Goal: Task Accomplishment & Management: Use online tool/utility

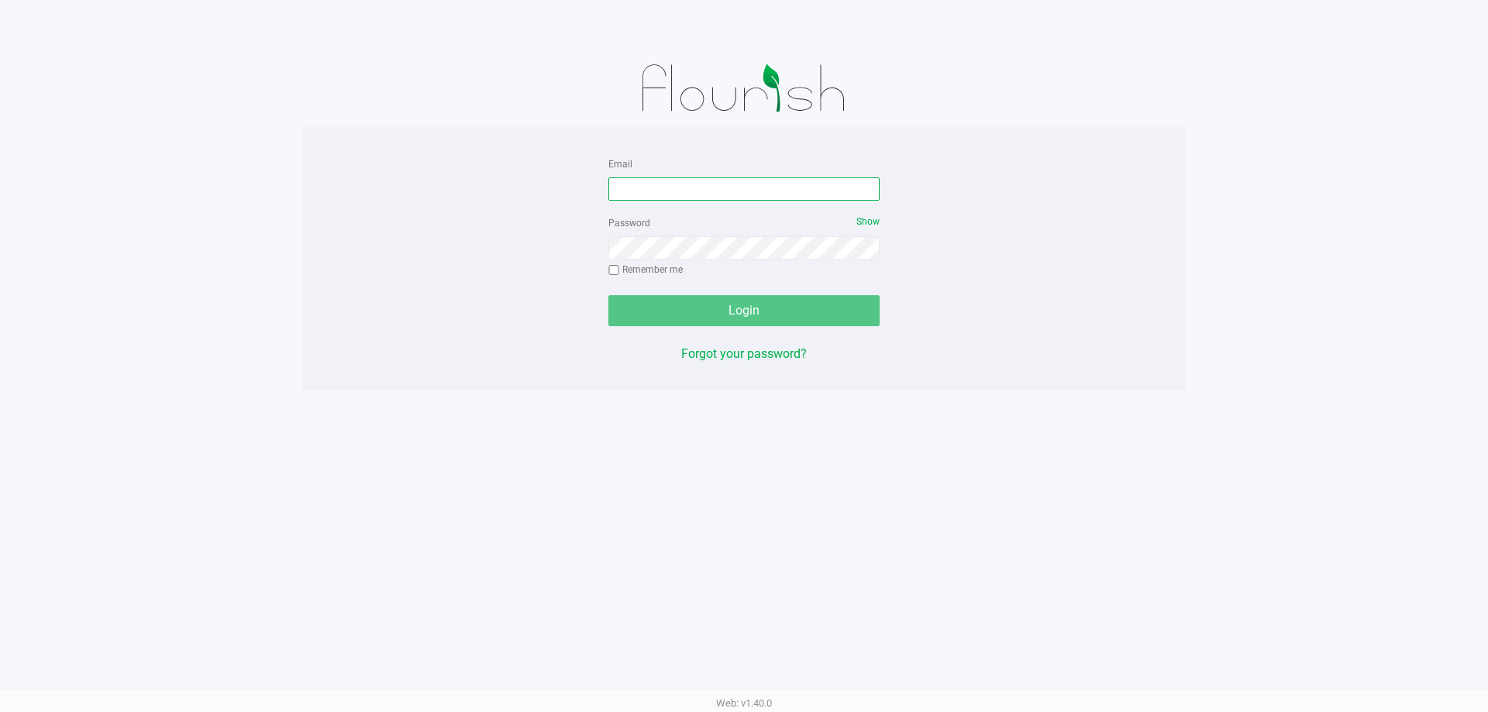
click at [664, 185] on input "Email" at bounding box center [744, 189] width 271 height 23
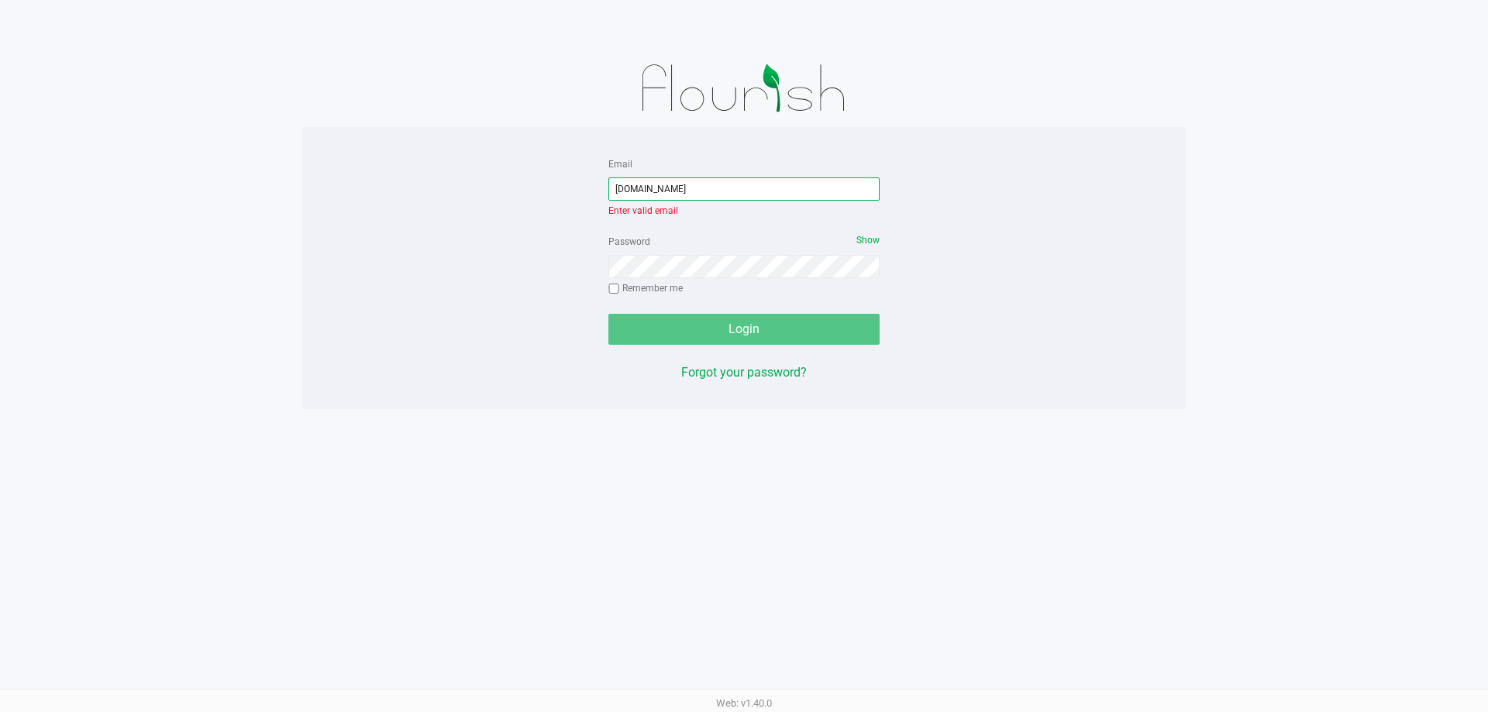
click at [651, 189] on input "[DOMAIN_NAME]" at bounding box center [744, 189] width 271 height 23
type input "[EMAIL_ADDRESS][DOMAIN_NAME]"
click at [718, 328] on div "Email [EMAIL_ADDRESS][DOMAIN_NAME] Enter valid email Password Show Remember me …" at bounding box center [744, 268] width 295 height 228
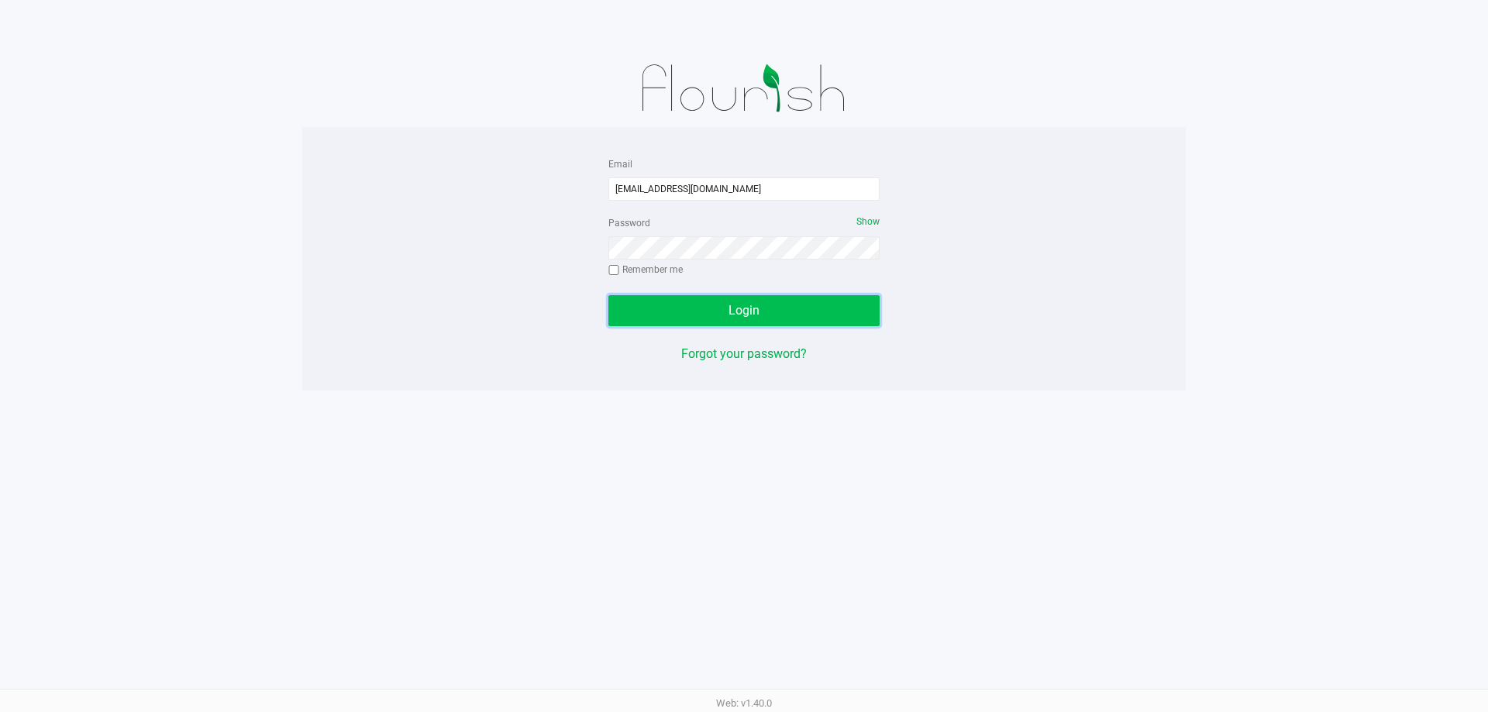
click at [709, 300] on button "Login" at bounding box center [744, 310] width 271 height 31
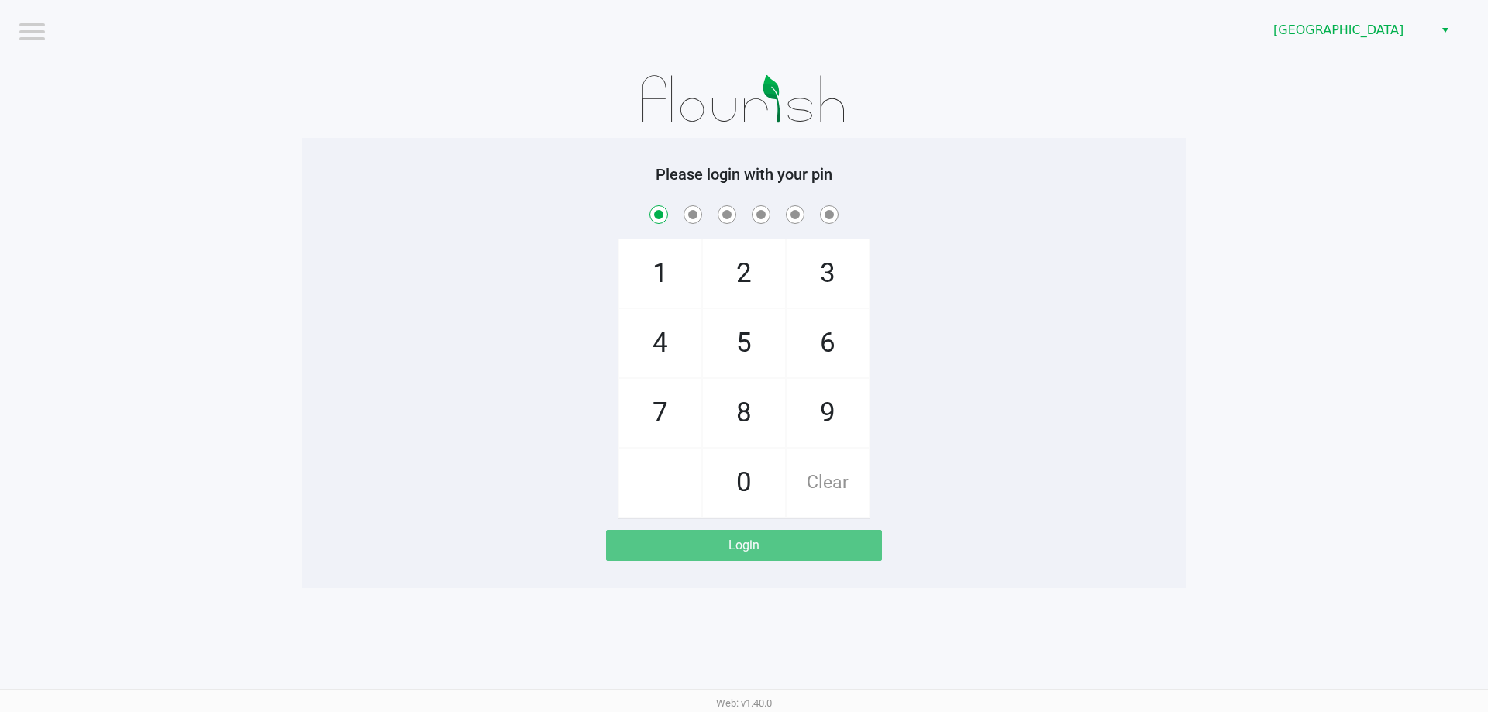
checkbox input "true"
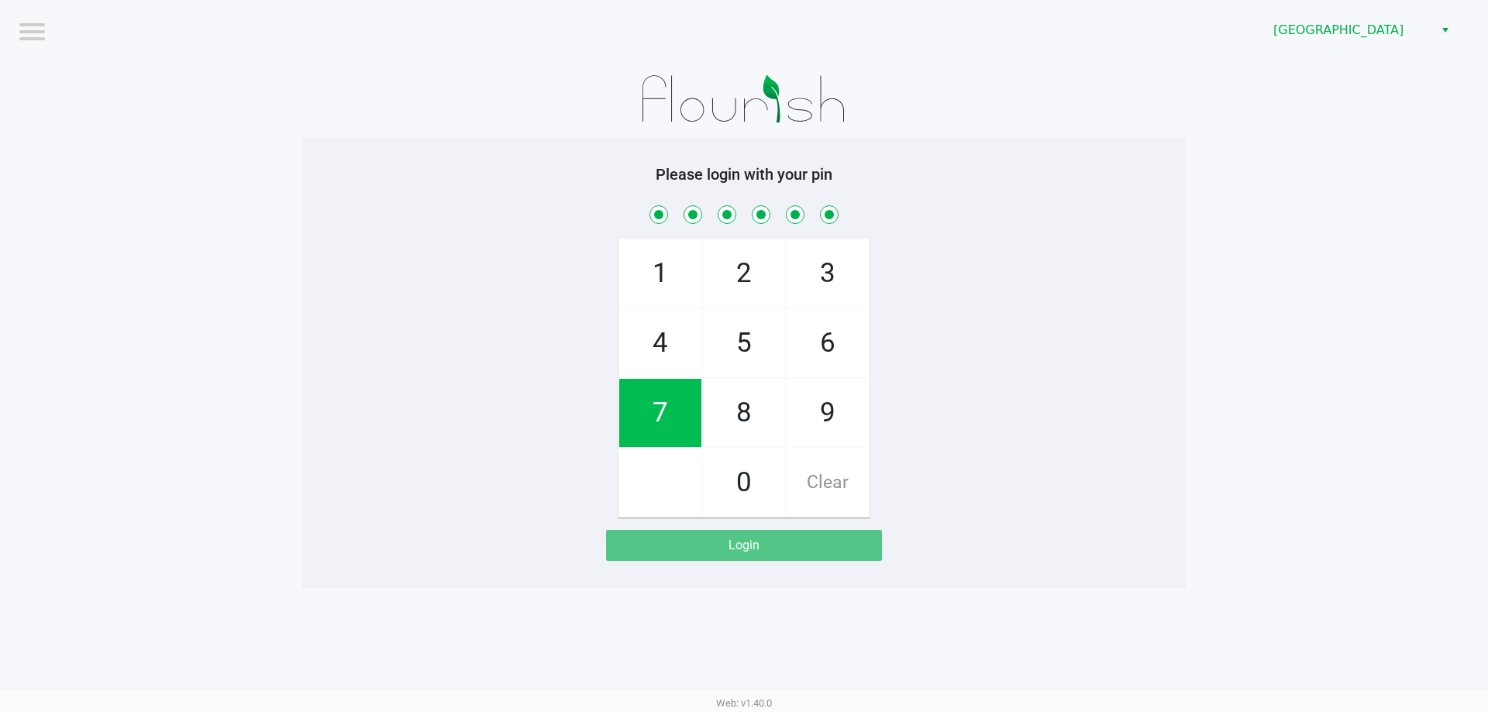
checkbox input "true"
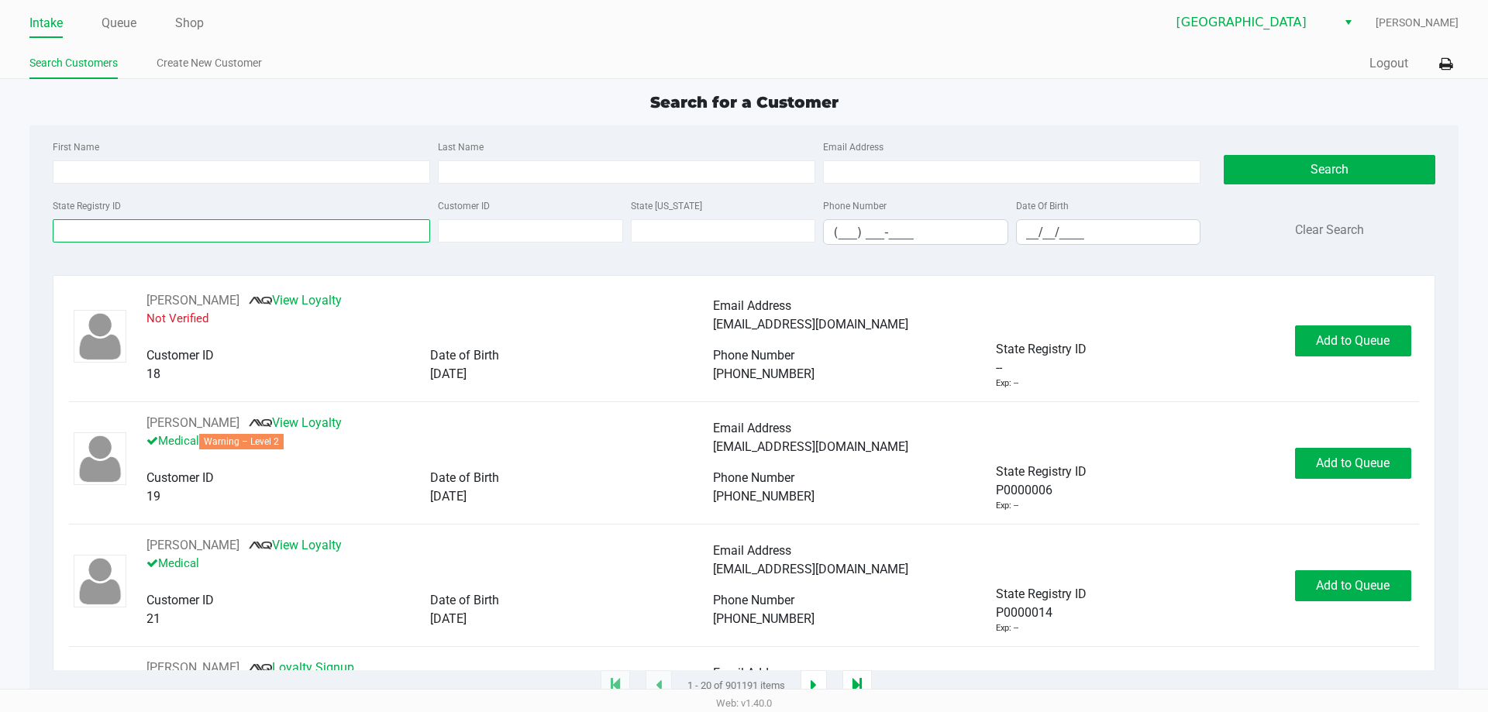
click at [238, 226] on input "State Registry ID" at bounding box center [242, 230] width 378 height 23
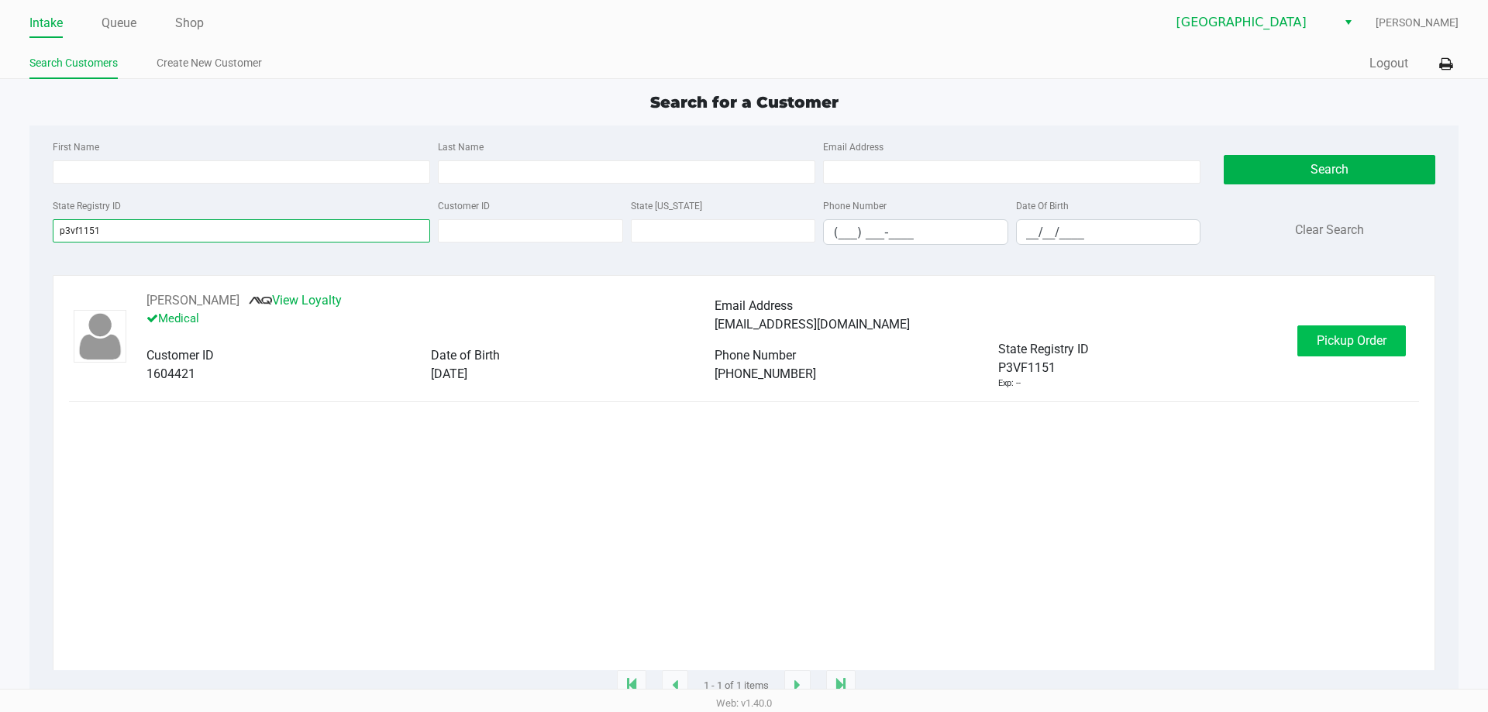
type input "p3vf1151"
click at [1337, 348] on span "Pickup Order" at bounding box center [1352, 340] width 70 height 15
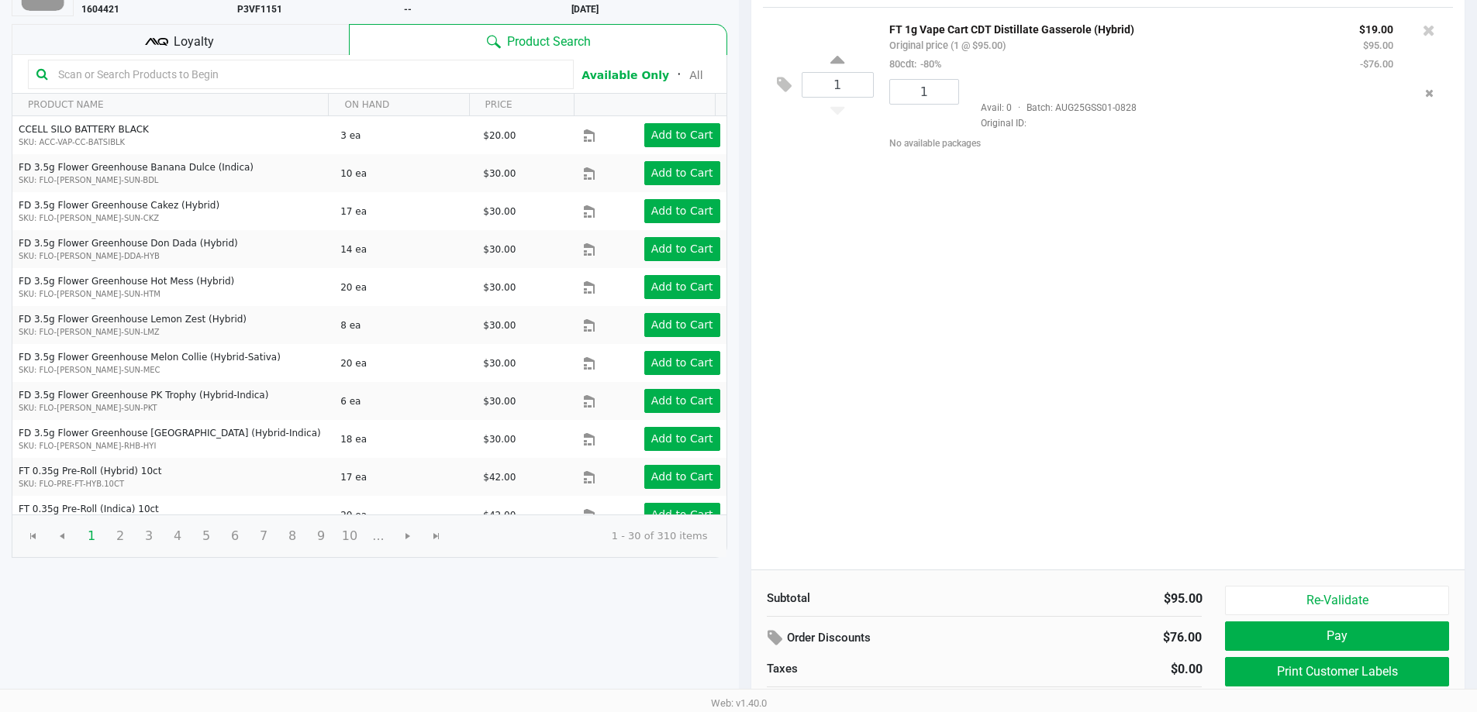
scroll to position [159, 0]
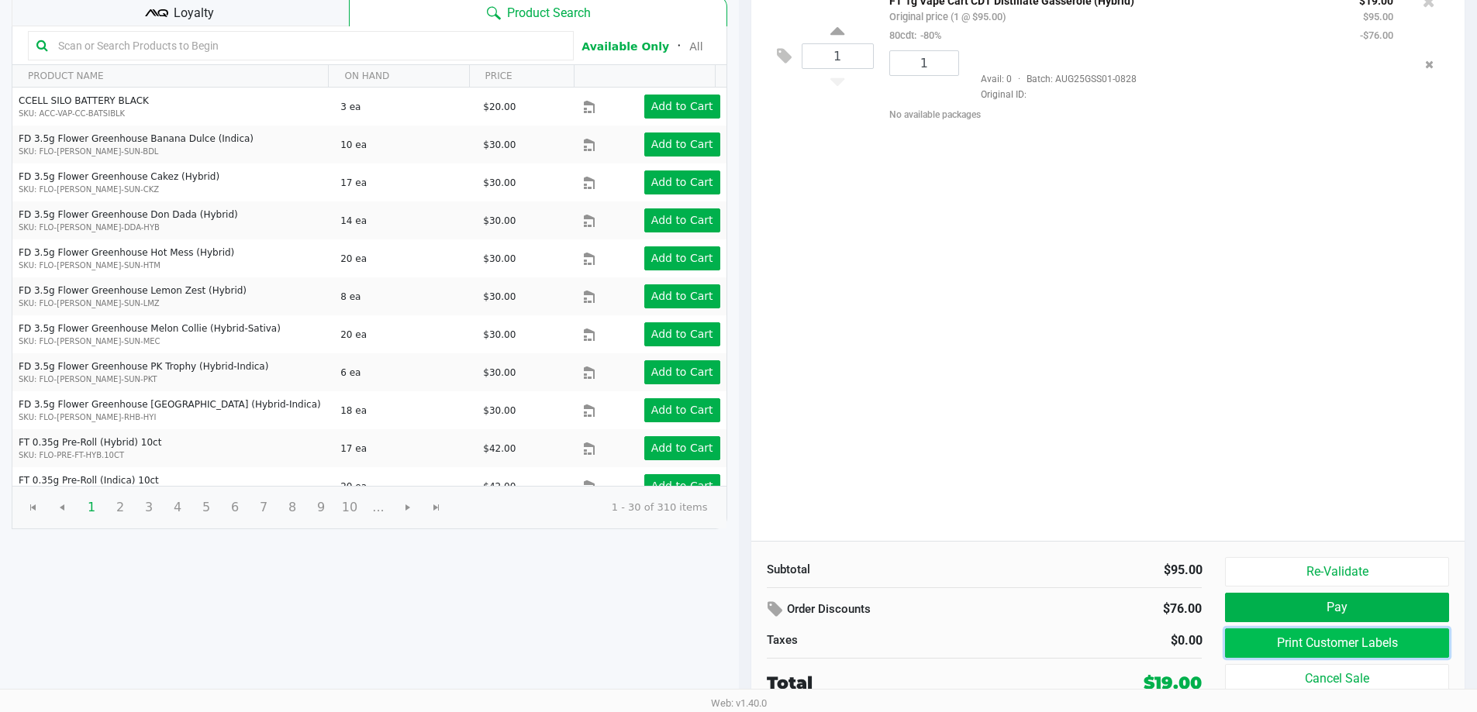
click at [1329, 646] on button "Print Customer Labels" at bounding box center [1336, 643] width 223 height 29
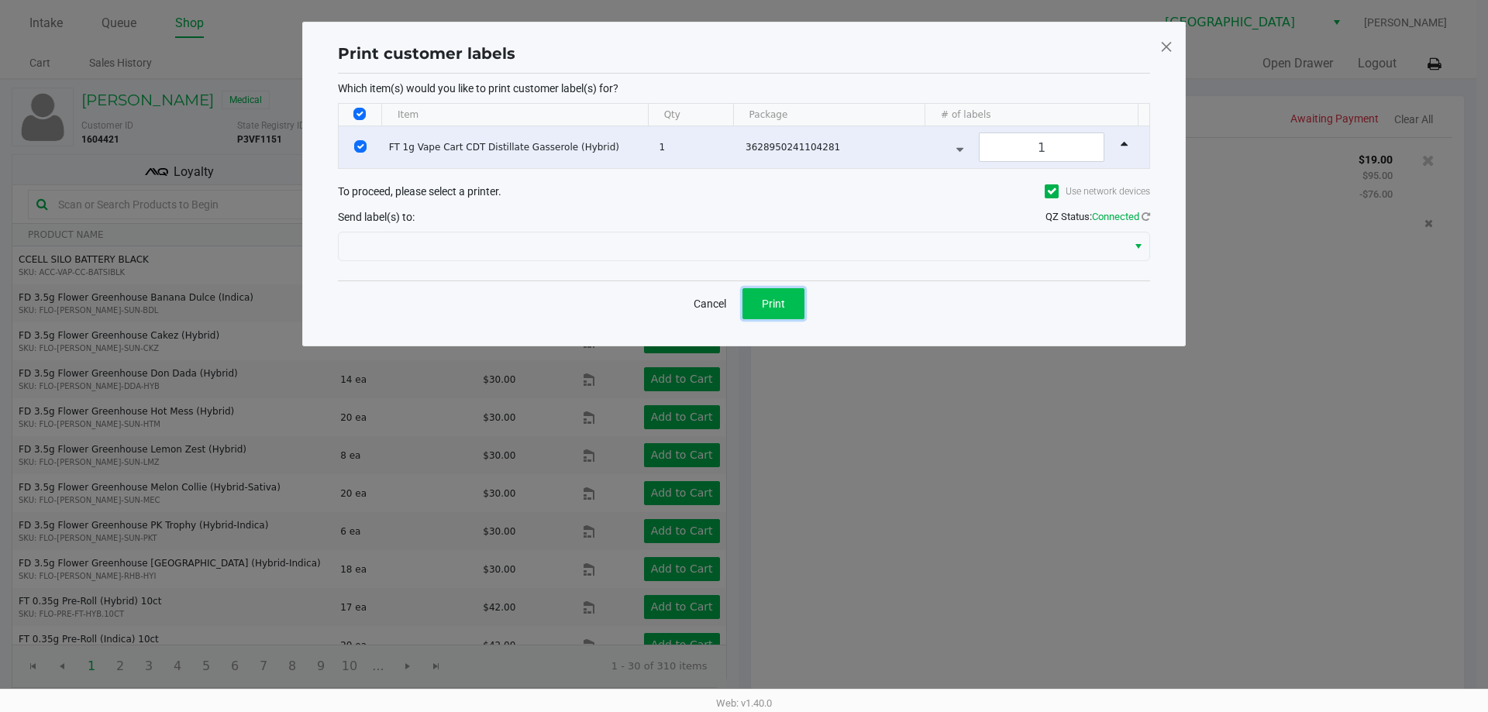
click at [785, 291] on button "Print" at bounding box center [774, 303] width 62 height 31
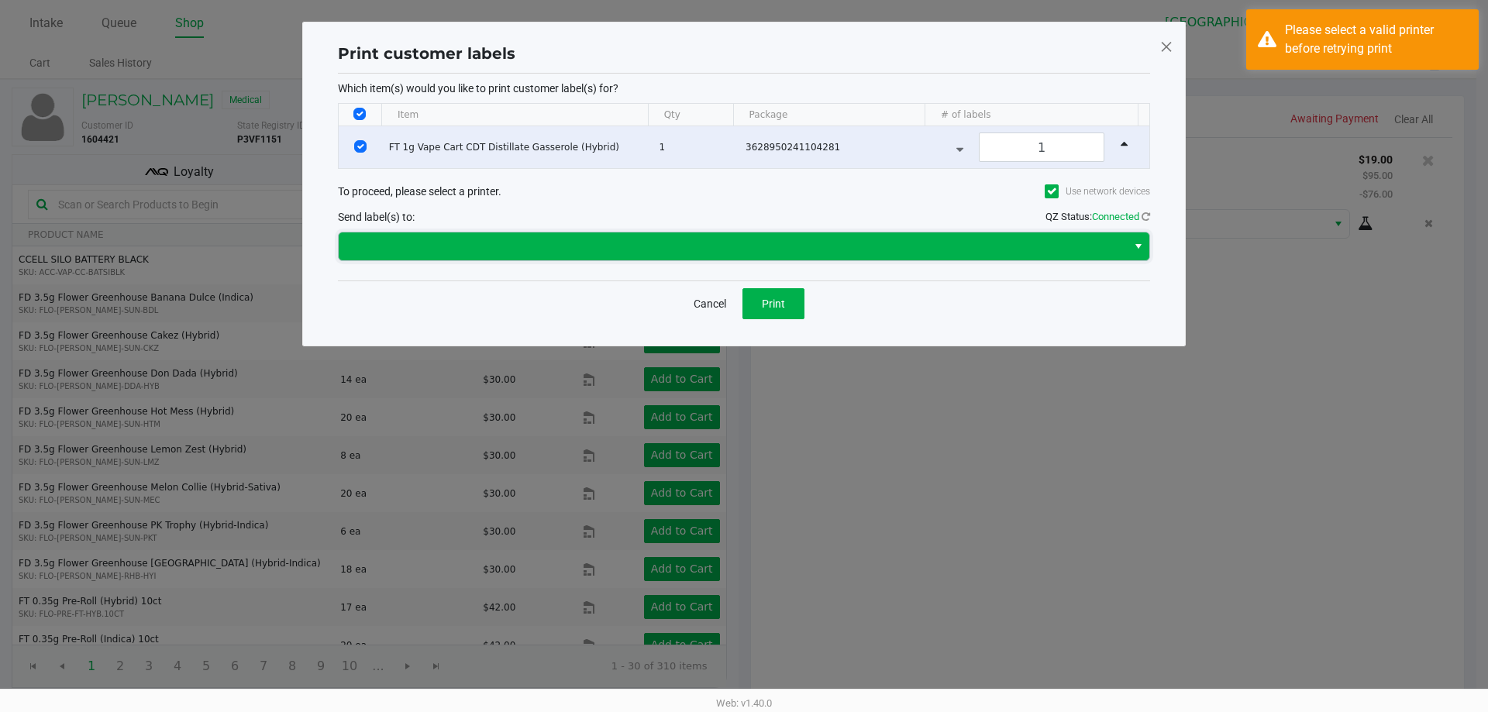
click at [811, 259] on span at bounding box center [733, 247] width 788 height 28
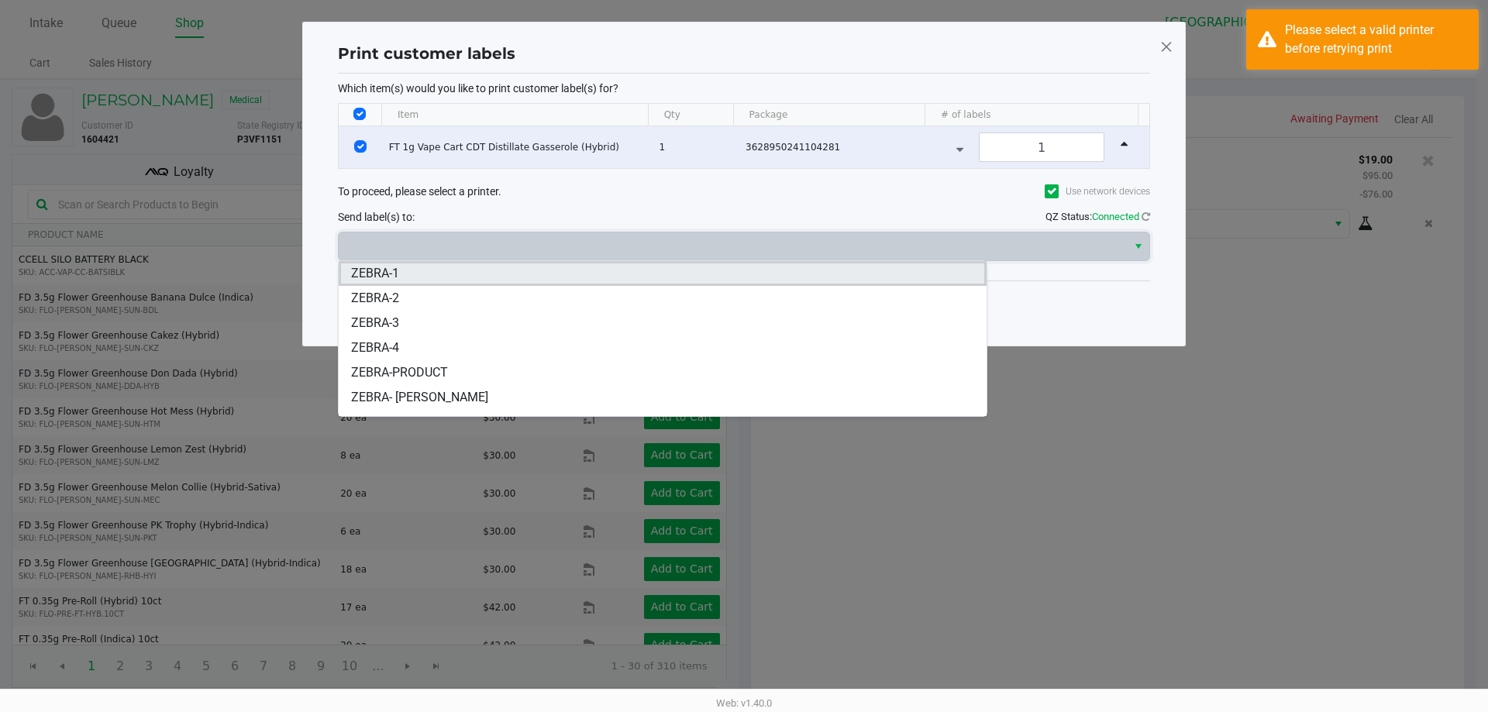
click at [596, 282] on li "ZEBRA-1" at bounding box center [663, 273] width 648 height 25
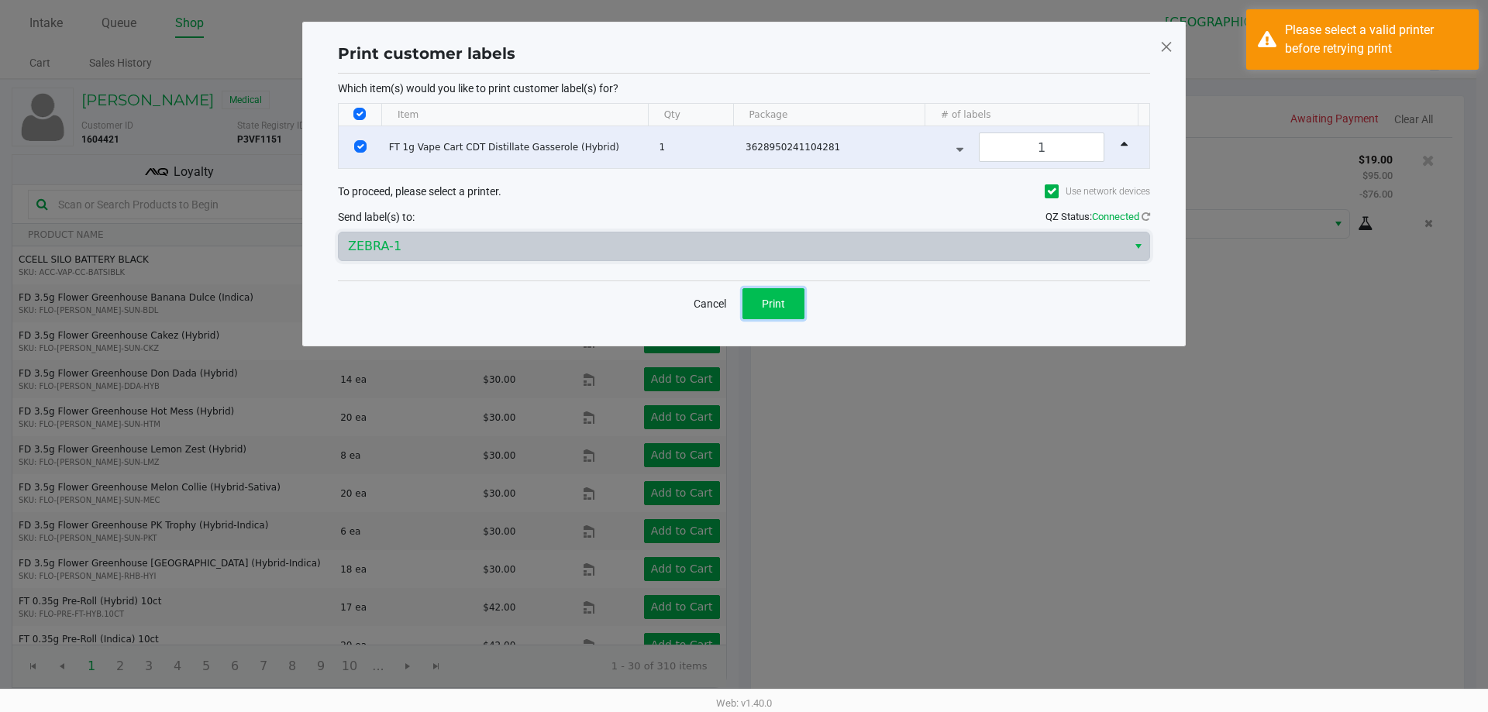
click at [774, 299] on span "Print" at bounding box center [773, 304] width 23 height 12
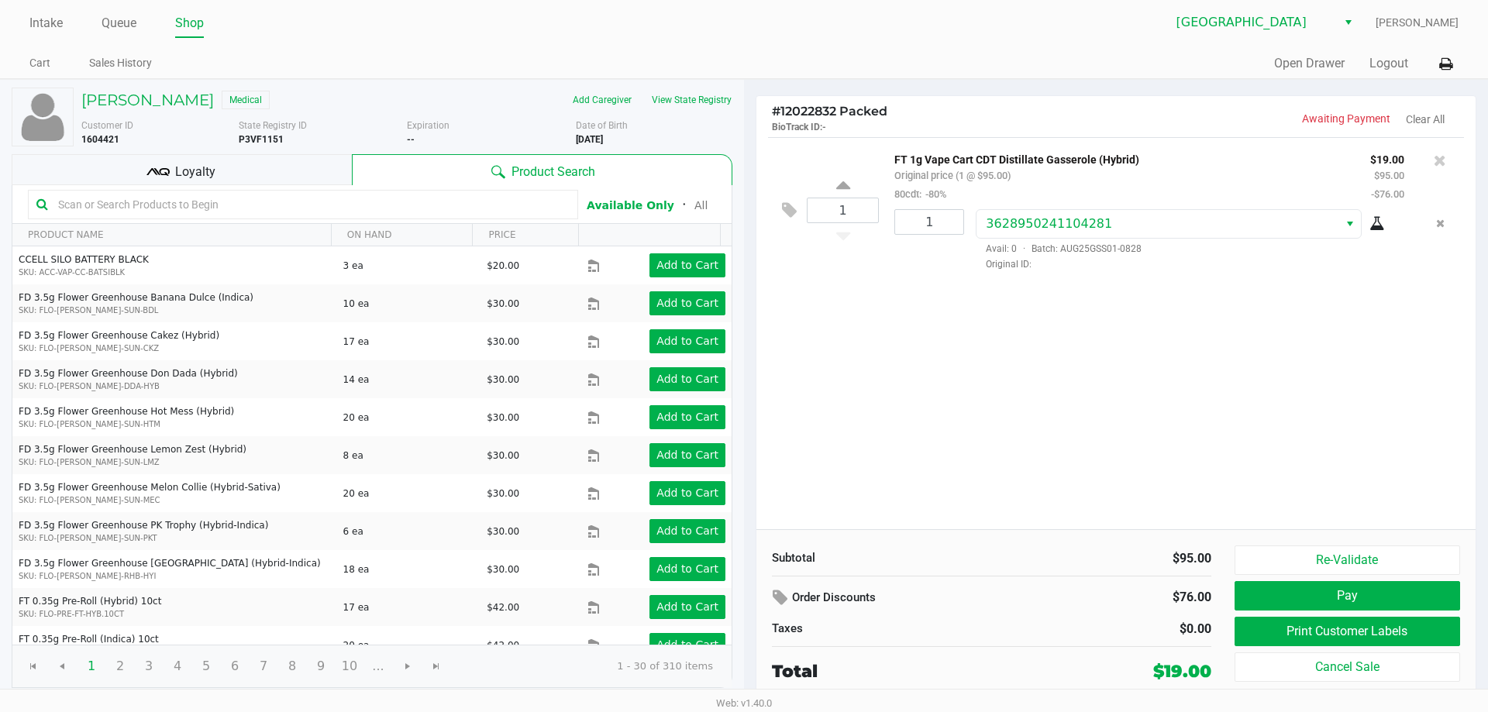
click at [202, 172] on span "Loyalty" at bounding box center [195, 172] width 40 height 19
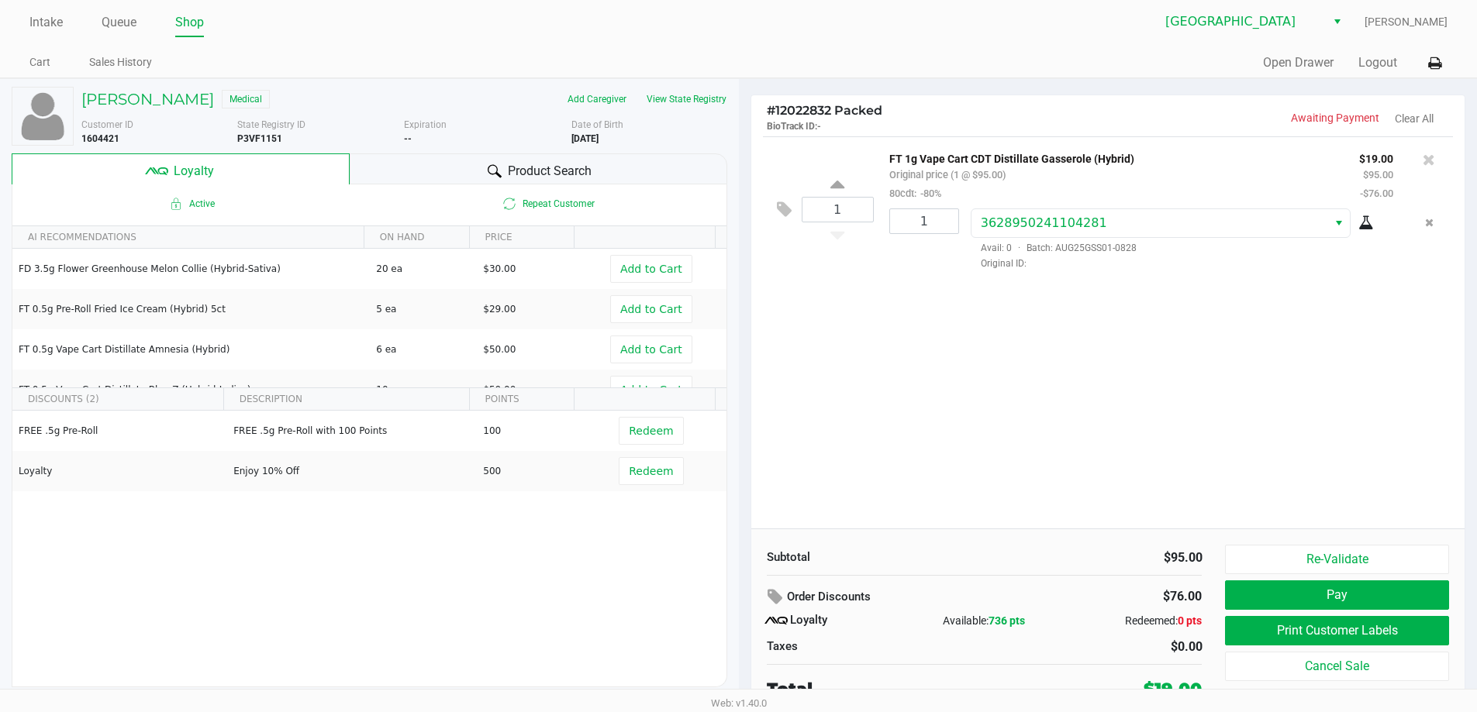
scroll to position [7, 0]
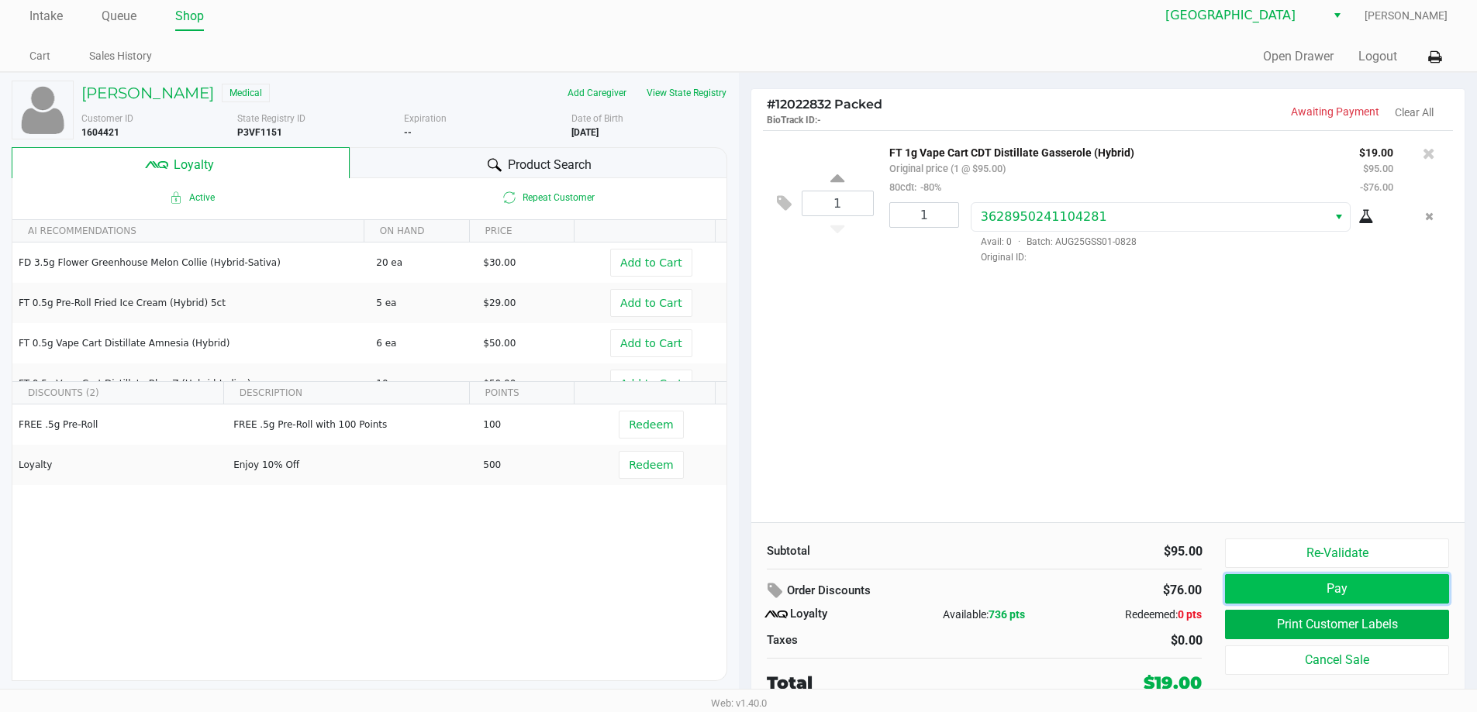
click at [1280, 596] on button "Pay" at bounding box center [1336, 588] width 223 height 29
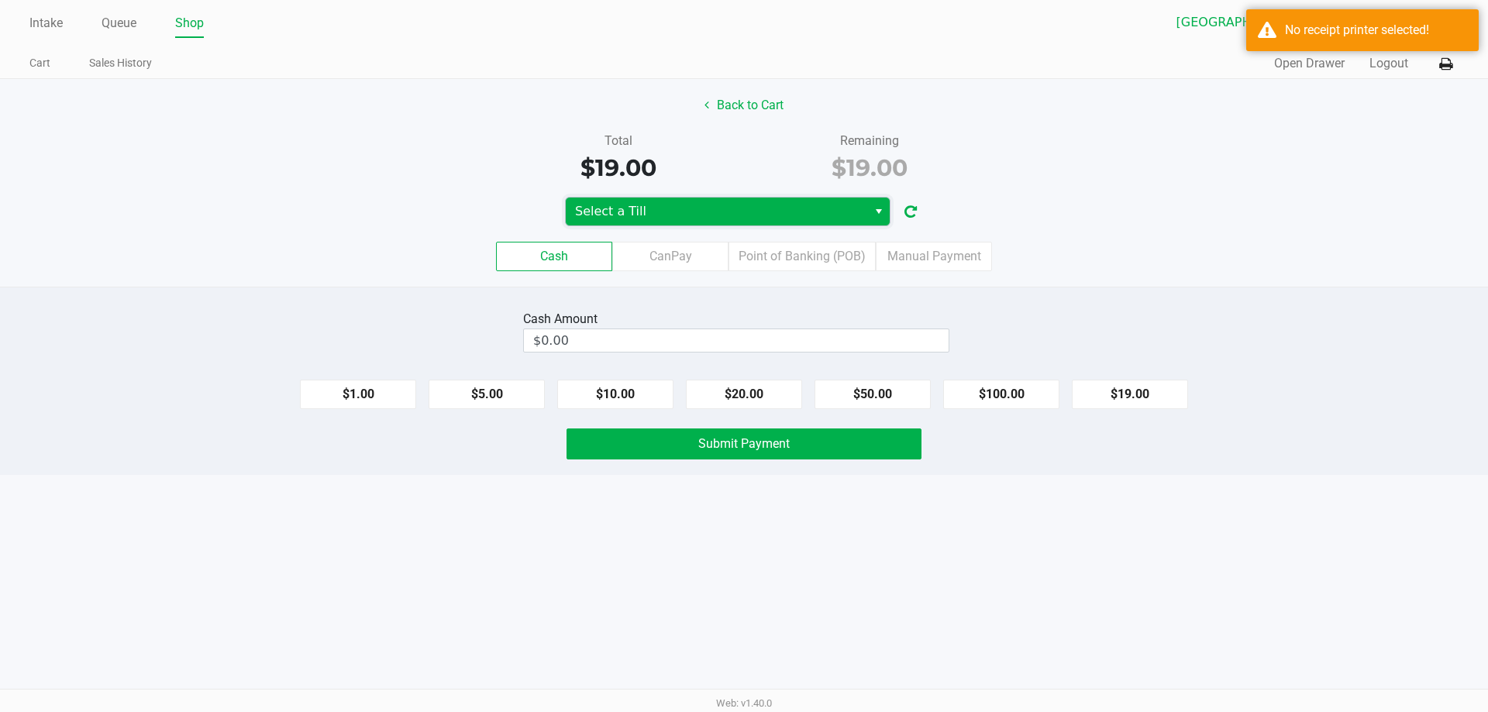
click at [859, 205] on span "Select a Till" at bounding box center [717, 212] width 302 height 28
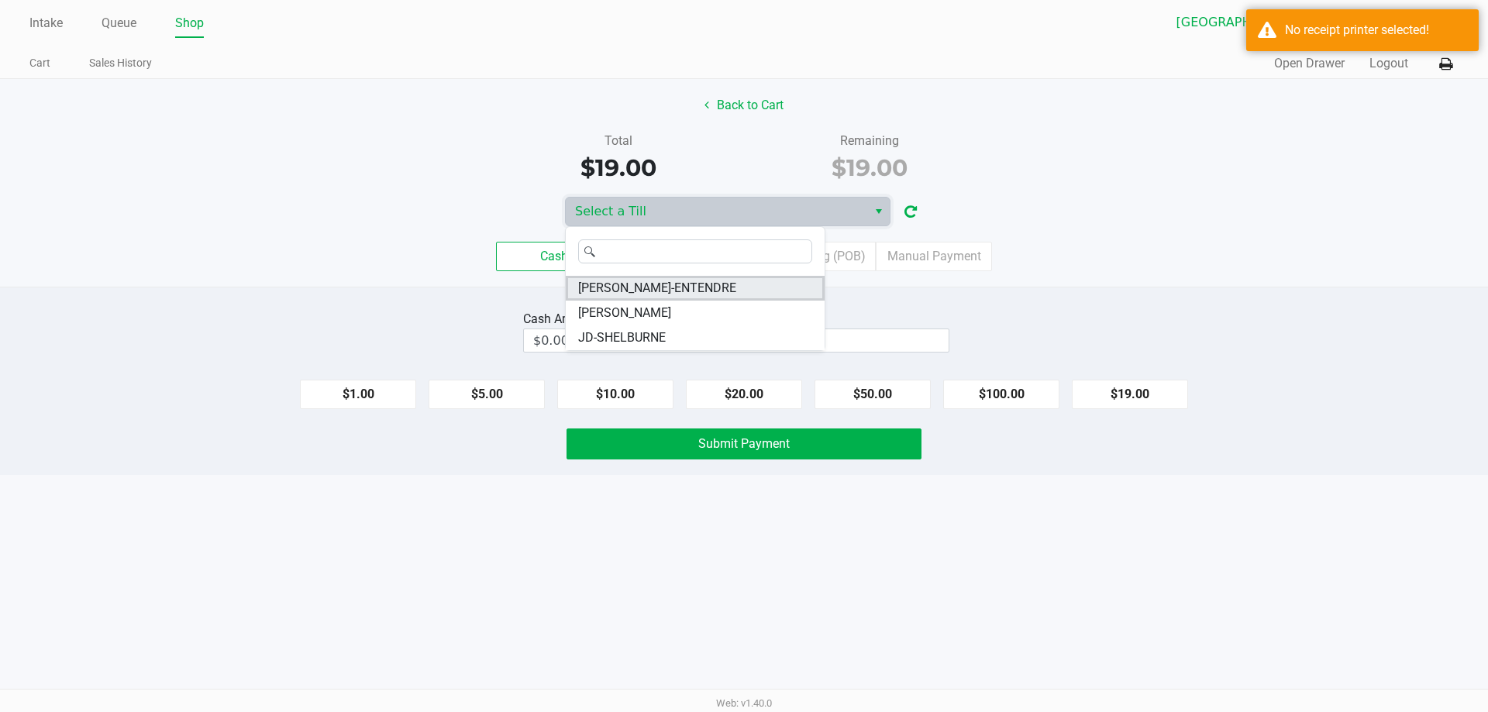
click at [709, 291] on li "[PERSON_NAME]-ENTENDRE" at bounding box center [695, 288] width 259 height 25
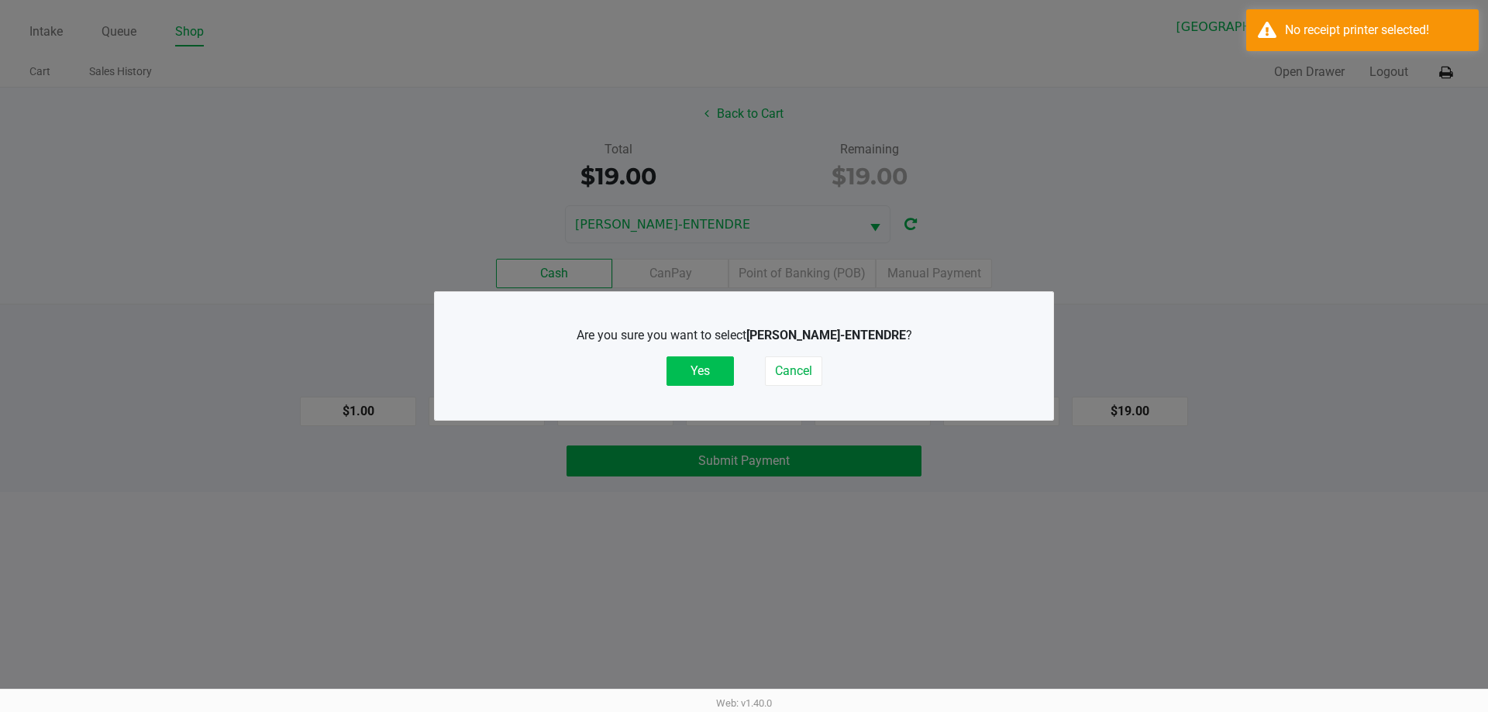
click at [705, 365] on button "Yes" at bounding box center [700, 371] width 67 height 29
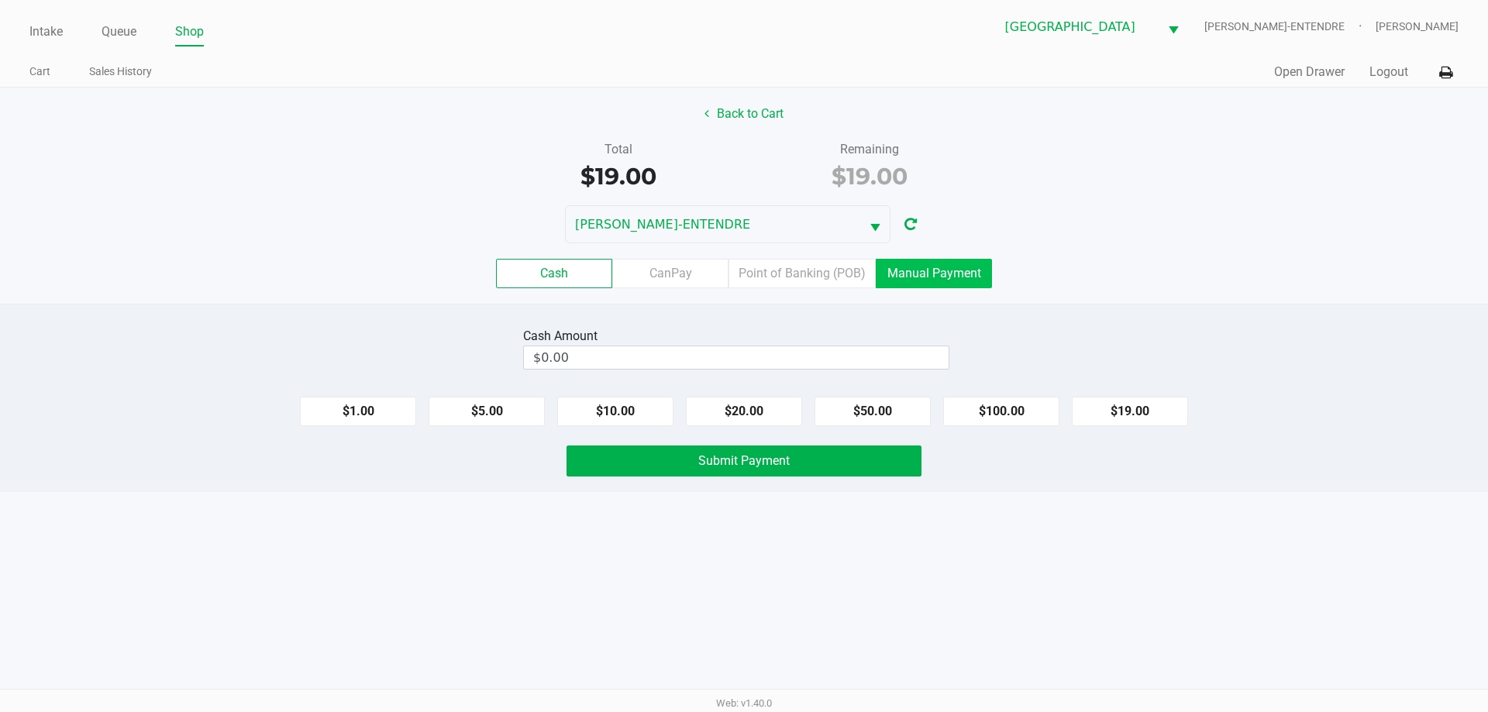
click at [913, 267] on label "Manual Payment" at bounding box center [934, 273] width 116 height 29
click at [0, 0] on 8 "Manual Payment" at bounding box center [0, 0] width 0 height 0
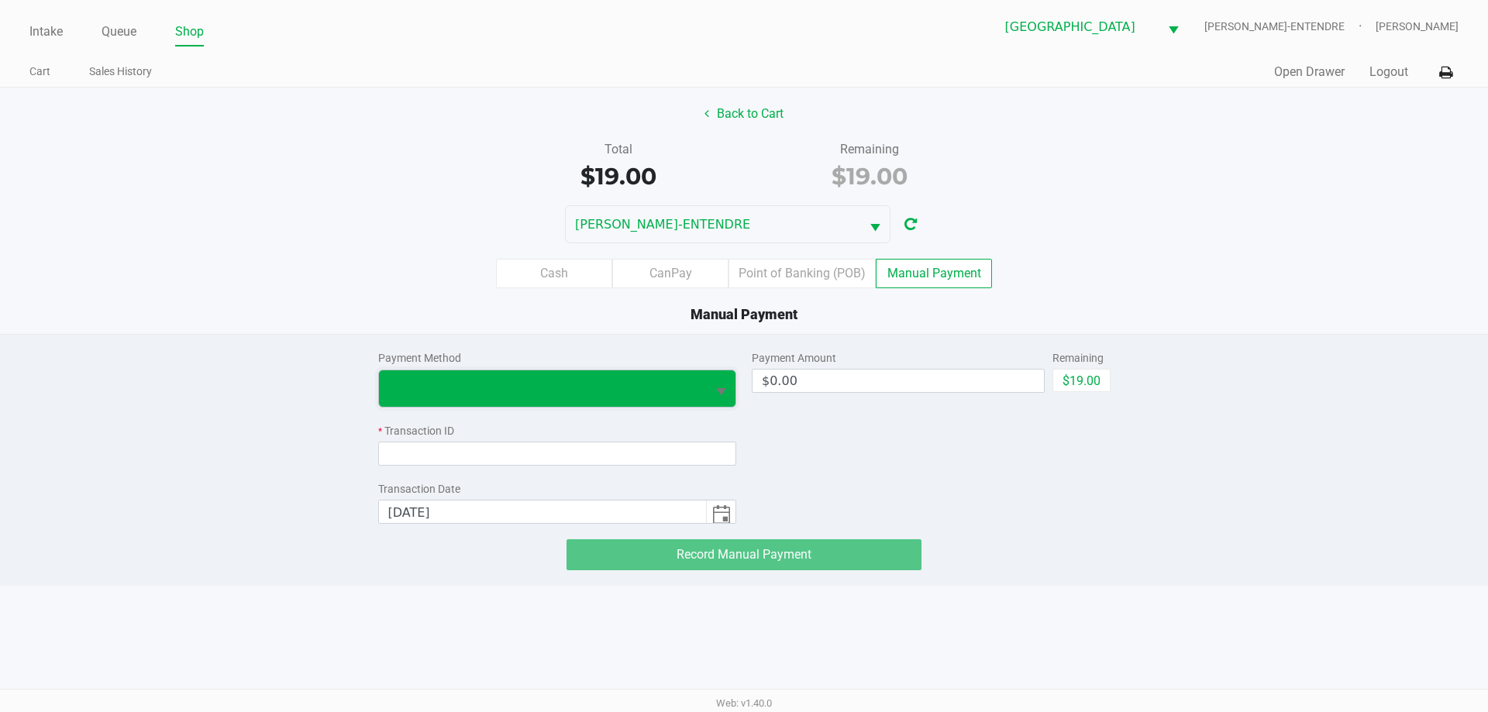
click at [622, 401] on span at bounding box center [543, 389] width 328 height 36
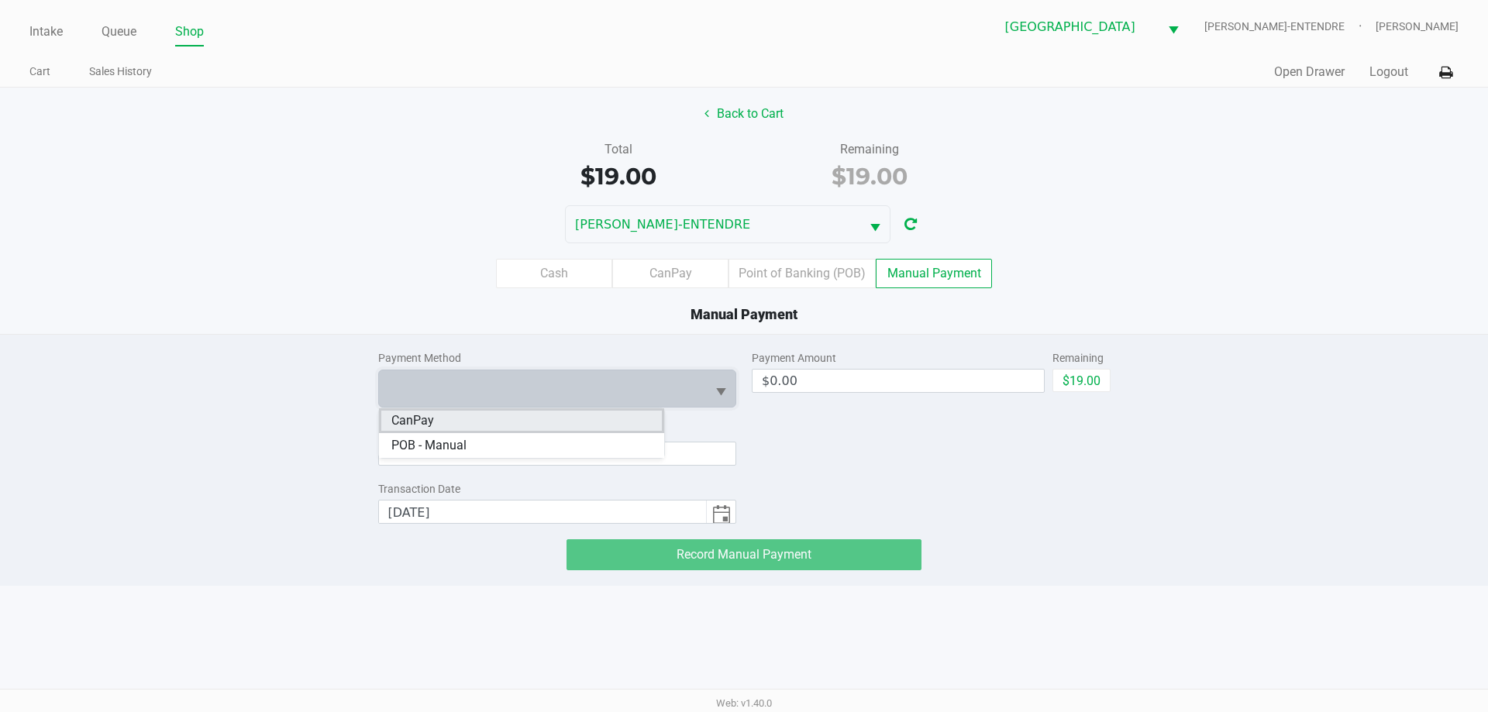
click at [585, 419] on li "CanPay" at bounding box center [521, 421] width 285 height 25
click at [1089, 388] on button "$19.00" at bounding box center [1082, 380] width 58 height 23
type input "$19.00"
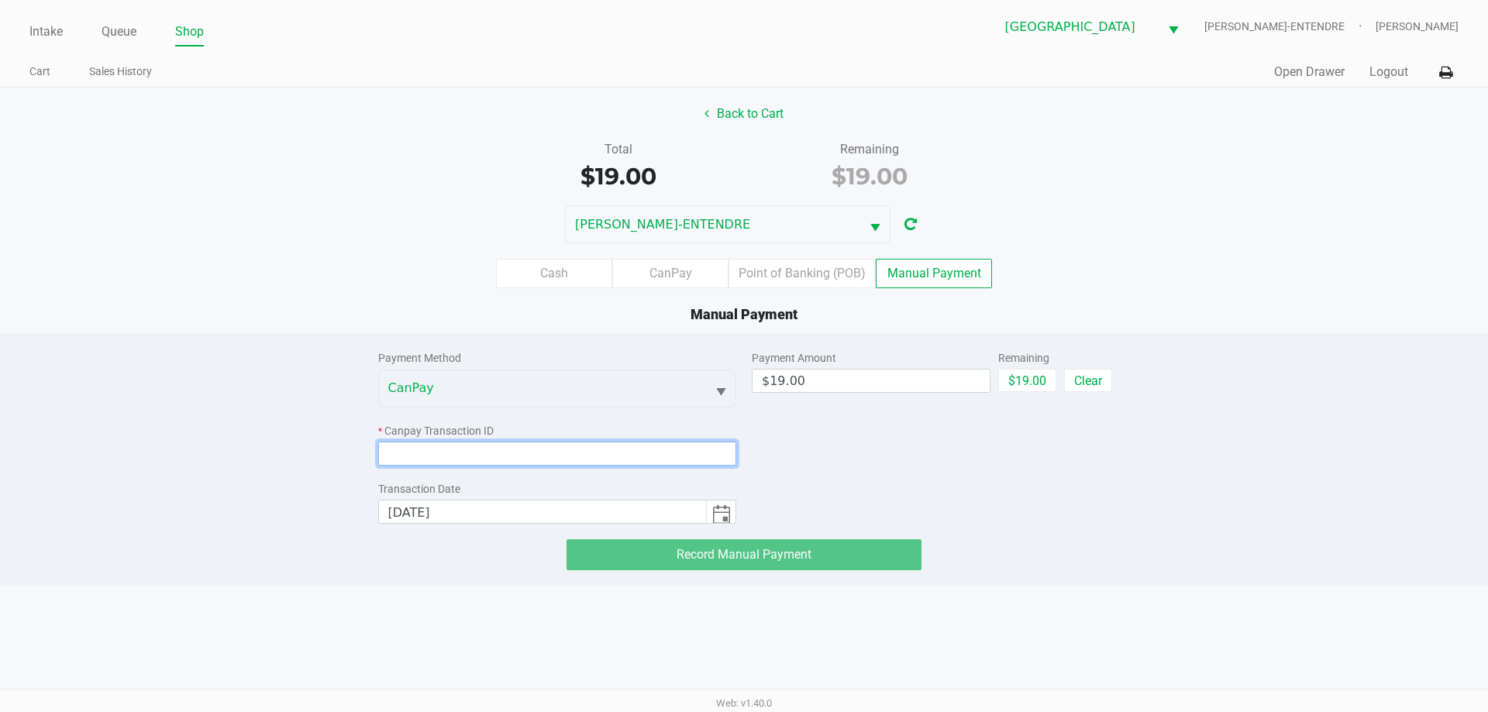
click at [698, 450] on input at bounding box center [557, 454] width 359 height 24
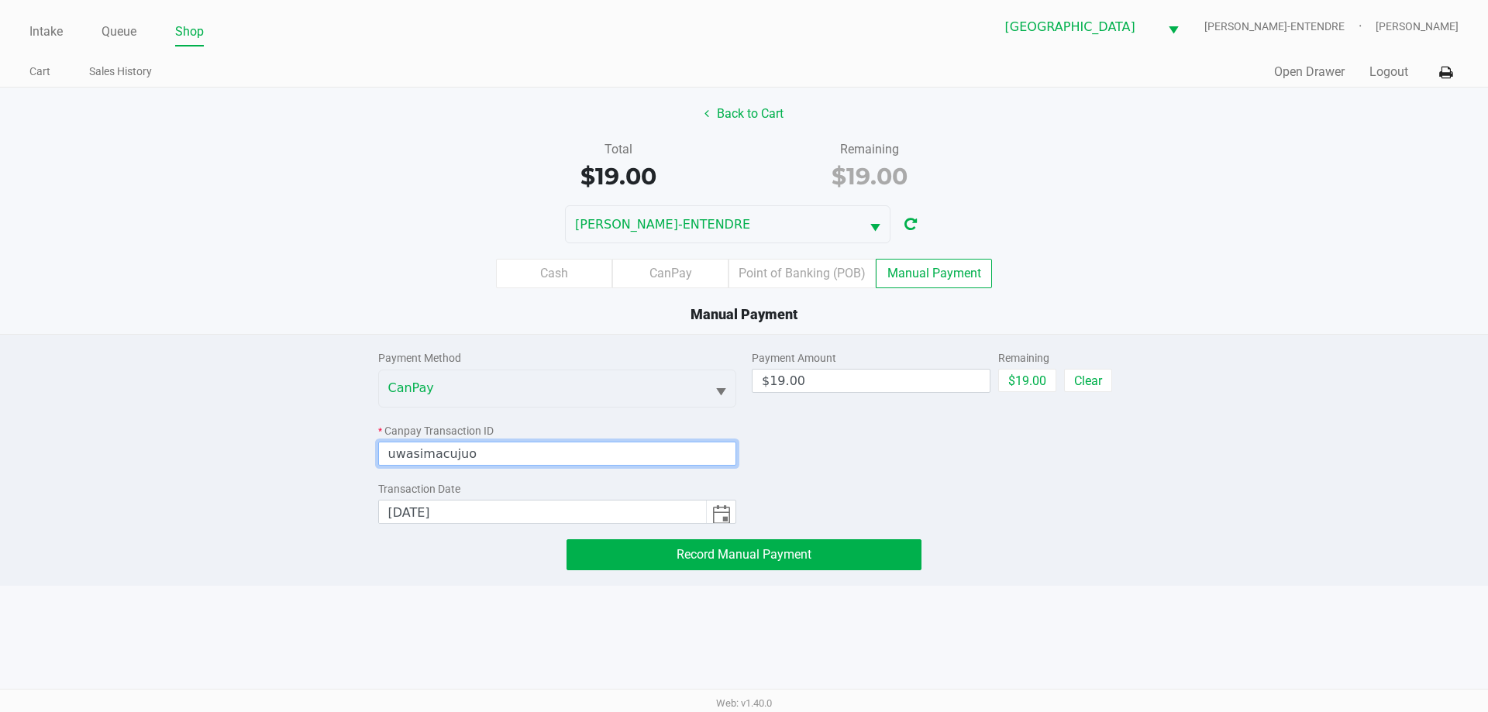
type input "uwasimacujuo"
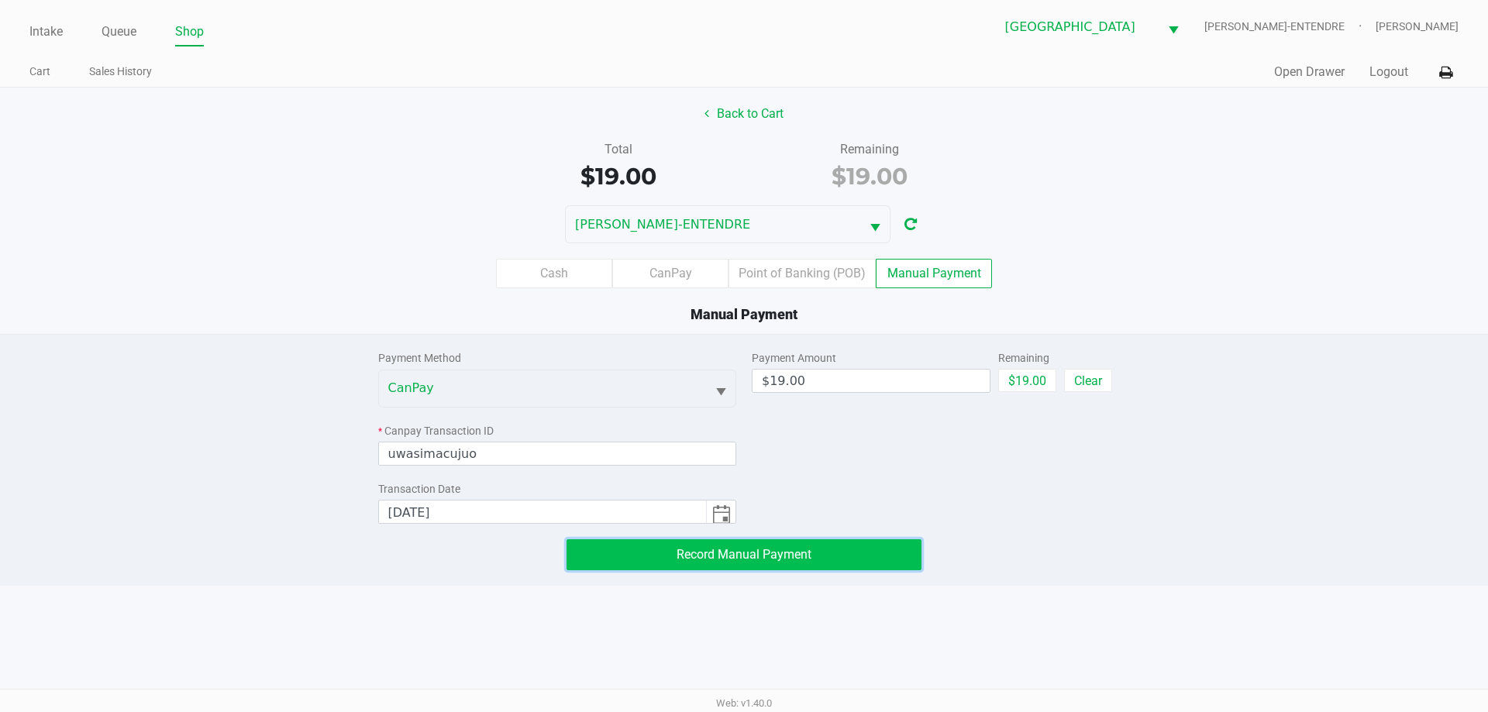
click at [823, 560] on button "Record Manual Payment" at bounding box center [744, 555] width 355 height 31
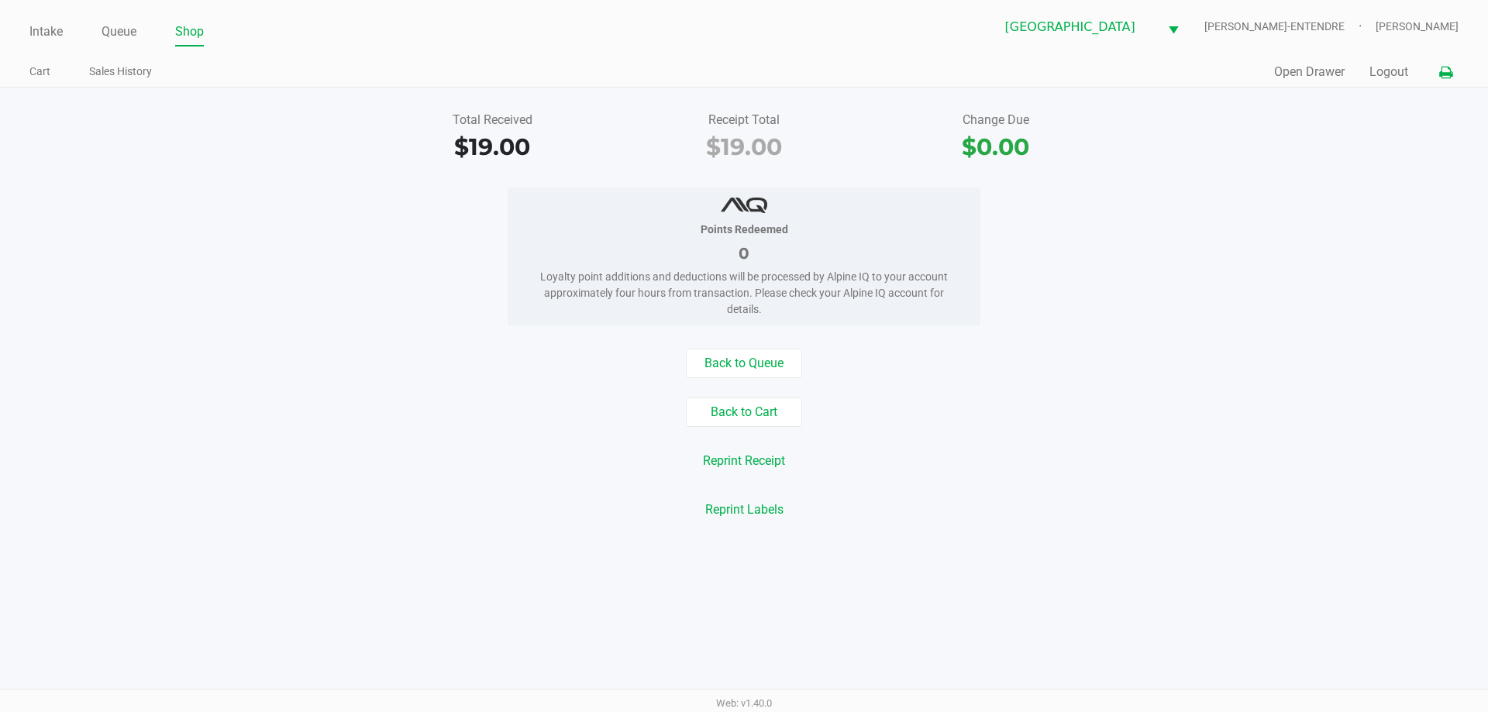
click at [1443, 78] on icon at bounding box center [1446, 72] width 13 height 11
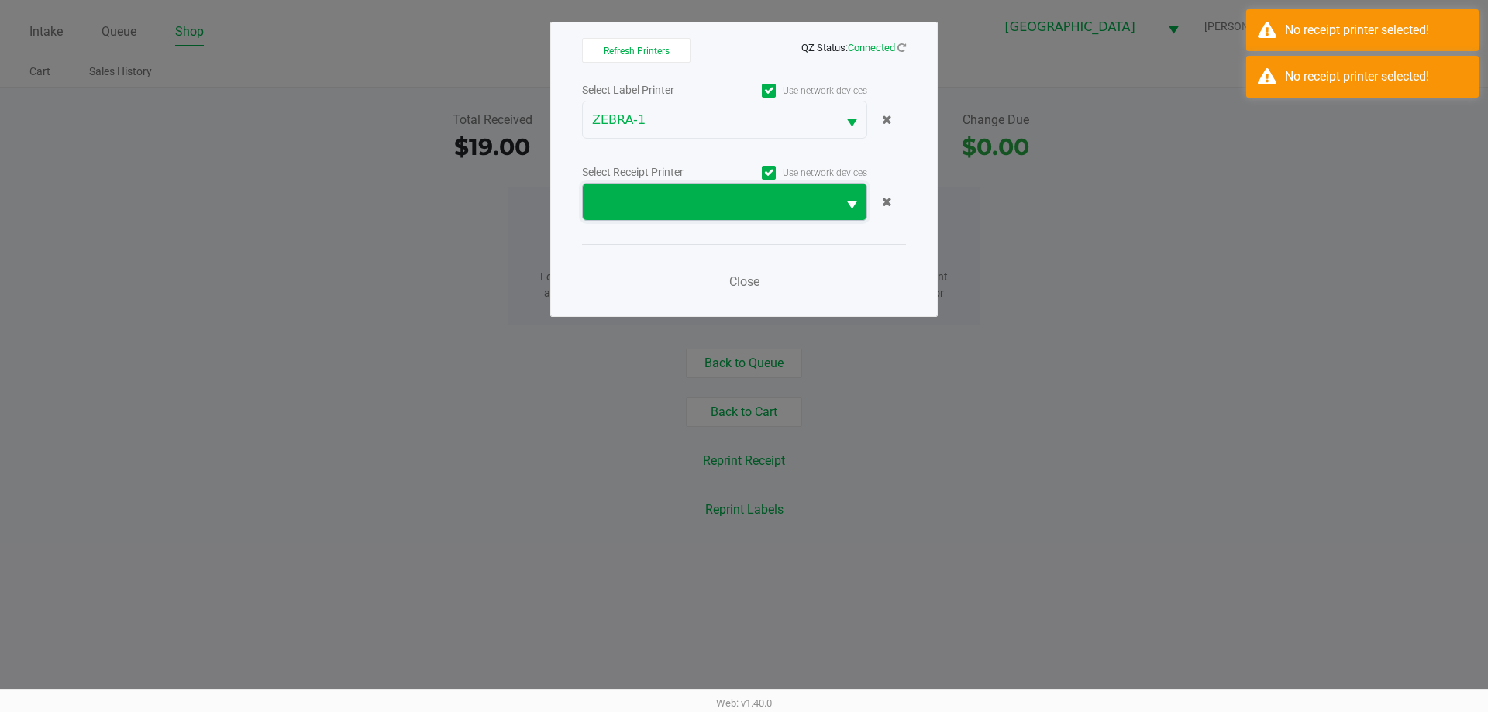
click at [671, 202] on span at bounding box center [710, 202] width 236 height 19
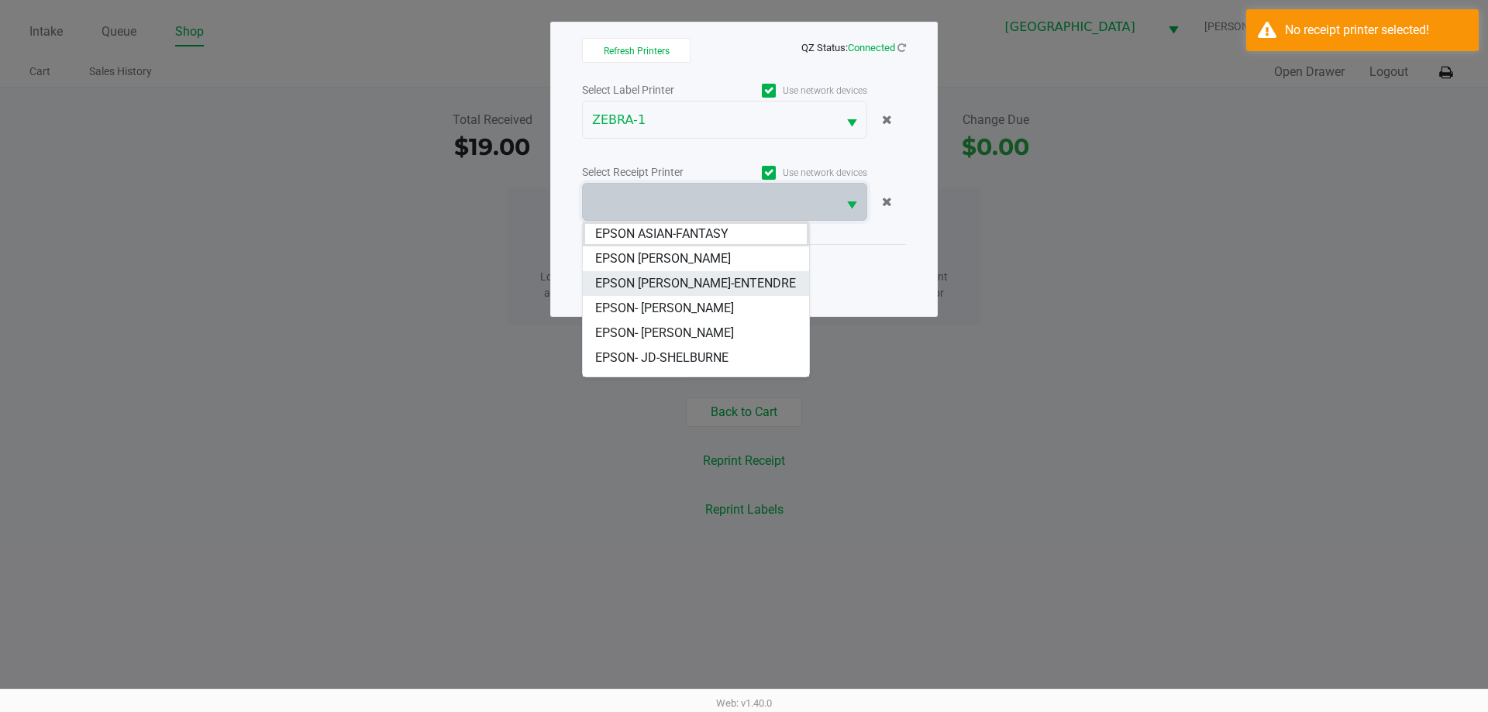
click at [673, 281] on span "EPSON [PERSON_NAME]-ENTENDRE" at bounding box center [695, 283] width 201 height 19
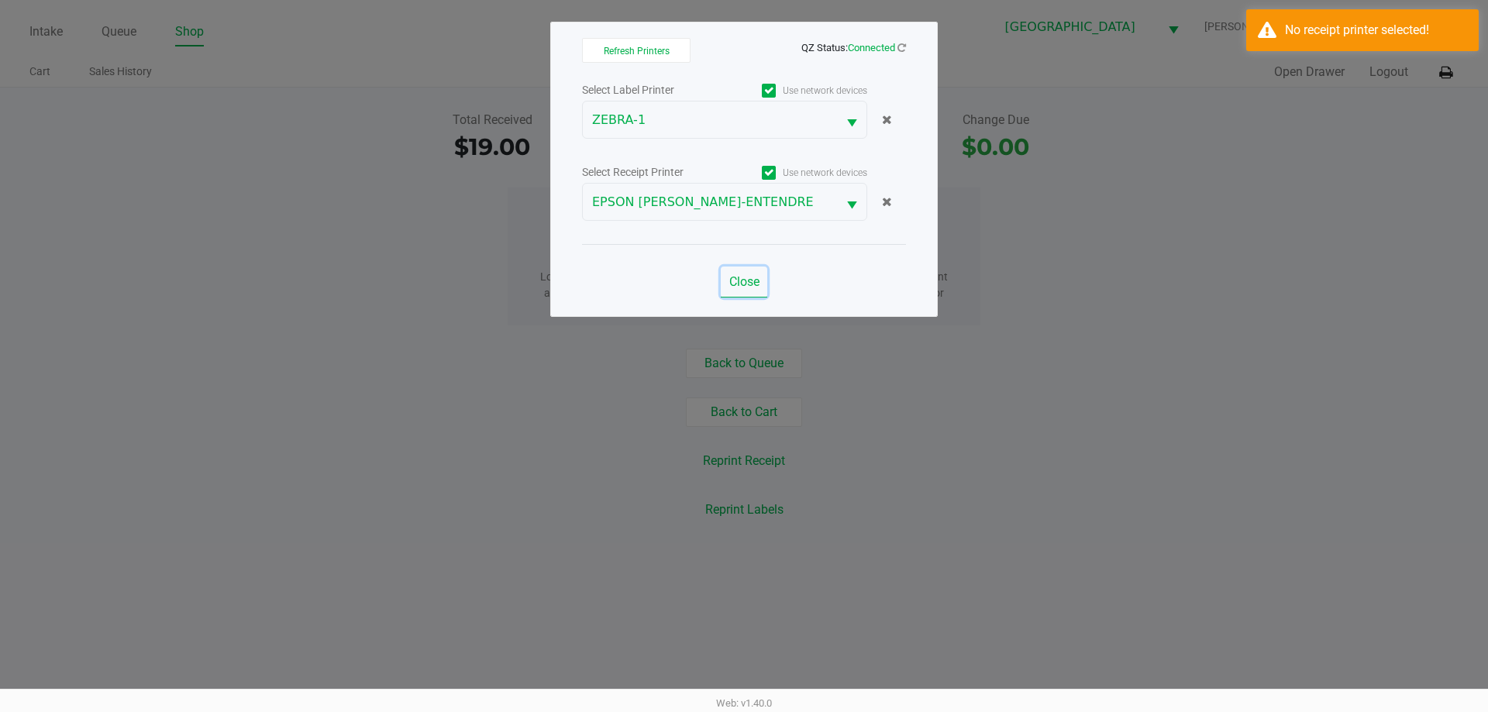
click at [741, 279] on span "Close" at bounding box center [744, 281] width 30 height 15
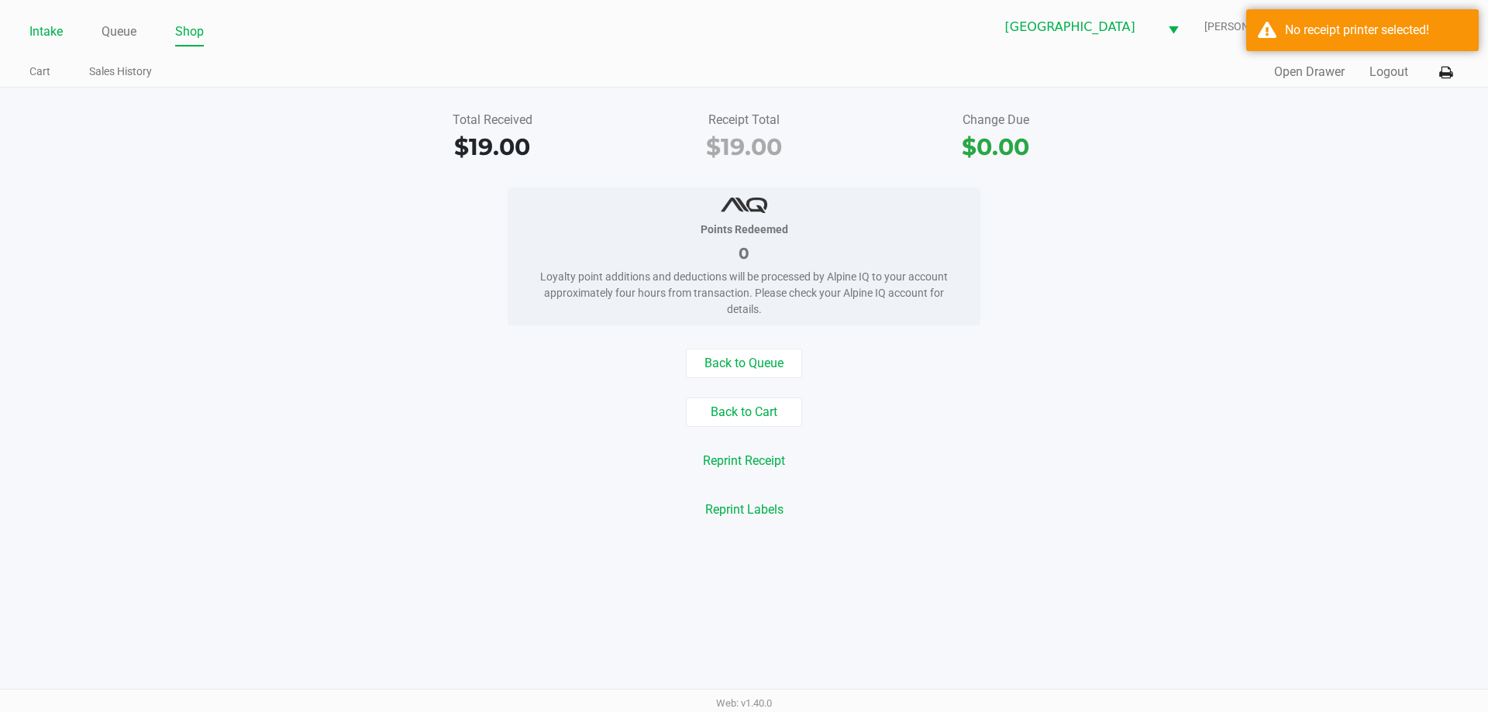
click at [31, 36] on div "Intake Queue Shop [GEOGRAPHIC_DATA] [PERSON_NAME]-ENTENDRE [PERSON_NAME] Cart S…" at bounding box center [744, 44] width 1488 height 88
click at [37, 33] on link "Intake" at bounding box center [45, 32] width 33 height 22
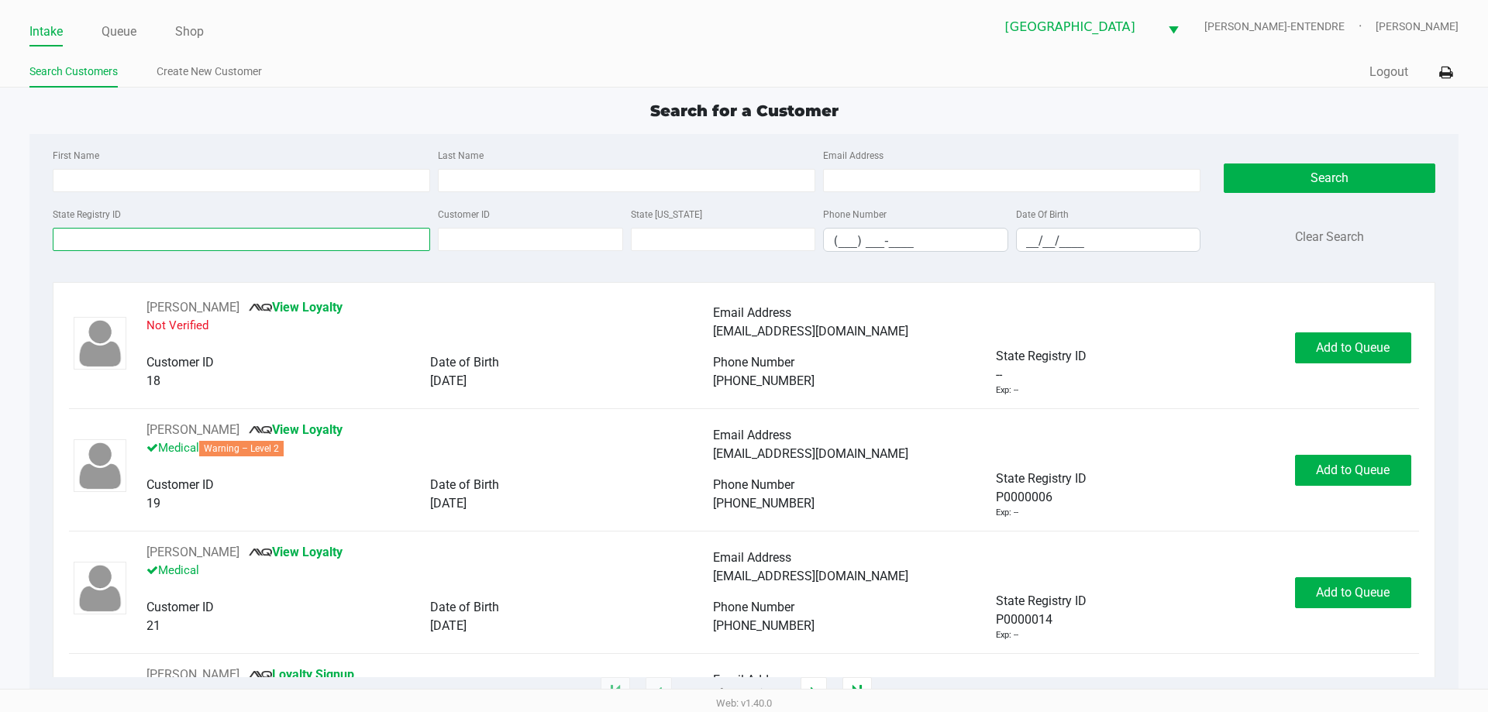
click at [202, 236] on input "State Registry ID" at bounding box center [242, 239] width 378 height 23
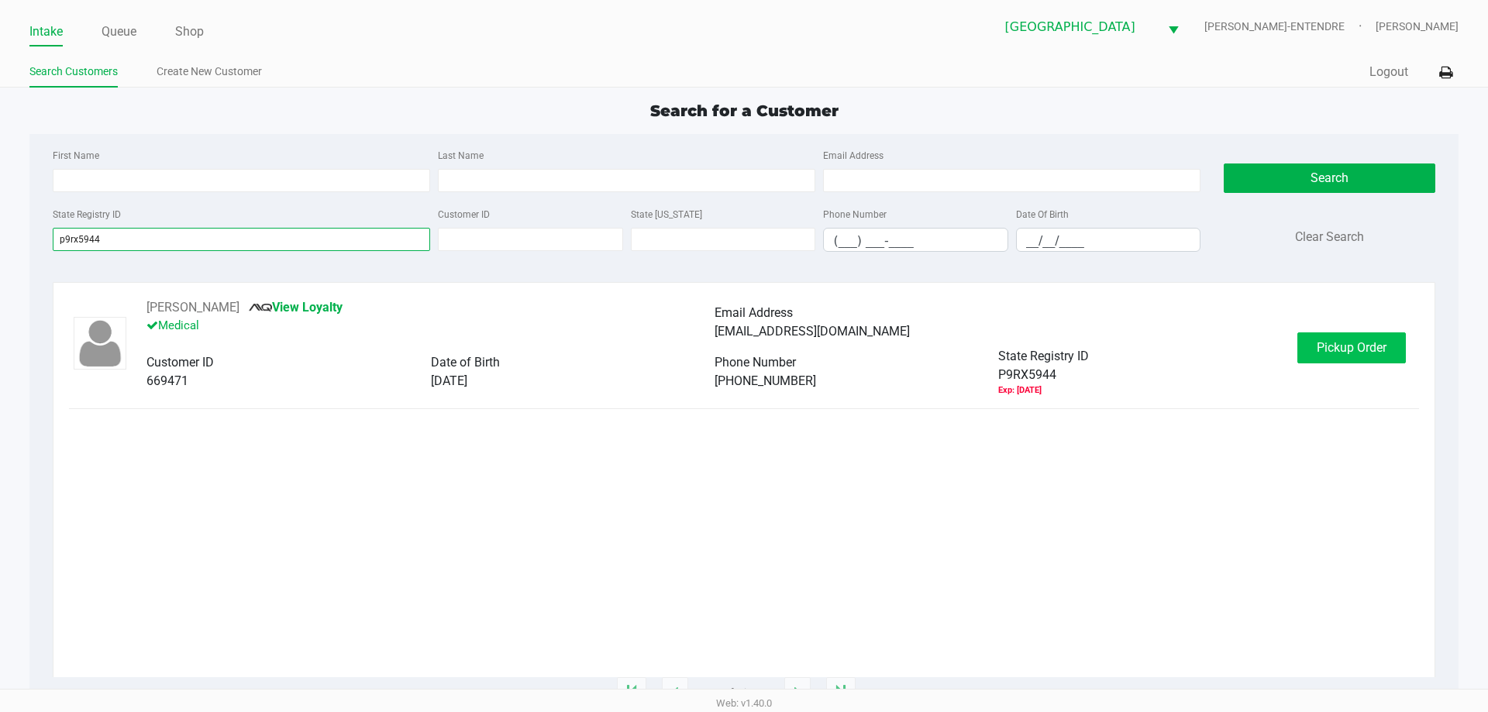
type input "p9rx5944"
click at [1355, 354] on span "Pickup Order" at bounding box center [1352, 347] width 70 height 15
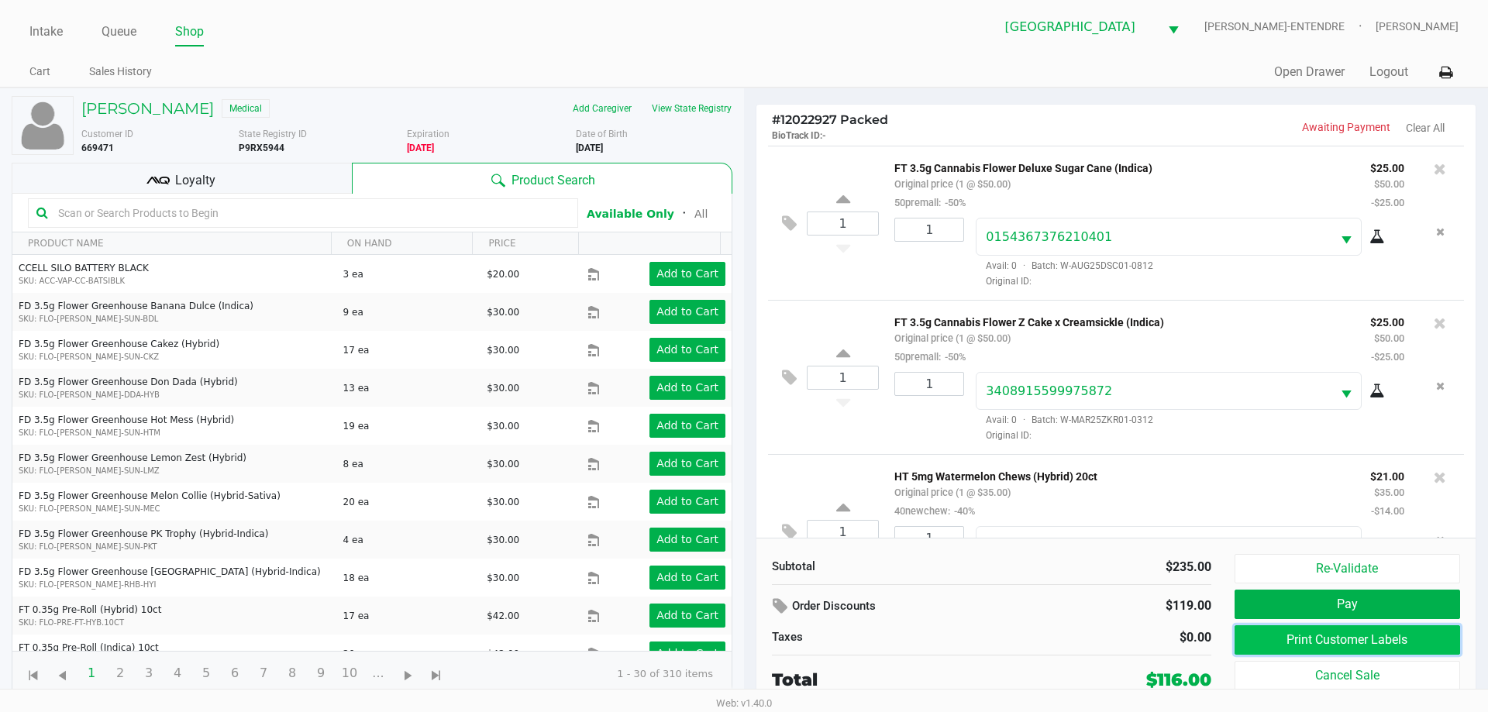
click at [1340, 652] on button "Print Customer Labels" at bounding box center [1348, 640] width 226 height 29
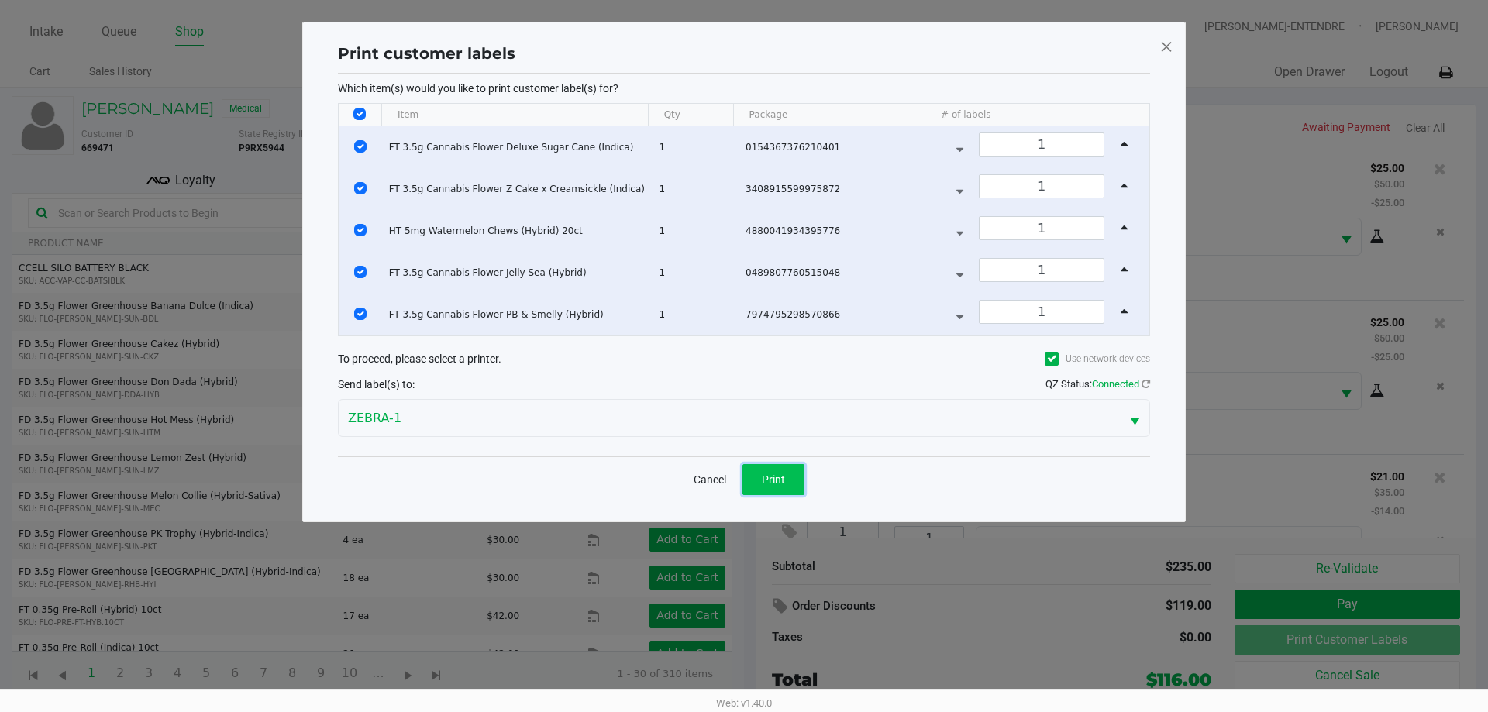
click at [777, 477] on span "Print" at bounding box center [773, 480] width 23 height 12
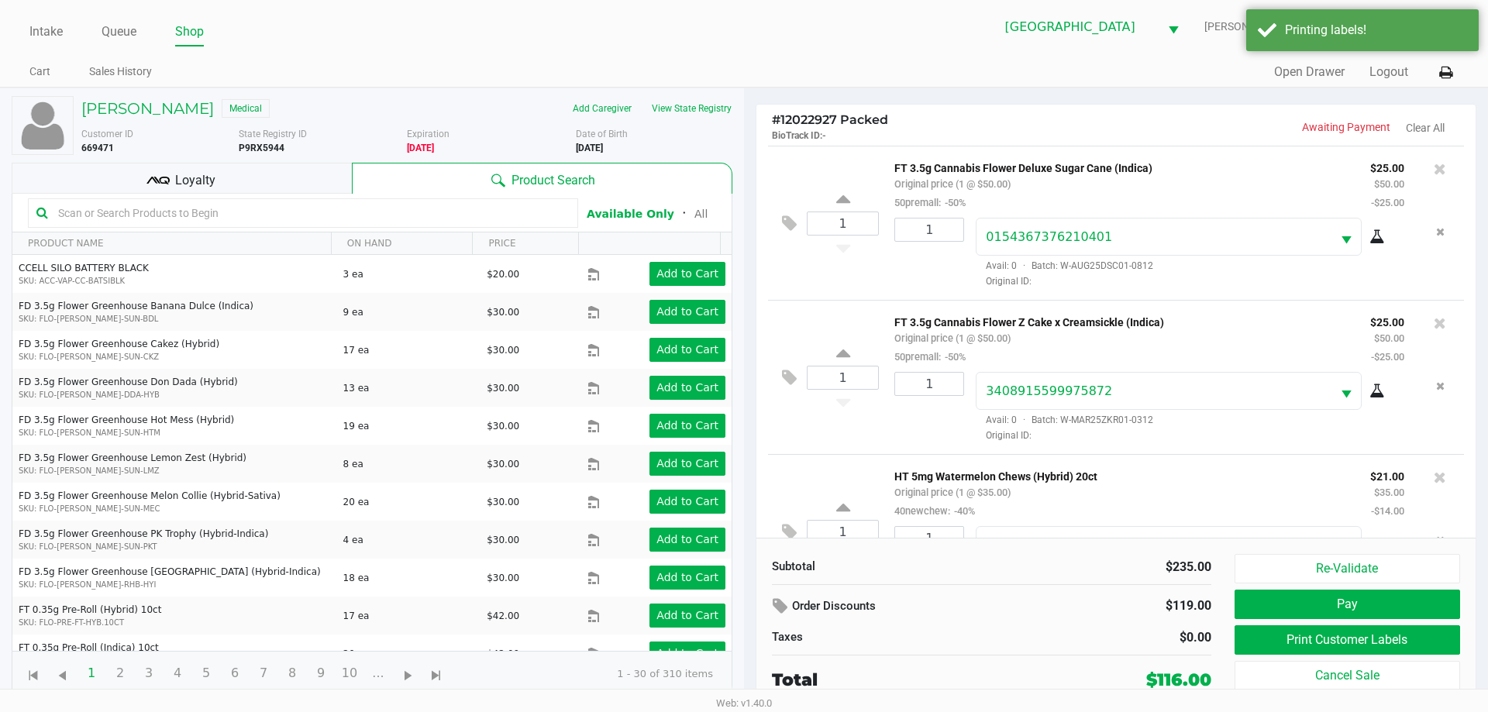
click at [224, 176] on div "Loyalty" at bounding box center [182, 178] width 340 height 31
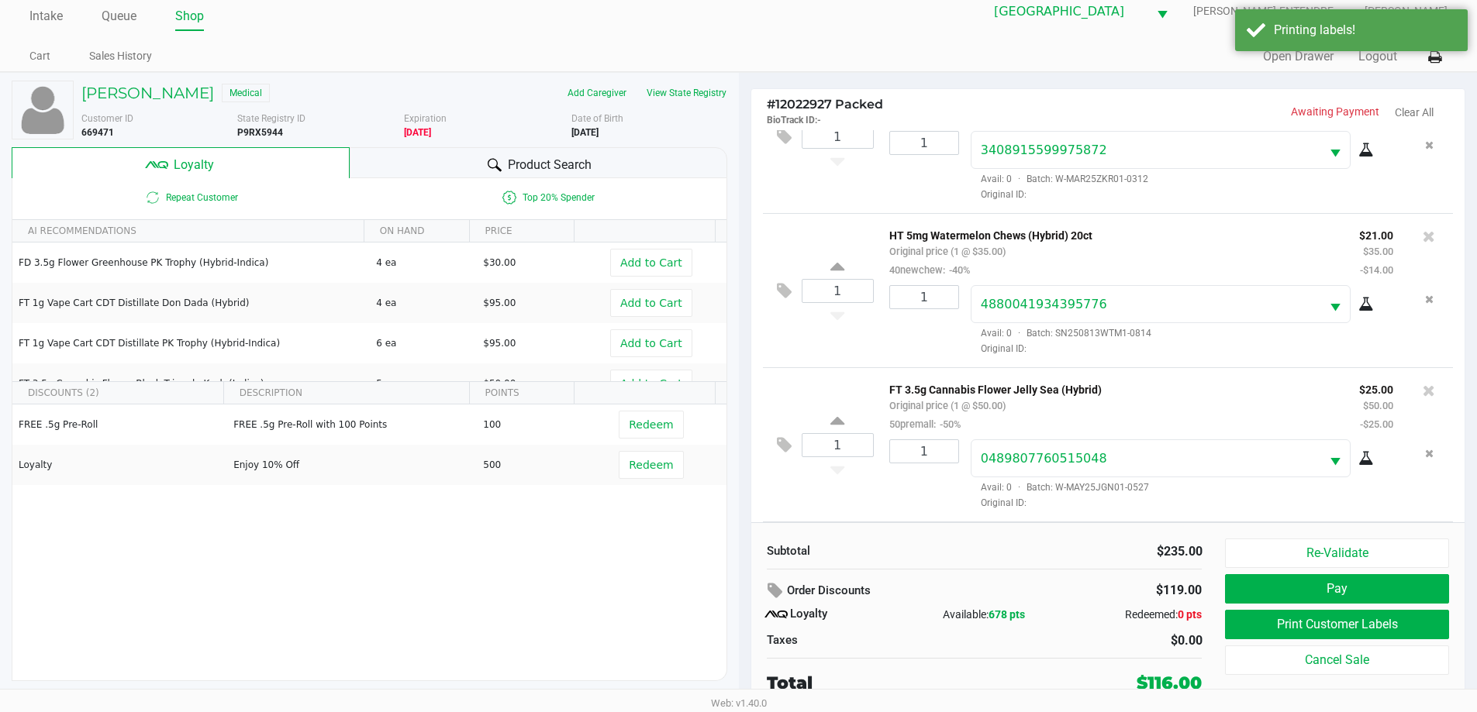
scroll to position [233, 0]
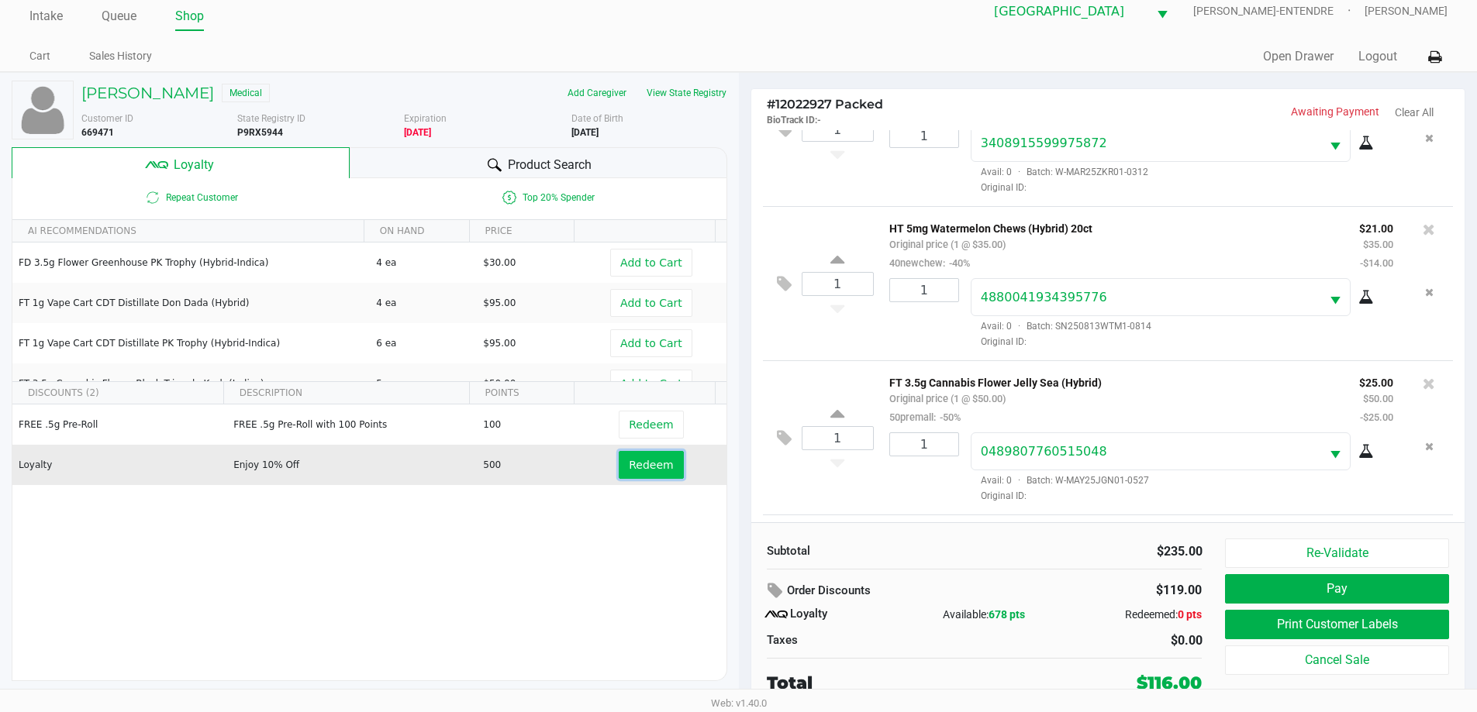
click at [625, 474] on button "Redeem" at bounding box center [651, 465] width 64 height 28
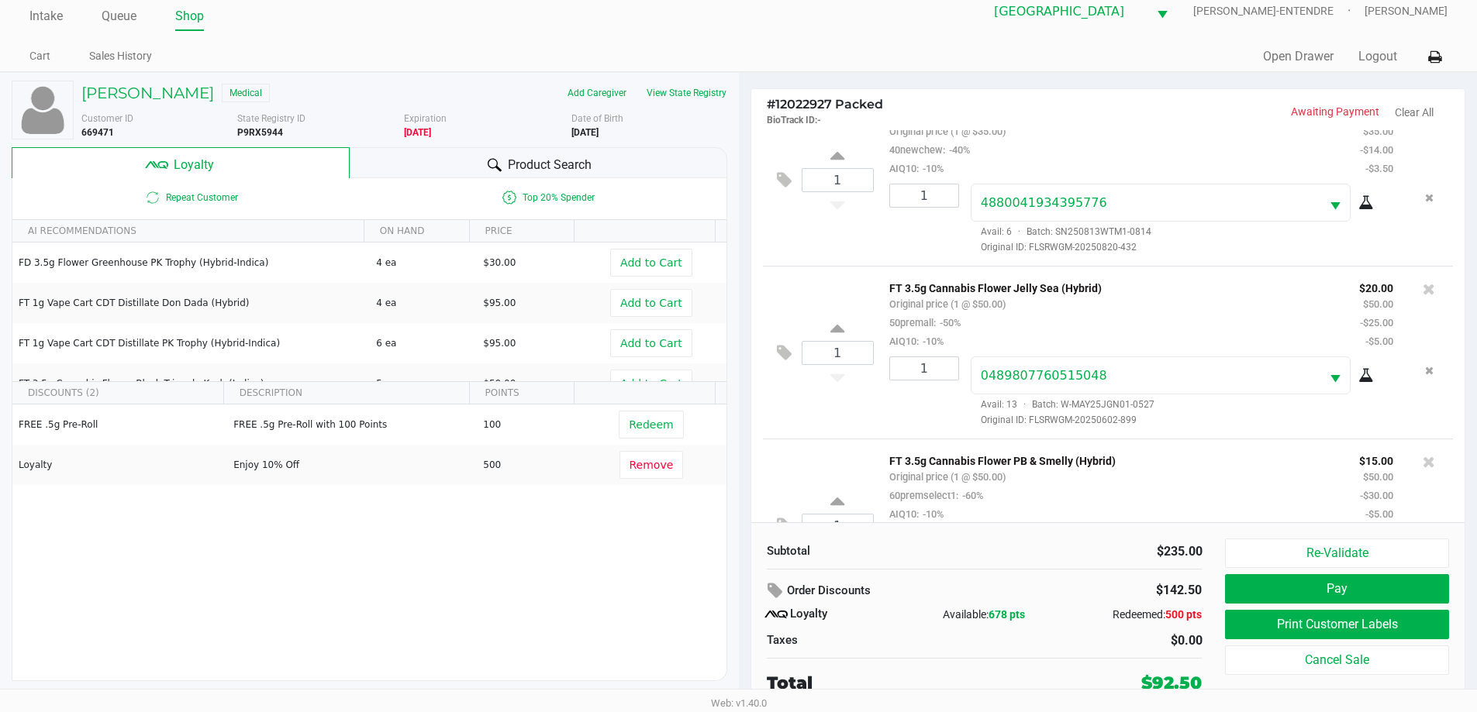
scroll to position [476, 0]
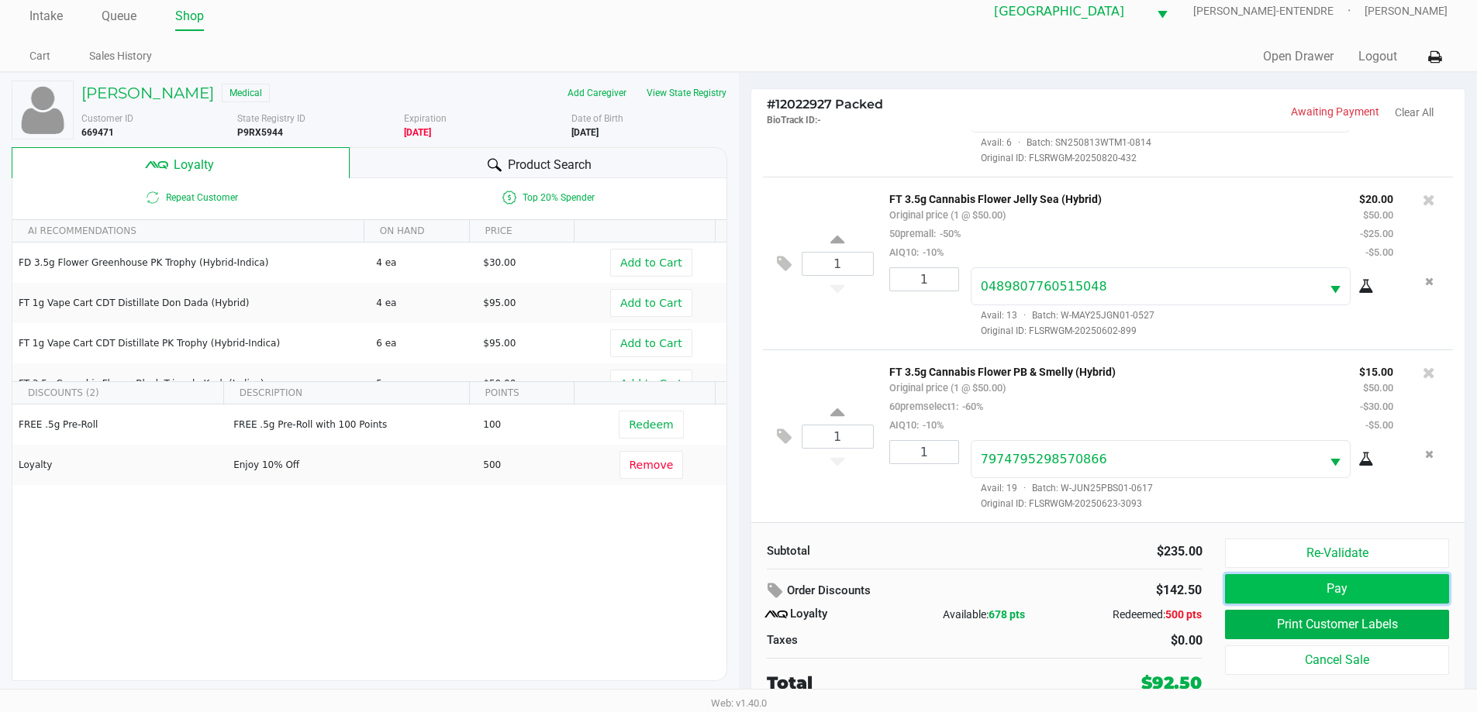
click at [1305, 594] on button "Pay" at bounding box center [1336, 588] width 223 height 29
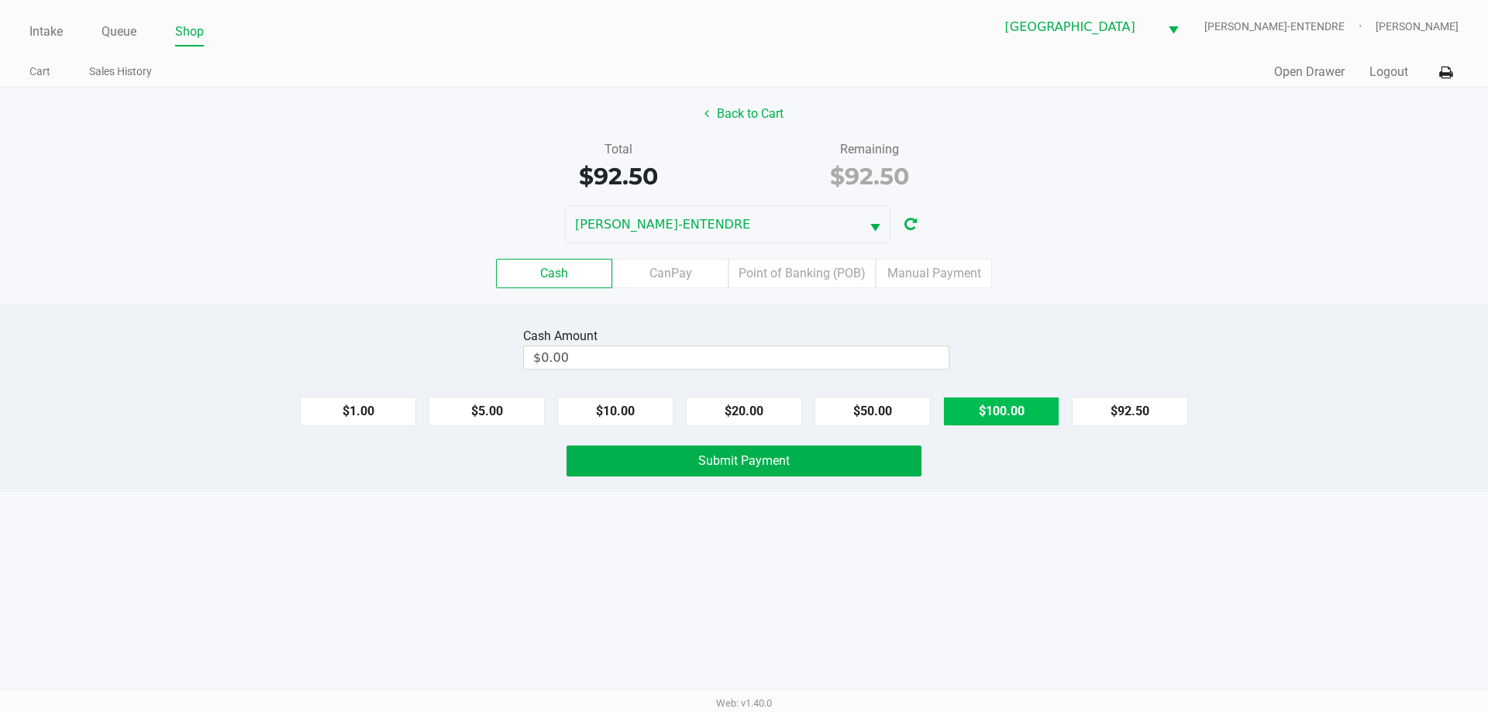
click at [971, 408] on button "$100.00" at bounding box center [1001, 411] width 116 height 29
type input "$100.00"
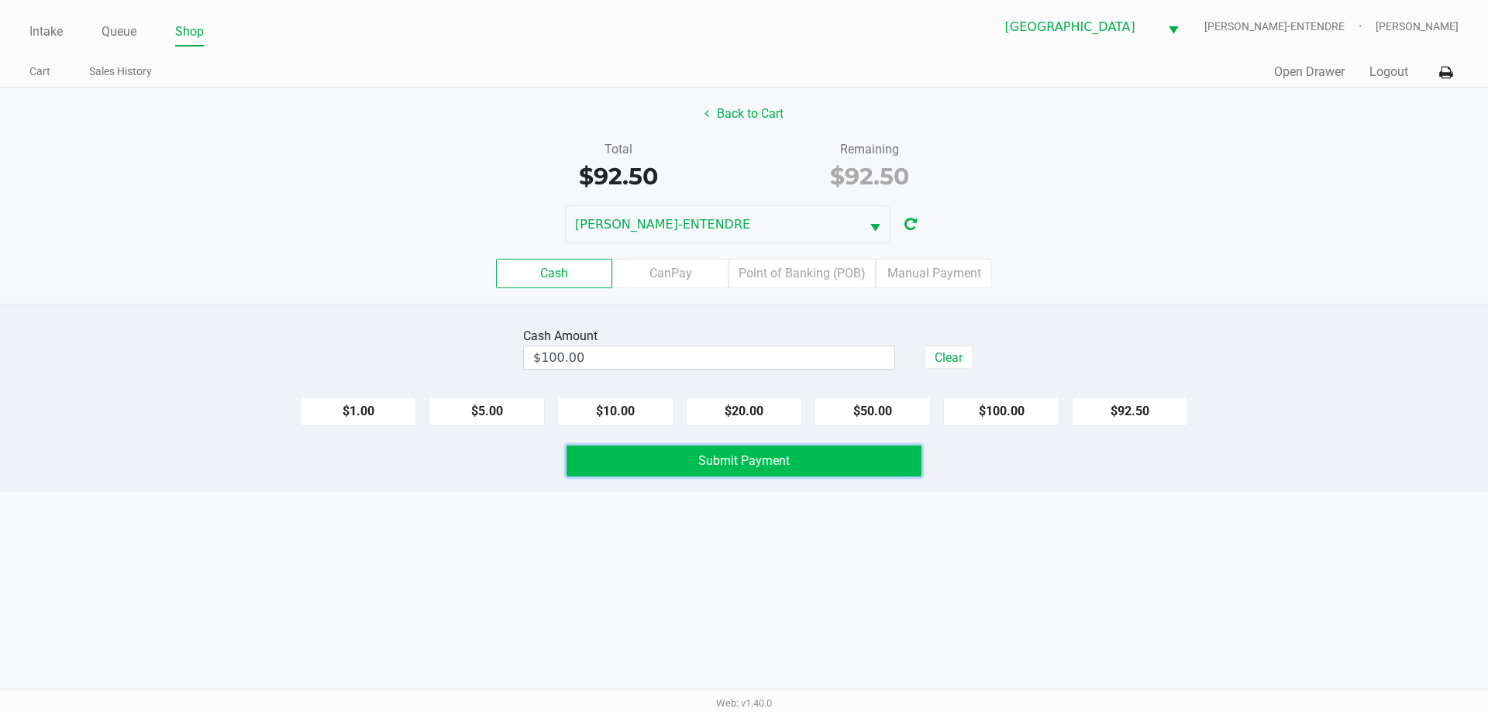
click at [847, 467] on button "Submit Payment" at bounding box center [744, 461] width 355 height 31
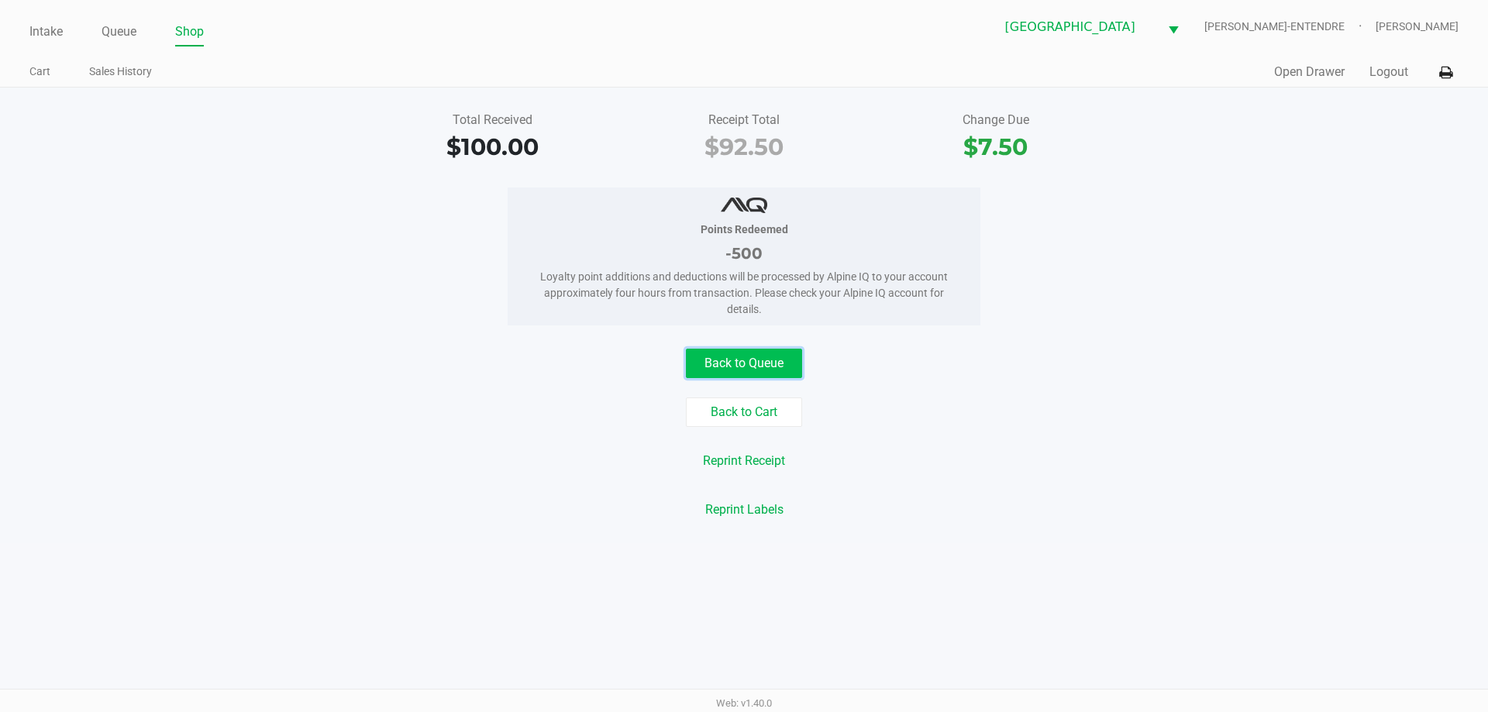
click at [733, 370] on button "Back to Queue" at bounding box center [744, 363] width 116 height 29
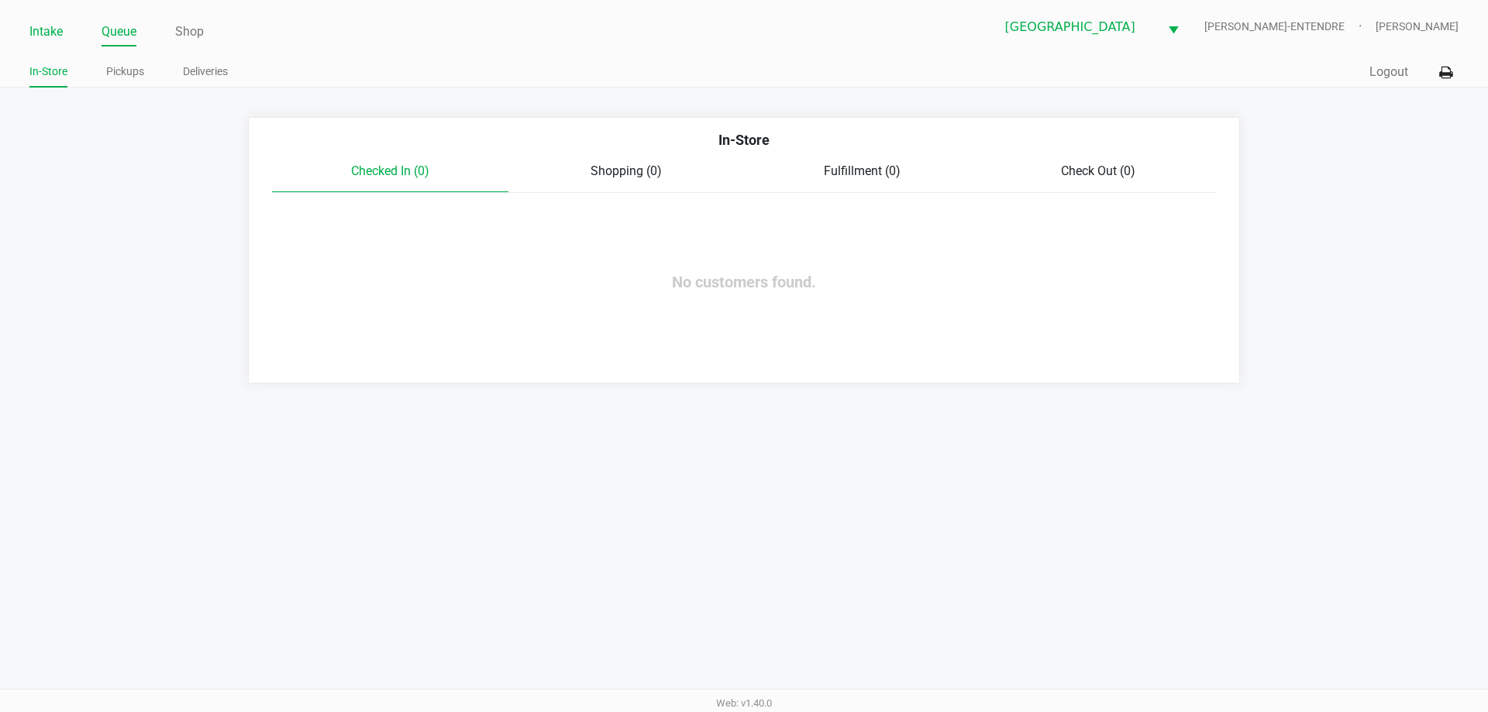
click at [61, 30] on link "Intake" at bounding box center [45, 32] width 33 height 22
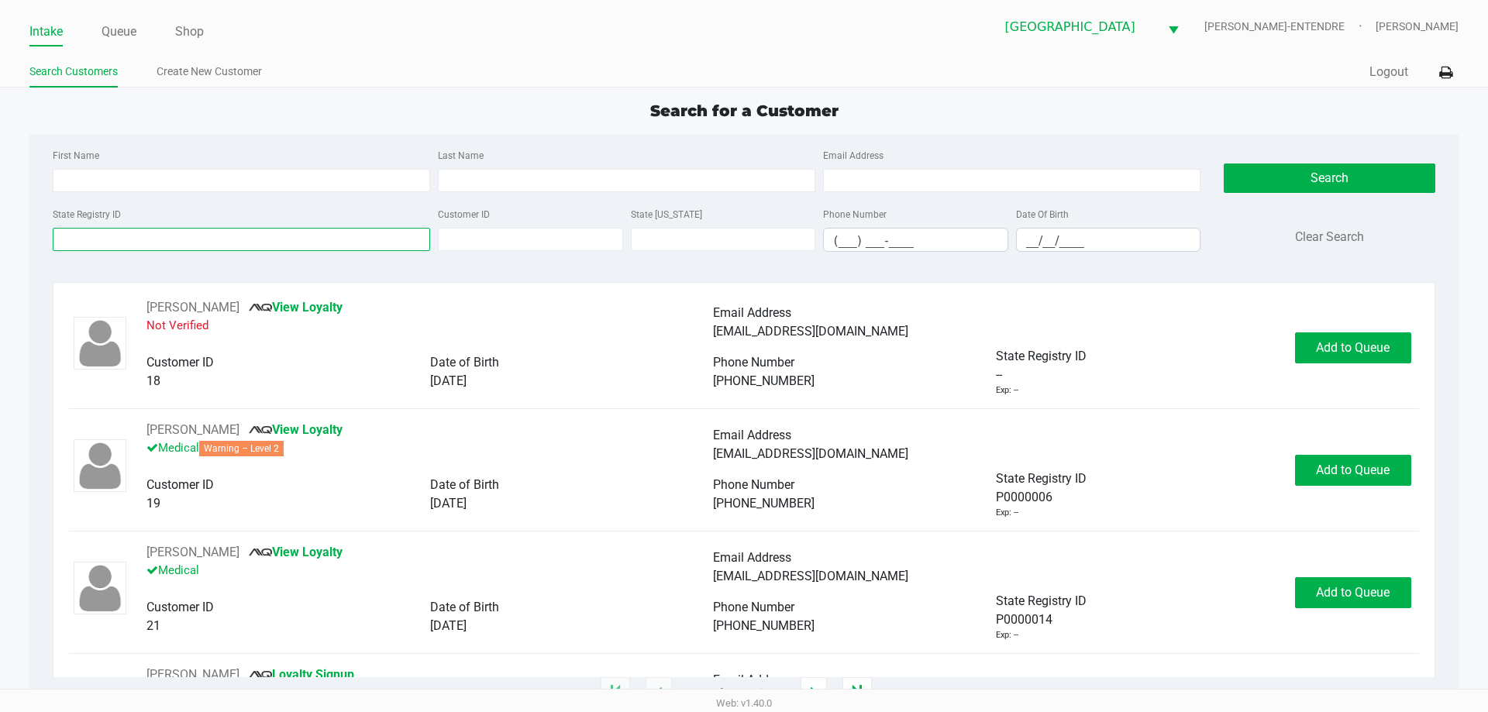
click at [151, 244] on input "State Registry ID" at bounding box center [242, 239] width 378 height 23
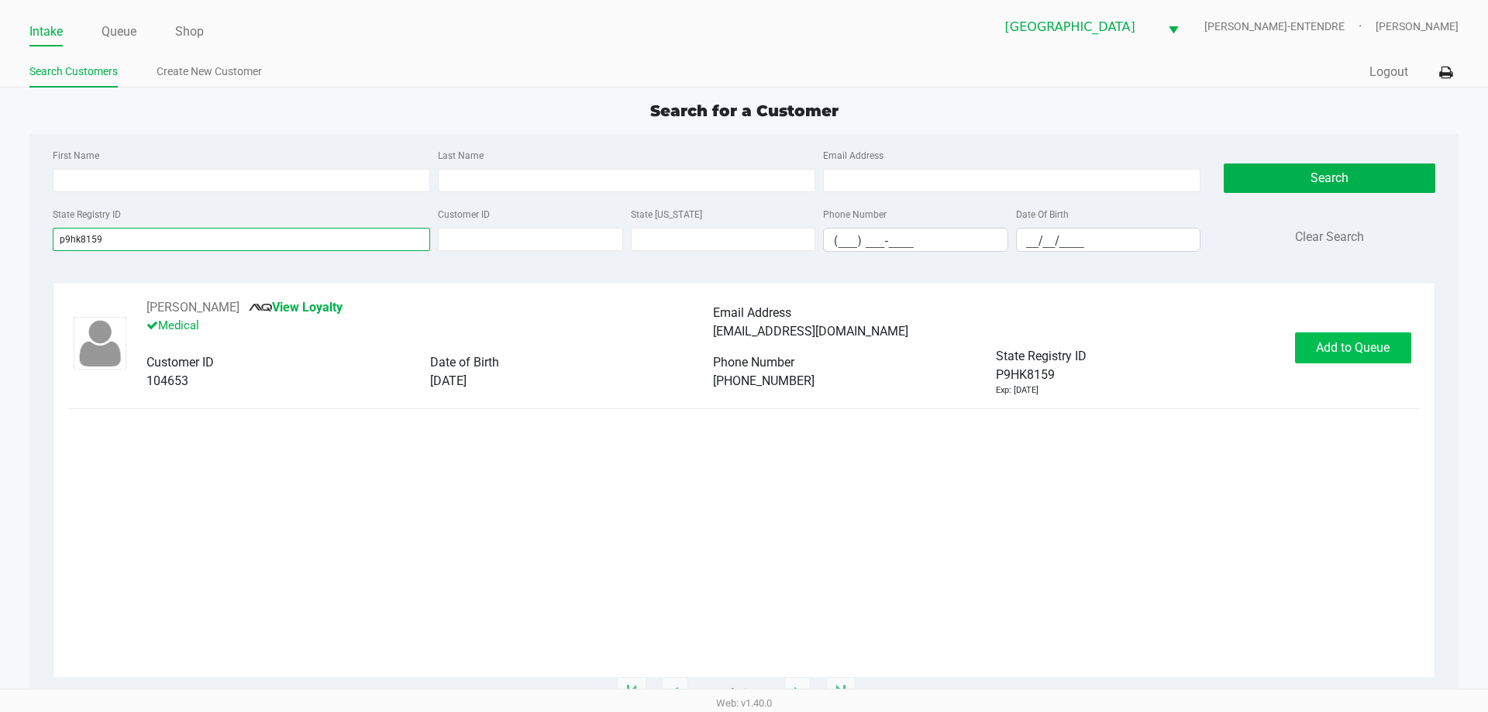
type input "p9hk8159"
click at [1364, 347] on span "Add to Queue" at bounding box center [1353, 347] width 74 height 15
click at [1365, 353] on span "In Queue" at bounding box center [1373, 347] width 130 height 15
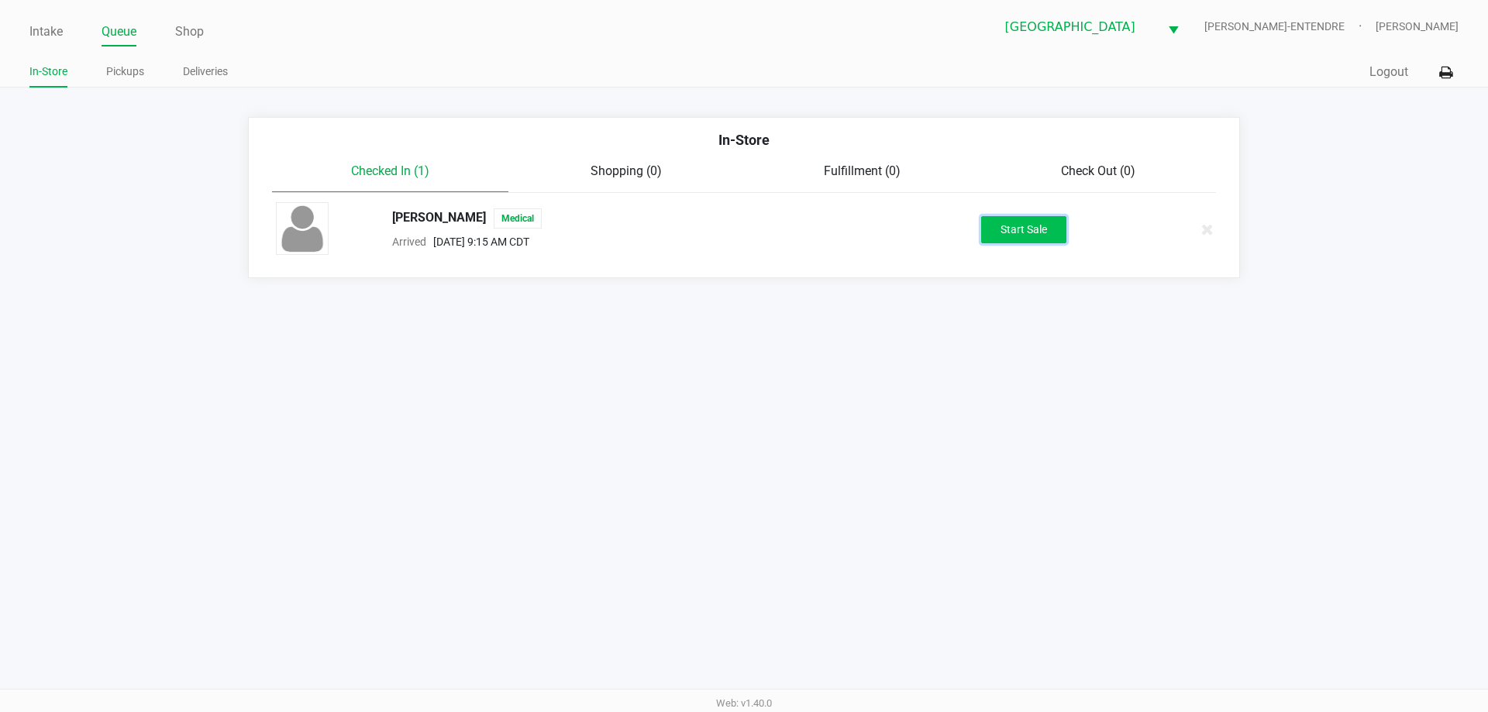
click at [1008, 230] on button "Start Sale" at bounding box center [1023, 229] width 85 height 27
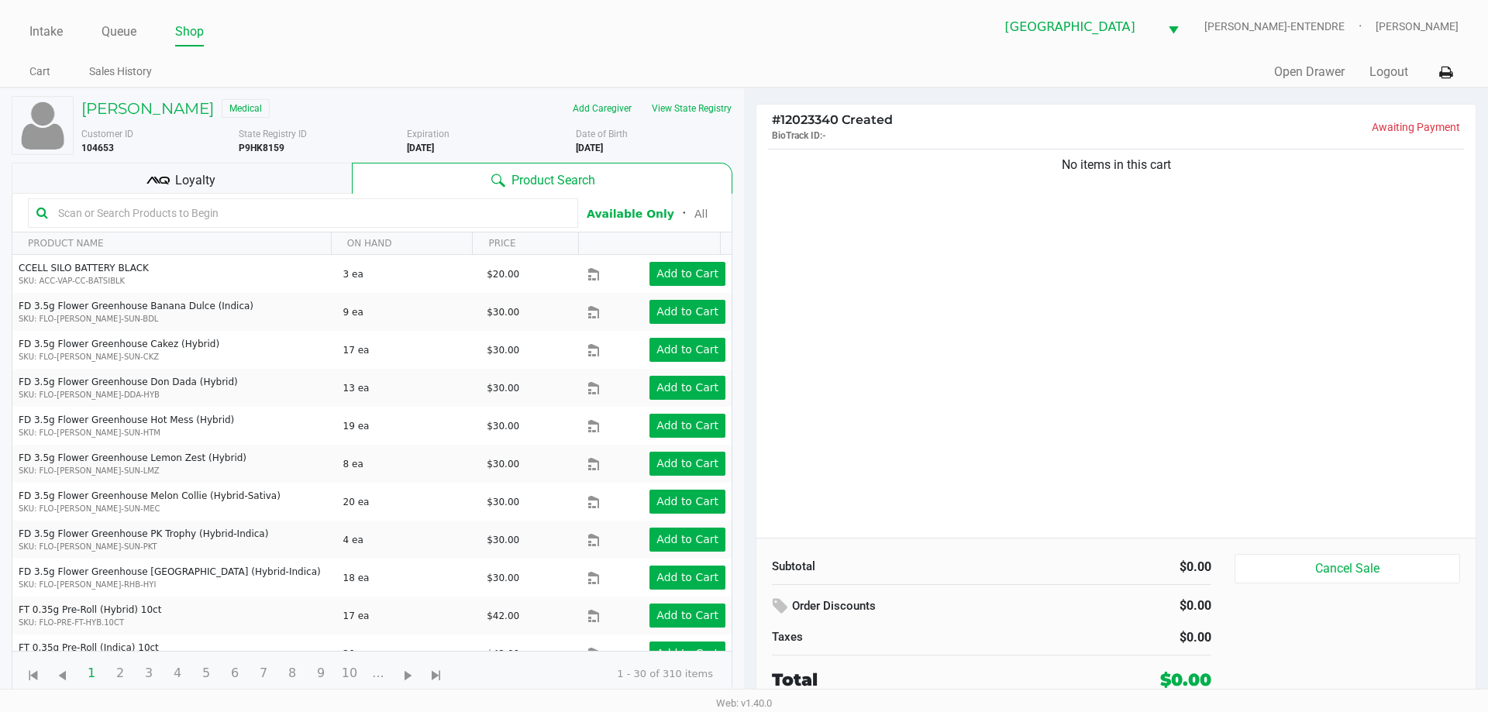
click at [269, 171] on div "Loyalty" at bounding box center [182, 178] width 340 height 31
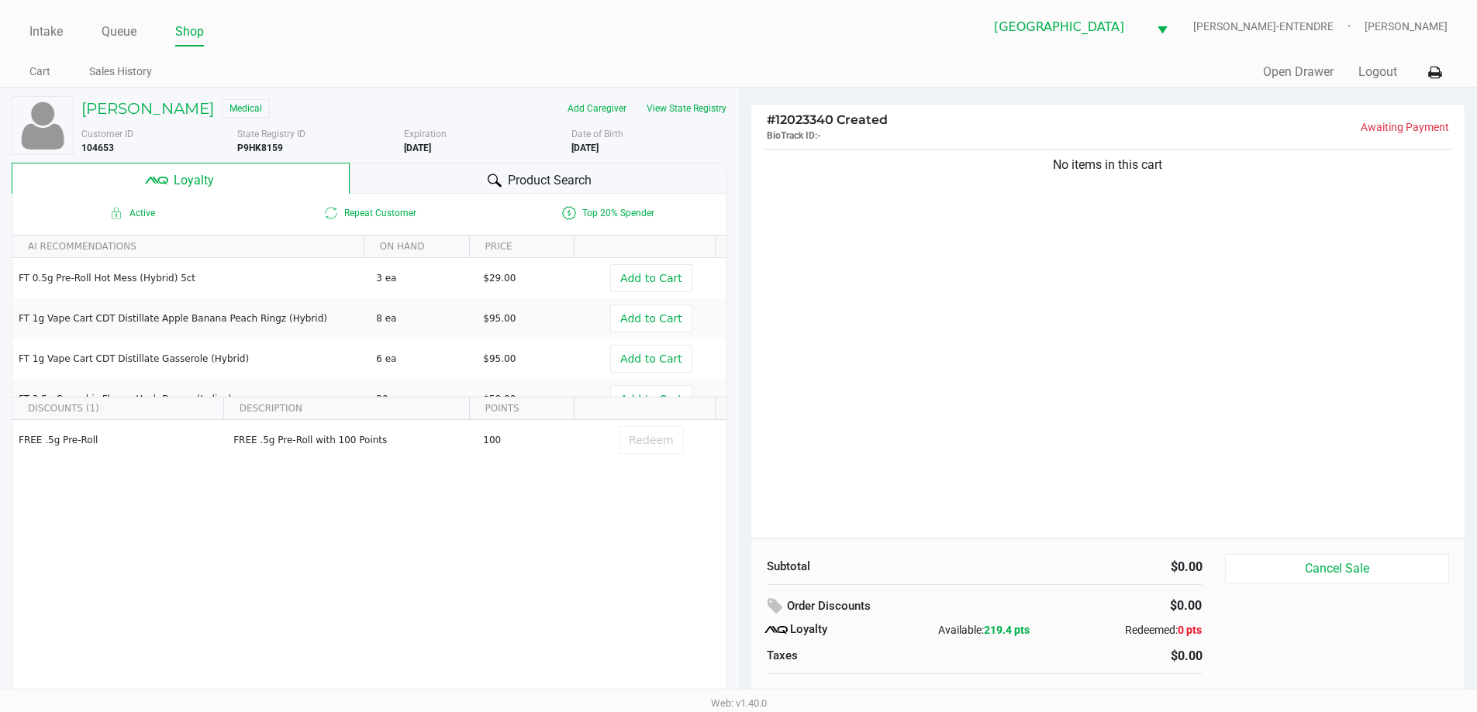
click at [437, 174] on div "Product Search" at bounding box center [539, 178] width 378 height 31
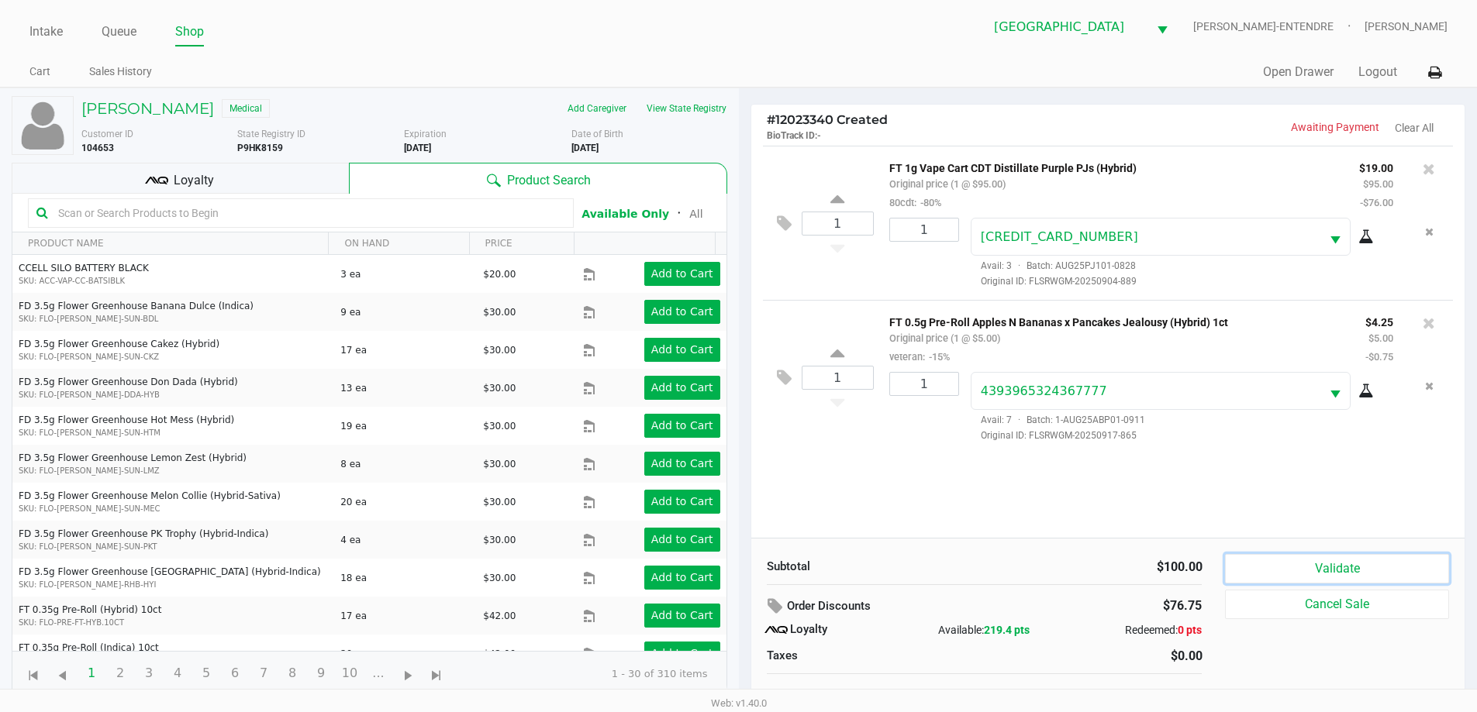
click at [1312, 570] on button "Validate" at bounding box center [1336, 568] width 223 height 29
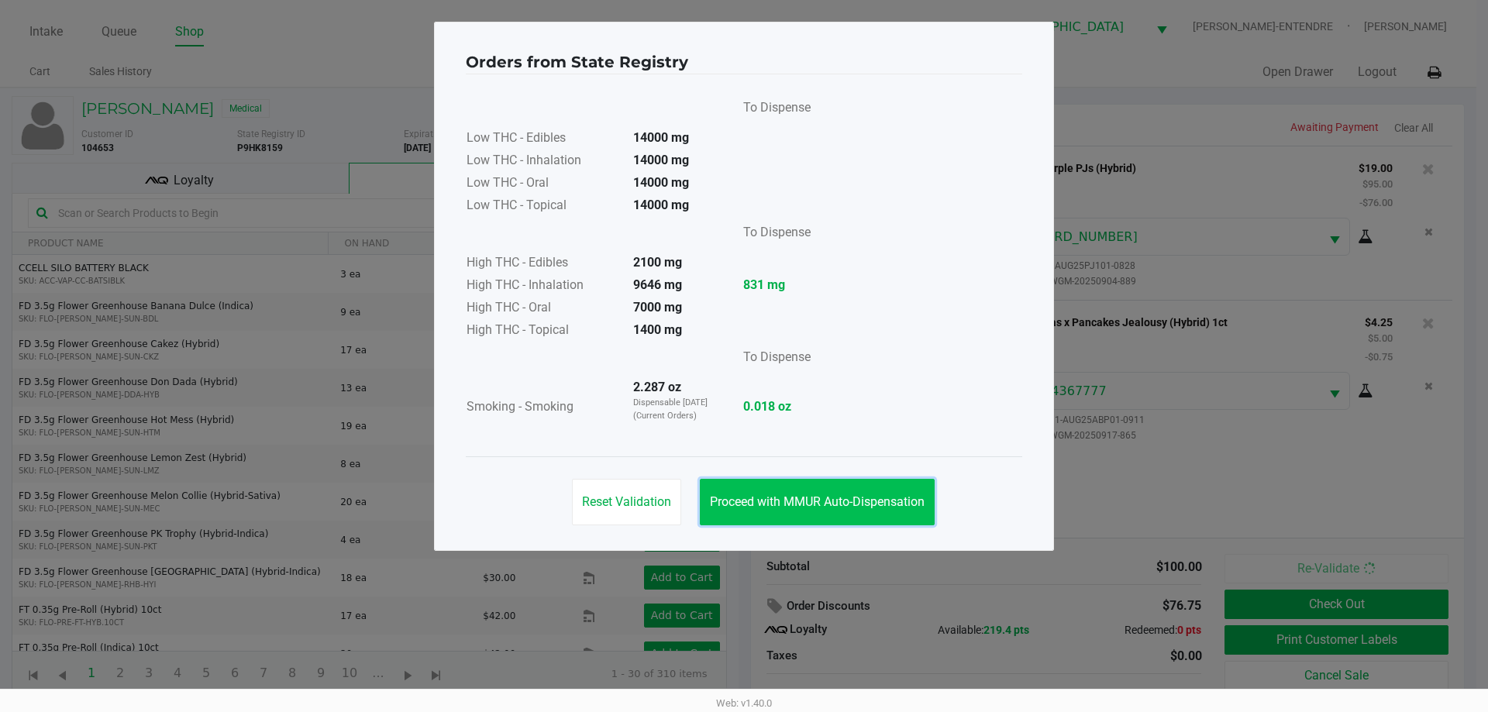
click at [908, 498] on span "Proceed with MMUR Auto-Dispensation" at bounding box center [817, 502] width 215 height 15
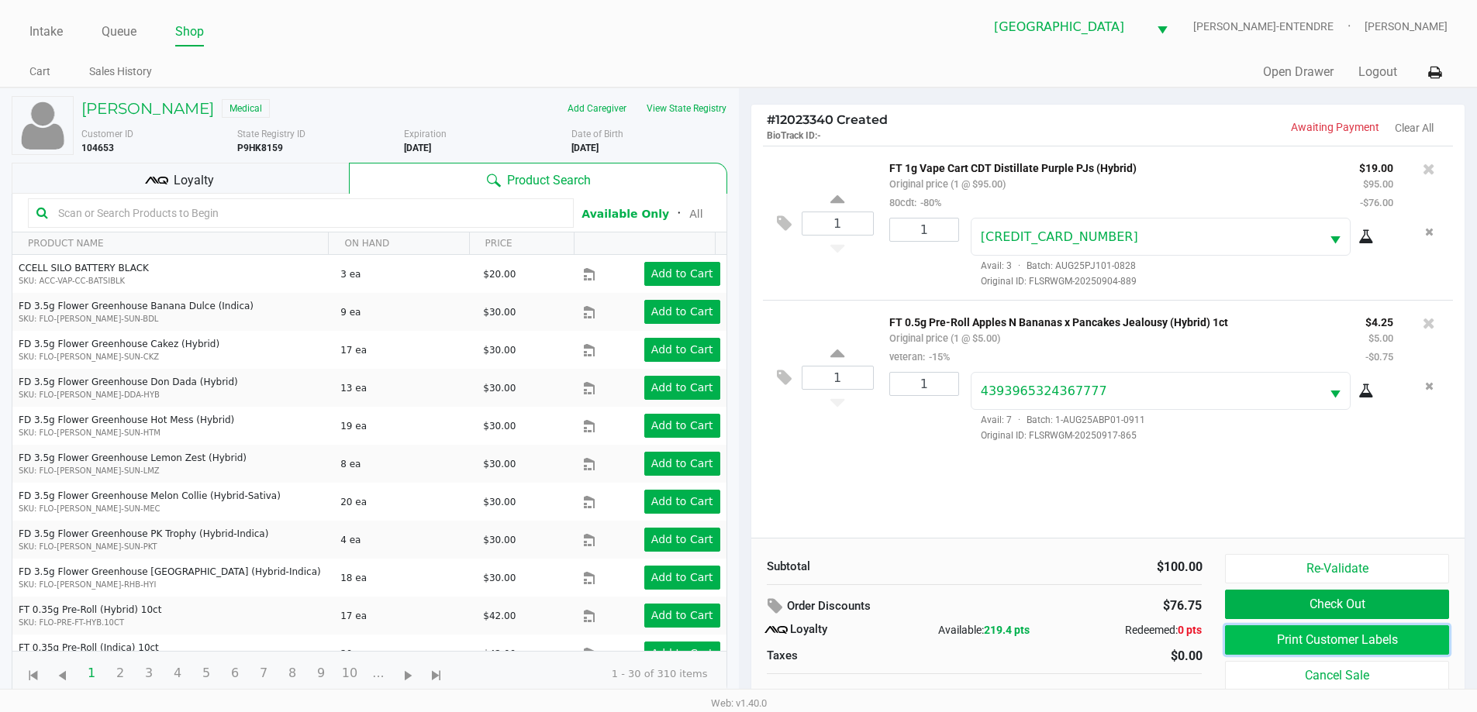
click at [1367, 647] on button "Print Customer Labels" at bounding box center [1336, 640] width 223 height 29
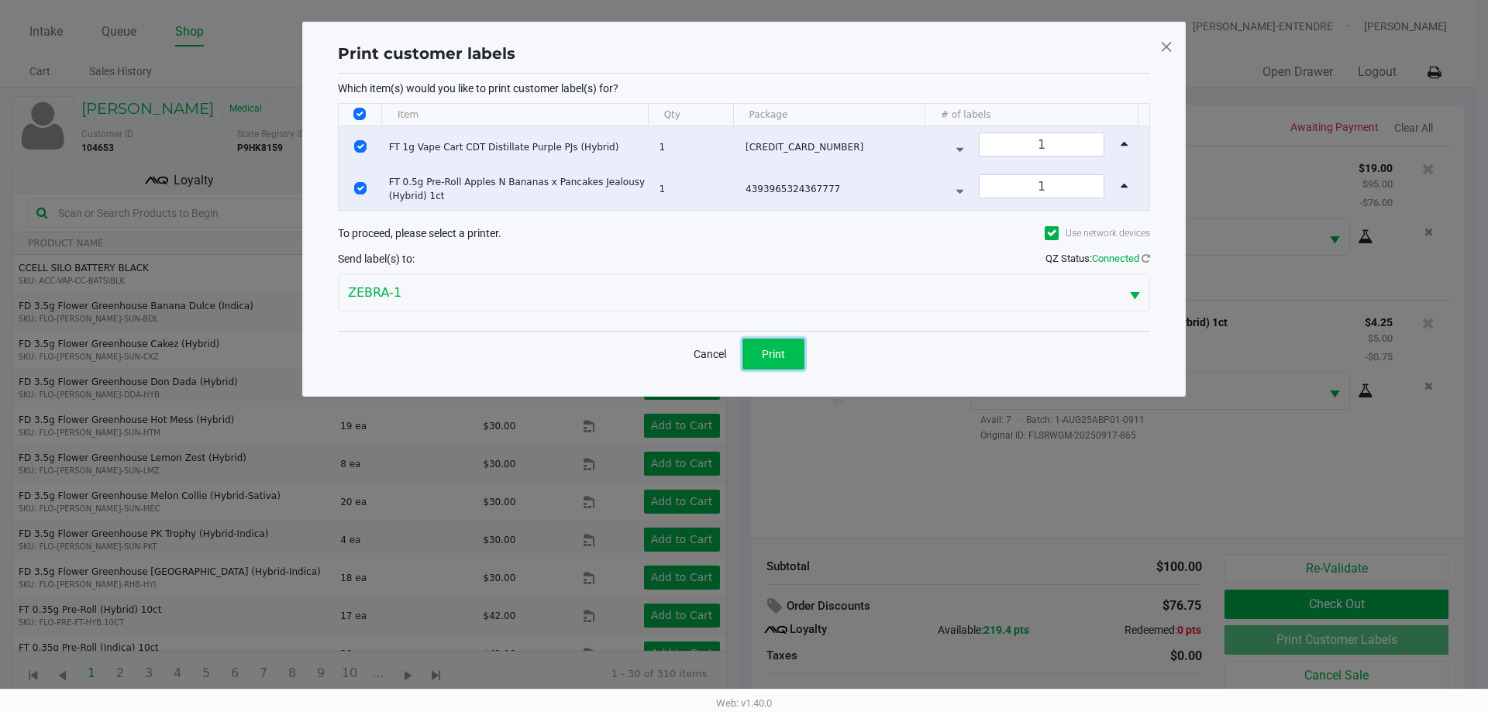
click at [771, 355] on span "Print" at bounding box center [773, 354] width 23 height 12
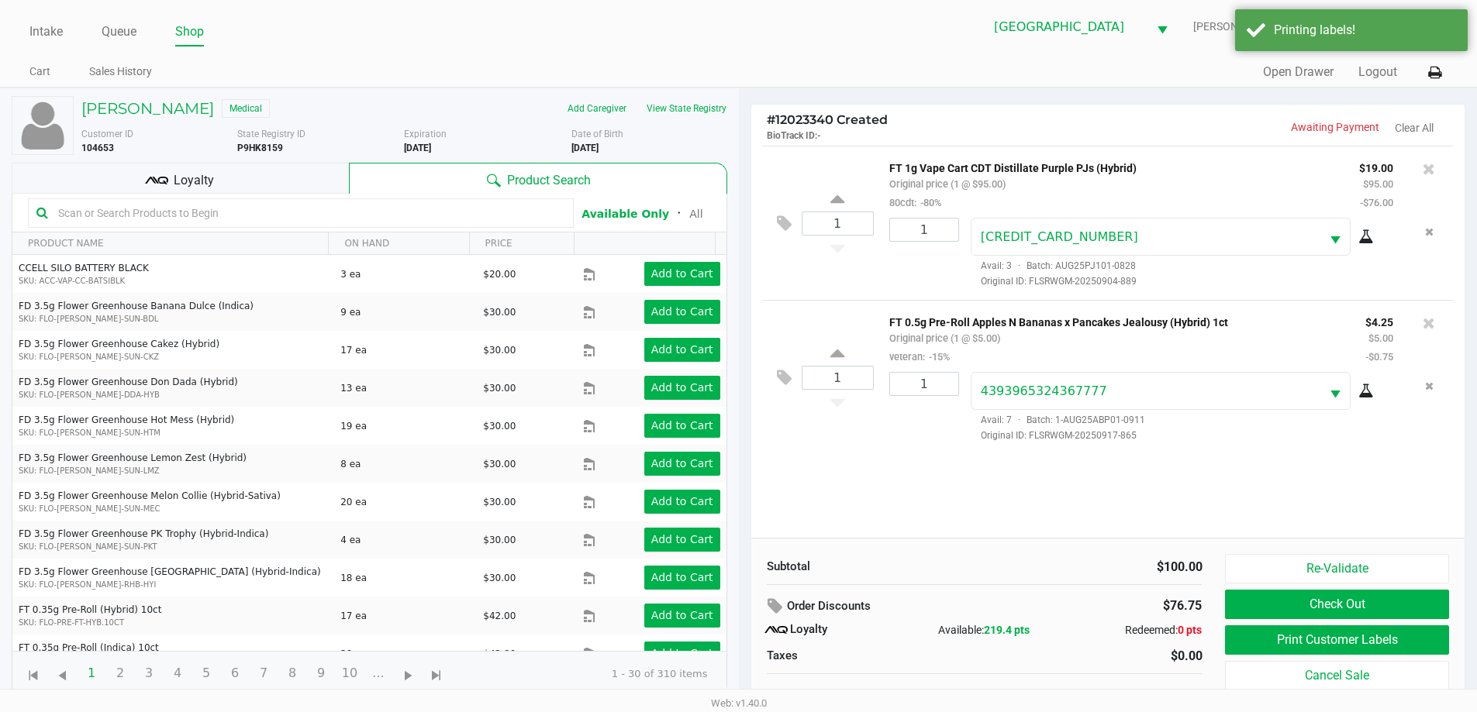
click at [271, 180] on div "Loyalty" at bounding box center [180, 178] width 337 height 31
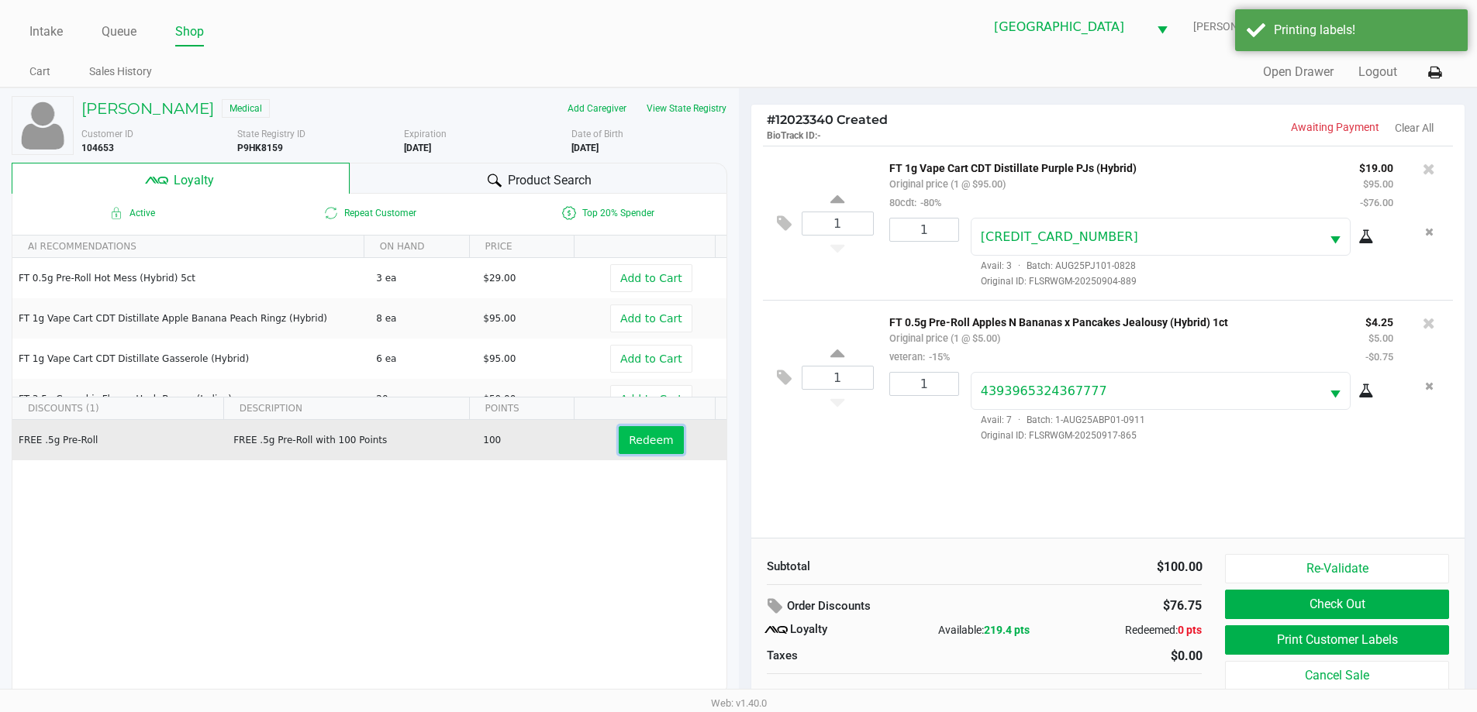
click at [657, 435] on span "Redeem" at bounding box center [651, 440] width 44 height 12
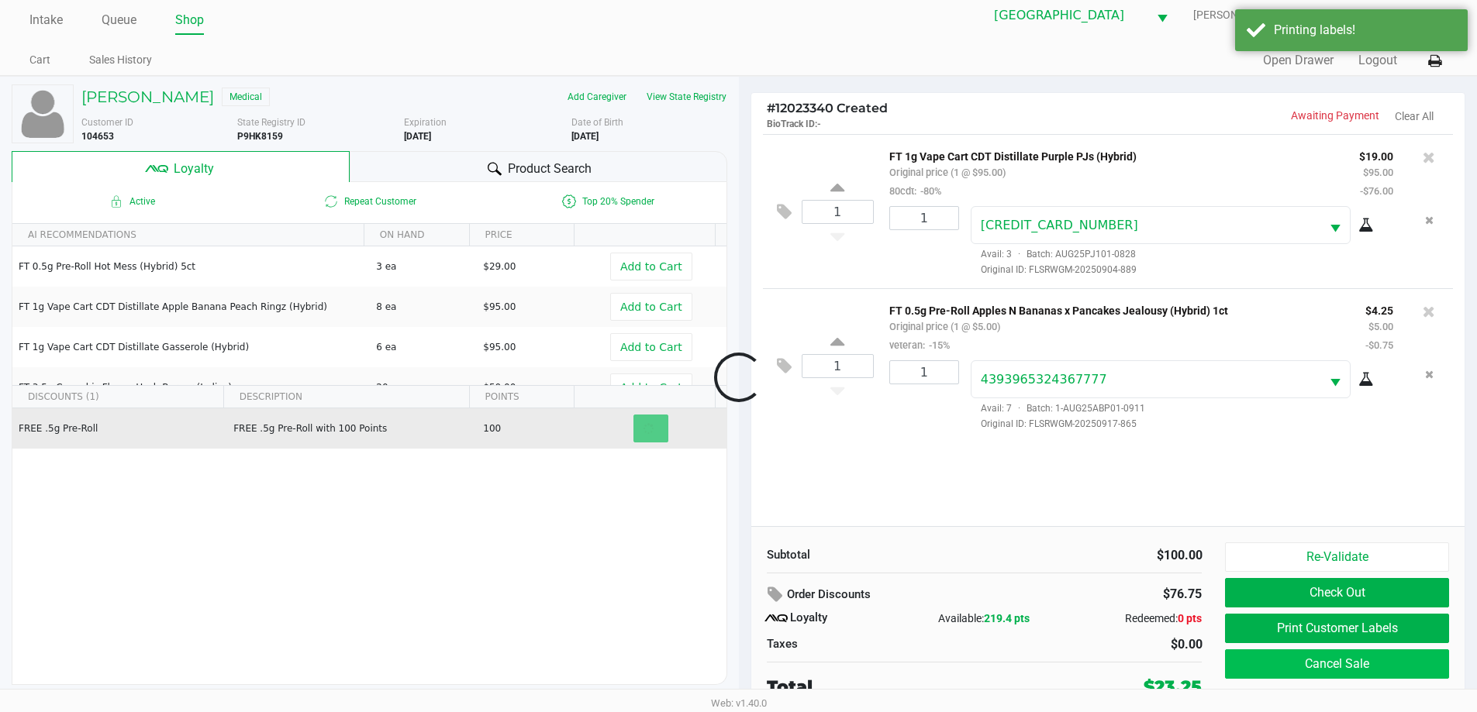
scroll to position [16, 0]
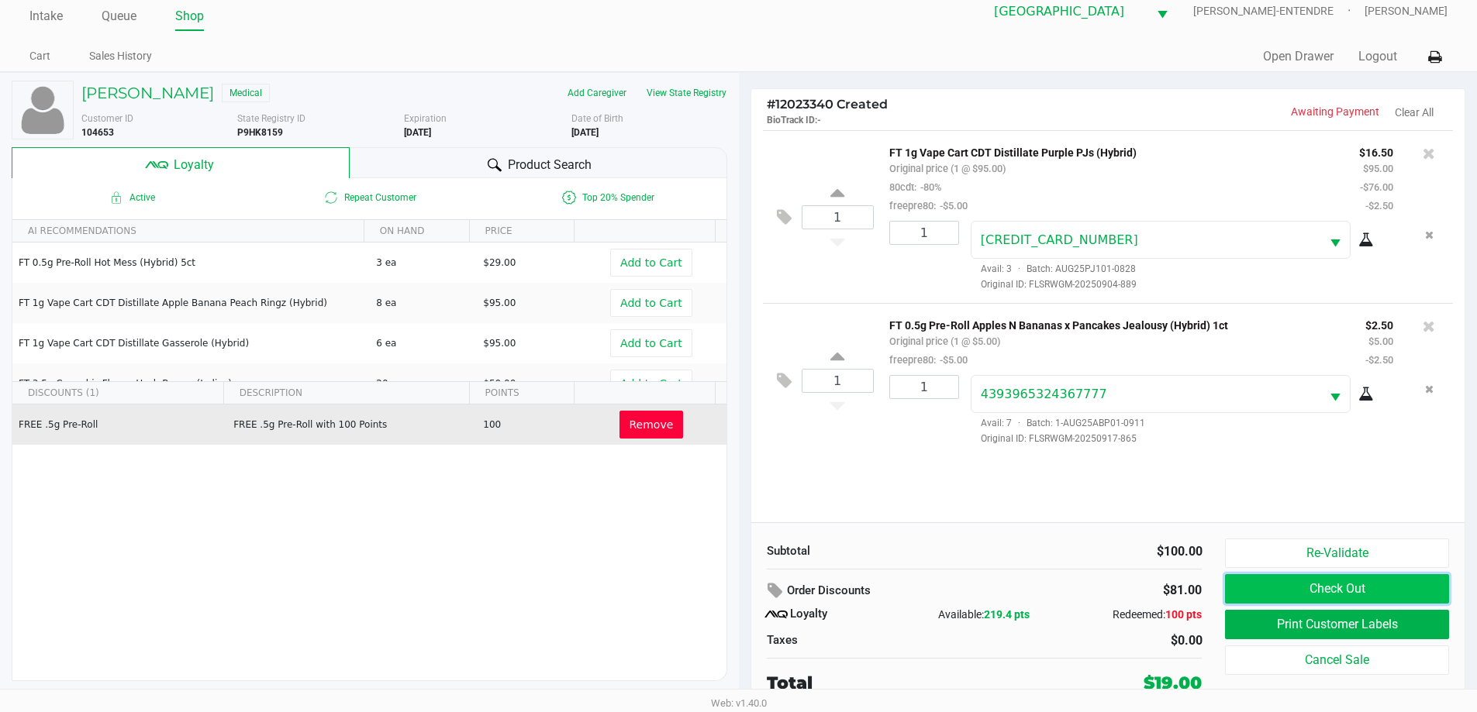
click at [1304, 595] on button "Check Out" at bounding box center [1336, 588] width 223 height 29
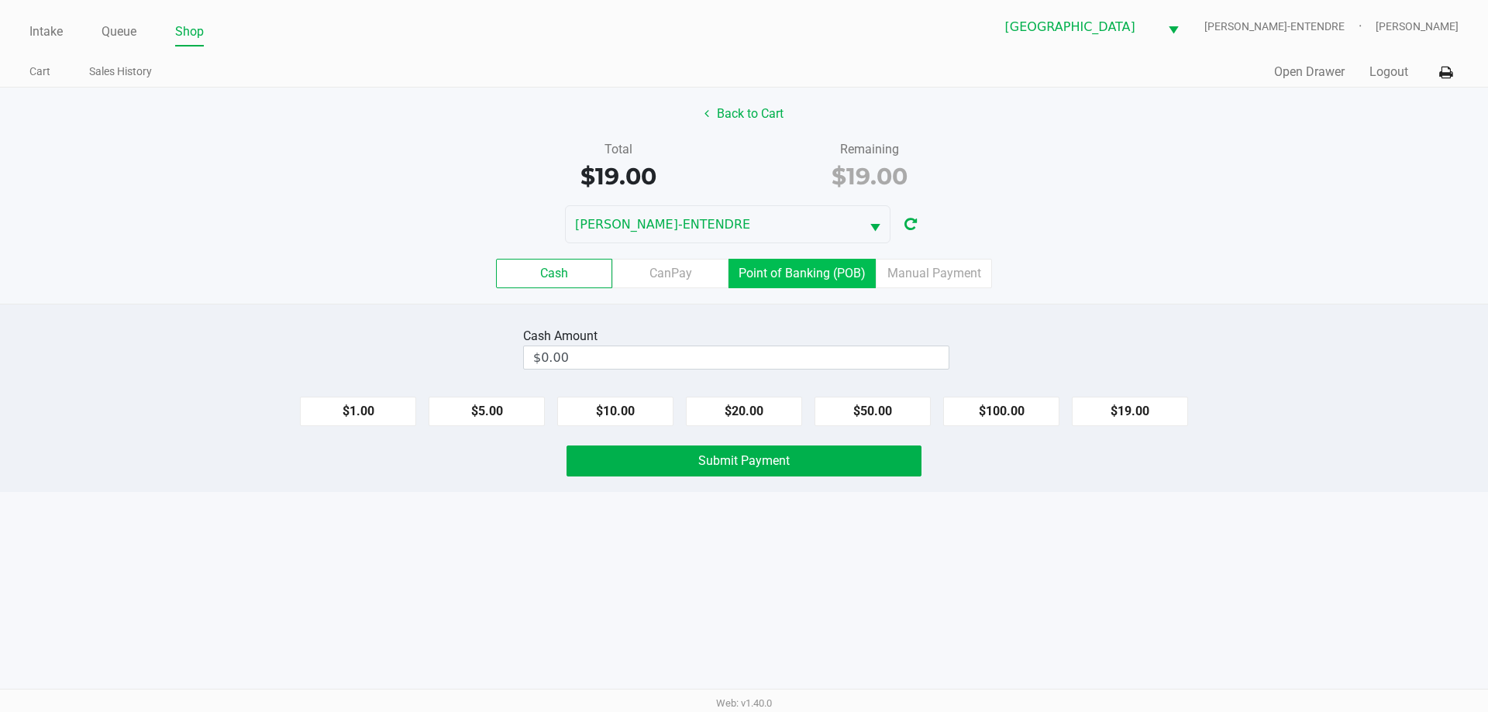
click at [753, 278] on label "Point of Banking (POB)" at bounding box center [802, 273] width 147 height 29
click at [0, 0] on 7 "Point of Banking (POB)" at bounding box center [0, 0] width 0 height 0
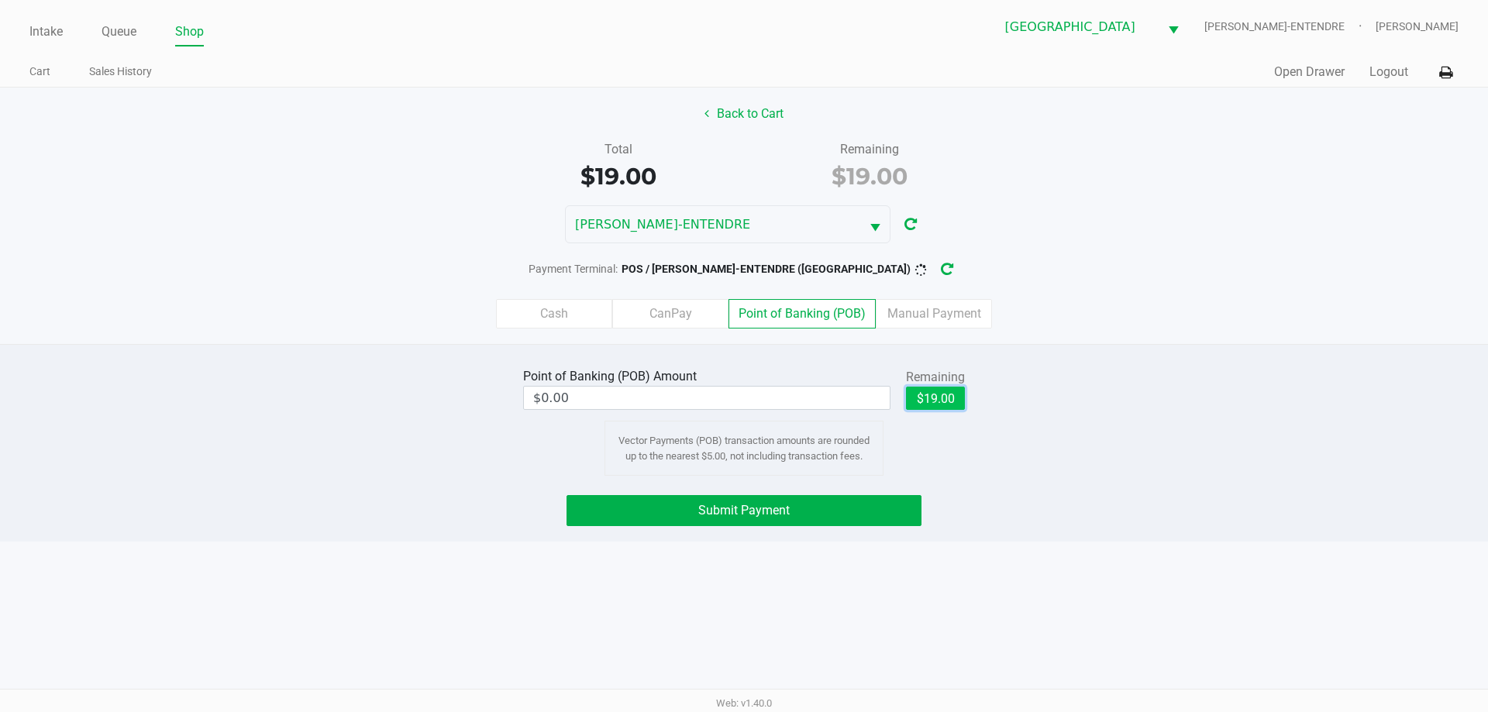
click at [949, 399] on button "$19.00" at bounding box center [935, 398] width 59 height 23
type input "$19.00"
click at [840, 511] on button "Submit Payment" at bounding box center [744, 510] width 355 height 31
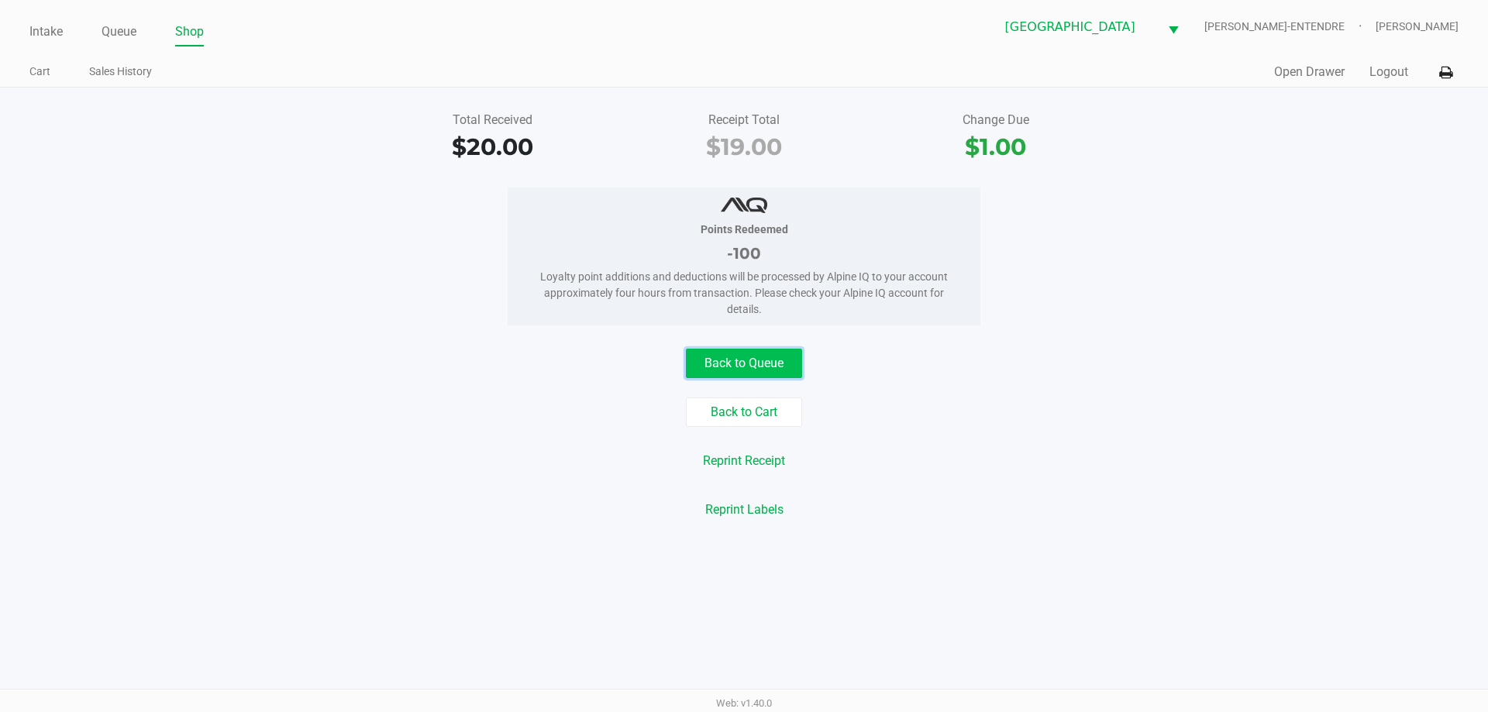
click at [719, 363] on button "Back to Queue" at bounding box center [744, 363] width 116 height 29
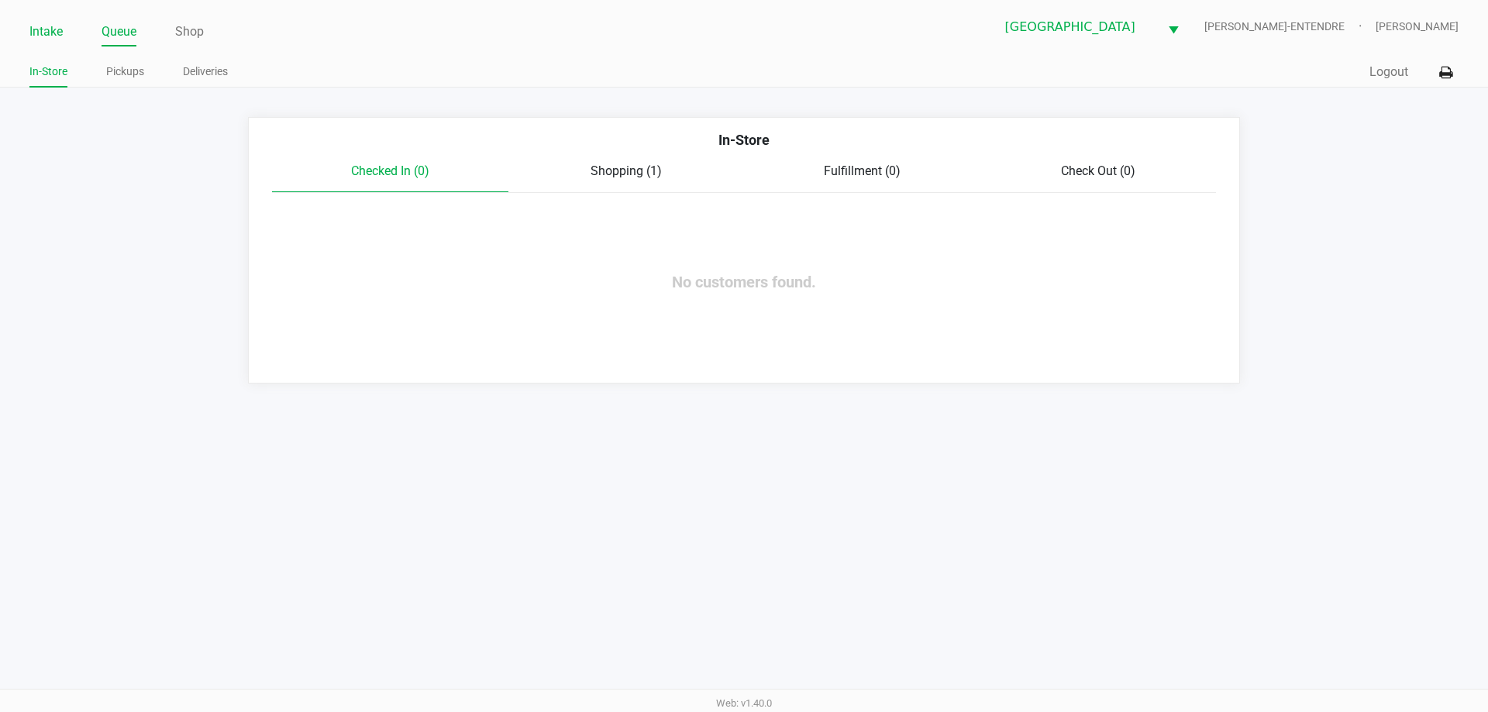
click at [52, 31] on link "Intake" at bounding box center [45, 32] width 33 height 22
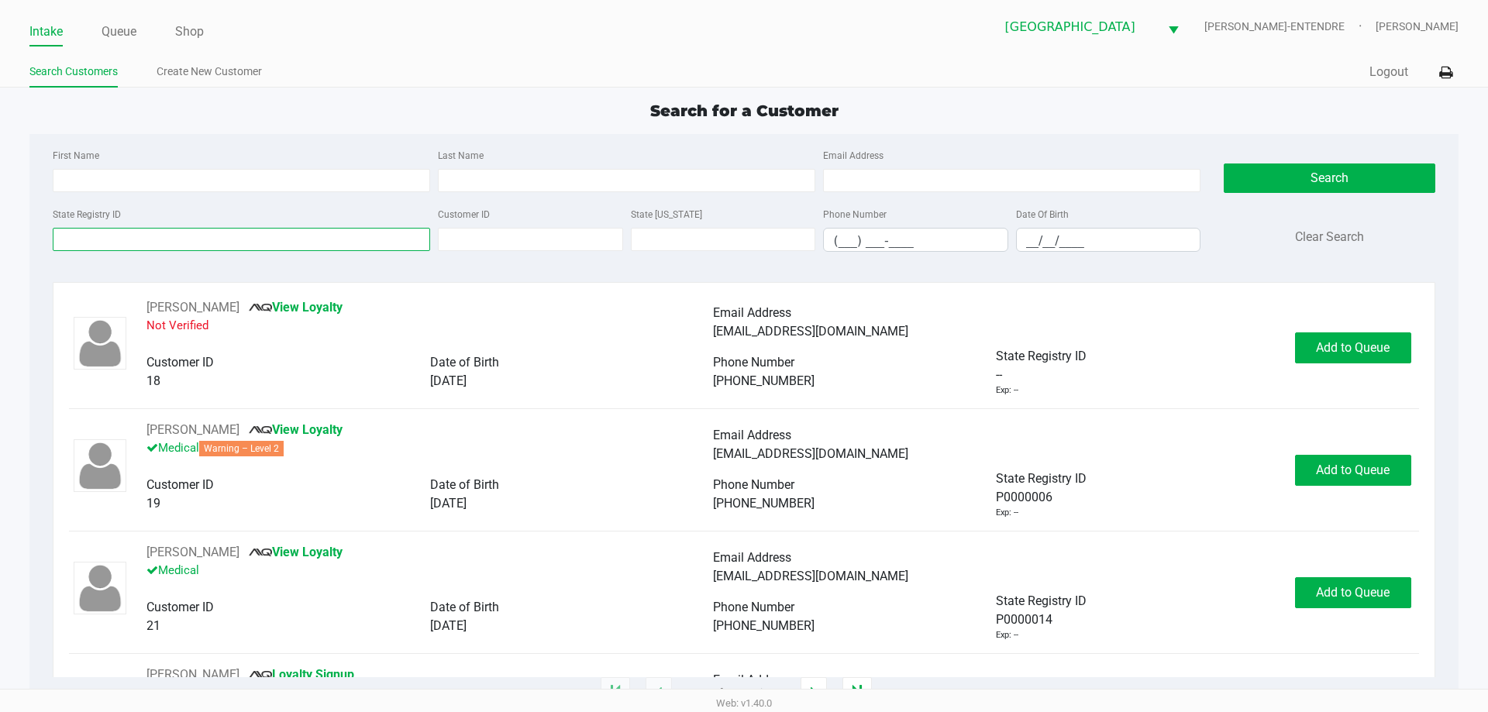
drag, startPoint x: 96, startPoint y: 238, endPoint x: 91, endPoint y: 230, distance: 9.0
click at [96, 237] on input "State Registry ID" at bounding box center [242, 239] width 378 height 23
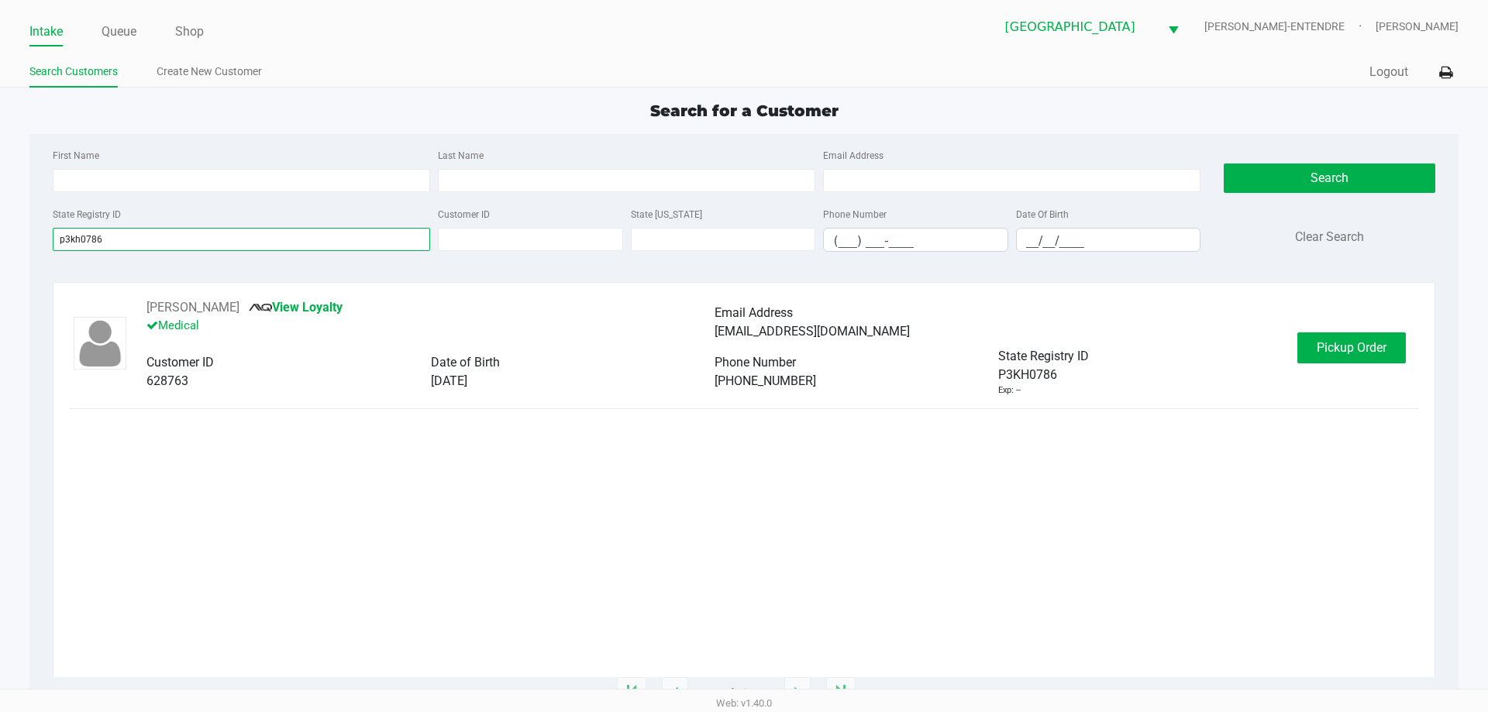
type input "p3kh0786"
click at [1341, 374] on div "GREGORY PARKER View Loyalty Medical Email Address gregparker7214@gmail.com Cust…" at bounding box center [744, 347] width 1350 height 98
click at [1336, 353] on span "Pickup Order" at bounding box center [1352, 347] width 70 height 15
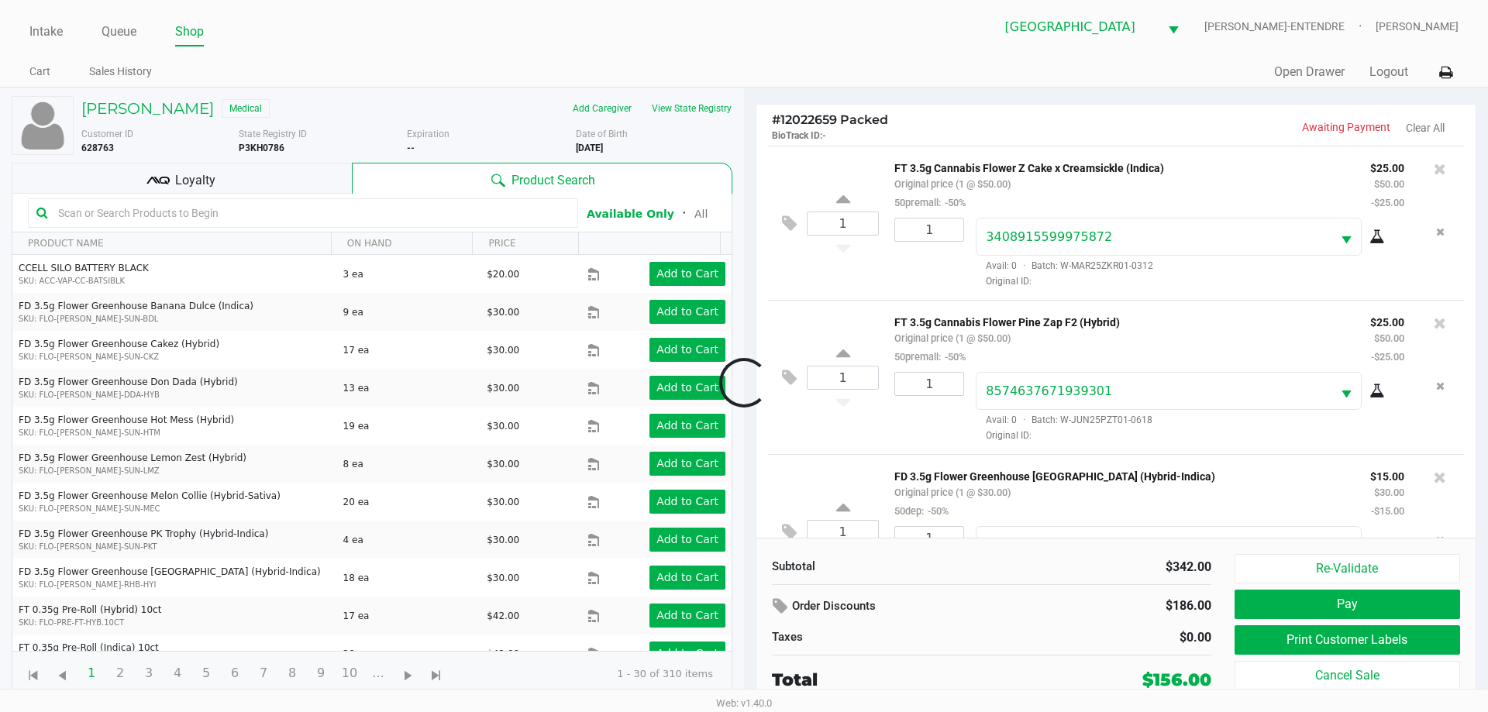
click at [249, 184] on div at bounding box center [744, 382] width 1488 height 435
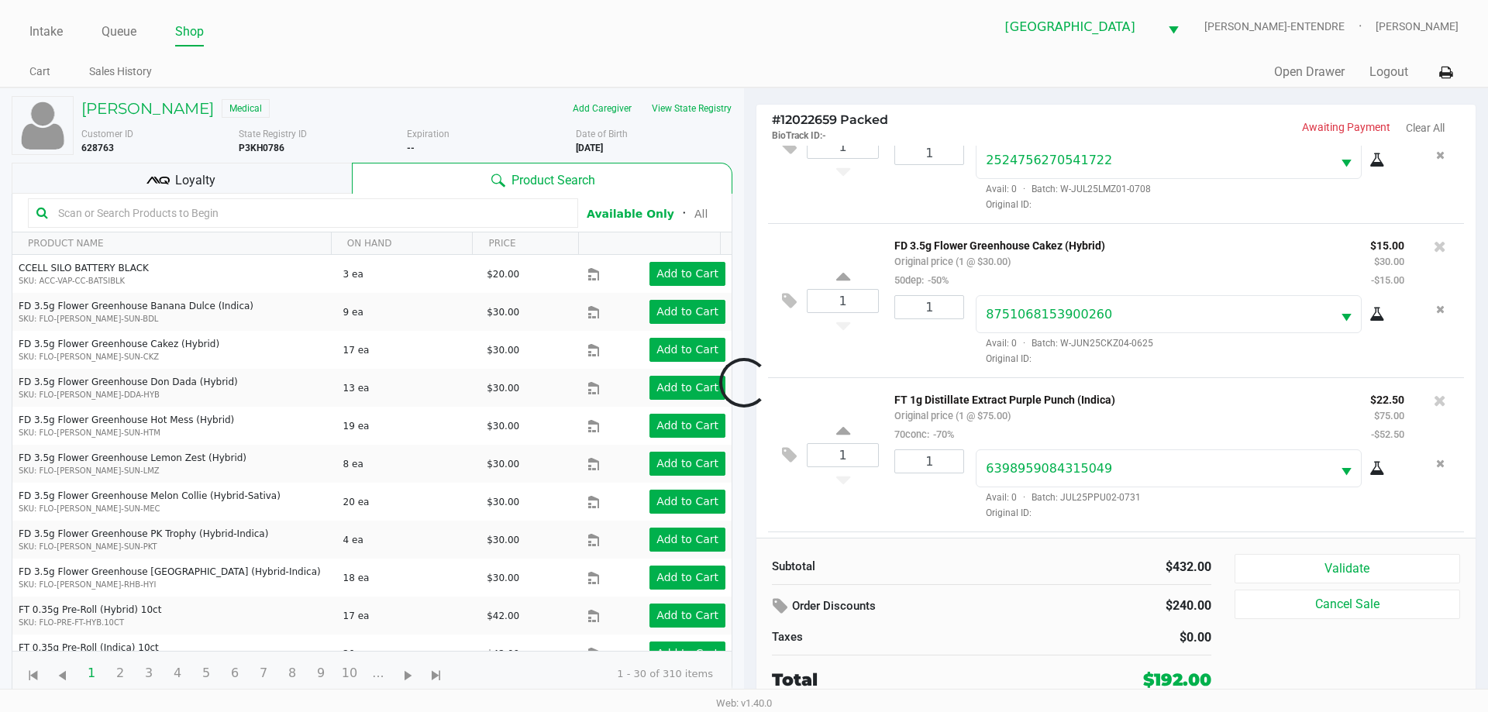
scroll to position [1003, 0]
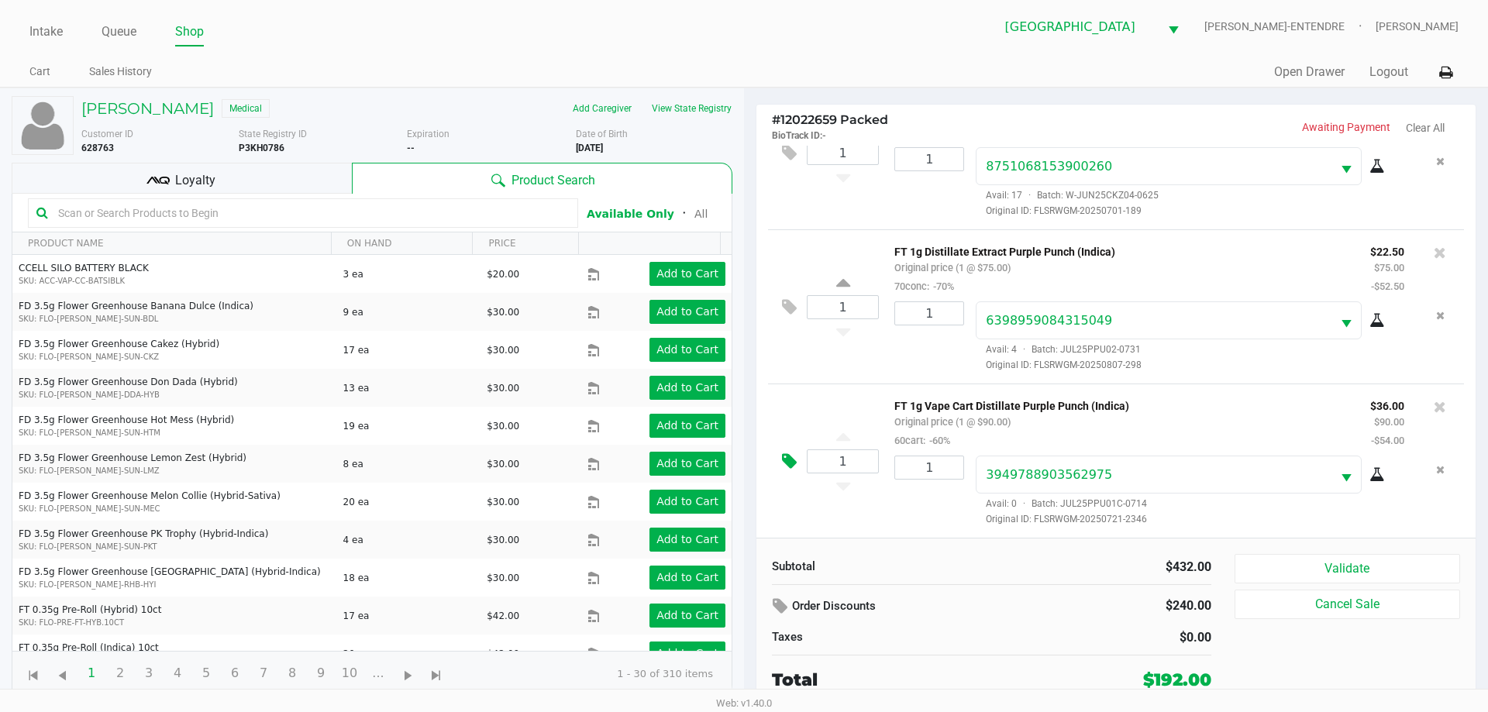
click at [788, 458] on icon at bounding box center [789, 462] width 15 height 18
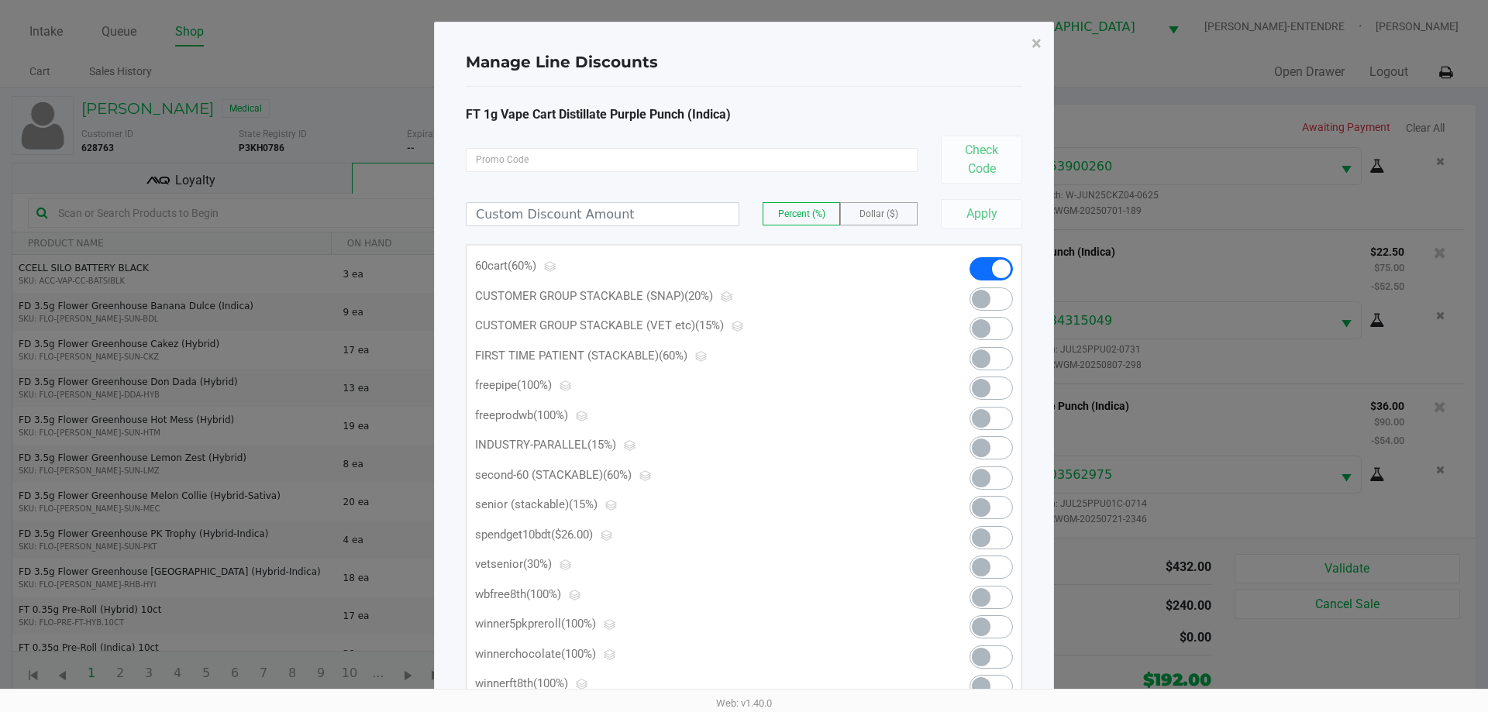
scroll to position [122, 0]
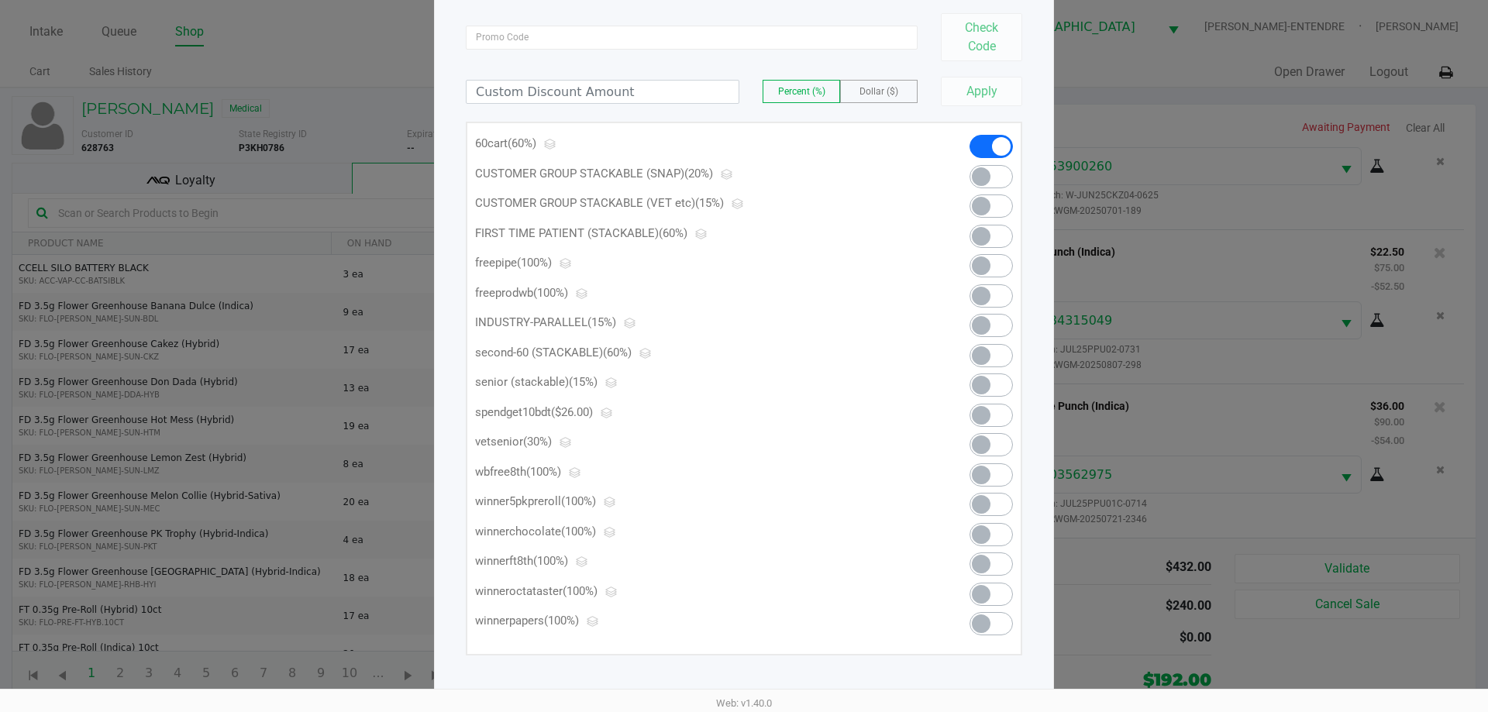
click at [982, 419] on span at bounding box center [981, 415] width 19 height 19
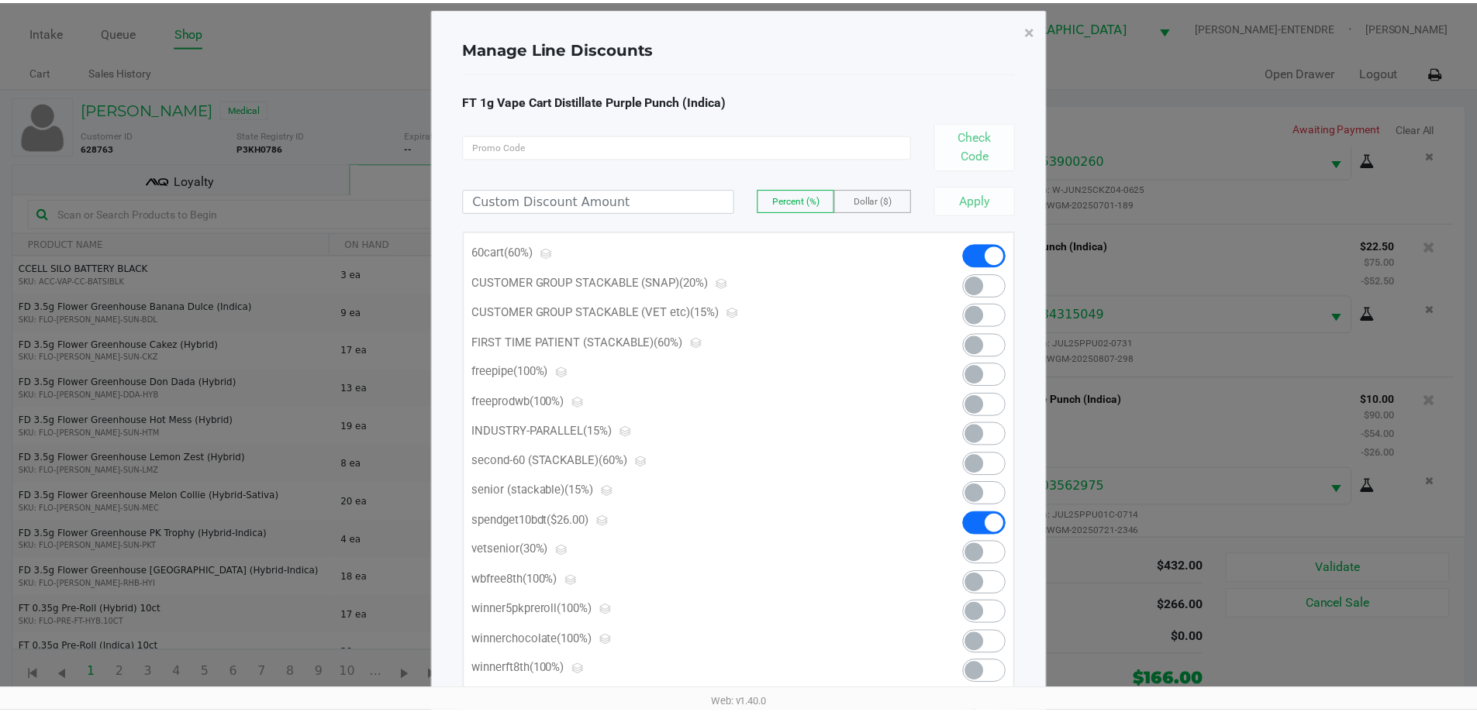
scroll to position [0, 0]
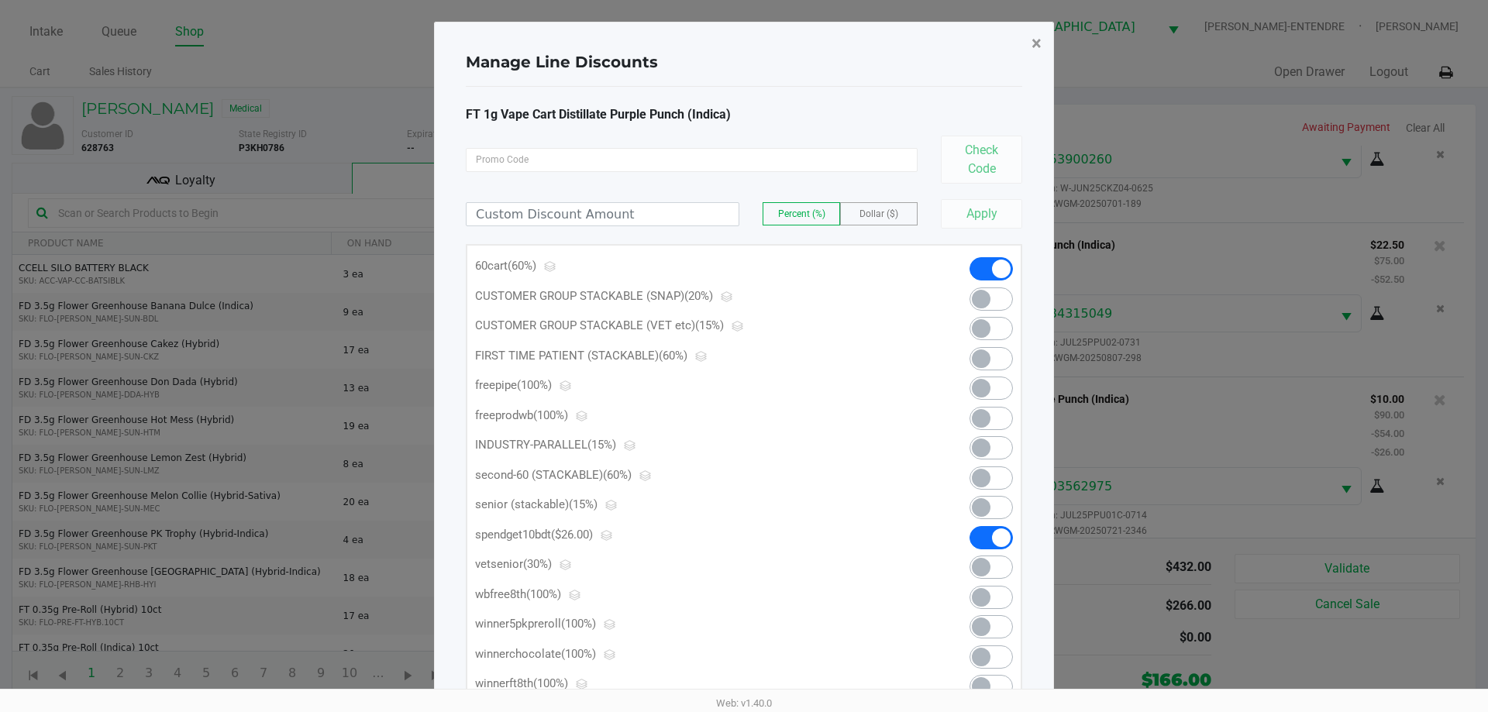
click at [1037, 41] on span "×" at bounding box center [1037, 44] width 10 height 22
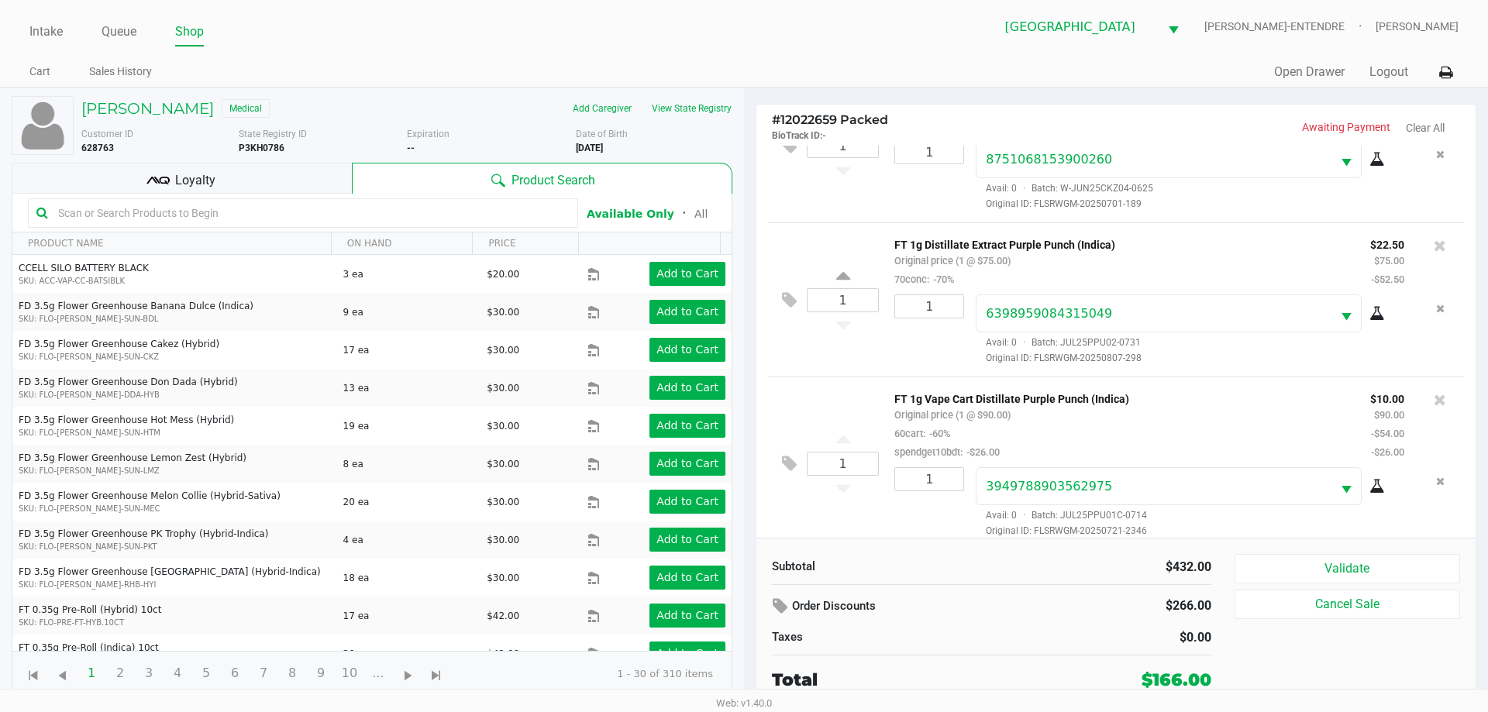
click at [297, 169] on div "Loyalty" at bounding box center [182, 178] width 340 height 31
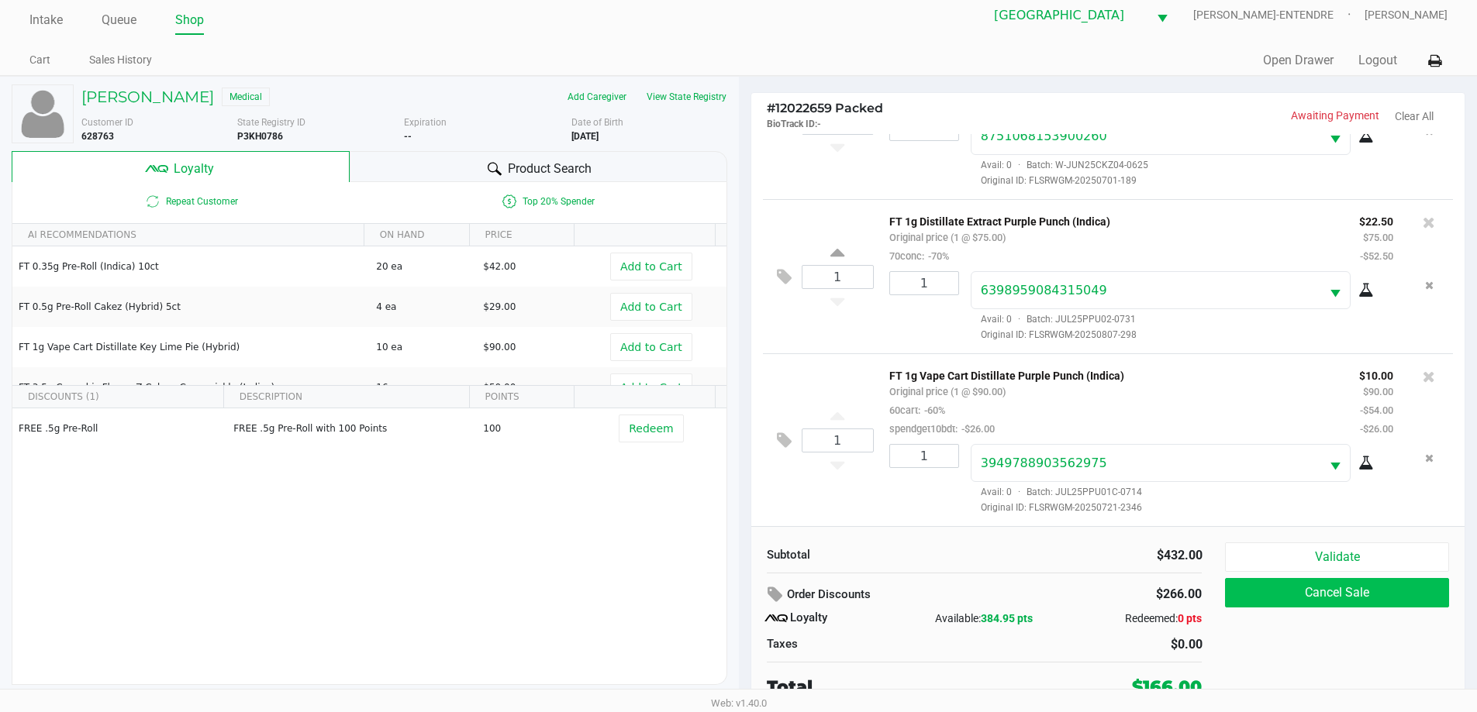
scroll to position [16, 0]
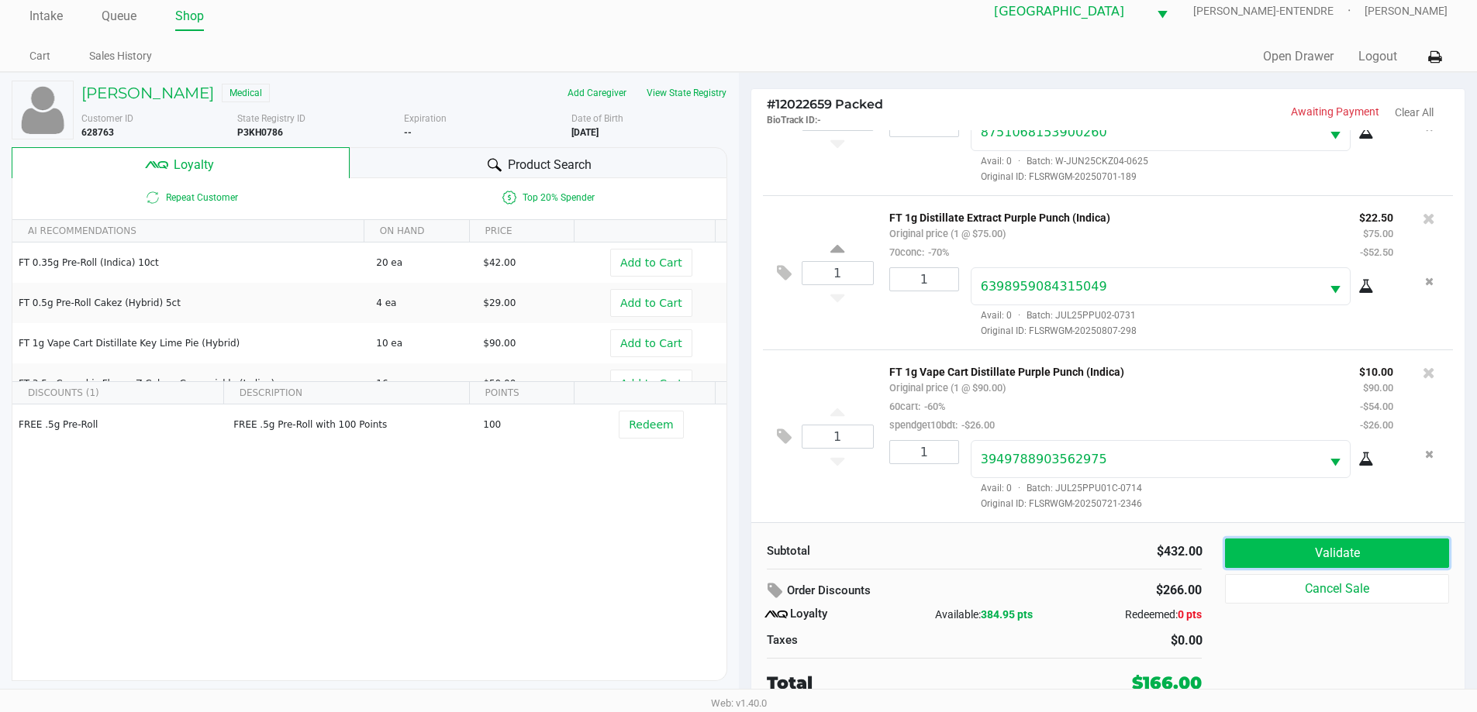
click at [1372, 553] on button "Validate" at bounding box center [1336, 553] width 223 height 29
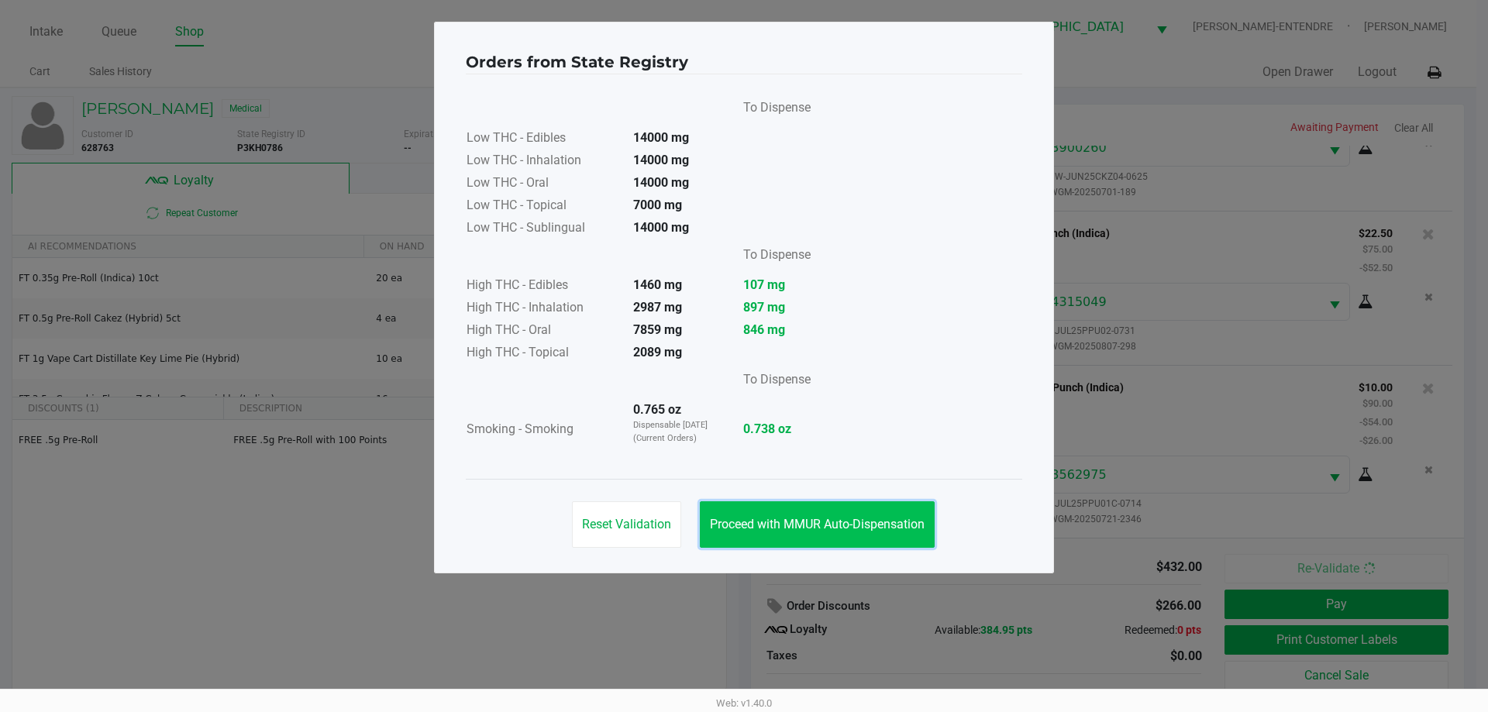
click at [798, 523] on span "Proceed with MMUR Auto-Dispensation" at bounding box center [817, 524] width 215 height 15
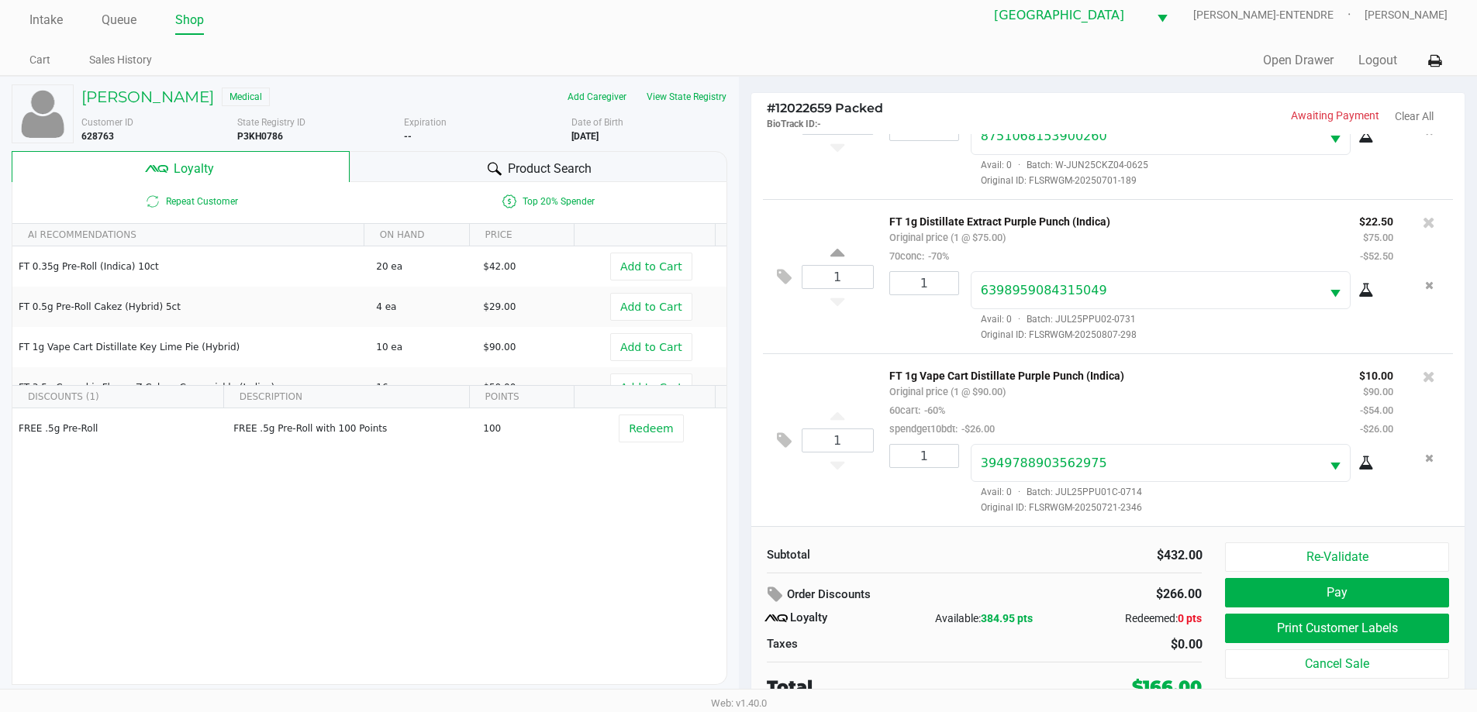
scroll to position [16, 0]
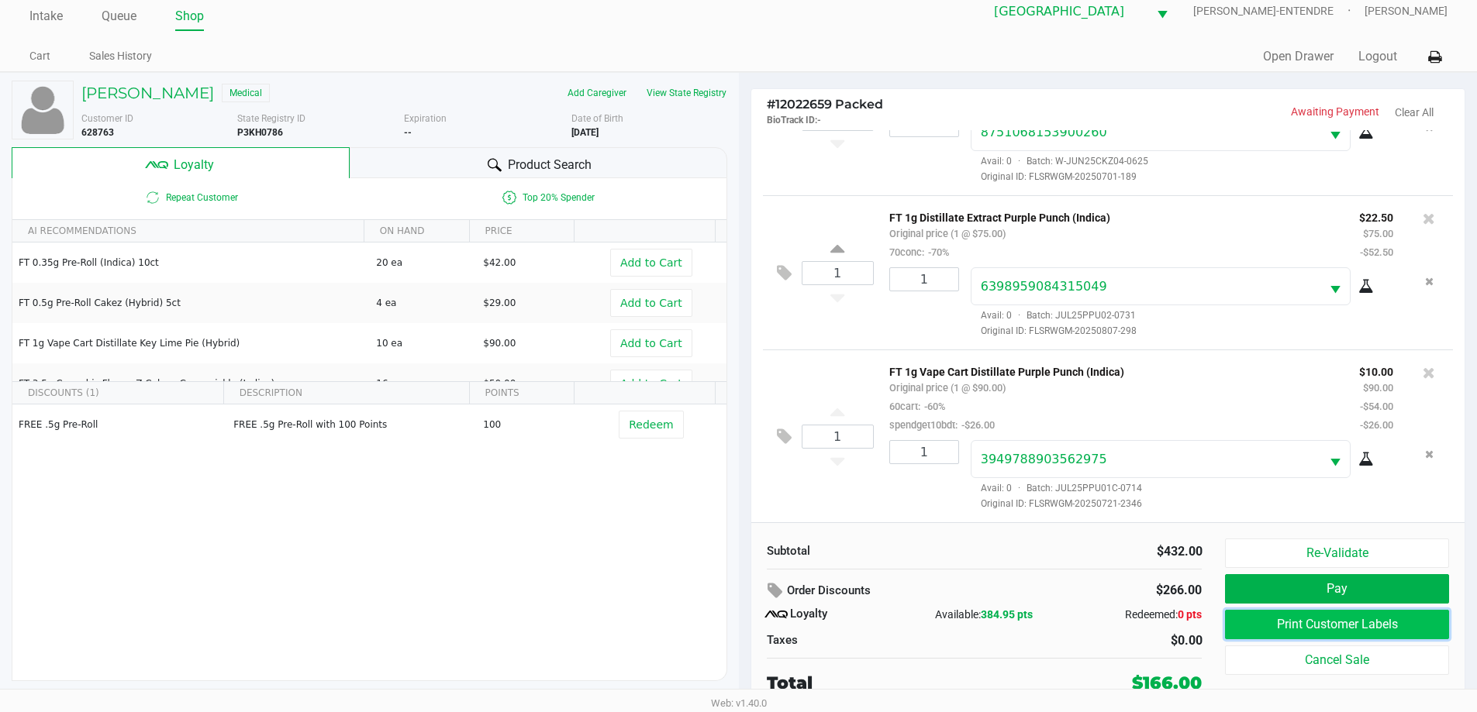
click at [1304, 632] on button "Print Customer Labels" at bounding box center [1336, 624] width 223 height 29
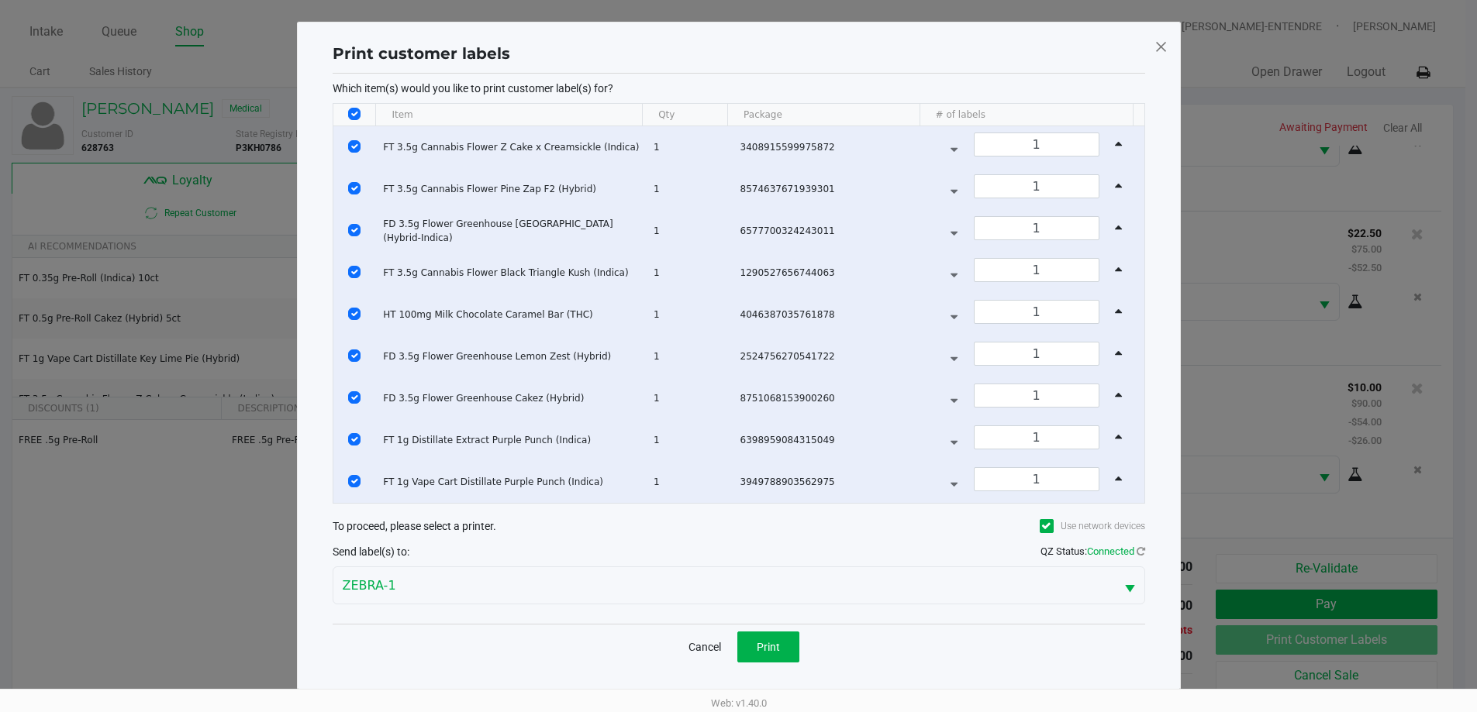
scroll to position [0, 0]
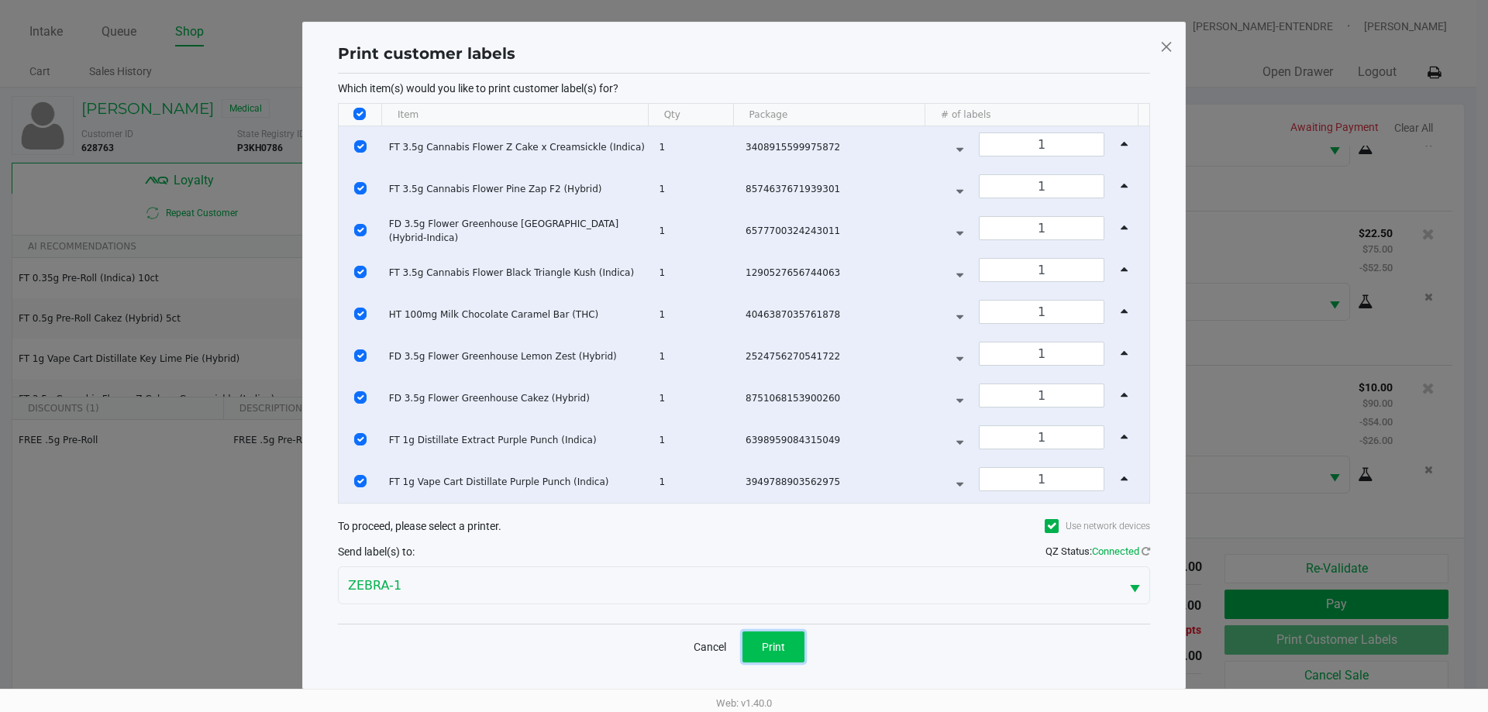
click at [801, 646] on button "Print" at bounding box center [774, 647] width 62 height 31
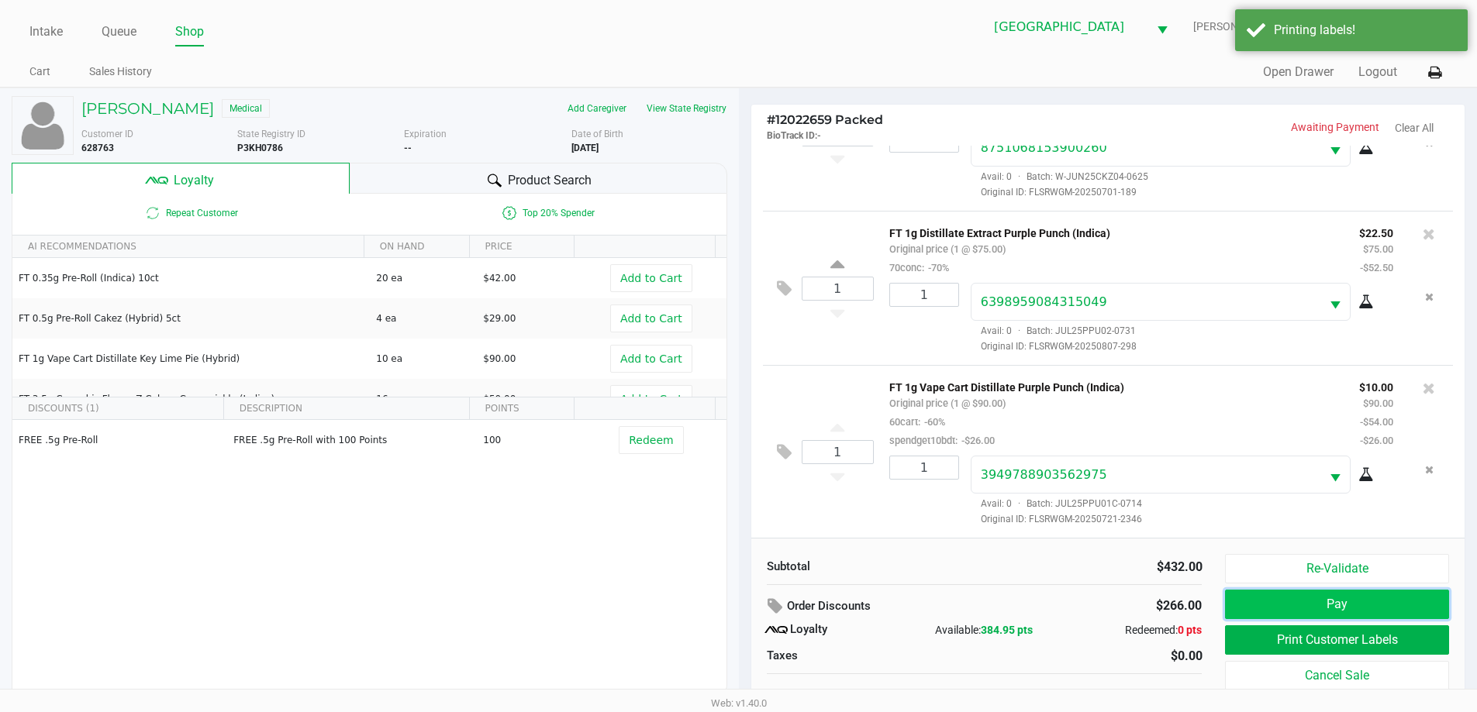
click at [1338, 603] on button "Pay" at bounding box center [1336, 604] width 223 height 29
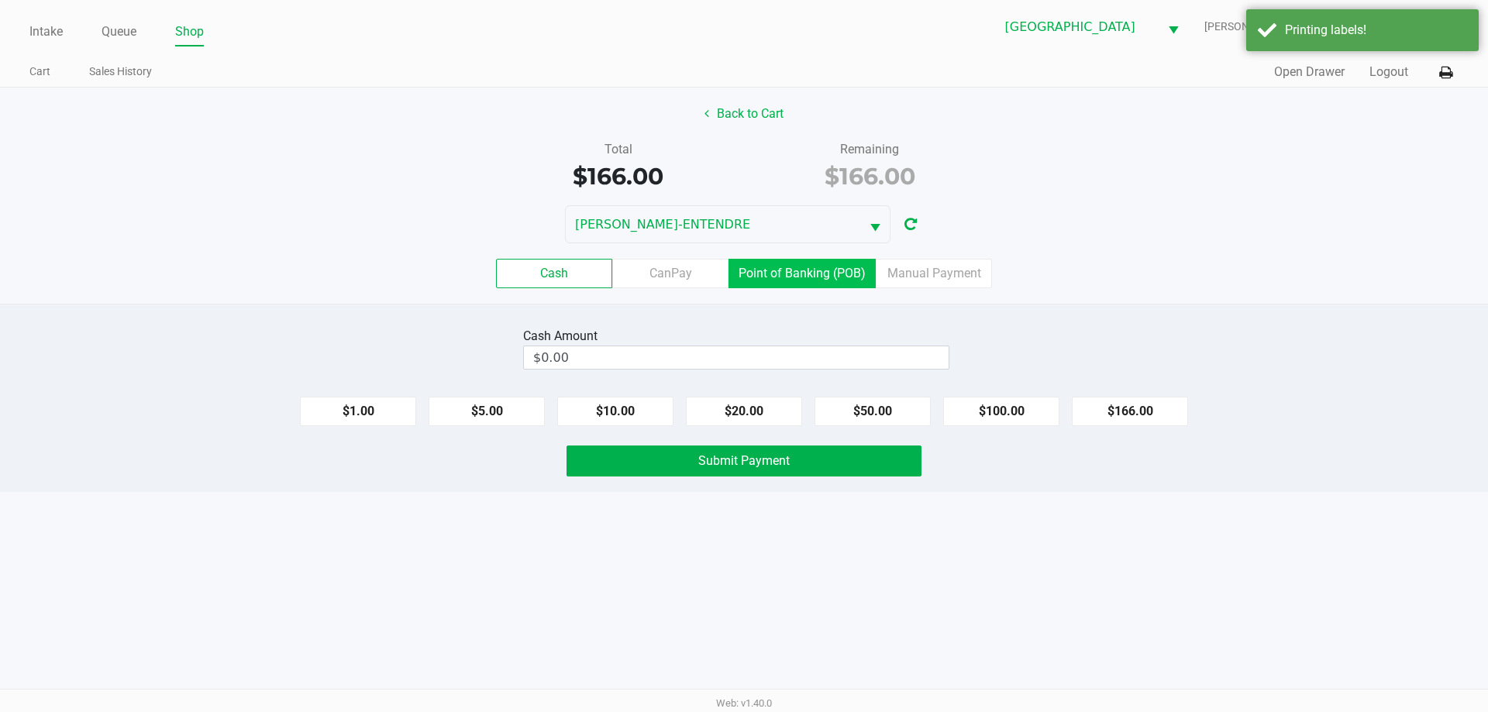
click at [843, 284] on label "Point of Banking (POB)" at bounding box center [802, 273] width 147 height 29
click at [0, 0] on 7 "Point of Banking (POB)" at bounding box center [0, 0] width 0 height 0
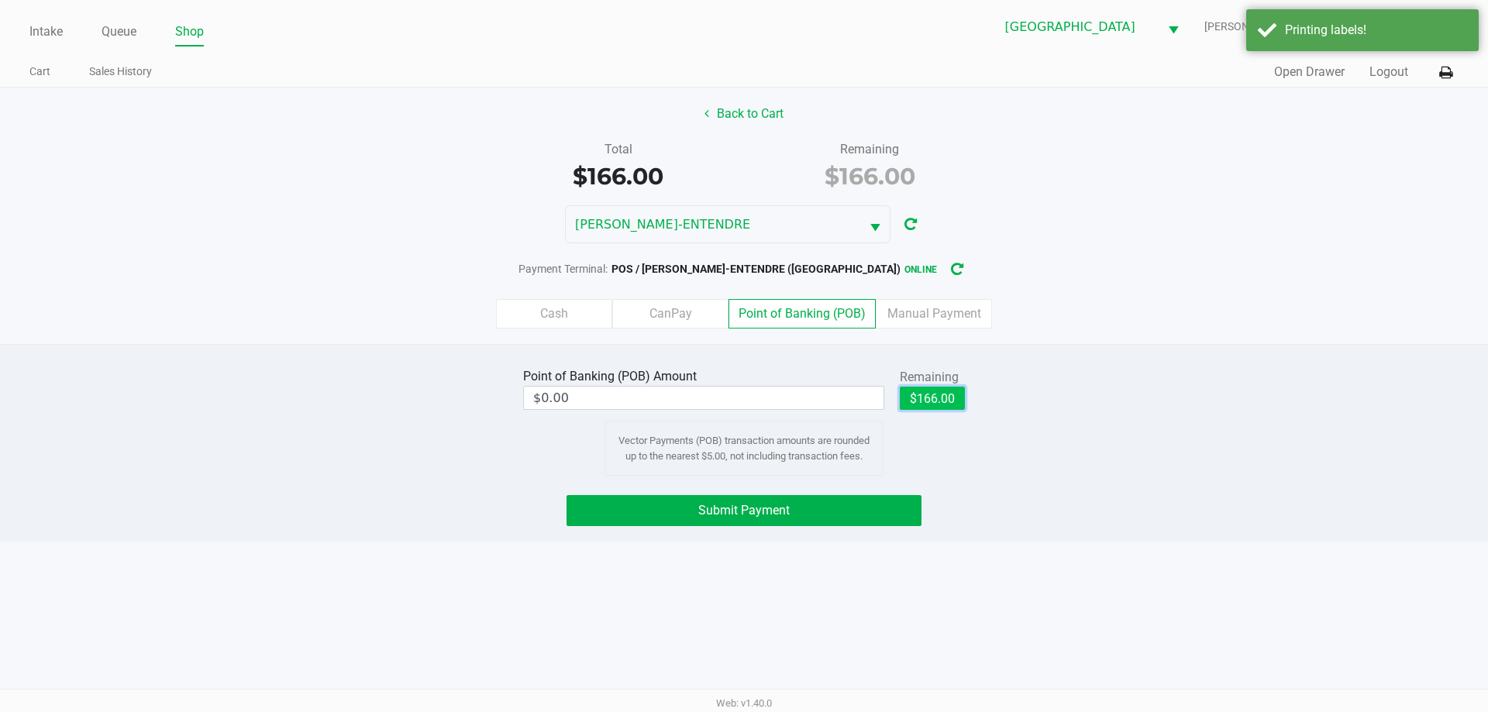
click at [947, 396] on button "$166.00" at bounding box center [932, 398] width 65 height 23
type input "$166.00"
click at [834, 512] on button "Submit Payment" at bounding box center [744, 510] width 355 height 31
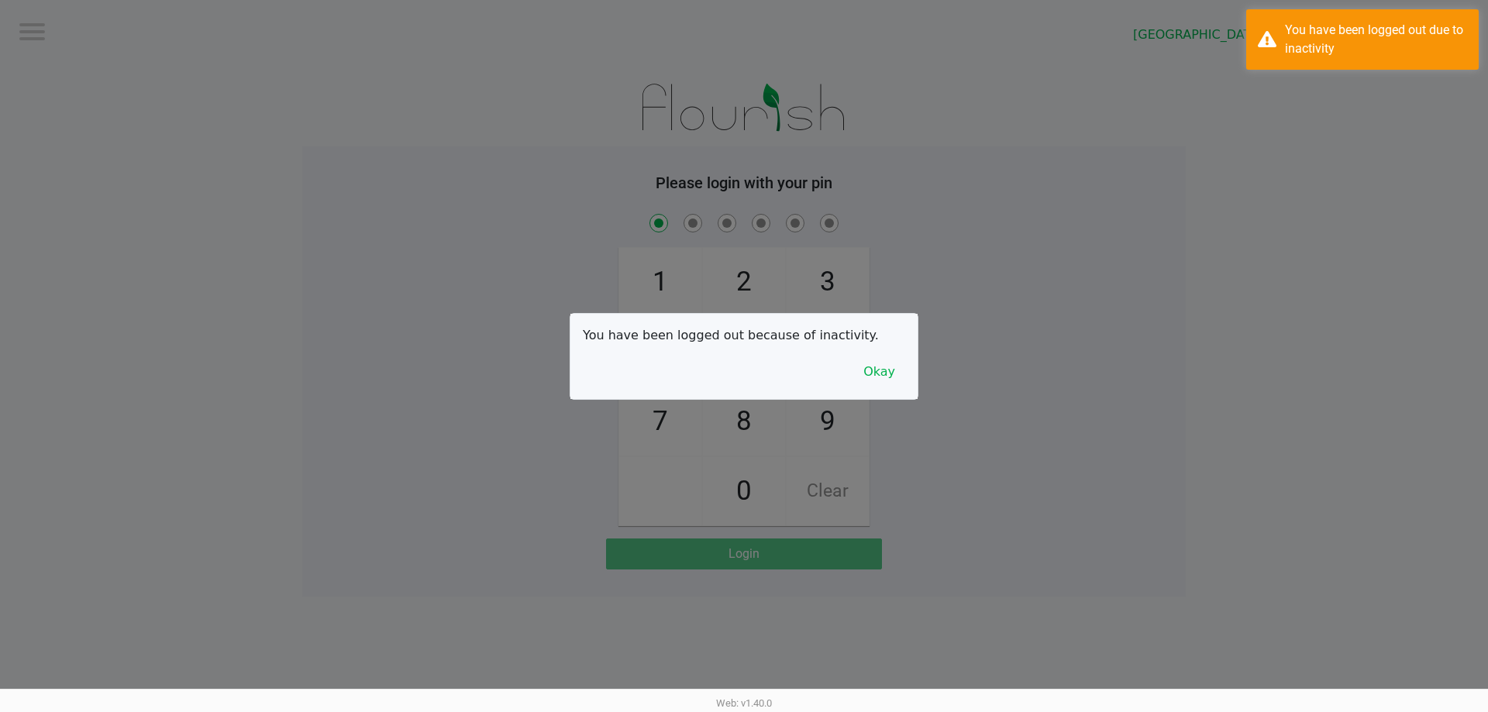
checkbox input "true"
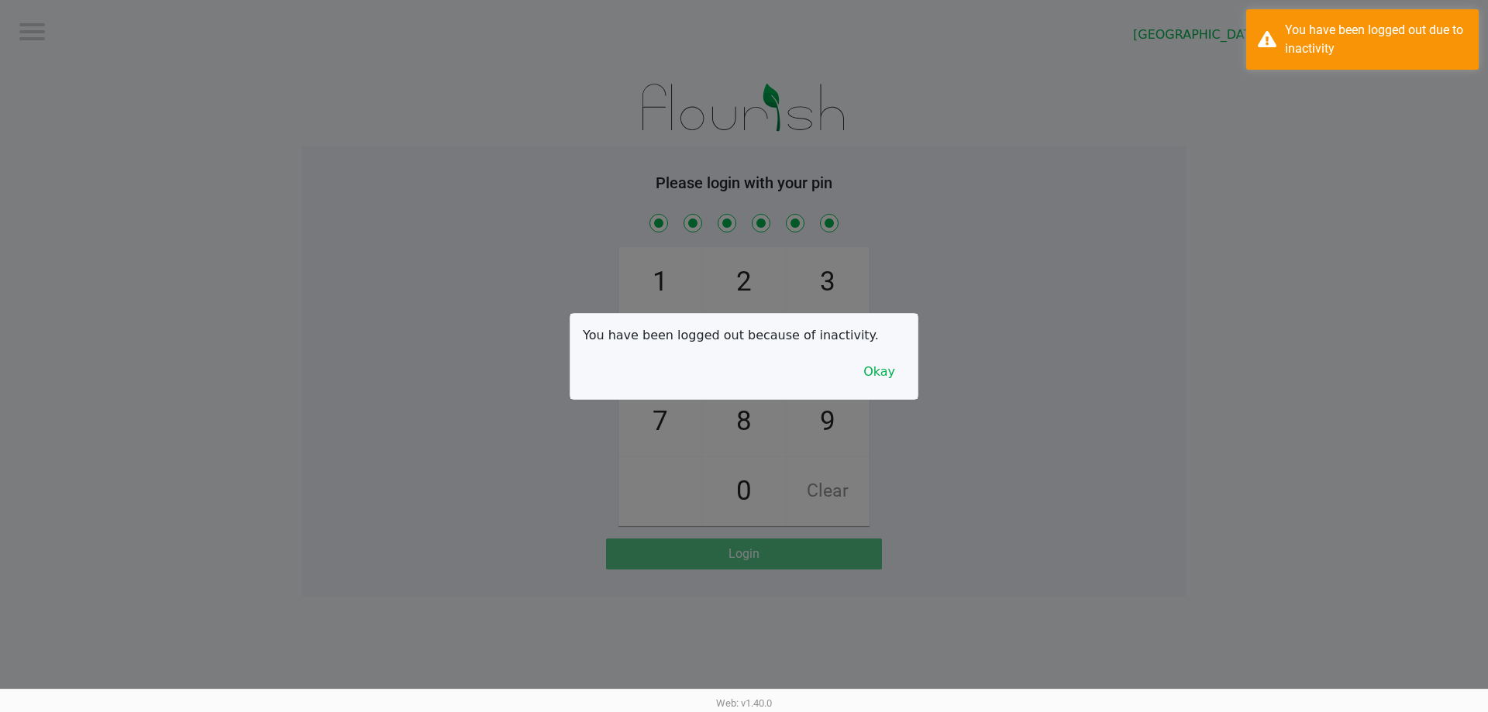
checkbox input "true"
click at [240, 184] on div at bounding box center [744, 356] width 1488 height 712
checkbox input "true"
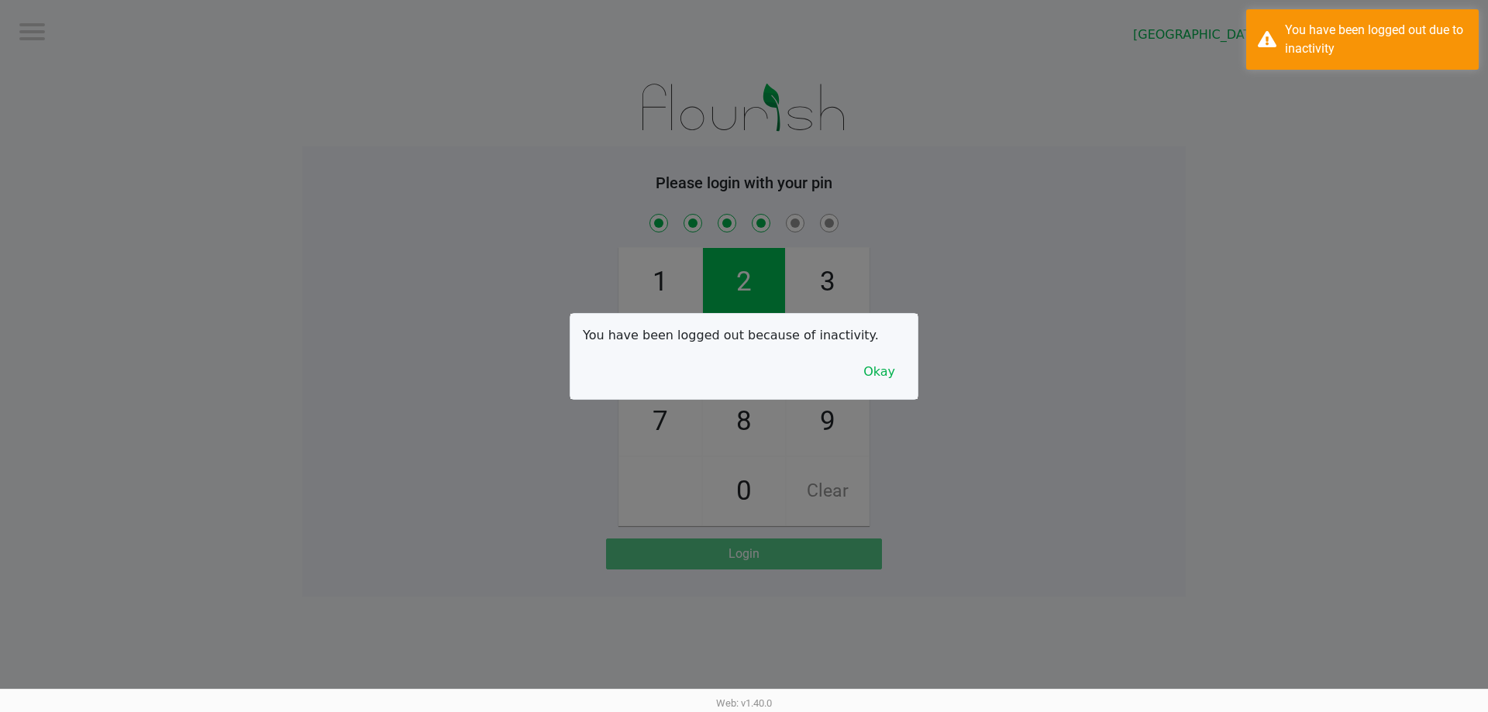
checkbox input "true"
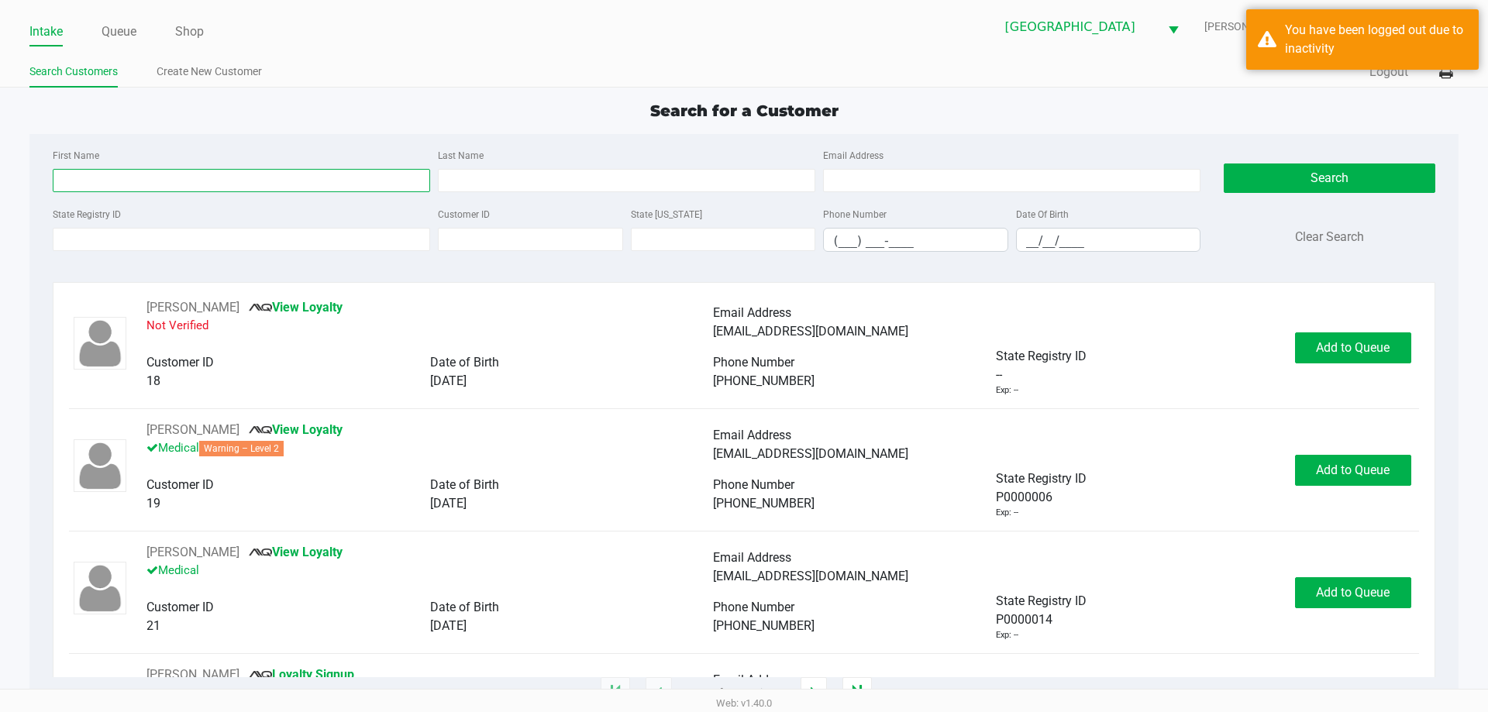
click at [335, 189] on input "First Name" at bounding box center [242, 180] width 378 height 23
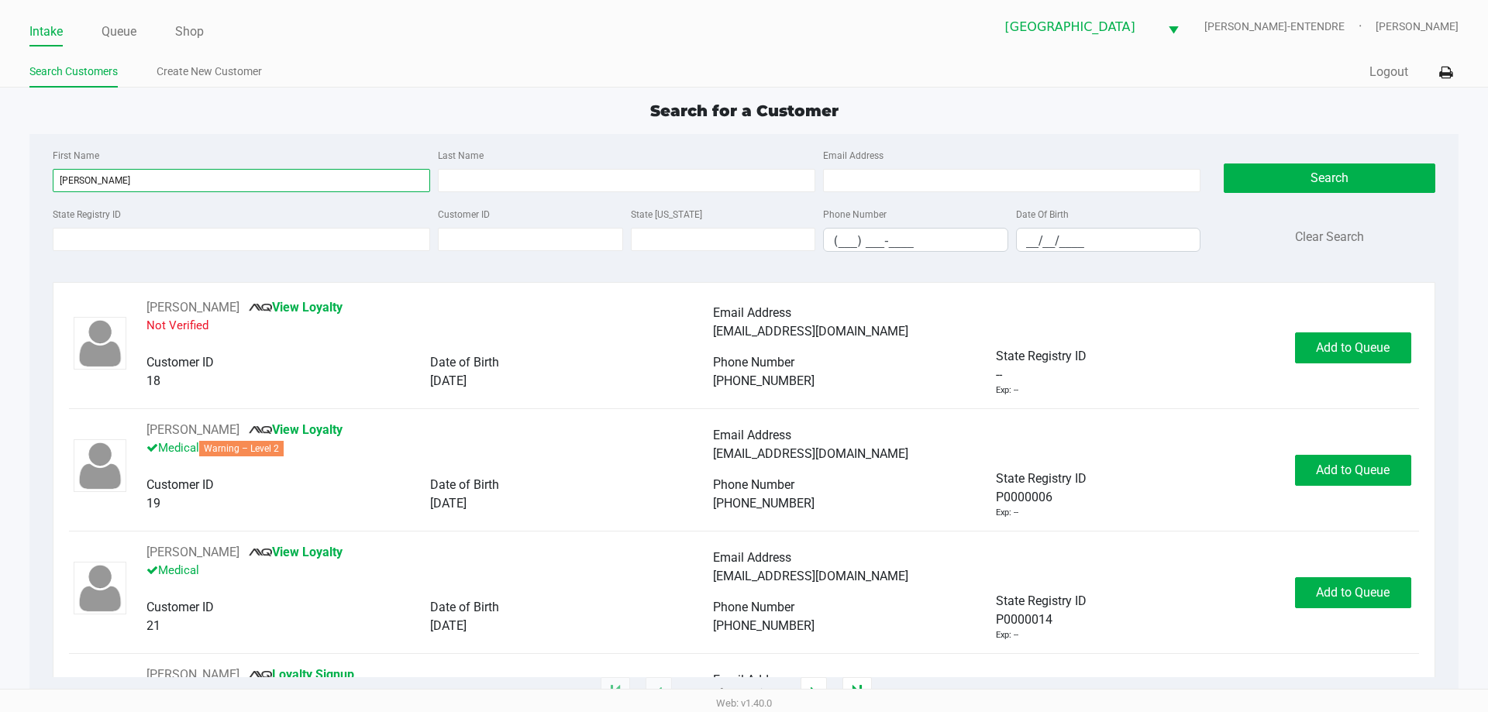
type input "TARA"
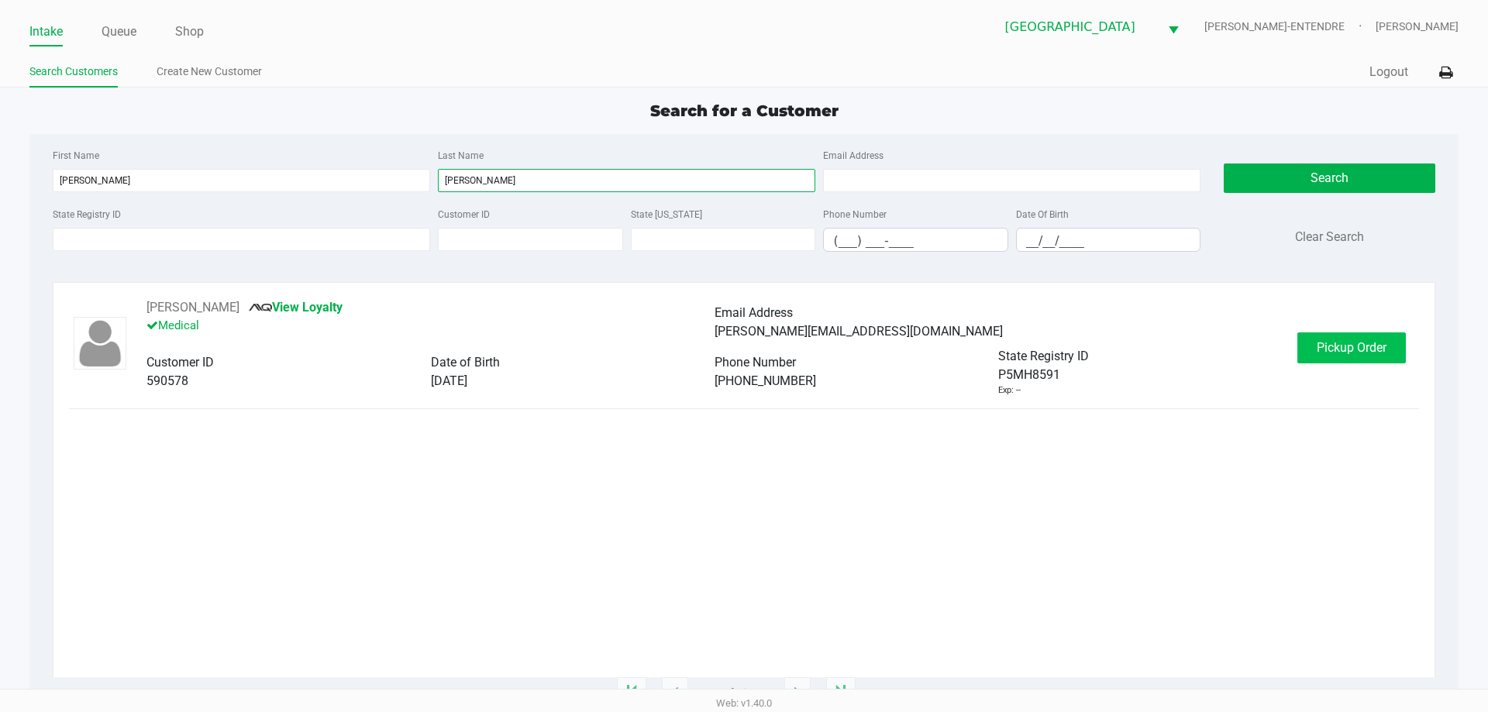
type input "HANLEY"
click at [1376, 347] on span "Pickup Order" at bounding box center [1352, 347] width 70 height 15
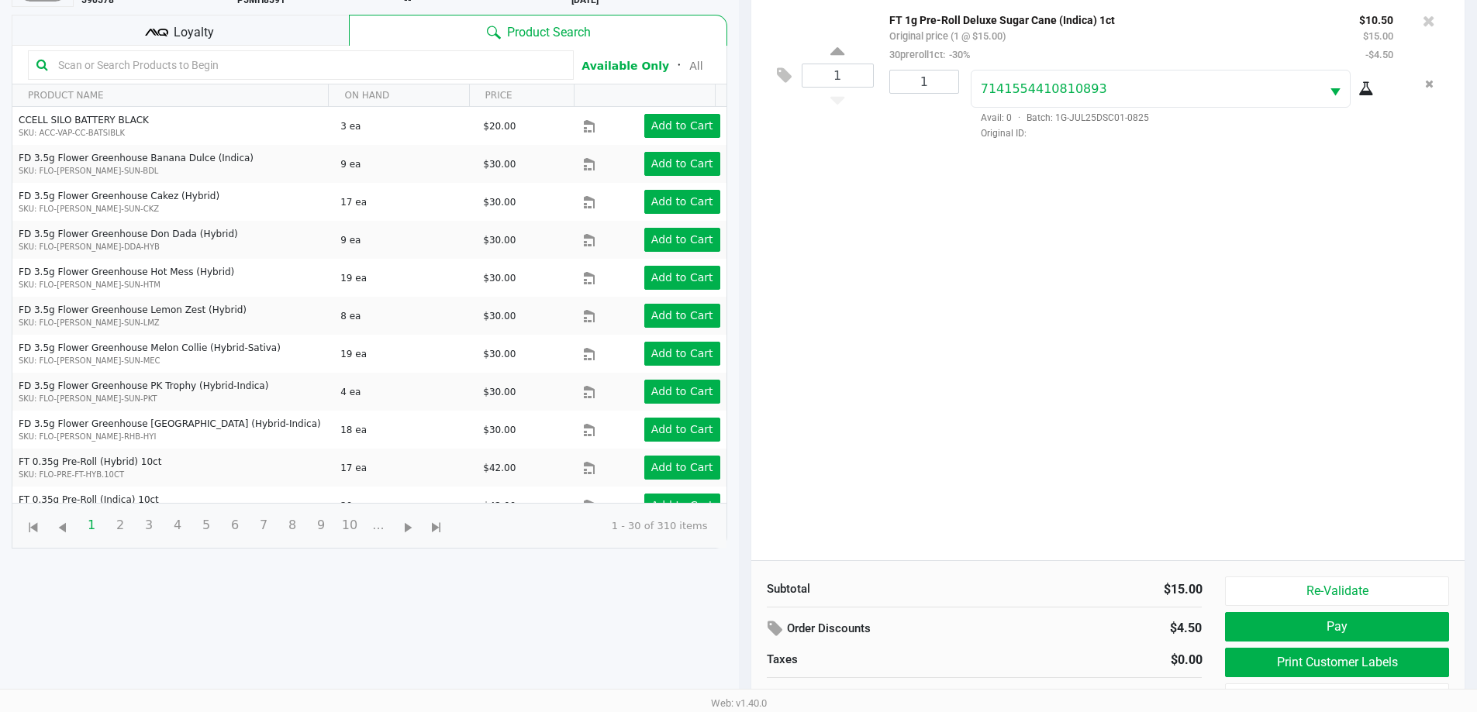
scroll to position [155, 0]
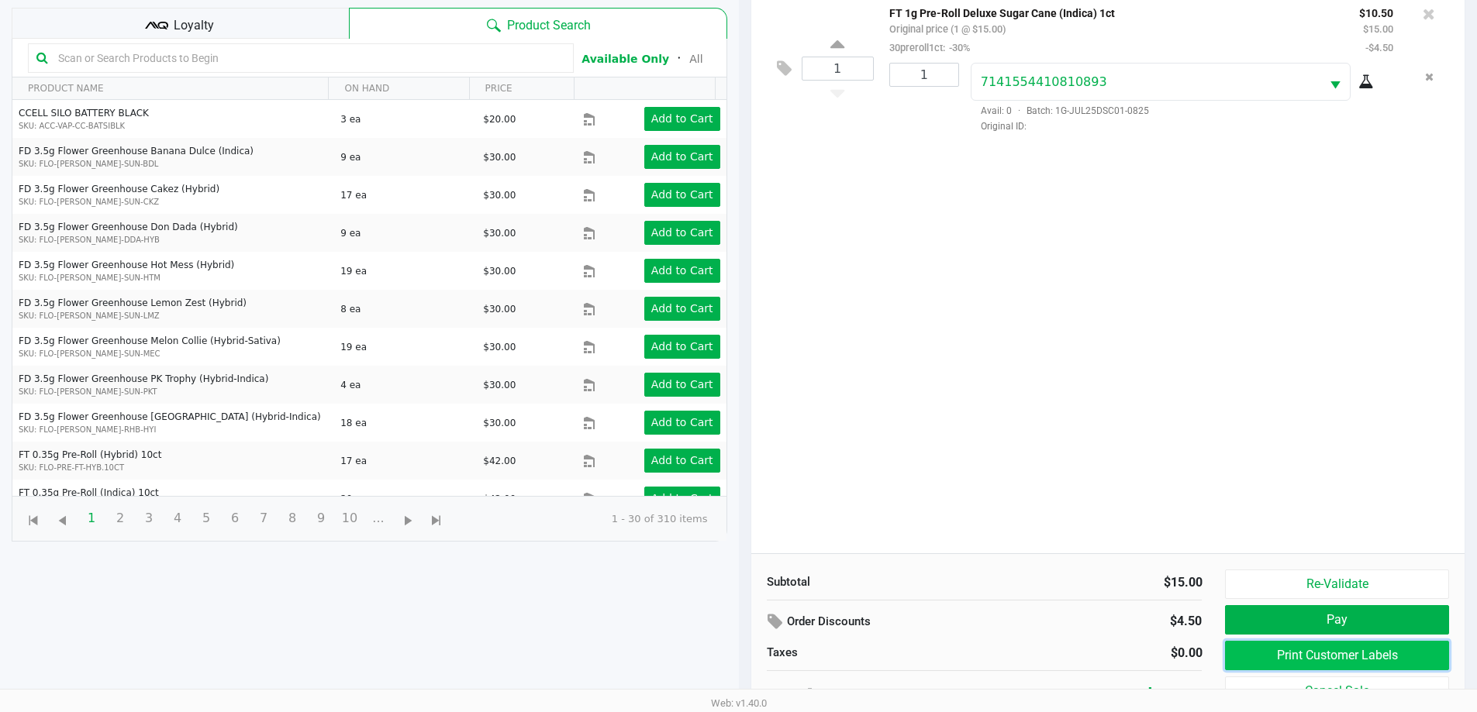
click at [1377, 647] on button "Print Customer Labels" at bounding box center [1336, 655] width 223 height 29
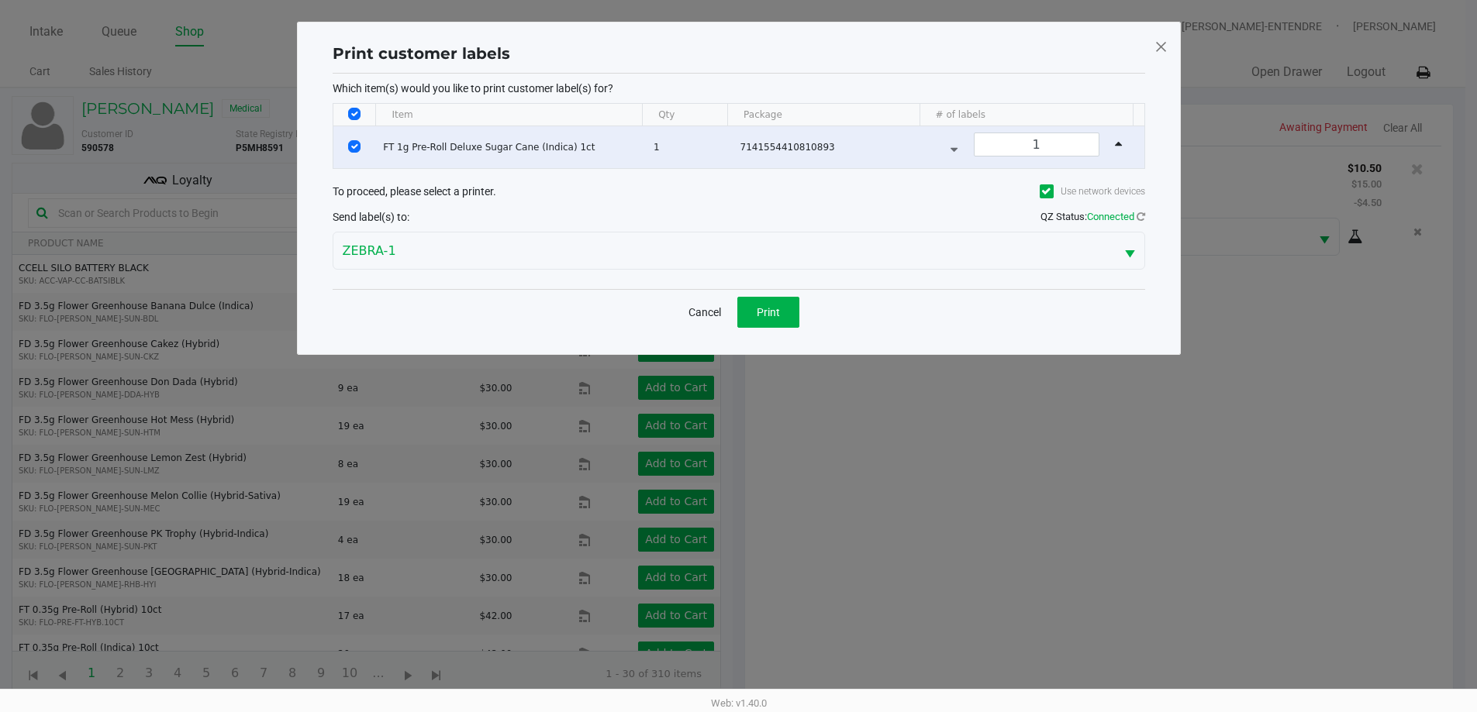
scroll to position [0, 0]
click at [762, 317] on span "Print" at bounding box center [773, 312] width 23 height 12
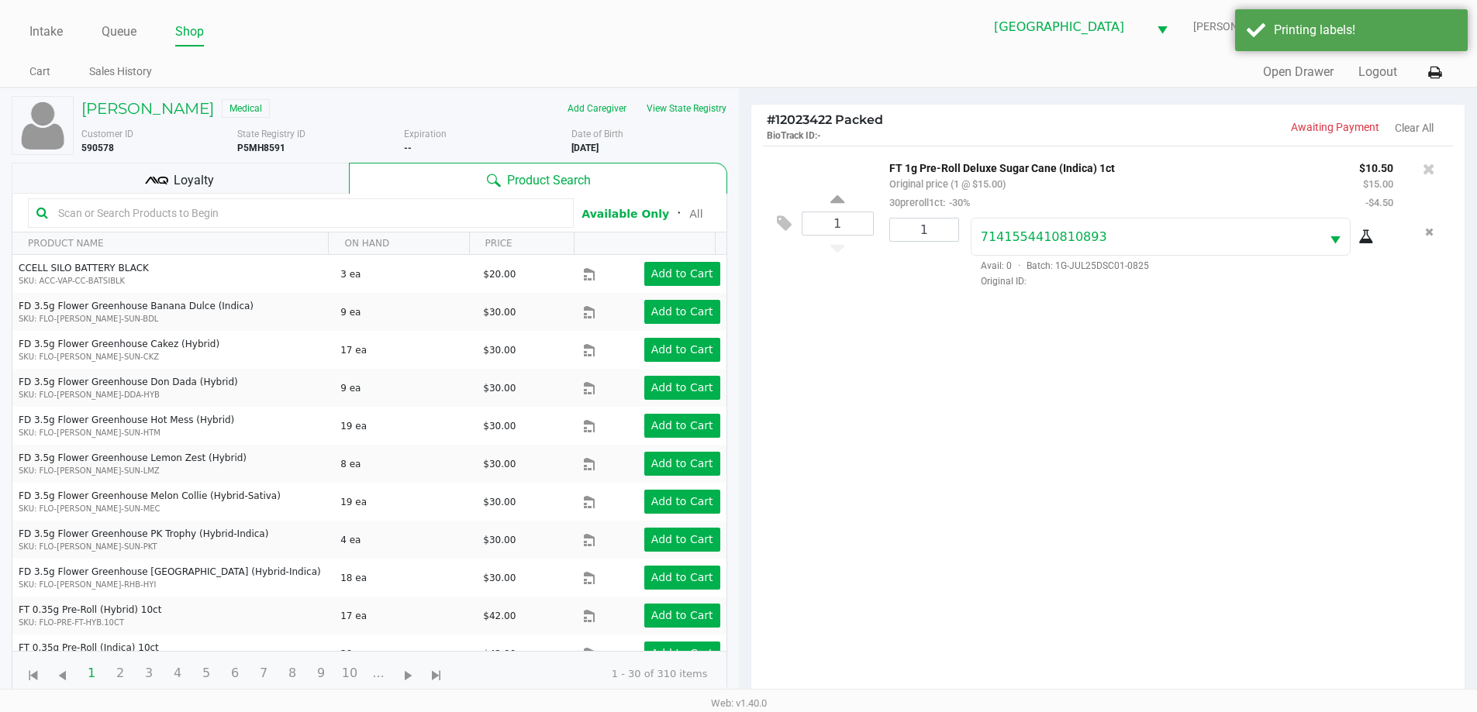
click at [227, 174] on div "Loyalty" at bounding box center [180, 178] width 337 height 31
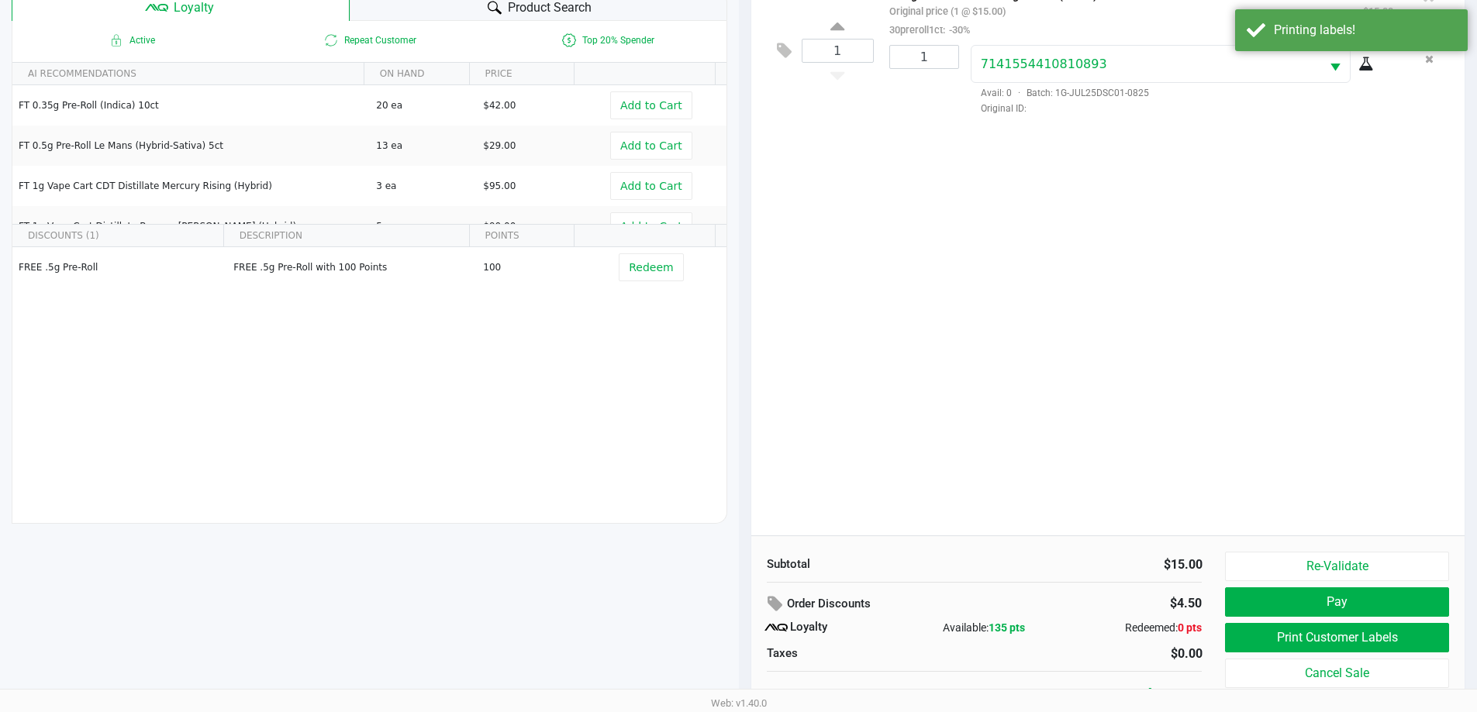
scroll to position [186, 0]
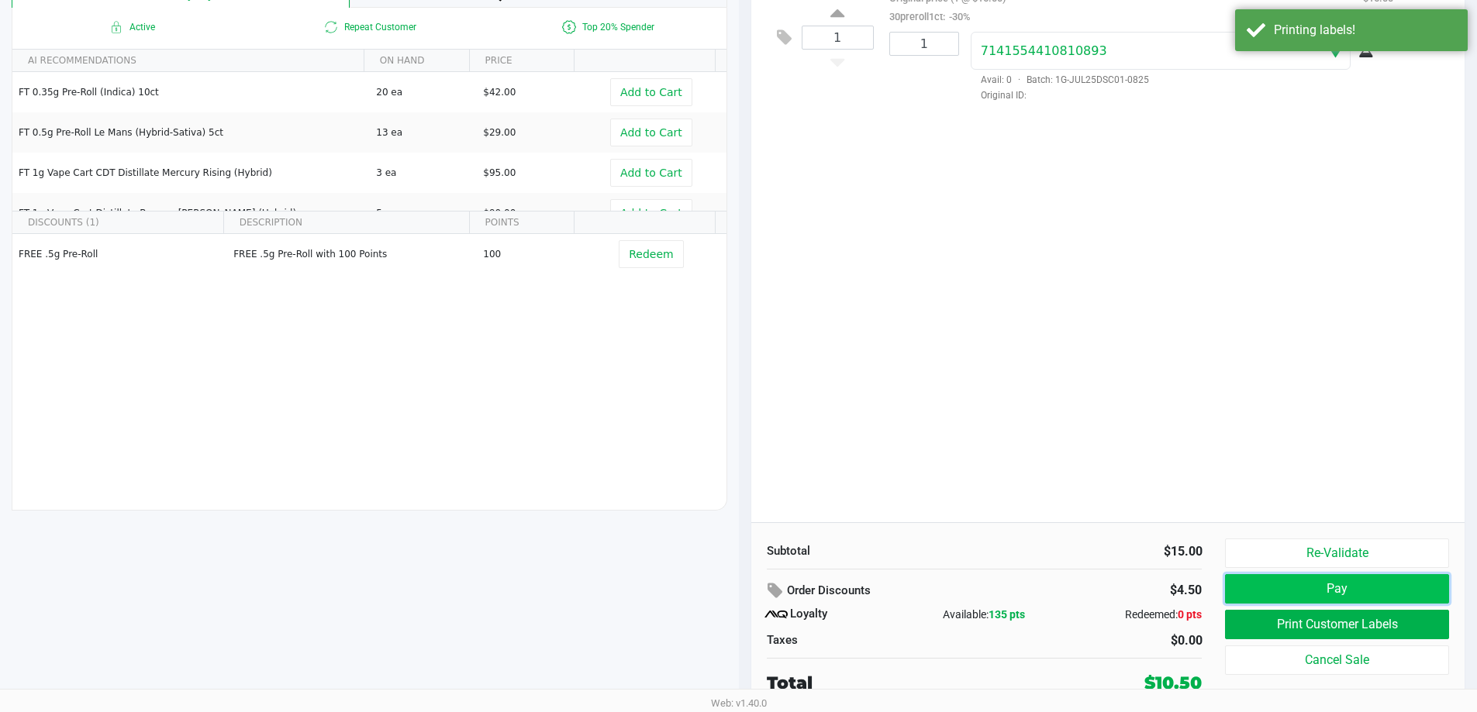
click at [1350, 592] on button "Pay" at bounding box center [1336, 588] width 223 height 29
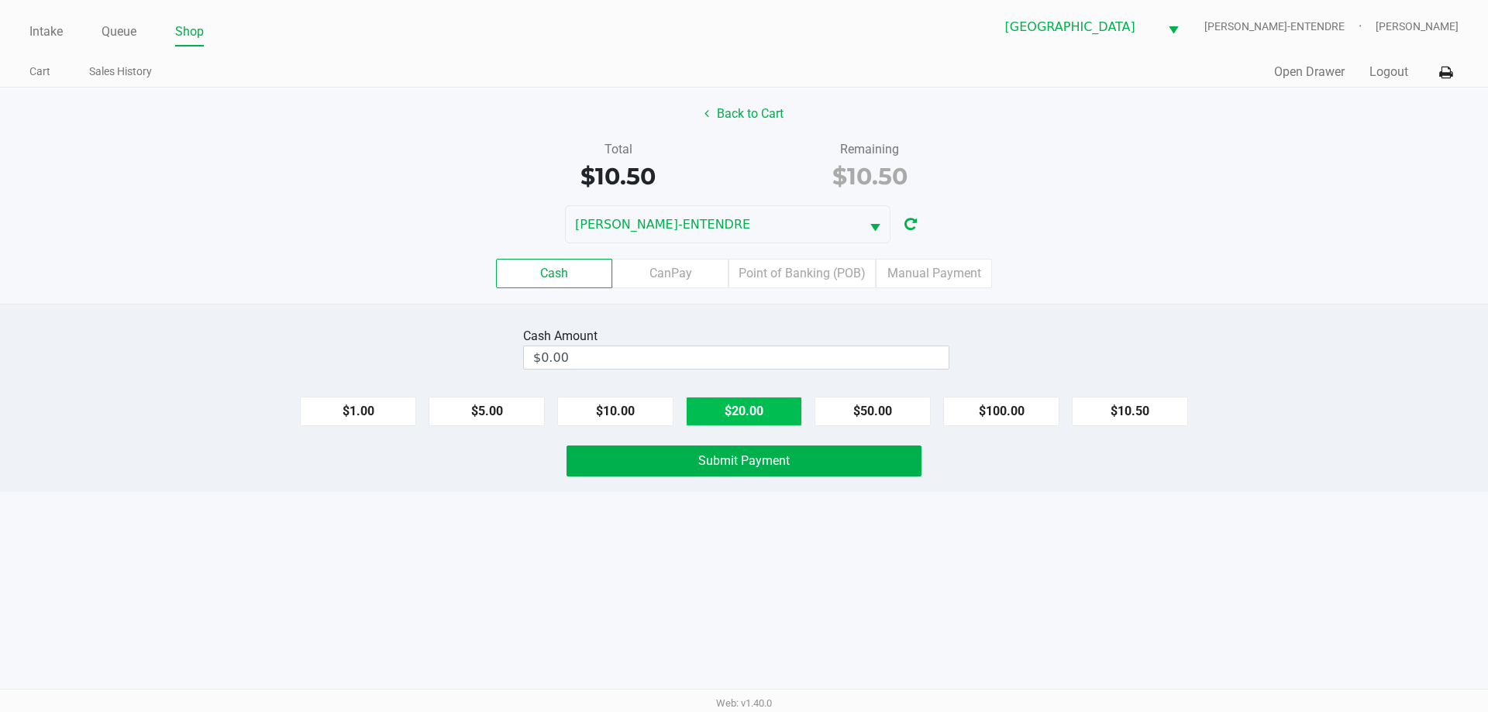
click at [743, 400] on button "$20.00" at bounding box center [744, 411] width 116 height 29
type input "$20.00"
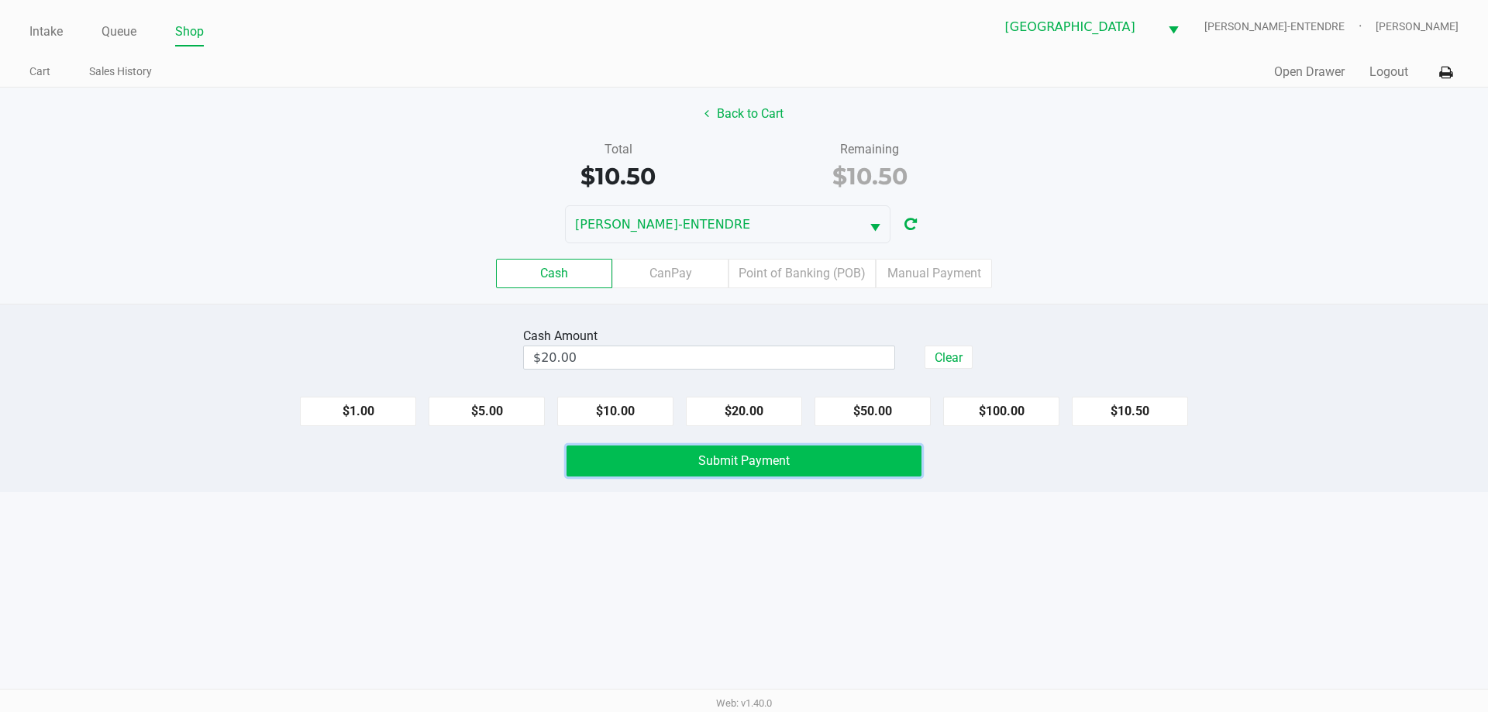
click at [736, 449] on button "Submit Payment" at bounding box center [744, 461] width 355 height 31
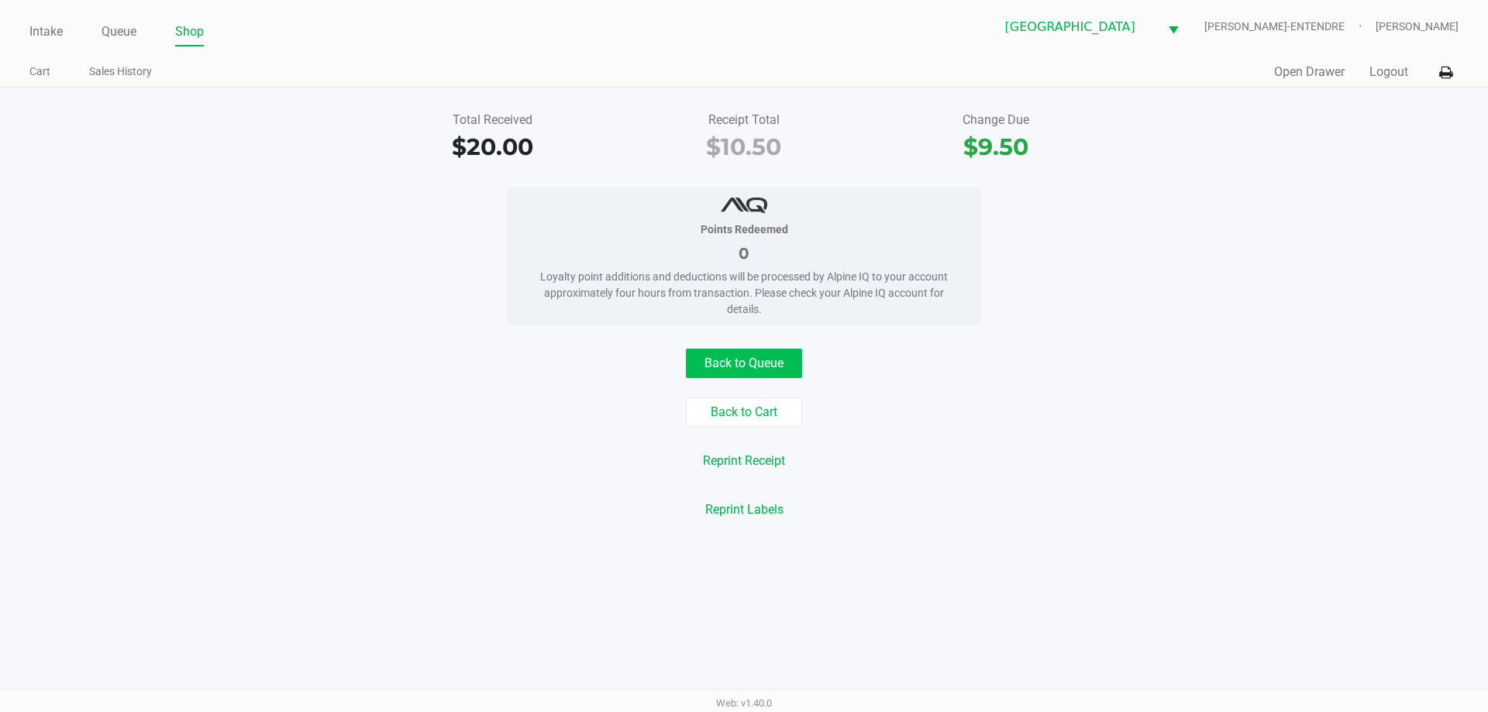
drag, startPoint x: 748, startPoint y: 378, endPoint x: 747, endPoint y: 357, distance: 21.8
click at [747, 364] on div "Back to Queue Back to Cart Reprint Receipt Reprint Labels" at bounding box center [744, 437] width 1512 height 176
click at [747, 357] on button "Back to Queue" at bounding box center [744, 363] width 116 height 29
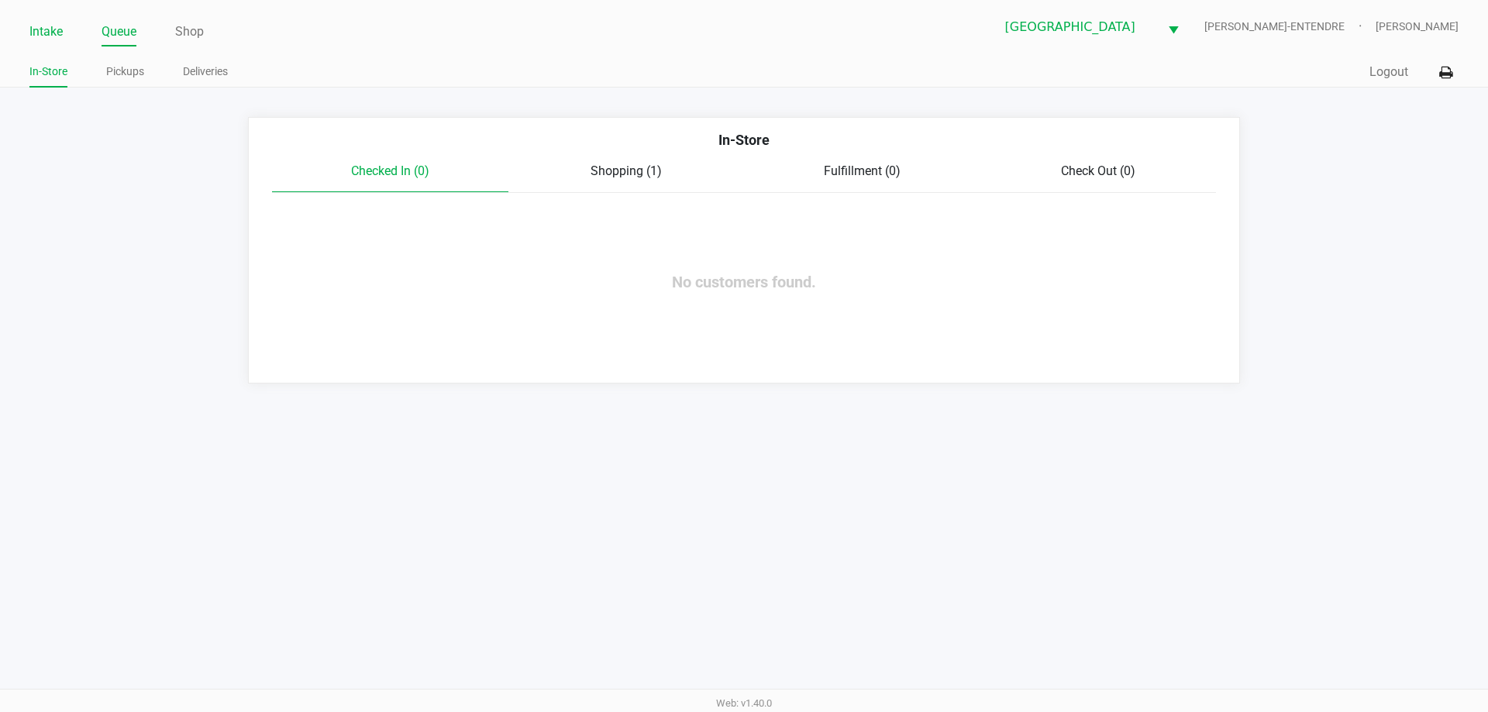
drag, startPoint x: 35, startPoint y: 50, endPoint x: 43, endPoint y: 38, distance: 14.0
click at [34, 50] on div "Intake Queue Shop Panama City WC JAY-ENTENDRE Carol Snyder In-Store Pickups Del…" at bounding box center [744, 44] width 1488 height 88
click at [50, 35] on link "Intake" at bounding box center [45, 32] width 33 height 22
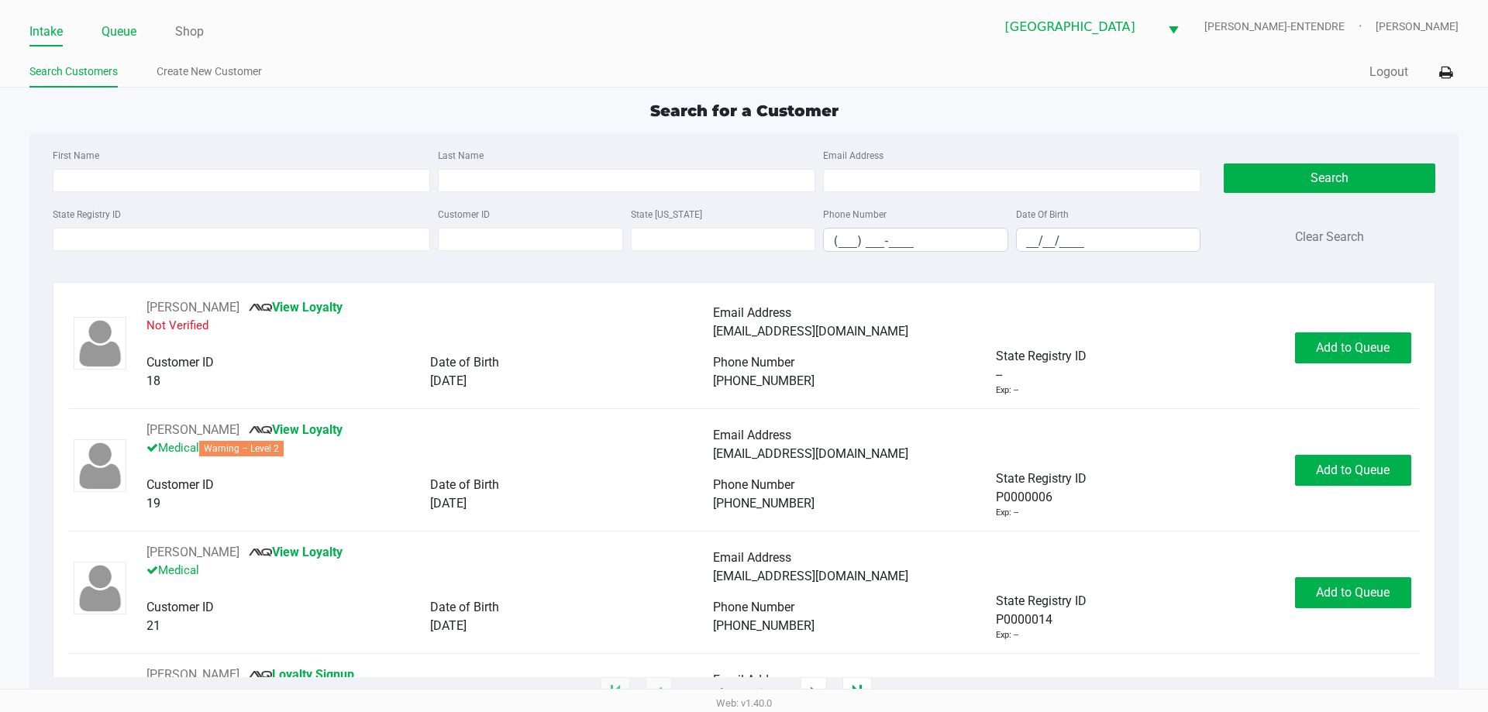
click at [120, 32] on link "Queue" at bounding box center [119, 32] width 35 height 22
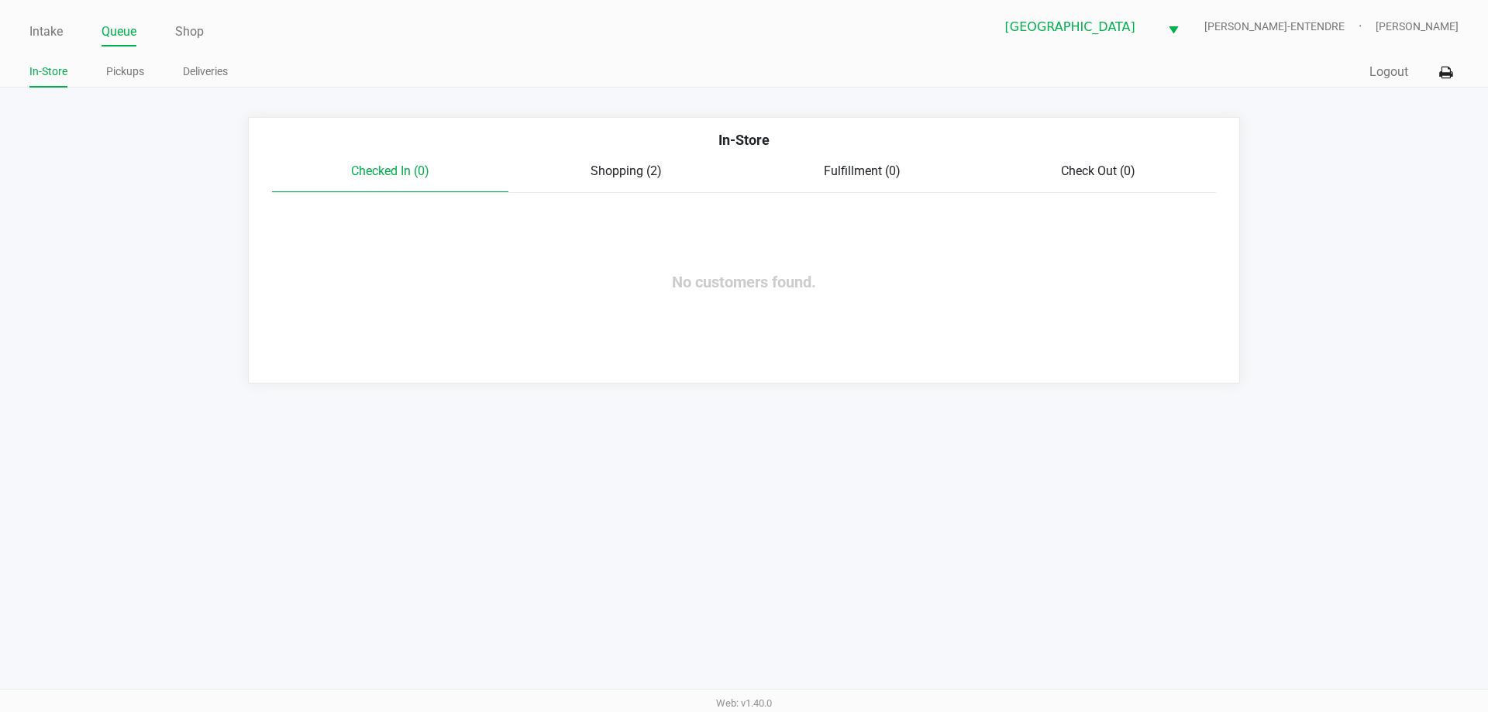
click at [650, 160] on div "In-Store" at bounding box center [743, 145] width 967 height 33
click at [624, 167] on span "Shopping (2)" at bounding box center [626, 171] width 71 height 15
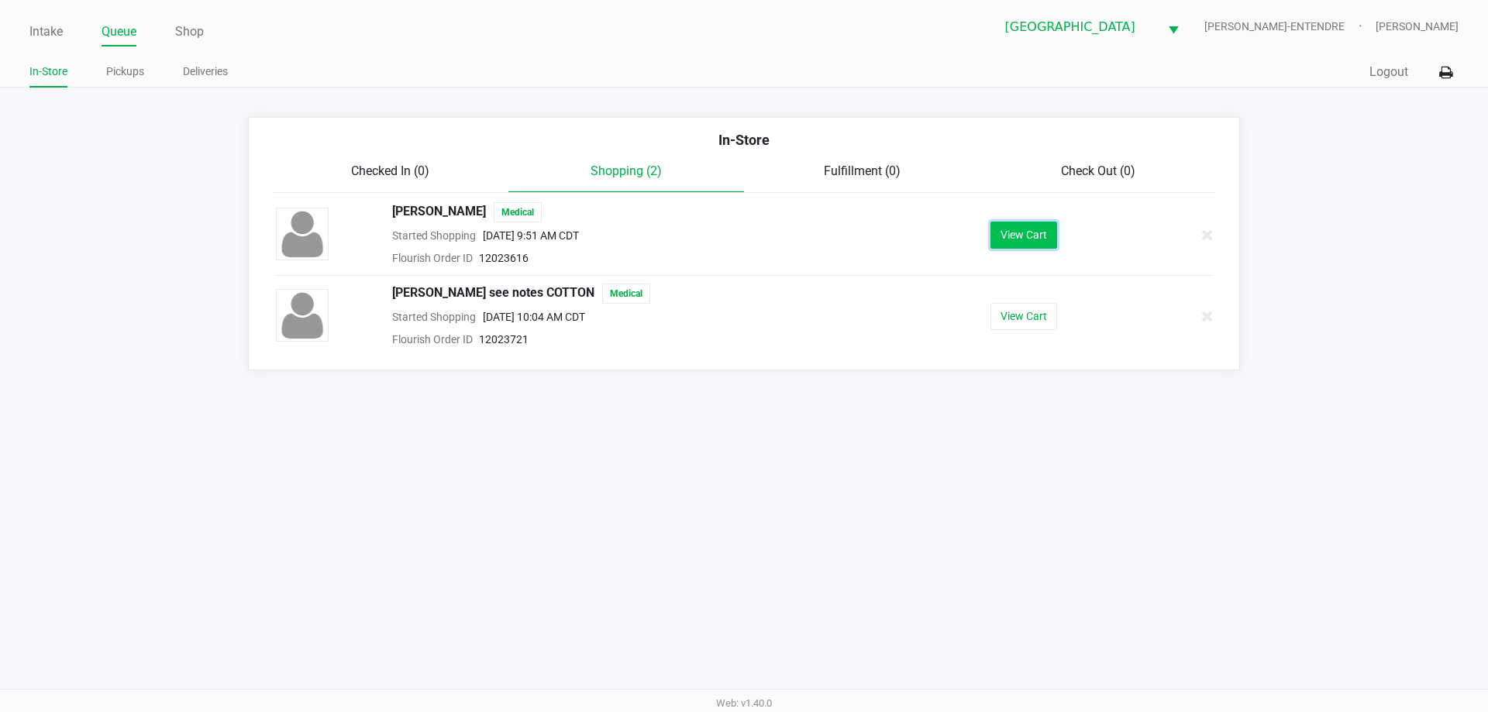
click at [1040, 229] on button "View Cart" at bounding box center [1024, 235] width 67 height 27
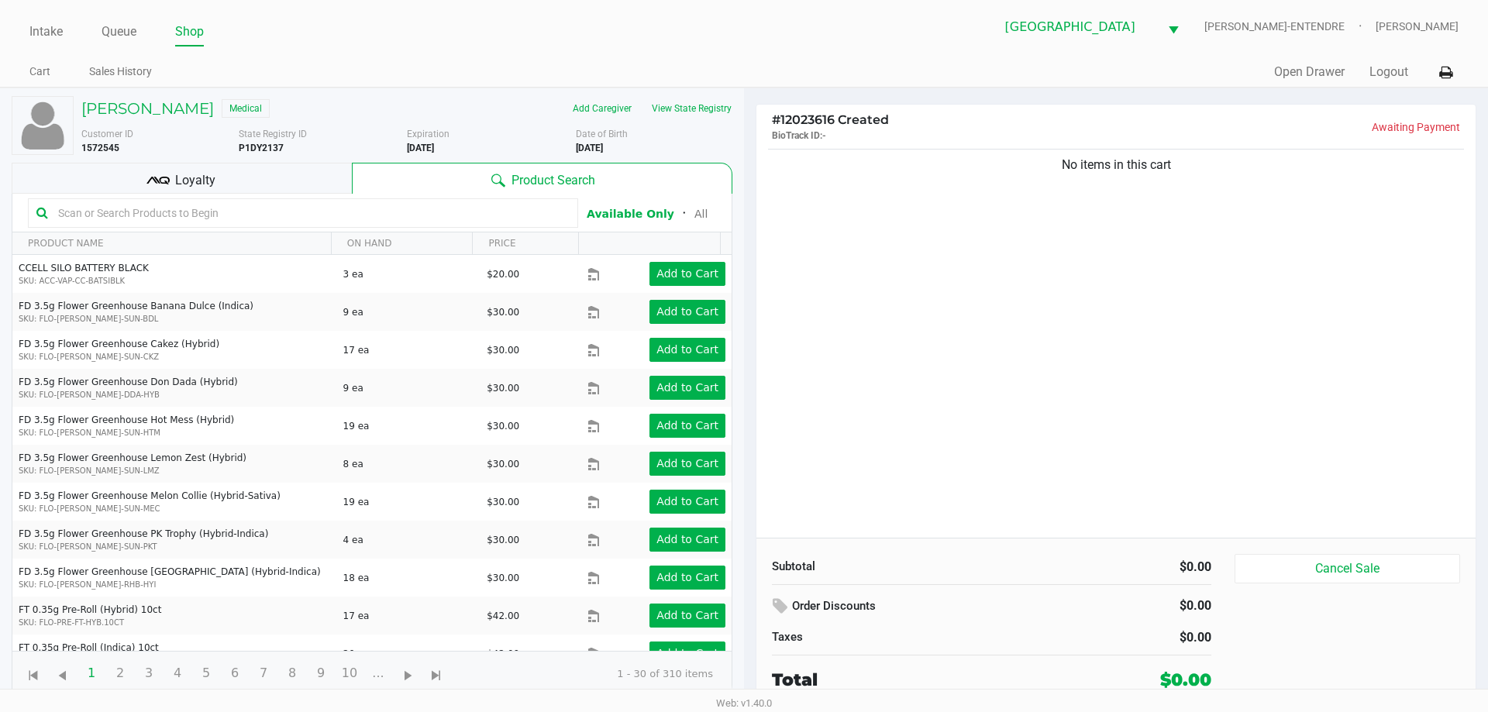
click at [232, 181] on div "Loyalty" at bounding box center [182, 178] width 340 height 31
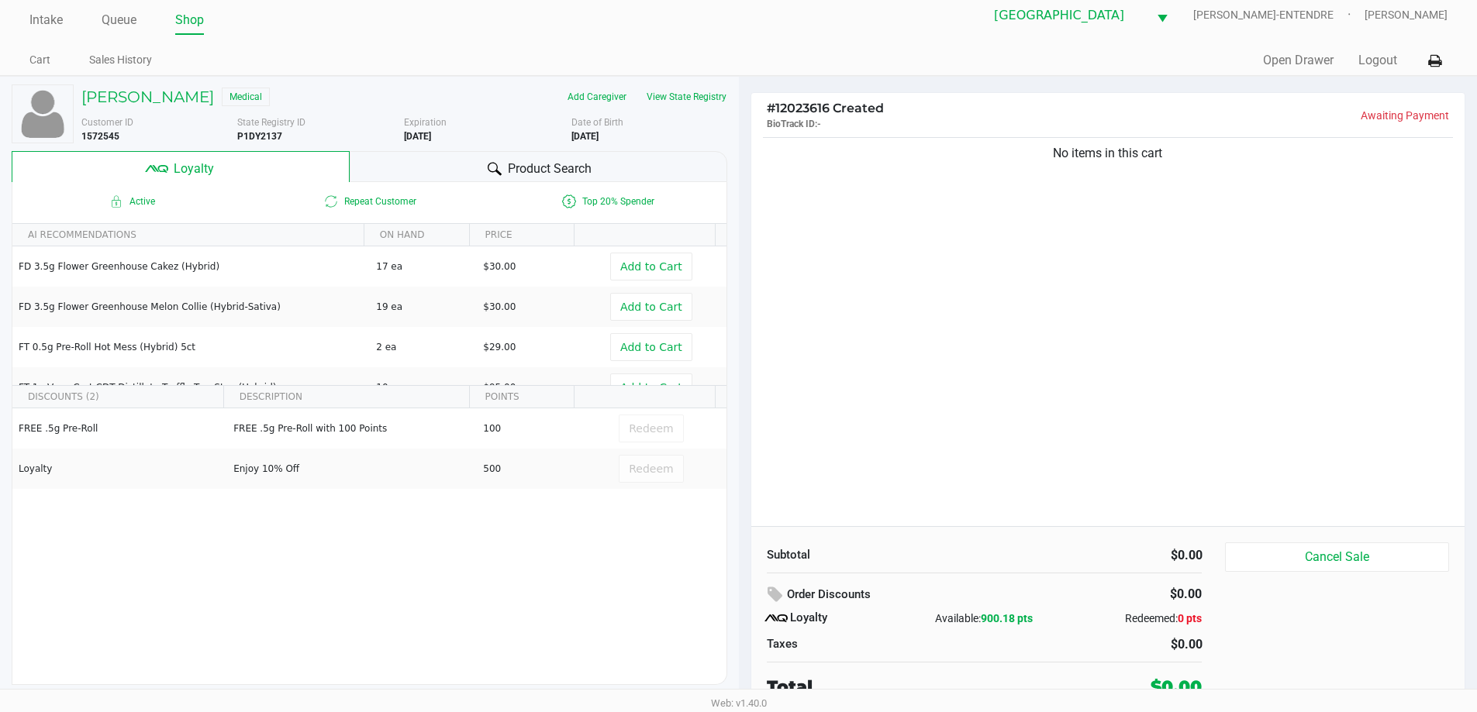
scroll to position [16, 0]
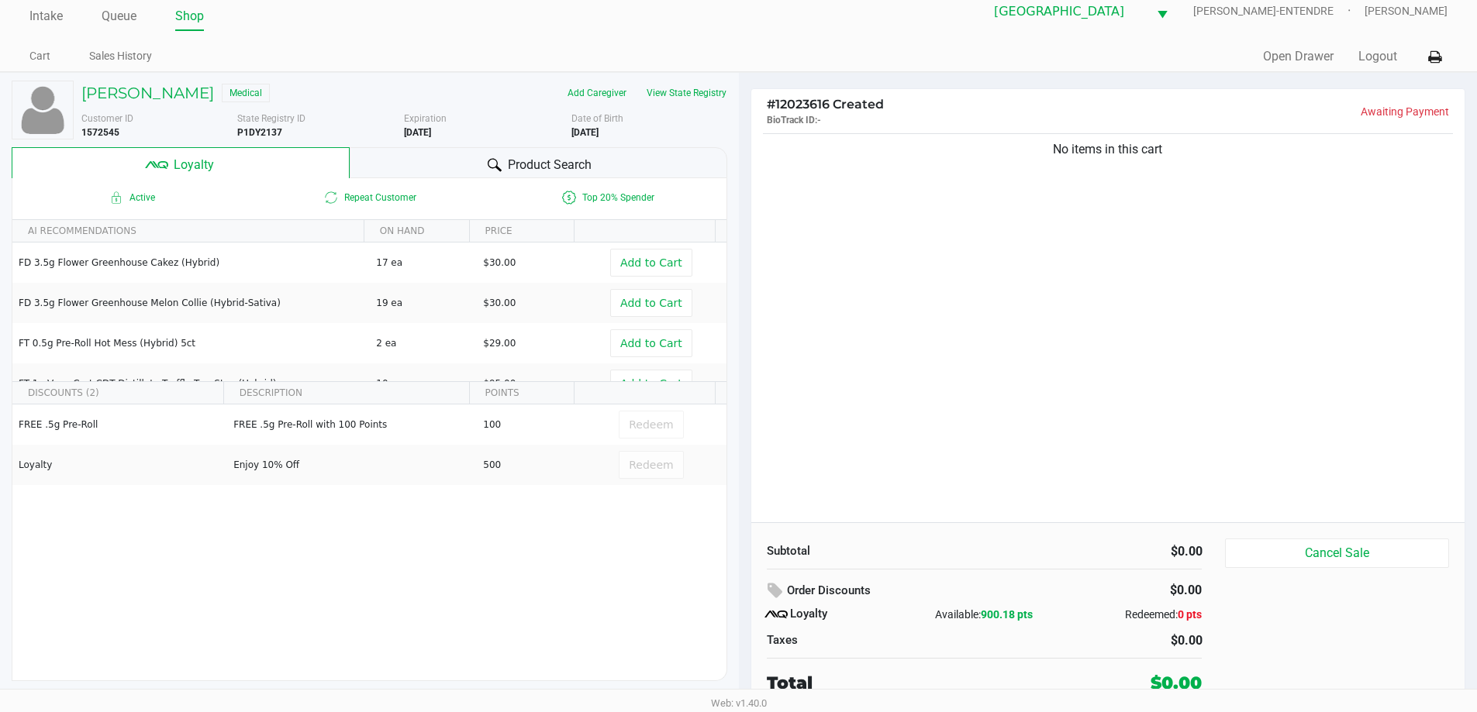
click at [603, 161] on div "Product Search" at bounding box center [539, 162] width 378 height 31
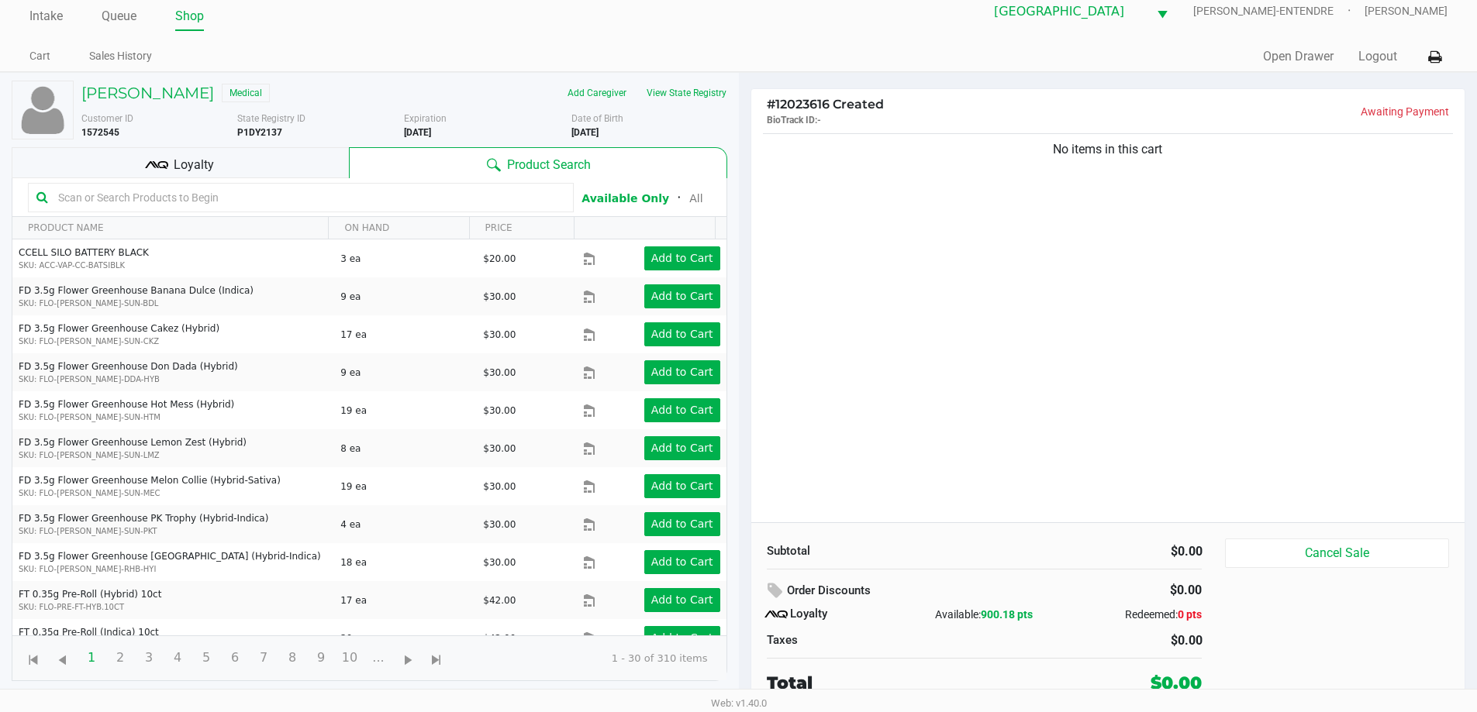
click at [165, 82] on div "Krystin Roberts Medical" at bounding box center [237, 93] width 334 height 25
click at [176, 102] on h5 "Krystin Roberts" at bounding box center [147, 93] width 133 height 19
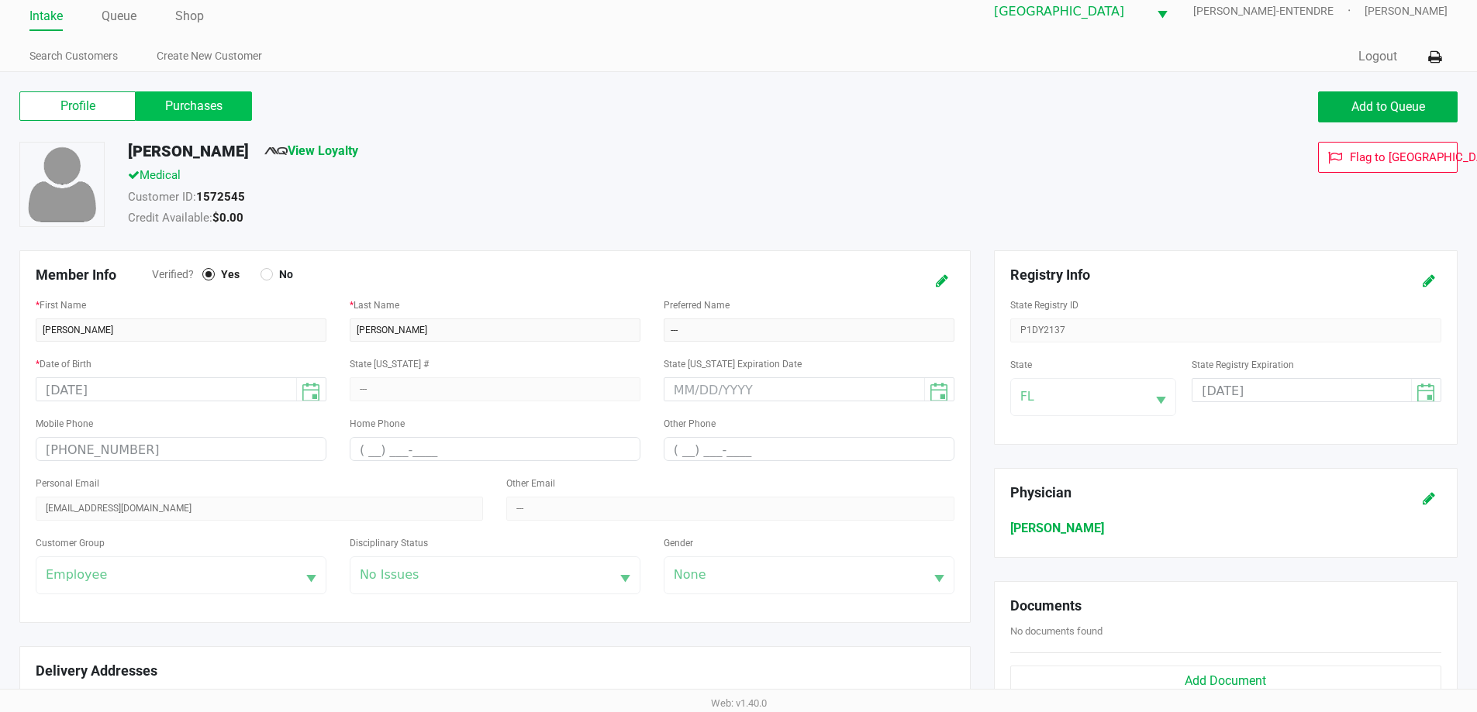
click at [194, 105] on label "Purchases" at bounding box center [194, 105] width 116 height 29
click at [0, 0] on 1 "Purchases" at bounding box center [0, 0] width 0 height 0
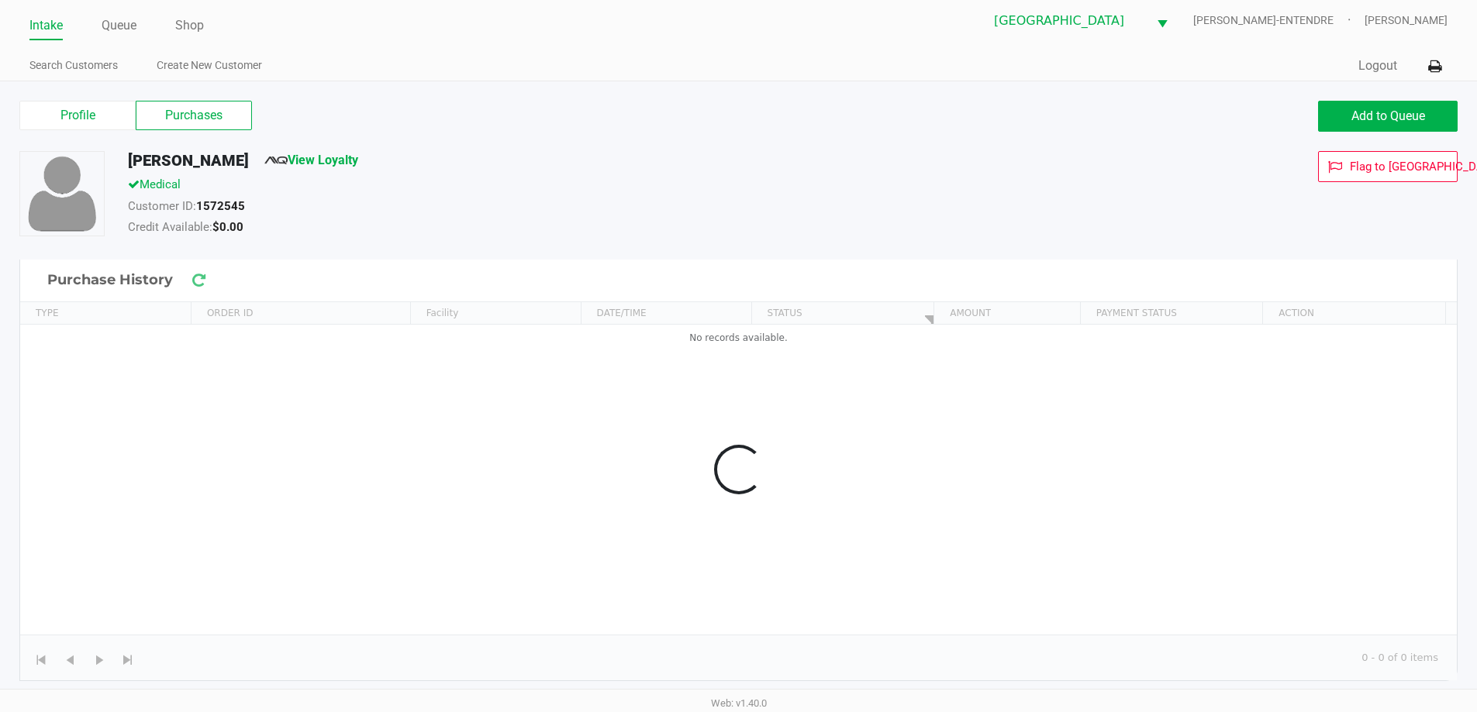
scroll to position [6, 0]
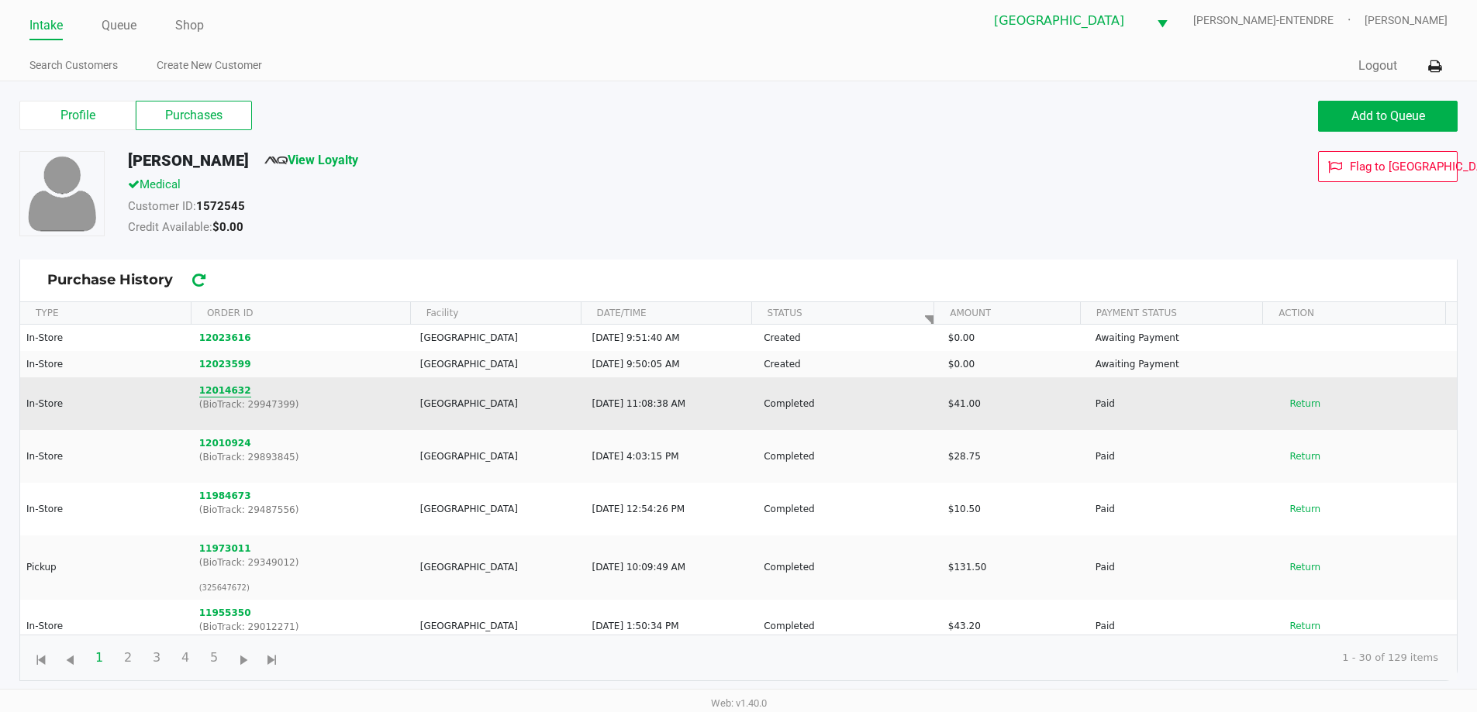
click at [209, 388] on button "12014632" at bounding box center [225, 391] width 52 height 14
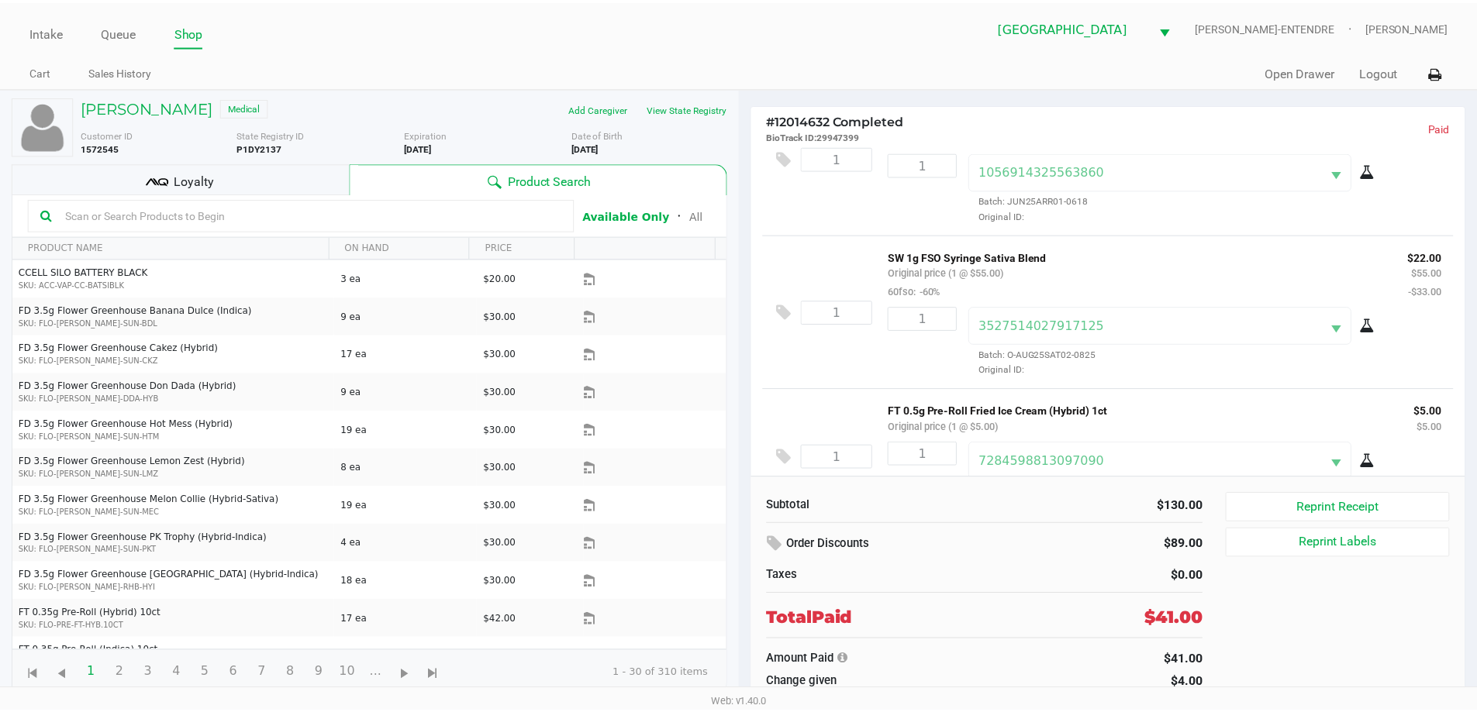
scroll to position [193, 0]
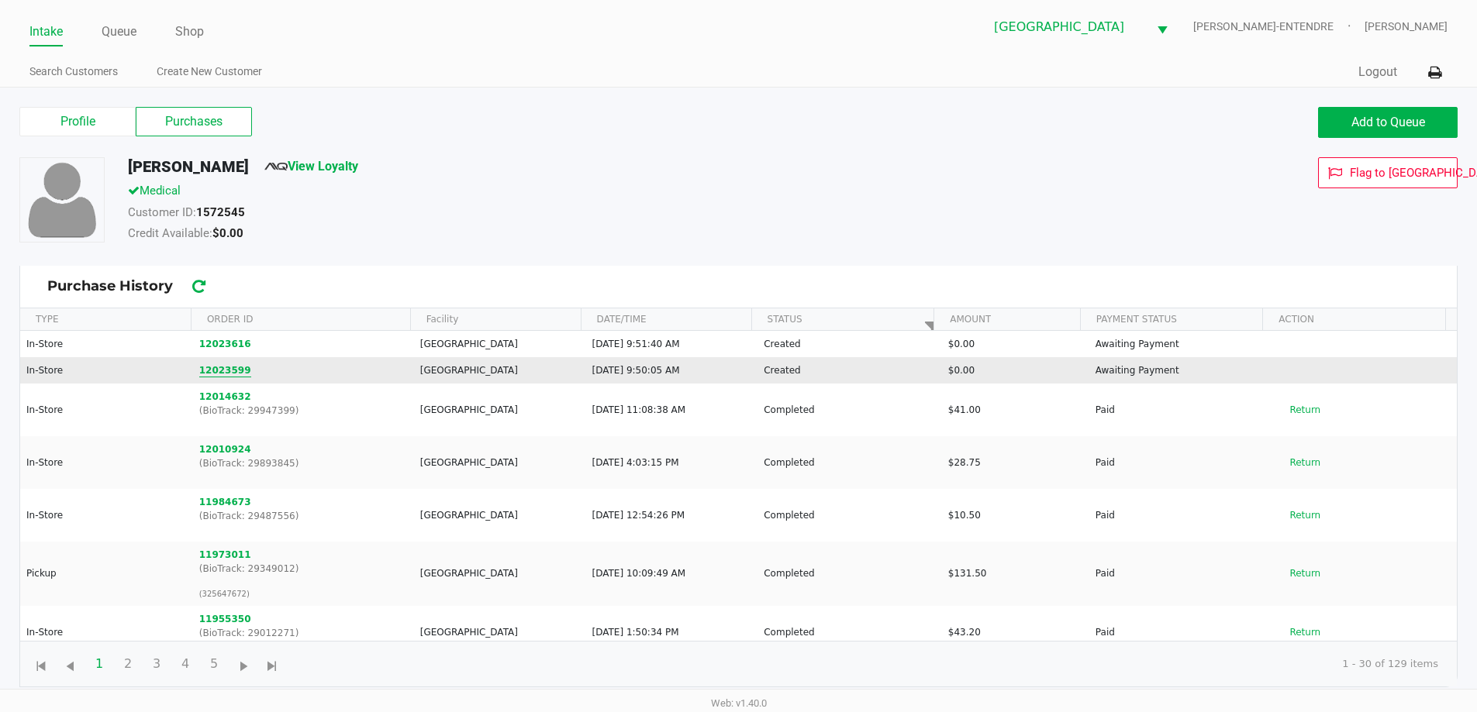
click at [203, 367] on button "12023599" at bounding box center [225, 371] width 52 height 14
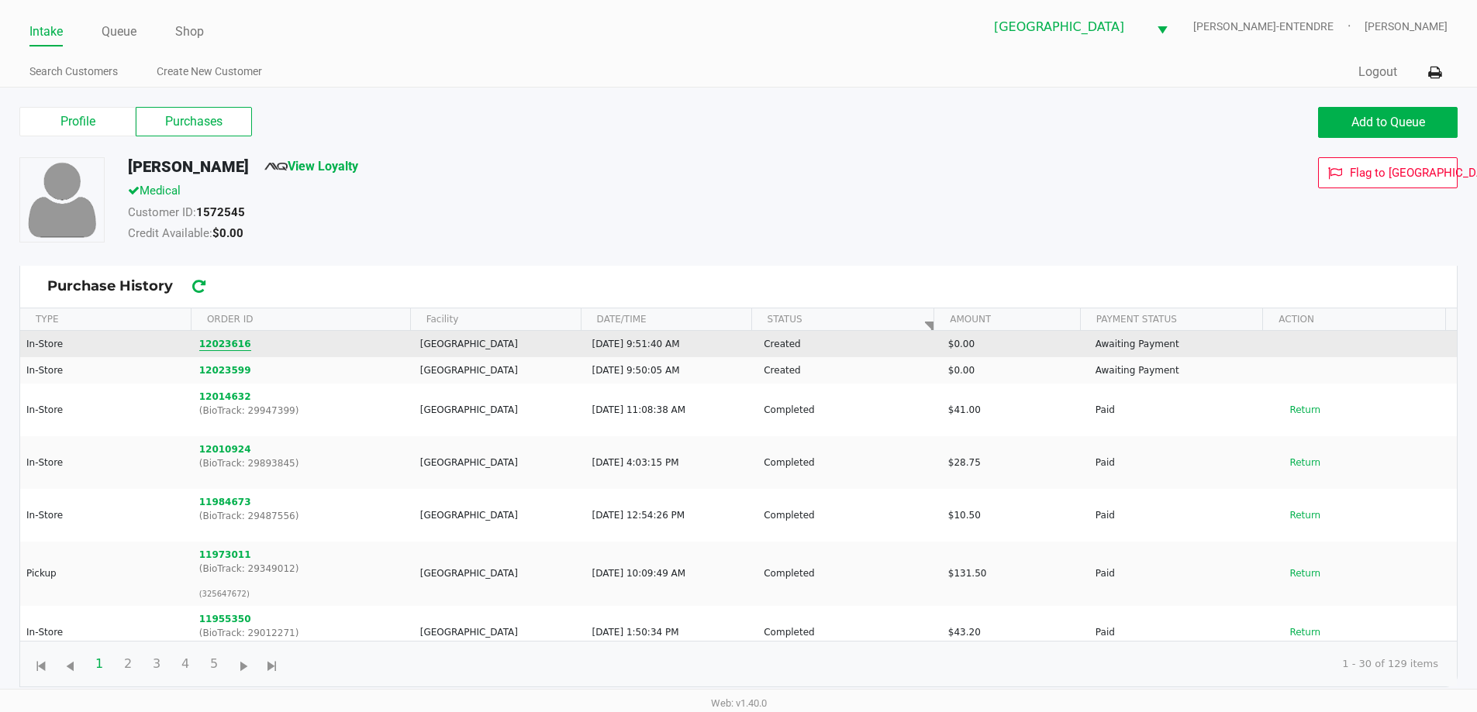
click at [224, 338] on button "12023616" at bounding box center [225, 344] width 52 height 14
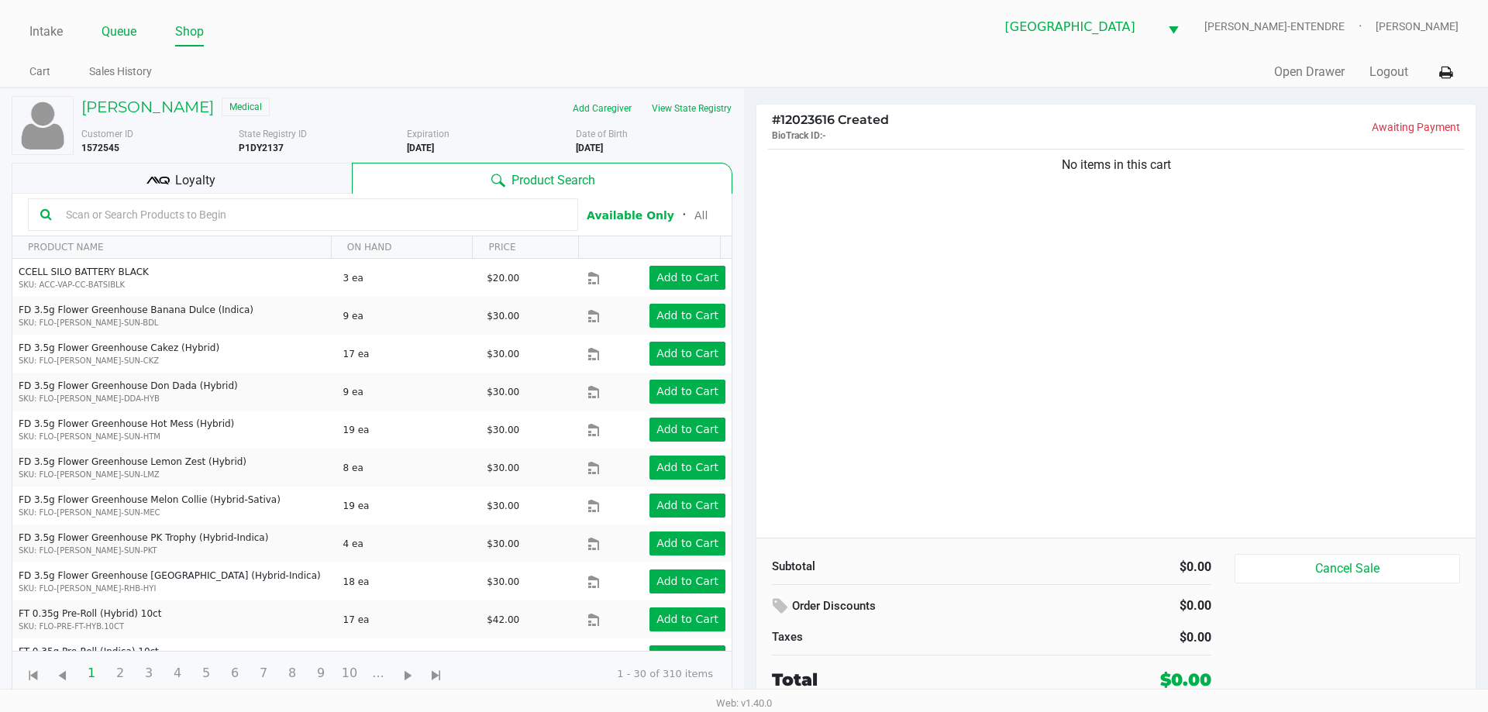
click at [119, 36] on link "Queue" at bounding box center [119, 32] width 35 height 22
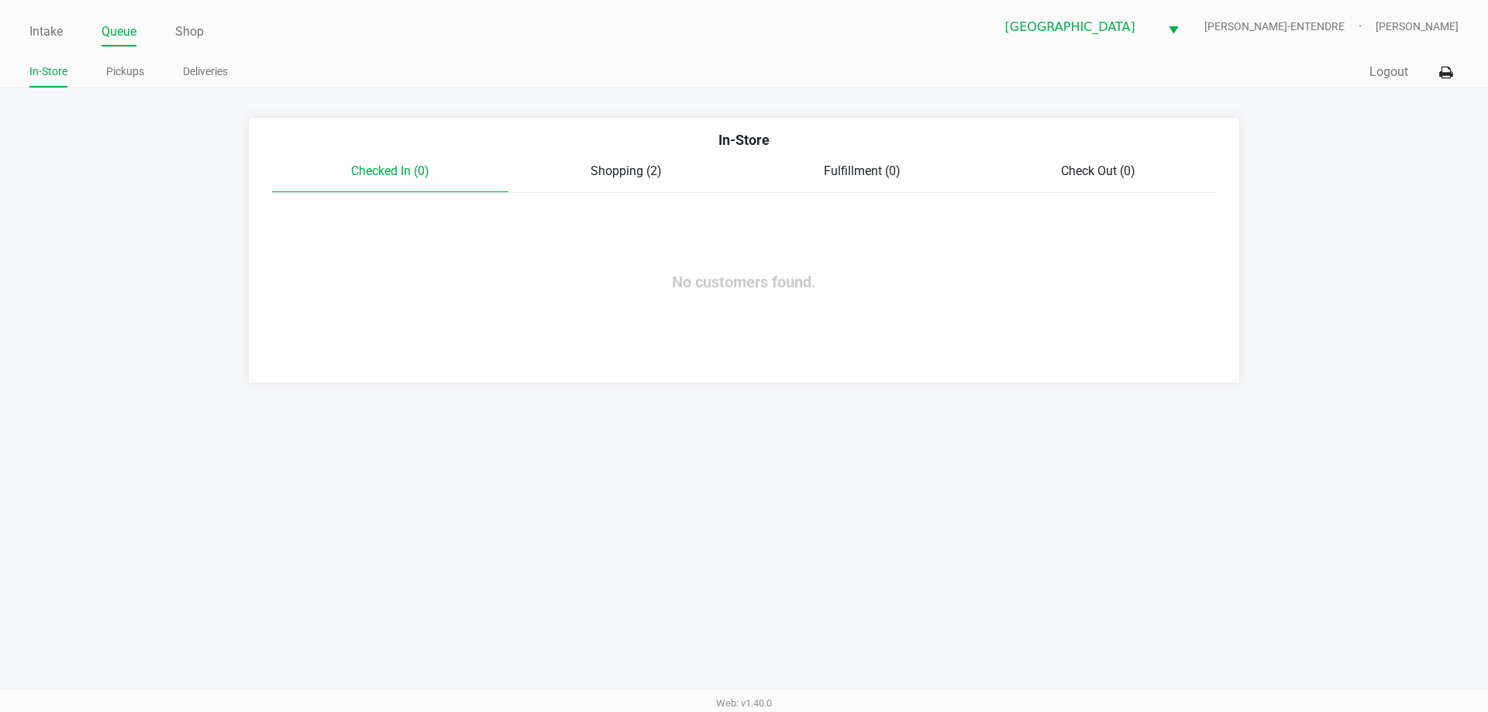
click at [599, 171] on span "Shopping (2)" at bounding box center [626, 171] width 71 height 15
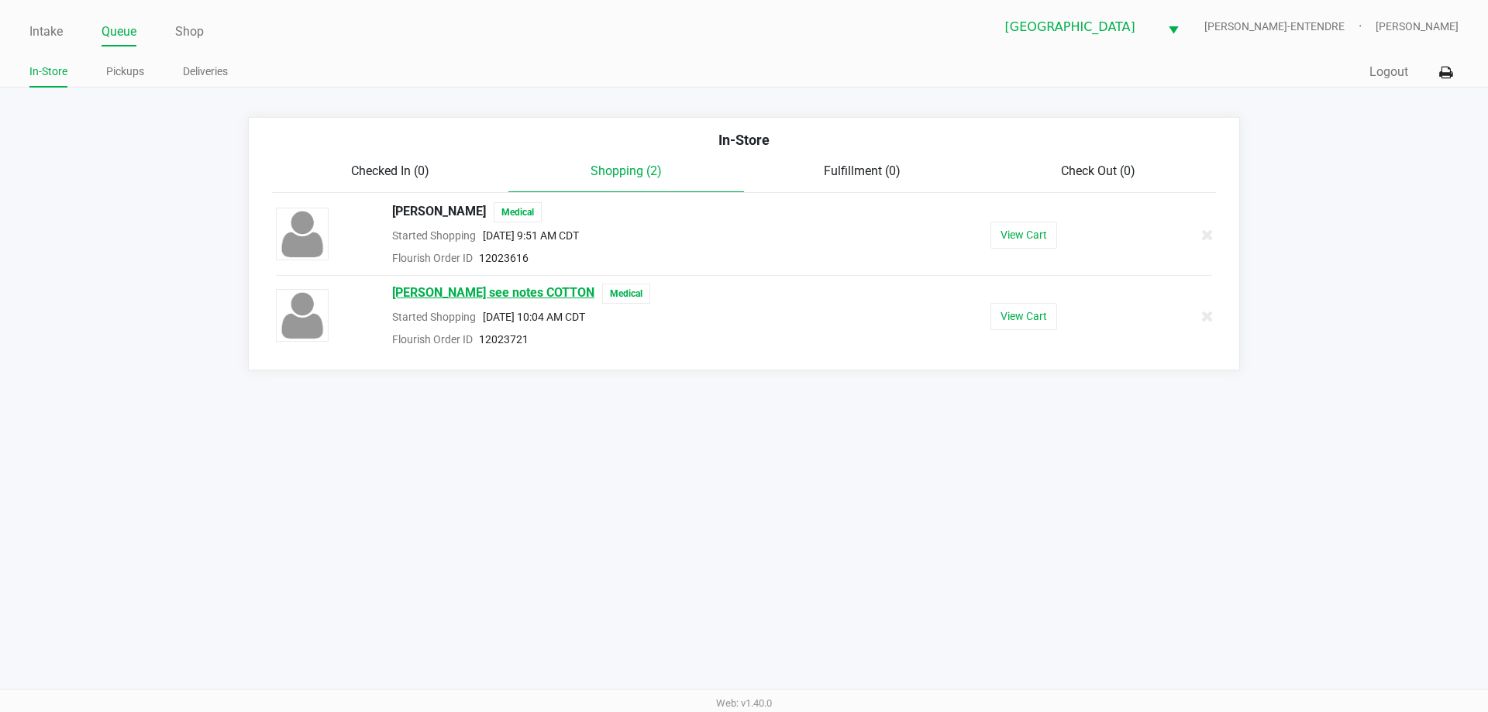
click at [501, 291] on span "WILLIAM see notes COTTON" at bounding box center [493, 294] width 202 height 20
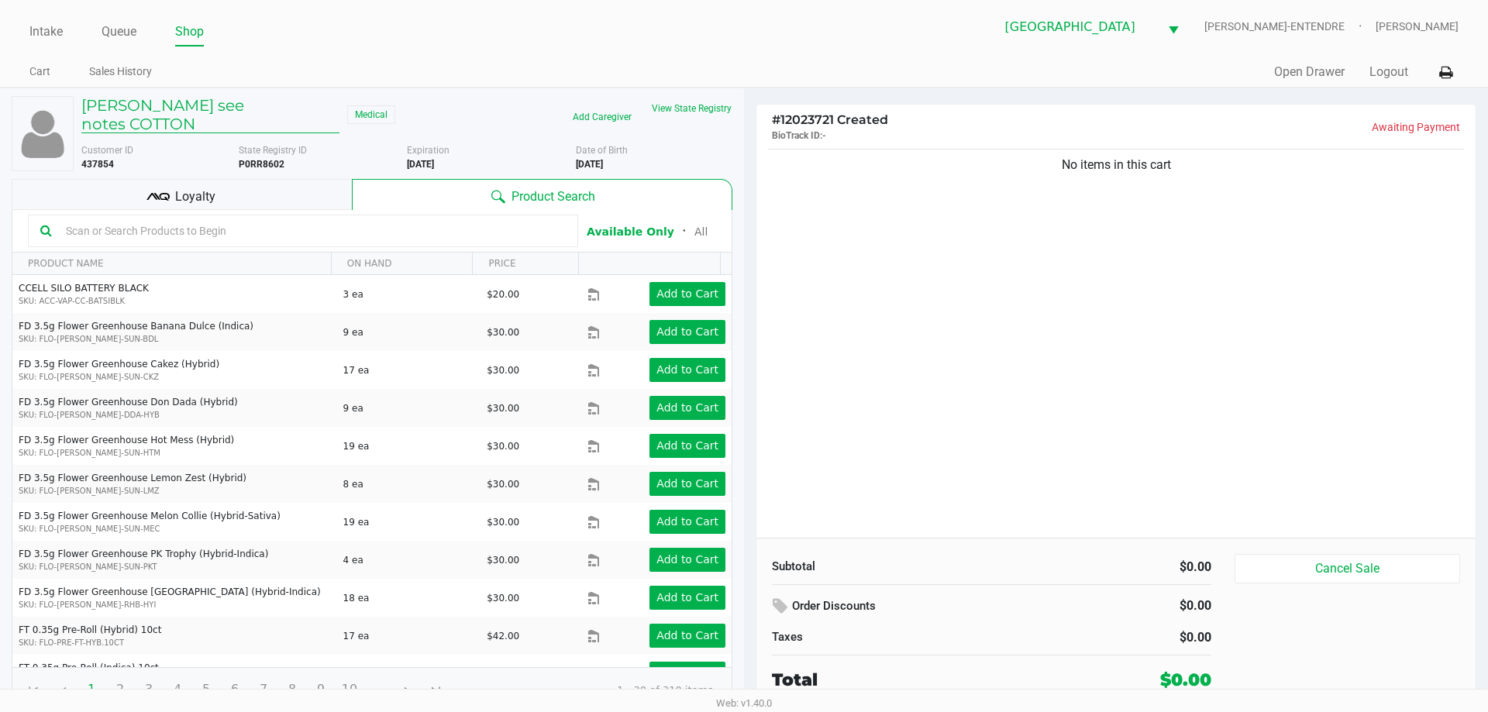
click at [217, 101] on h5 "WILLIAM see notes COTTON" at bounding box center [210, 114] width 258 height 37
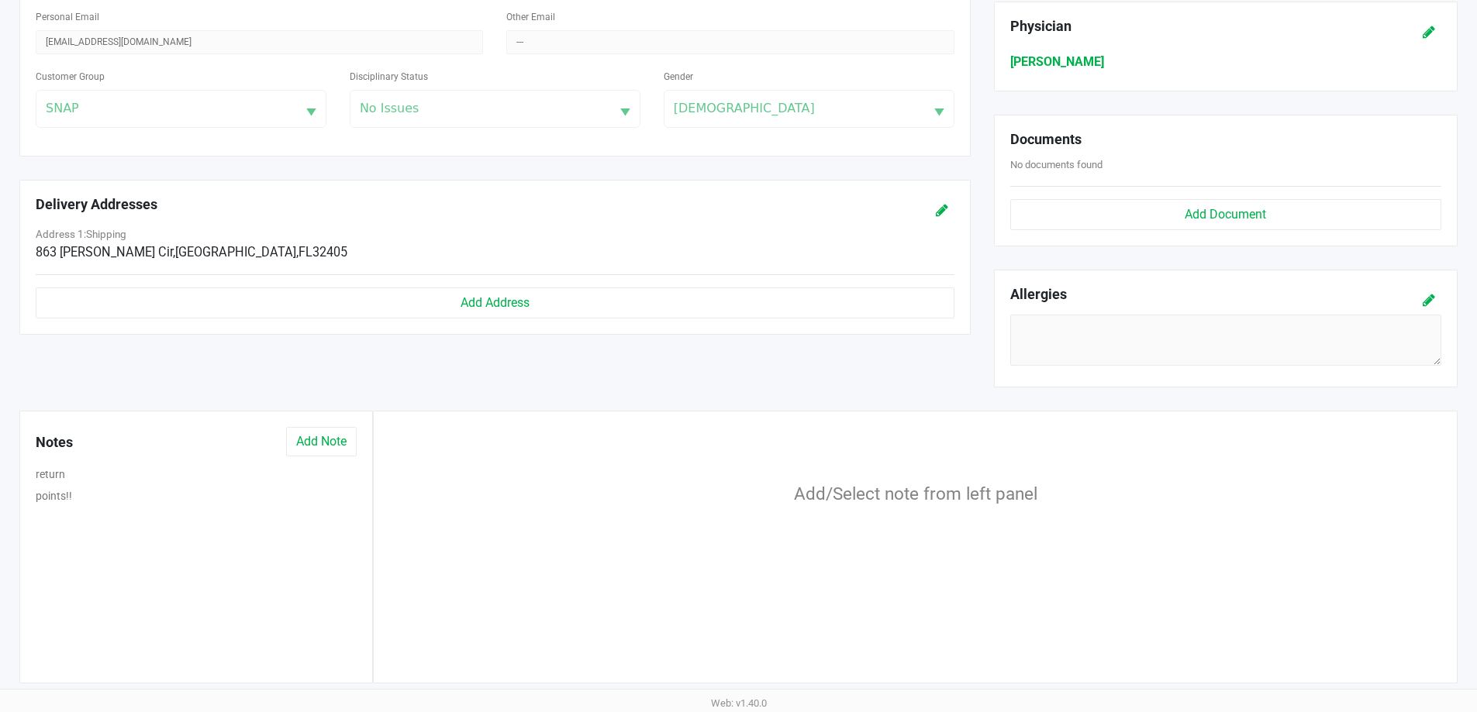
scroll to position [485, 0]
click at [50, 471] on button "return" at bounding box center [50, 472] width 29 height 16
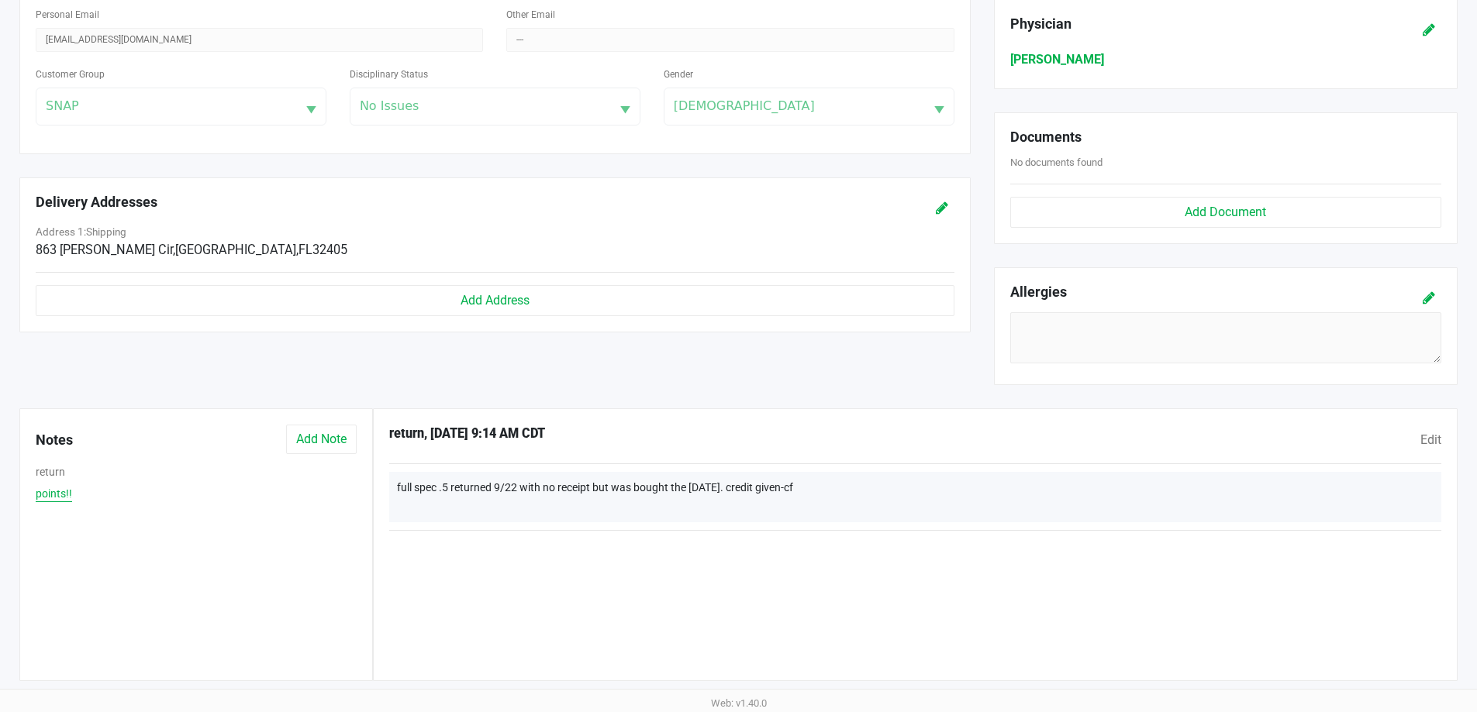
click at [53, 494] on button "points!!" at bounding box center [54, 494] width 36 height 16
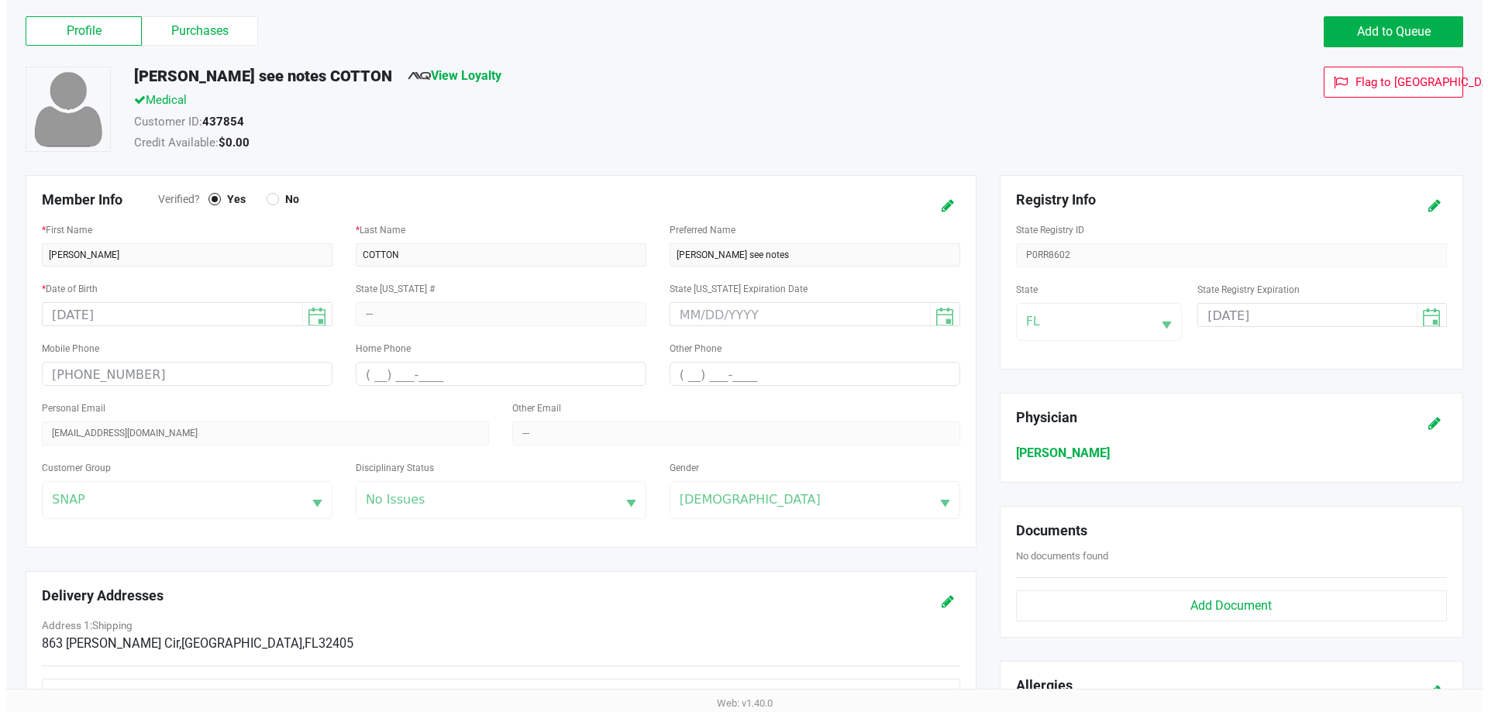
scroll to position [0, 0]
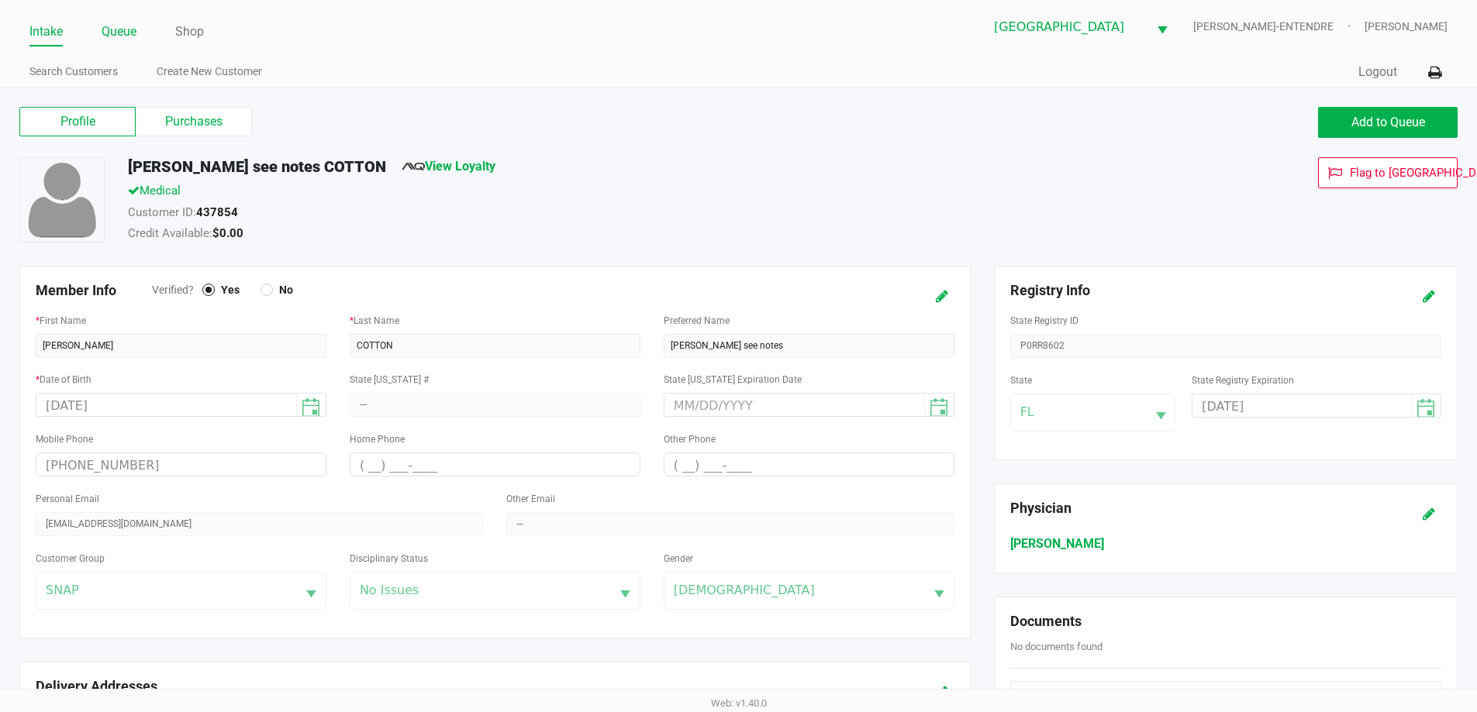
click at [120, 31] on link "Queue" at bounding box center [119, 32] width 35 height 22
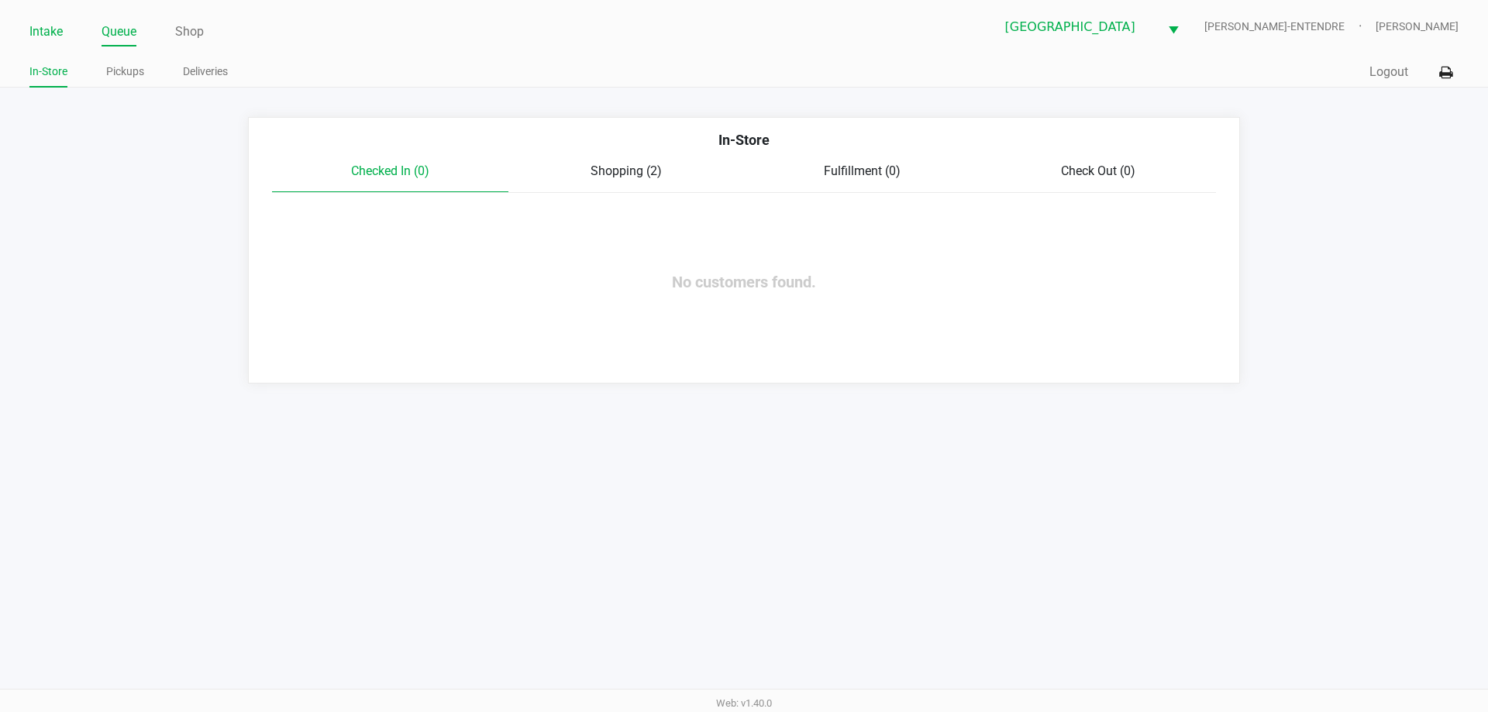
click at [55, 30] on link "Intake" at bounding box center [45, 32] width 33 height 22
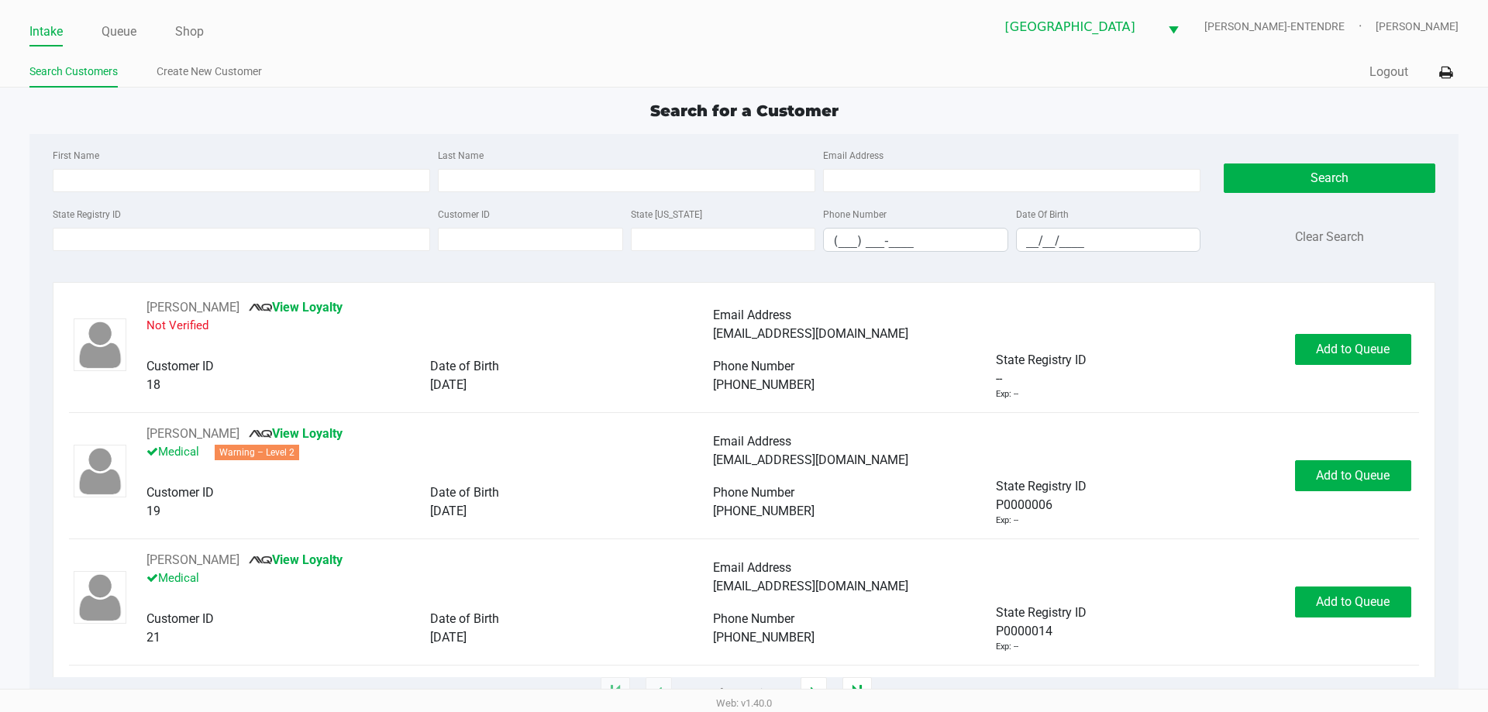
click at [357, 129] on div "Search for a Customer First Name Last Name Email Address State Registry ID Cust…" at bounding box center [743, 396] width 1429 height 595
click at [165, 236] on input "State Registry ID" at bounding box center [242, 239] width 378 height 23
click at [239, 229] on input "State Registry ID" at bounding box center [242, 239] width 378 height 23
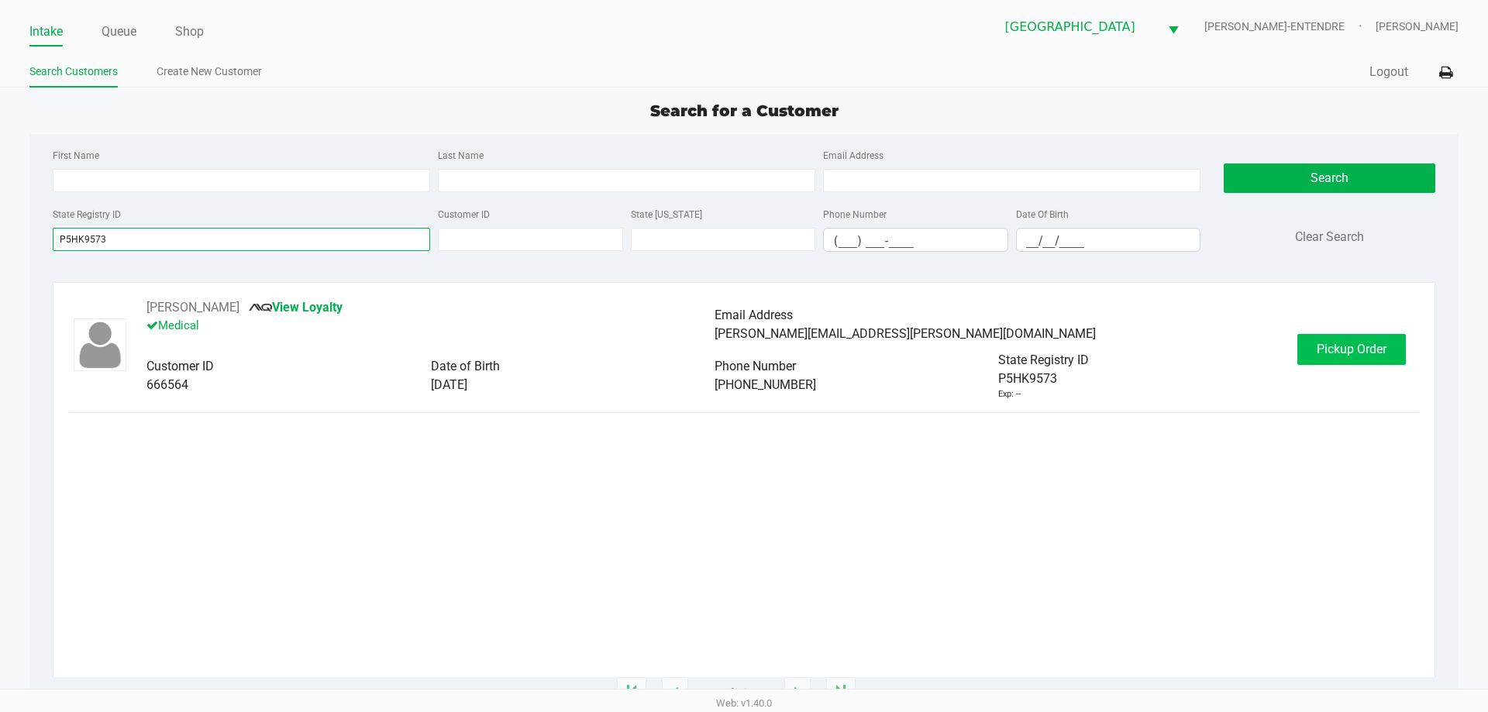
type input "P5HK9573"
click at [1333, 357] on button "Pickup Order" at bounding box center [1352, 349] width 109 height 31
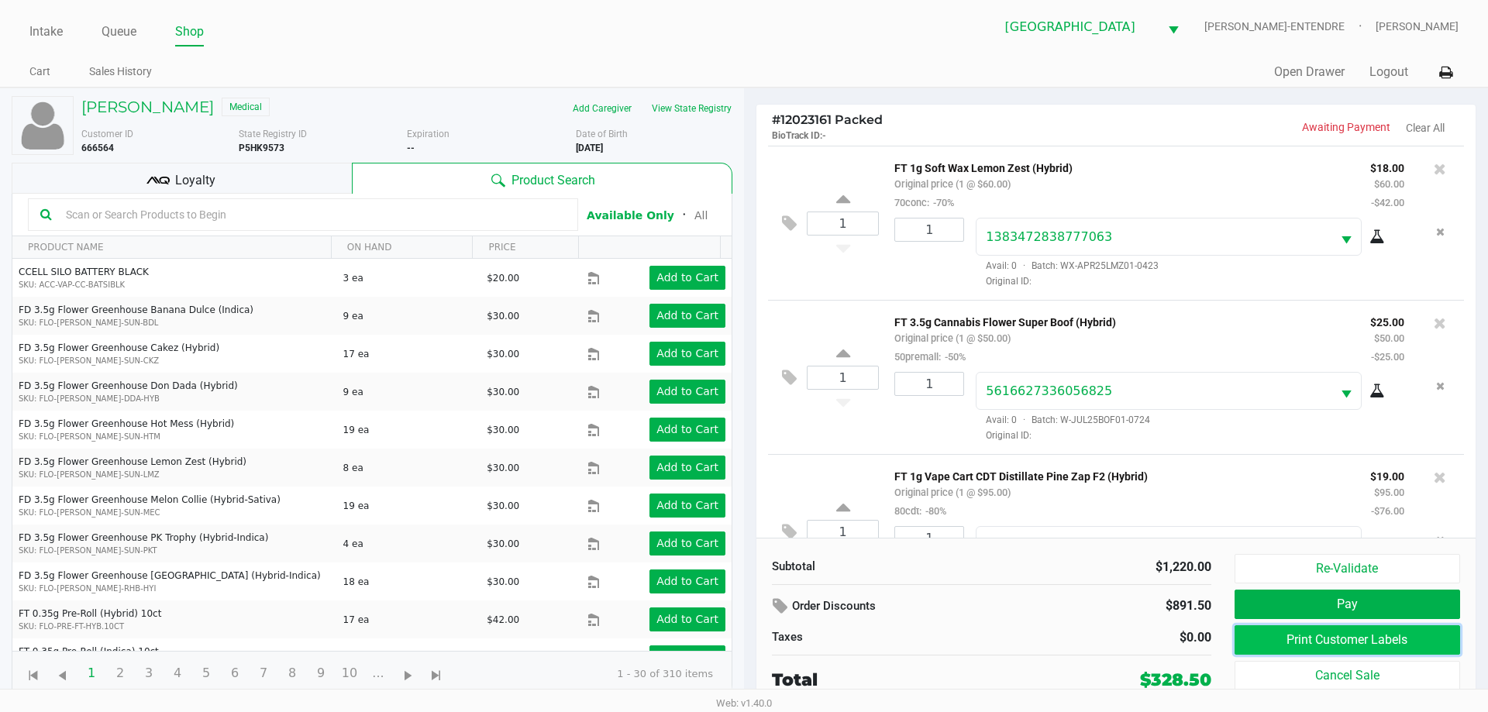
click at [1319, 638] on button "Print Customer Labels" at bounding box center [1348, 640] width 226 height 29
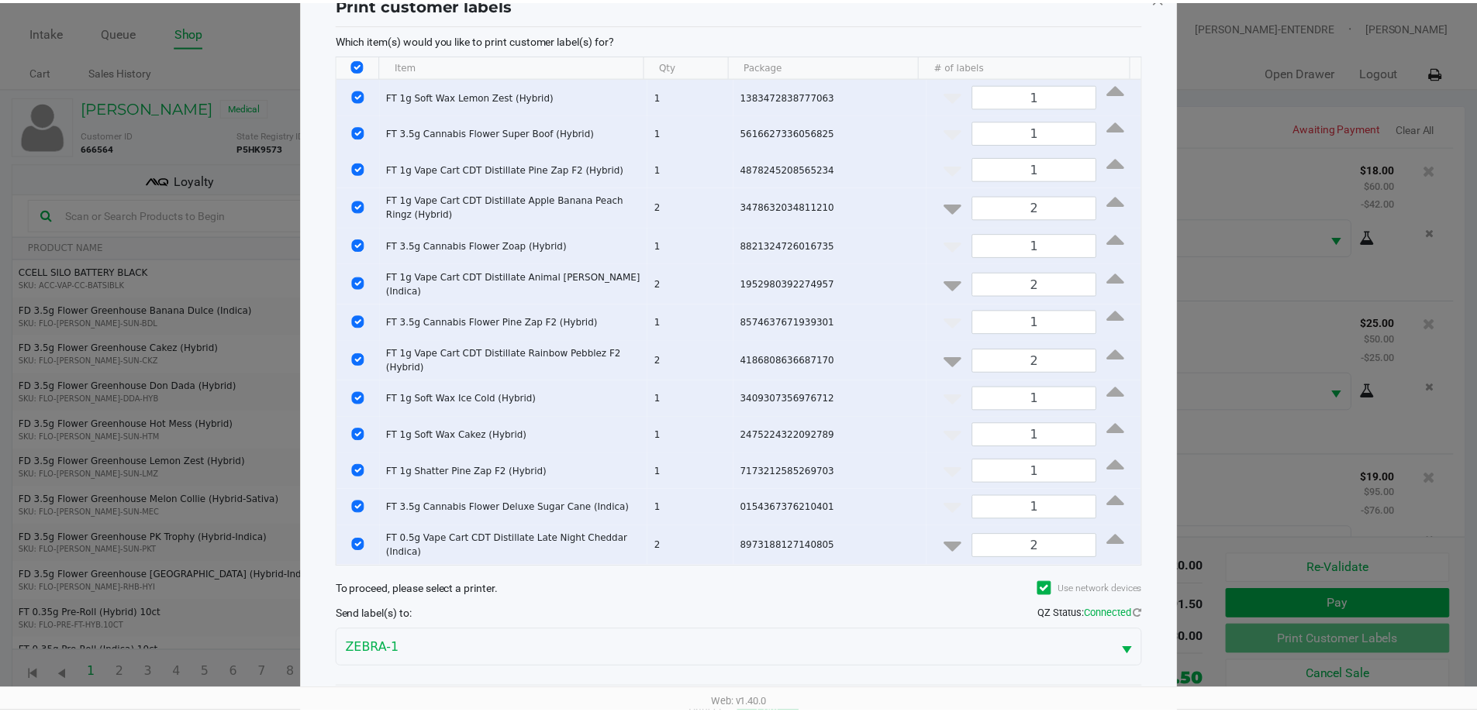
scroll to position [99, 0]
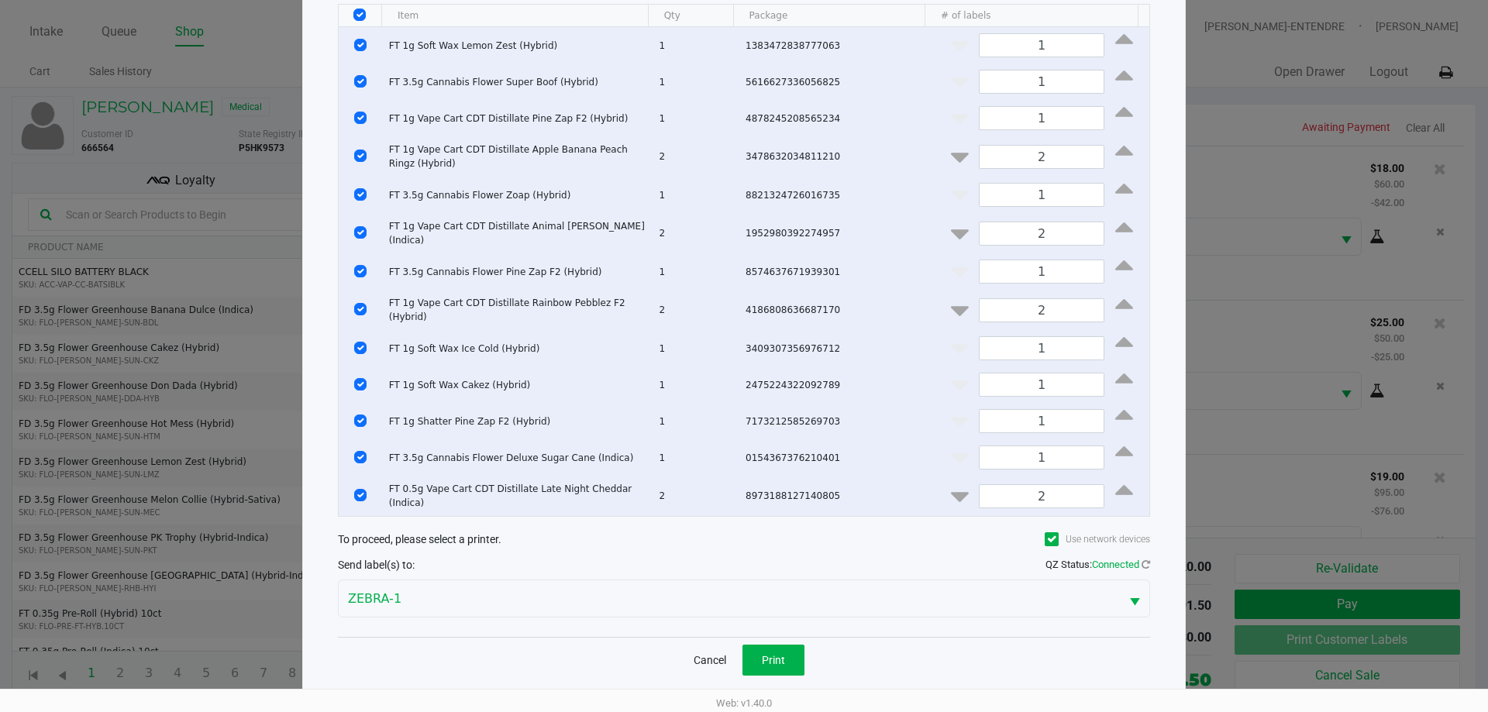
click at [767, 664] on div "Cancel Print" at bounding box center [744, 660] width 812 height 46
click at [767, 657] on button "Print" at bounding box center [774, 660] width 62 height 31
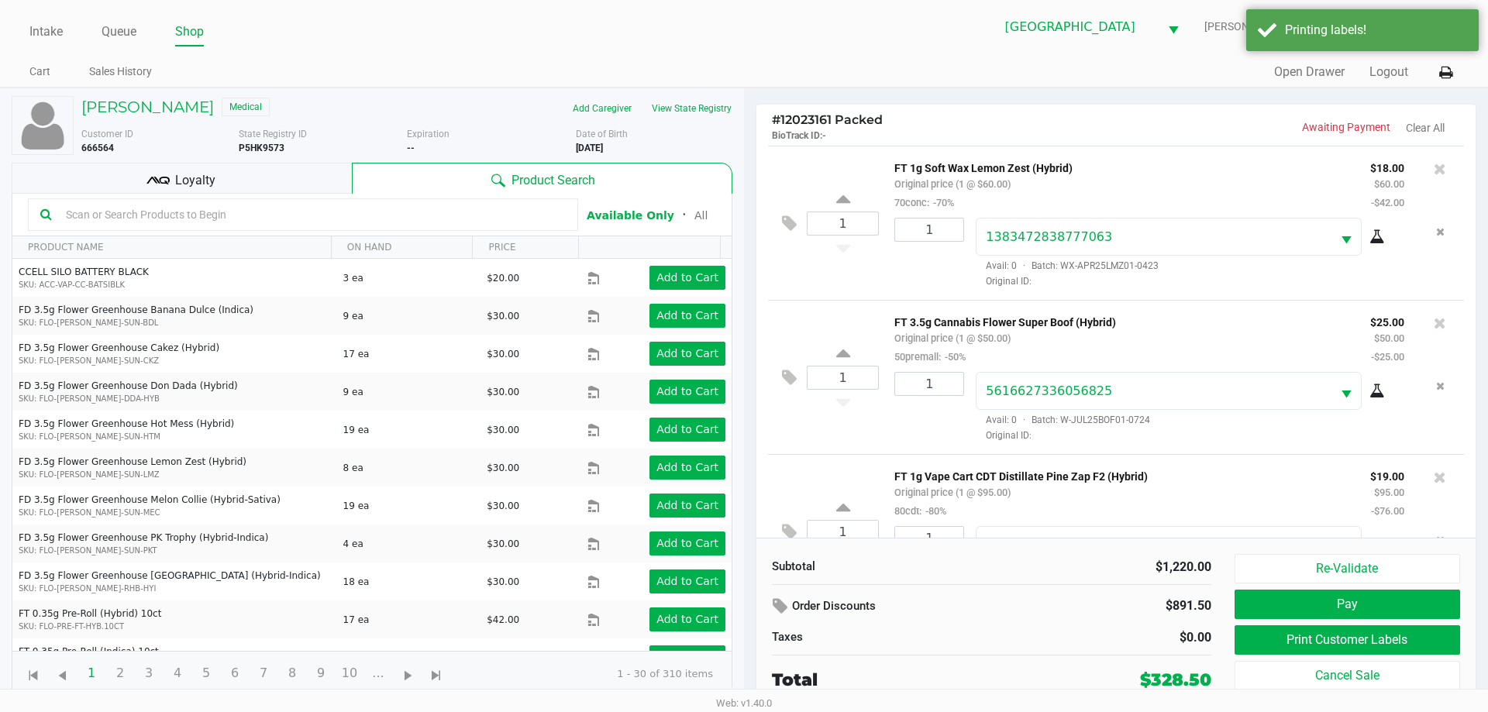
click at [229, 173] on div "Loyalty" at bounding box center [182, 178] width 340 height 31
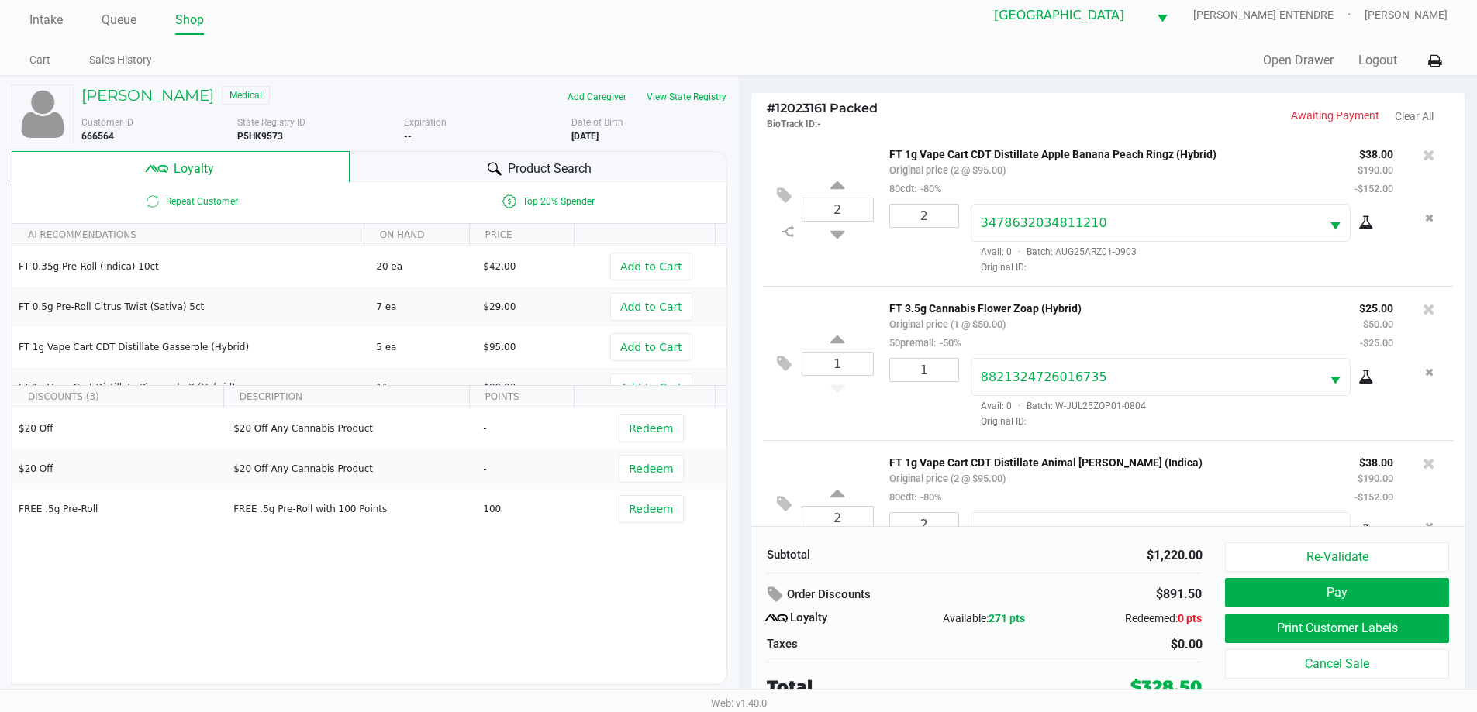
scroll to position [16, 0]
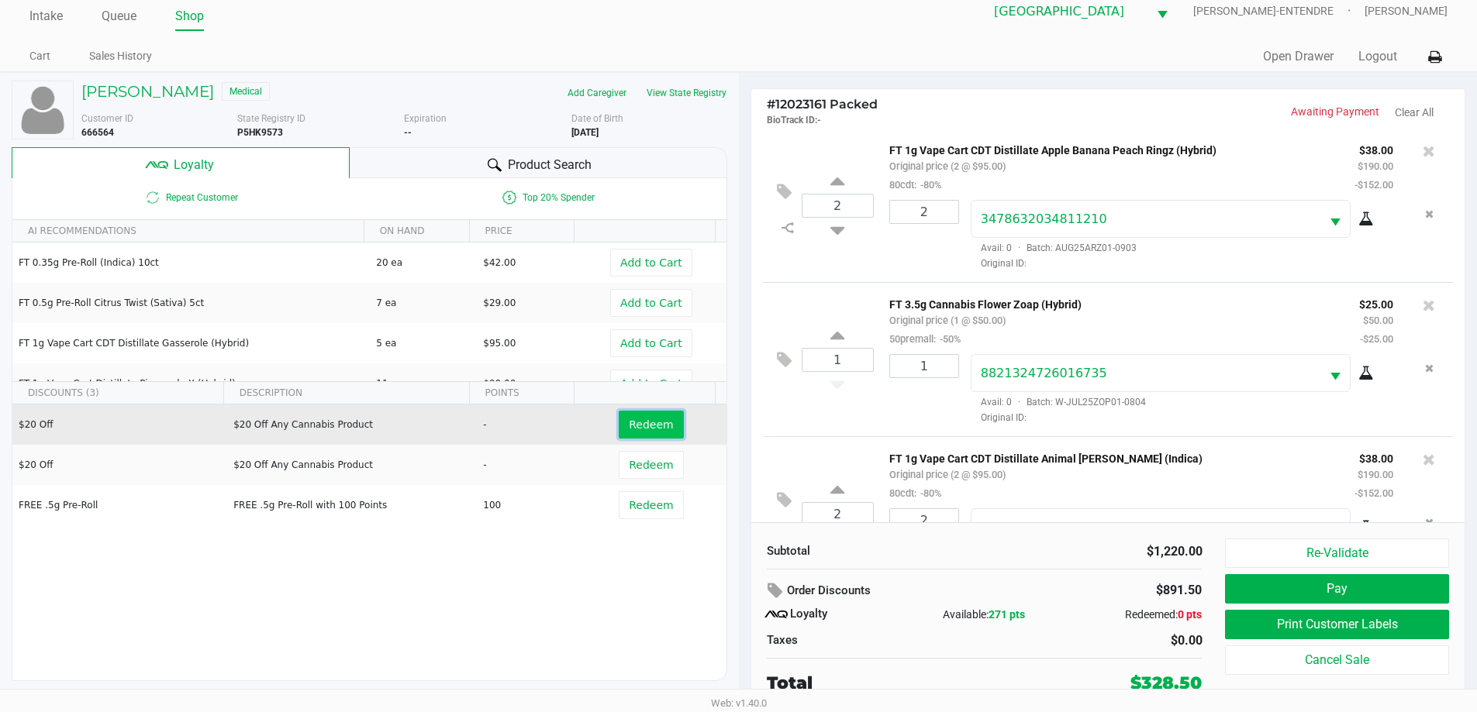
click at [630, 420] on span "Redeem" at bounding box center [651, 425] width 44 height 12
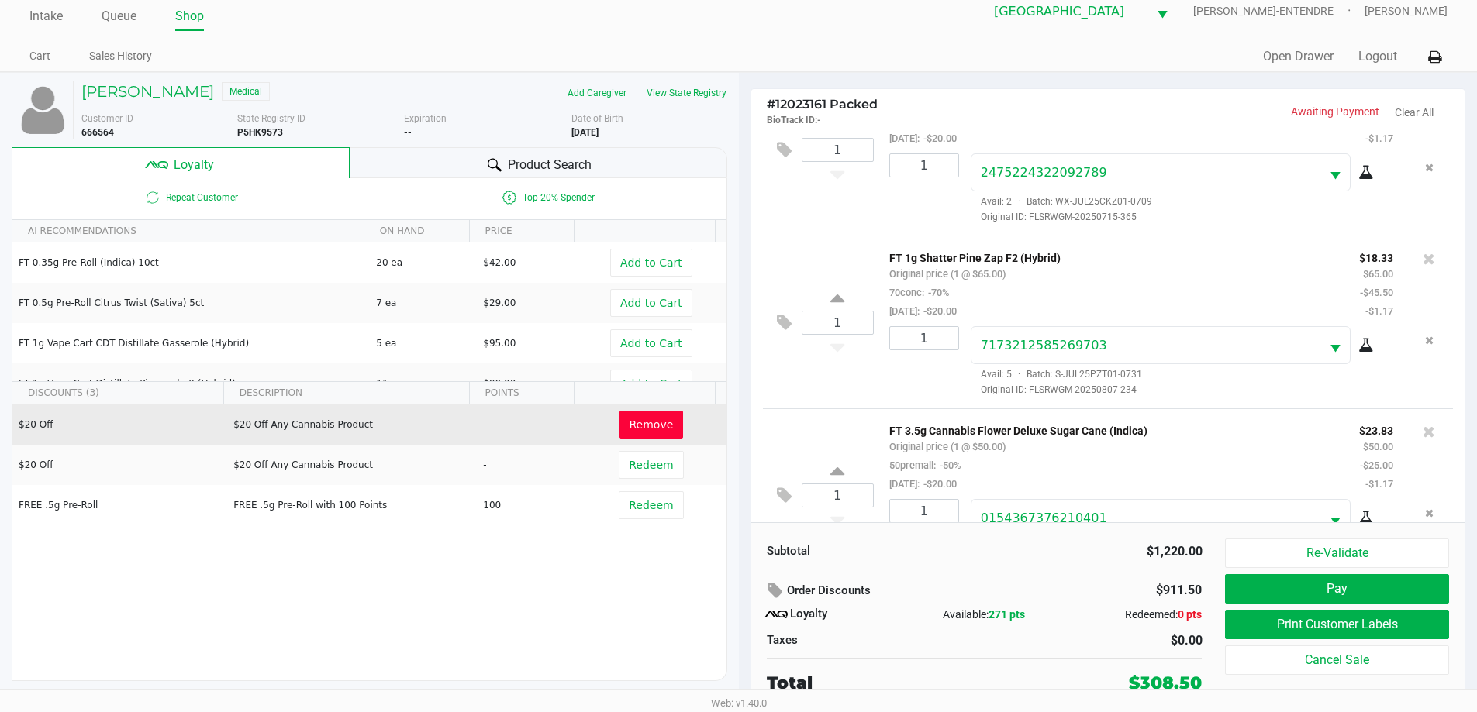
scroll to position [1865, 0]
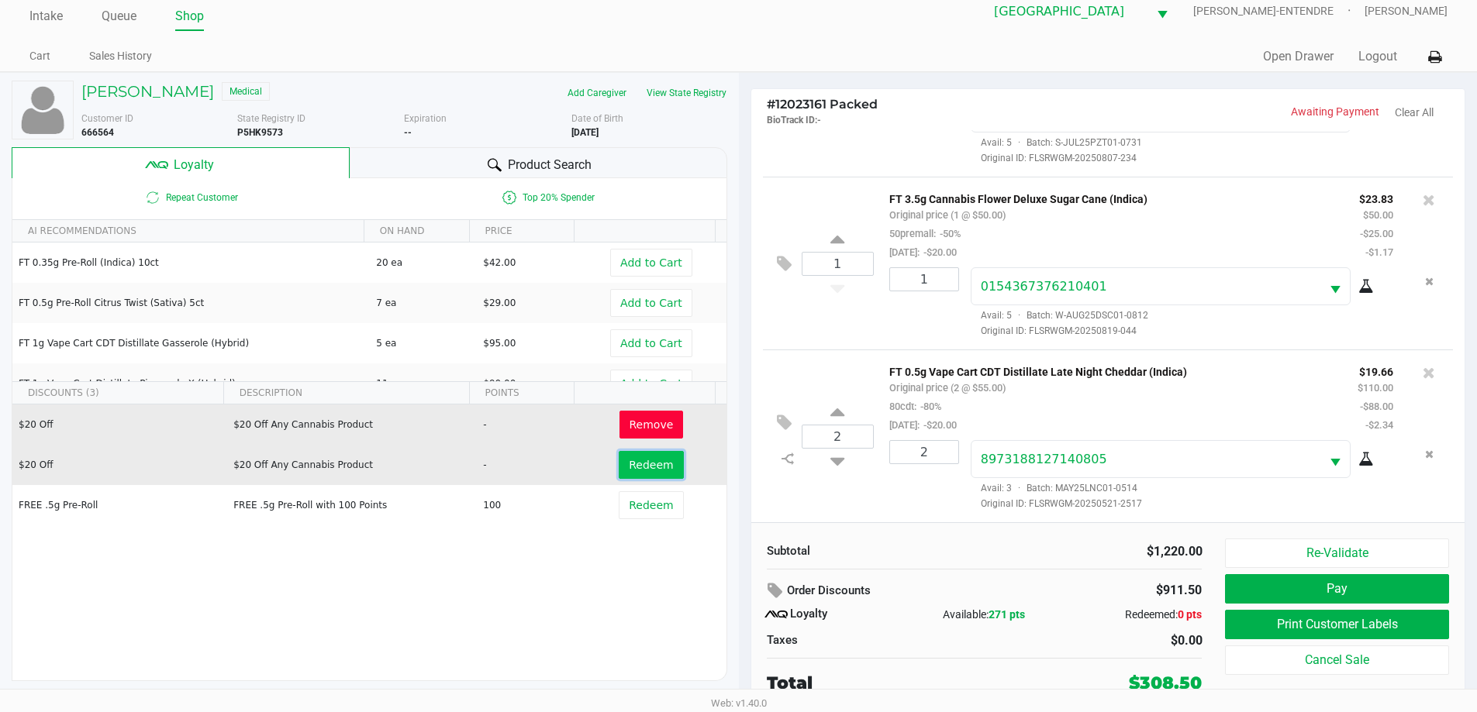
click at [639, 471] on span "Redeem" at bounding box center [651, 465] width 44 height 12
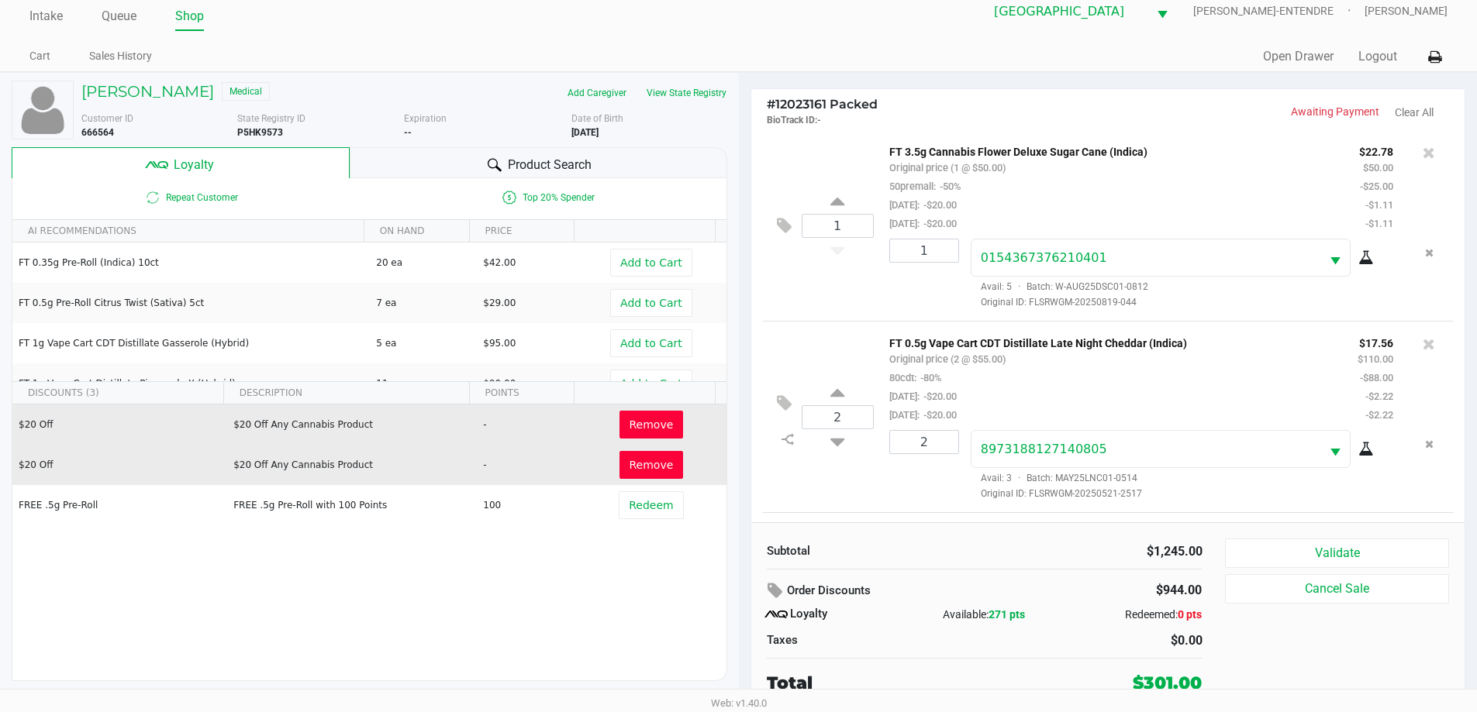
scroll to position [2299, 0]
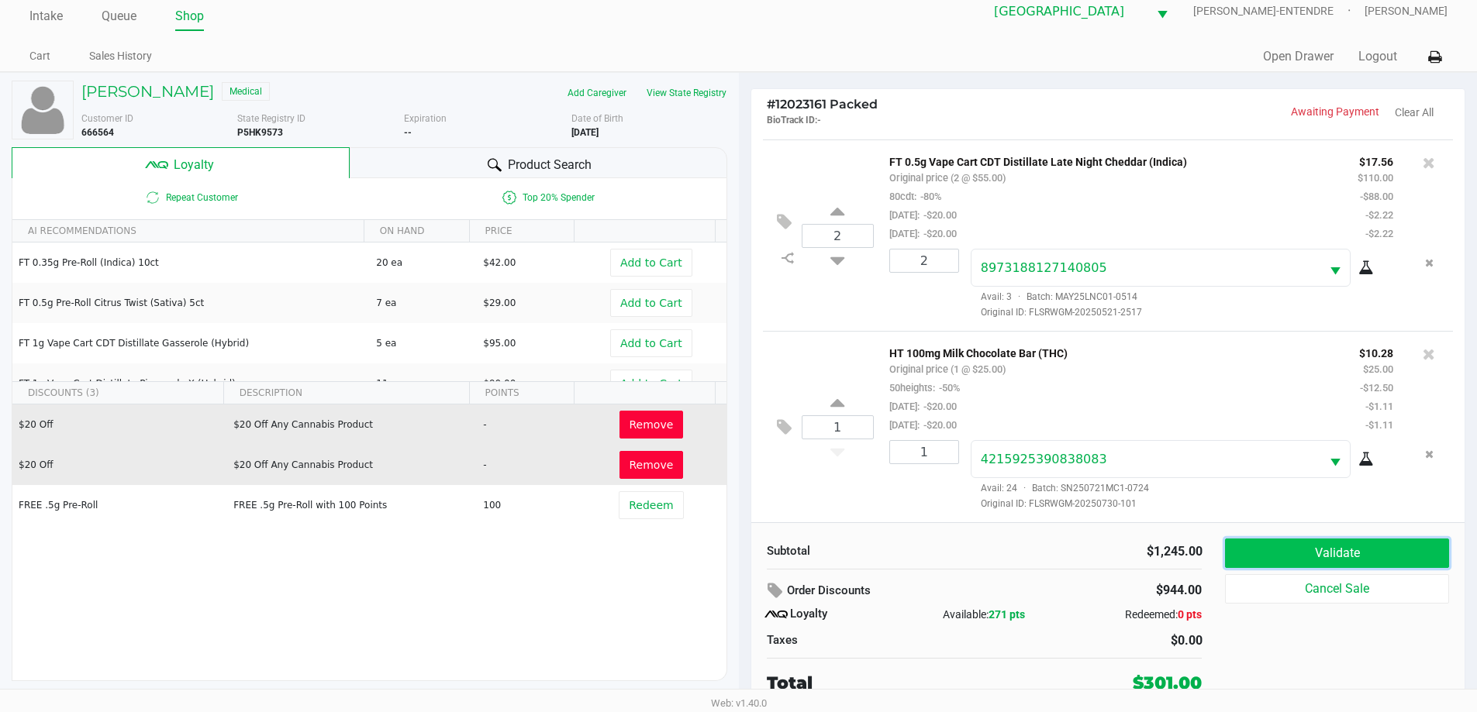
click at [1385, 564] on button "Validate" at bounding box center [1336, 553] width 223 height 29
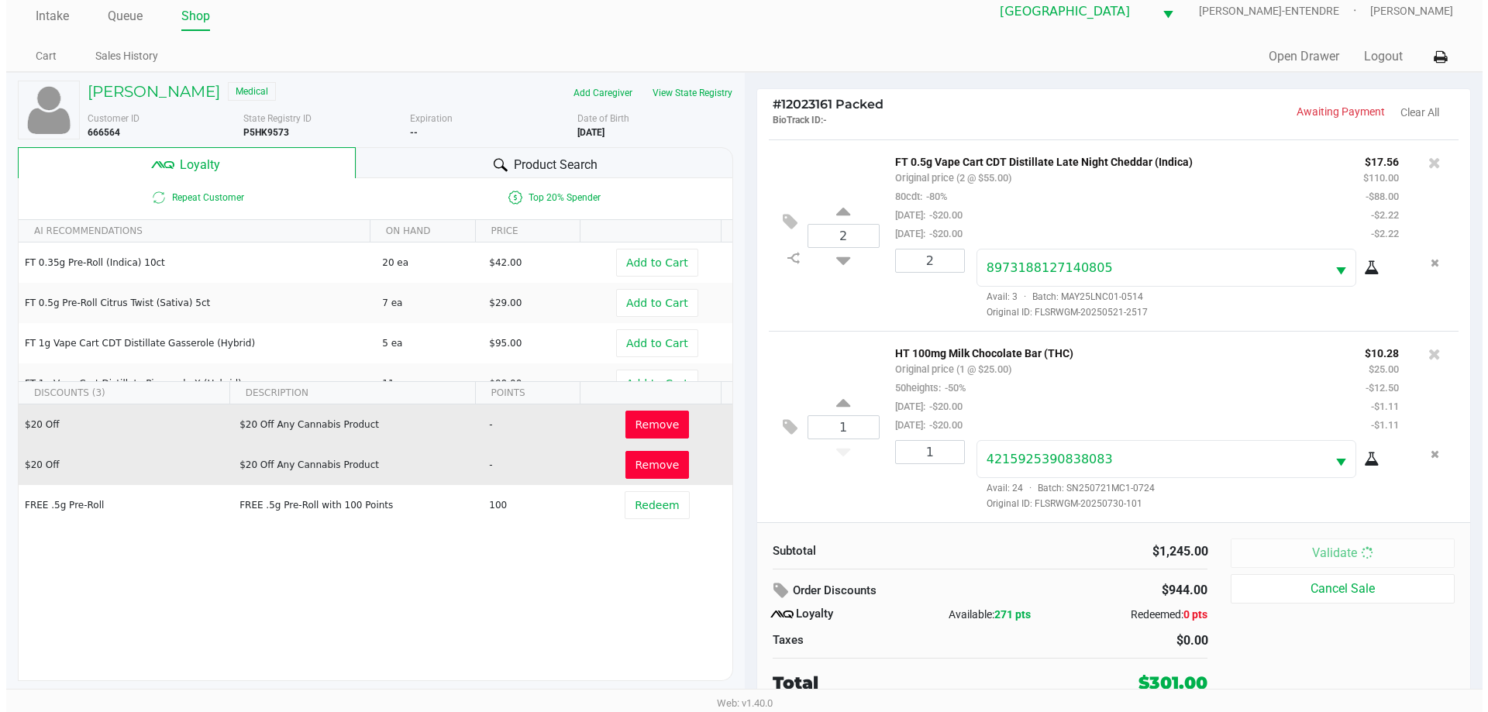
scroll to position [0, 0]
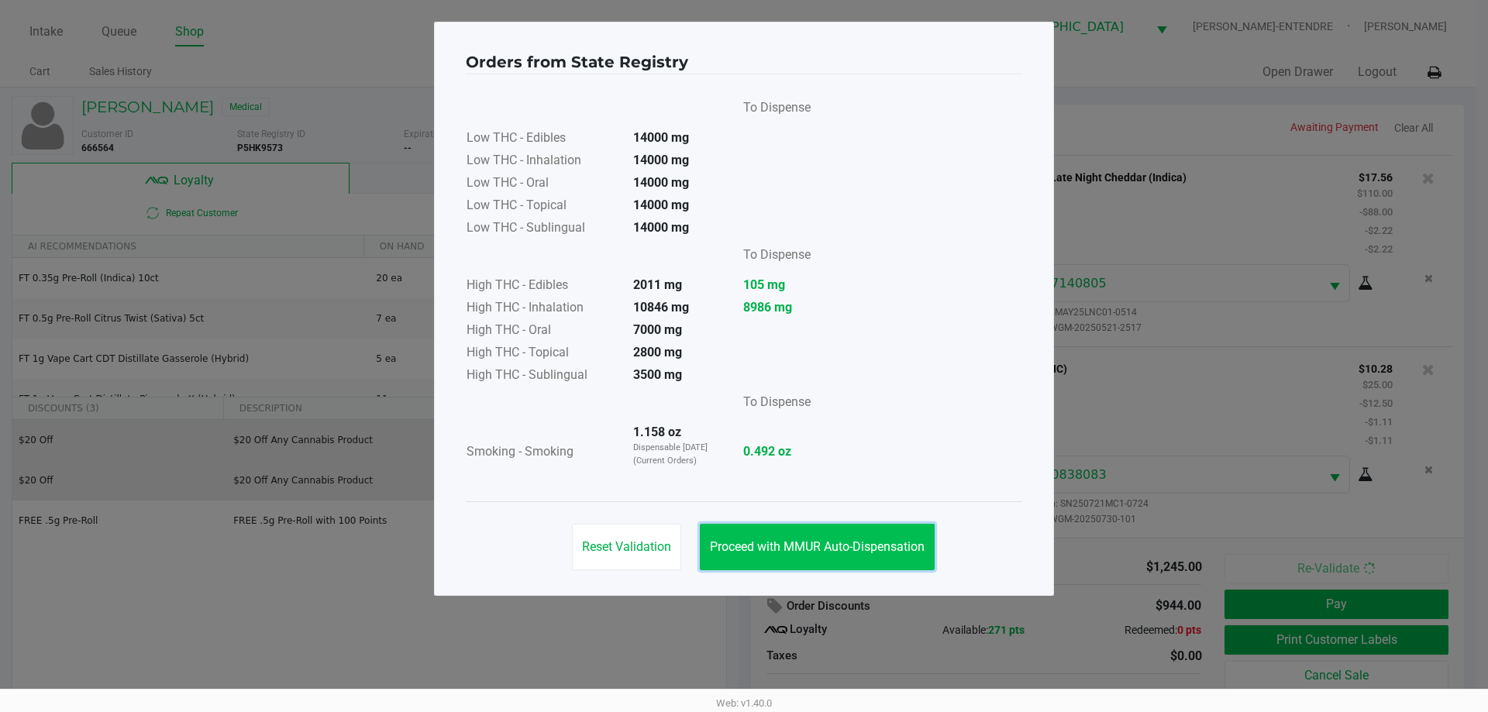
click at [889, 543] on span "Proceed with MMUR Auto-Dispensation" at bounding box center [817, 547] width 215 height 15
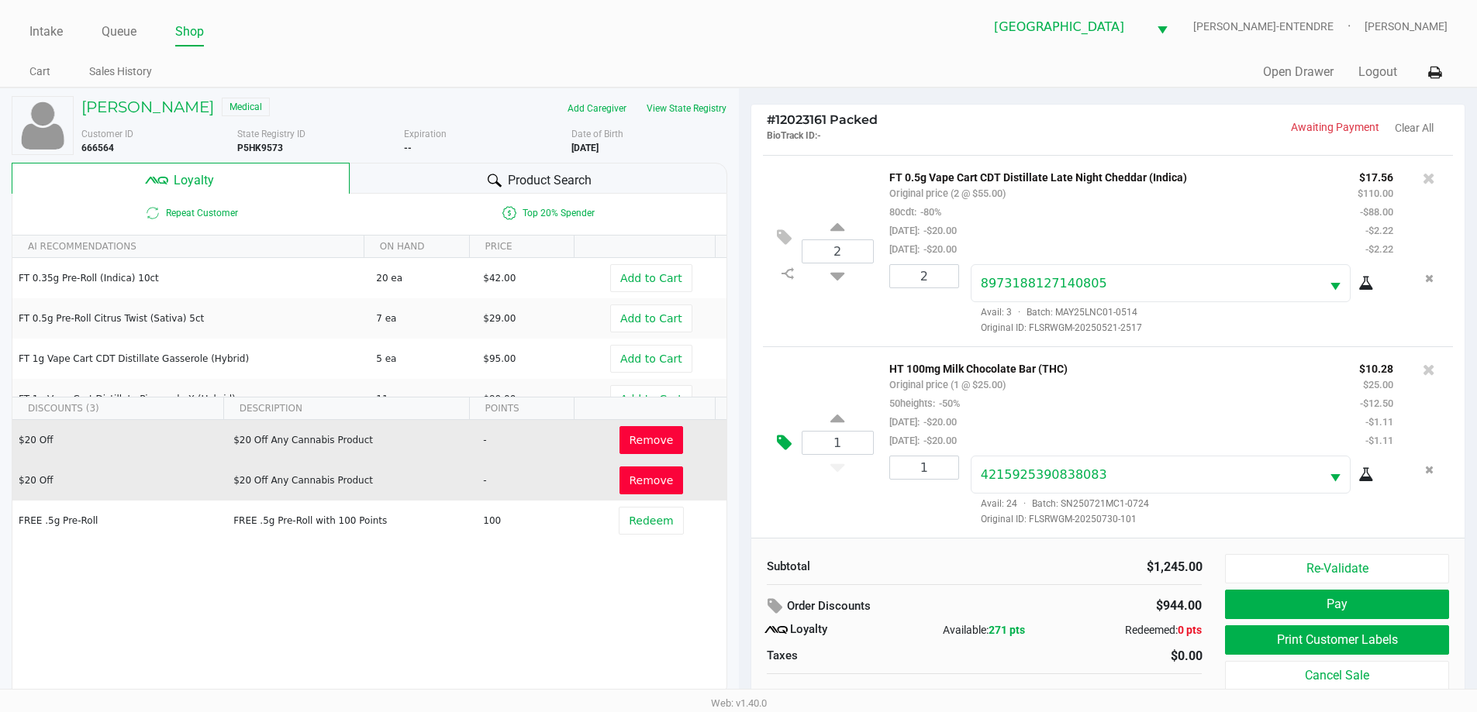
click at [788, 441] on icon at bounding box center [784, 443] width 15 height 18
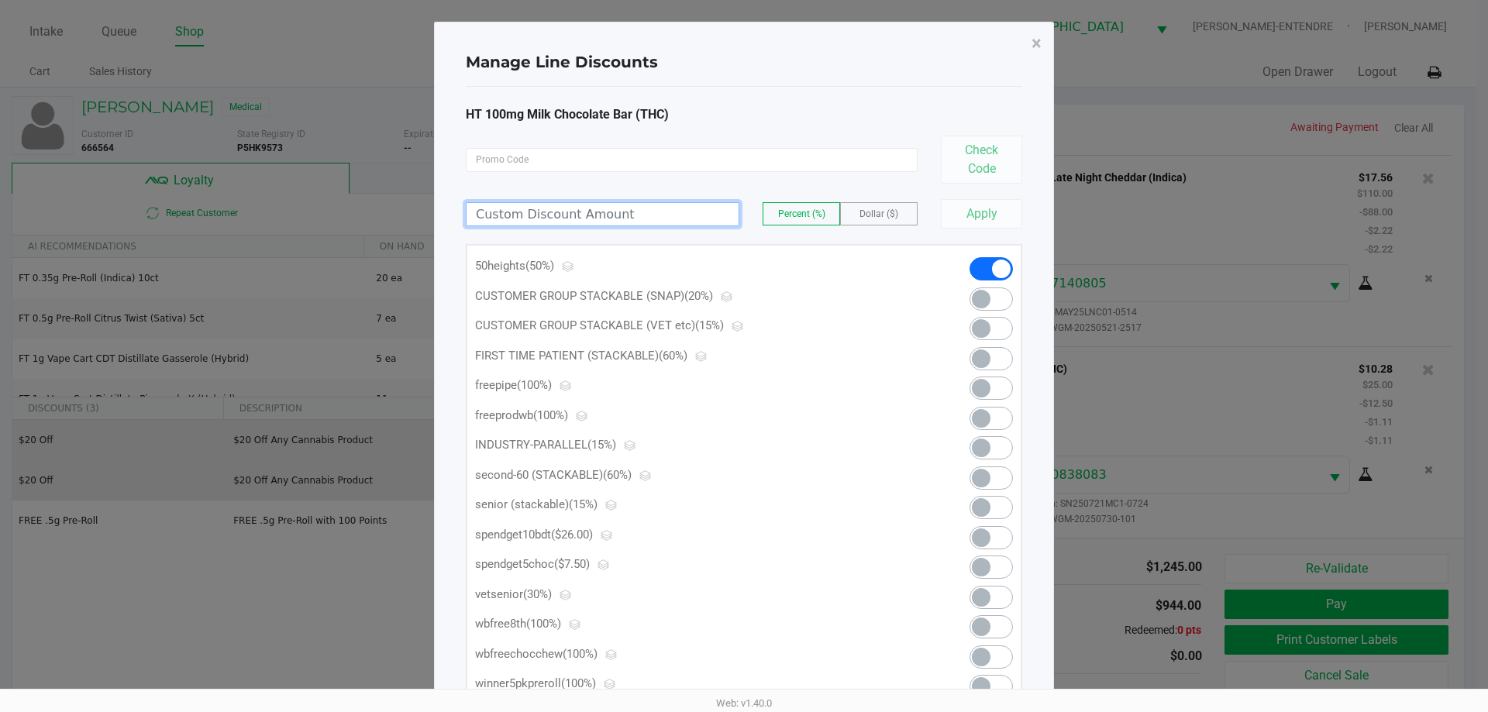
click at [640, 220] on input at bounding box center [603, 214] width 272 height 22
type input "5.28"
click at [886, 209] on span "Dollar ($)" at bounding box center [879, 214] width 39 height 11
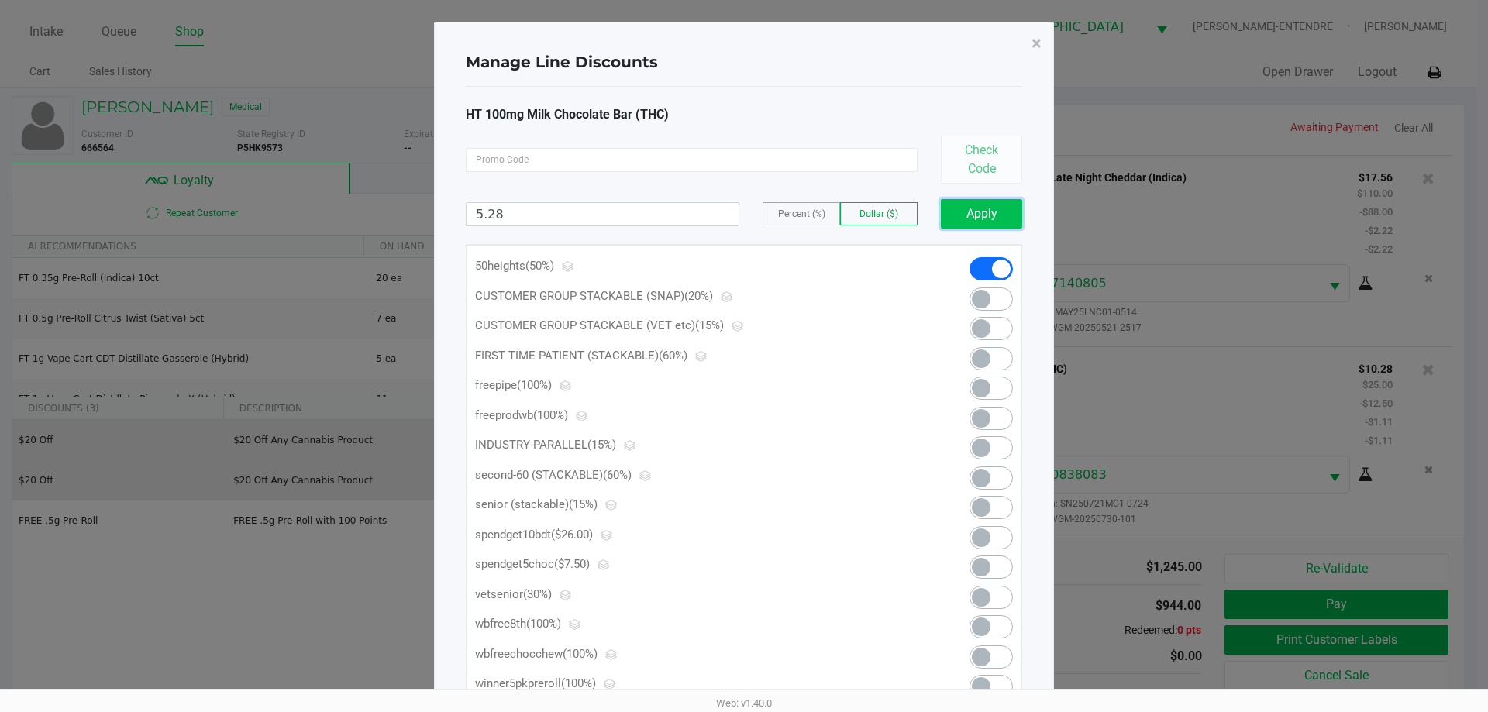
click at [967, 218] on button "Apply" at bounding box center [981, 213] width 81 height 29
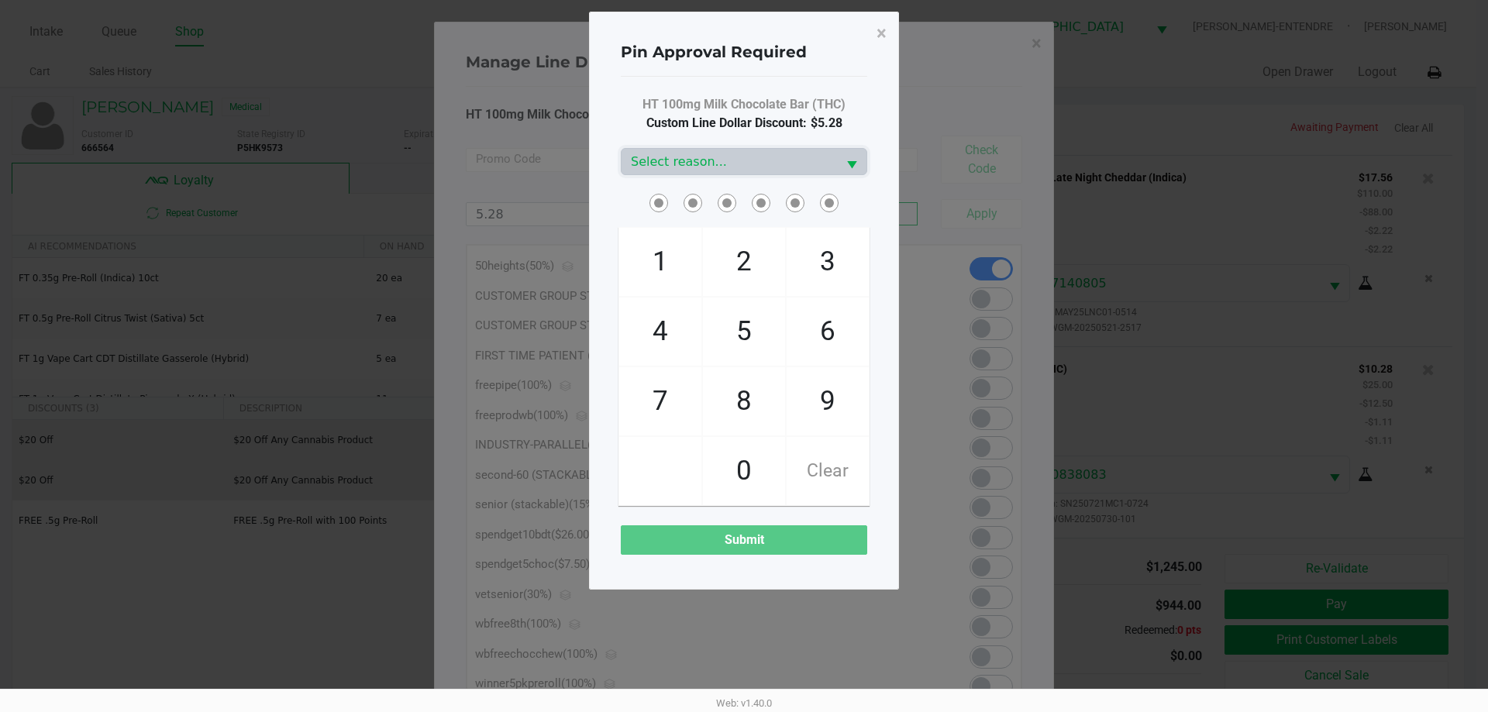
click at [757, 175] on div "HT 100mg Milk Chocolate Bar (THC) Custom Line Dollar Discount: $5.28 Select rea…" at bounding box center [744, 325] width 247 height 460
click at [752, 170] on span "Select reason..." at bounding box center [729, 162] width 197 height 19
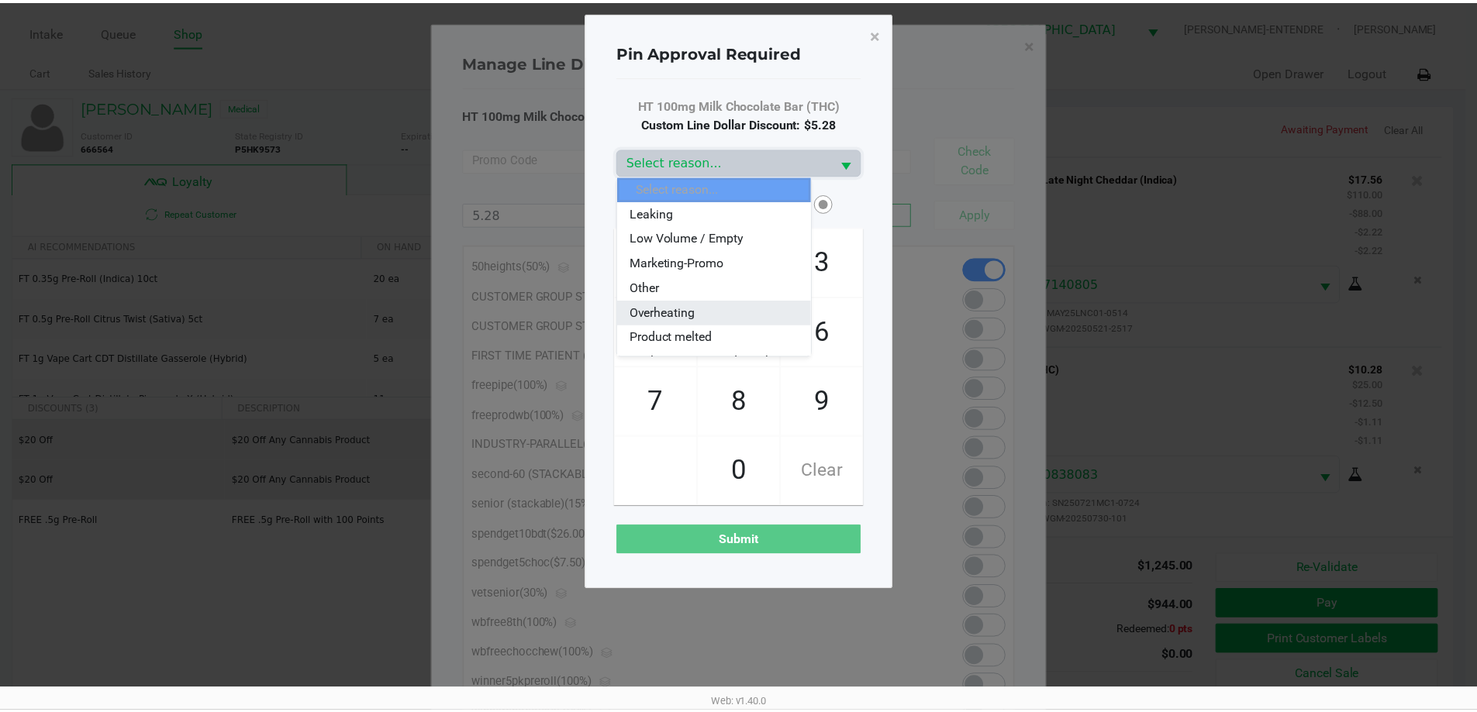
scroll to position [155, 0]
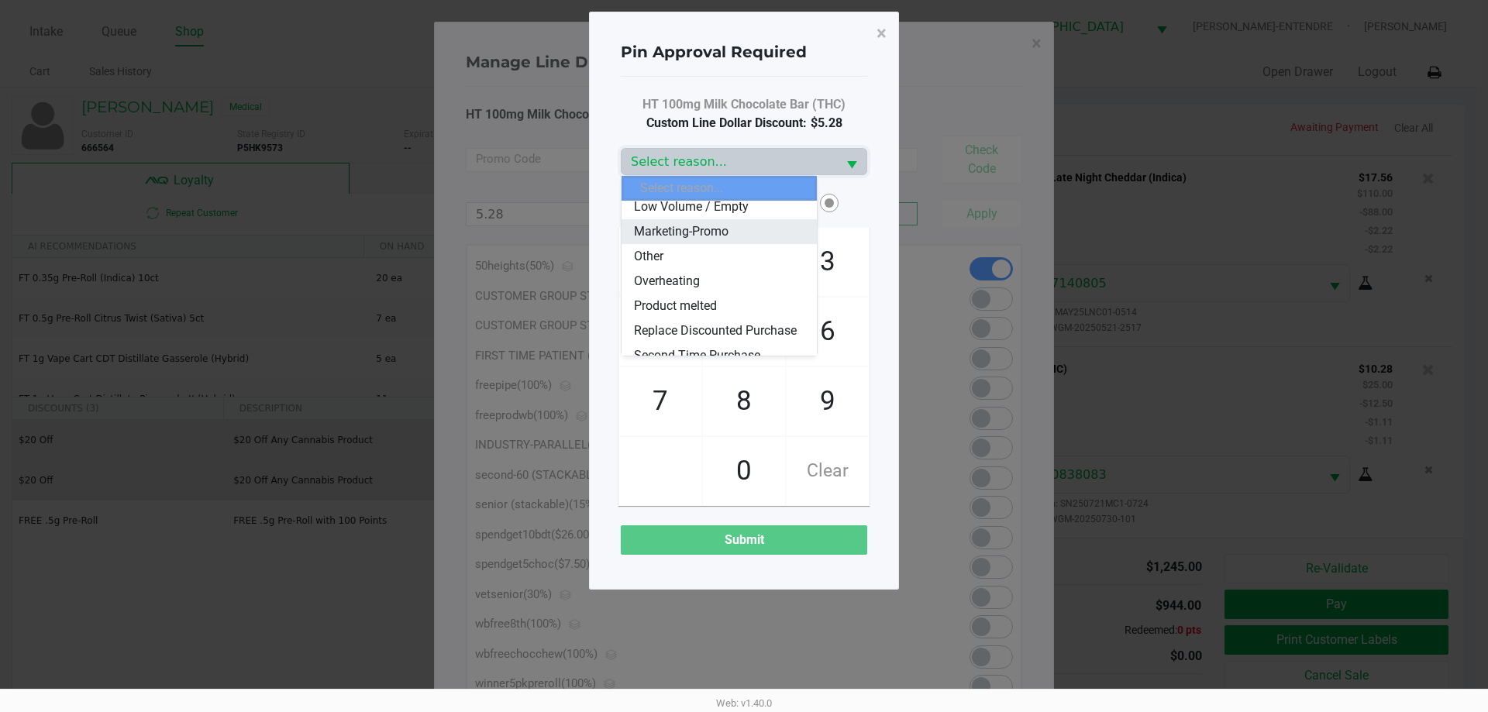
click at [681, 233] on span "Marketing-Promo" at bounding box center [681, 231] width 95 height 19
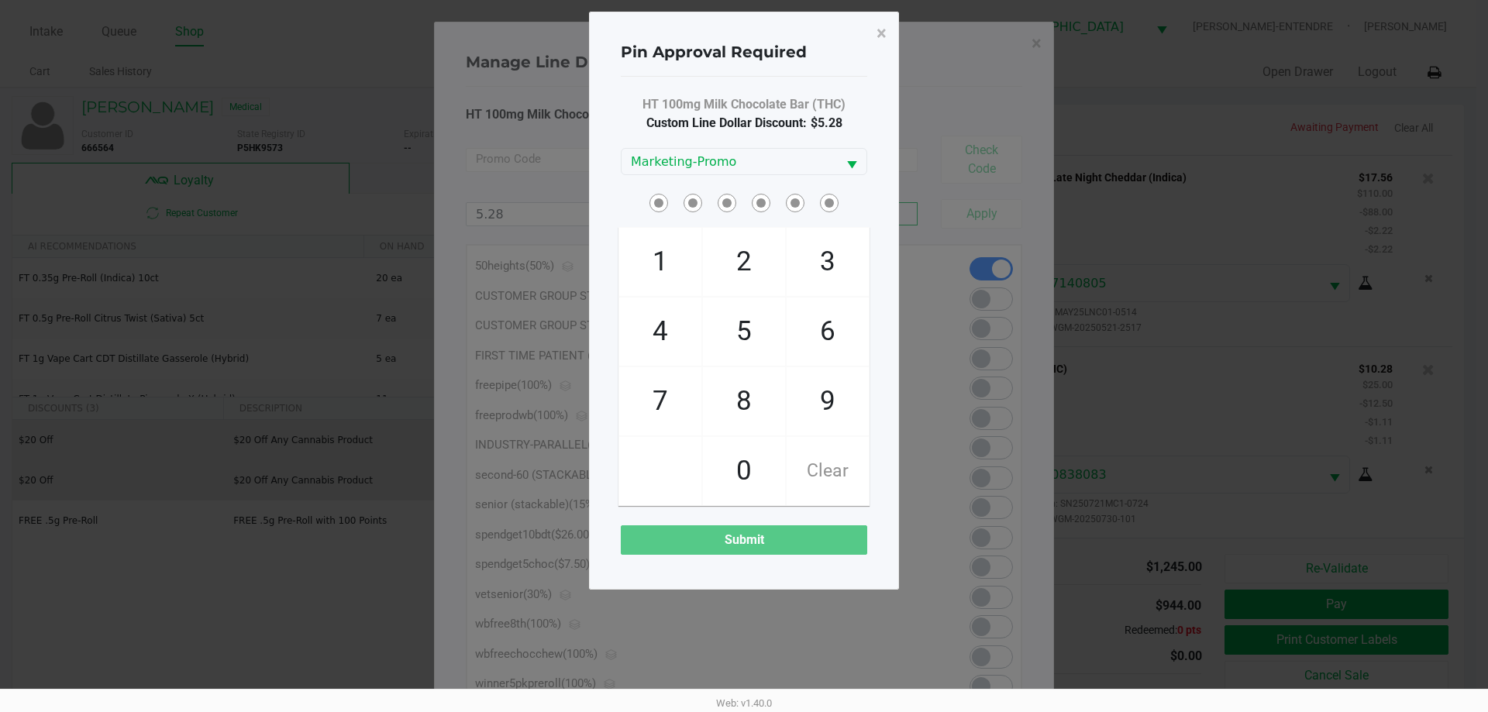
click at [668, 191] on span at bounding box center [668, 191] width 0 height 0
checkbox input "true"
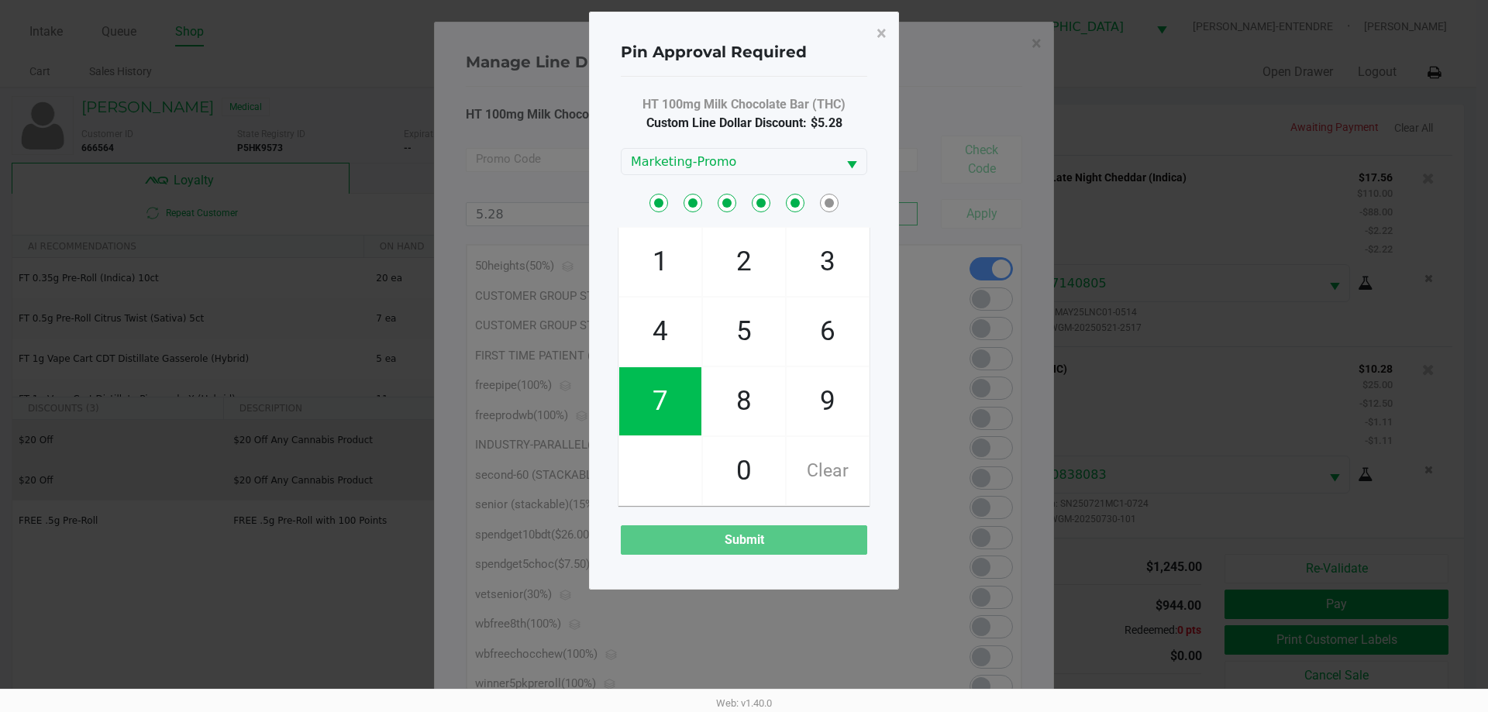
checkbox input "true"
checkbox input "false"
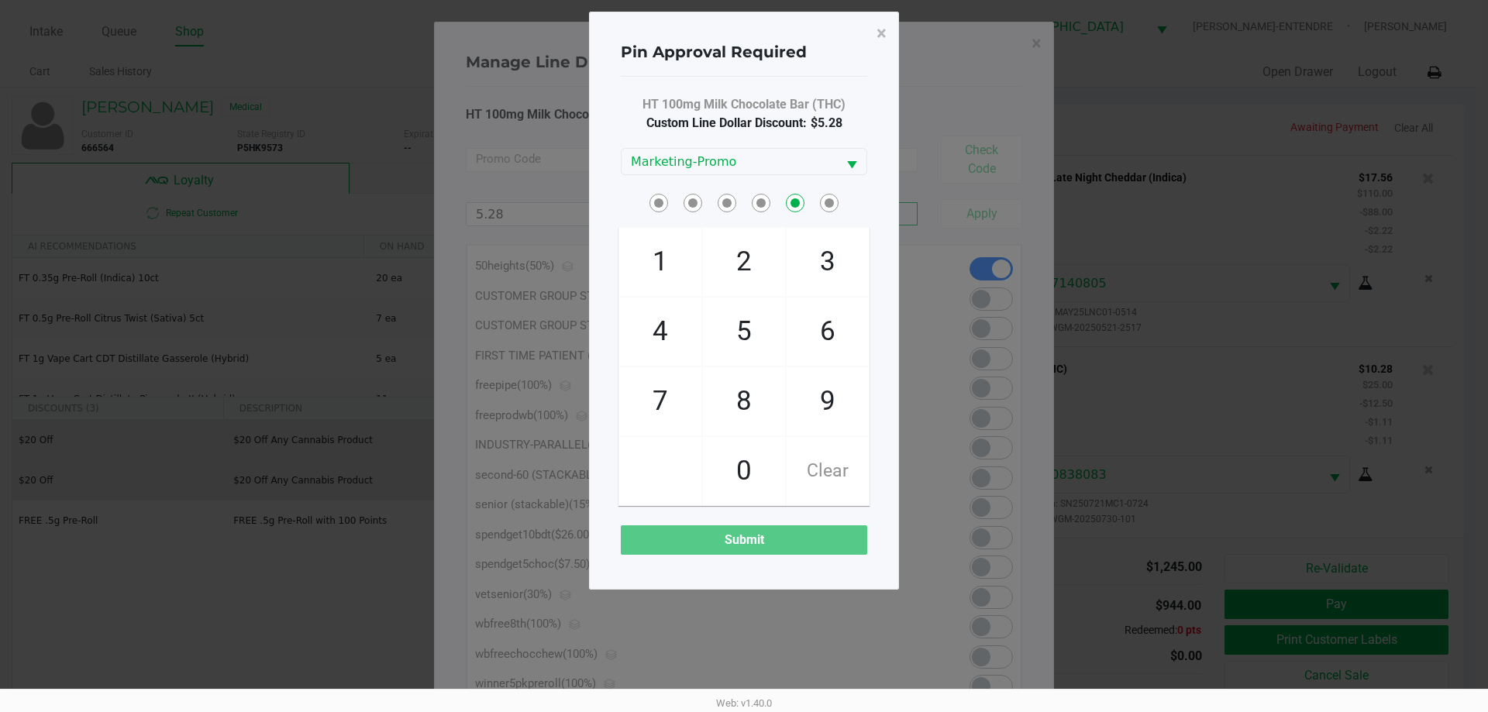
checkbox input "false"
checkbox input "true"
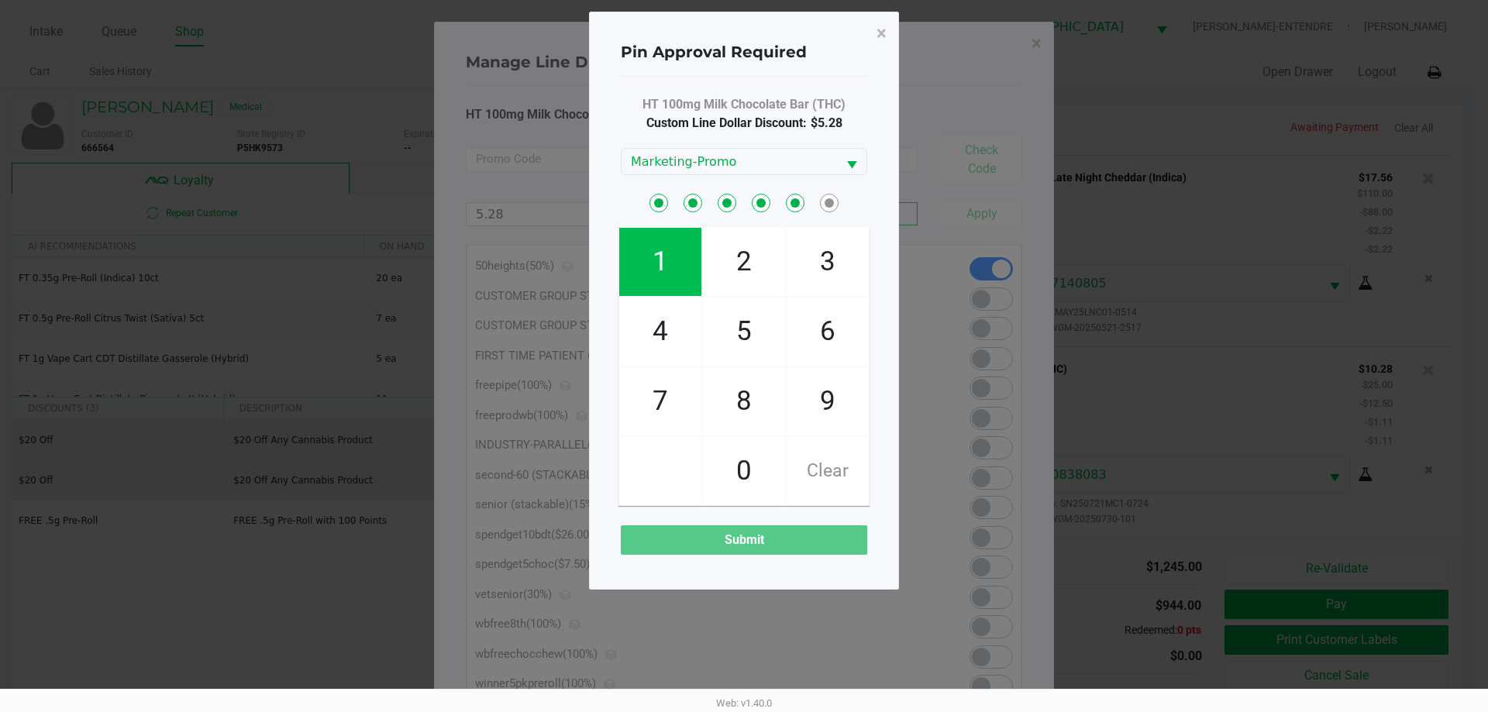
checkbox input "true"
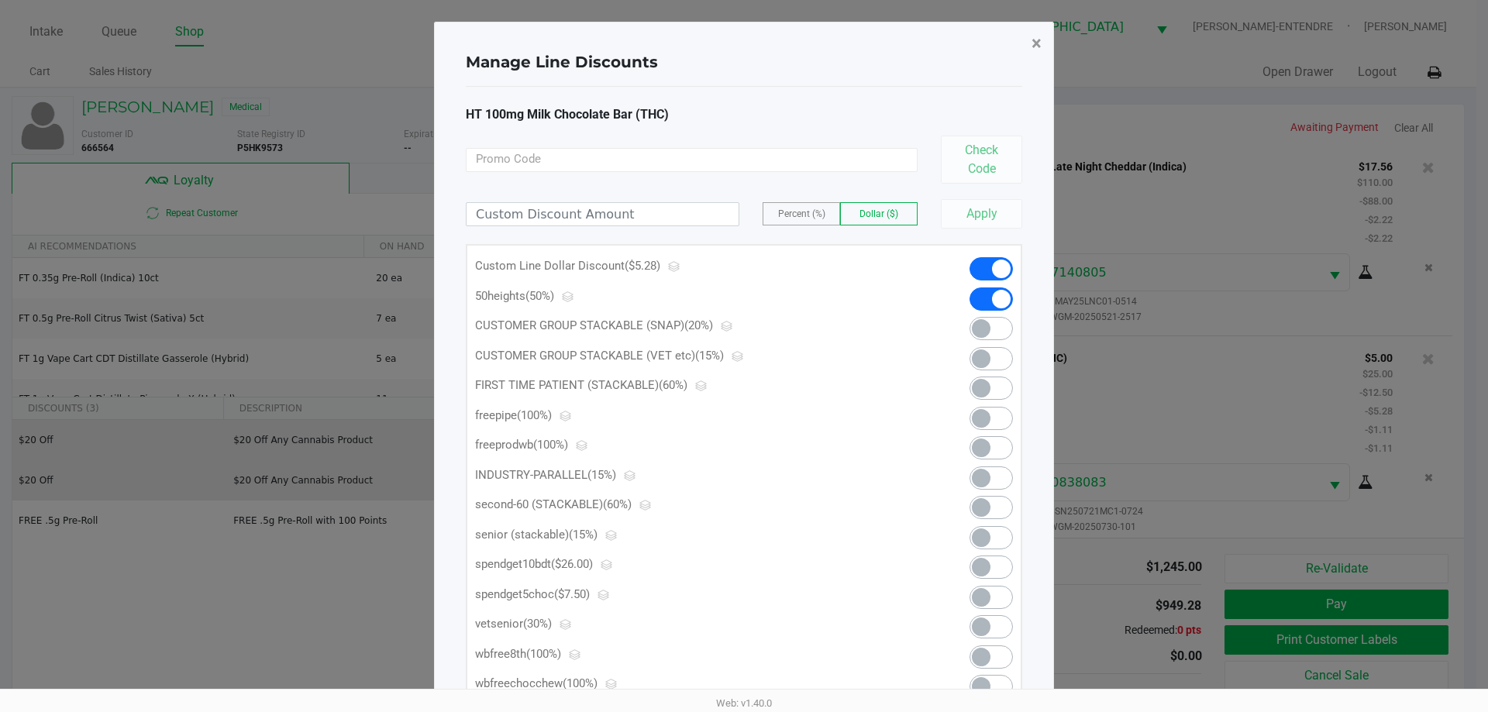
click at [1033, 43] on span "×" at bounding box center [1037, 44] width 10 height 22
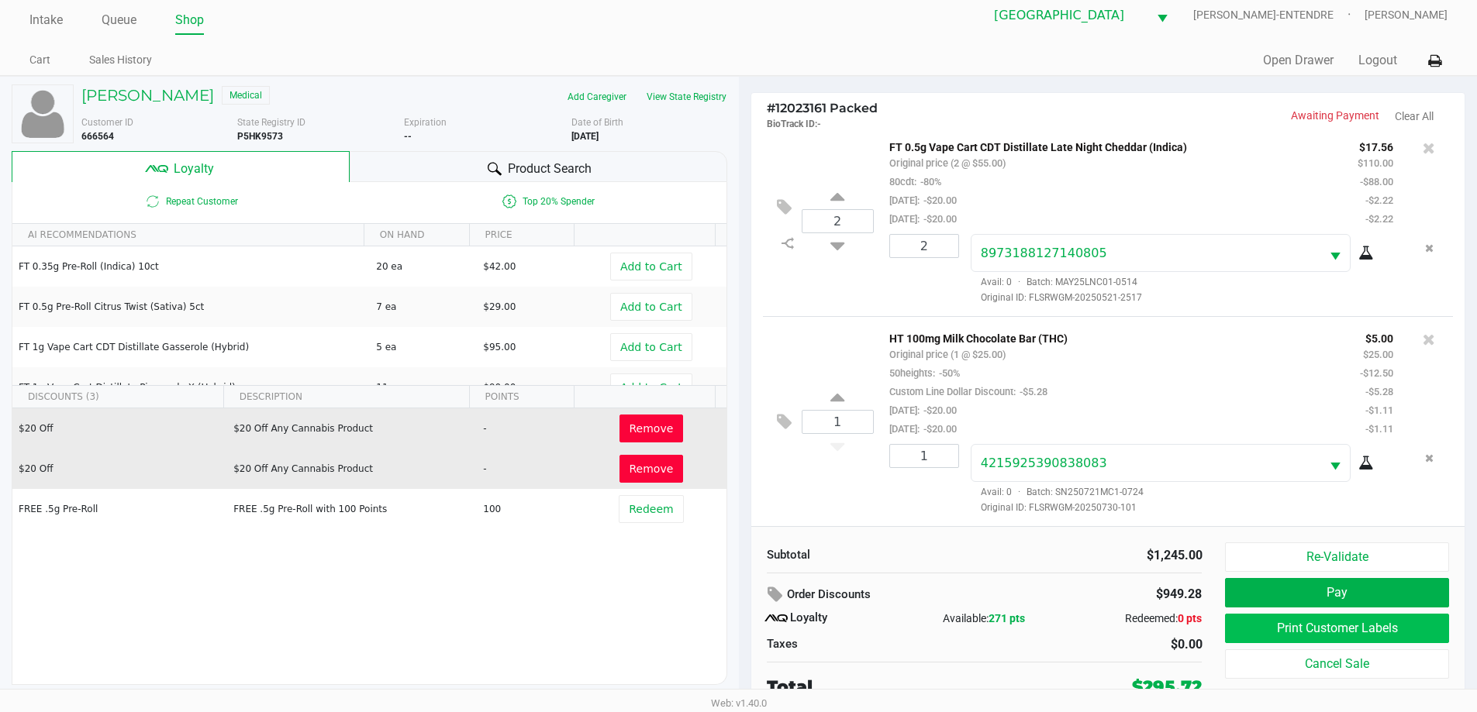
scroll to position [16, 0]
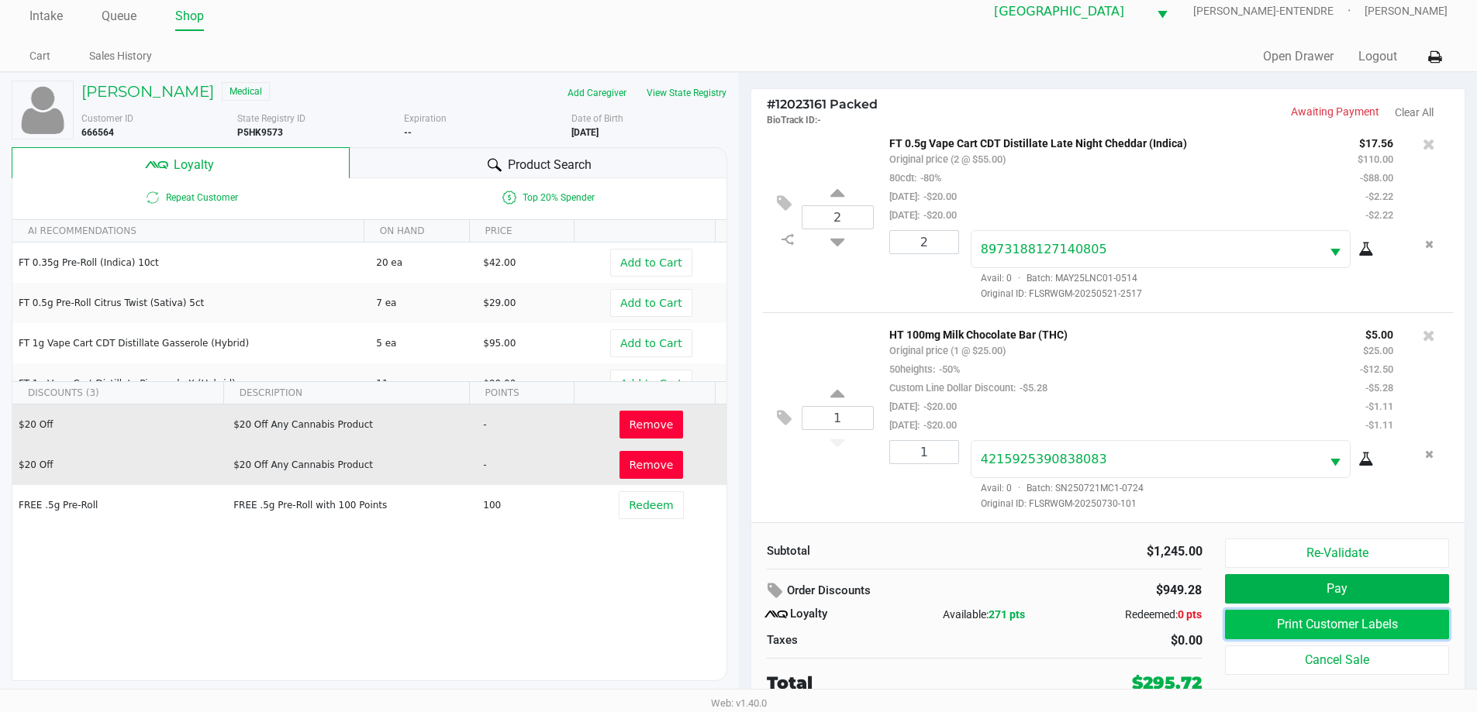
click at [1316, 626] on button "Print Customer Labels" at bounding box center [1336, 624] width 223 height 29
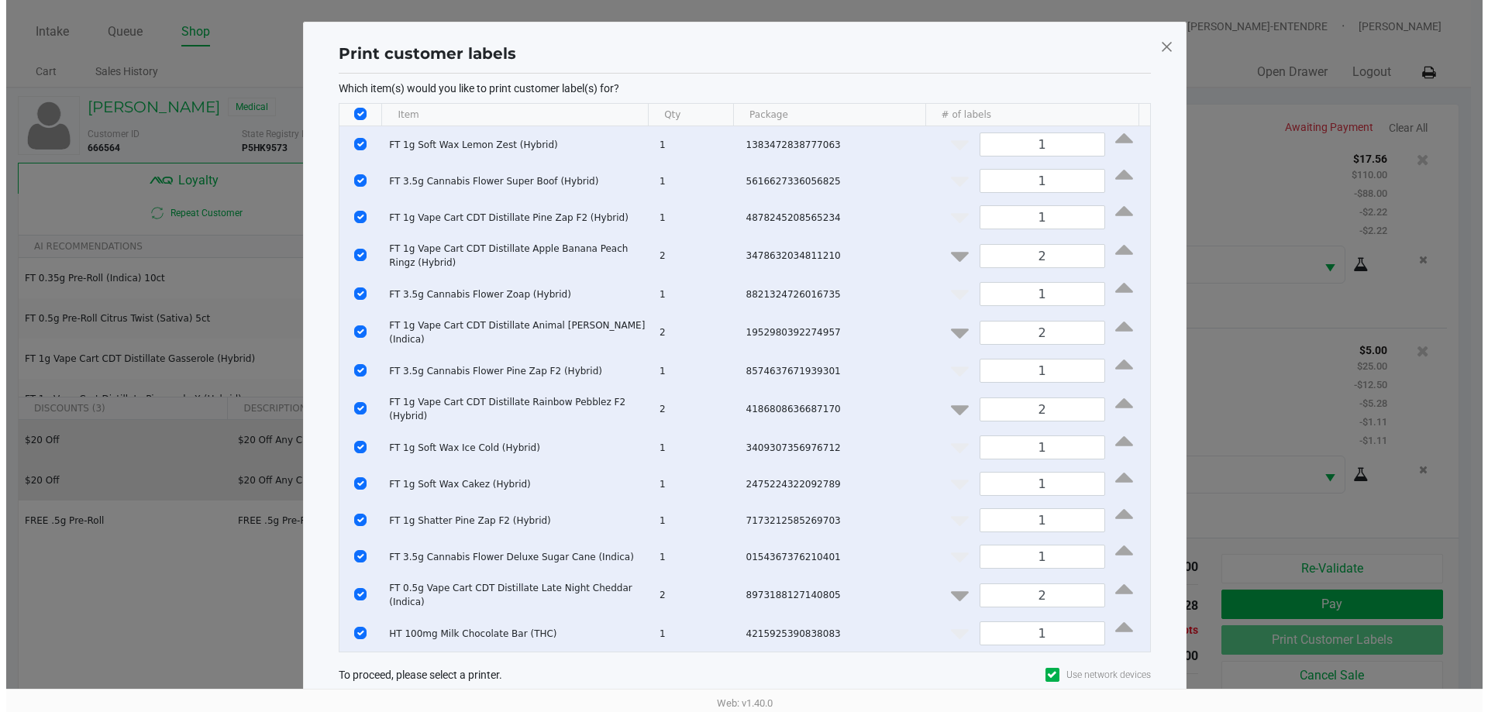
scroll to position [0, 0]
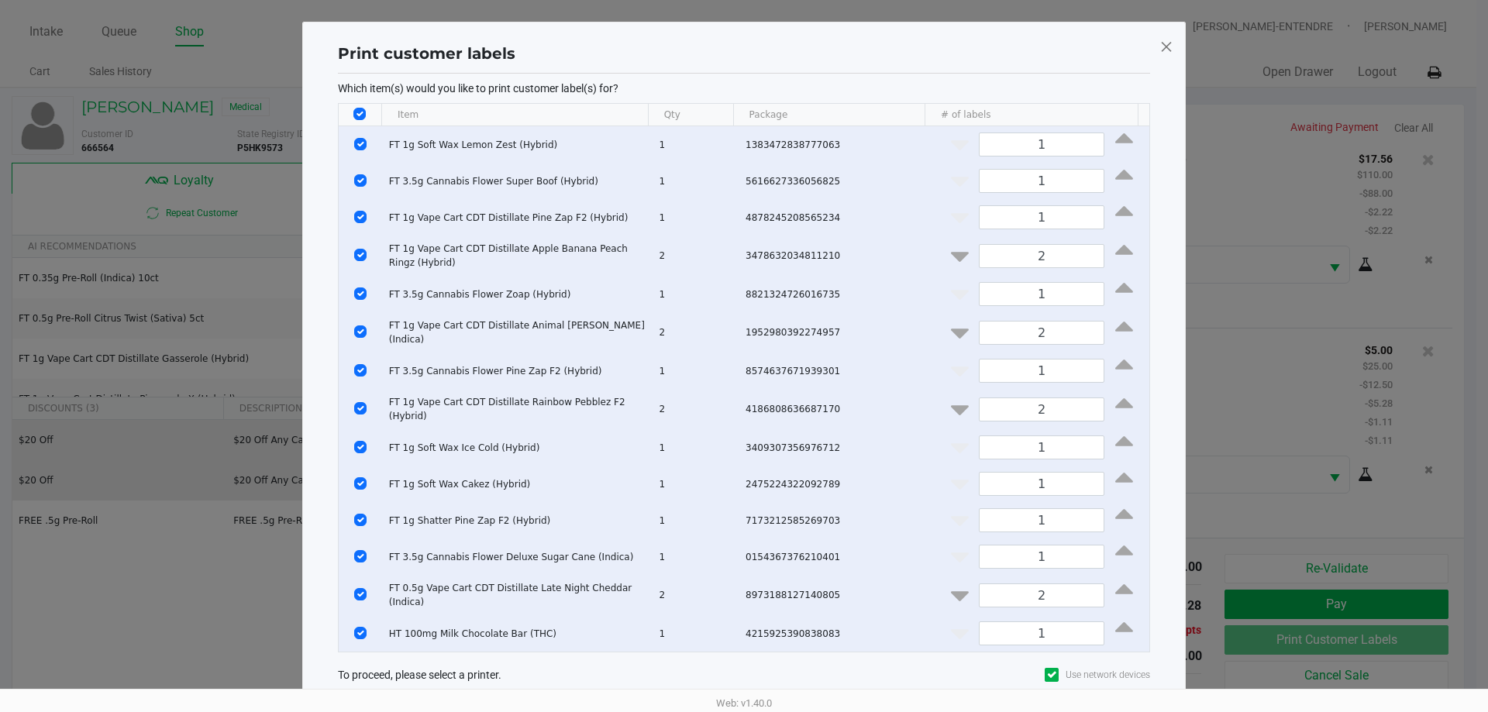
click at [360, 119] on input "Select All Rows" at bounding box center [359, 114] width 12 height 12
checkbox input "false"
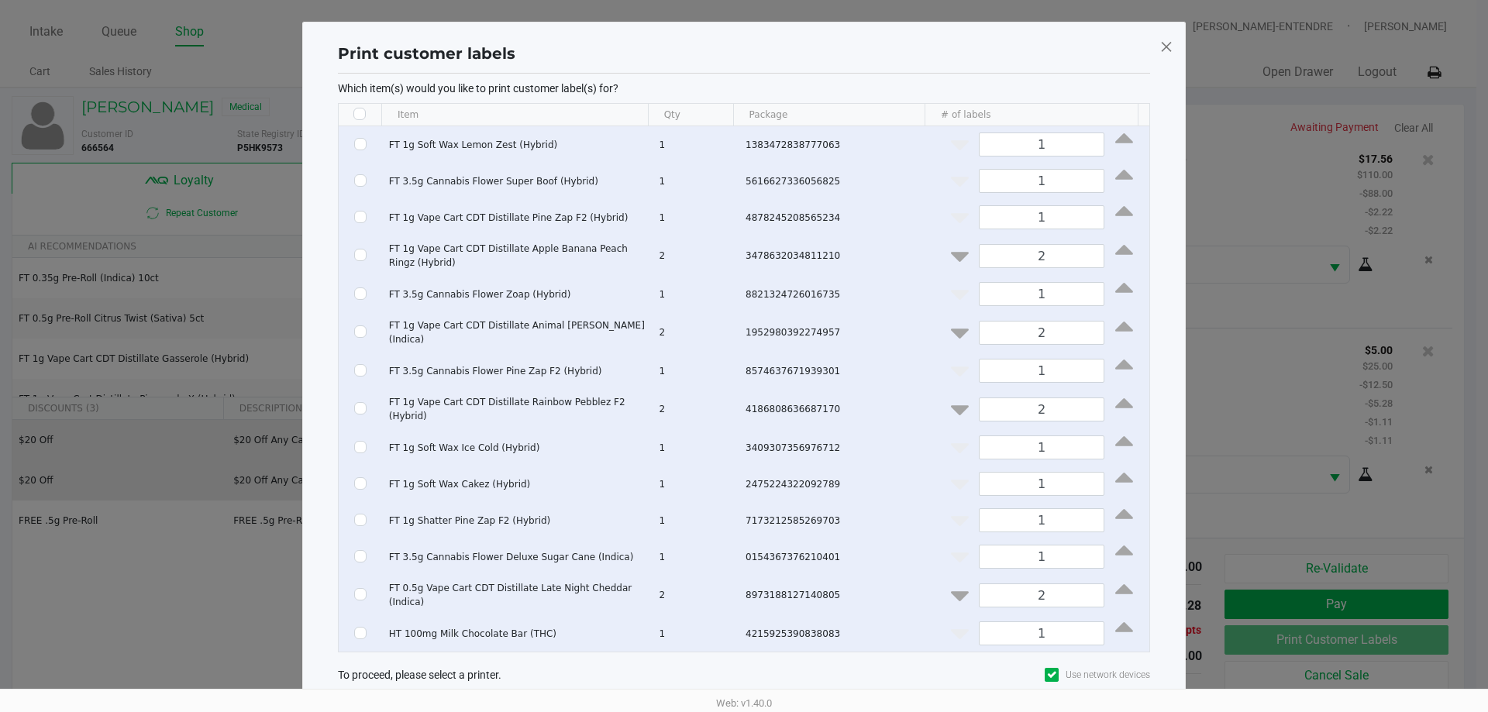
checkbox input "false"
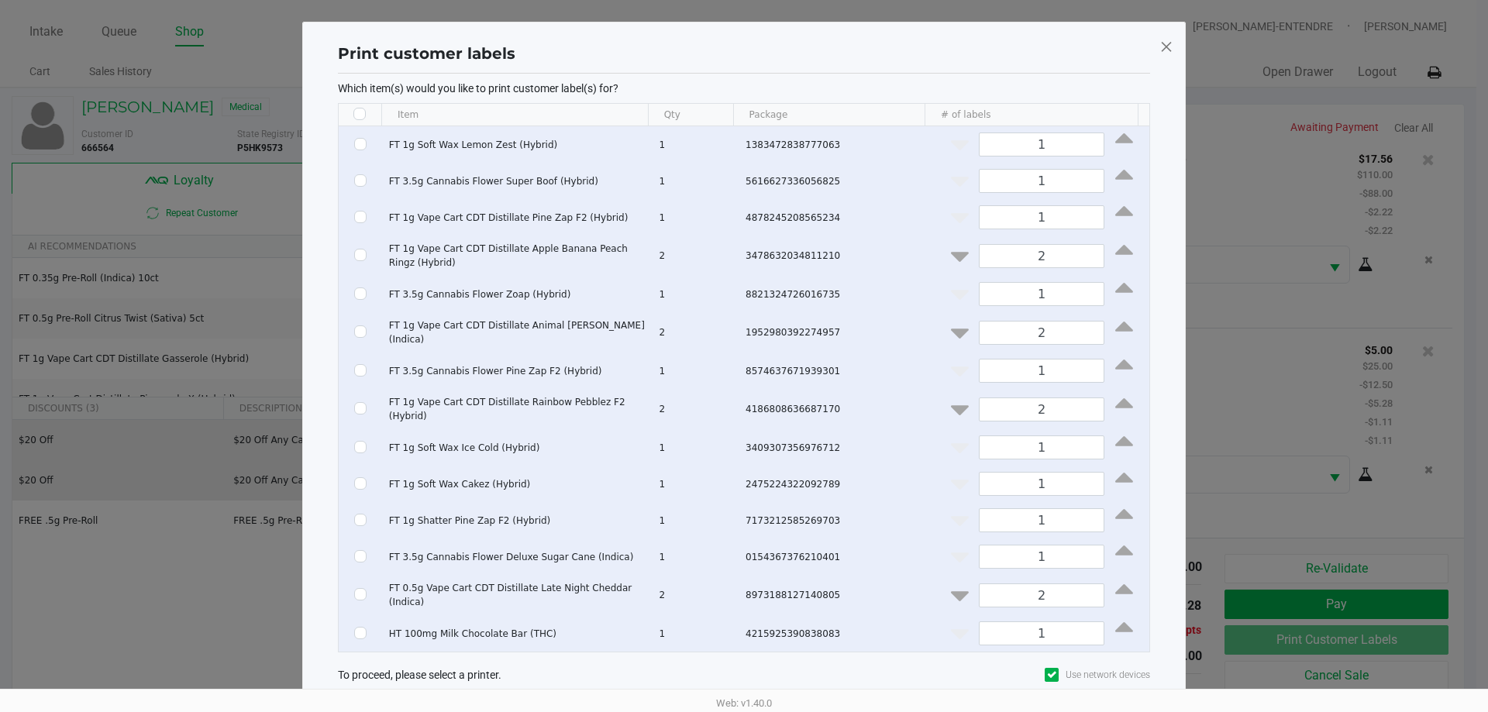
checkbox input "false"
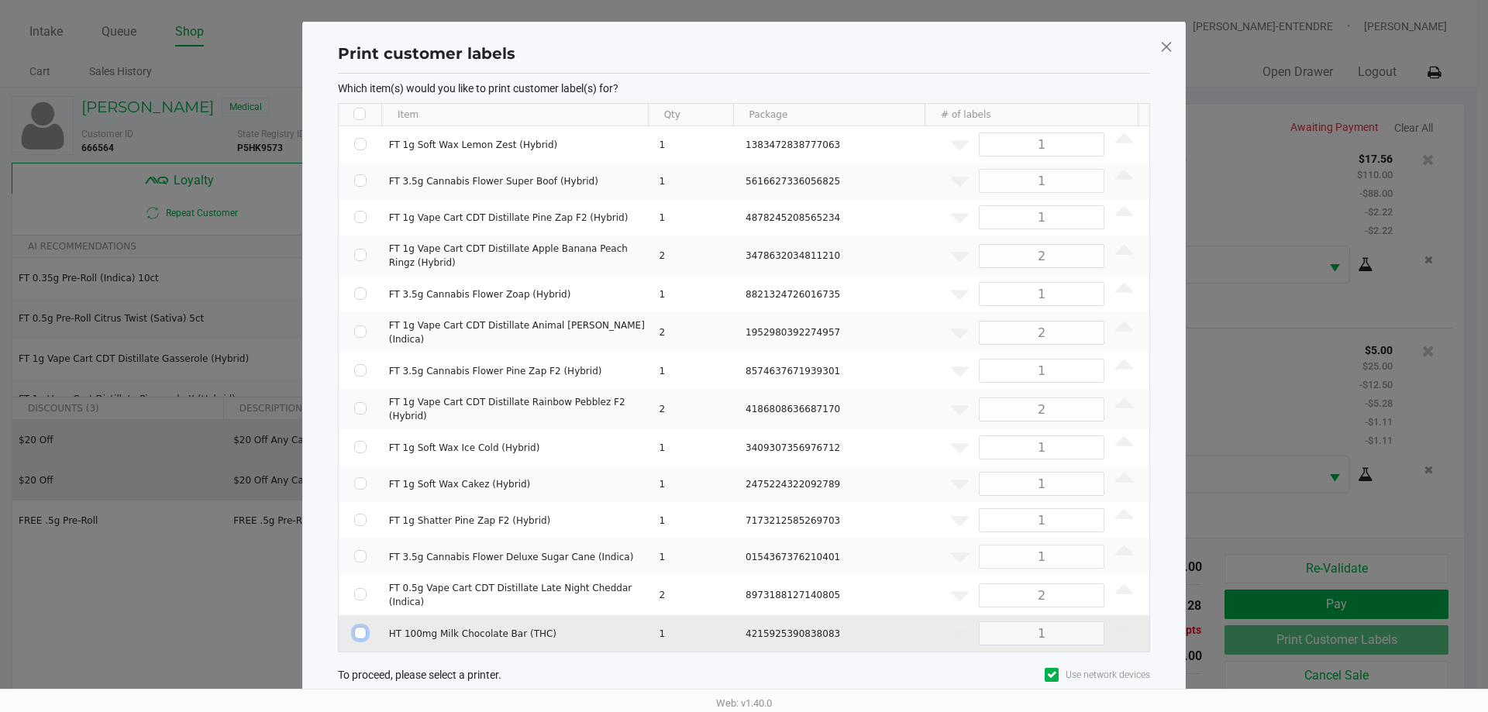
click at [364, 627] on input "Select Row" at bounding box center [360, 633] width 12 height 12
checkbox input "true"
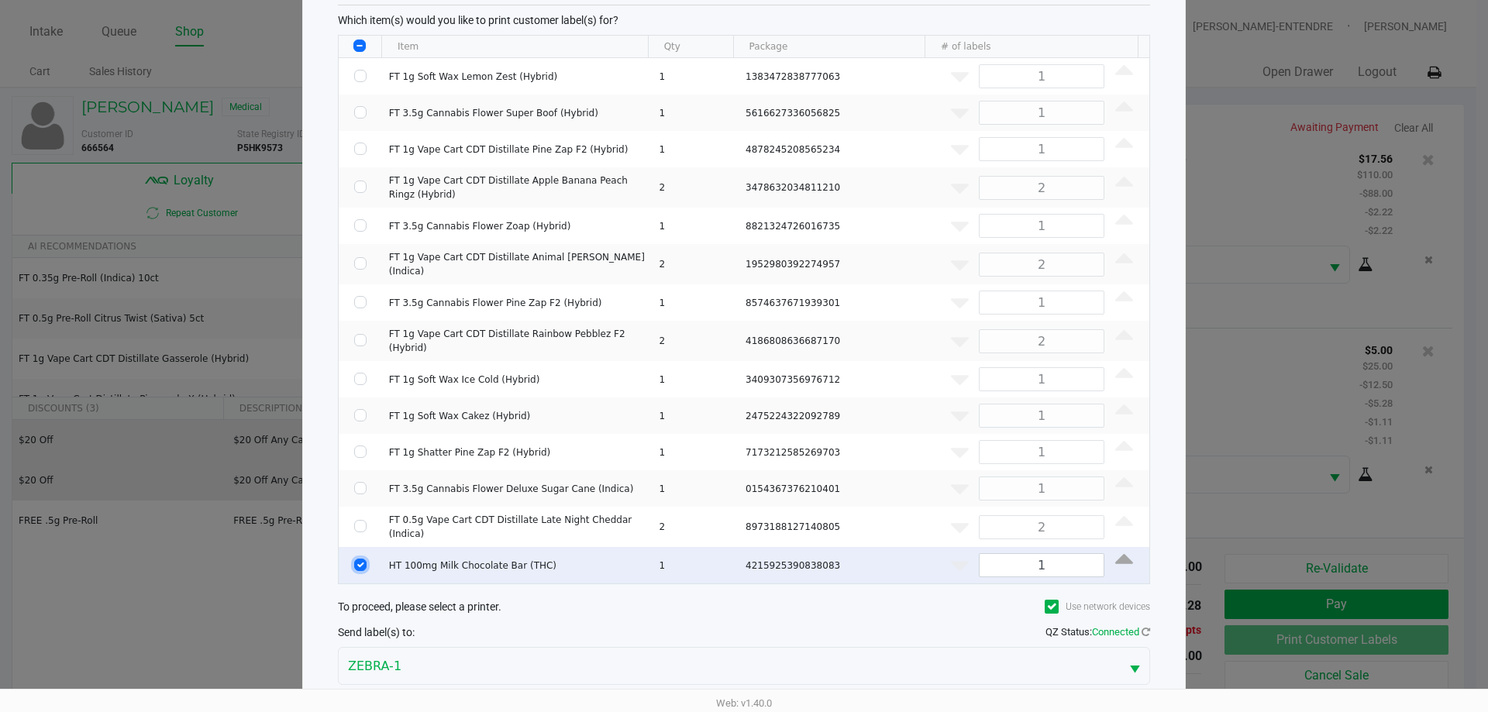
scroll to position [136, 0]
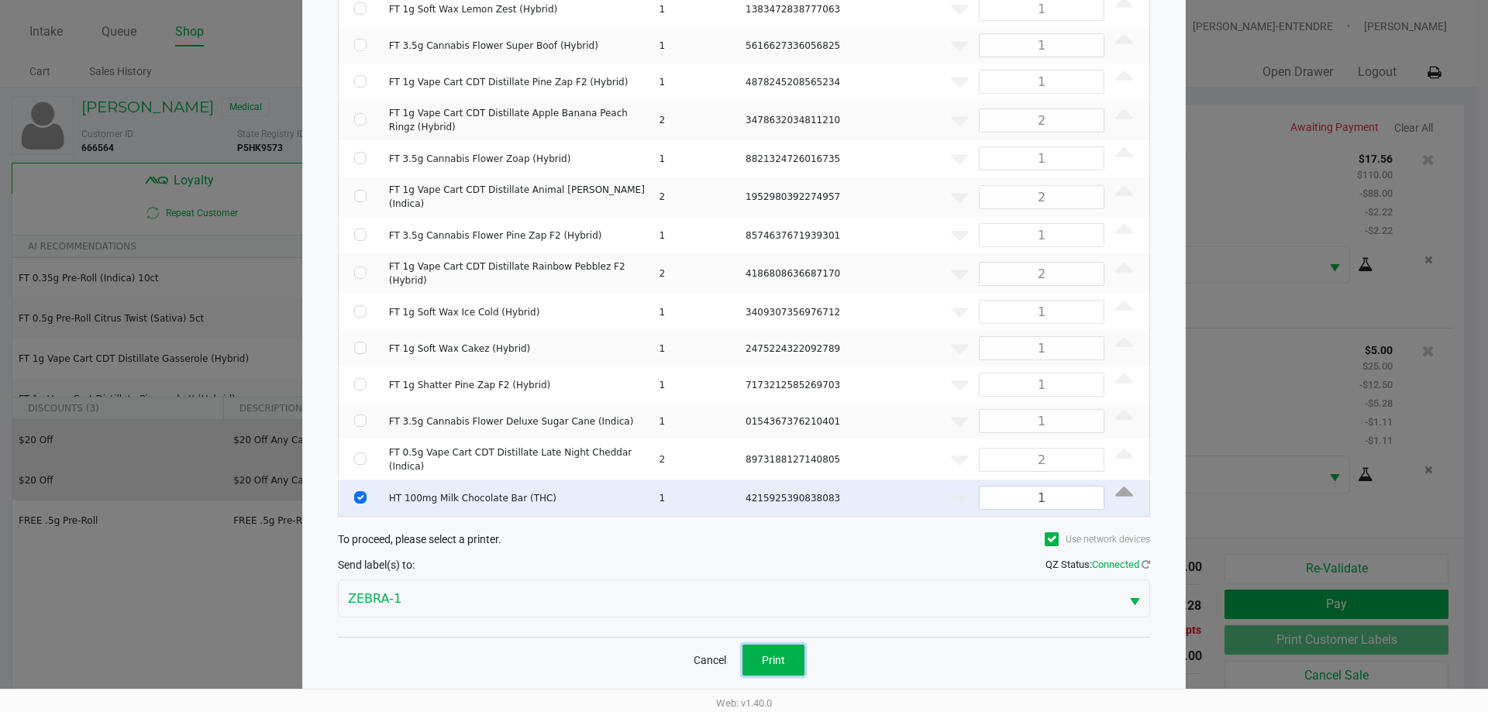
click at [764, 654] on span "Print" at bounding box center [773, 660] width 23 height 12
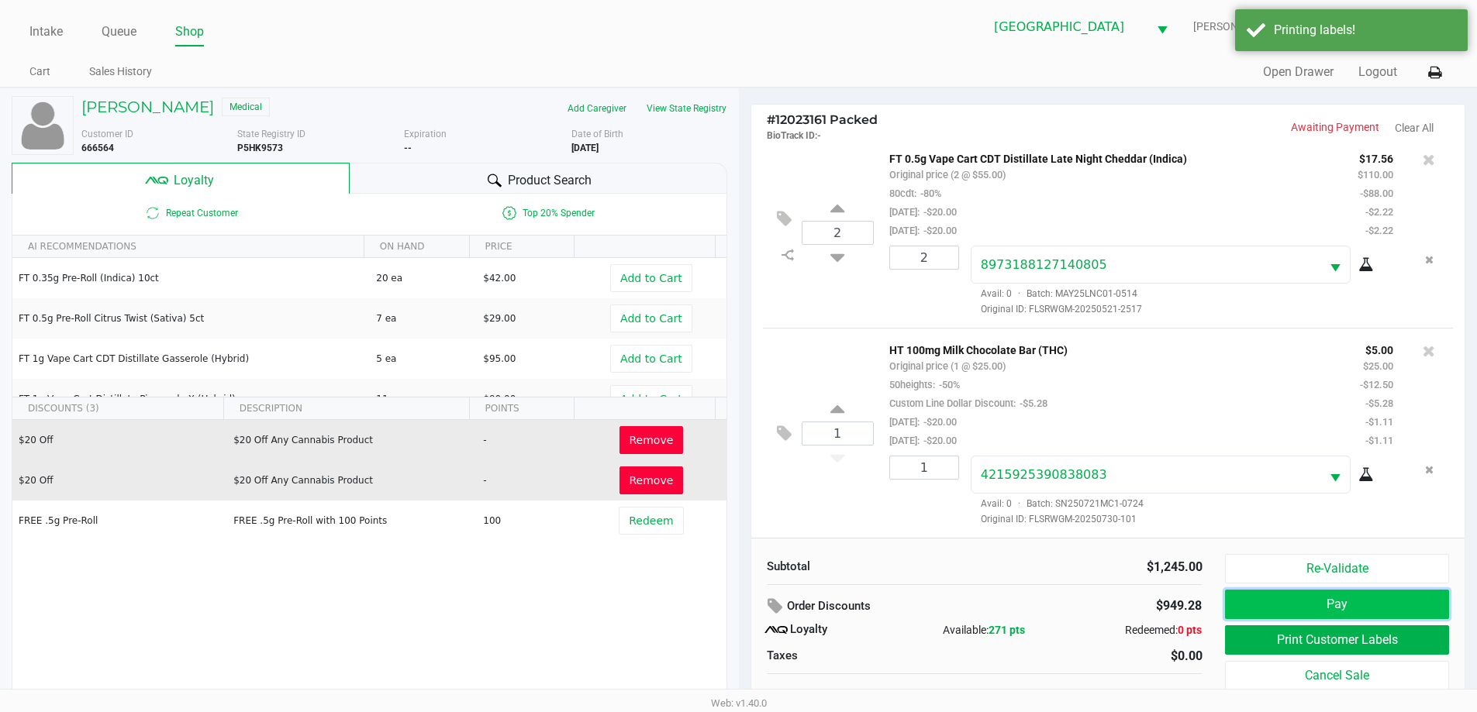
click at [1324, 603] on button "Pay" at bounding box center [1336, 604] width 223 height 29
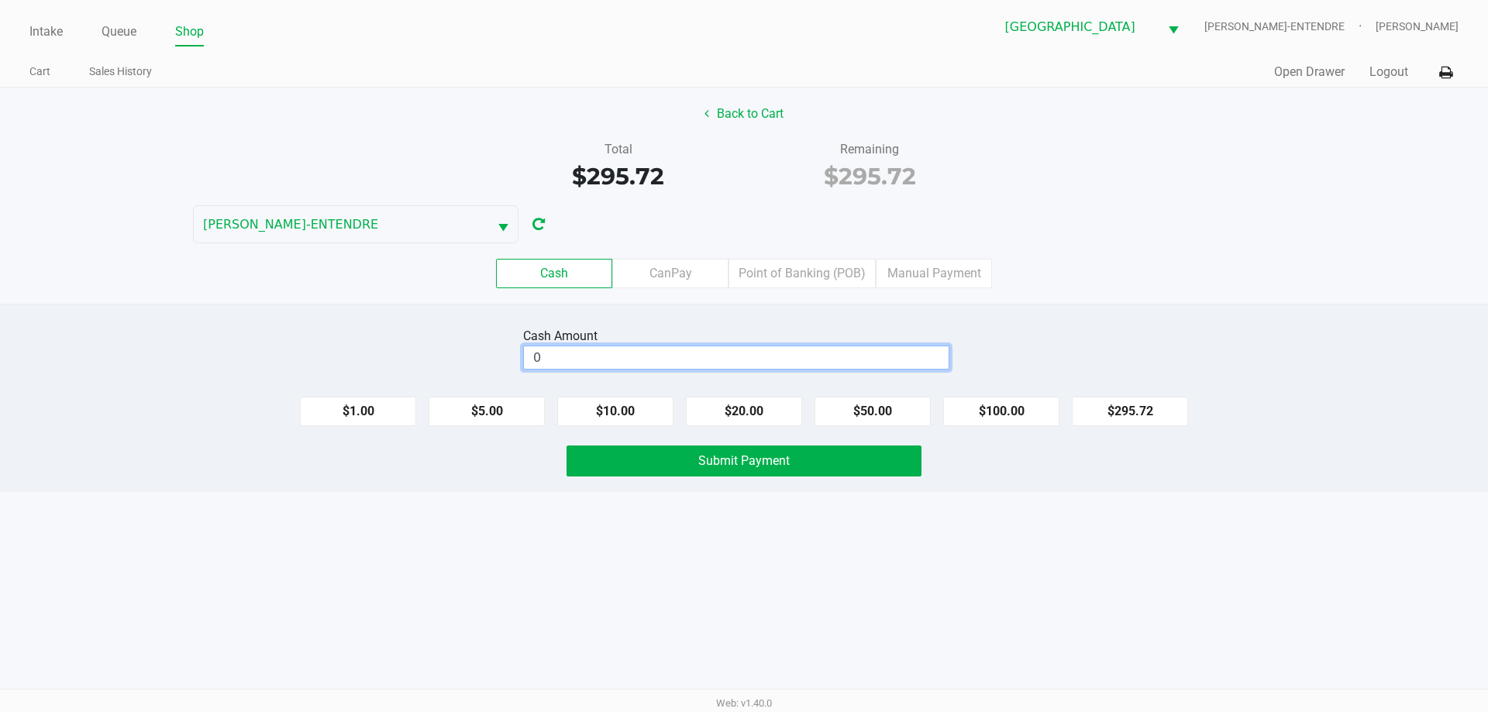
click at [826, 361] on input "0" at bounding box center [736, 358] width 425 height 22
type input "$300.00"
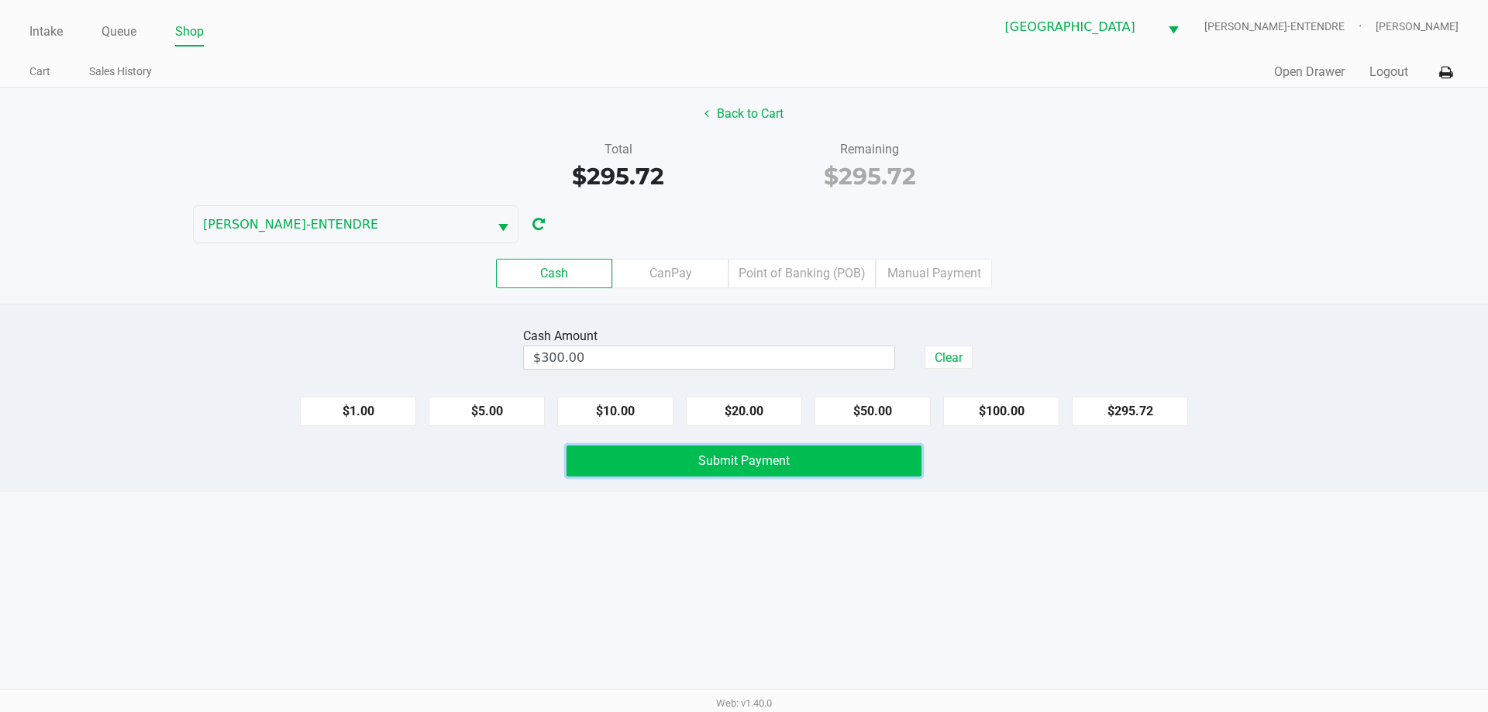
click at [871, 467] on button "Submit Payment" at bounding box center [744, 461] width 355 height 31
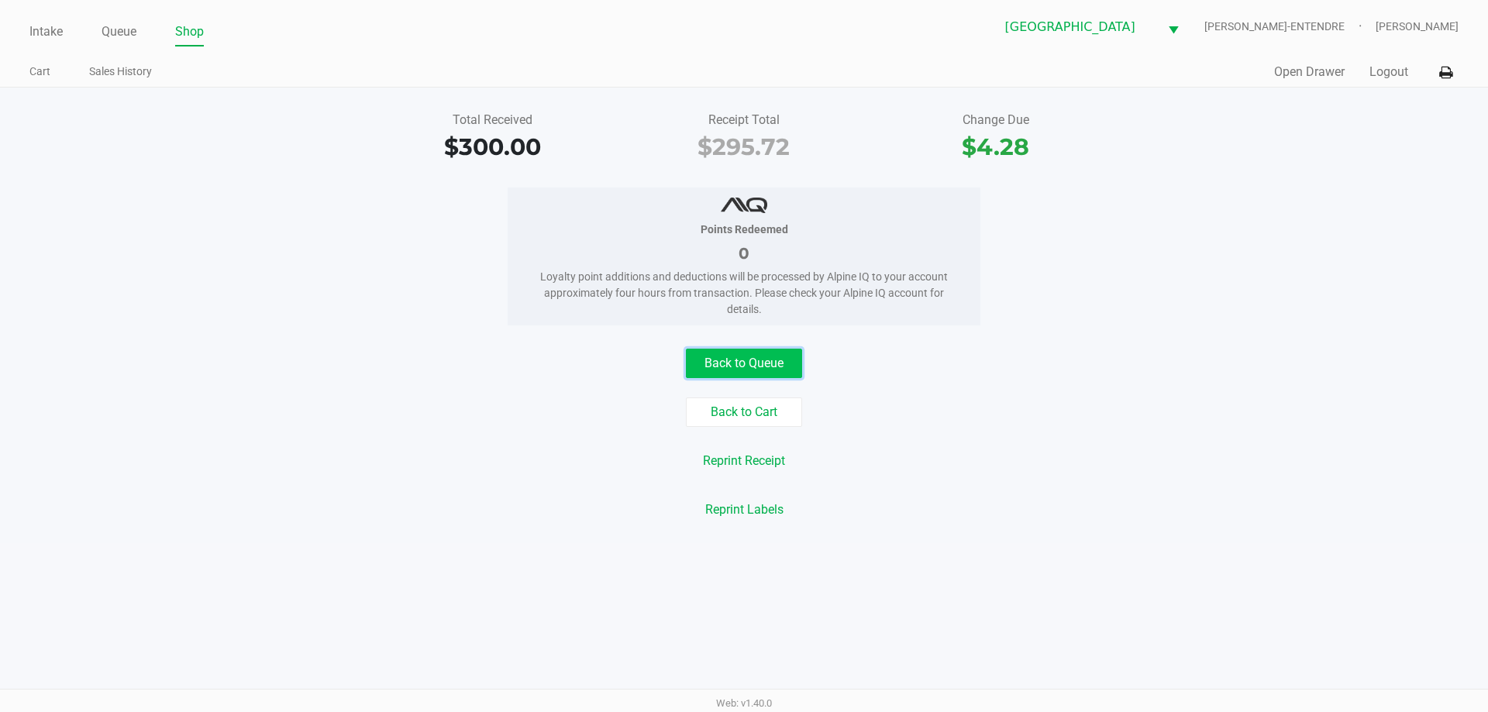
click at [698, 358] on button "Back to Queue" at bounding box center [744, 363] width 116 height 29
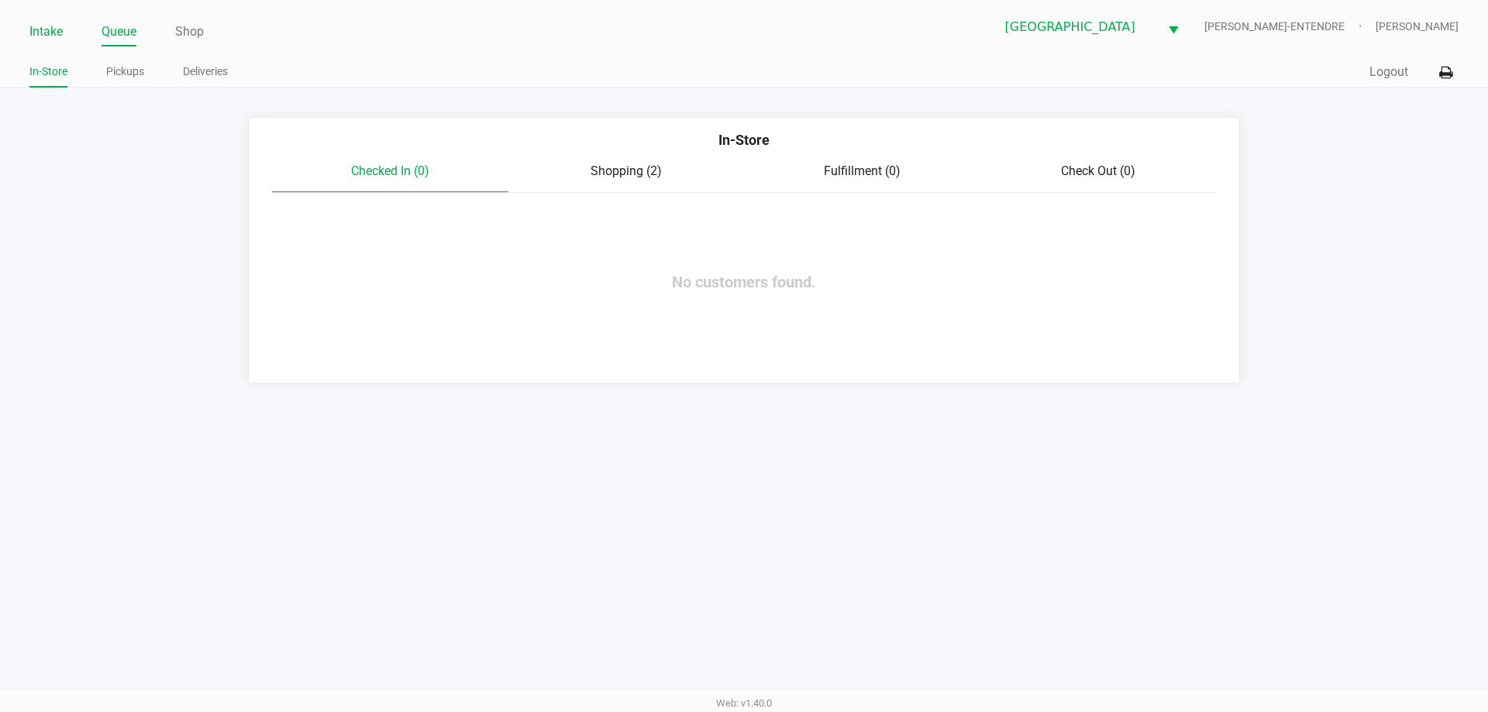
click at [53, 36] on link "Intake" at bounding box center [45, 32] width 33 height 22
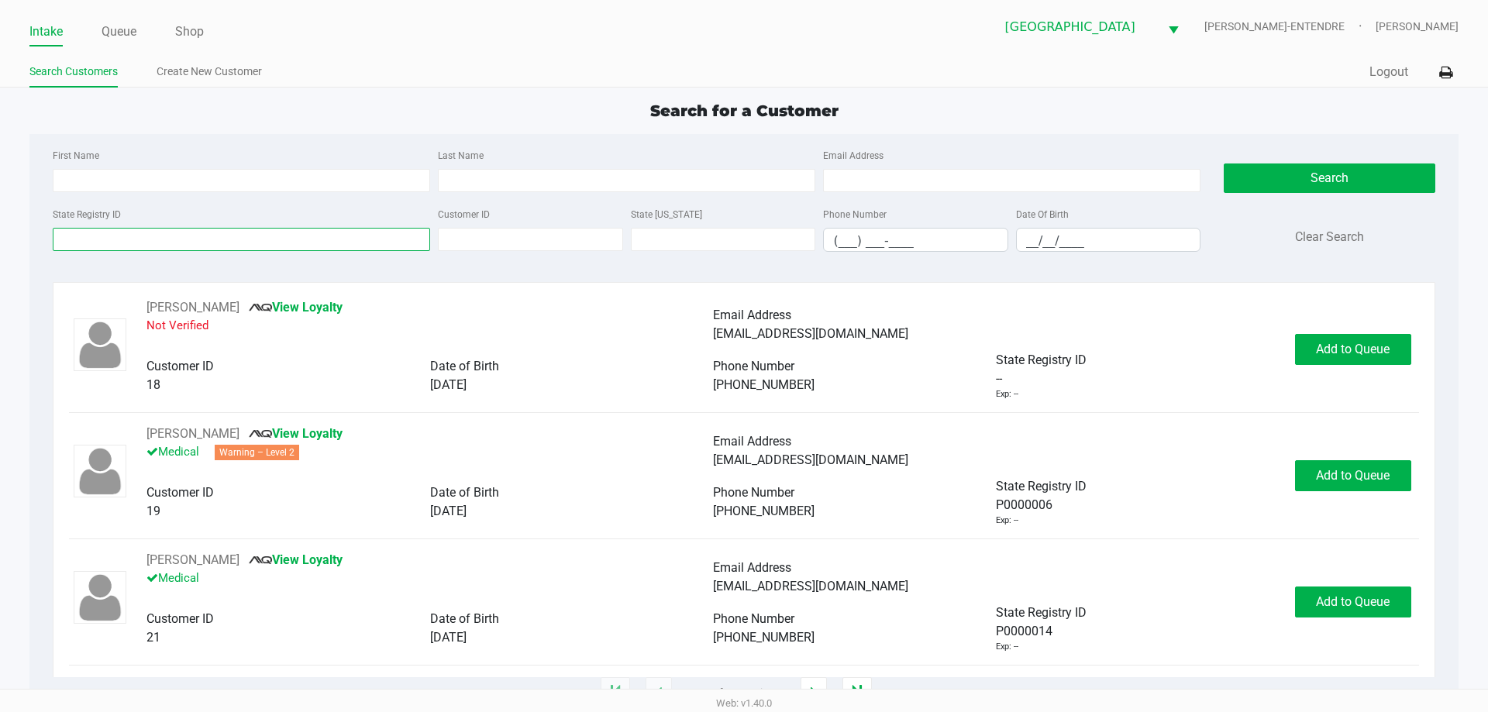
click at [281, 233] on input "State Registry ID" at bounding box center [242, 239] width 378 height 23
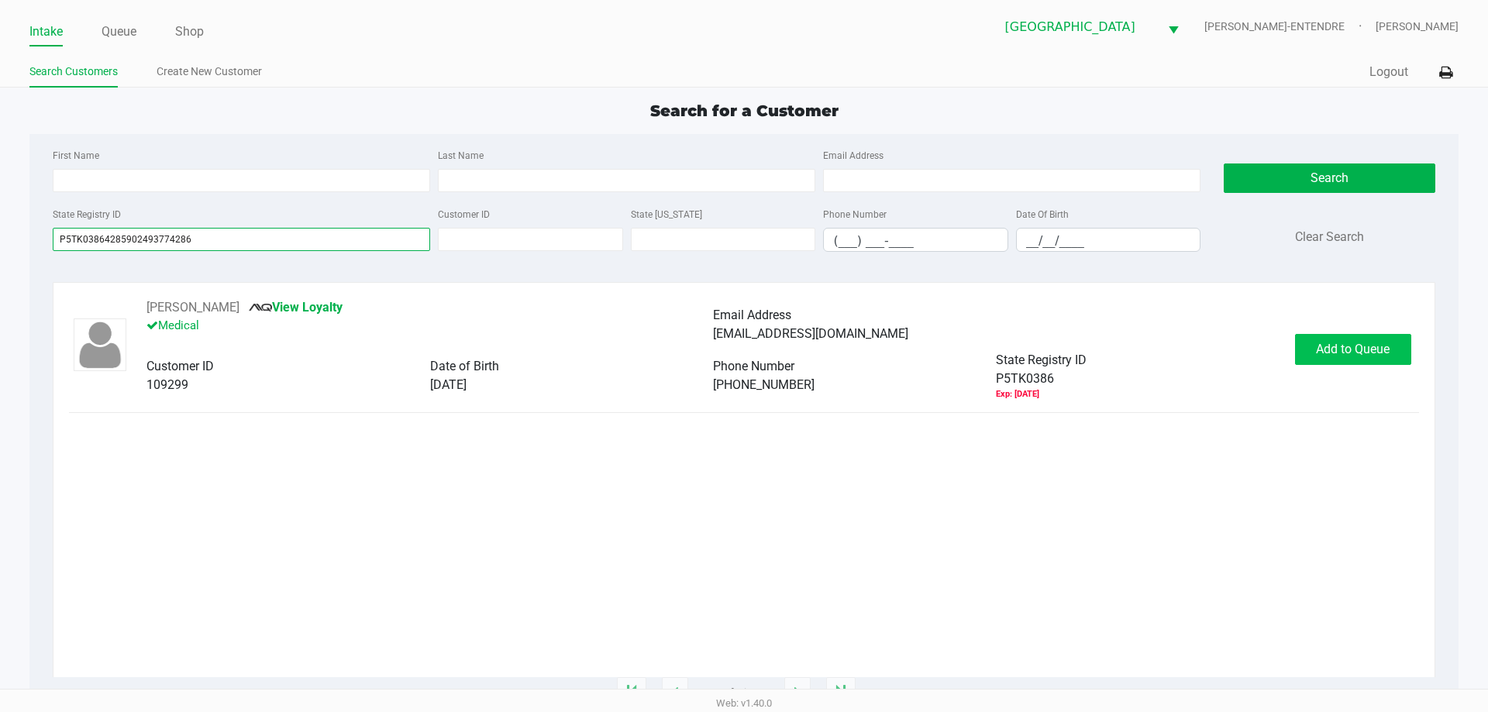
type input "P5TK03864285902493774286"
click at [1381, 355] on span "Add to Queue" at bounding box center [1353, 349] width 74 height 15
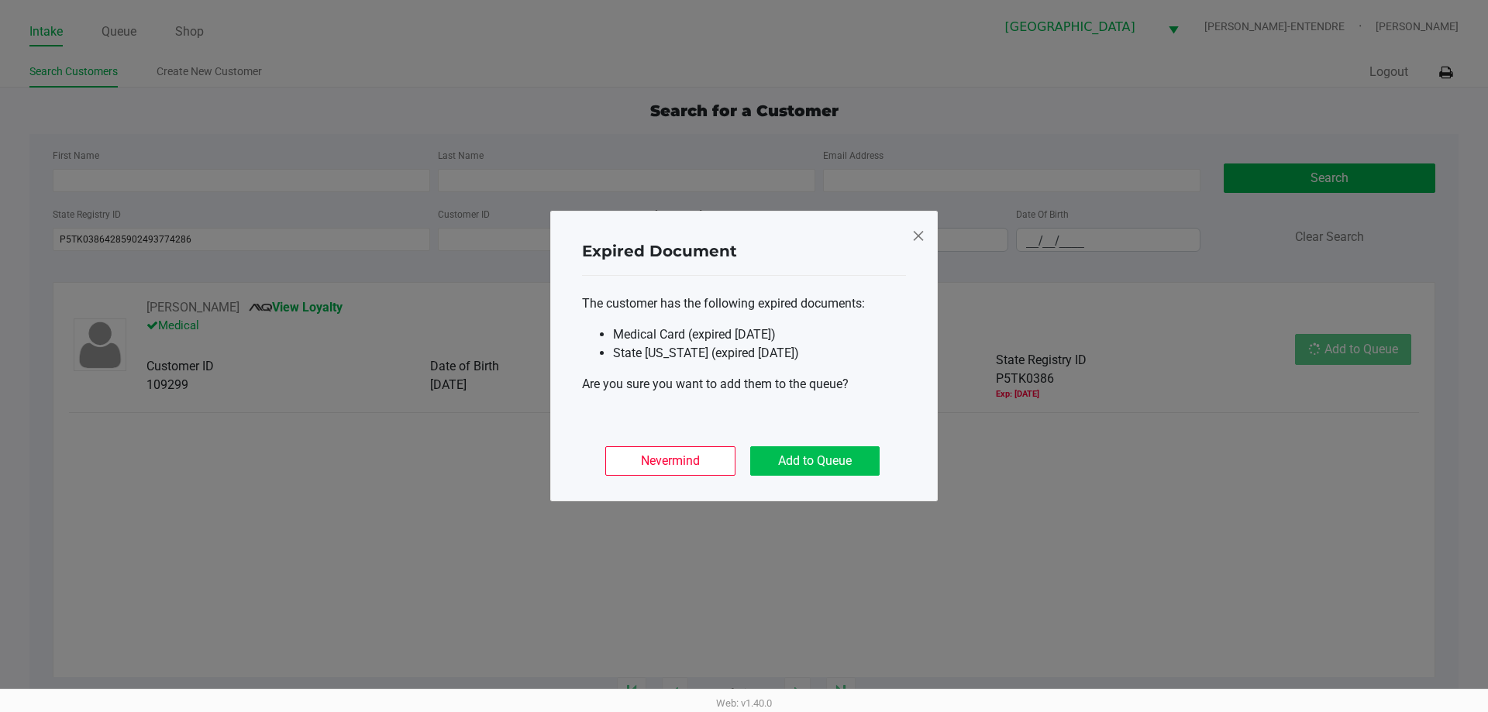
click at [788, 448] on div "Nevermind Add to Queue" at bounding box center [744, 455] width 324 height 60
click at [784, 472] on button "Add to Queue" at bounding box center [814, 461] width 129 height 29
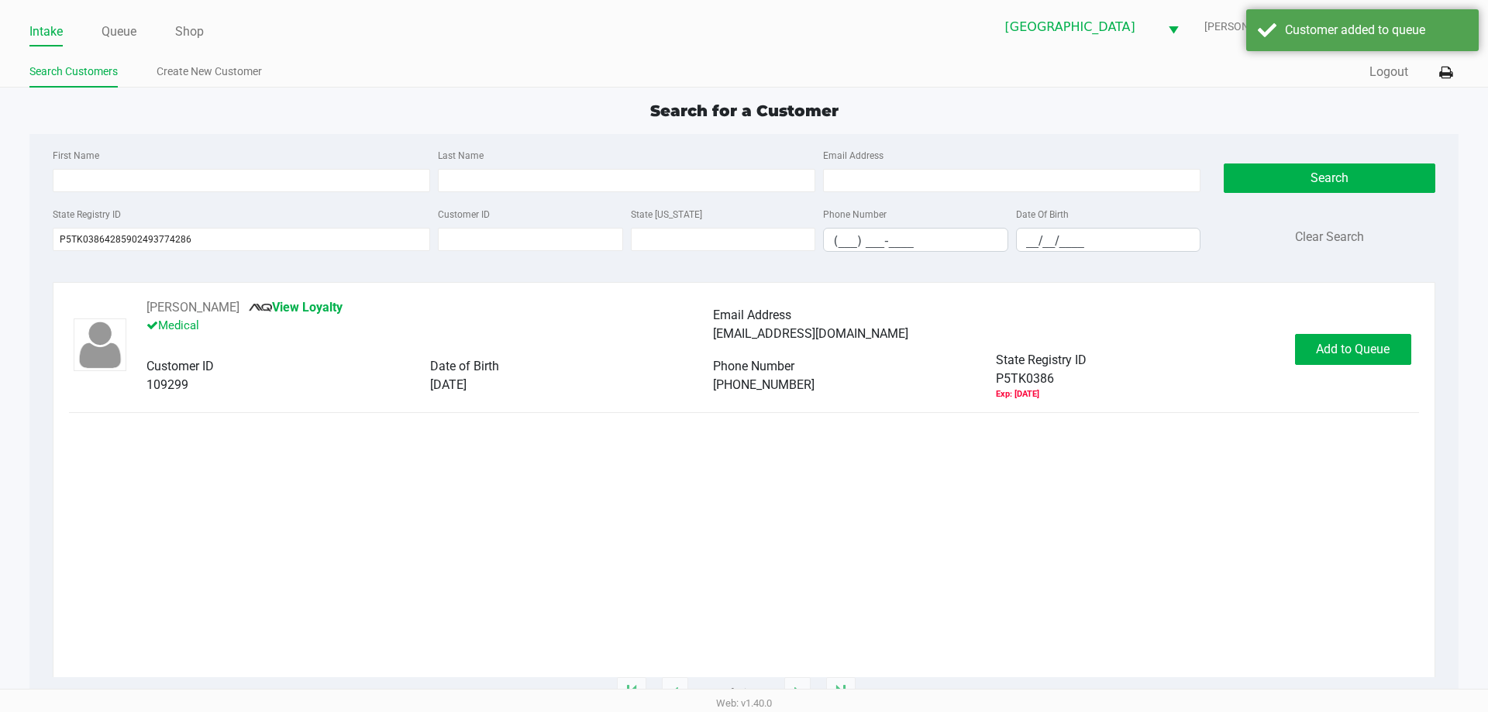
click at [790, 447] on div "Nevermind Add to Queue" at bounding box center [744, 416] width 324 height 60
click at [1333, 337] on button "In Queue" at bounding box center [1352, 349] width 109 height 31
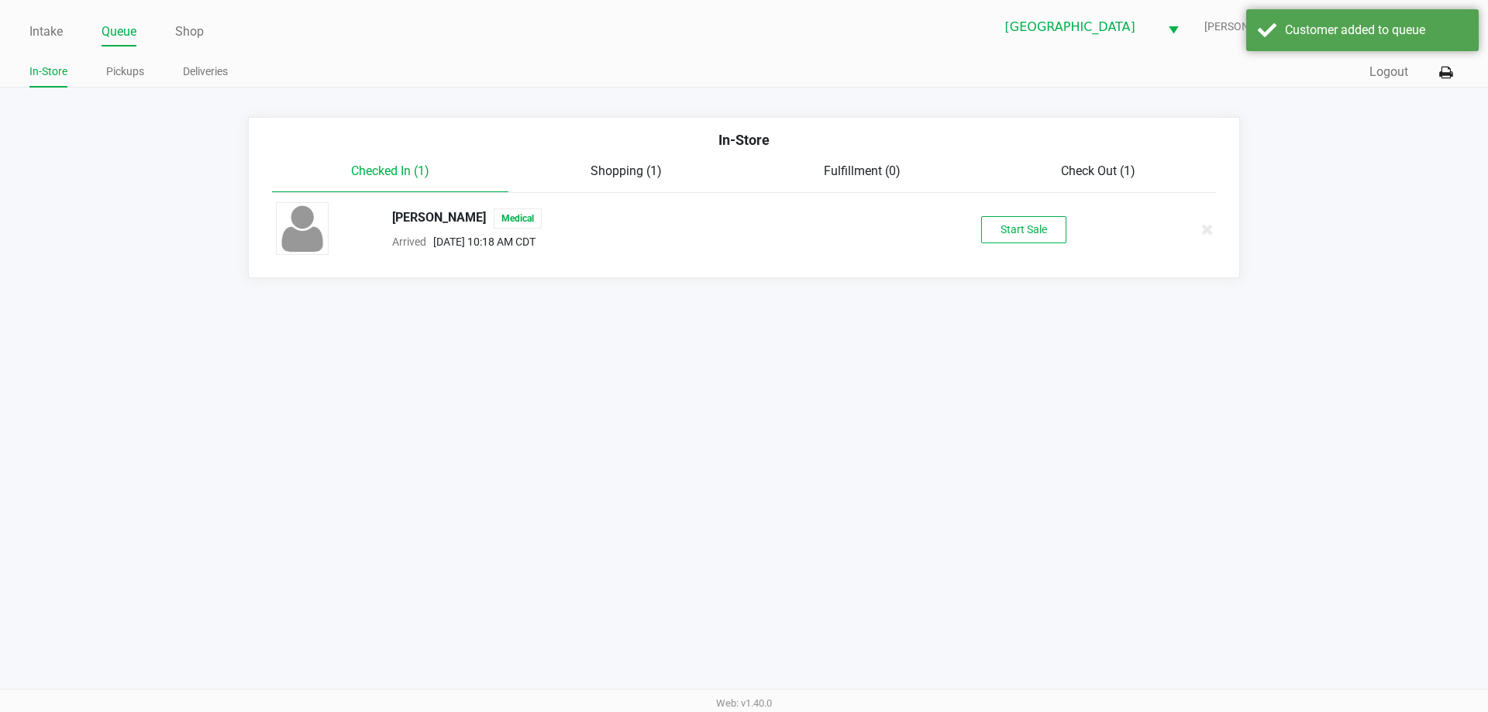
click at [1068, 220] on div "Start Sale" at bounding box center [1024, 229] width 240 height 27
click at [1050, 238] on button "Start Sale" at bounding box center [1023, 229] width 85 height 27
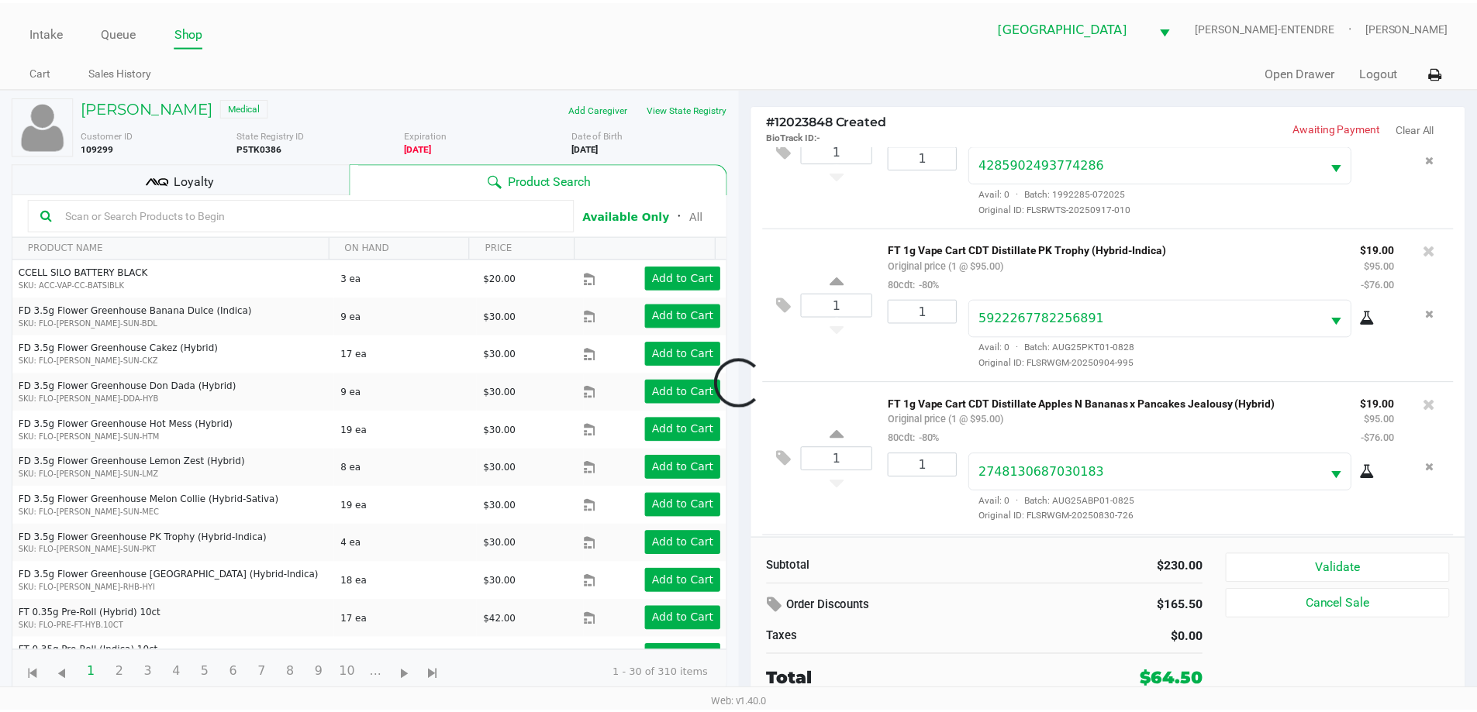
scroll to position [228, 0]
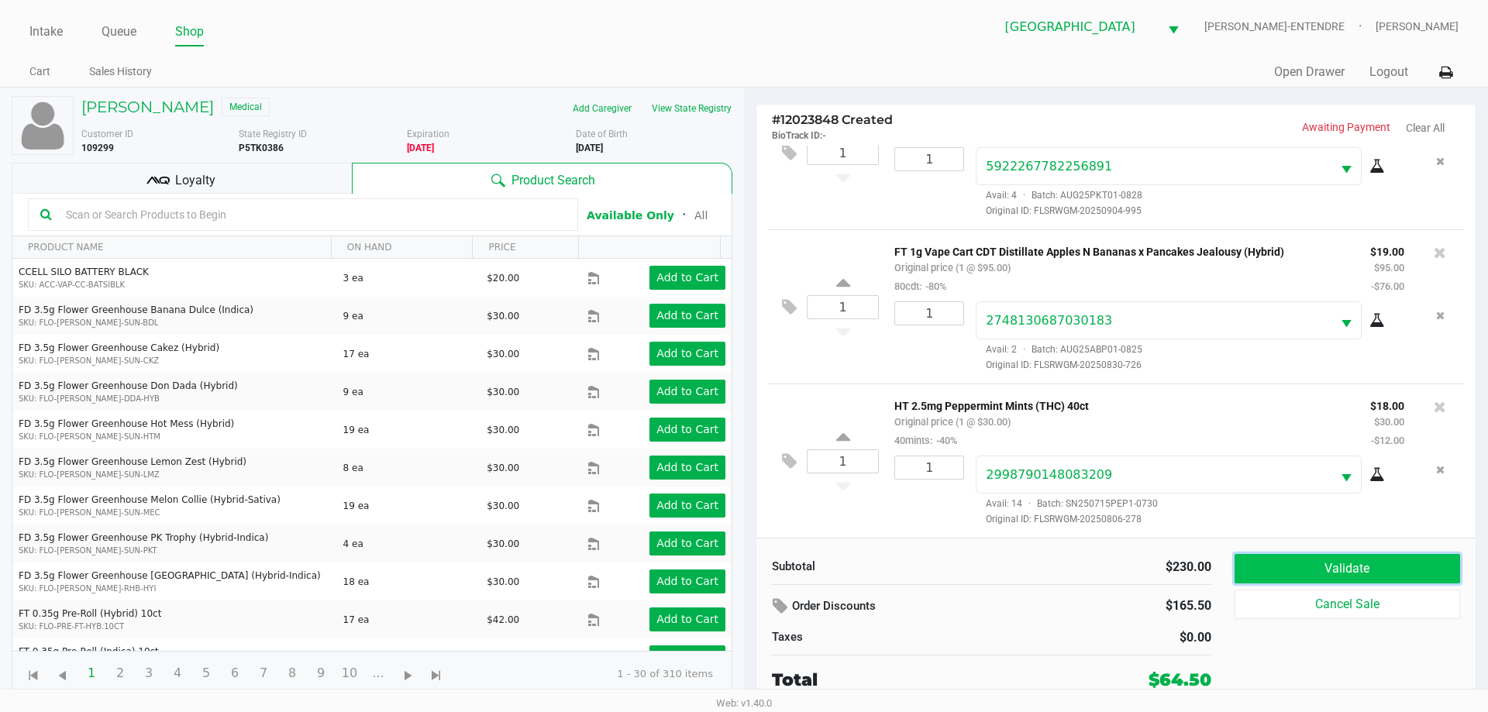
click at [1318, 557] on button "Validate" at bounding box center [1348, 568] width 226 height 29
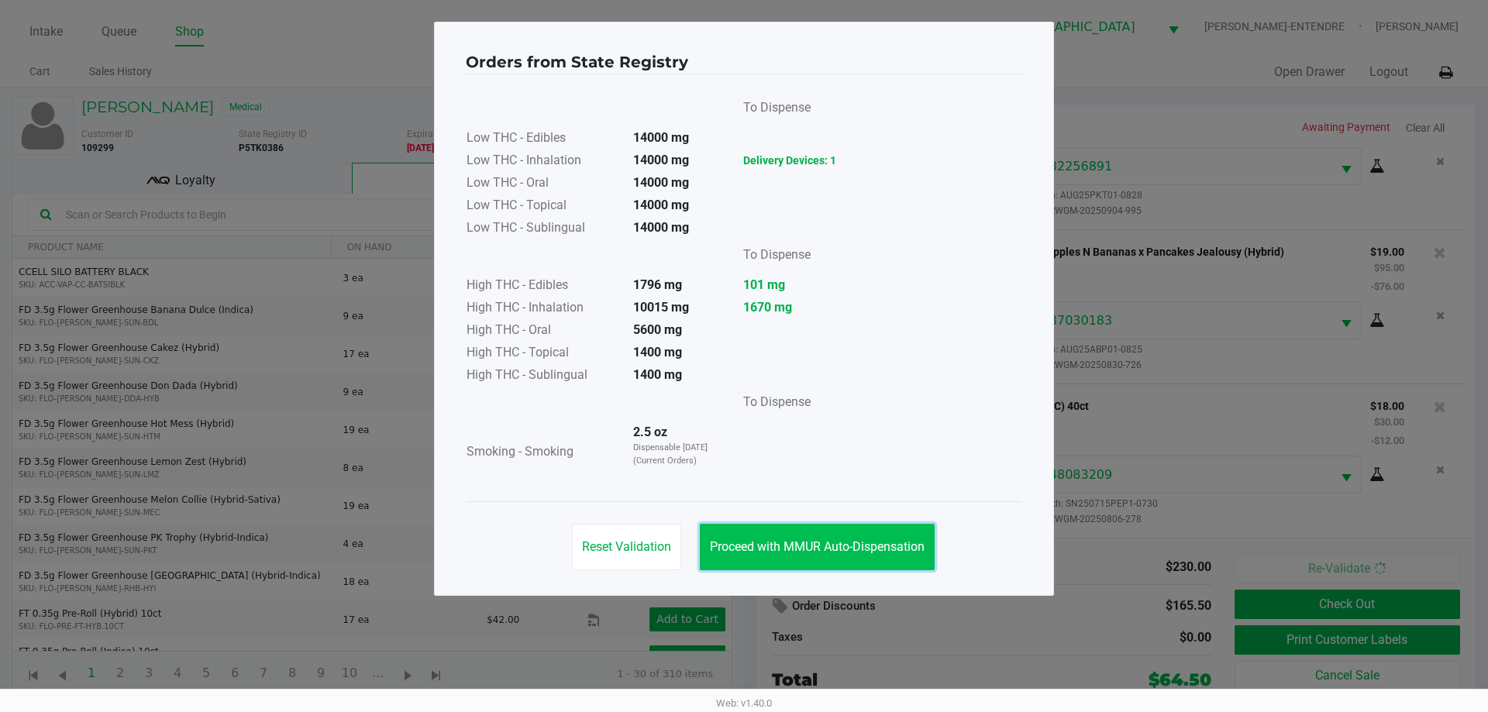
click at [798, 550] on span "Proceed with MMUR Auto-Dispensation" at bounding box center [817, 547] width 215 height 15
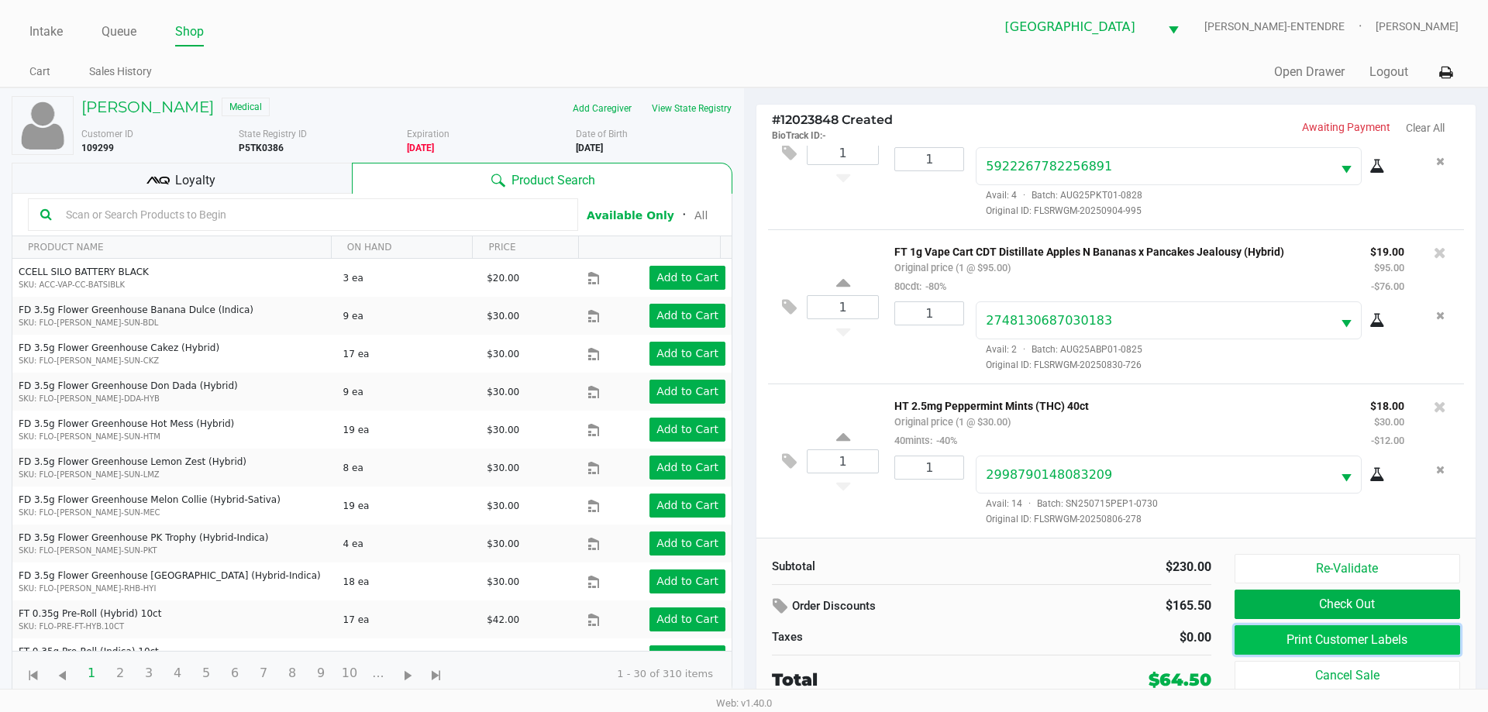
click at [1385, 643] on button "Print Customer Labels" at bounding box center [1348, 640] width 226 height 29
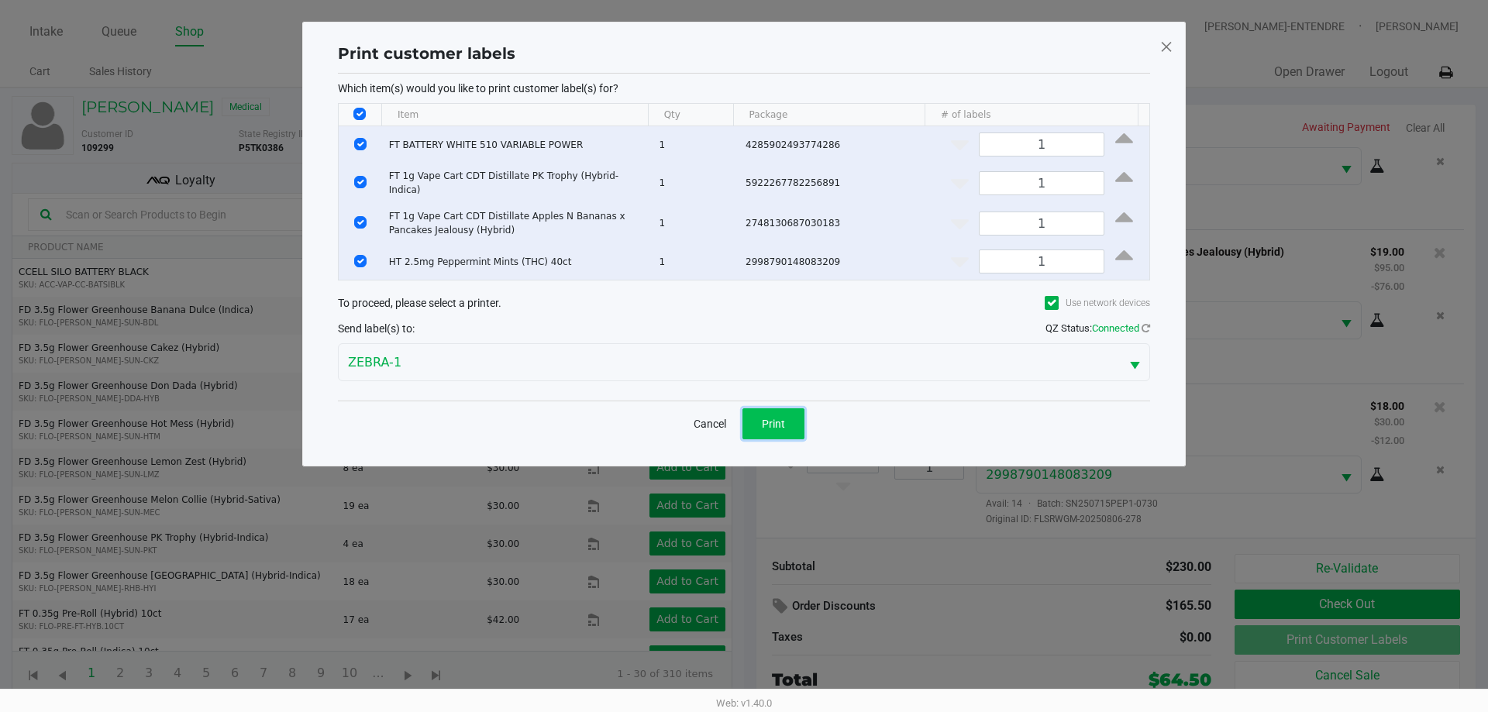
click at [787, 422] on button "Print" at bounding box center [774, 424] width 62 height 31
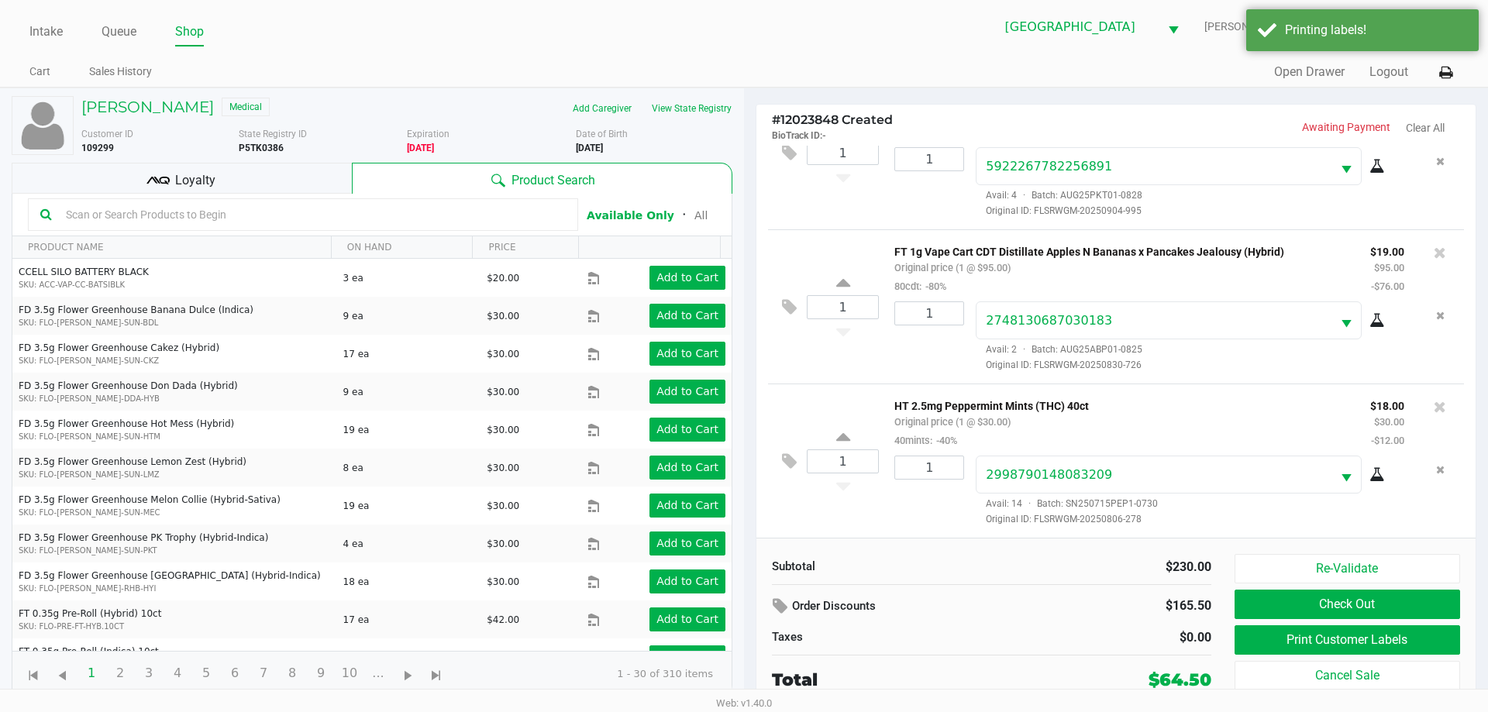
click at [309, 189] on div "Loyalty" at bounding box center [182, 178] width 340 height 31
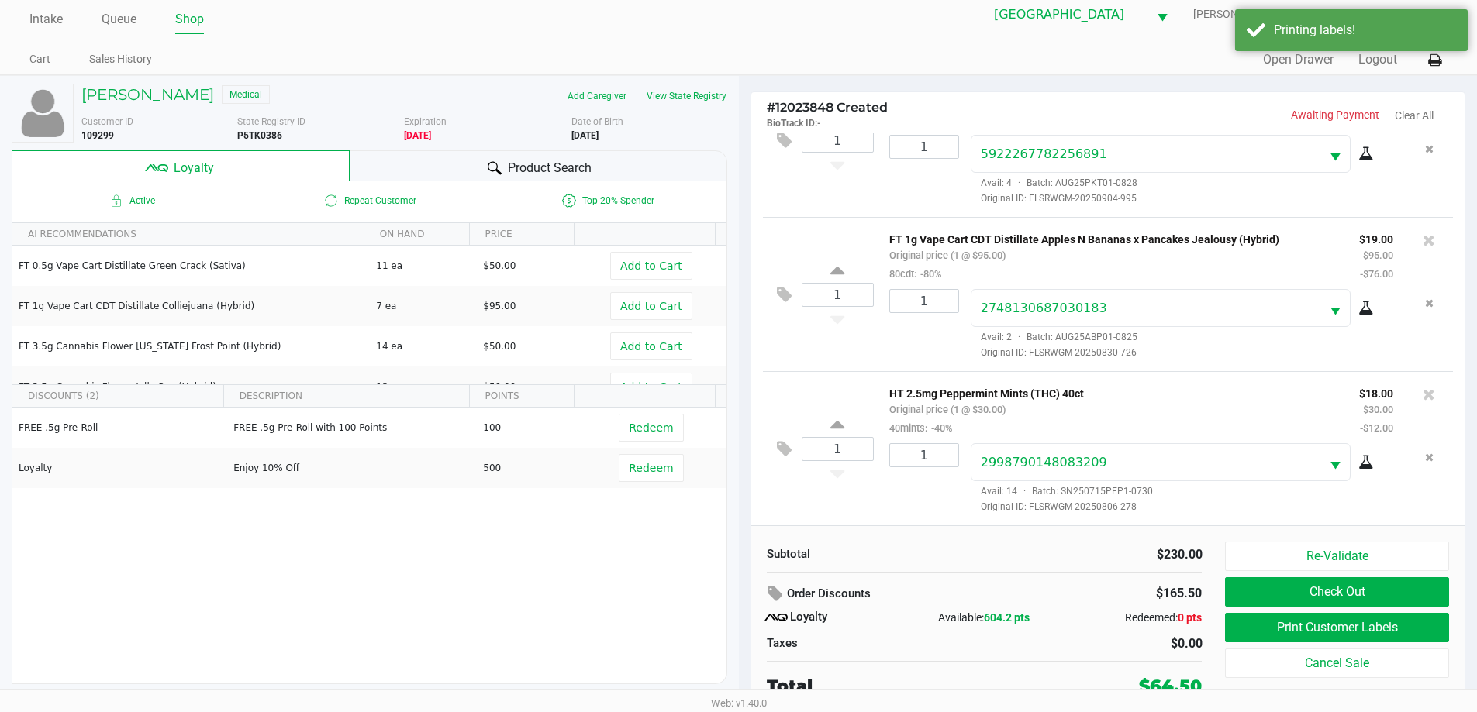
scroll to position [16, 0]
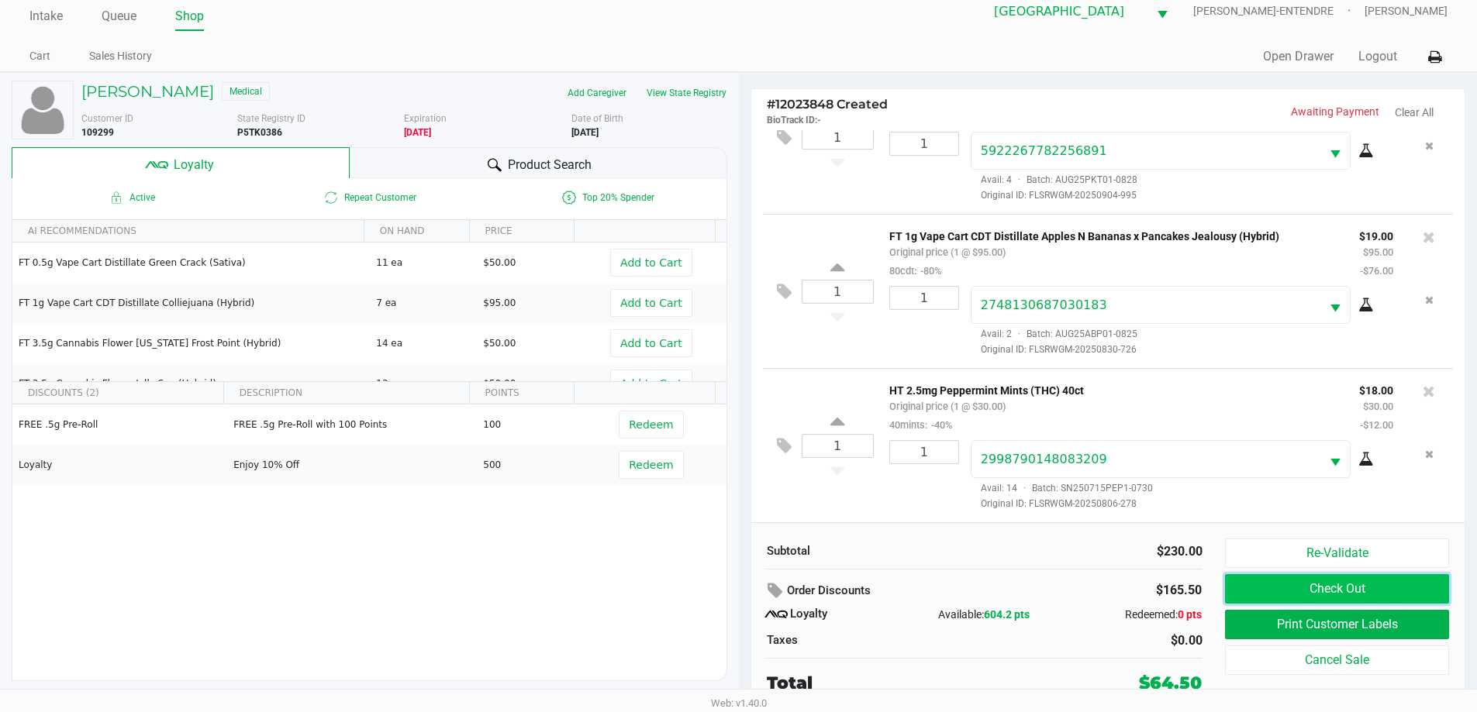
click at [1281, 586] on button "Check Out" at bounding box center [1336, 588] width 223 height 29
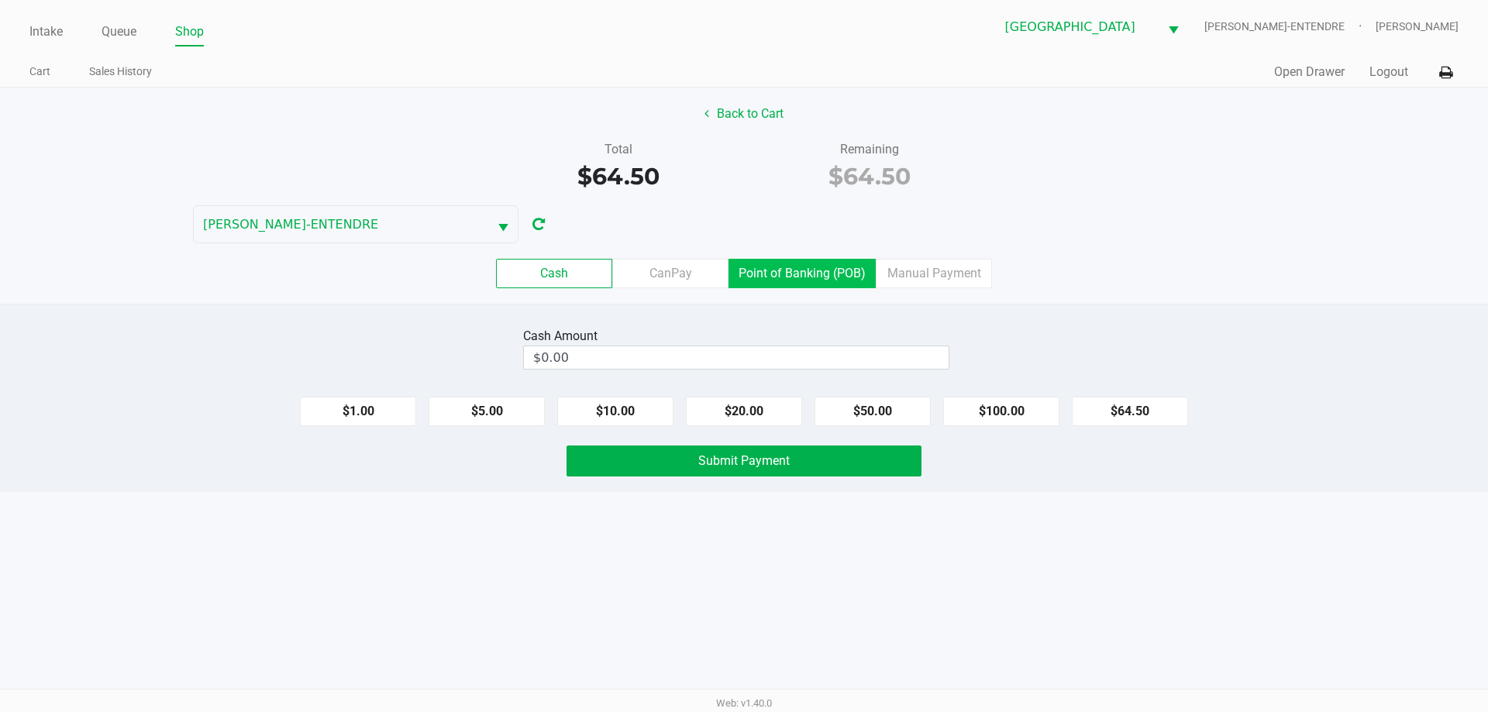
click at [799, 275] on label "Point of Banking (POB)" at bounding box center [802, 273] width 147 height 29
click at [0, 0] on 7 "Point of Banking (POB)" at bounding box center [0, 0] width 0 height 0
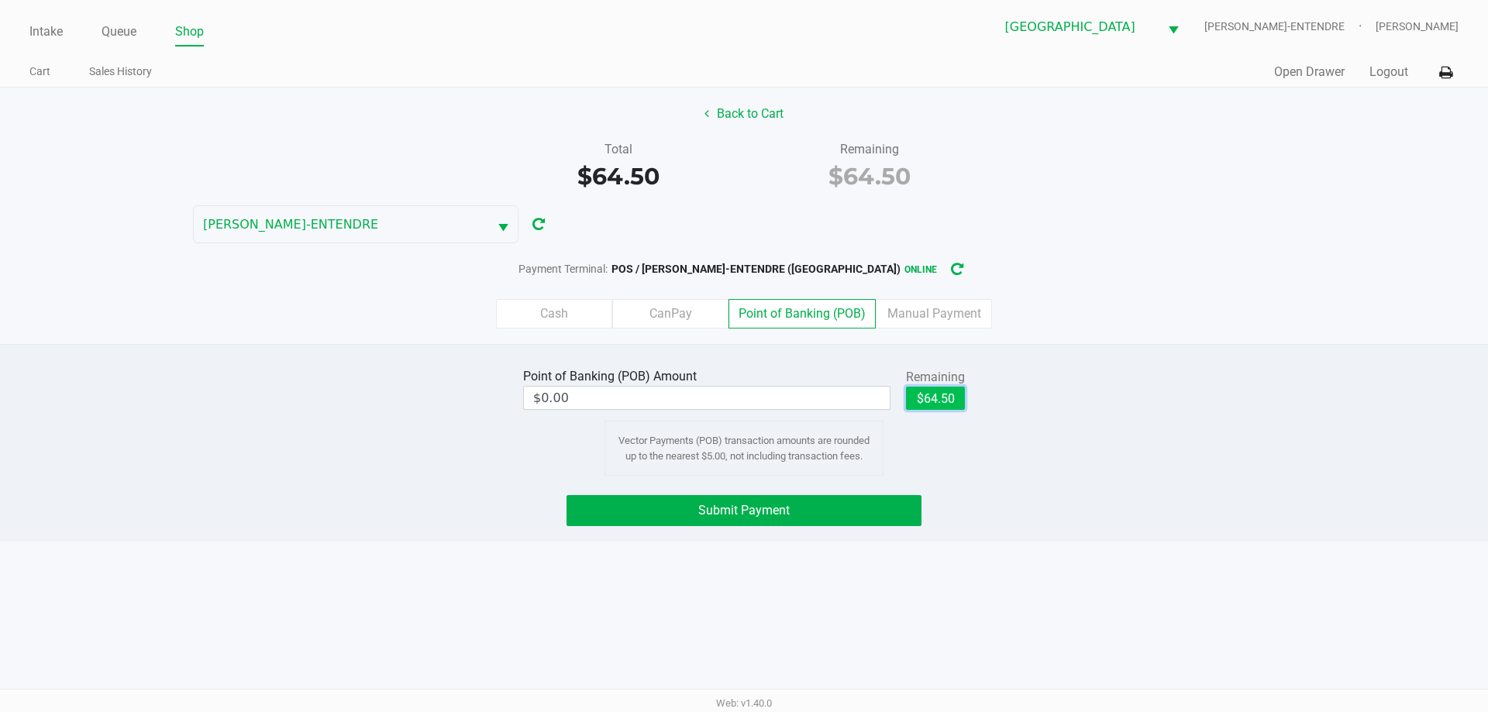
click at [949, 393] on button "$64.50" at bounding box center [935, 398] width 59 height 23
type input "$64.50"
click at [777, 512] on span "Submit Payment" at bounding box center [743, 510] width 91 height 15
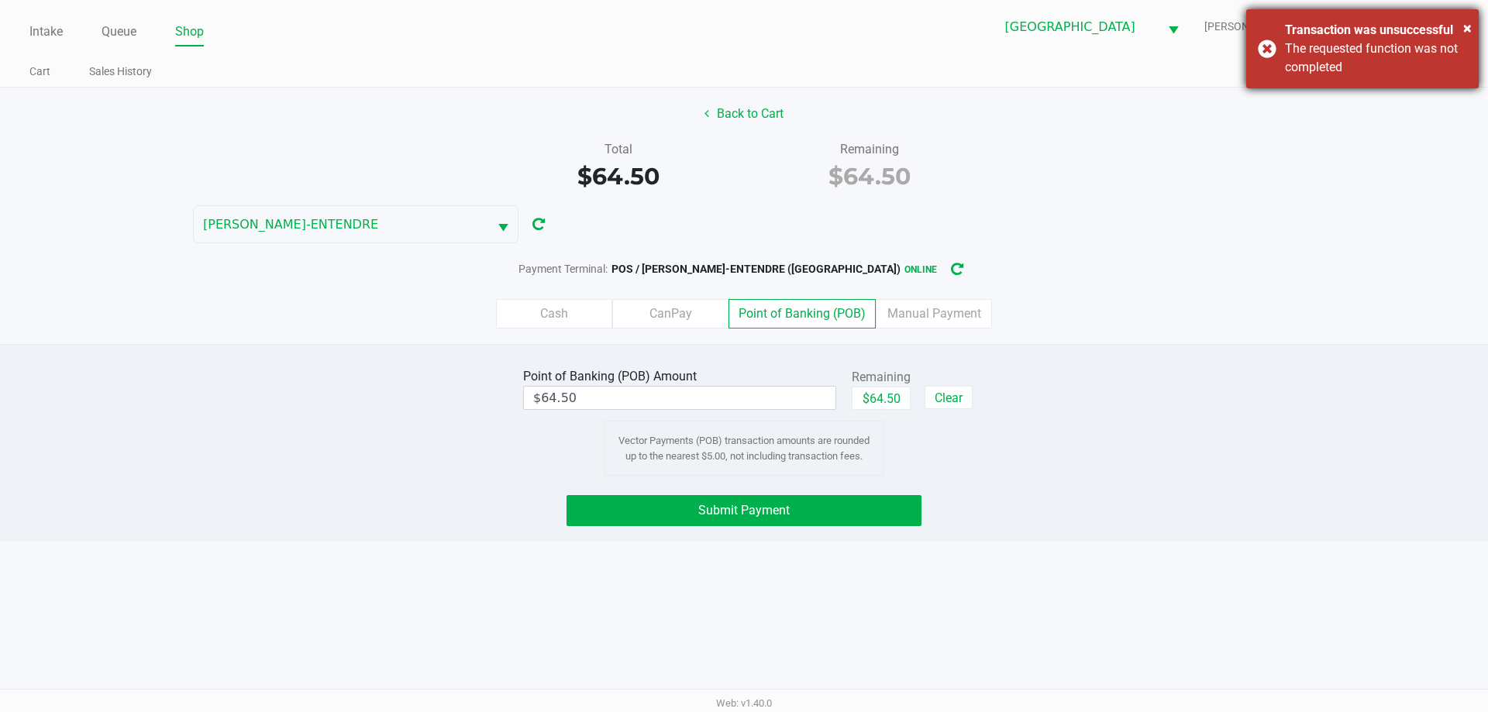
click at [1267, 55] on div "× Transaction was unsuccessful The requested function was not completed" at bounding box center [1363, 48] width 233 height 79
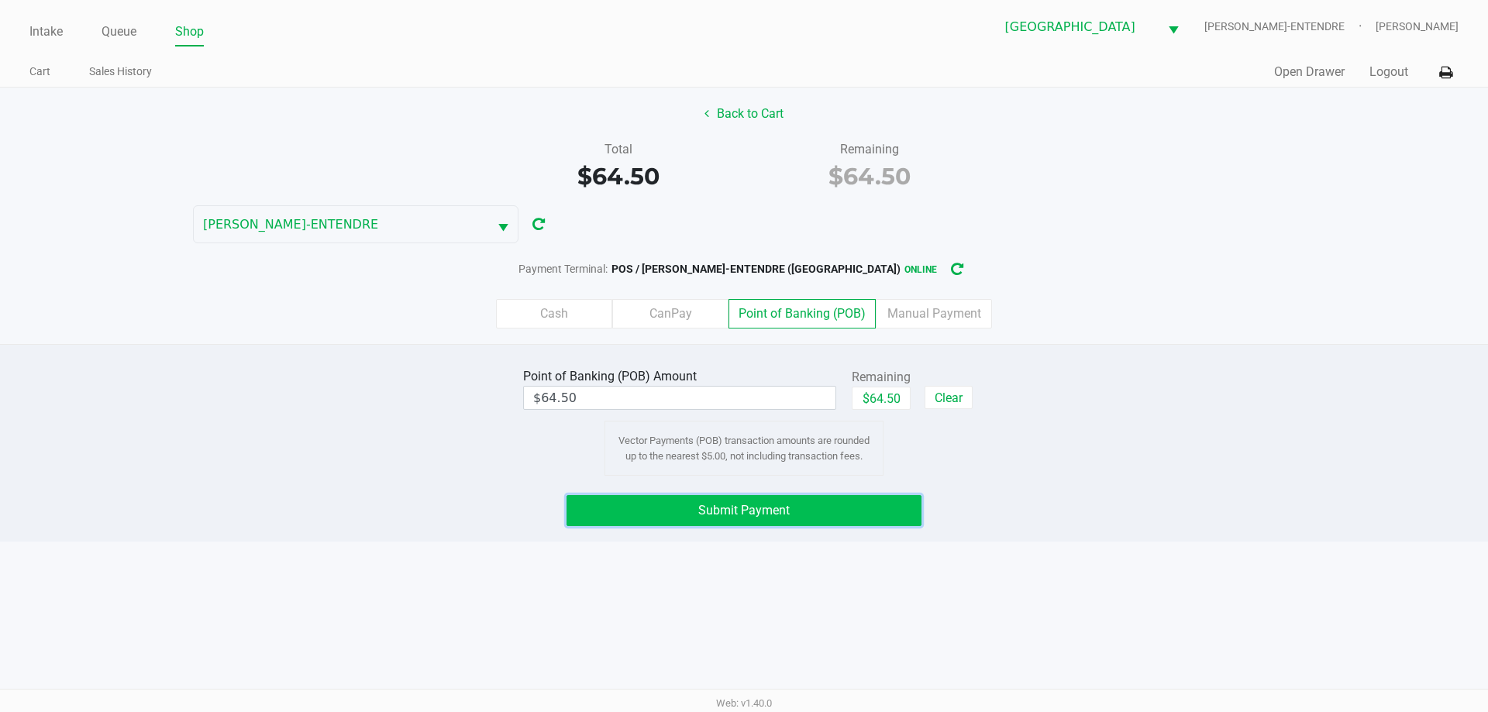
click at [874, 512] on button "Submit Payment" at bounding box center [744, 510] width 355 height 31
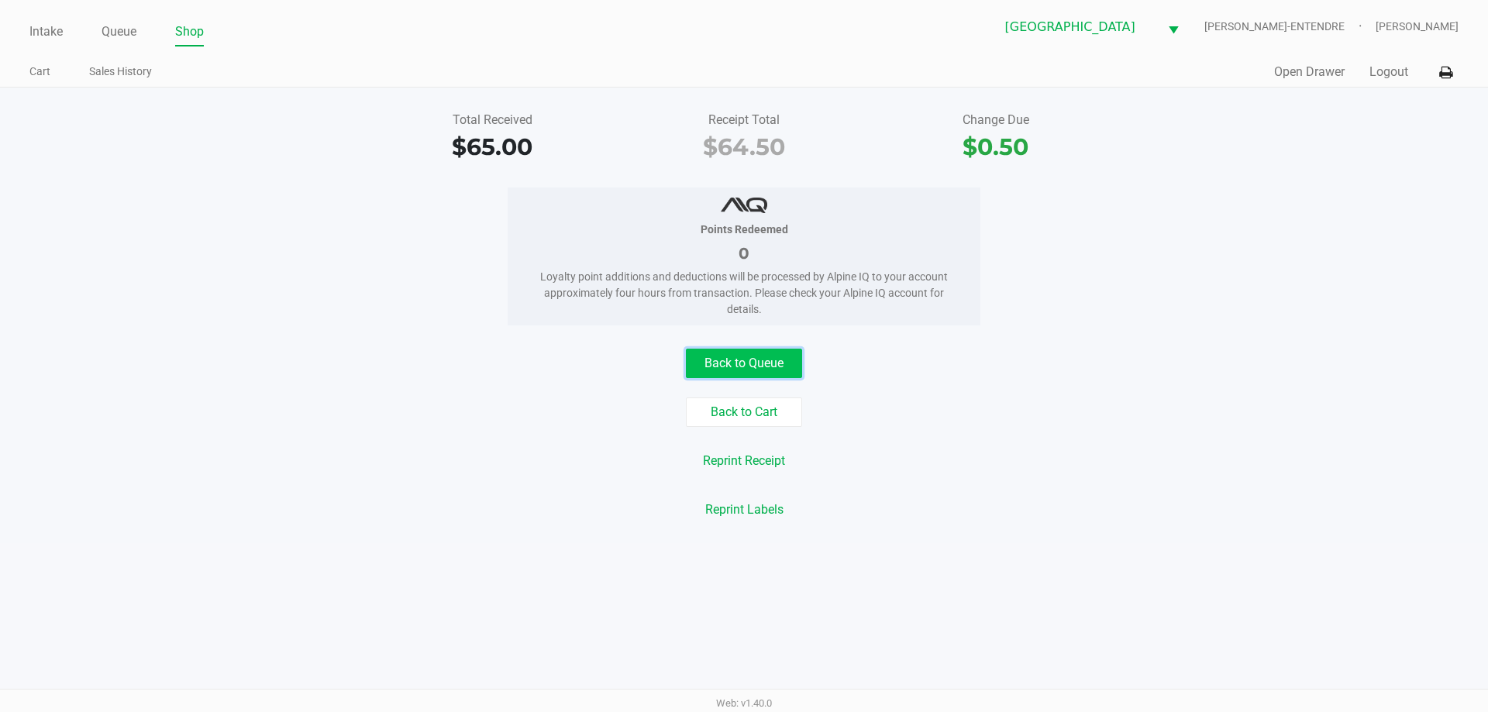
click at [795, 369] on button "Back to Queue" at bounding box center [744, 363] width 116 height 29
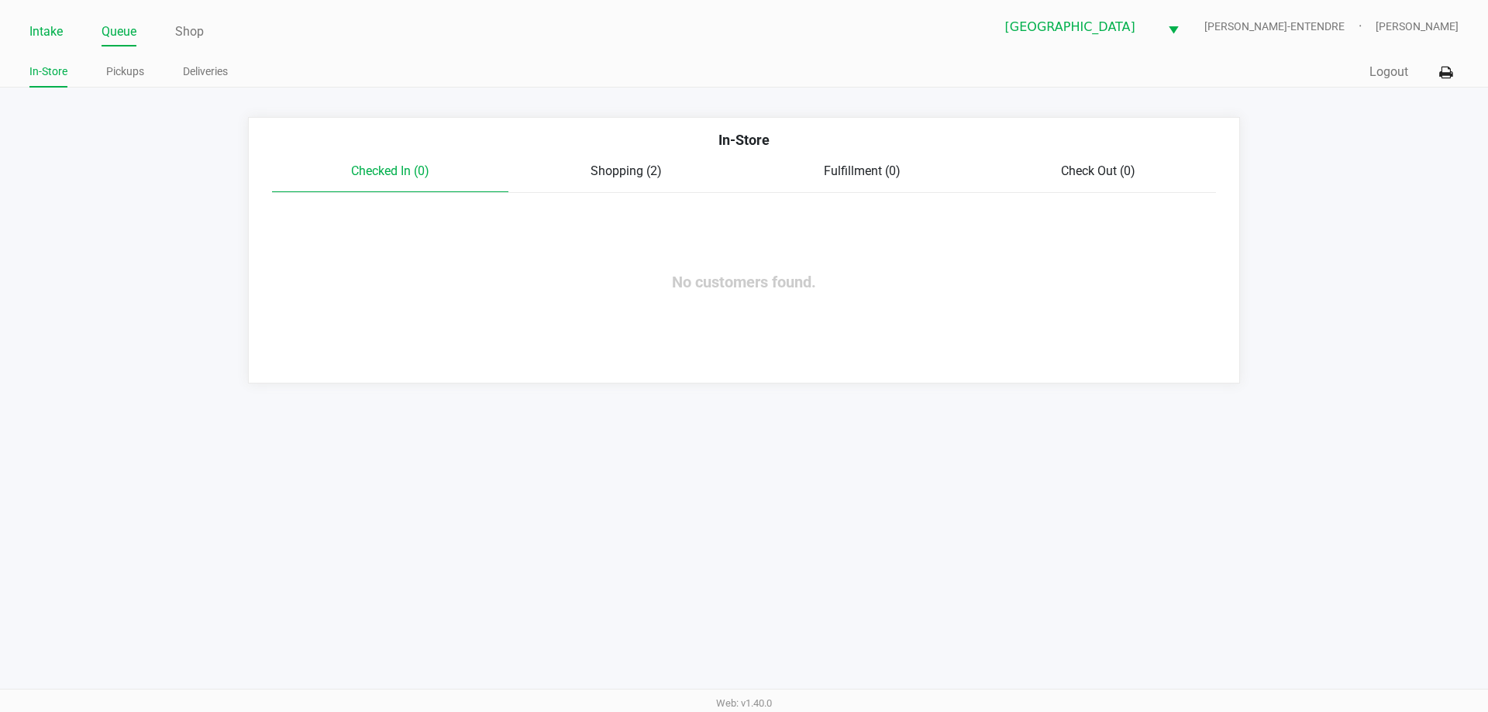
click at [63, 26] on link "Intake" at bounding box center [45, 32] width 33 height 22
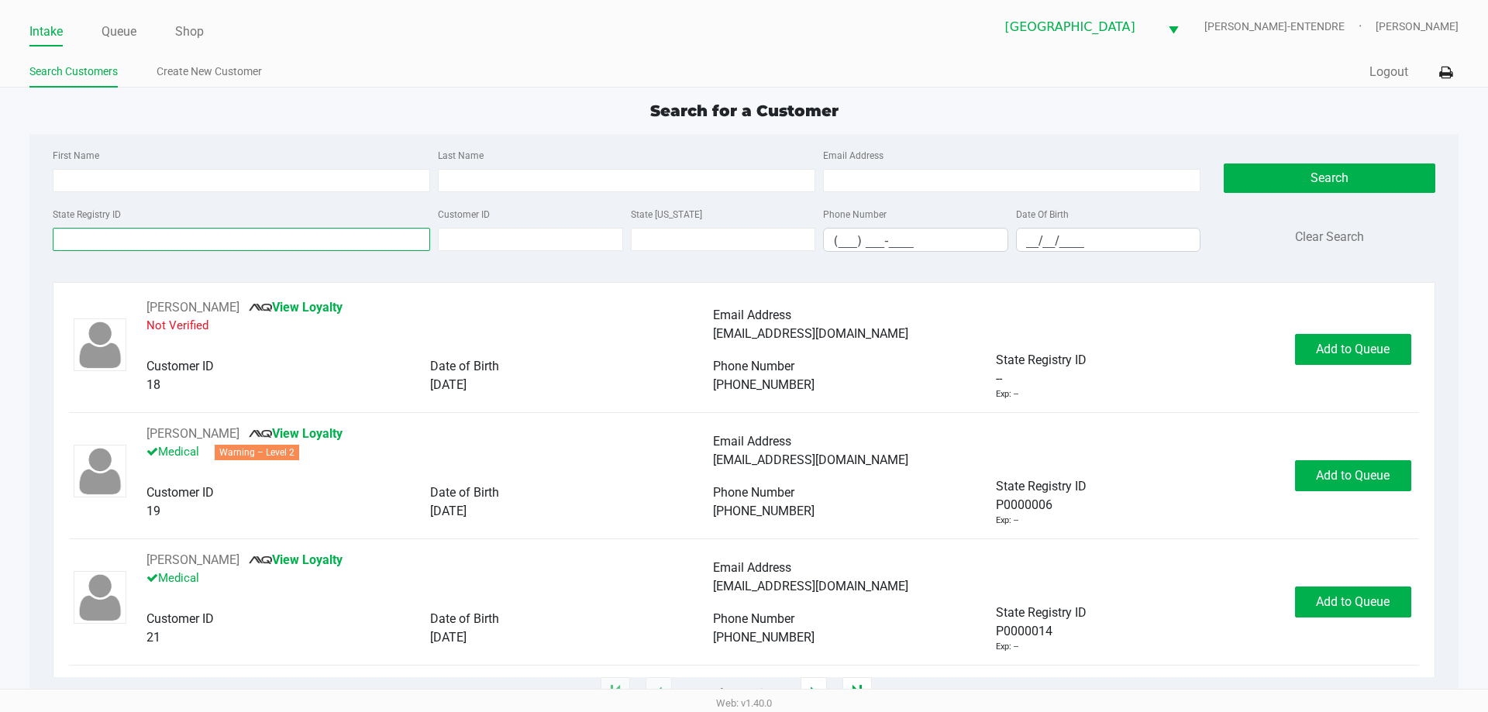
click at [141, 236] on input "State Registry ID" at bounding box center [242, 239] width 378 height 23
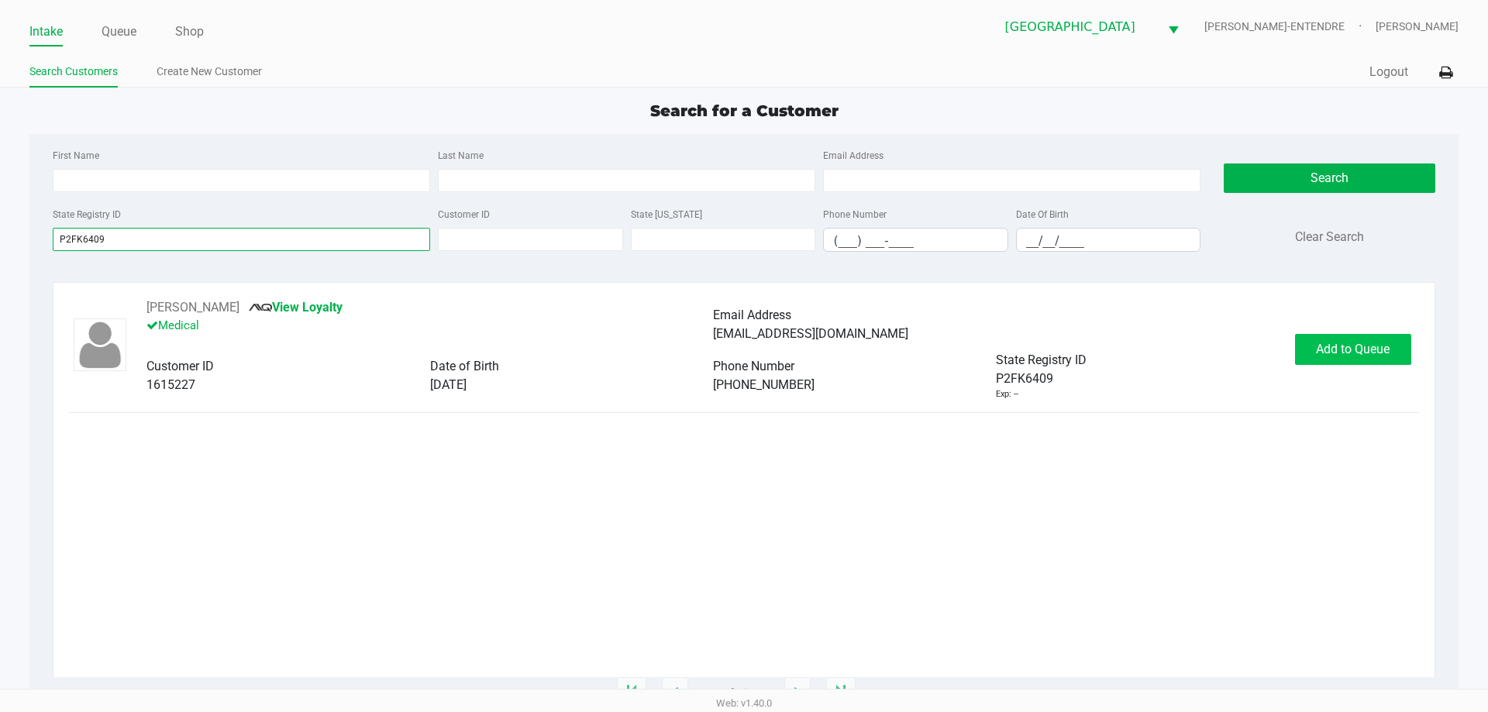
type input "P2FK6409"
click at [1362, 337] on button "Add to Queue" at bounding box center [1353, 349] width 116 height 31
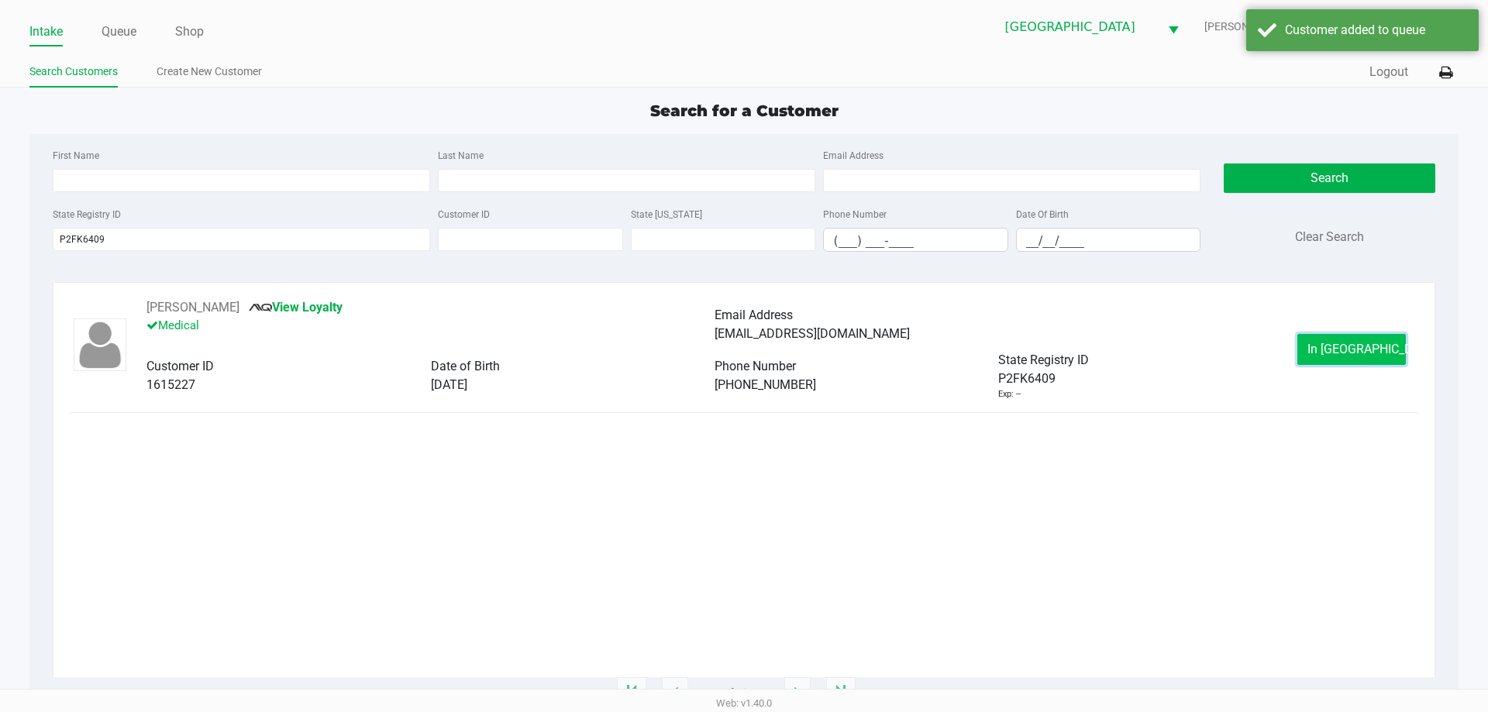
click at [1337, 337] on button "In Queue" at bounding box center [1352, 349] width 109 height 31
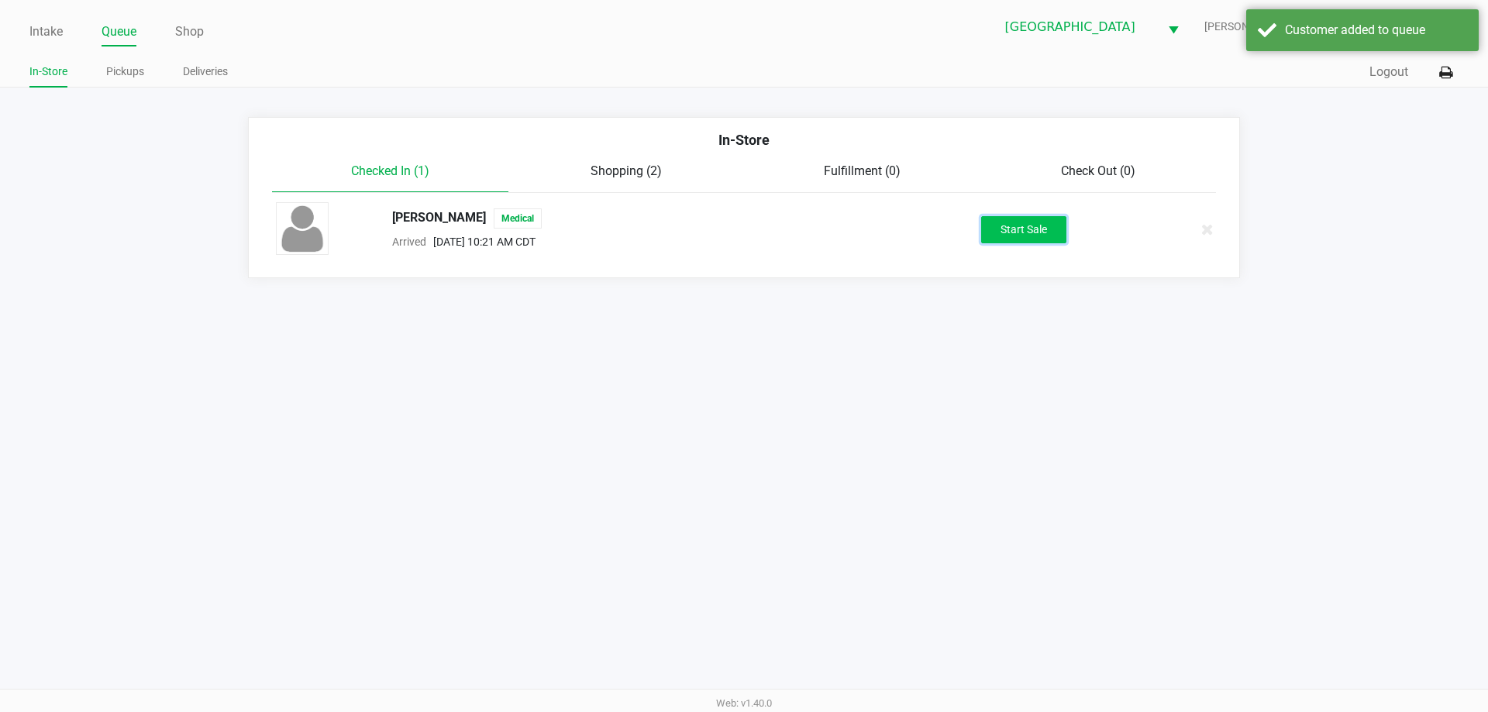
click at [1029, 230] on button "Start Sale" at bounding box center [1023, 229] width 85 height 27
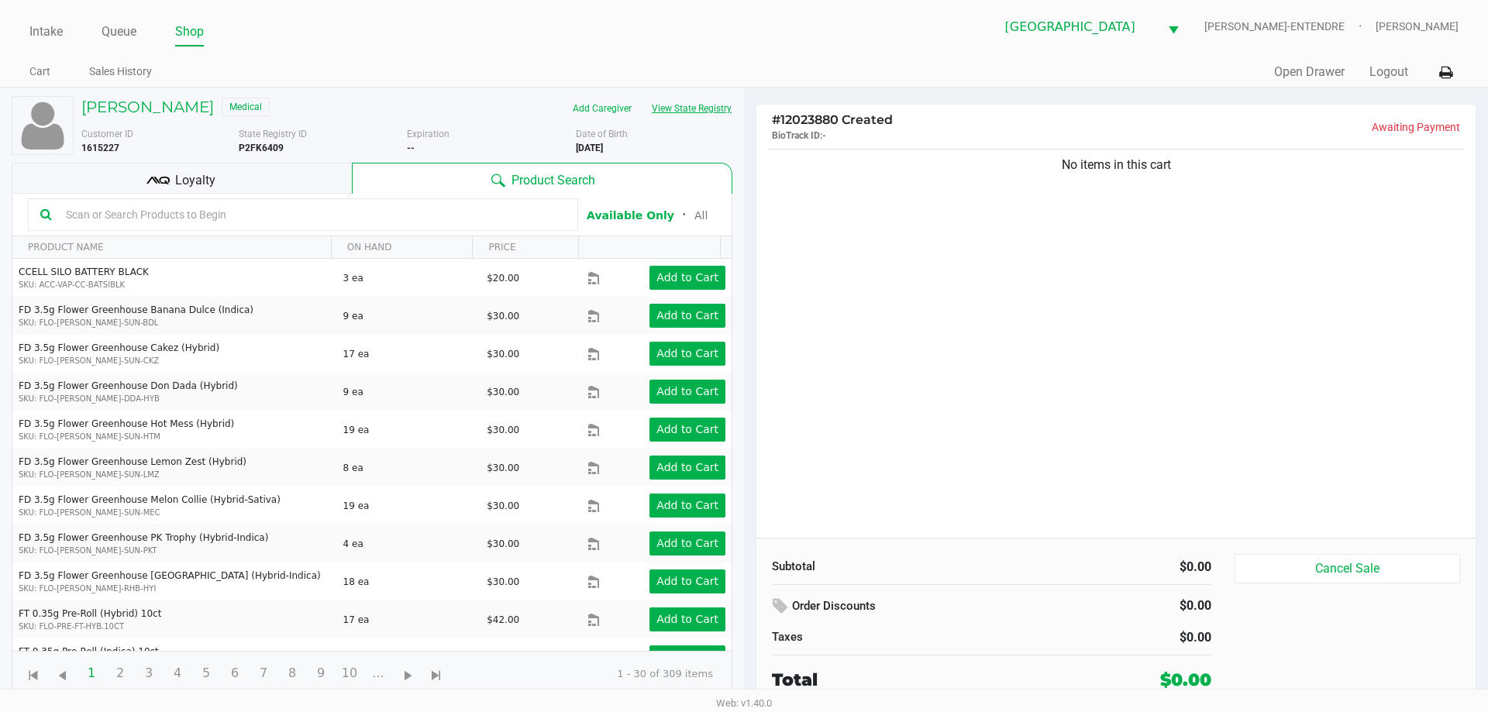
click at [705, 105] on button "View State Registry" at bounding box center [687, 108] width 91 height 25
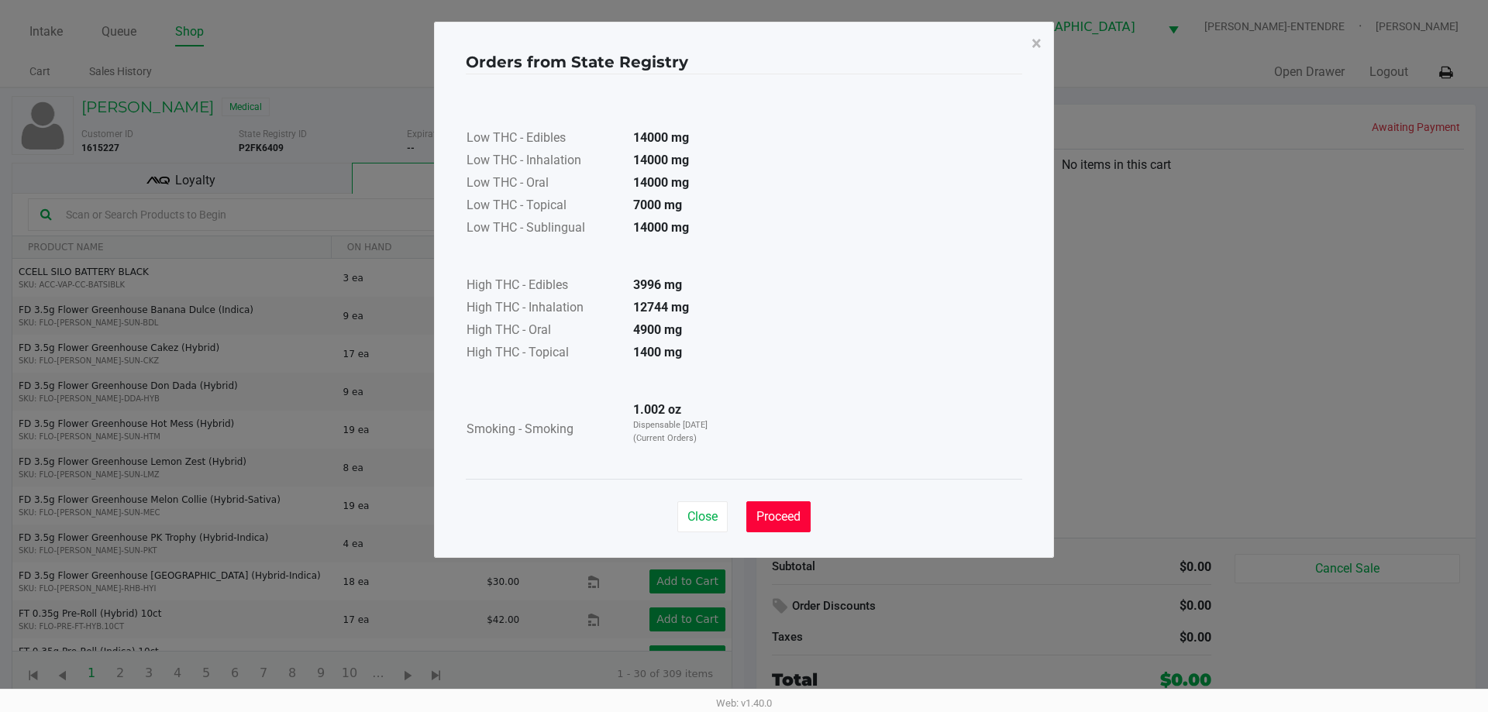
click at [760, 522] on span "Proceed" at bounding box center [779, 516] width 44 height 15
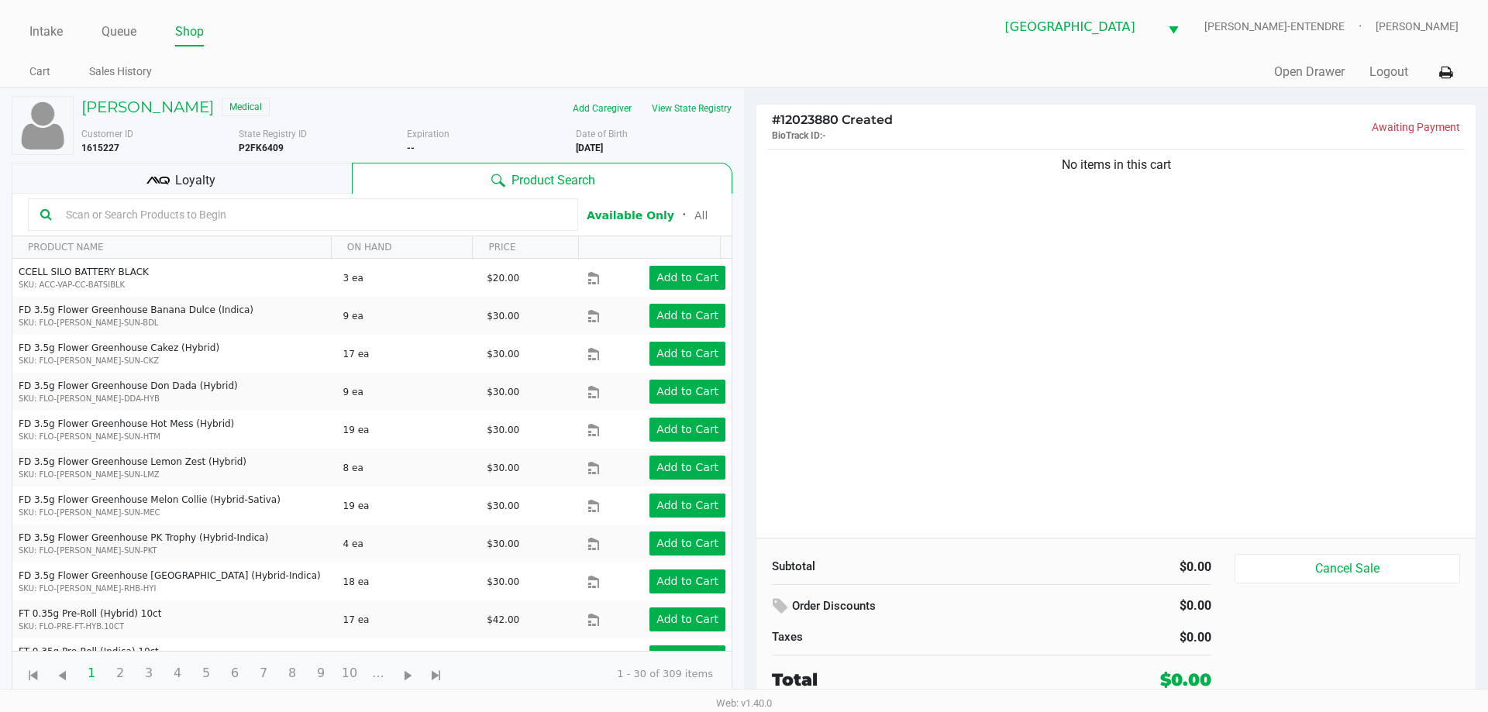
click at [247, 178] on div "Loyalty" at bounding box center [182, 178] width 340 height 31
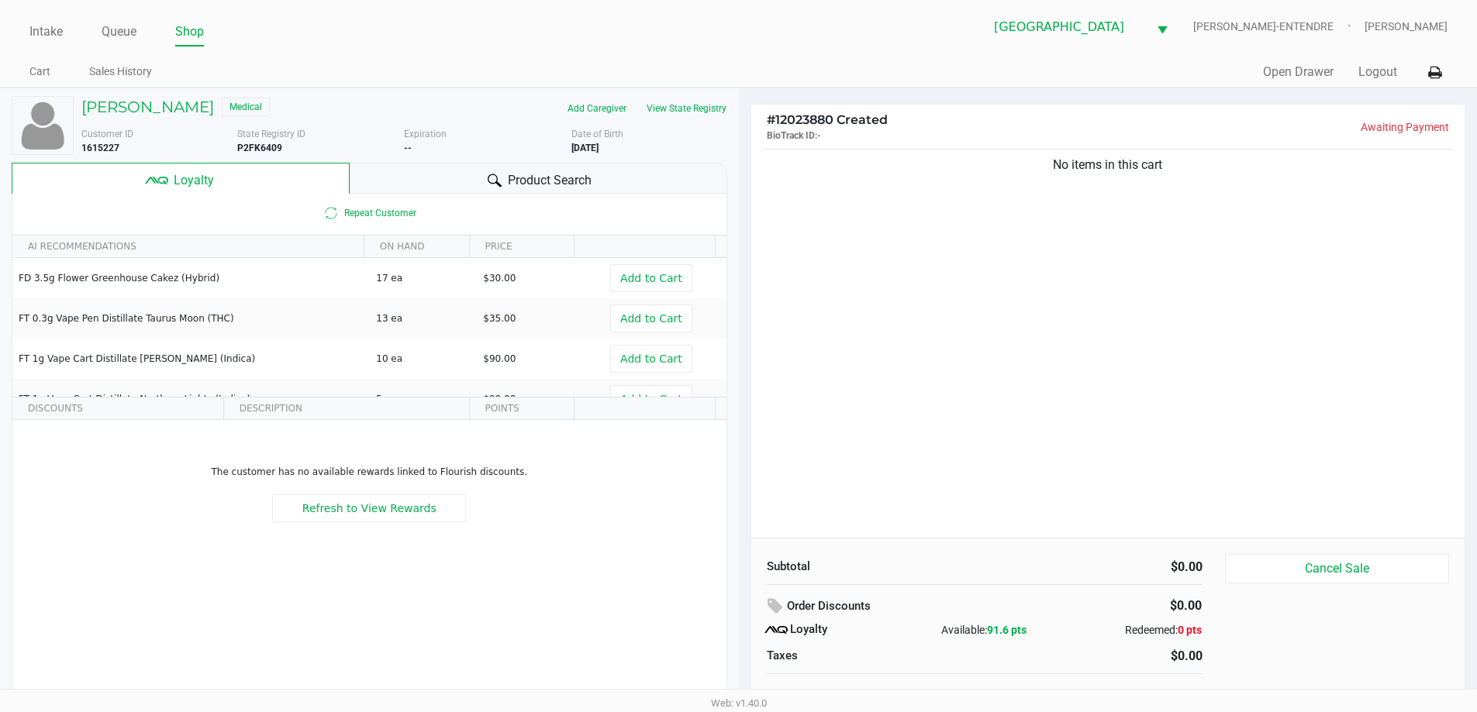
click at [410, 167] on div "Product Search" at bounding box center [539, 178] width 378 height 31
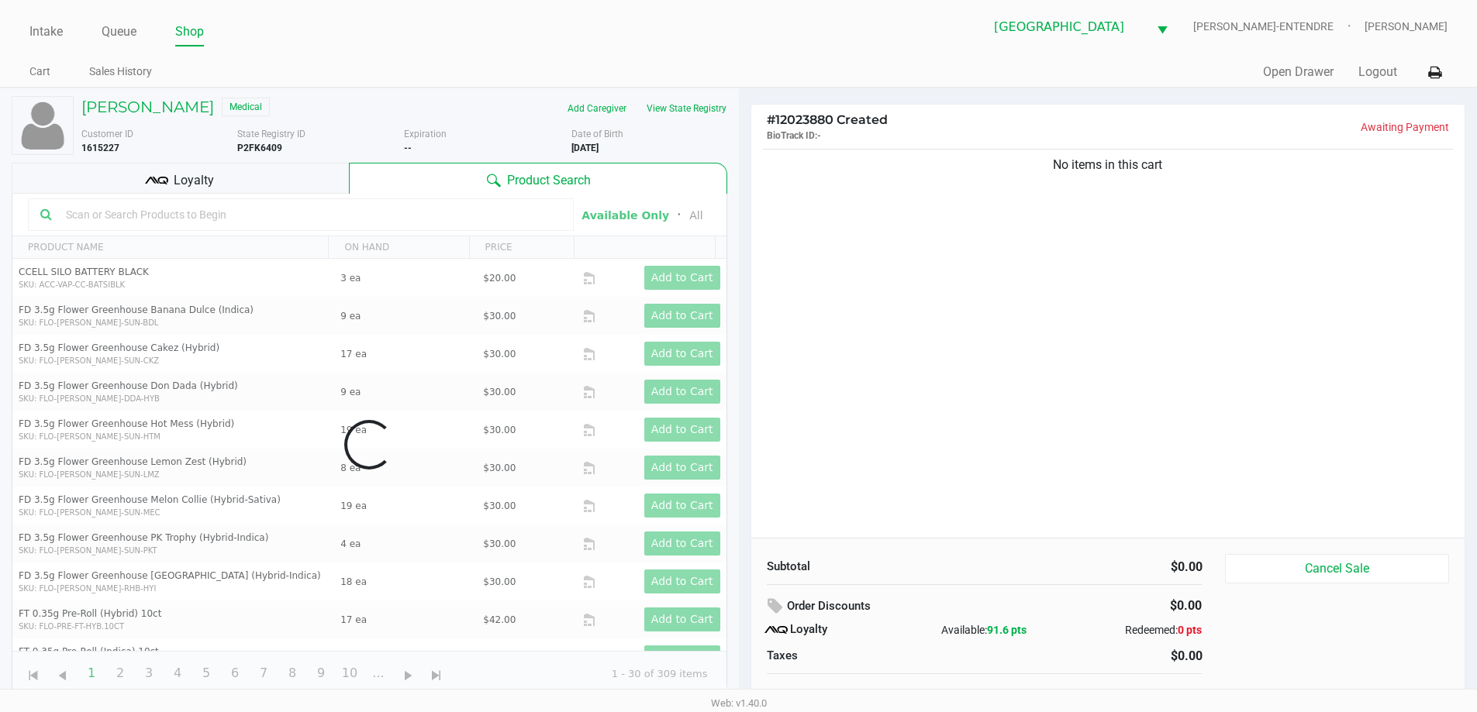
click at [1022, 329] on div "No items in this cart" at bounding box center [1108, 342] width 714 height 392
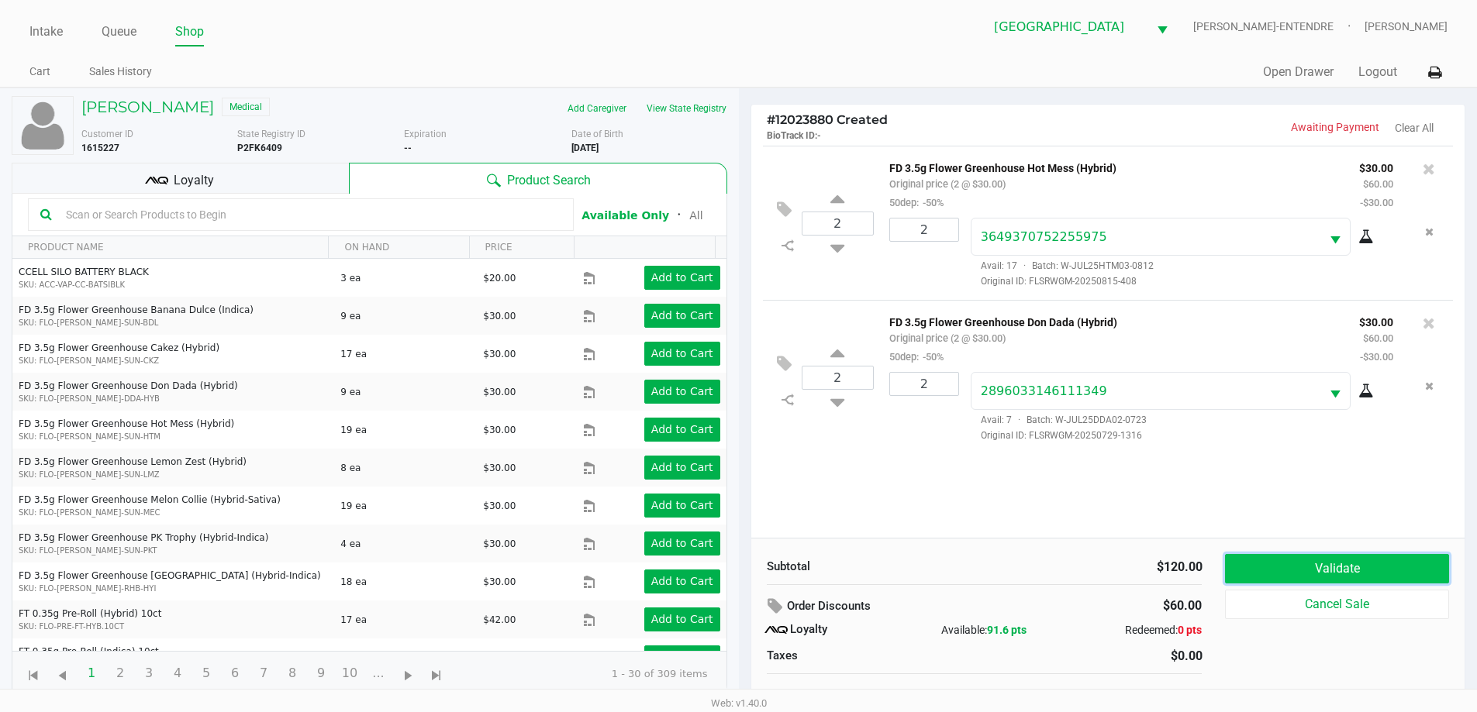
click at [1332, 571] on button "Validate" at bounding box center [1336, 568] width 223 height 29
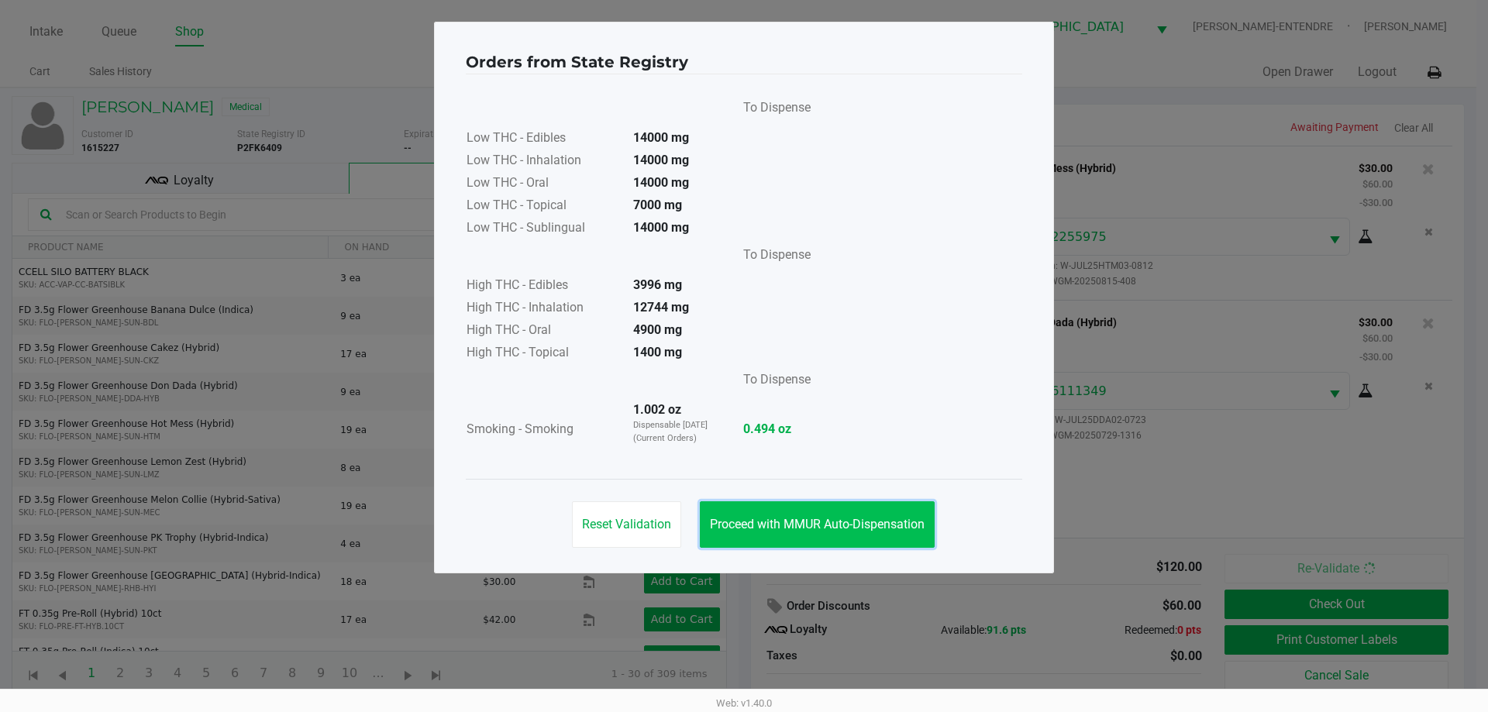
click at [852, 529] on span "Proceed with MMUR Auto-Dispensation" at bounding box center [817, 524] width 215 height 15
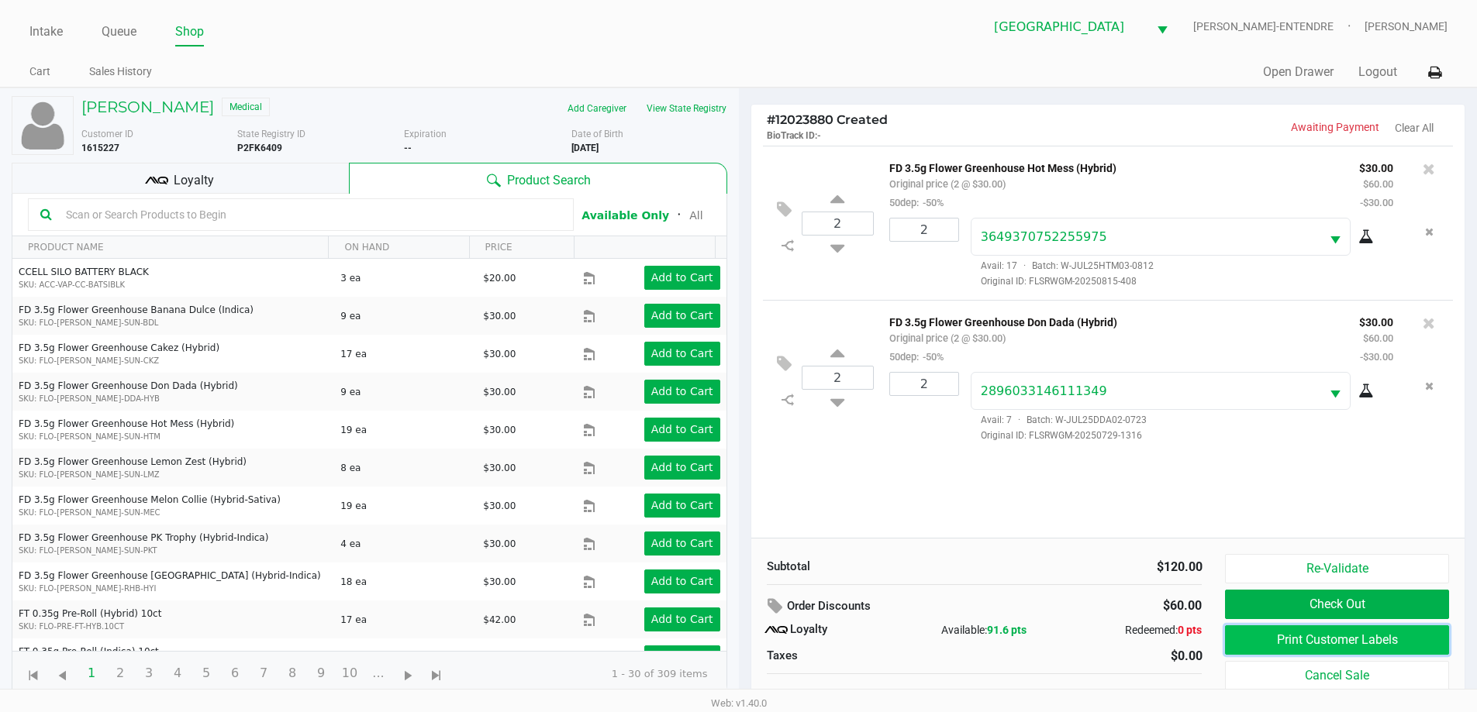
click at [1429, 645] on button "Print Customer Labels" at bounding box center [1336, 640] width 223 height 29
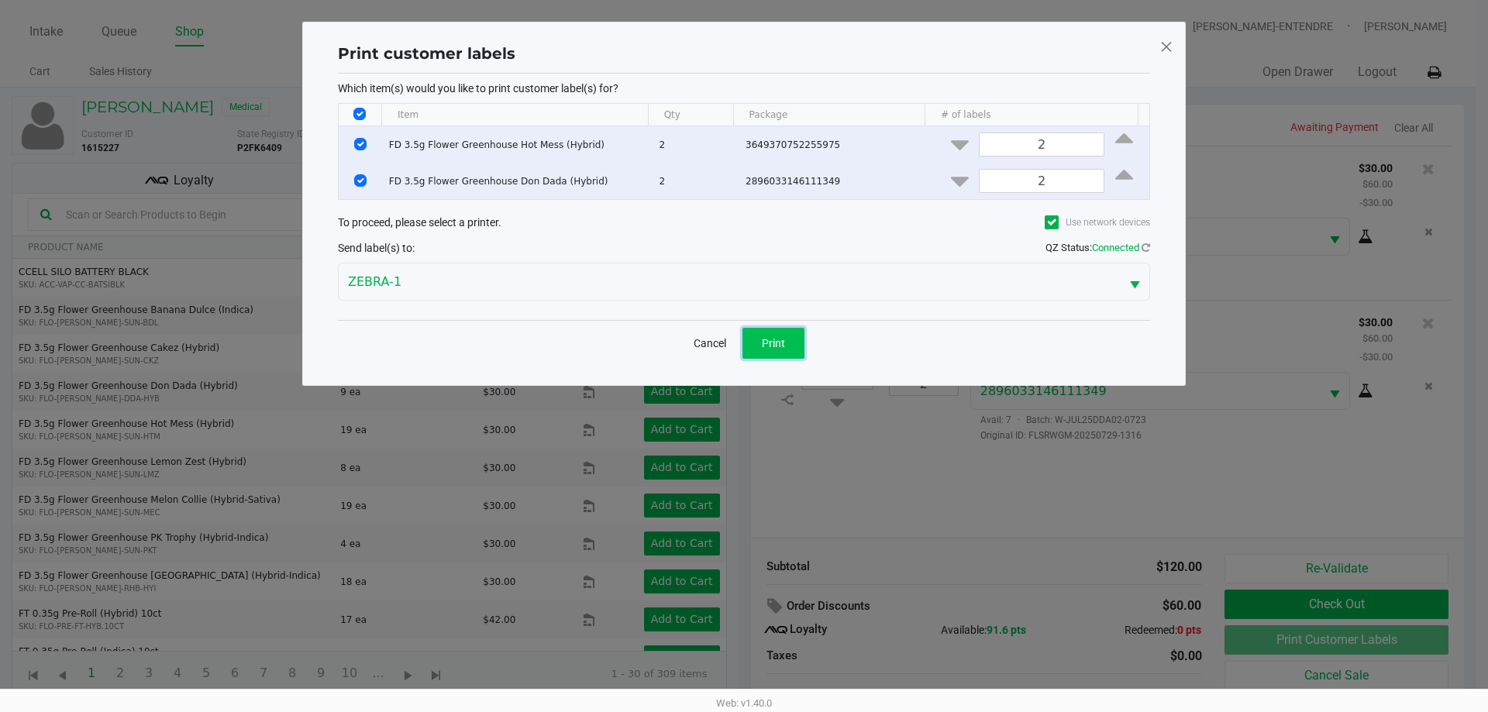
click at [770, 353] on button "Print" at bounding box center [774, 343] width 62 height 31
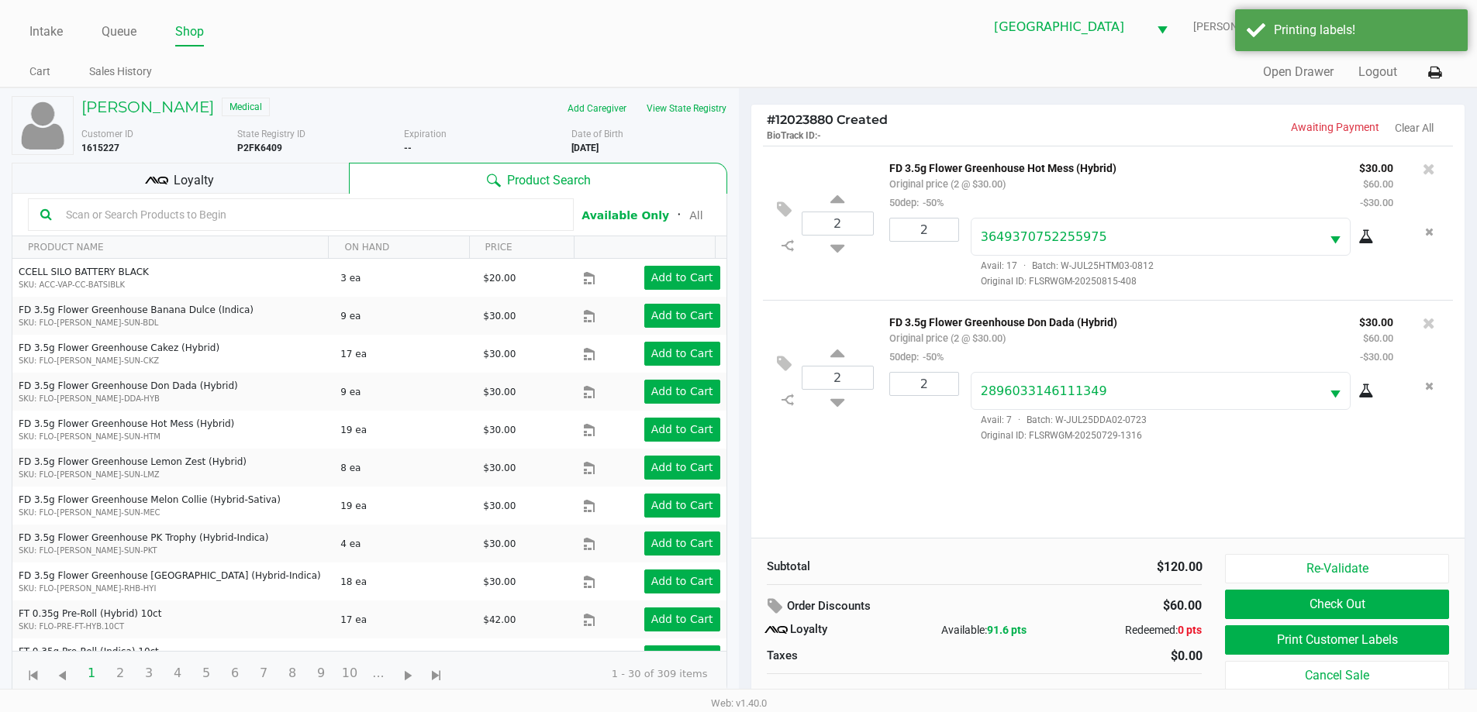
click at [212, 161] on div "Zeke Snyder Medical Add Caregiver View State Registry Customer ID 1615227 State…" at bounding box center [370, 396] width 716 height 616
click at [218, 166] on div "Loyalty" at bounding box center [180, 178] width 337 height 31
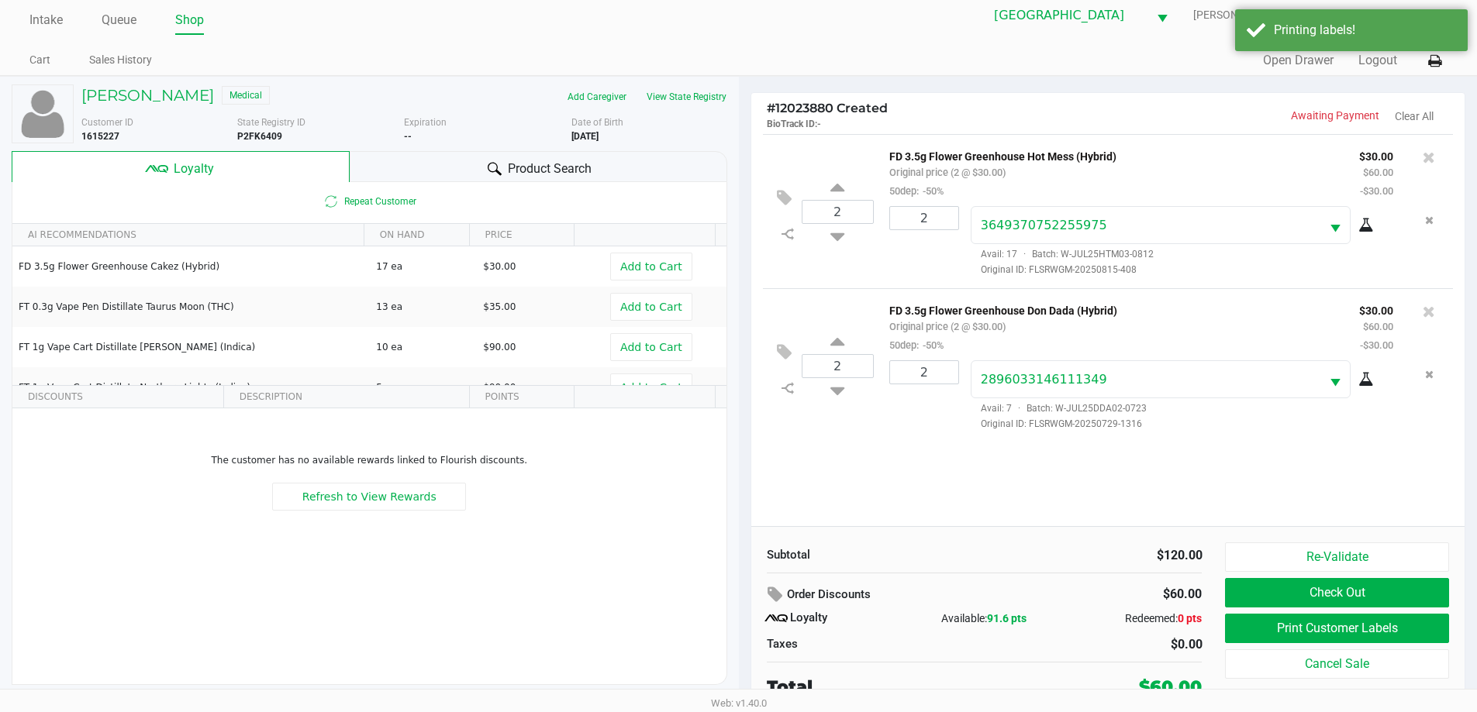
scroll to position [16, 0]
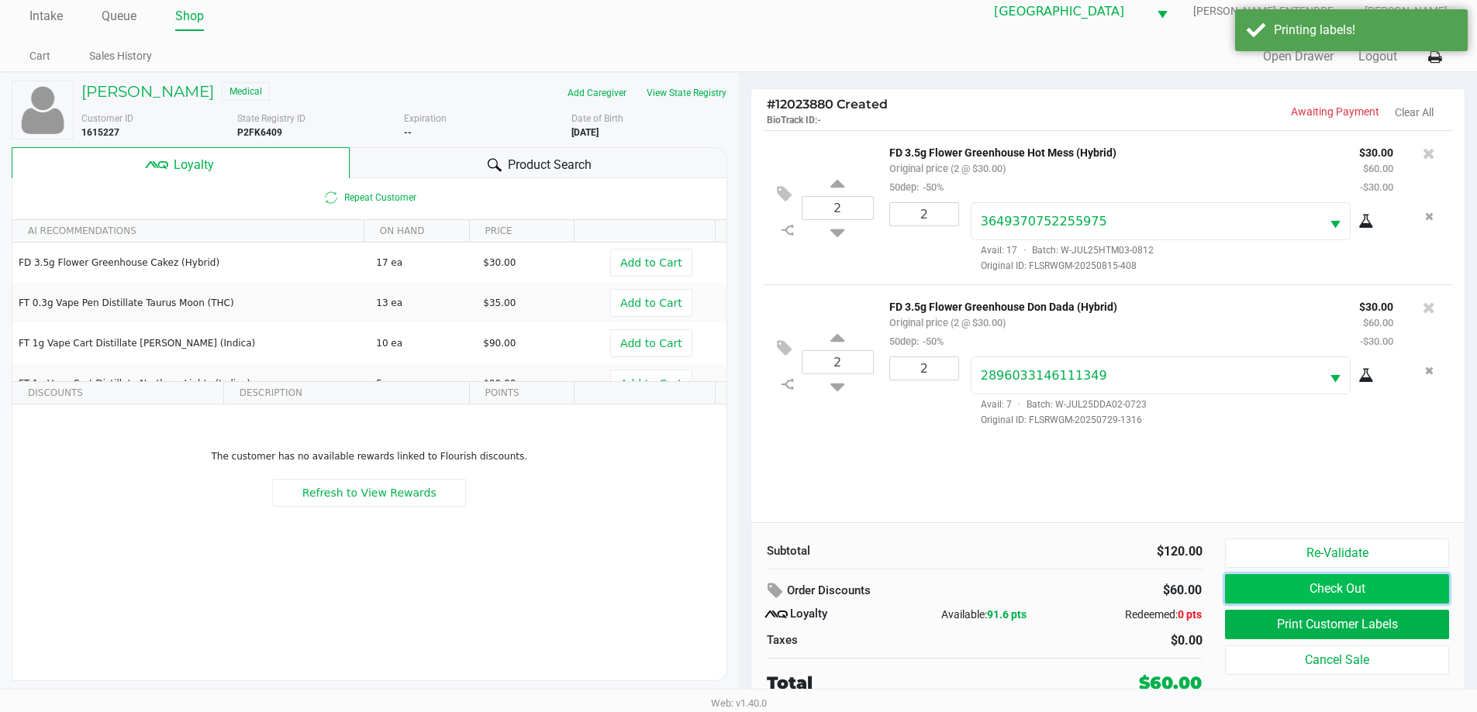
click at [1285, 587] on button "Check Out" at bounding box center [1336, 588] width 223 height 29
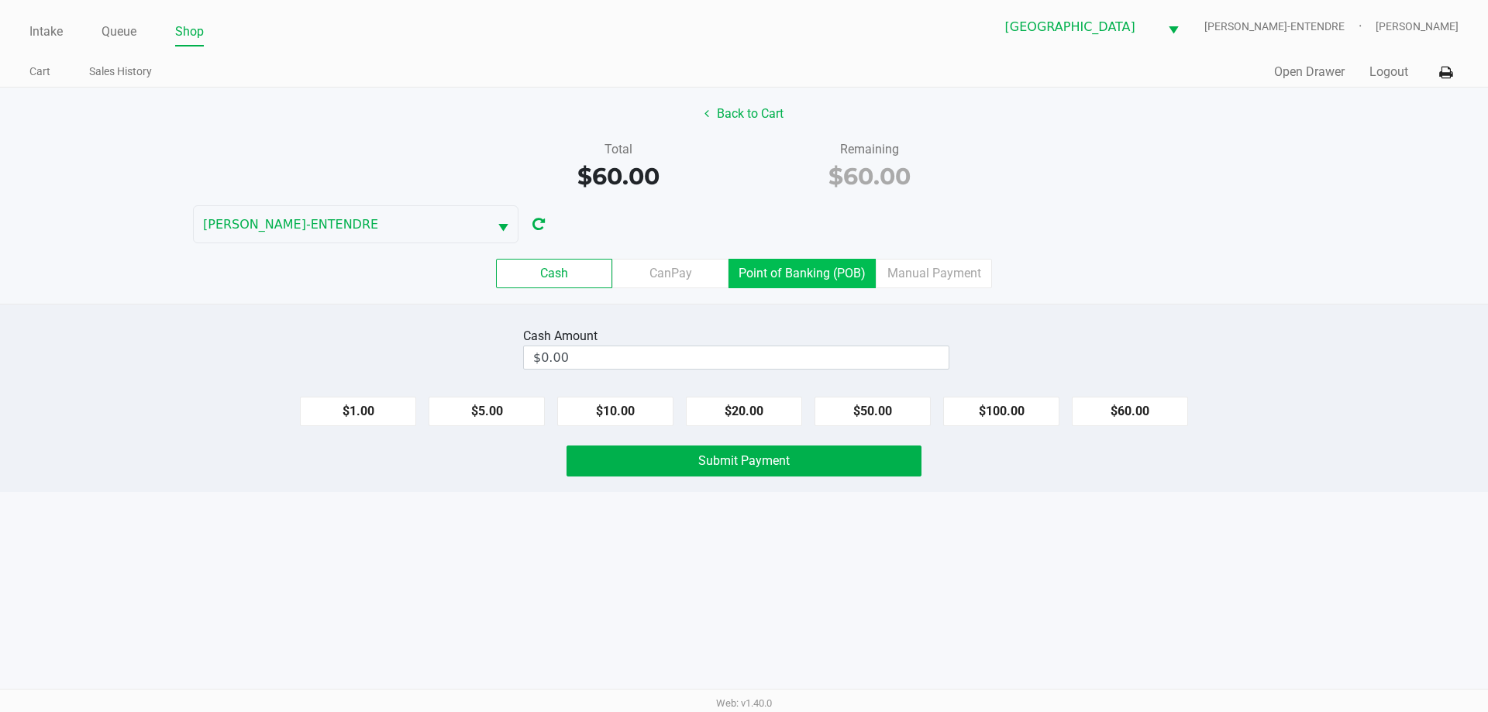
click at [830, 272] on label "Point of Banking (POB)" at bounding box center [802, 273] width 147 height 29
click at [0, 0] on 7 "Point of Banking (POB)" at bounding box center [0, 0] width 0 height 0
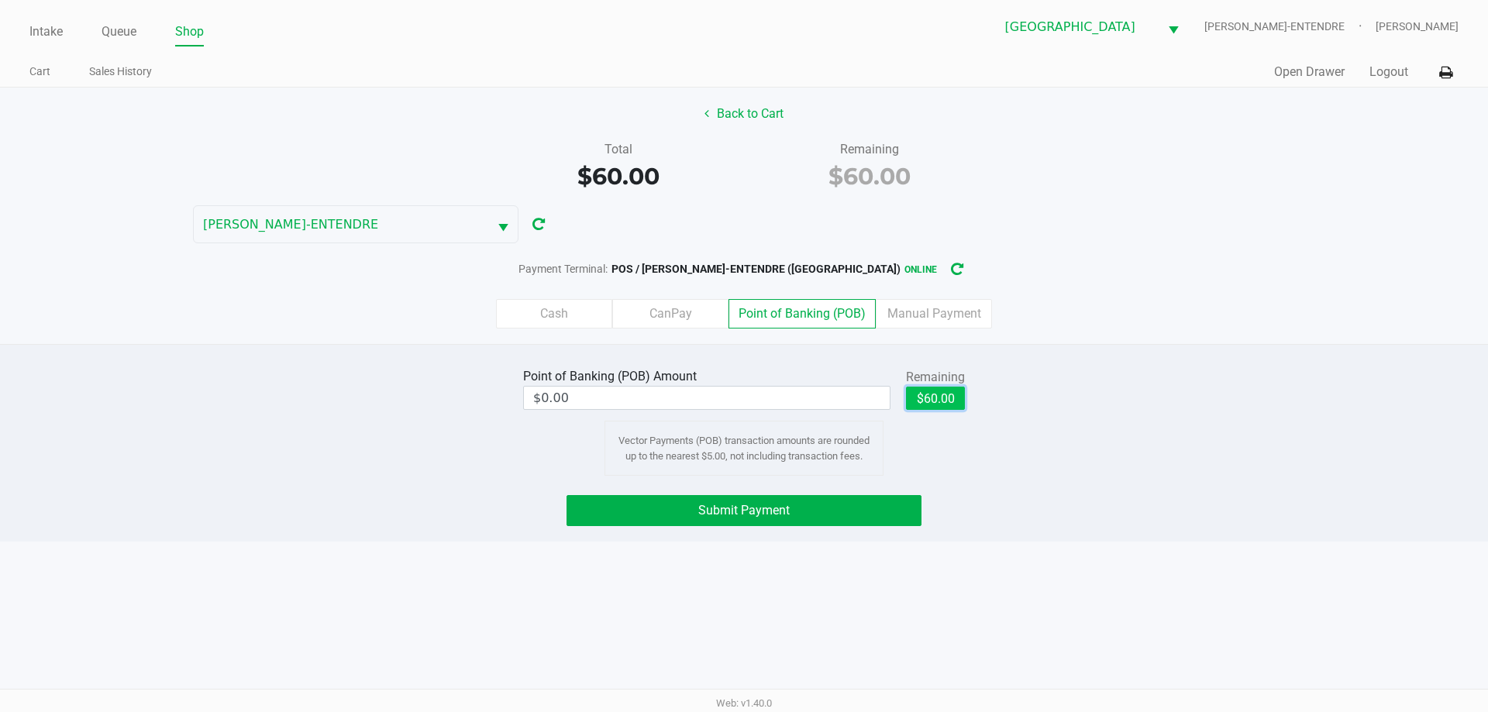
click at [932, 395] on button "$60.00" at bounding box center [935, 398] width 59 height 23
type input "$60.00"
click at [789, 509] on span "Submit Payment" at bounding box center [743, 510] width 91 height 15
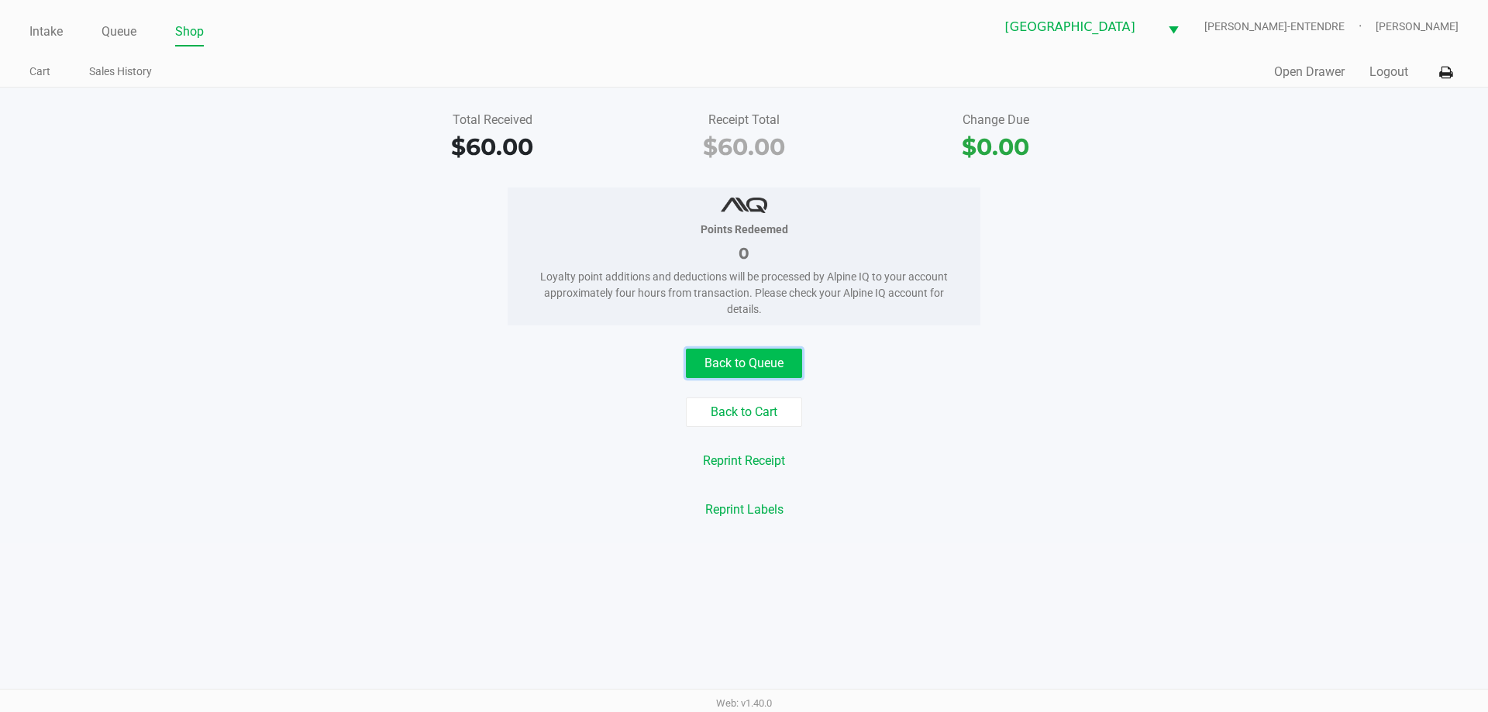
click at [773, 360] on button "Back to Queue" at bounding box center [744, 363] width 116 height 29
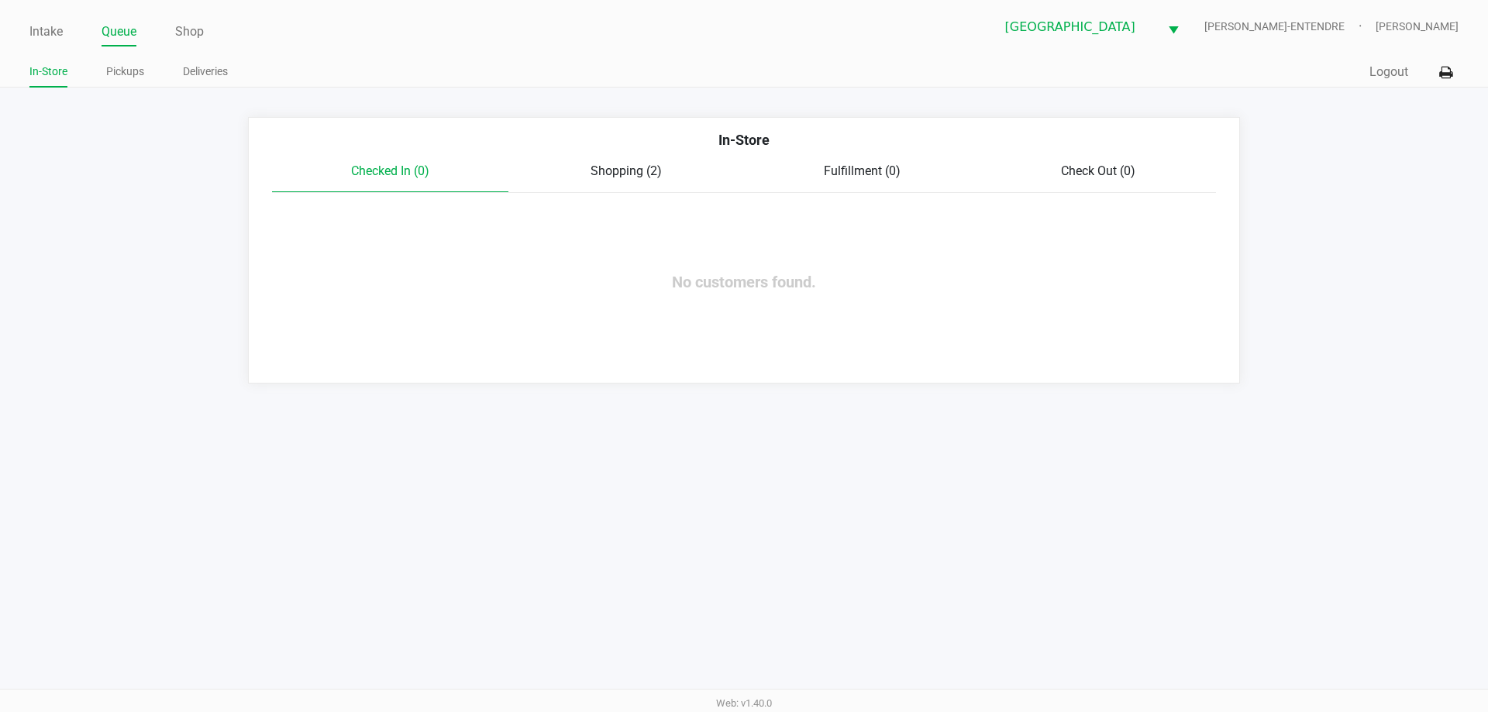
click at [655, 165] on span "Shopping (2)" at bounding box center [626, 171] width 71 height 15
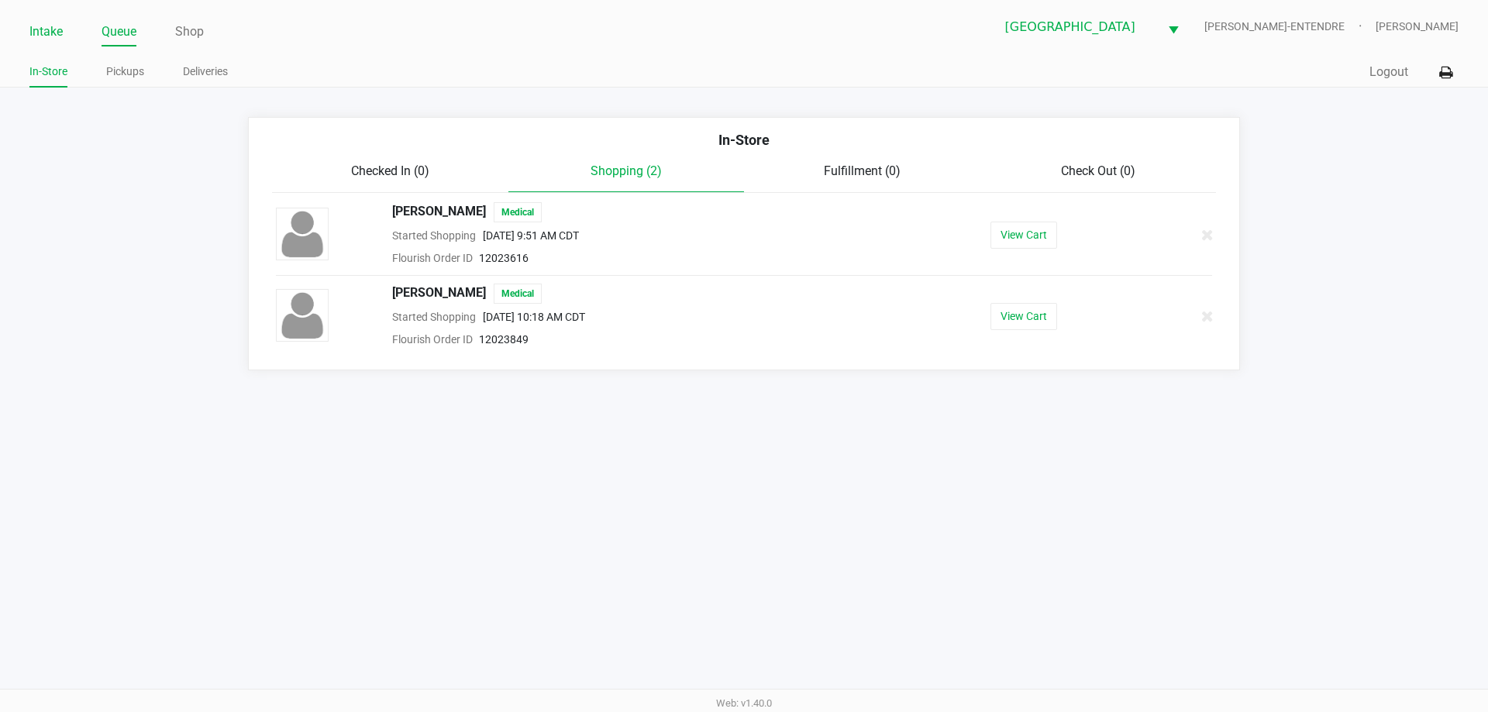
click at [48, 22] on link "Intake" at bounding box center [45, 32] width 33 height 22
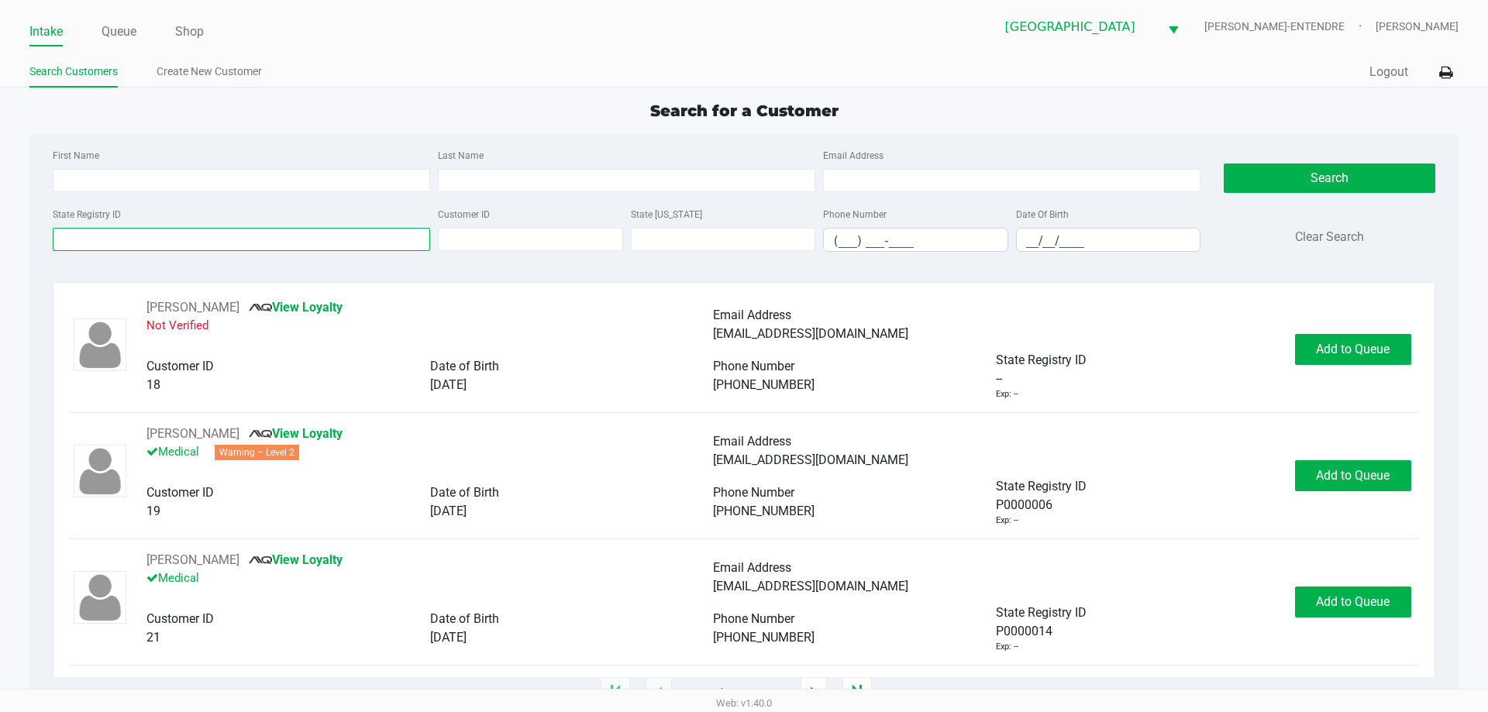
click at [269, 238] on input "State Registry ID" at bounding box center [242, 239] width 378 height 23
click at [295, 250] on input "State Registry ID" at bounding box center [242, 239] width 378 height 23
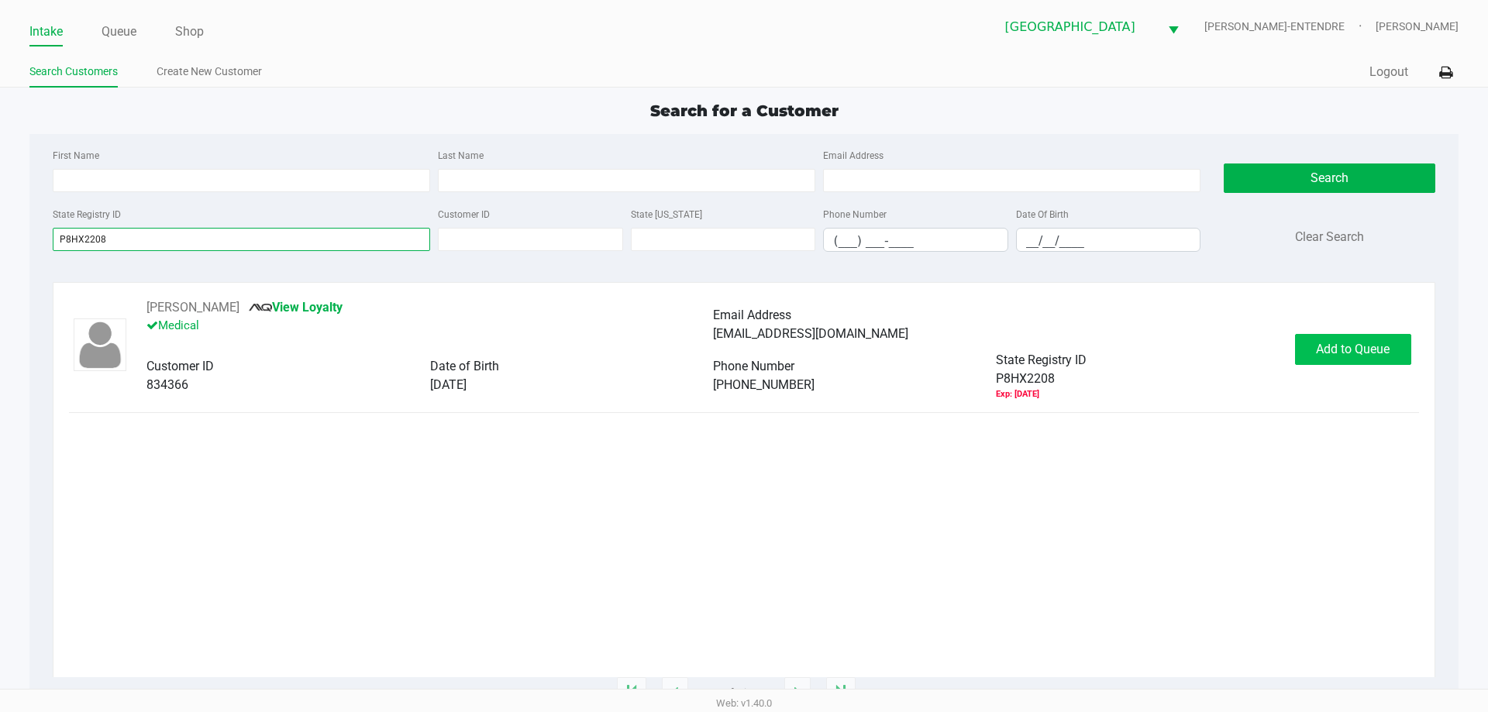
type input "P8HX2208"
click at [1378, 347] on span "Add to Queue" at bounding box center [1353, 349] width 74 height 15
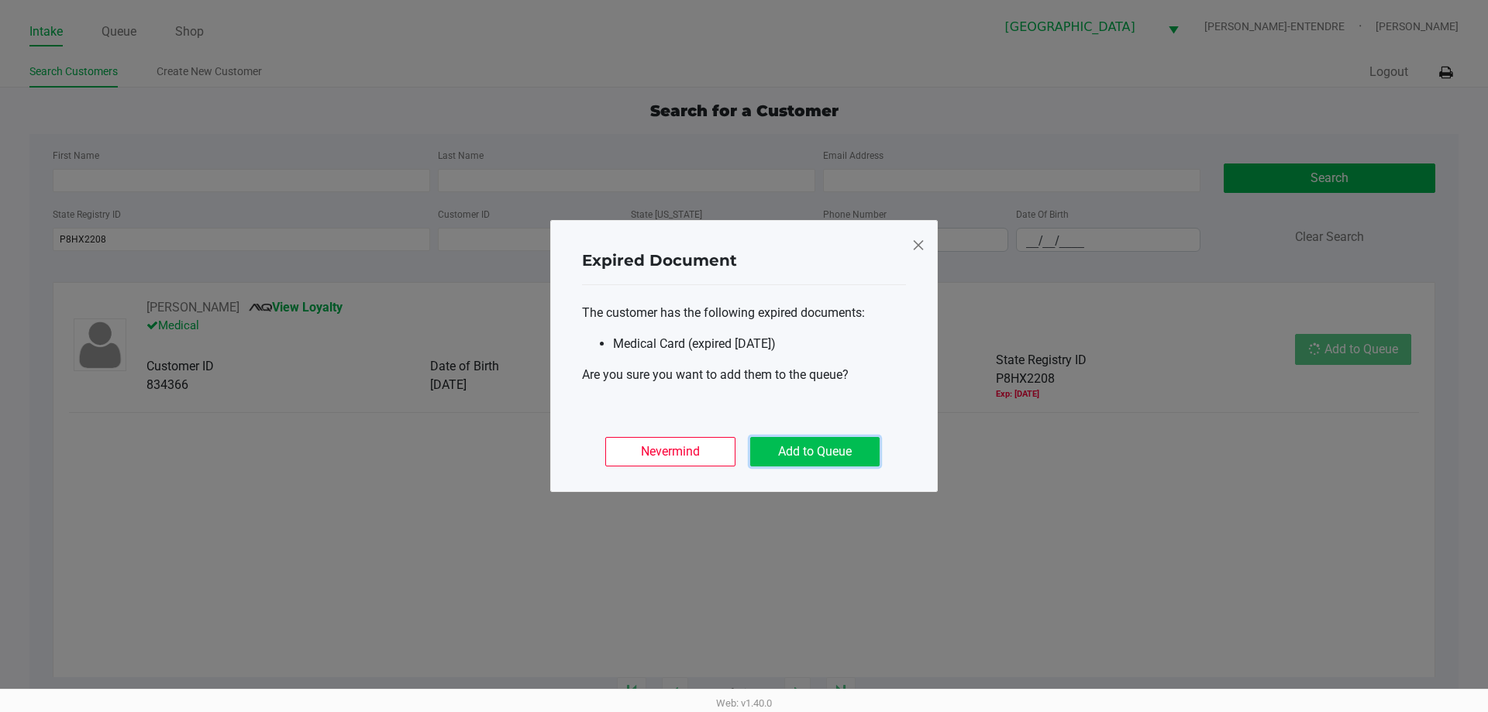
click at [841, 440] on button "Add to Queue" at bounding box center [814, 451] width 129 height 29
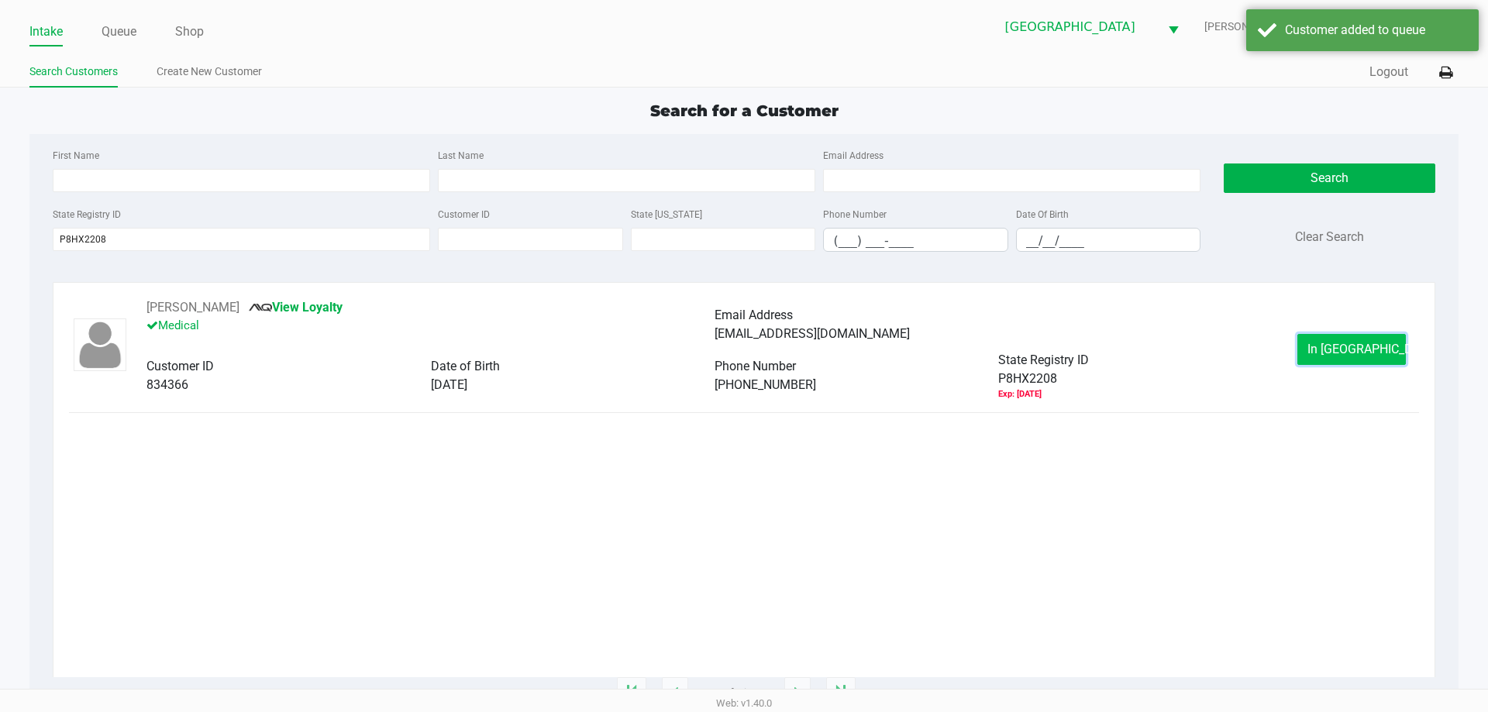
click at [1308, 355] on button "In Queue" at bounding box center [1352, 349] width 109 height 31
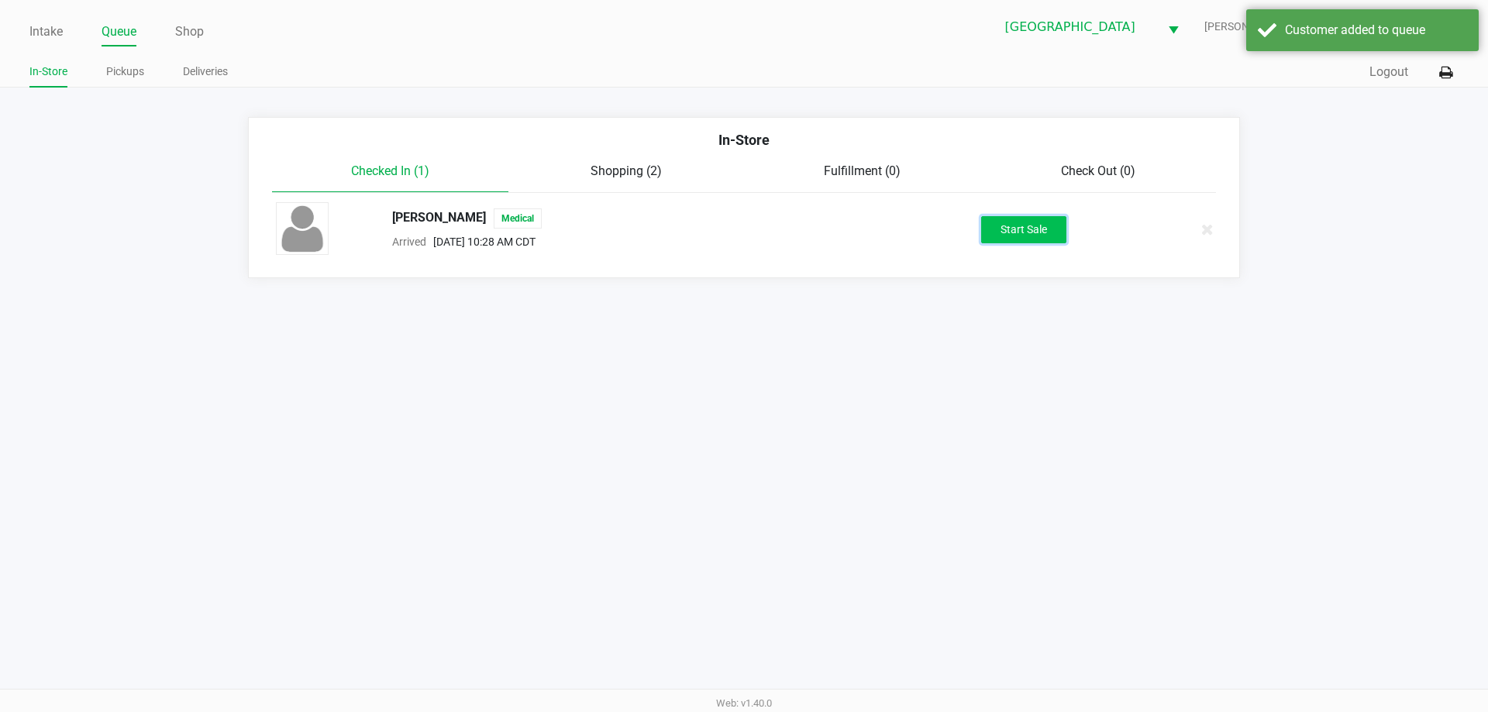
click at [1027, 226] on button "Start Sale" at bounding box center [1023, 229] width 85 height 27
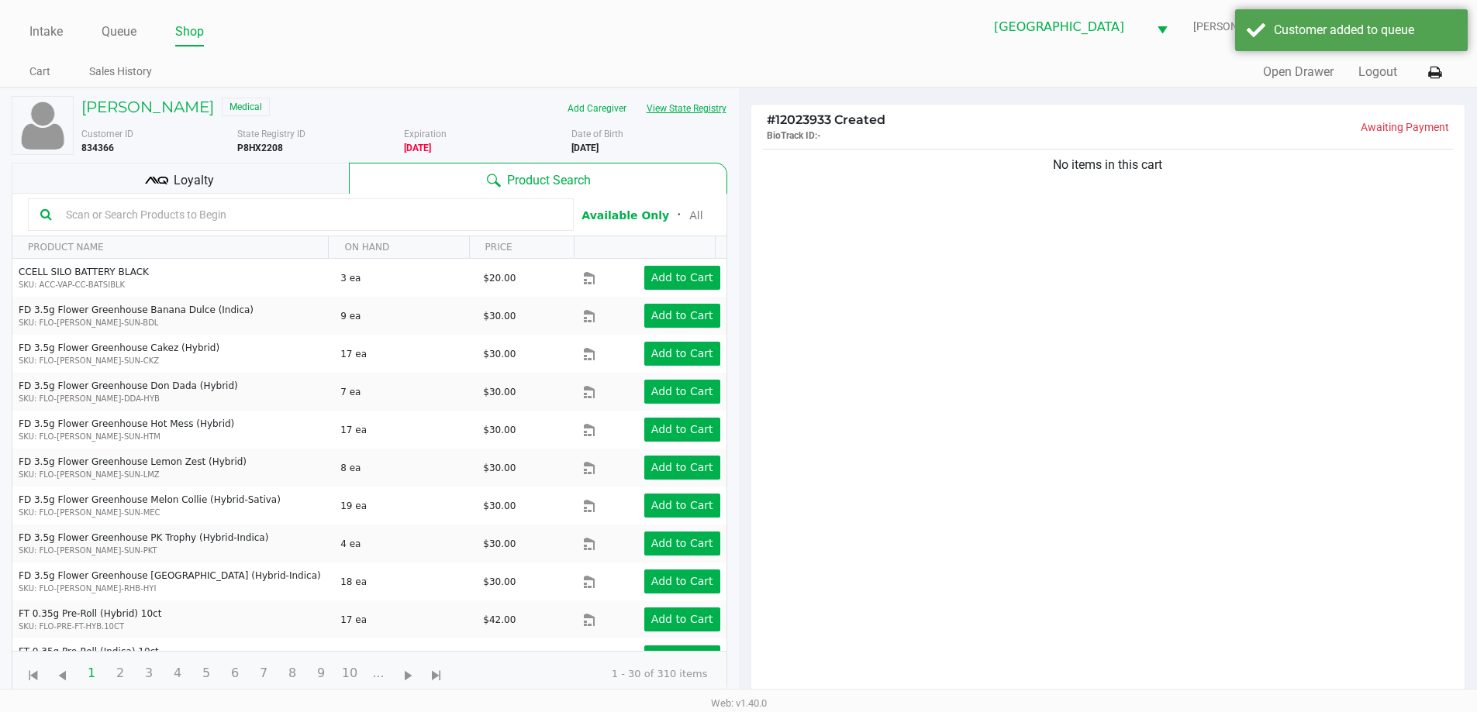
click at [723, 112] on button "View State Registry" at bounding box center [681, 108] width 91 height 25
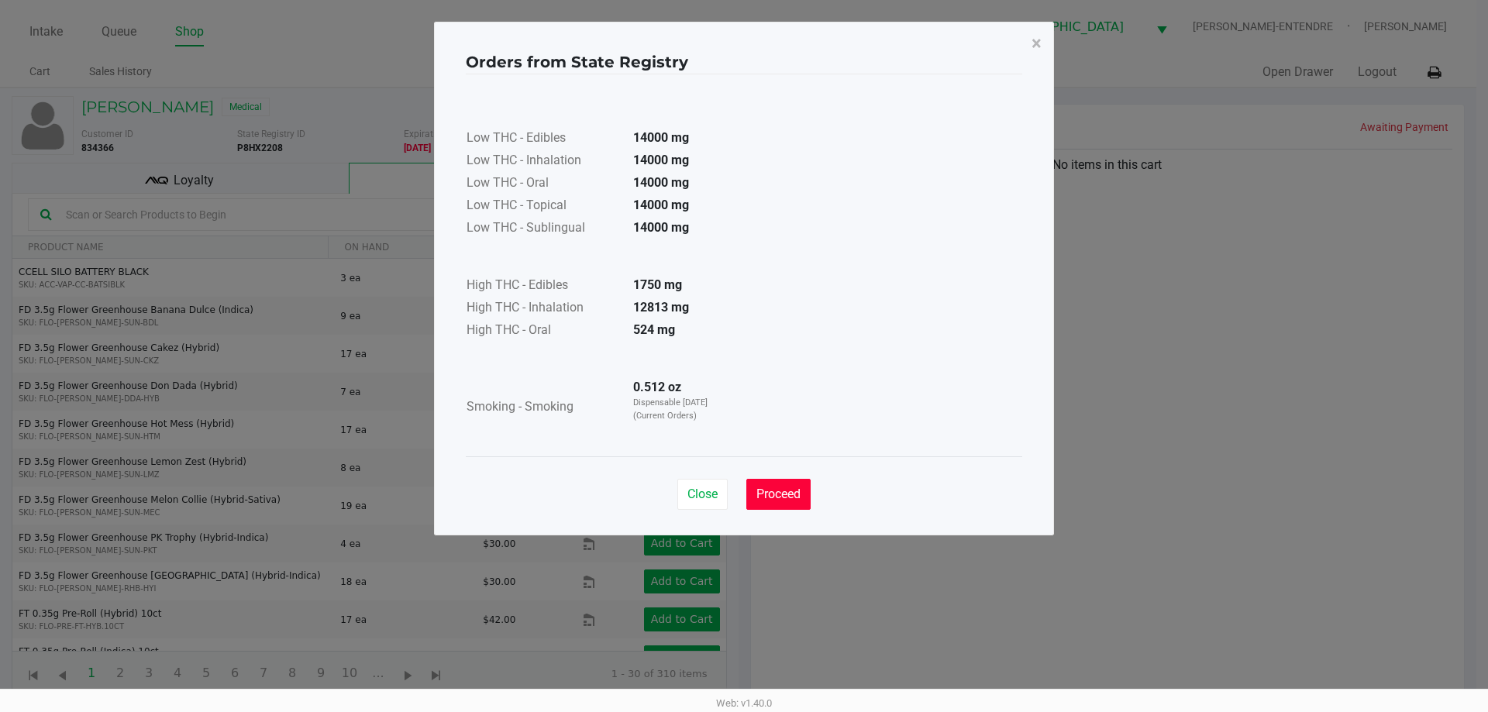
click at [785, 484] on button "Proceed" at bounding box center [779, 494] width 64 height 31
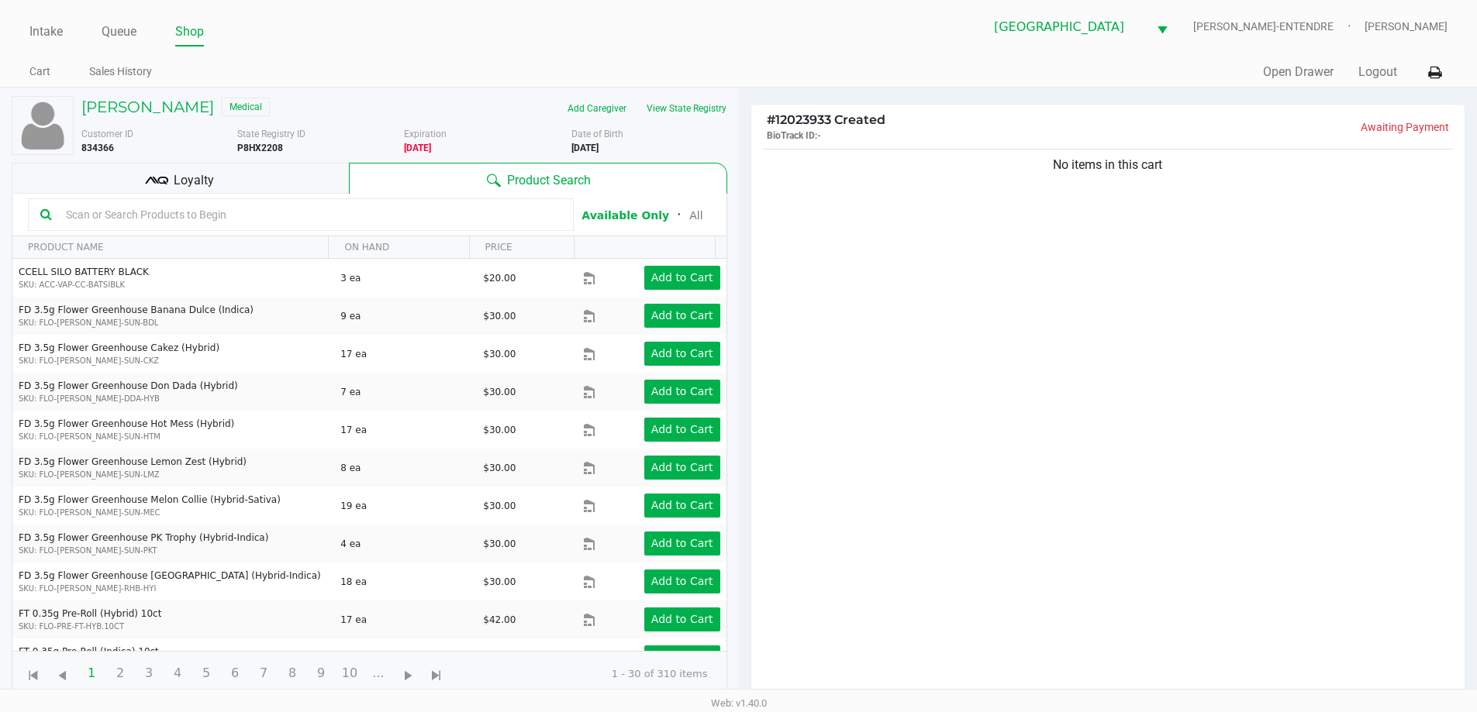
click at [950, 394] on div "No items in this cart" at bounding box center [1108, 427] width 714 height 563
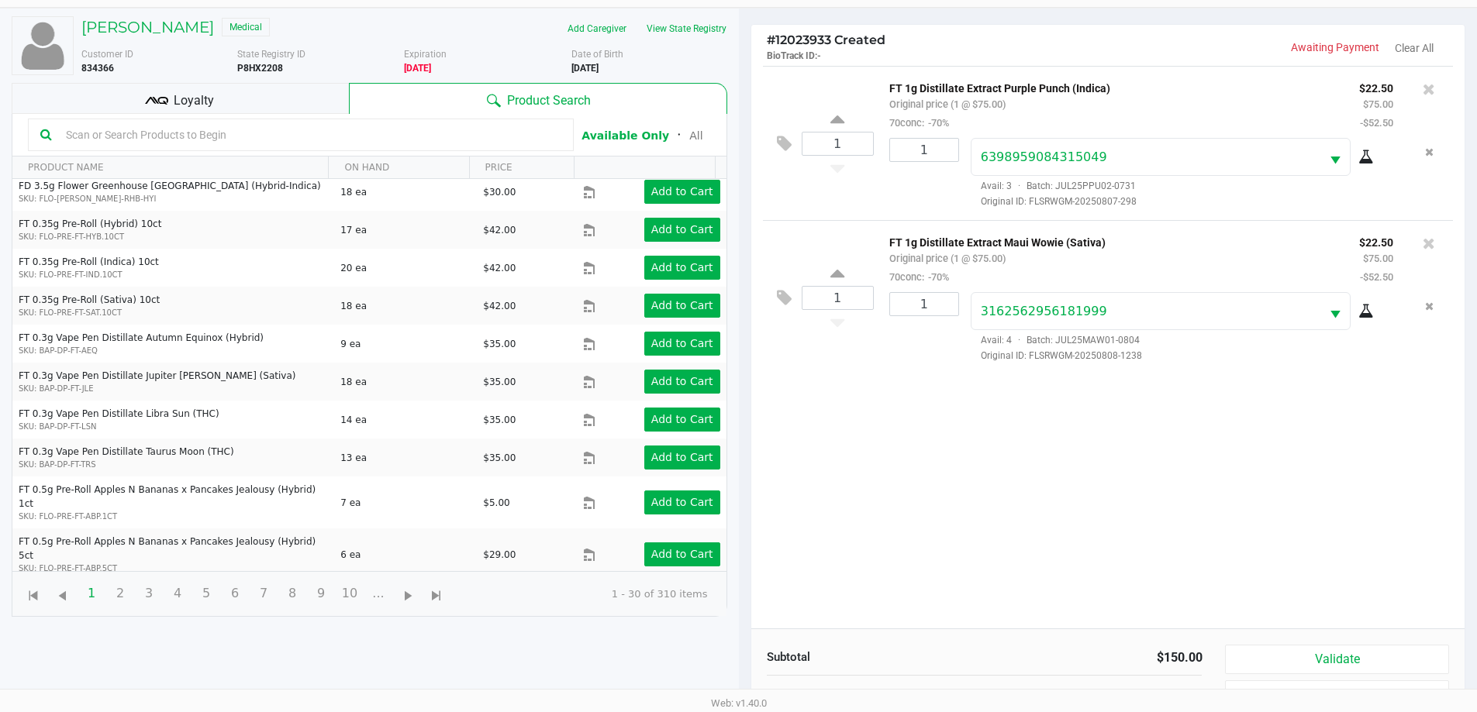
scroll to position [155, 0]
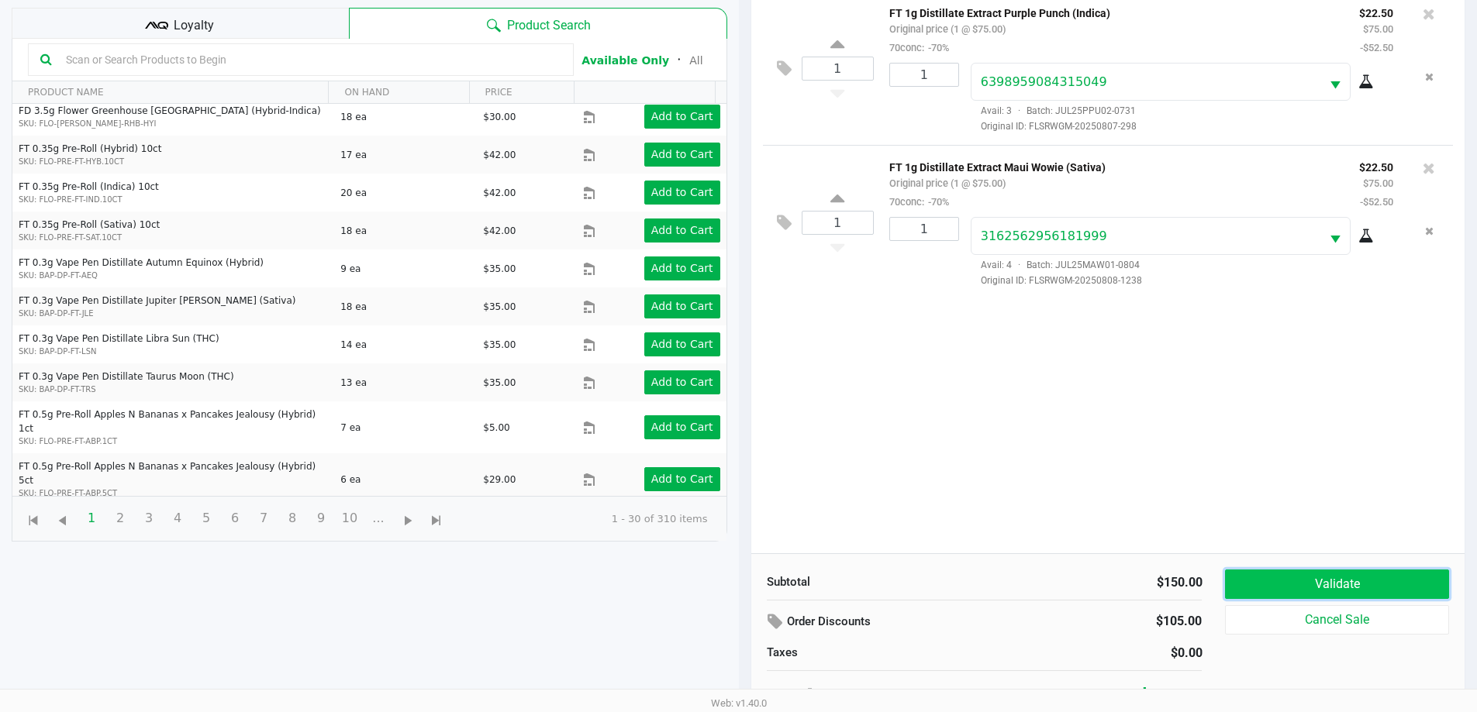
click at [1305, 573] on button "Validate" at bounding box center [1336, 584] width 223 height 29
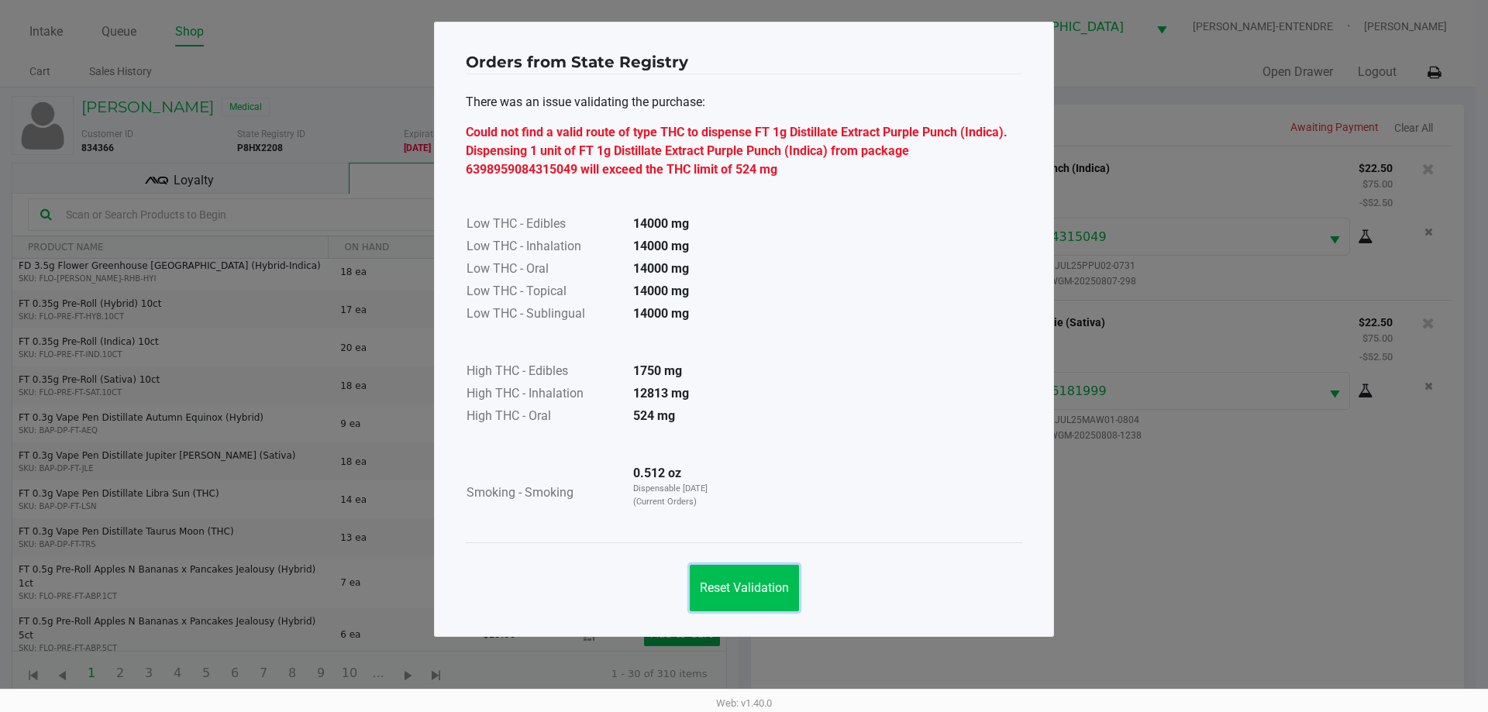
click at [766, 577] on button "Reset Validation" at bounding box center [744, 588] width 109 height 47
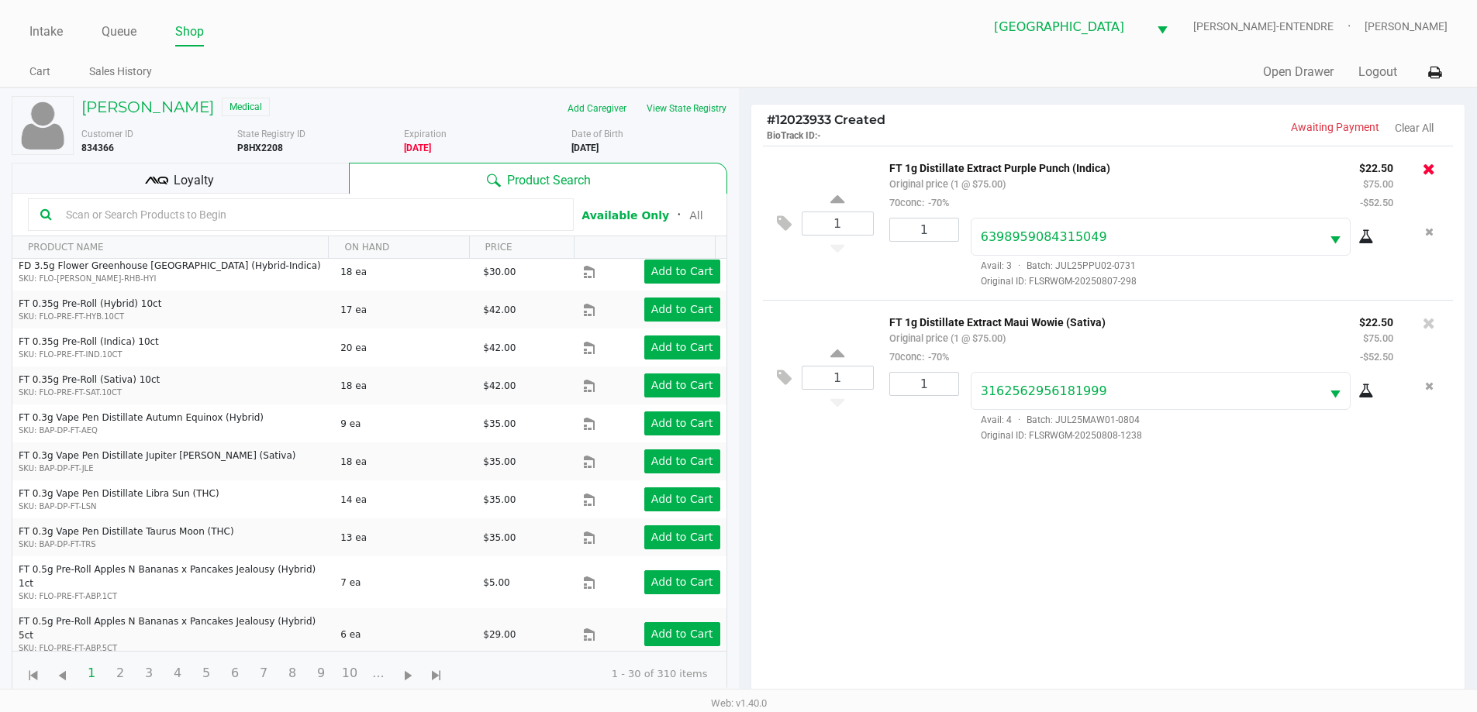
click at [1429, 167] on icon at bounding box center [1428, 169] width 12 height 16
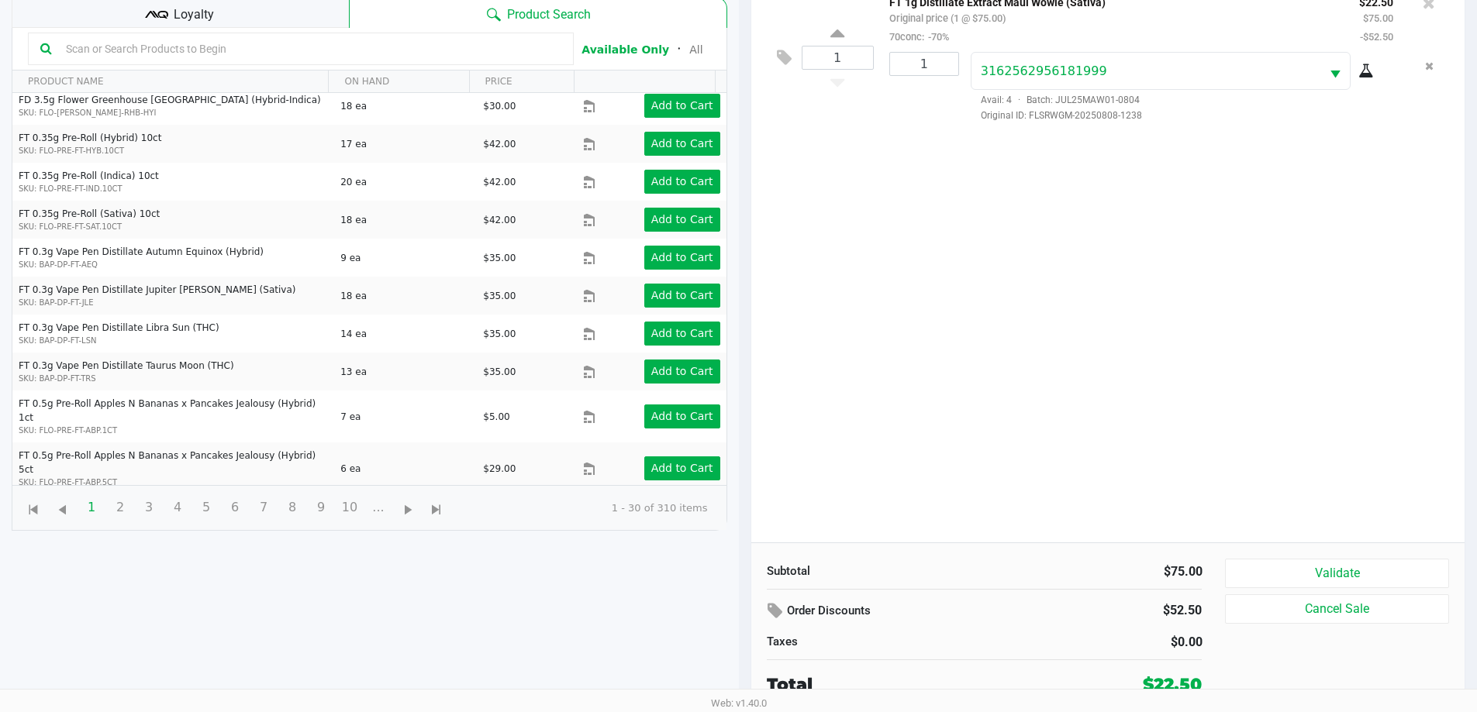
scroll to position [167, 0]
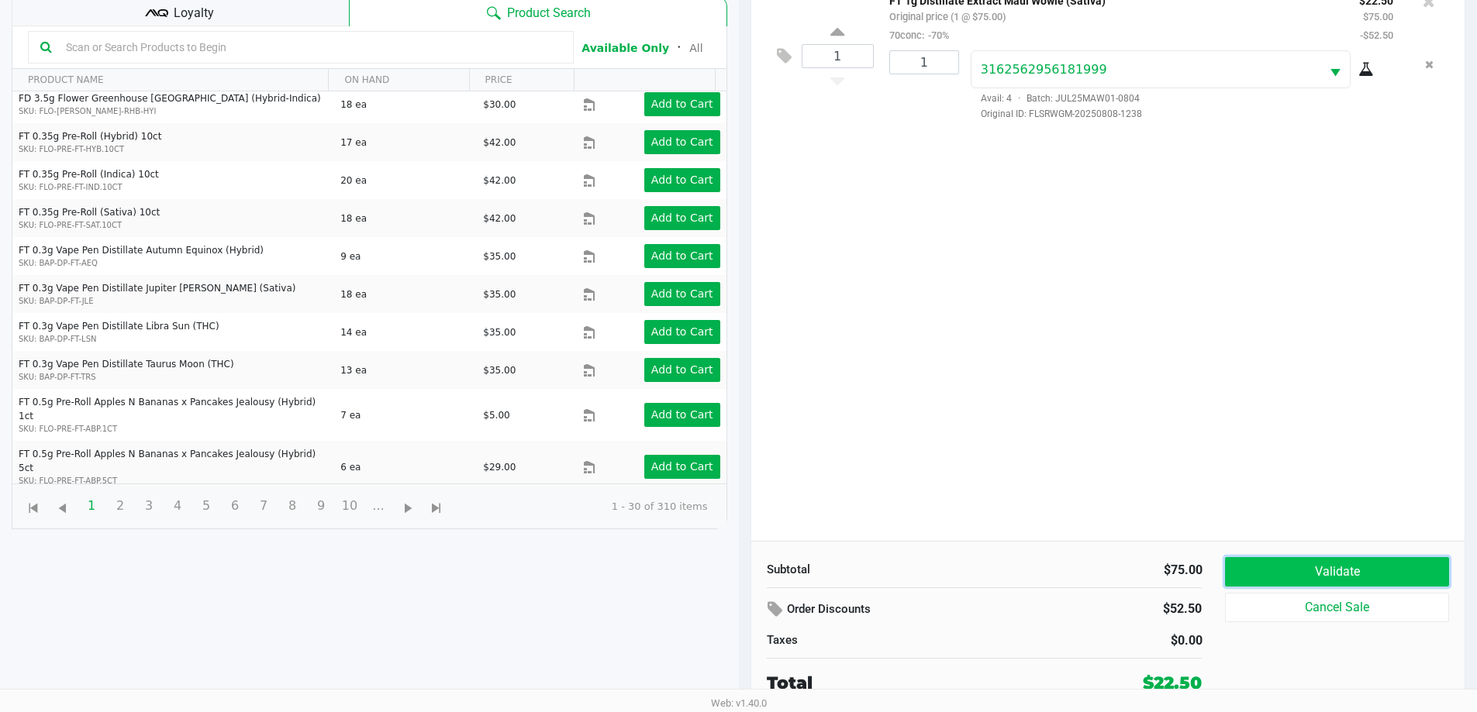
click at [1359, 576] on button "Validate" at bounding box center [1336, 571] width 223 height 29
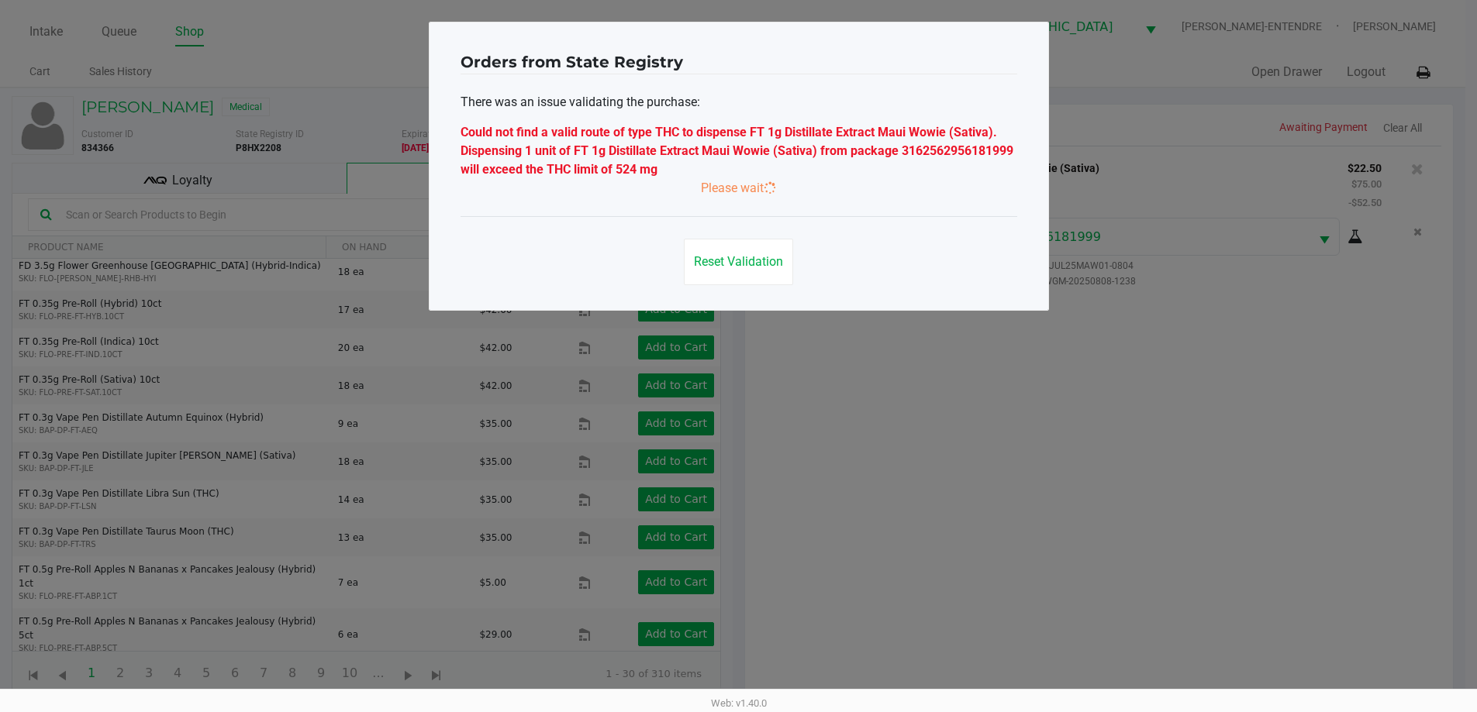
scroll to position [0, 0]
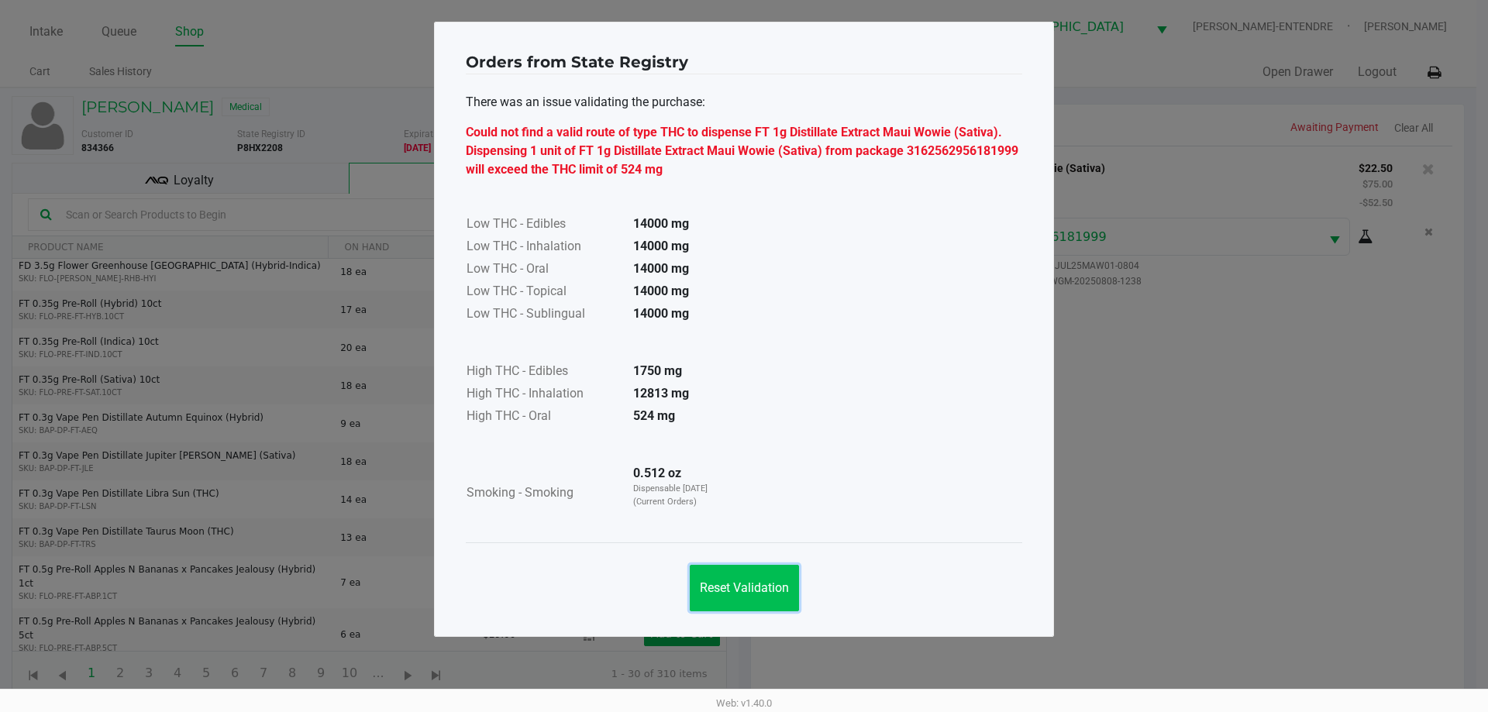
click at [738, 583] on span "Reset Validation" at bounding box center [744, 588] width 89 height 15
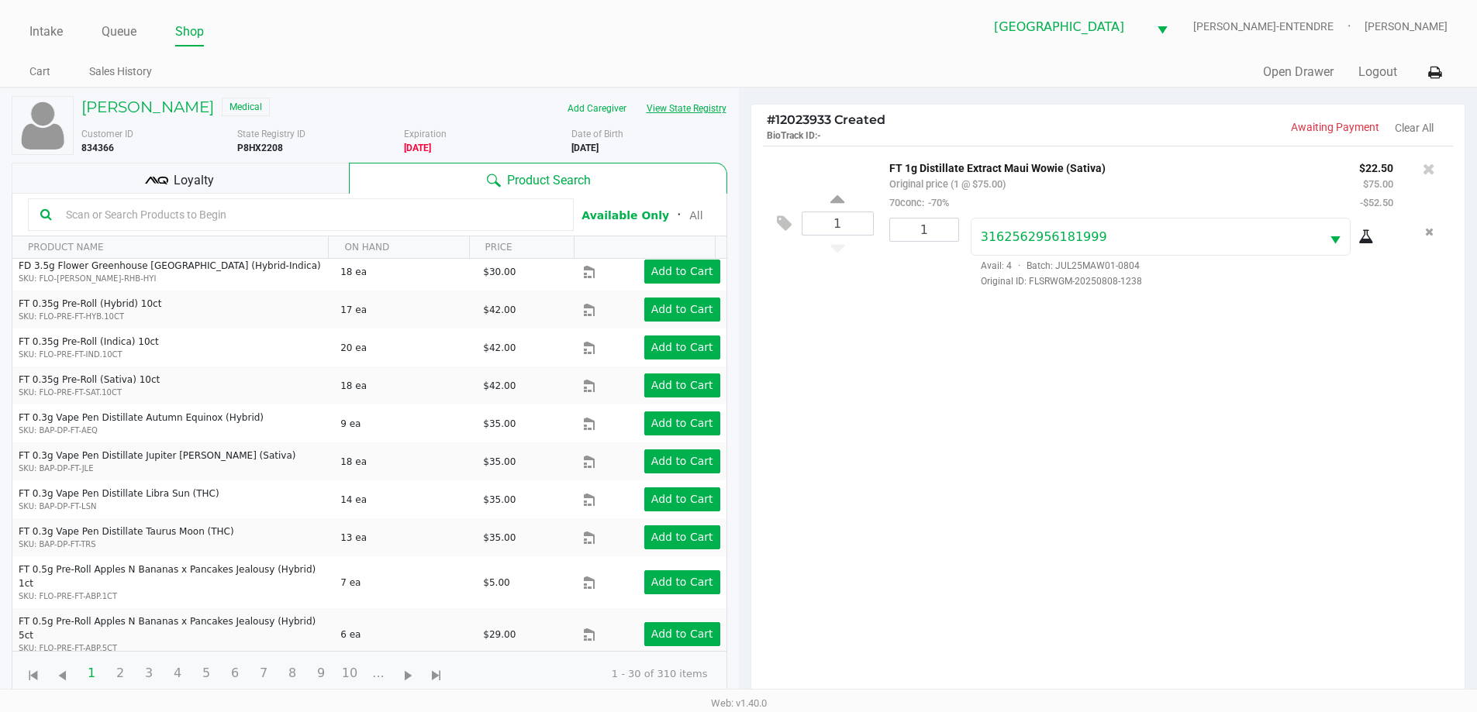
click at [666, 105] on button "View State Registry" at bounding box center [681, 108] width 91 height 25
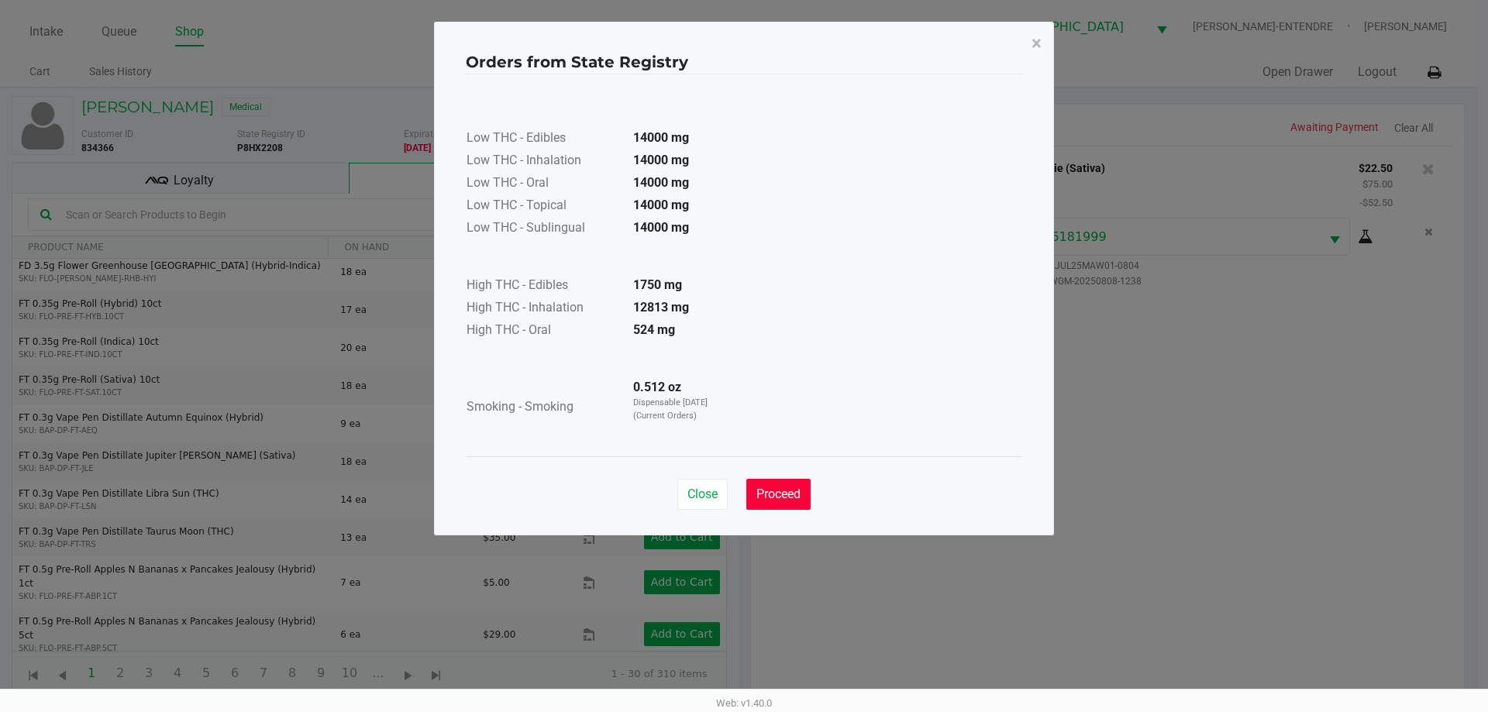
click at [772, 497] on span "Proceed" at bounding box center [779, 494] width 44 height 15
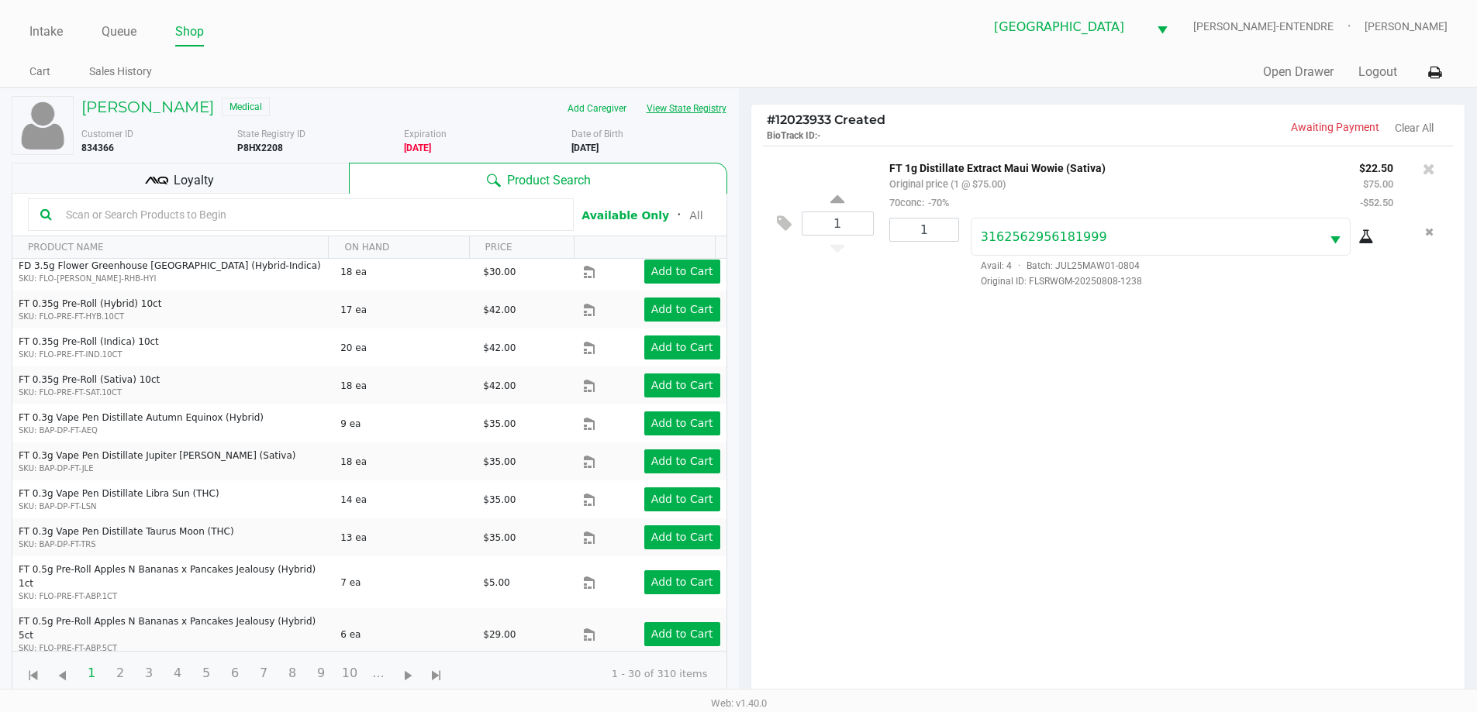
click at [700, 115] on button "View State Registry" at bounding box center [681, 108] width 91 height 25
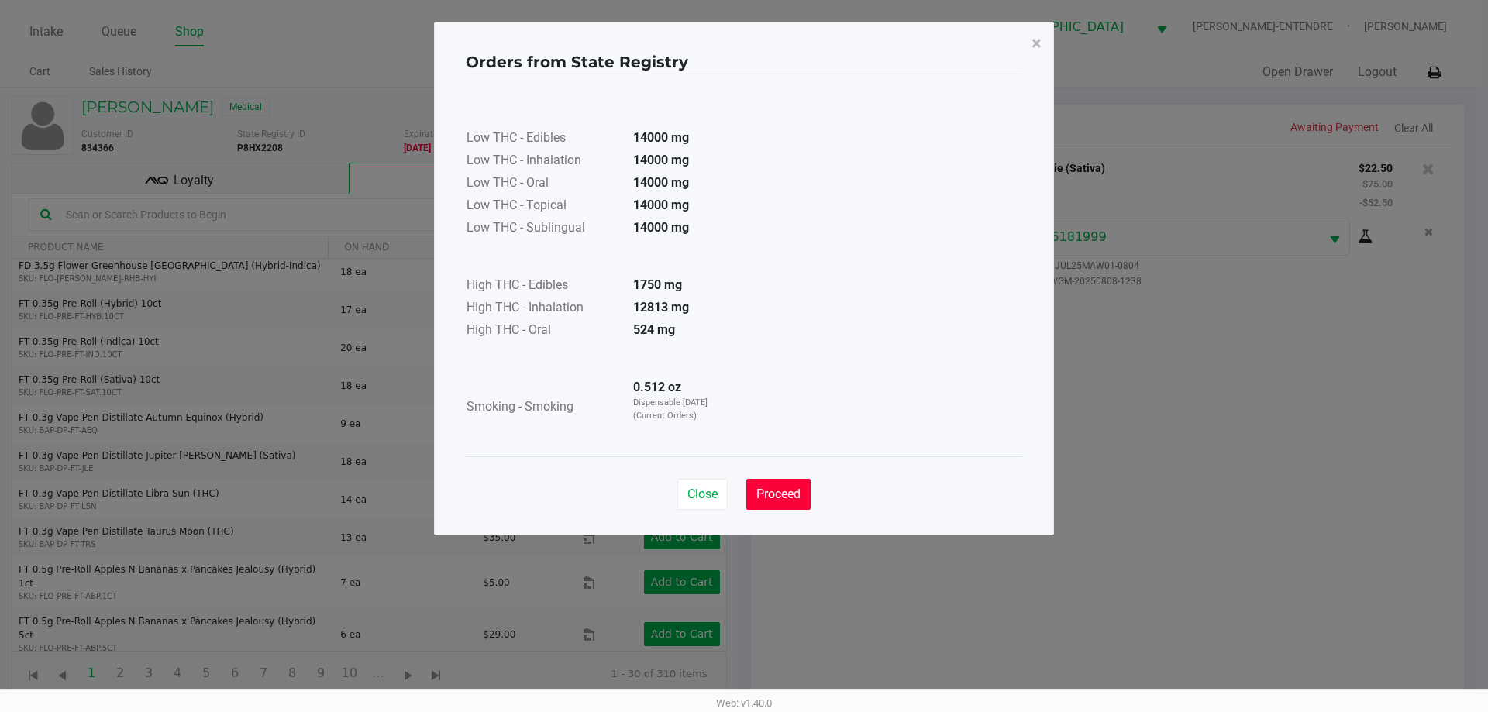
click at [787, 490] on span "Proceed" at bounding box center [779, 494] width 44 height 15
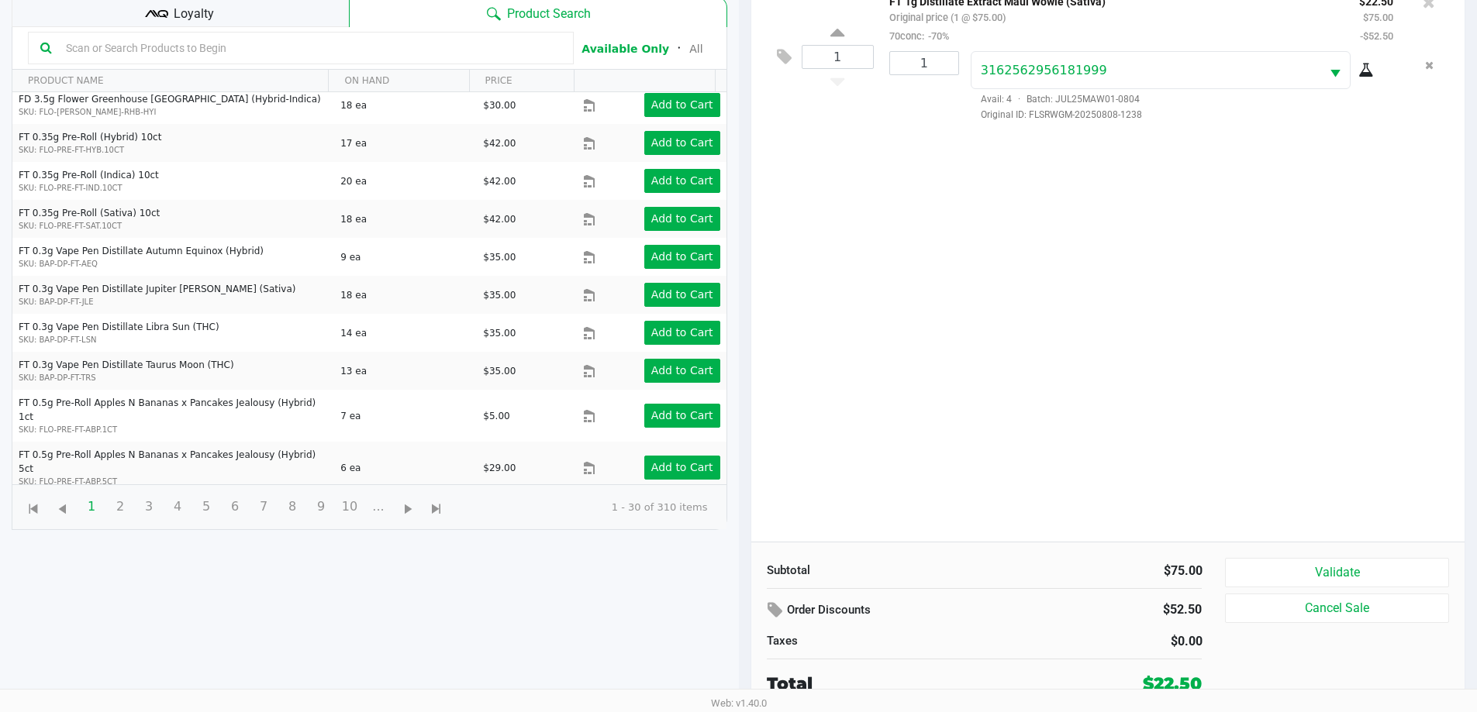
scroll to position [167, 0]
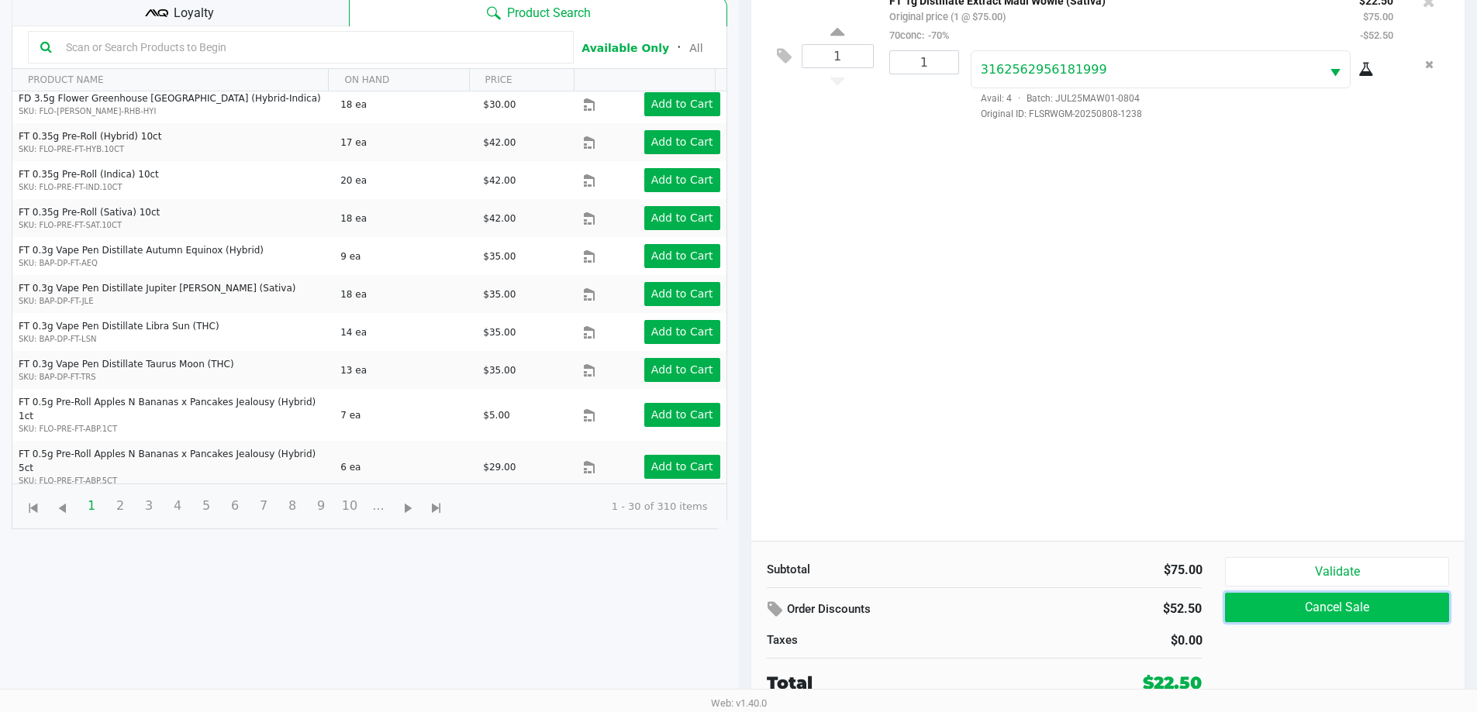
click at [1364, 598] on button "Cancel Sale" at bounding box center [1336, 607] width 223 height 29
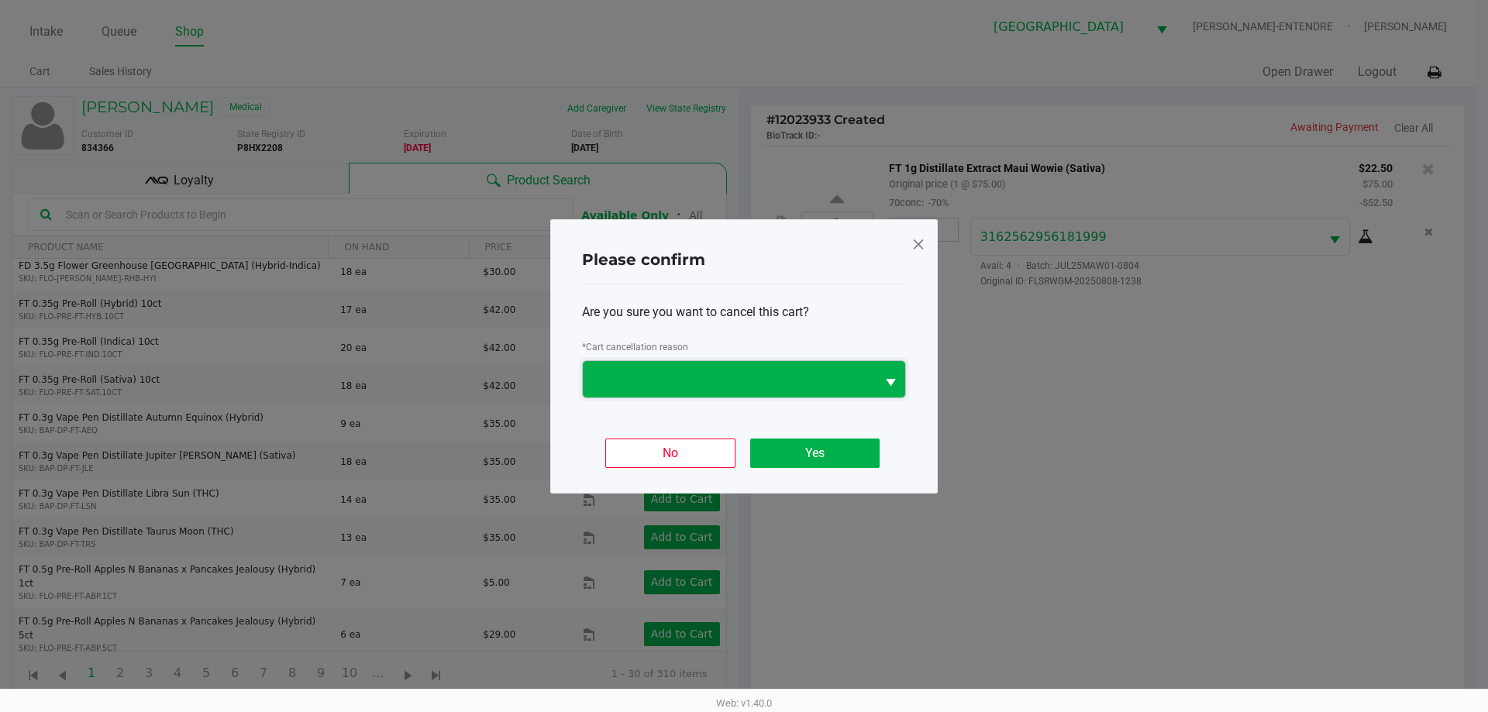
click at [806, 385] on span at bounding box center [729, 379] width 274 height 19
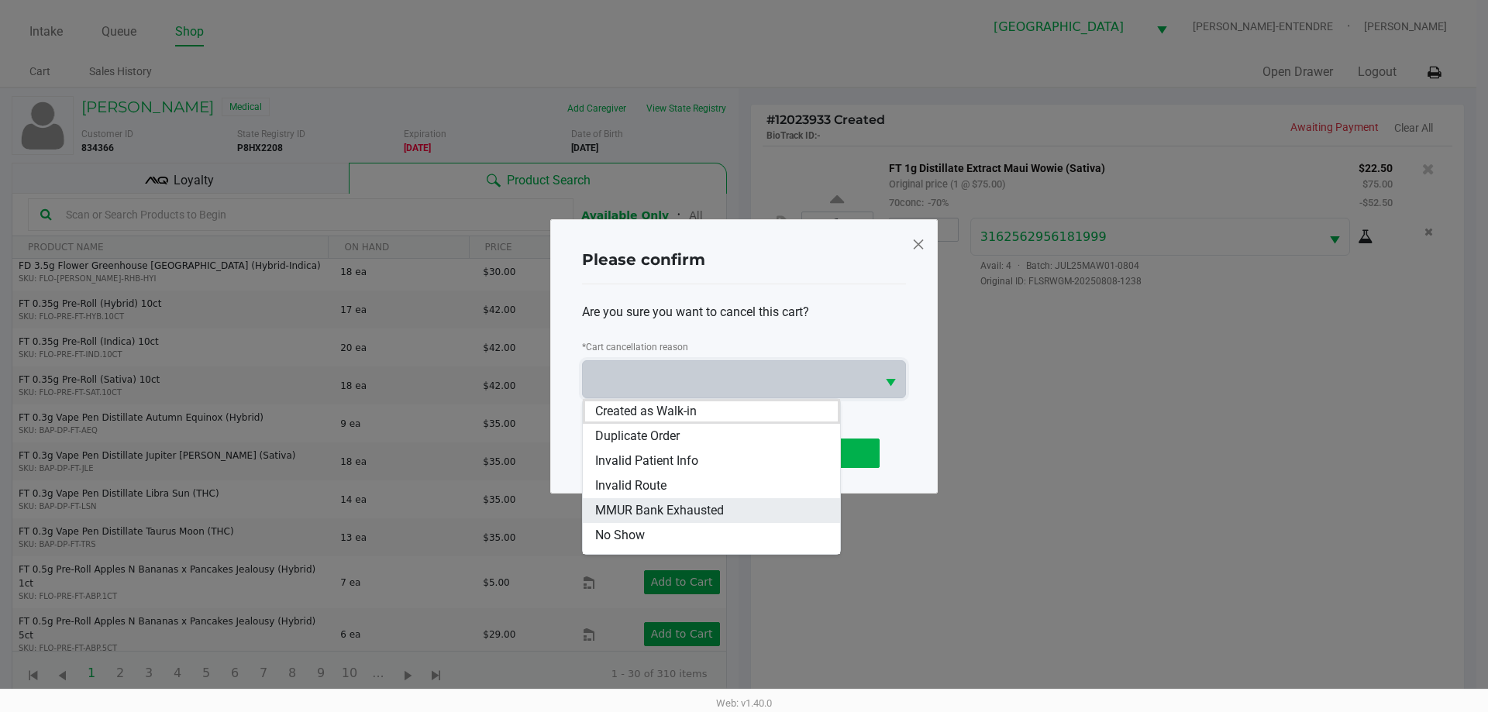
click at [688, 507] on span "MMUR Bank Exhausted" at bounding box center [659, 511] width 129 height 19
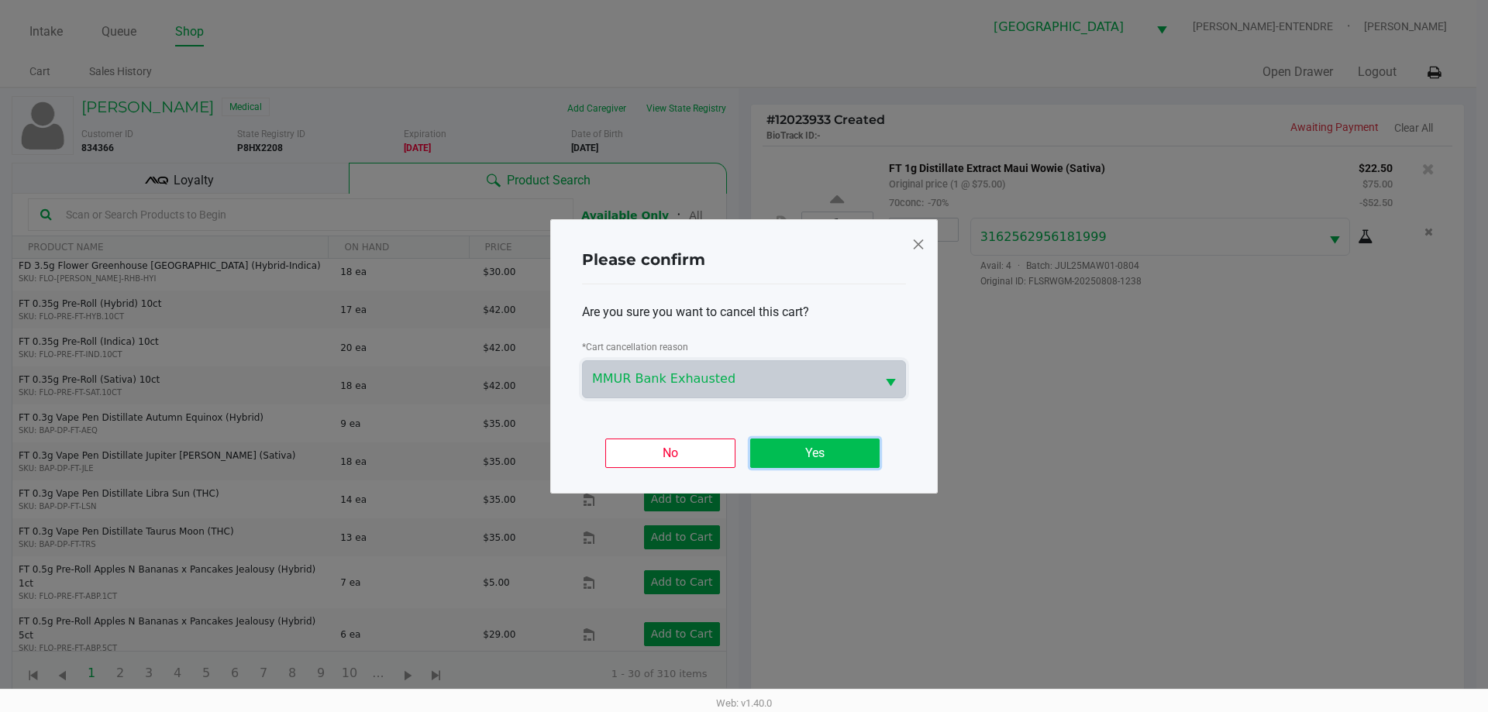
click at [853, 454] on button "Yes" at bounding box center [814, 453] width 129 height 29
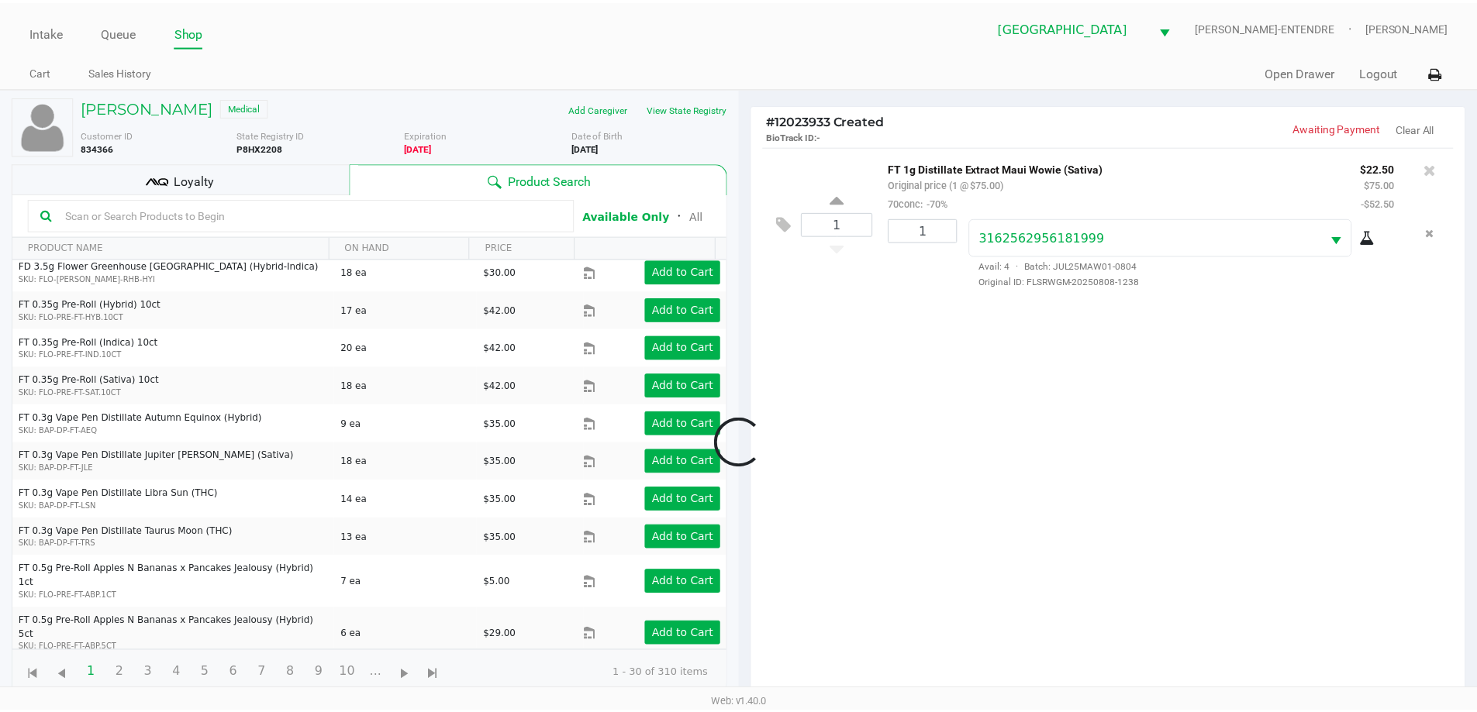
scroll to position [167, 0]
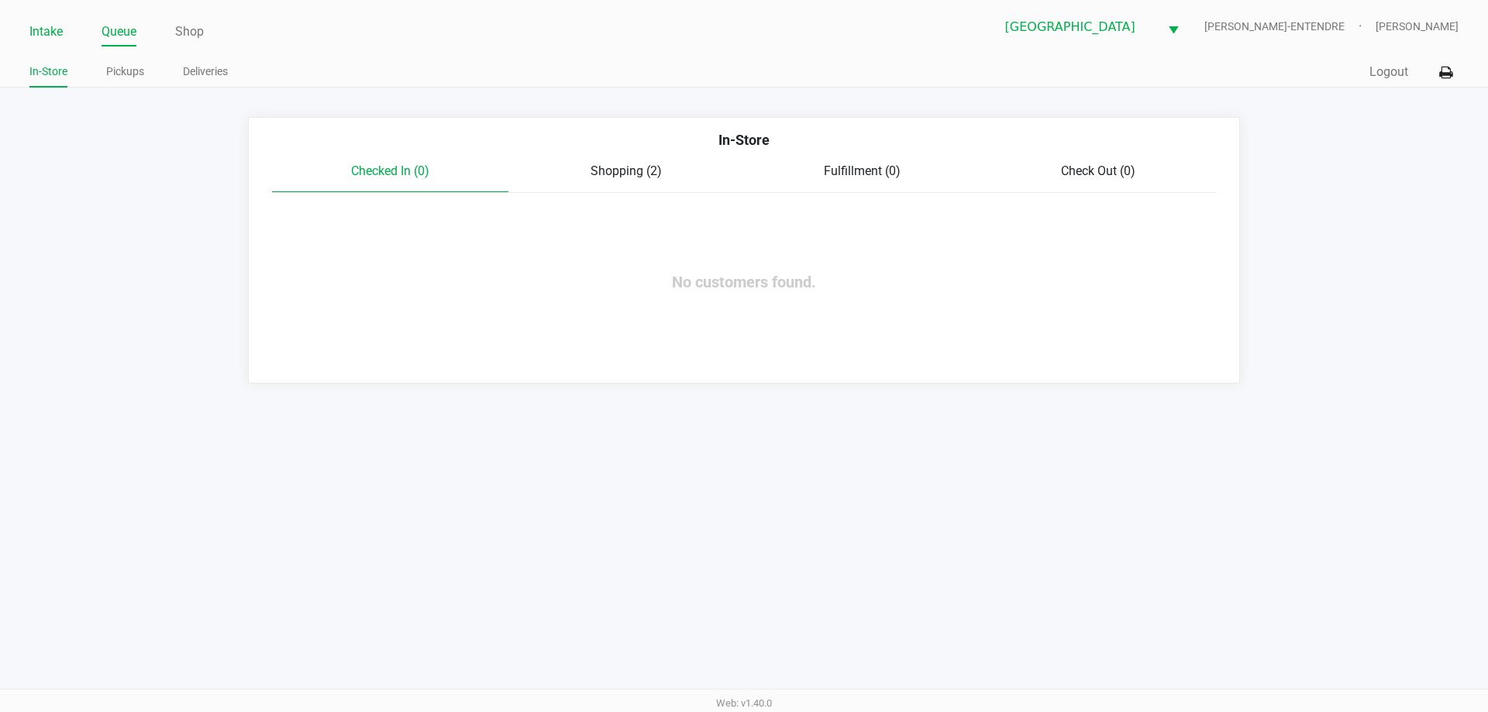
click at [45, 35] on link "Intake" at bounding box center [45, 32] width 33 height 22
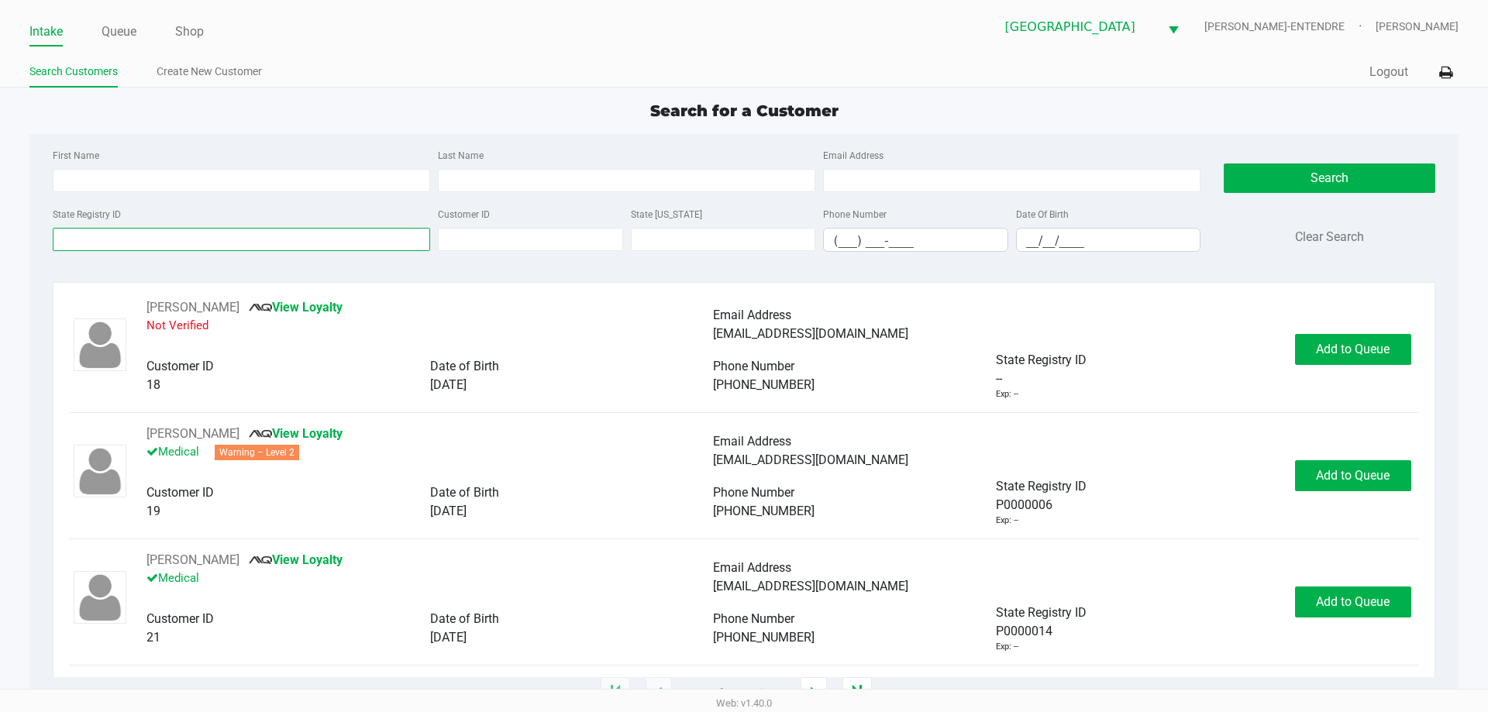
click at [282, 246] on input "State Registry ID" at bounding box center [242, 239] width 378 height 23
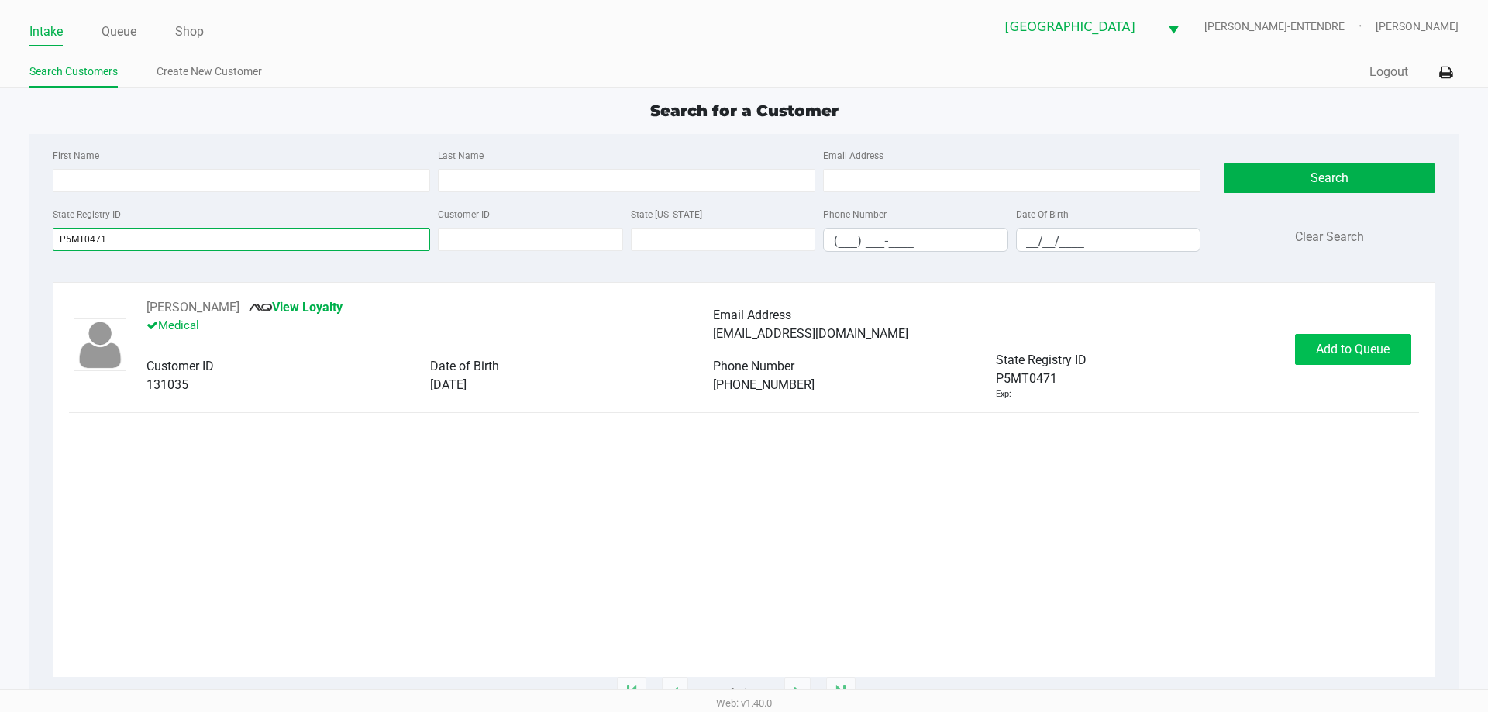
type input "P5MT0471"
click at [1369, 356] on span "Add to Queue" at bounding box center [1353, 349] width 74 height 15
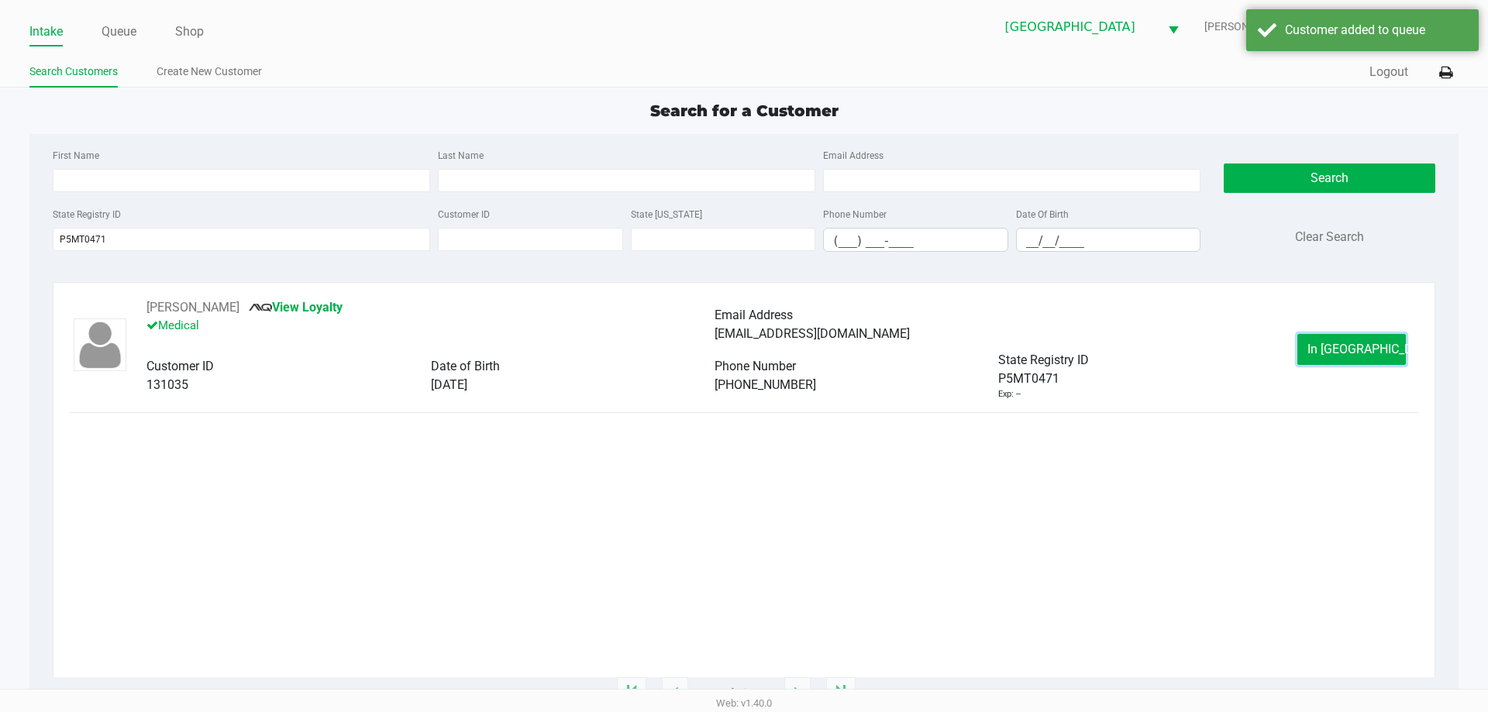
click at [1316, 341] on button "In Queue" at bounding box center [1352, 349] width 109 height 31
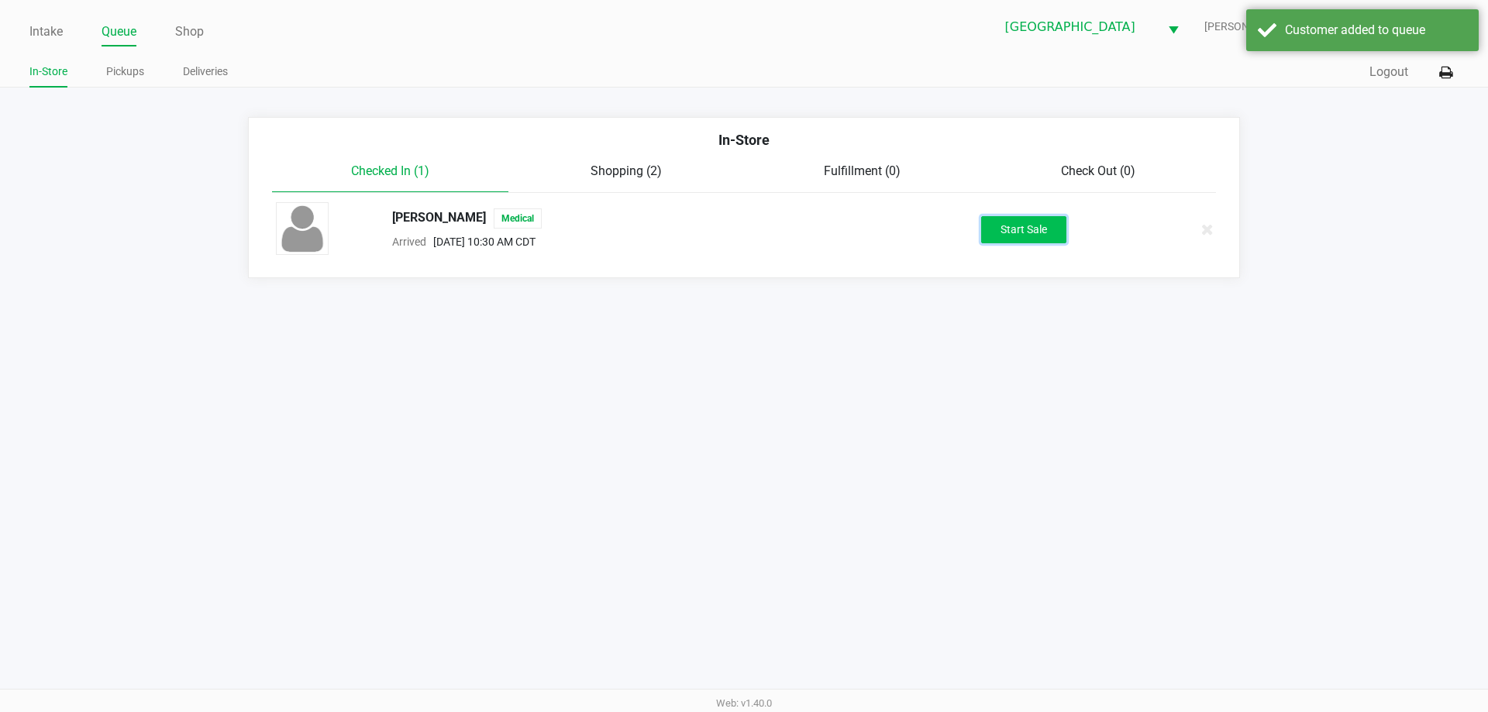
click at [1050, 232] on button "Start Sale" at bounding box center [1023, 229] width 85 height 27
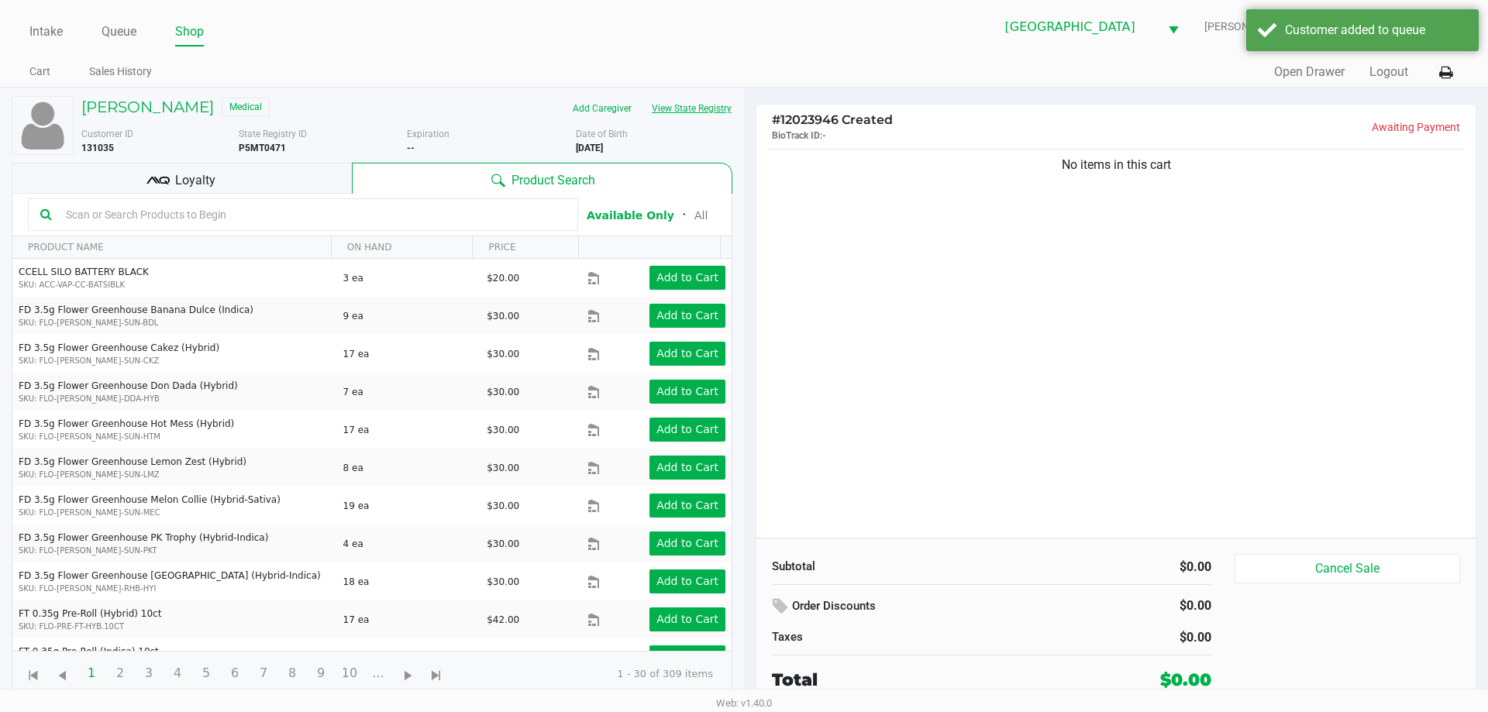
click at [703, 103] on button "View State Registry" at bounding box center [687, 108] width 91 height 25
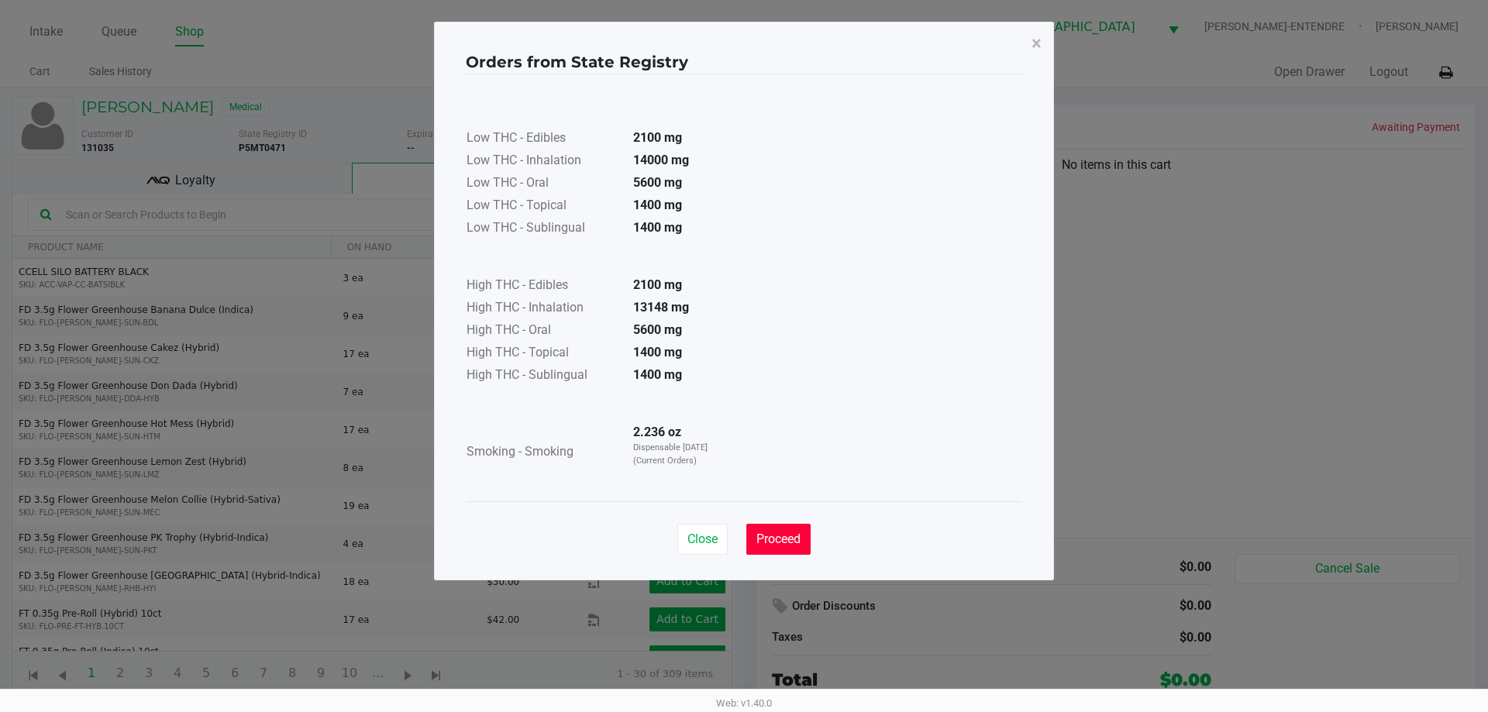
click at [790, 530] on button "Proceed" at bounding box center [779, 539] width 64 height 31
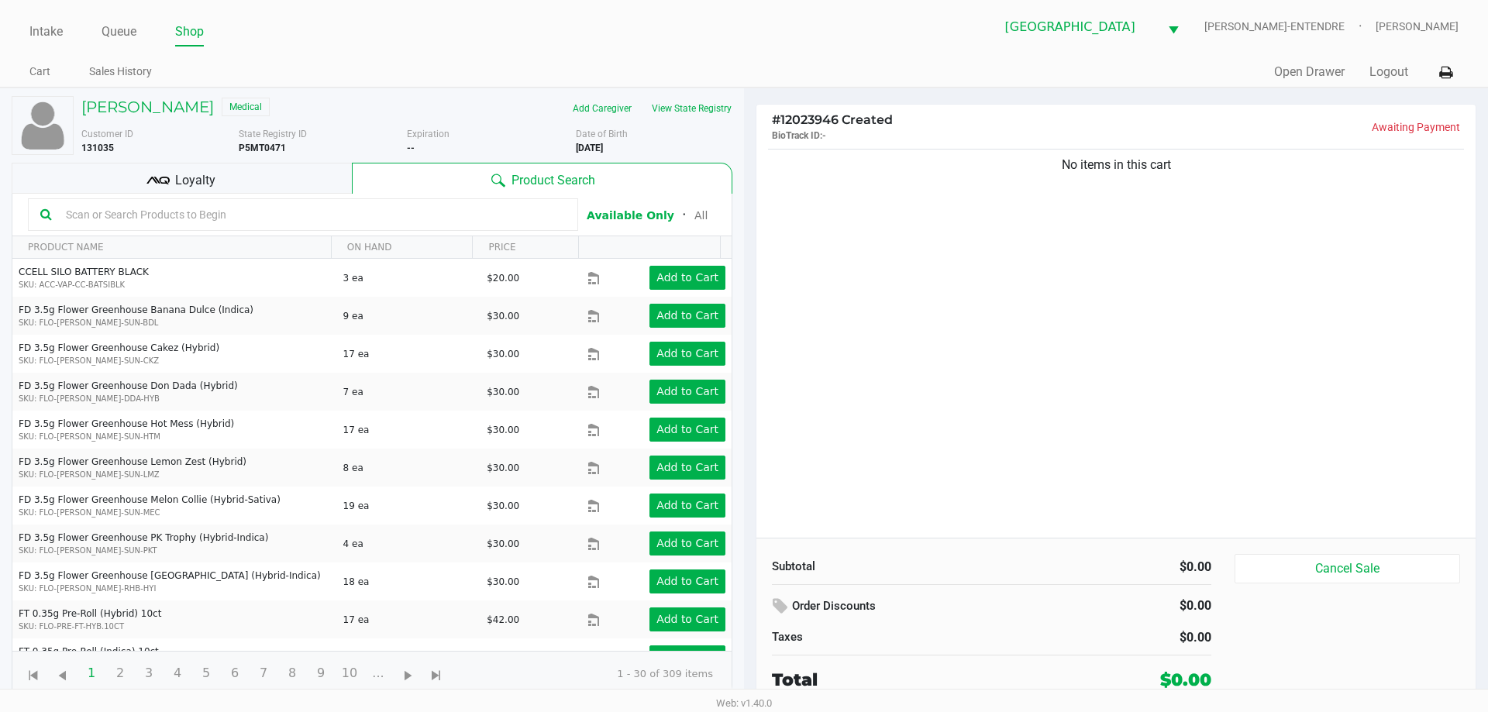
click at [1013, 385] on div "No items in this cart" at bounding box center [1116, 342] width 719 height 392
click at [243, 173] on div "Loyalty" at bounding box center [182, 178] width 340 height 31
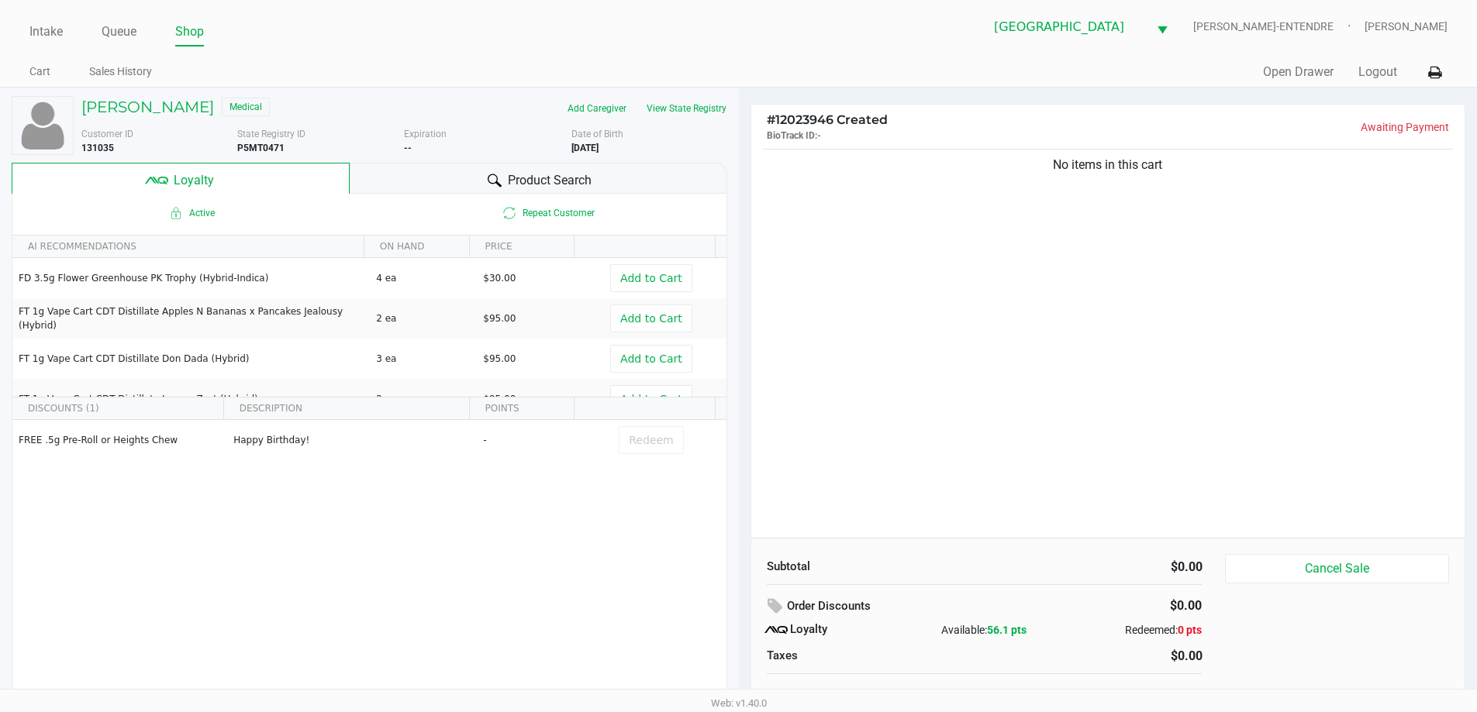
click at [434, 187] on div "Product Search" at bounding box center [539, 178] width 378 height 31
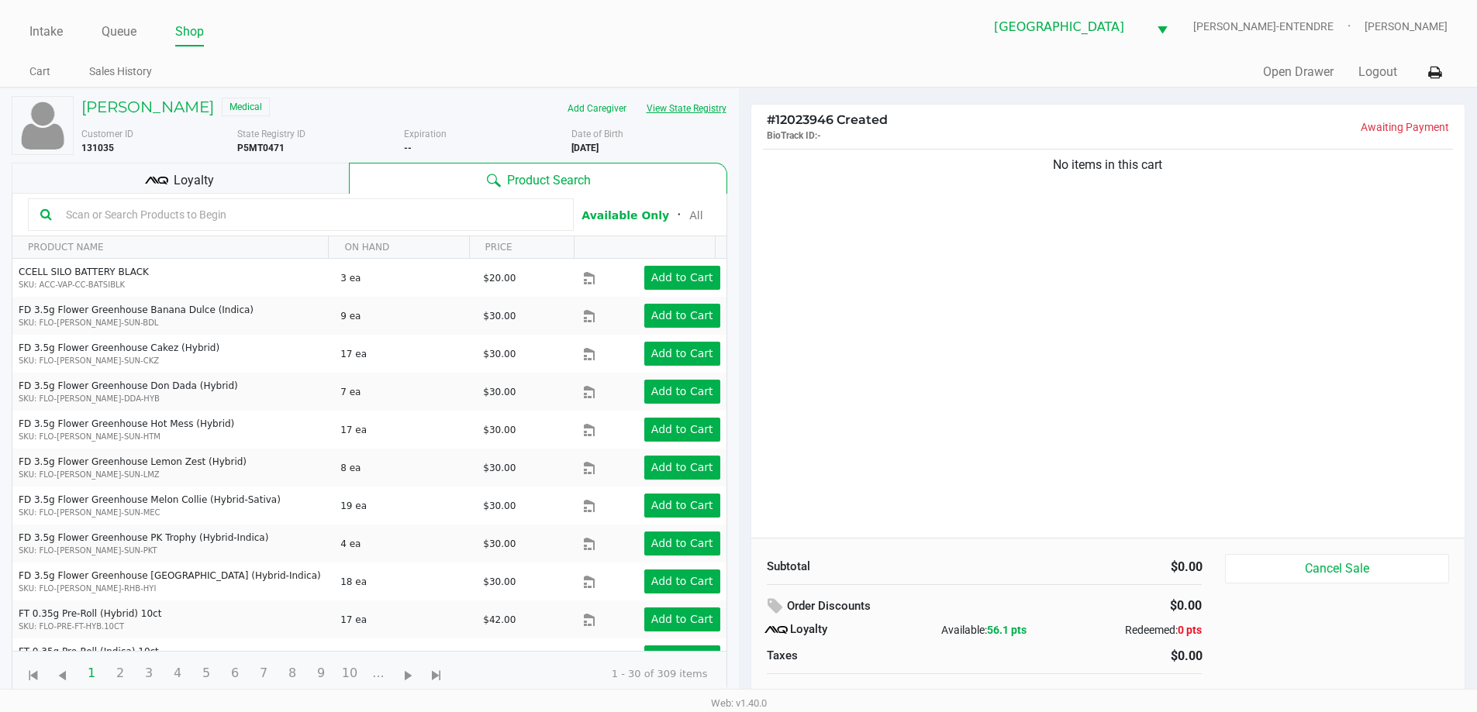
click at [675, 108] on button "View State Registry" at bounding box center [681, 108] width 91 height 25
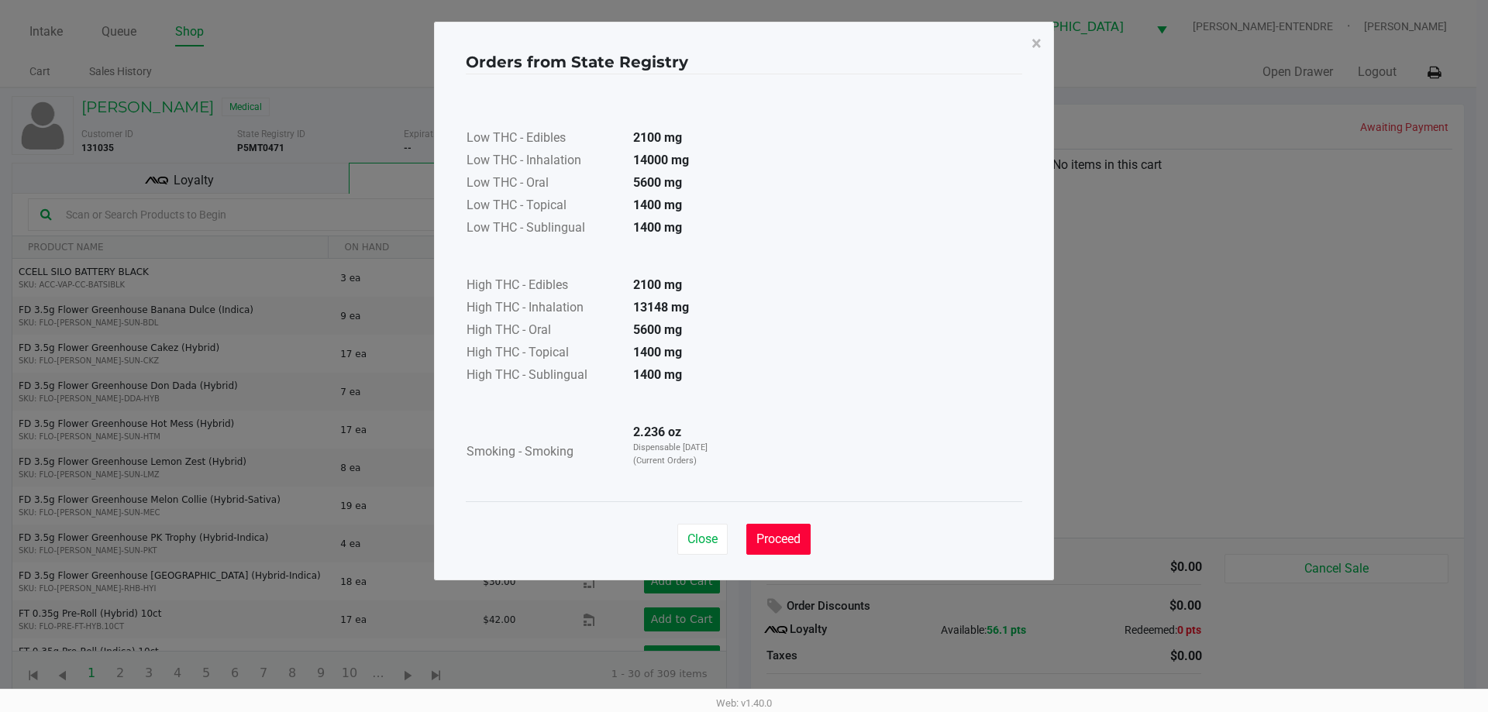
click at [758, 531] on button "Proceed" at bounding box center [779, 539] width 64 height 31
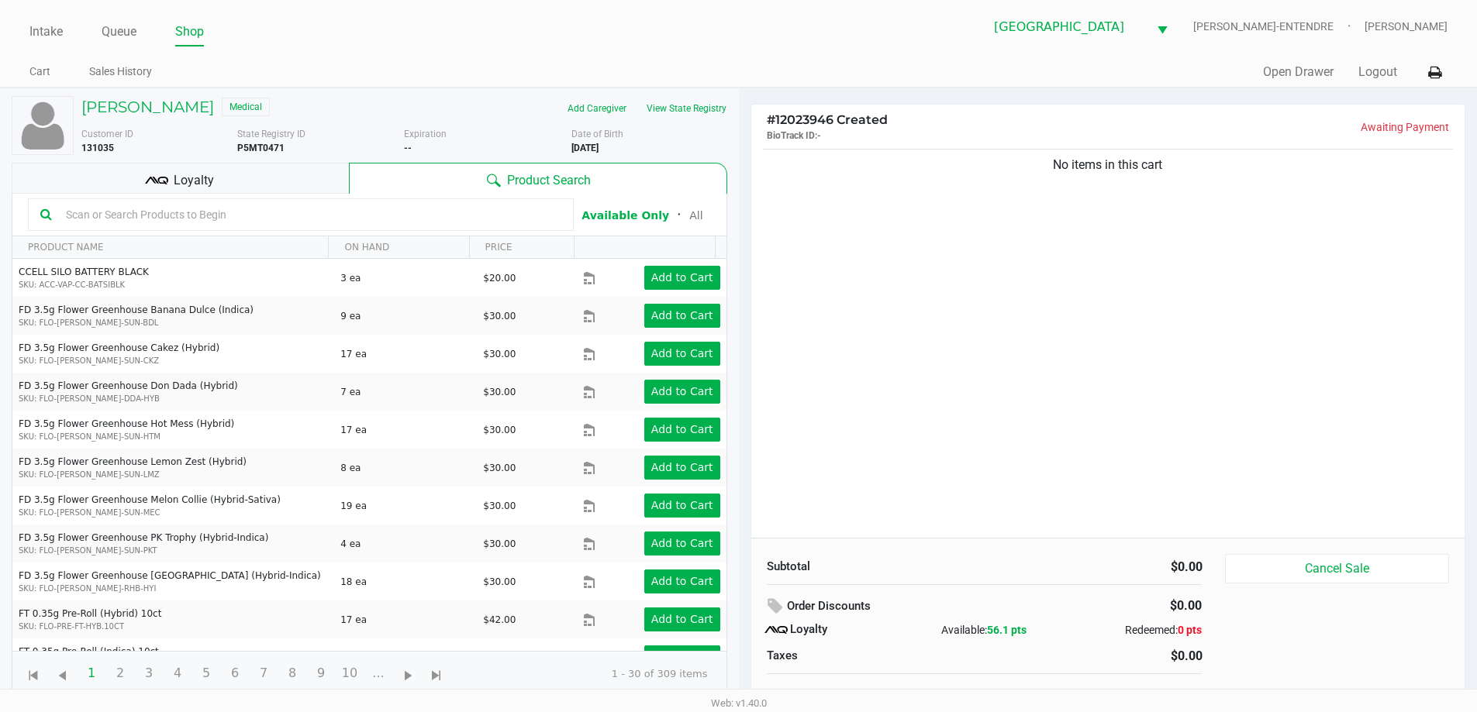
click at [294, 181] on div "Loyalty" at bounding box center [180, 178] width 337 height 31
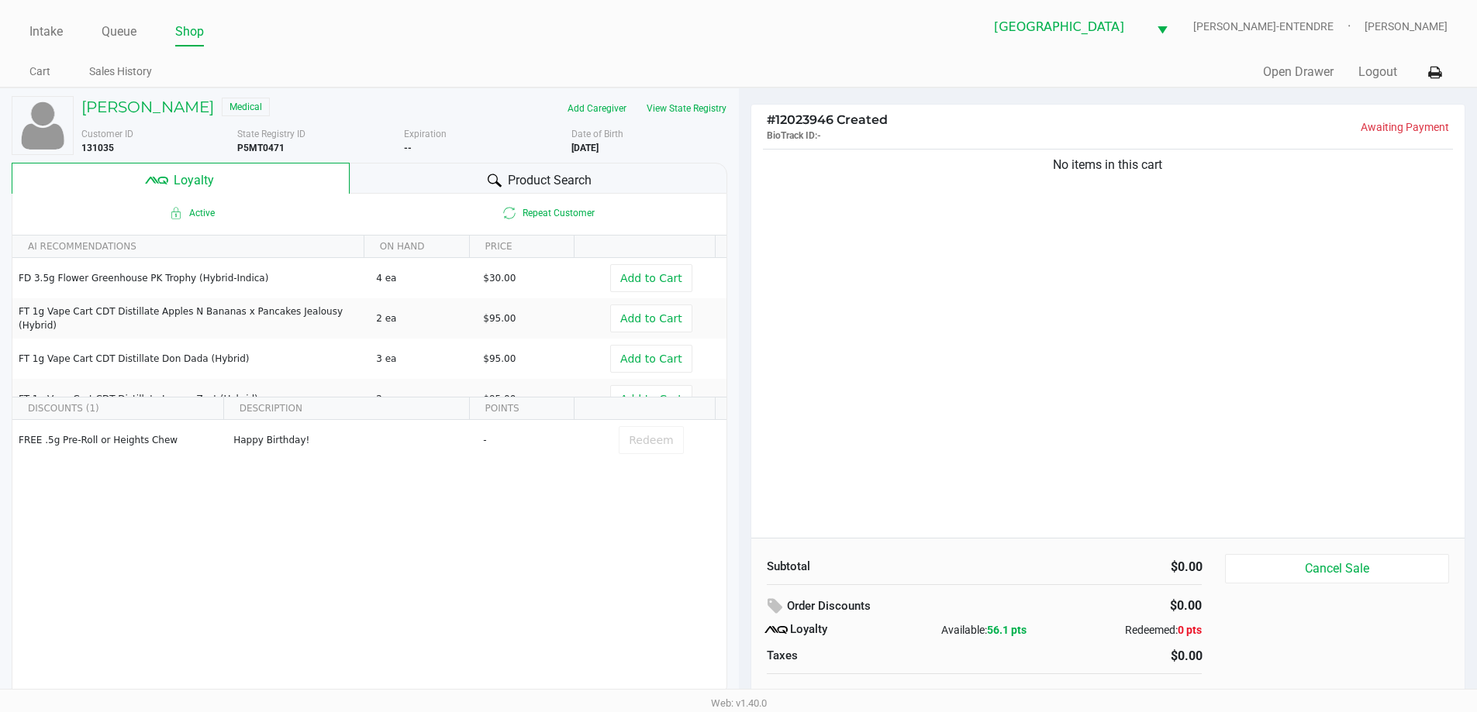
click at [690, 184] on div "Product Search" at bounding box center [539, 178] width 378 height 31
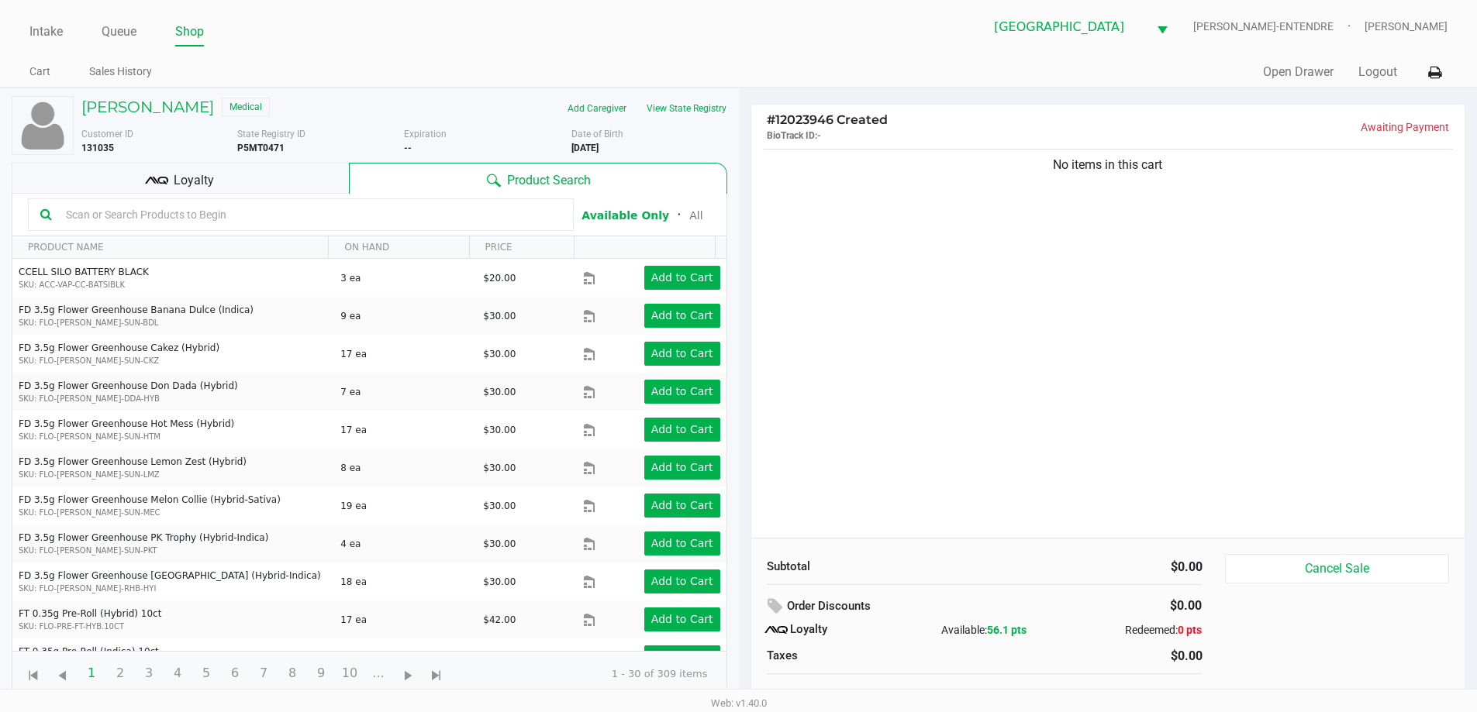
click at [977, 261] on div "No items in this cart" at bounding box center [1108, 342] width 714 height 392
click at [947, 381] on div "No items in this cart" at bounding box center [1108, 342] width 714 height 392
click at [271, 179] on div "Loyalty" at bounding box center [180, 178] width 337 height 31
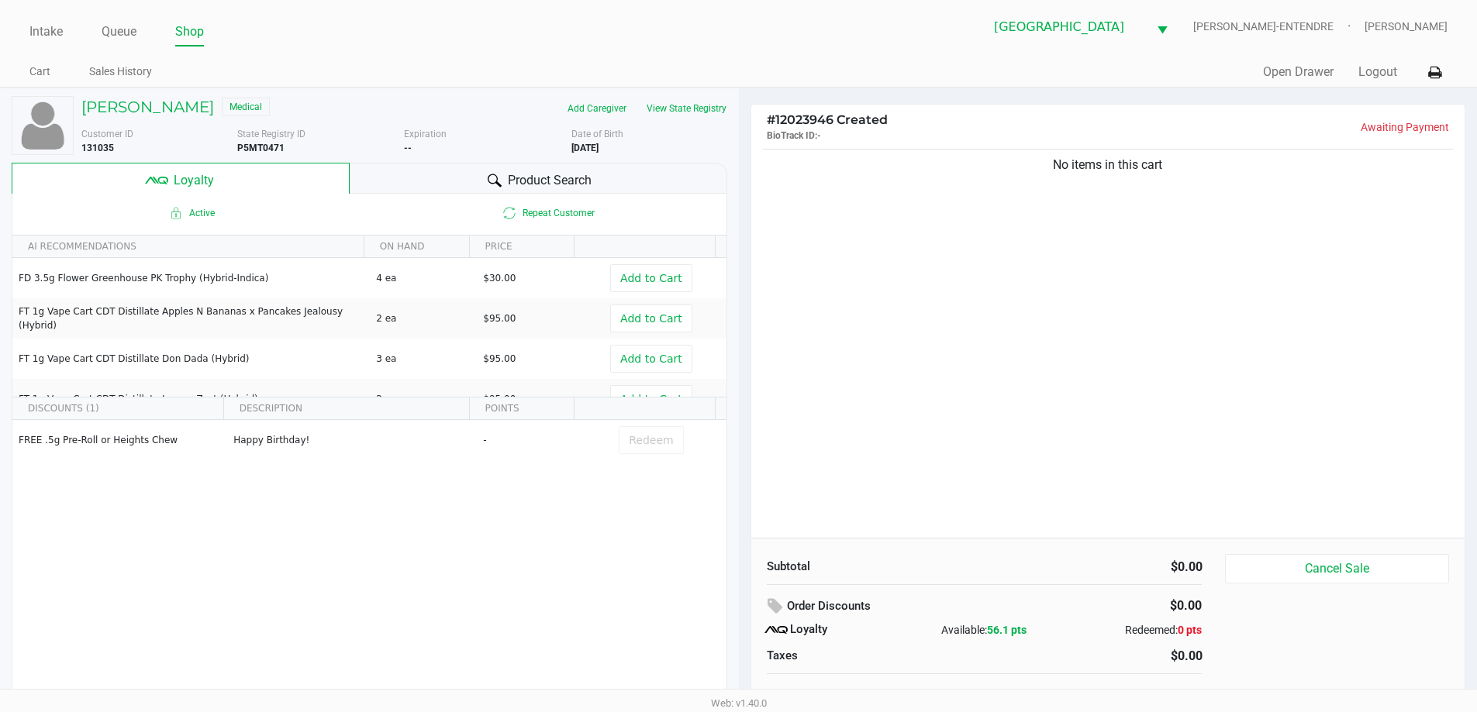
click at [402, 171] on div "Product Search" at bounding box center [539, 178] width 378 height 31
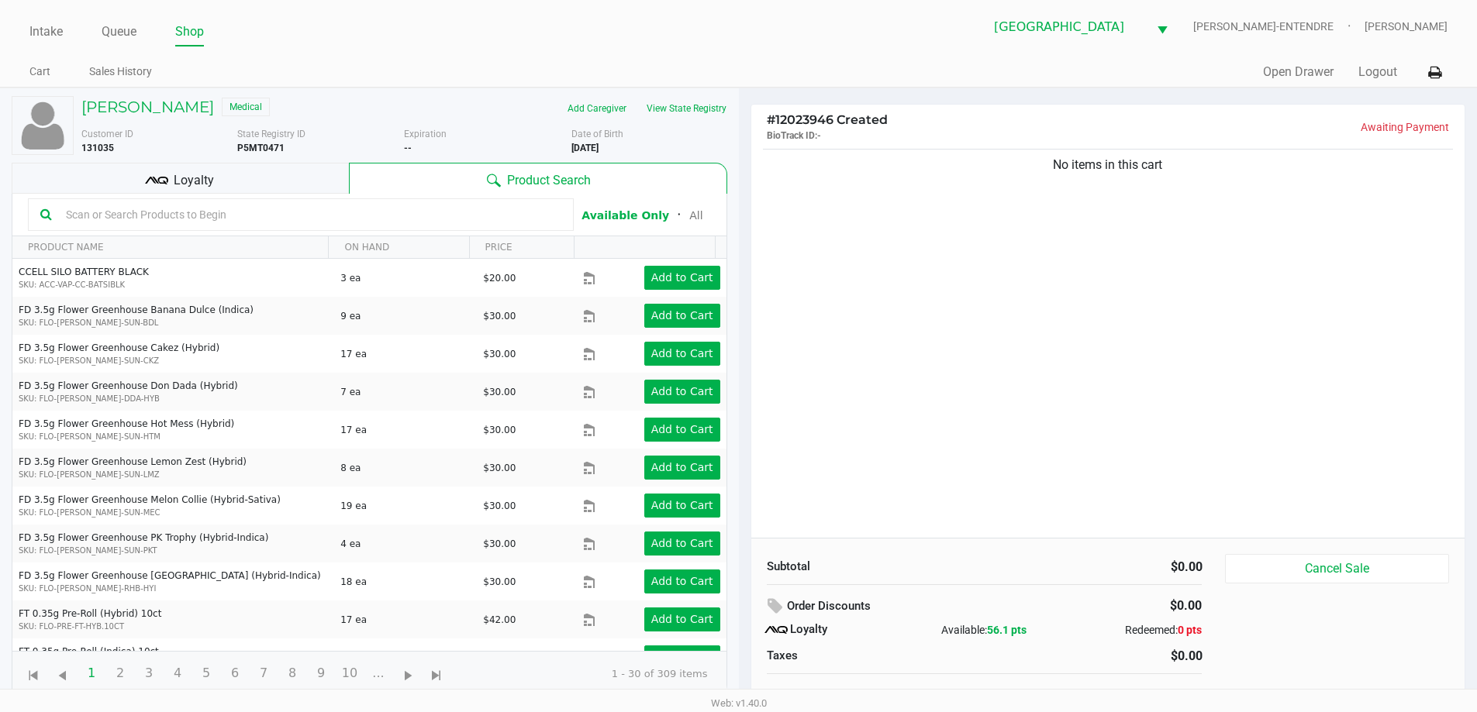
click at [251, 179] on div "Loyalty" at bounding box center [180, 178] width 337 height 31
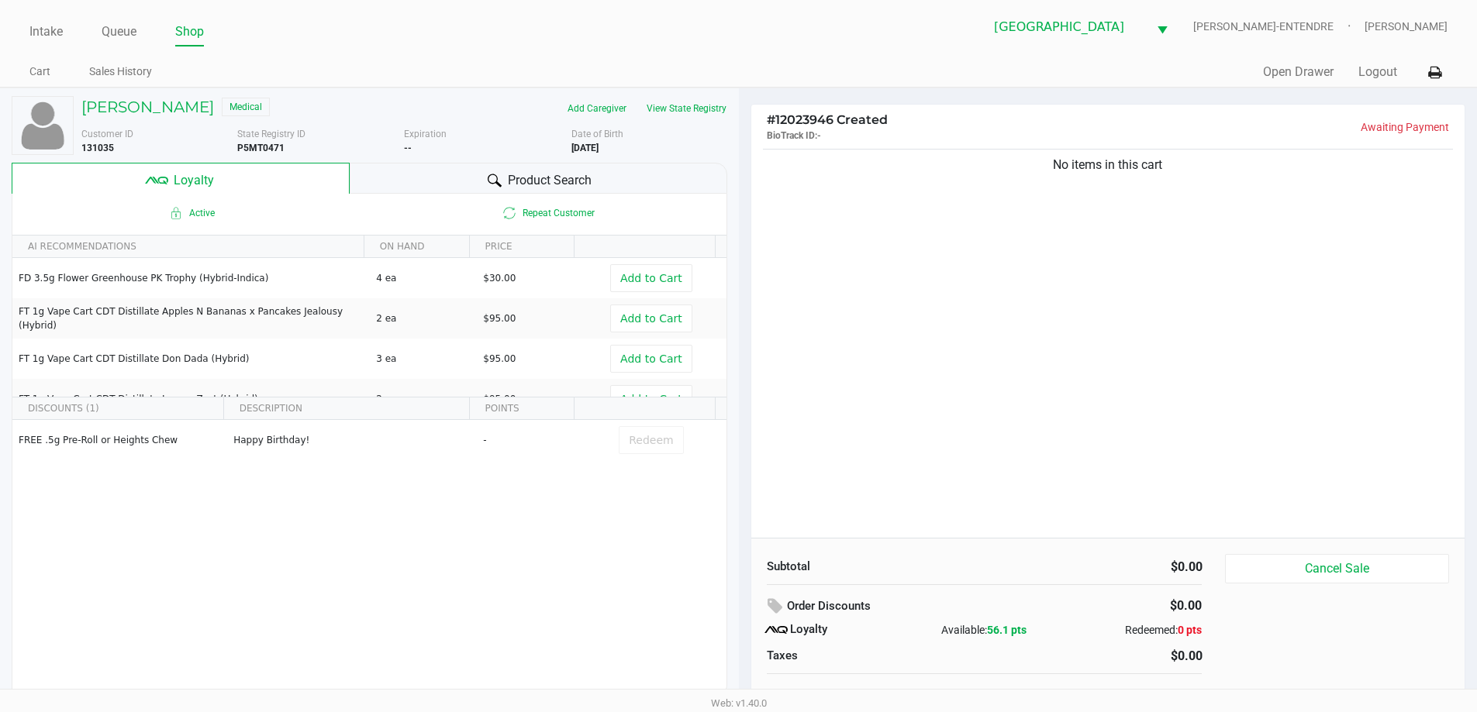
click at [395, 183] on div "Product Search" at bounding box center [539, 178] width 378 height 31
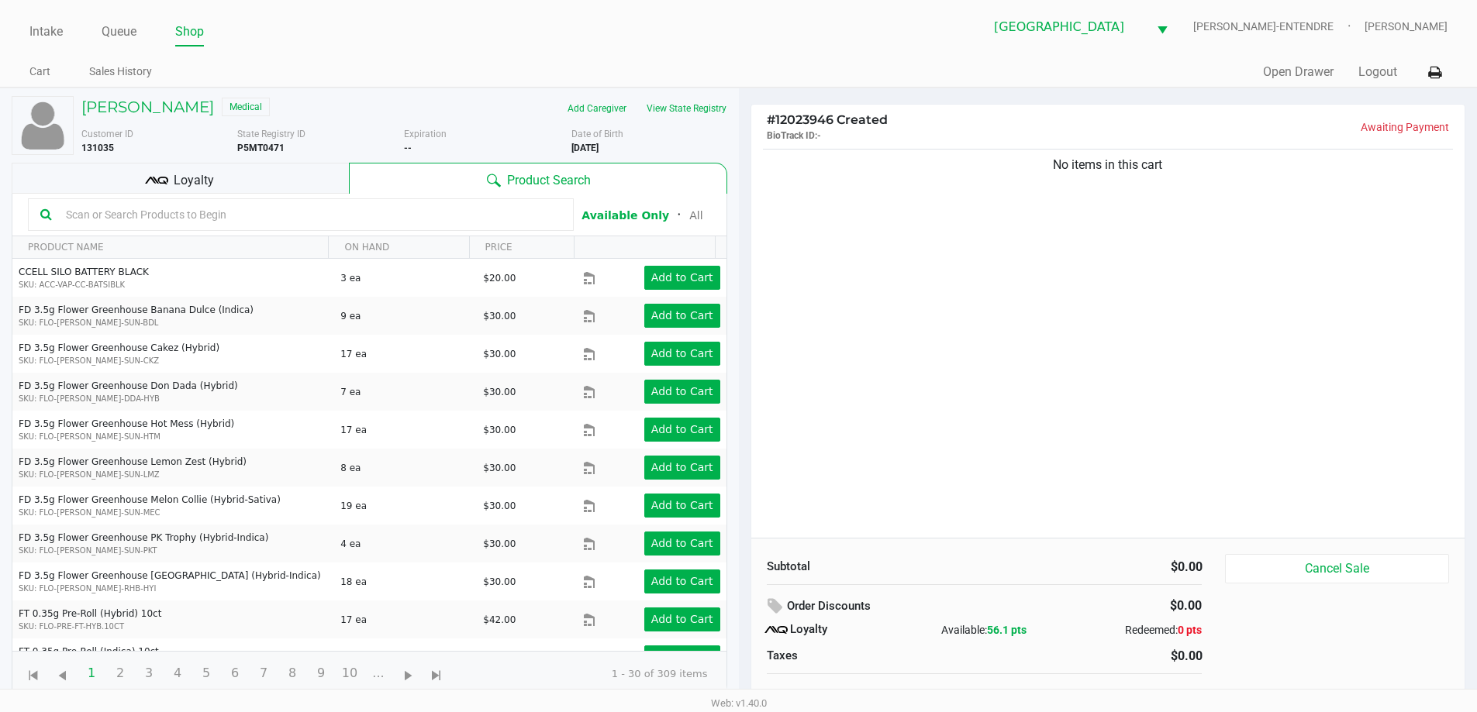
click at [843, 286] on div "No items in this cart" at bounding box center [1108, 342] width 714 height 392
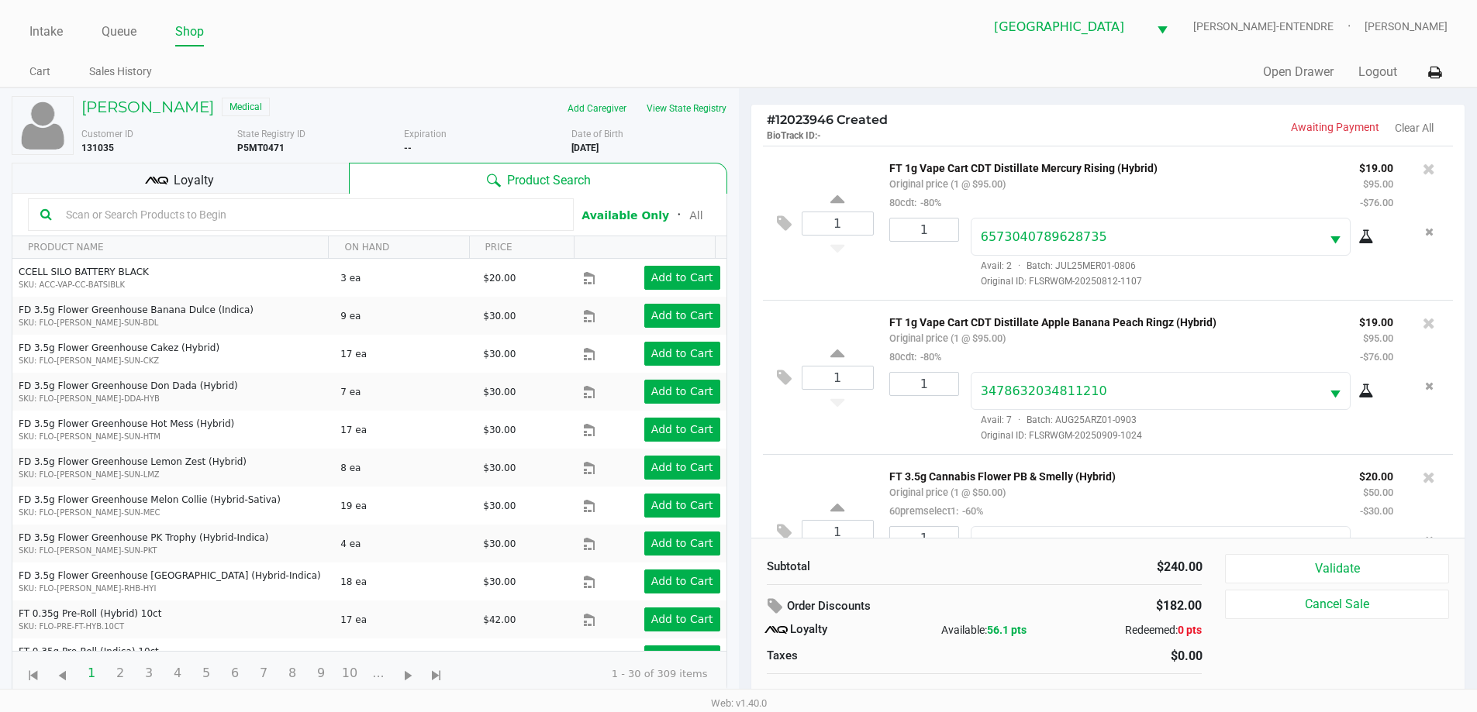
scroll to position [73, 0]
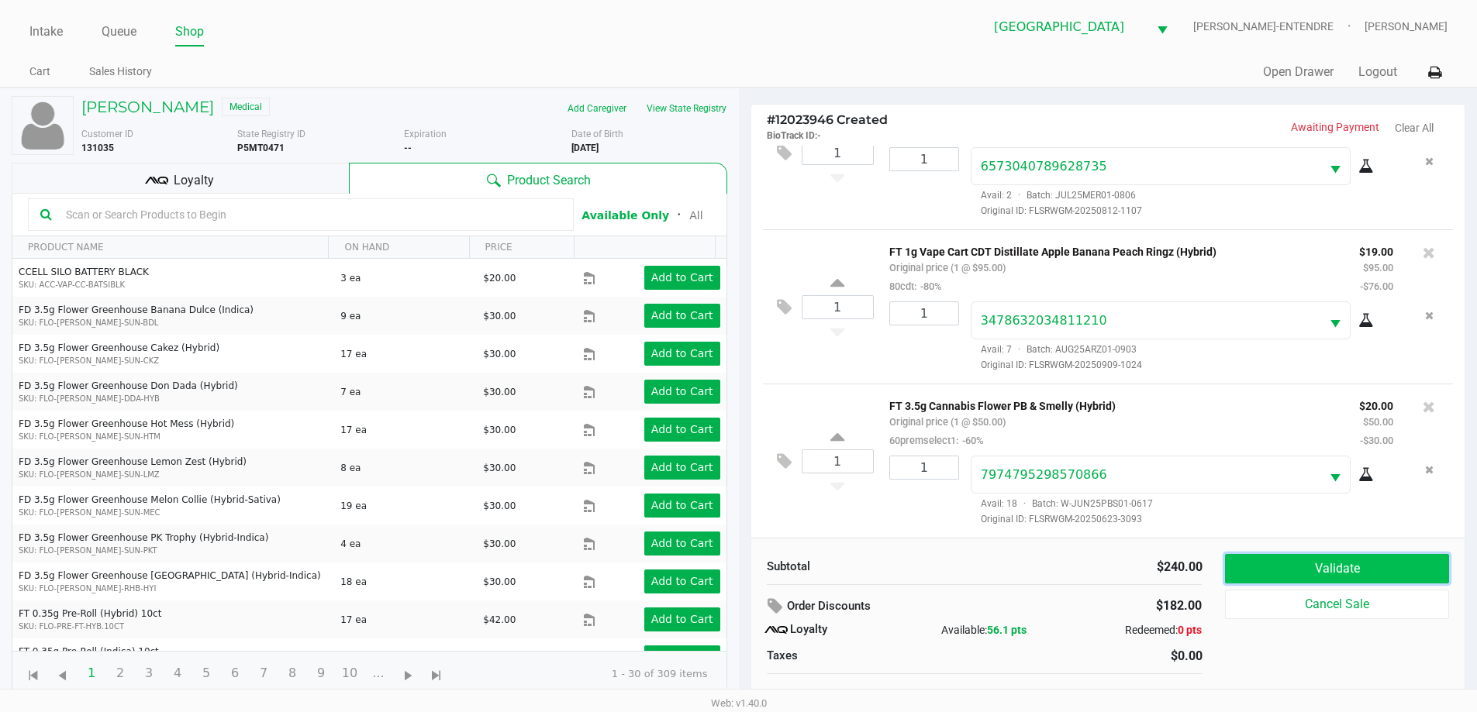
click at [1336, 570] on button "Validate" at bounding box center [1336, 568] width 223 height 29
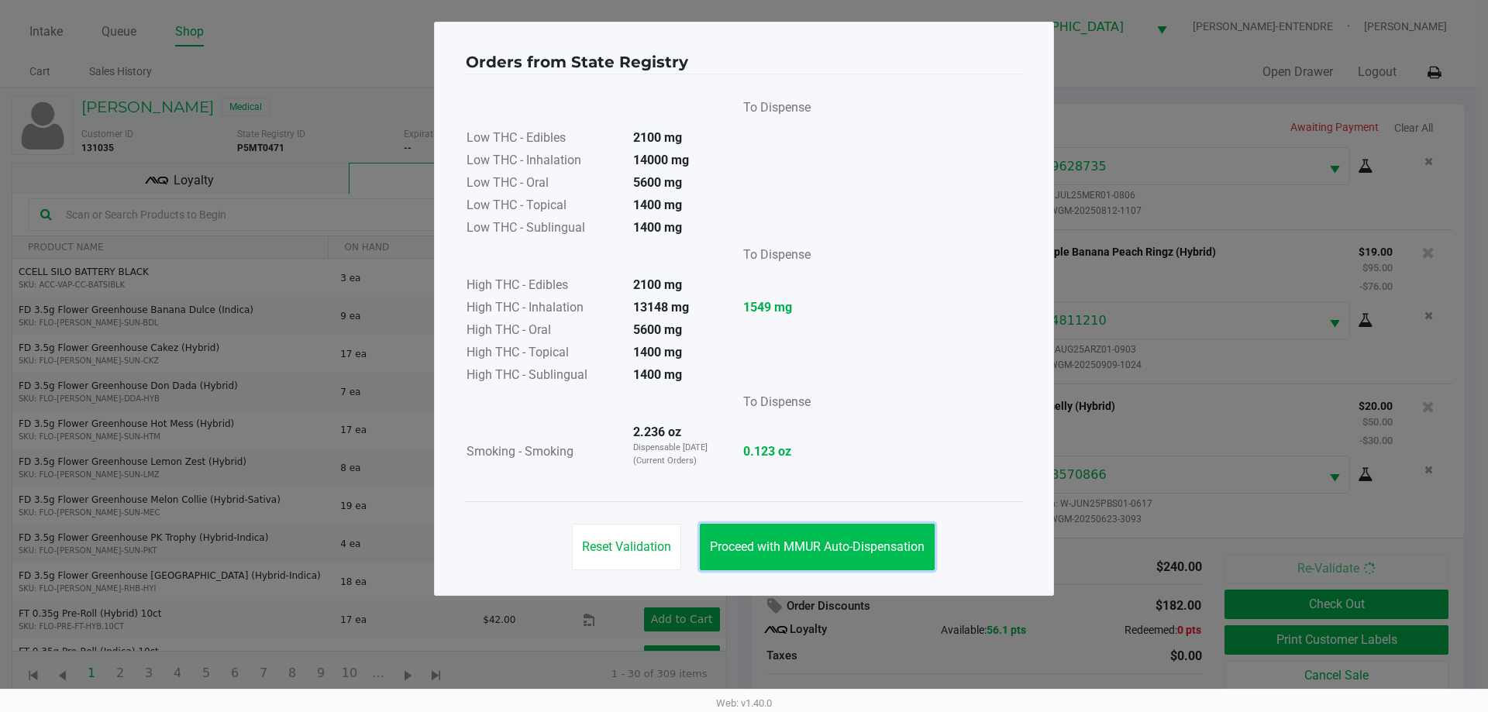
click at [807, 543] on span "Proceed with MMUR Auto-Dispensation" at bounding box center [817, 547] width 215 height 15
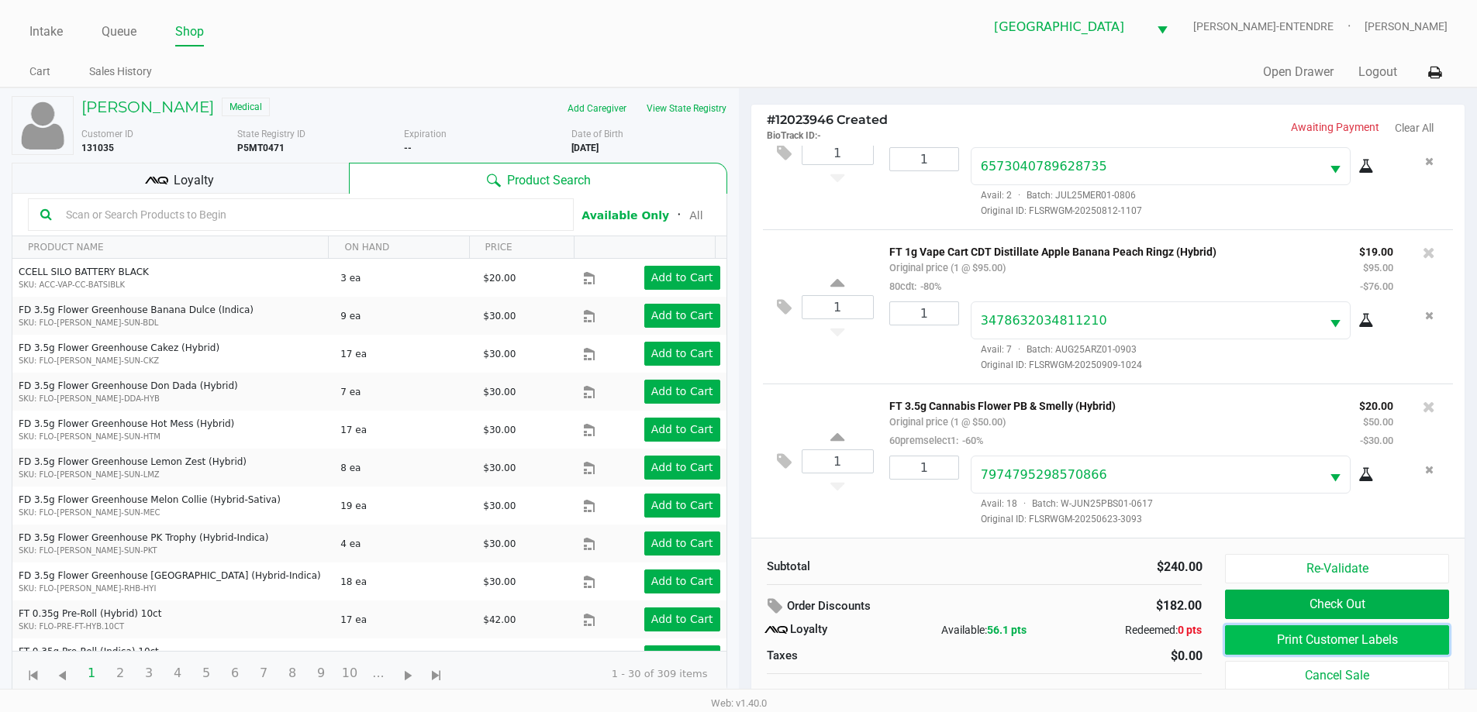
click at [1354, 633] on button "Print Customer Labels" at bounding box center [1336, 640] width 223 height 29
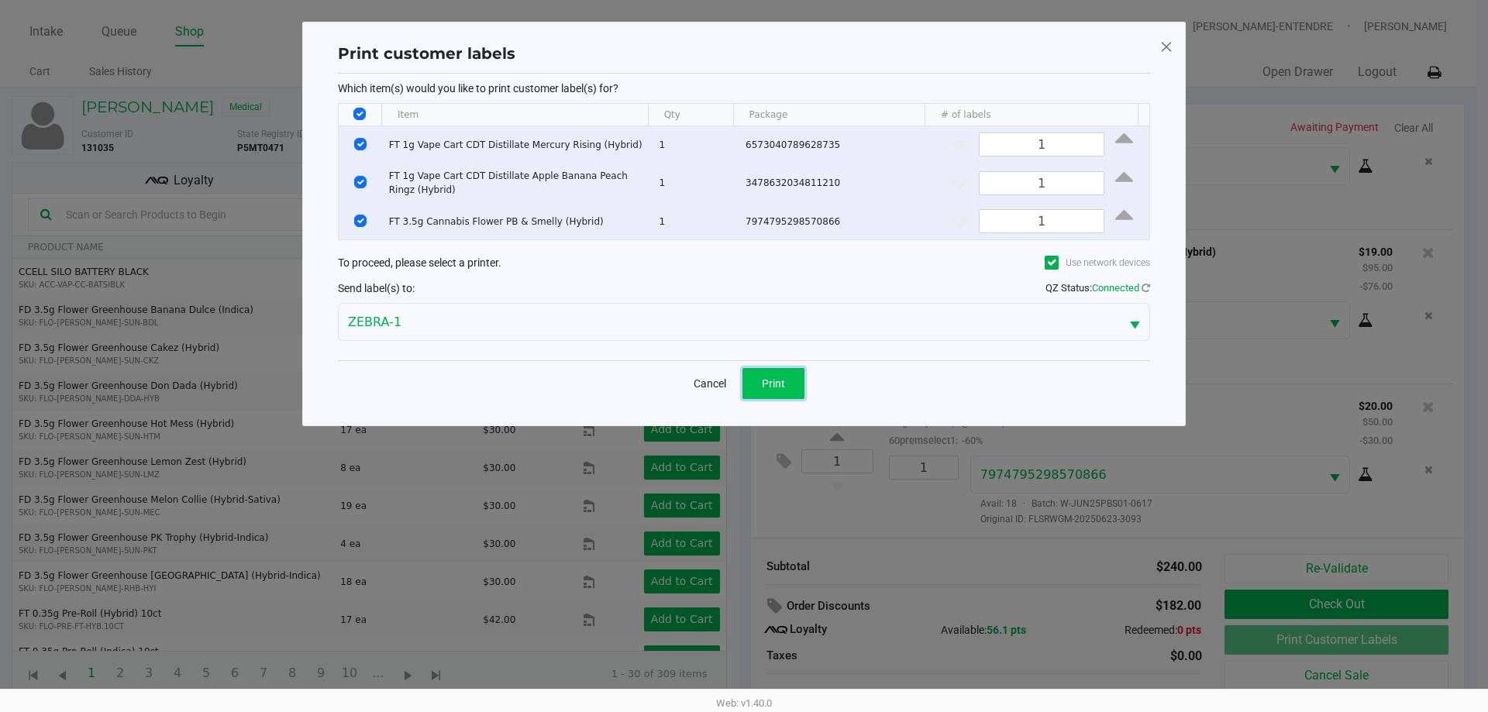
click at [789, 388] on button "Print" at bounding box center [774, 383] width 62 height 31
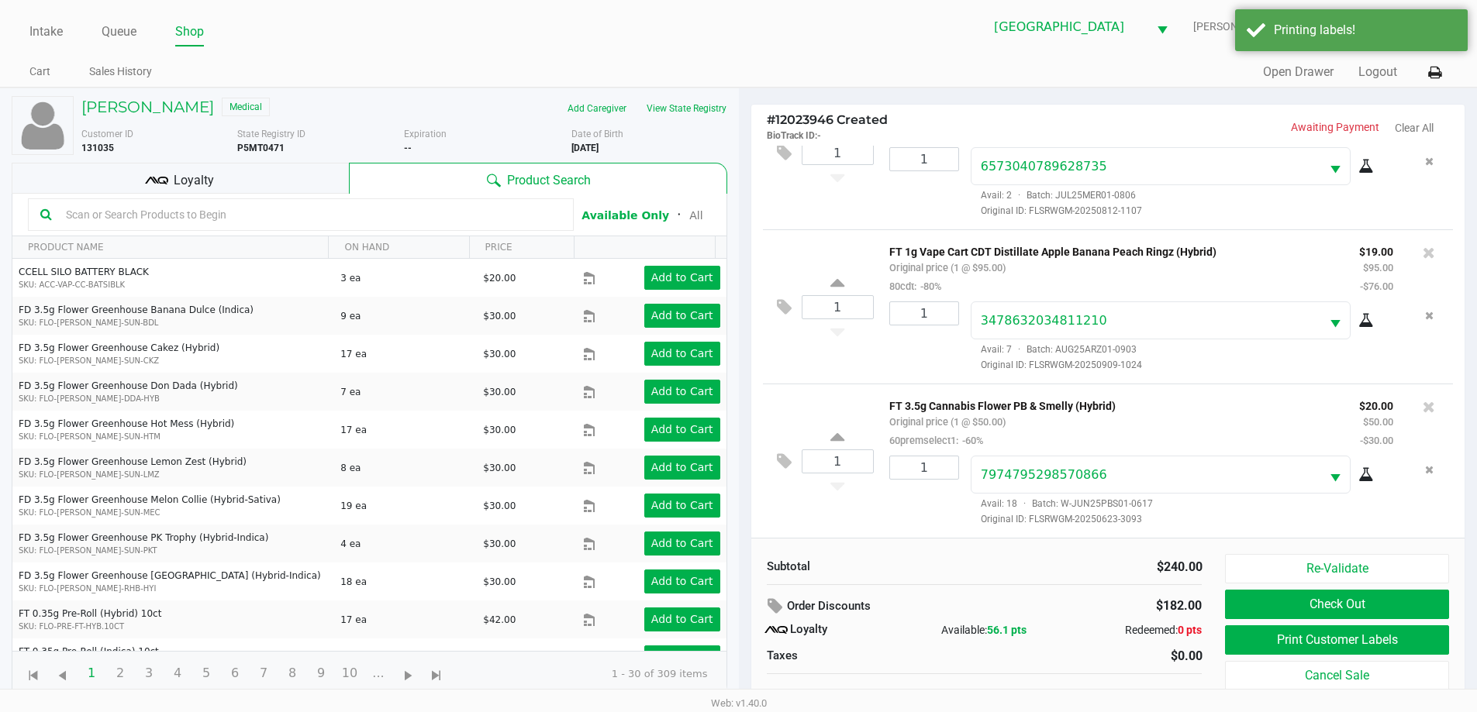
click at [238, 164] on div "Loyalty" at bounding box center [180, 178] width 337 height 31
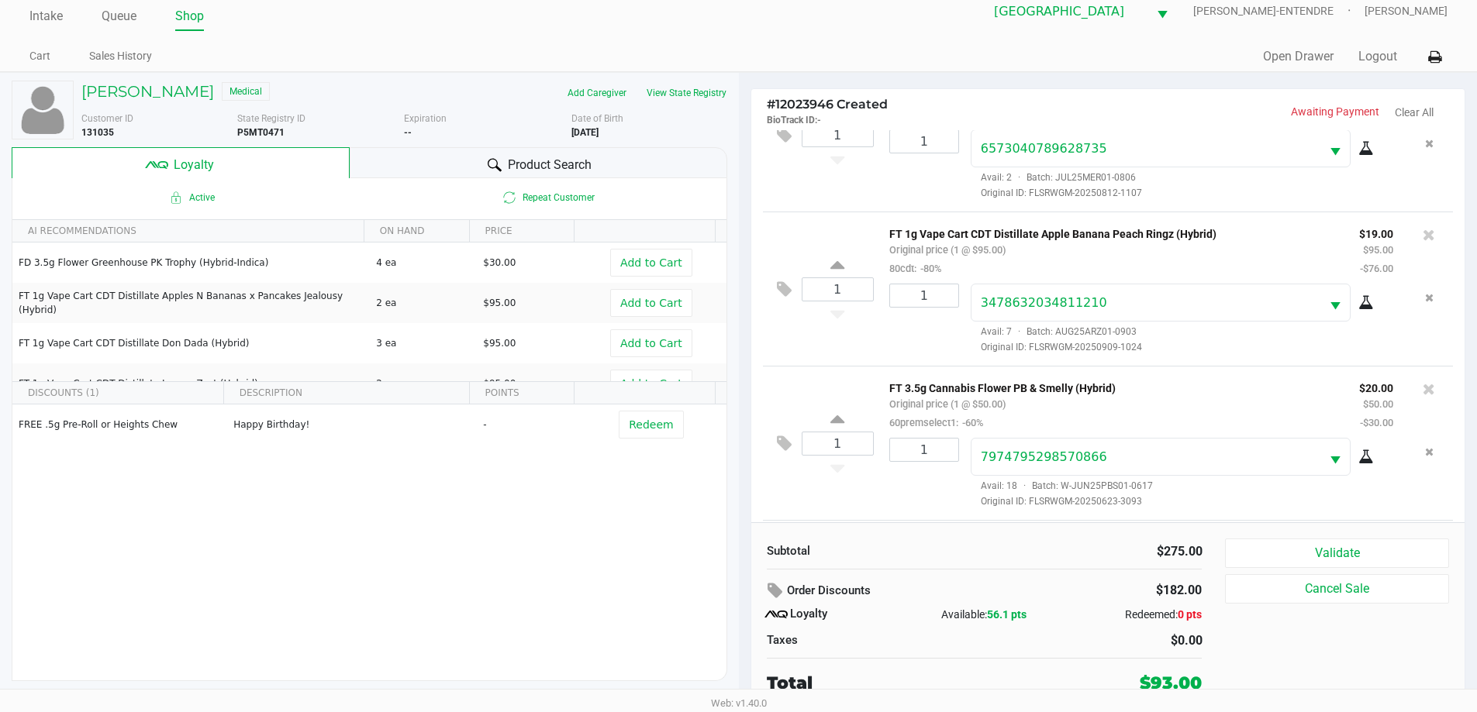
scroll to position [209, 0]
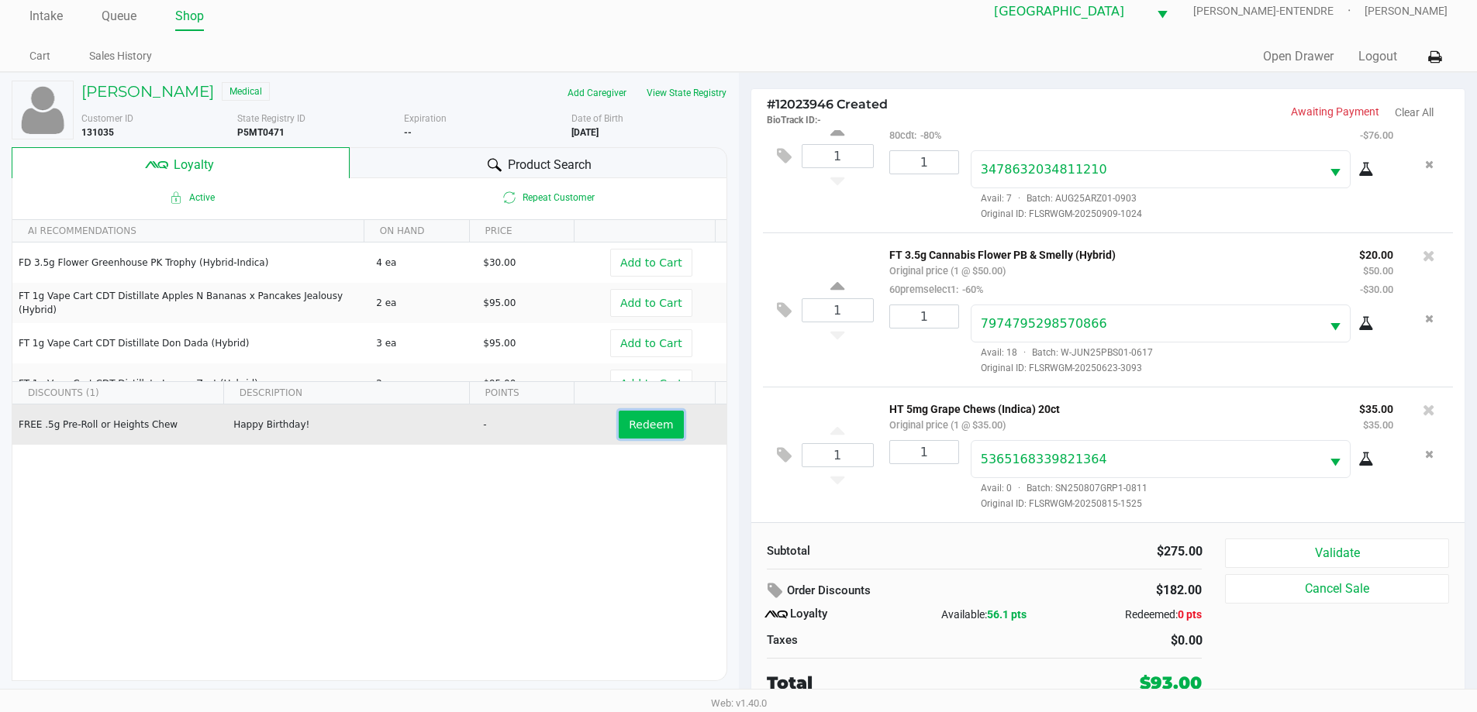
click at [657, 426] on span "Redeem" at bounding box center [651, 425] width 44 height 12
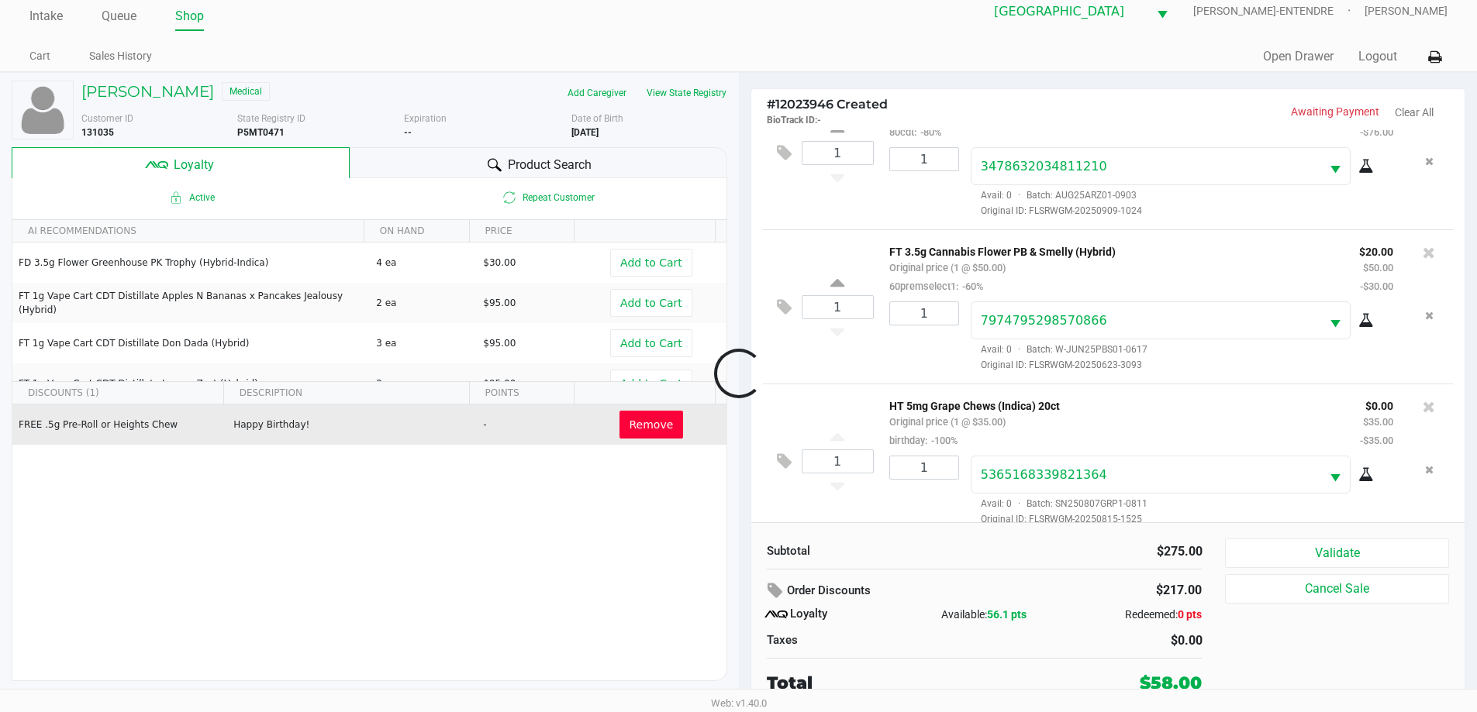
scroll to position [228, 0]
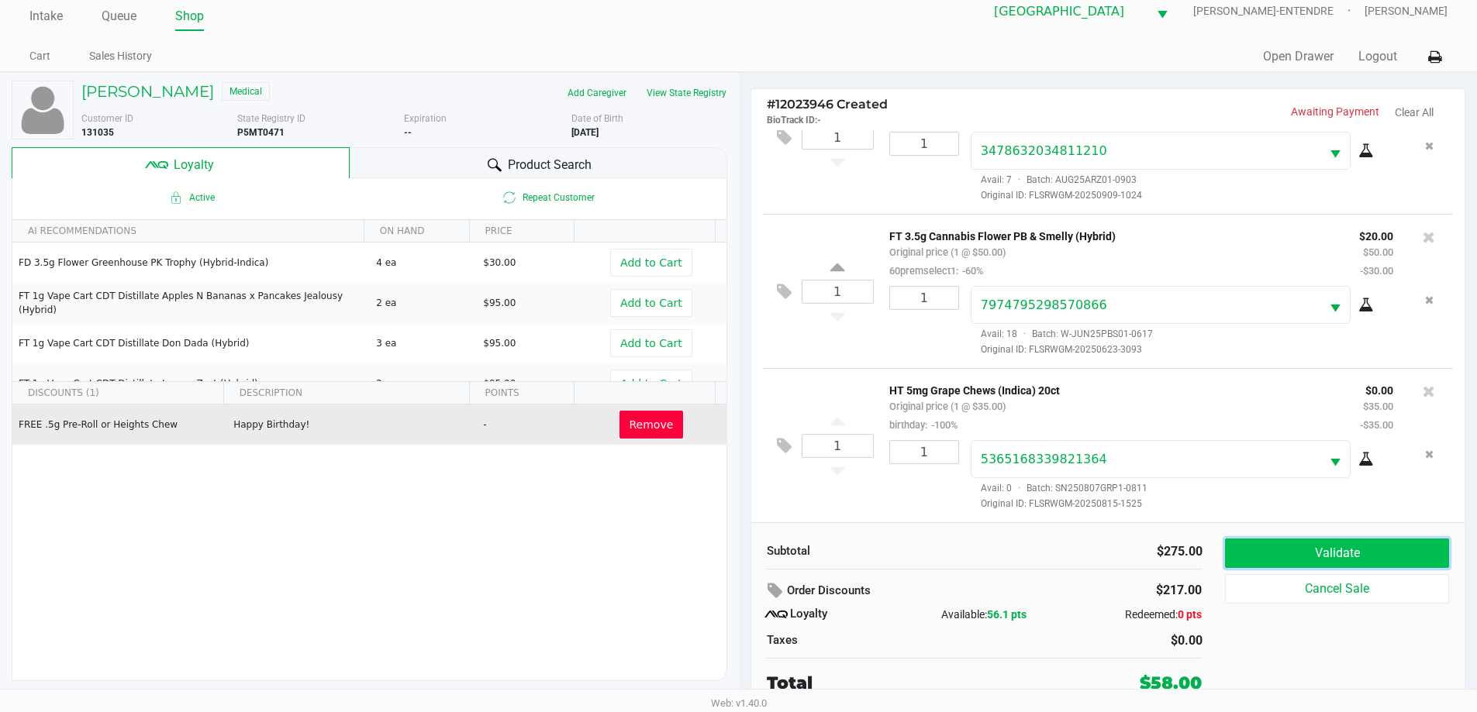
click at [1392, 547] on button "Validate" at bounding box center [1336, 553] width 223 height 29
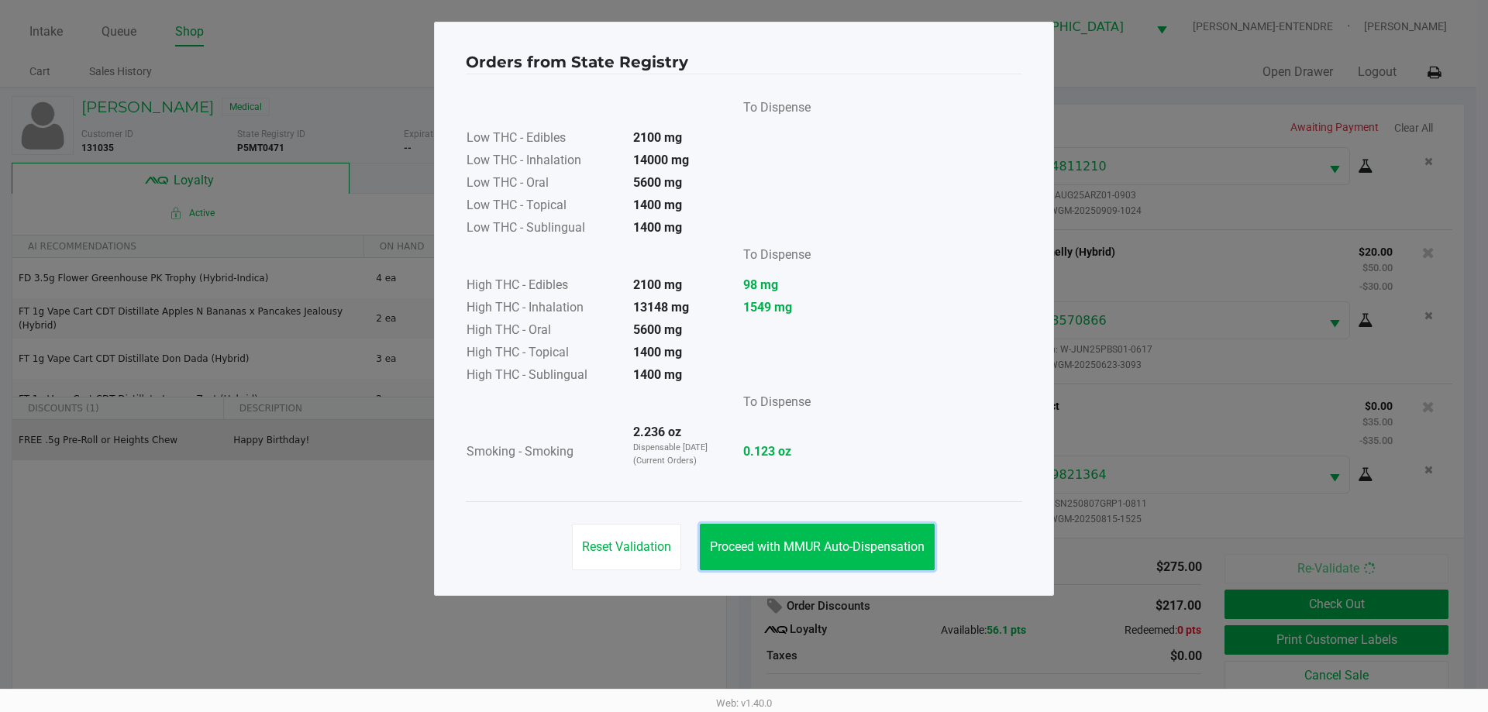
click at [805, 540] on span "Proceed with MMUR Auto-Dispensation" at bounding box center [817, 547] width 215 height 15
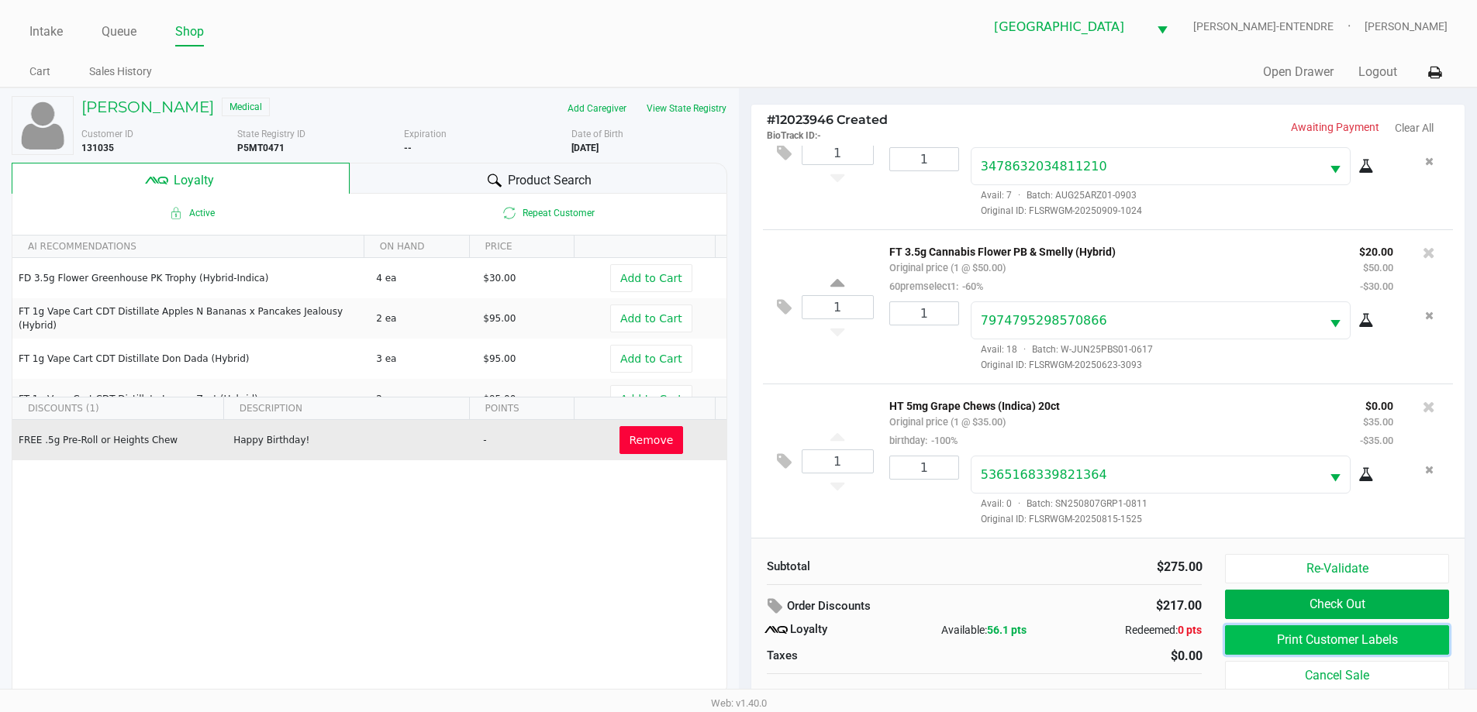
click at [1264, 644] on button "Print Customer Labels" at bounding box center [1336, 640] width 223 height 29
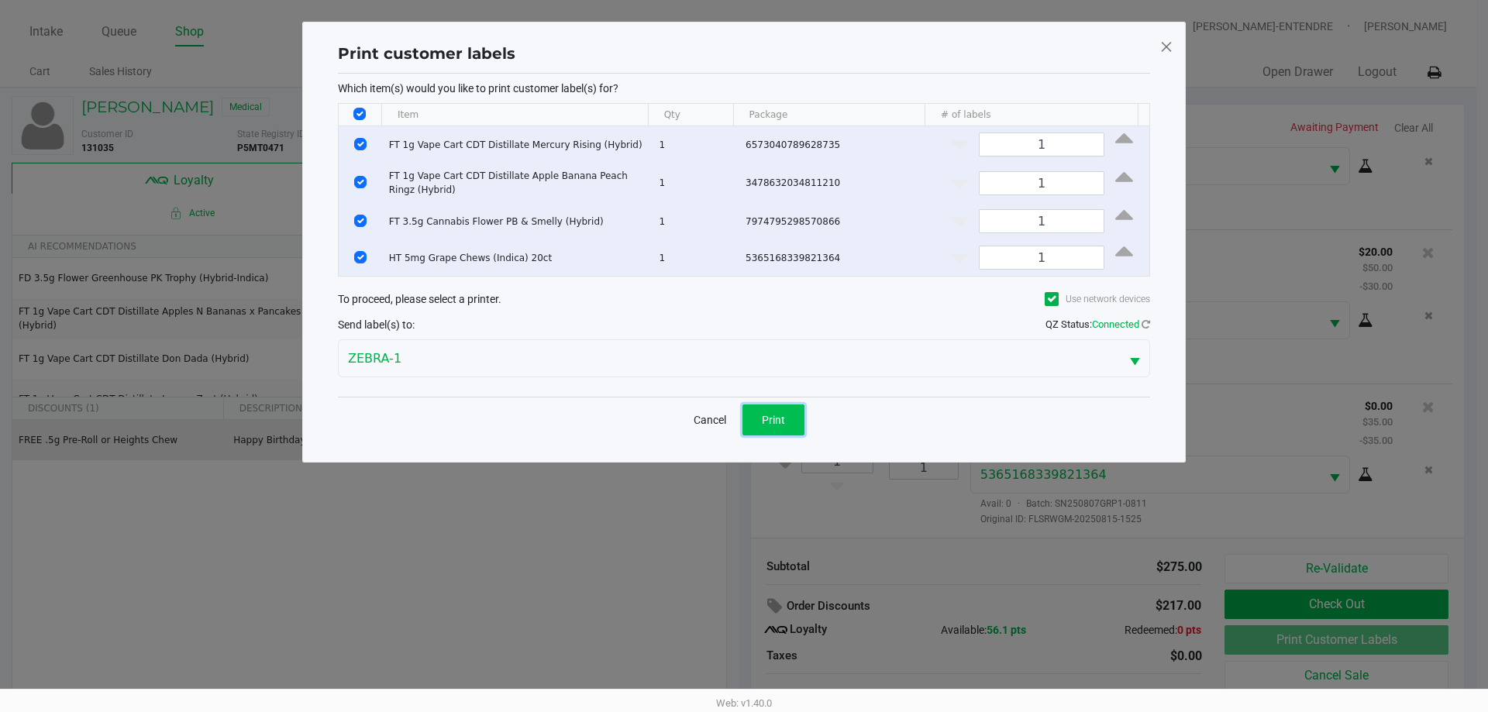
click at [780, 429] on button "Print" at bounding box center [774, 420] width 62 height 31
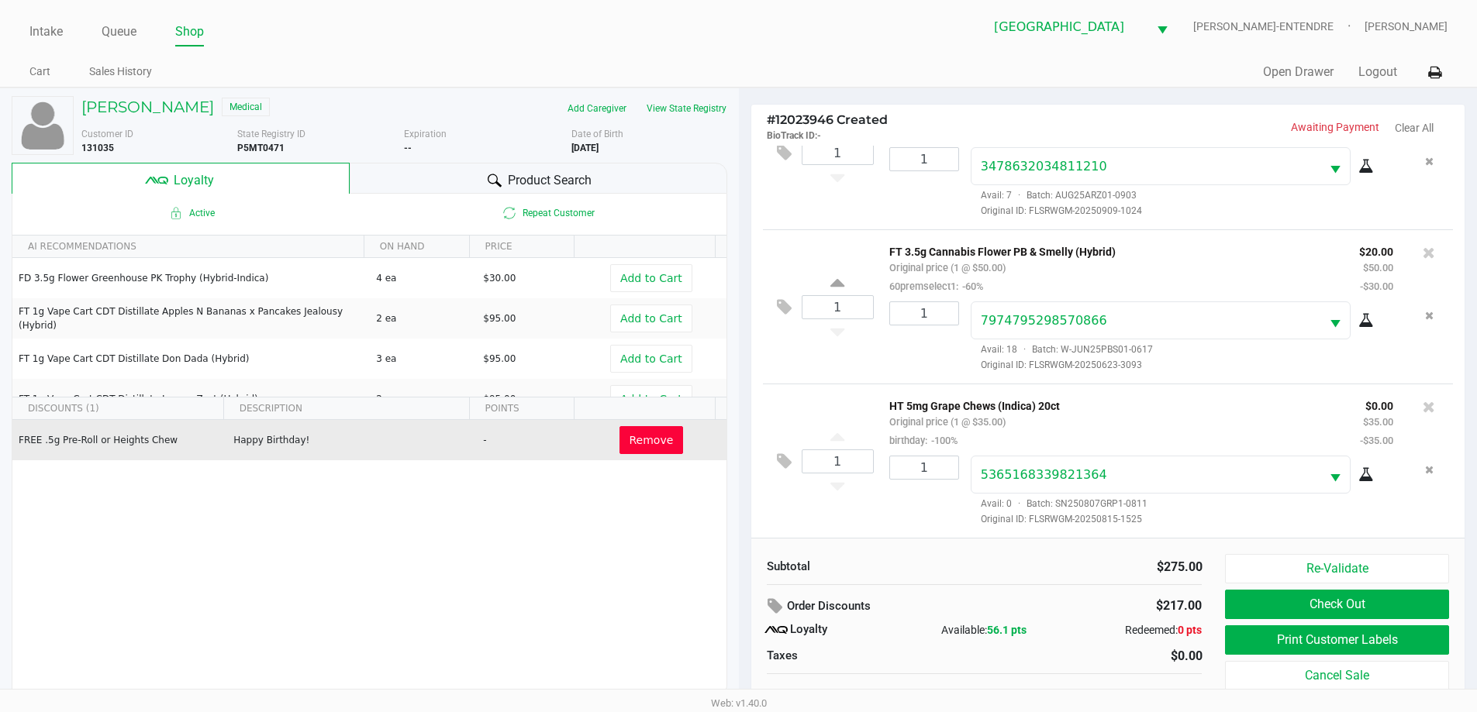
scroll to position [16, 0]
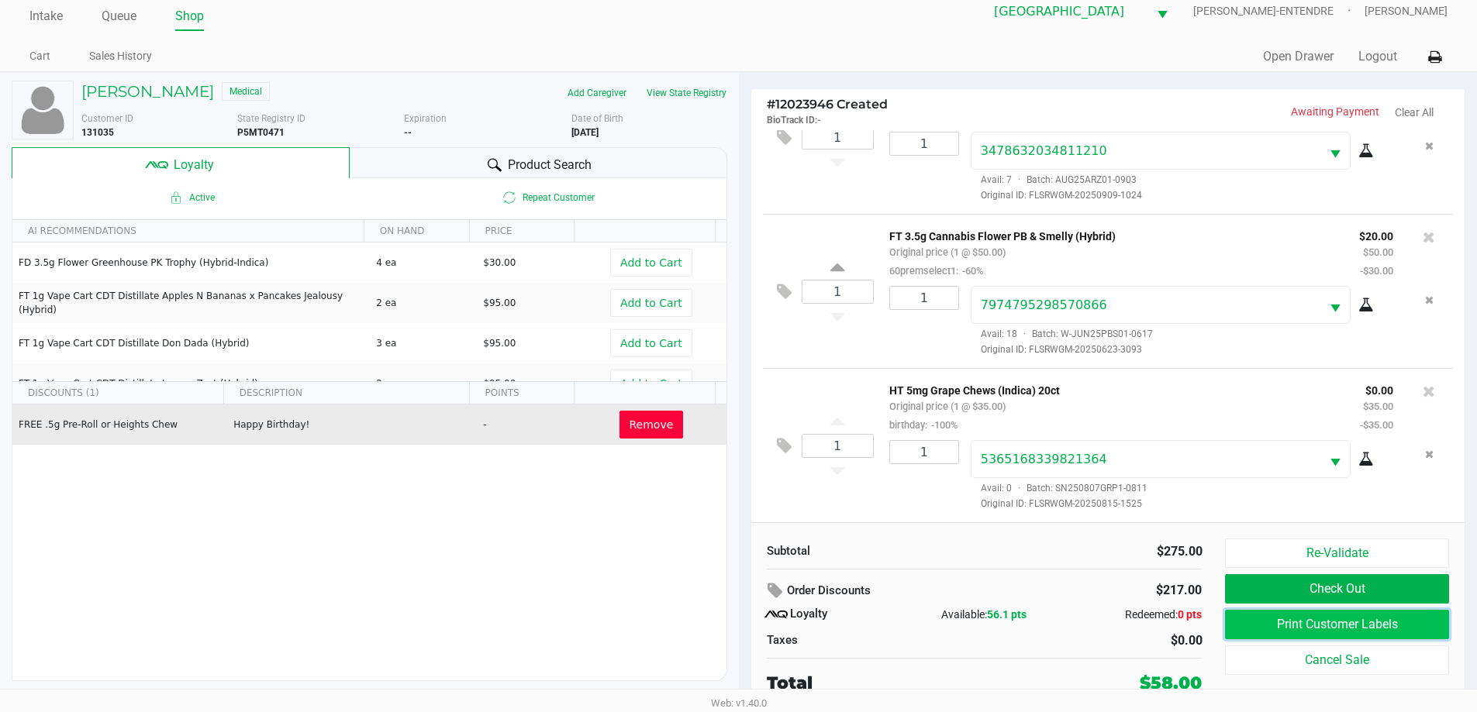
click at [1288, 633] on button "Print Customer Labels" at bounding box center [1336, 624] width 223 height 29
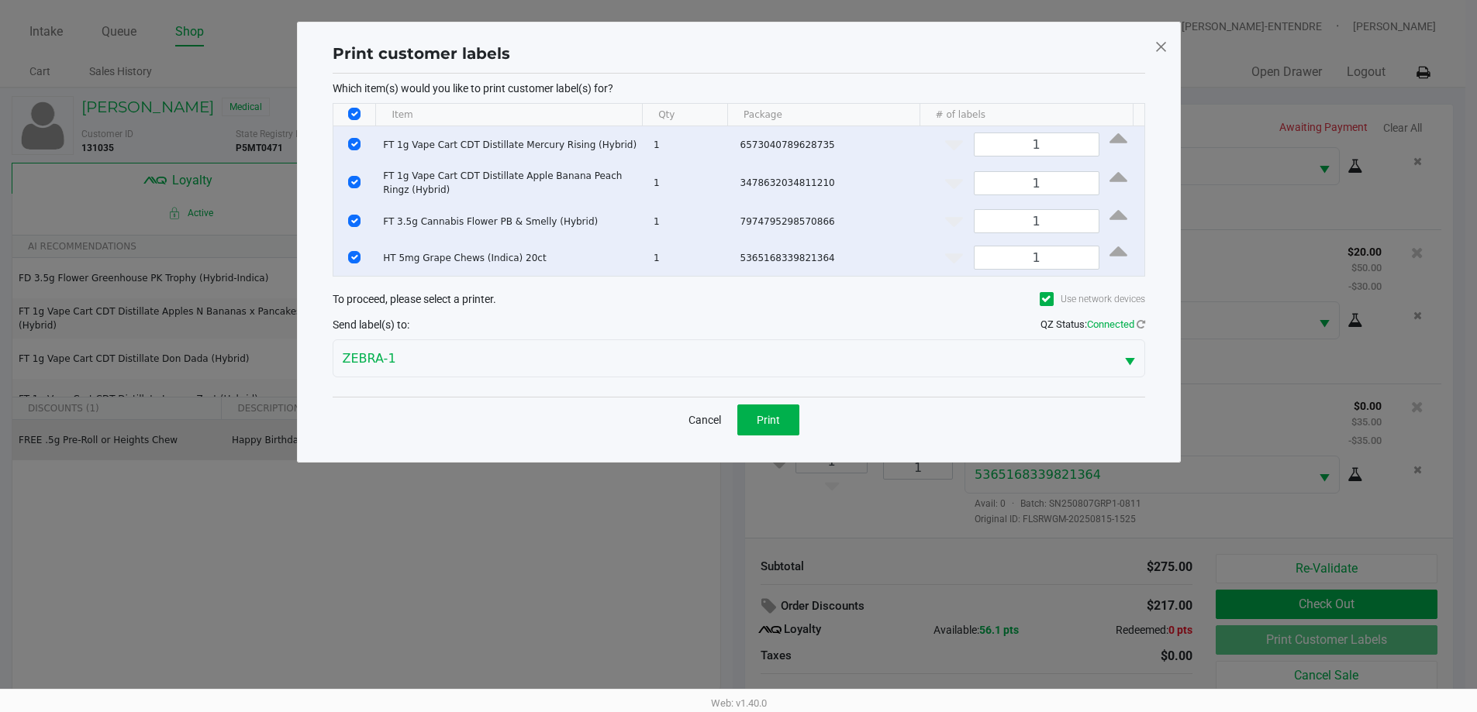
scroll to position [0, 0]
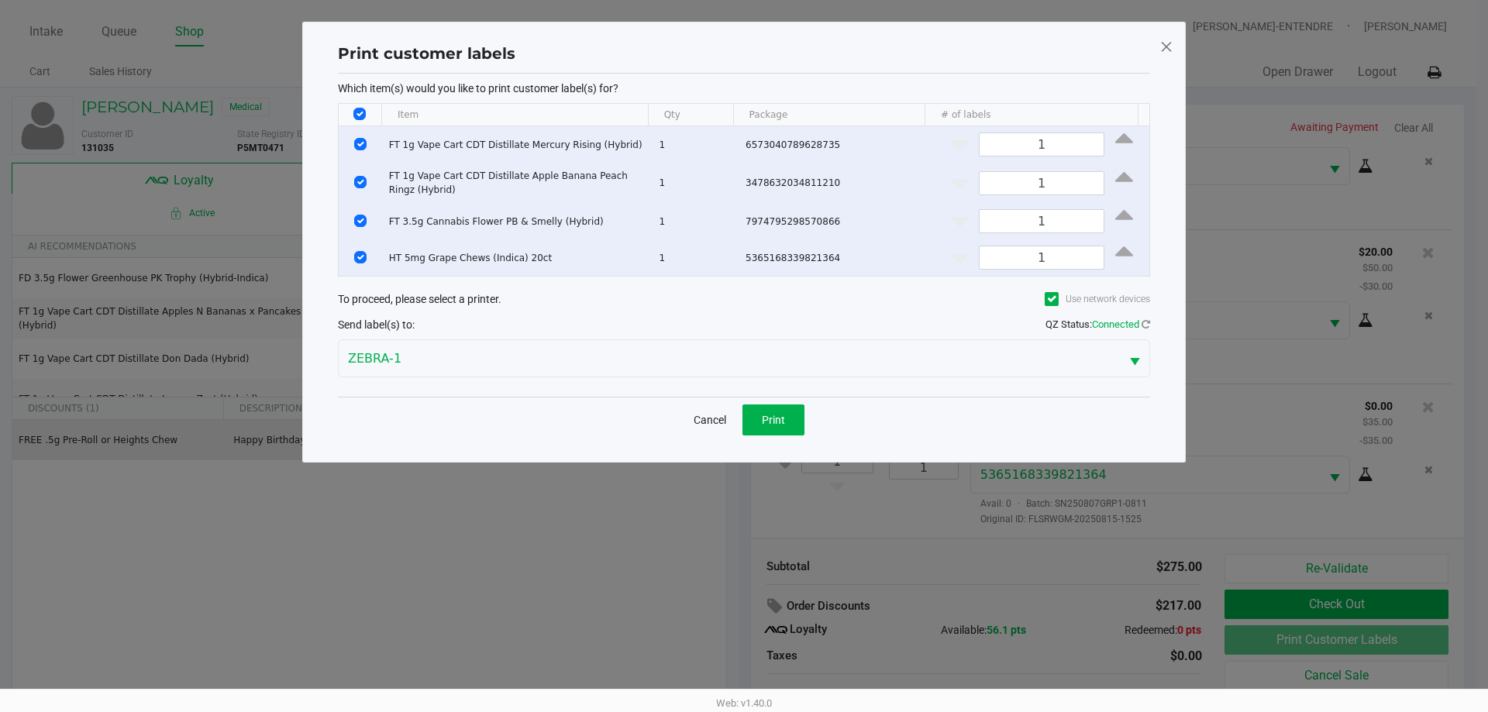
click at [364, 109] on input "Select All Rows" at bounding box center [359, 114] width 12 height 12
checkbox input "false"
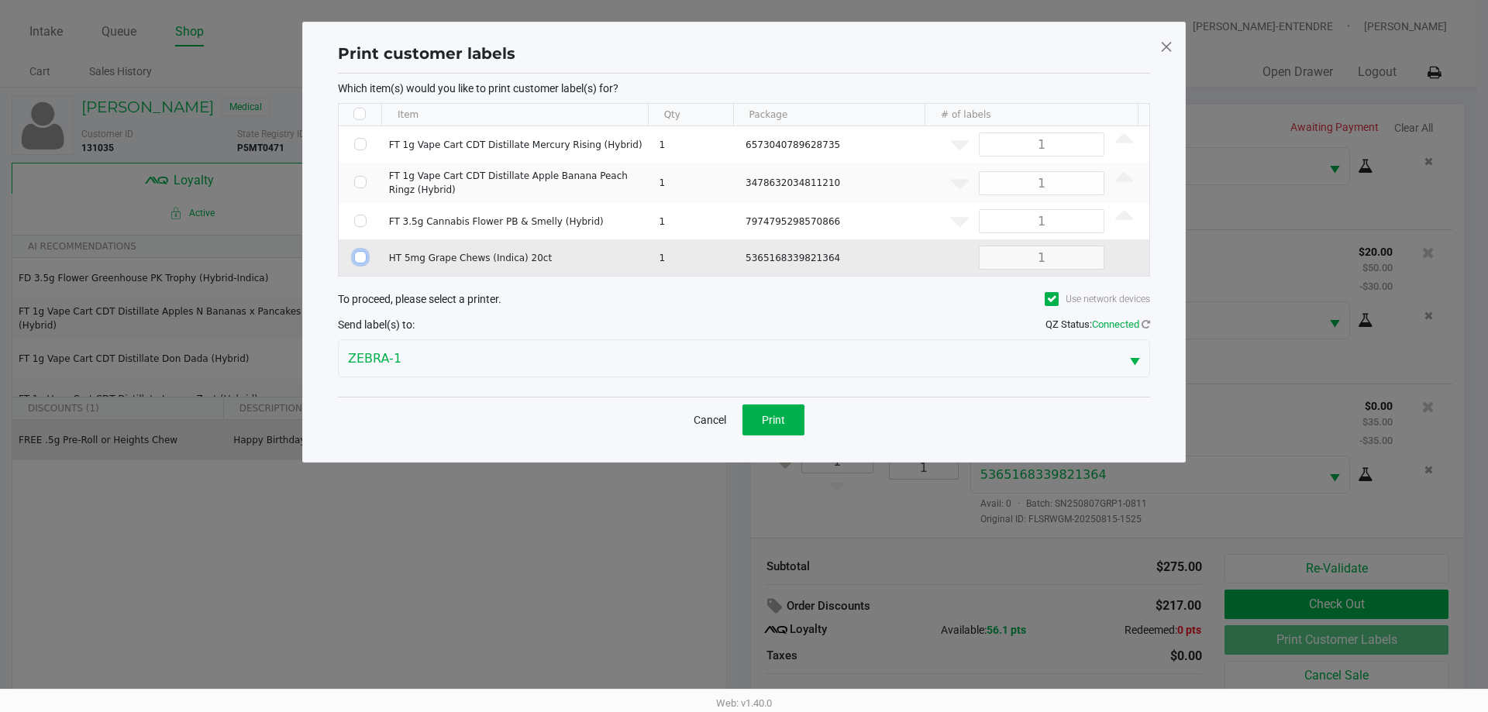
click at [357, 261] on input "Select Row" at bounding box center [360, 257] width 12 height 12
checkbox input "true"
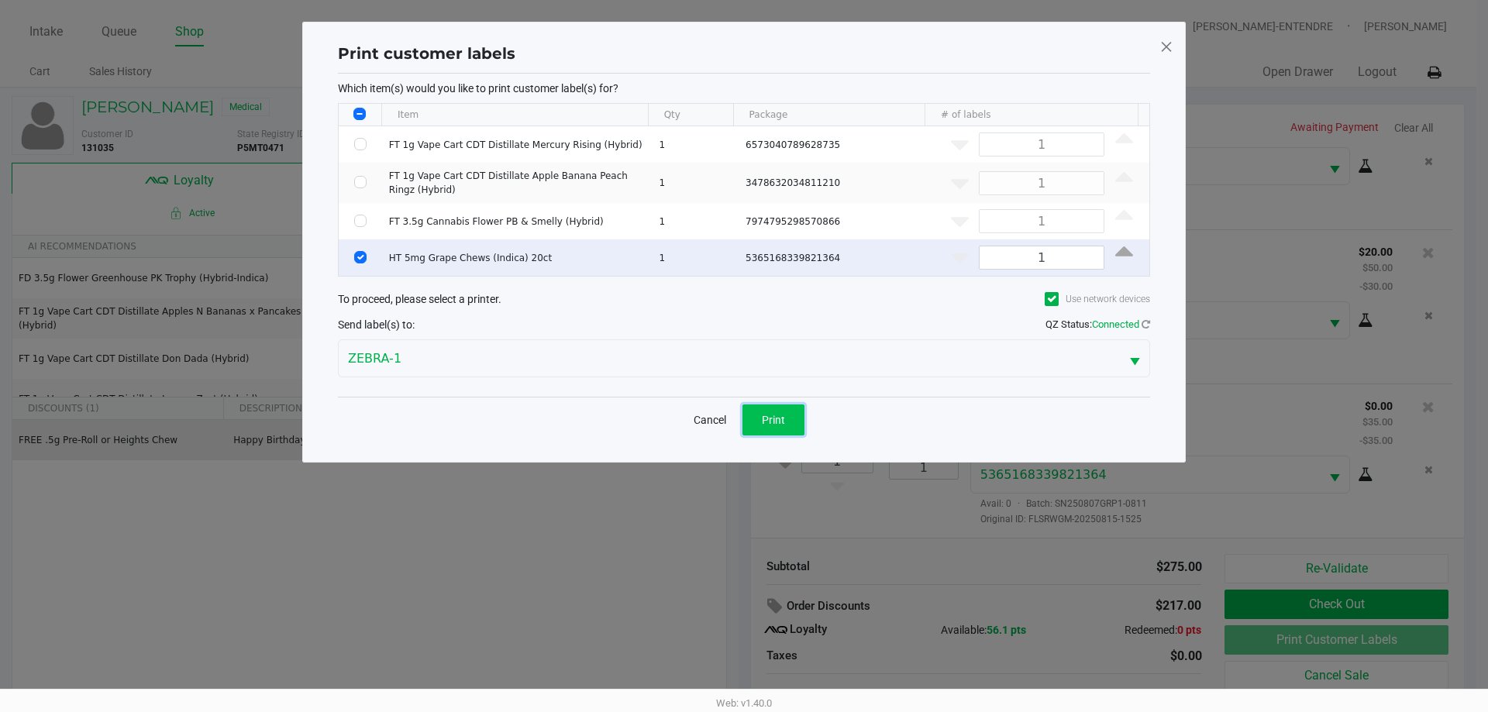
click at [772, 426] on button "Print" at bounding box center [774, 420] width 62 height 31
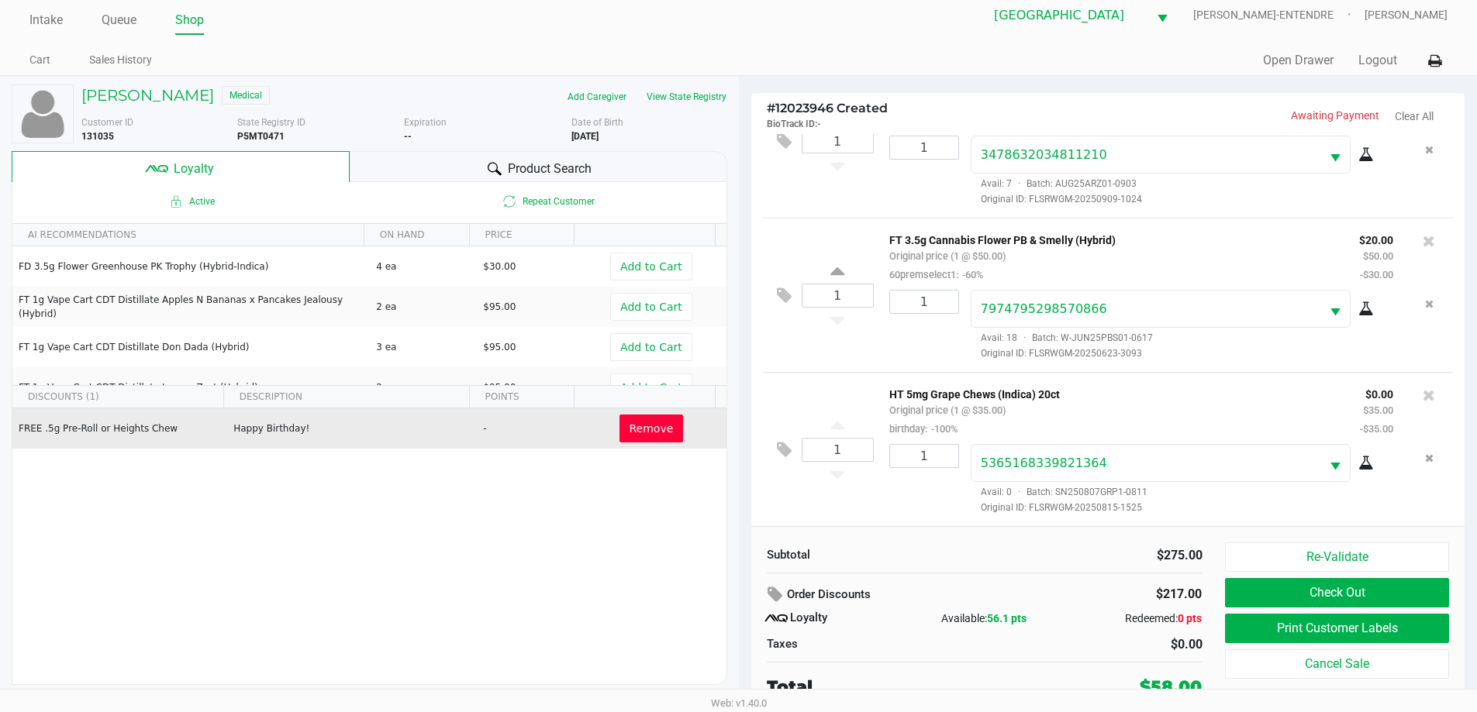
scroll to position [16, 0]
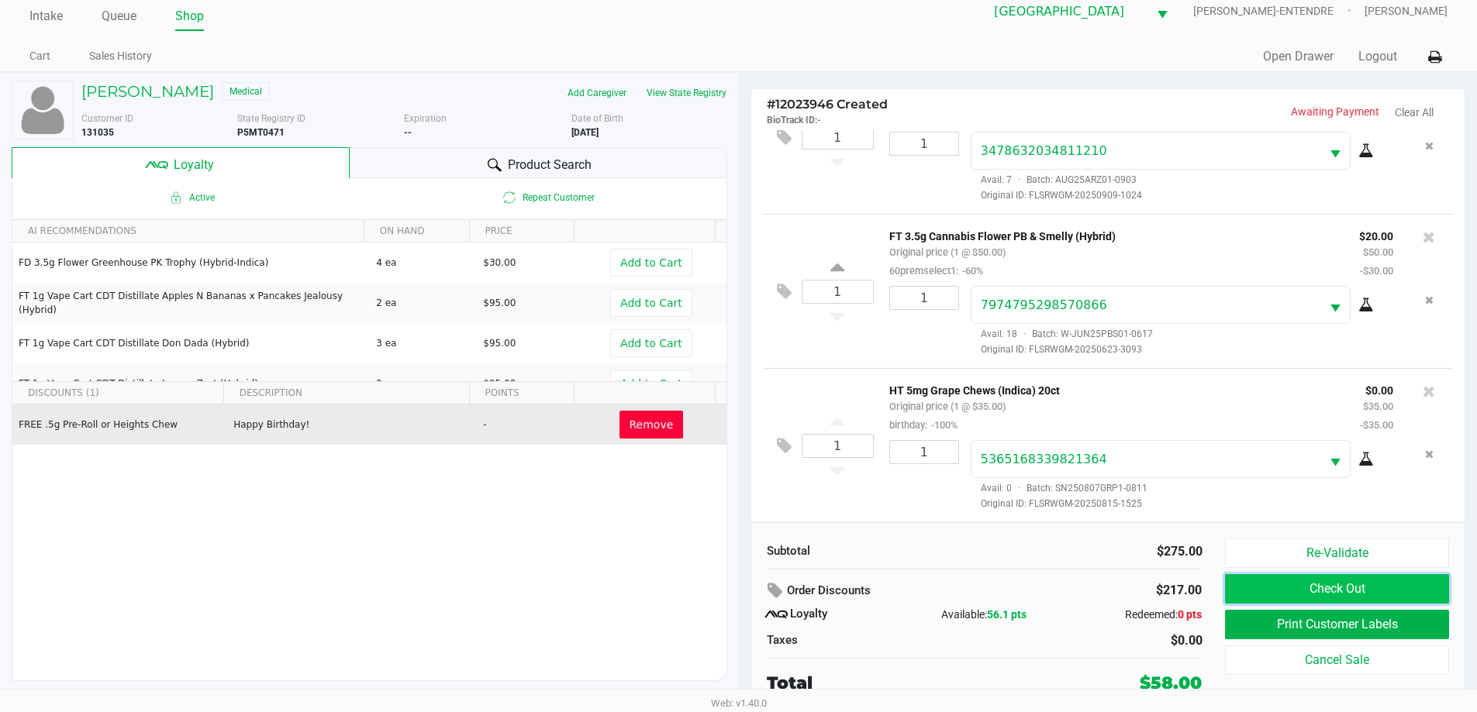
click at [1385, 593] on button "Check Out" at bounding box center [1336, 588] width 223 height 29
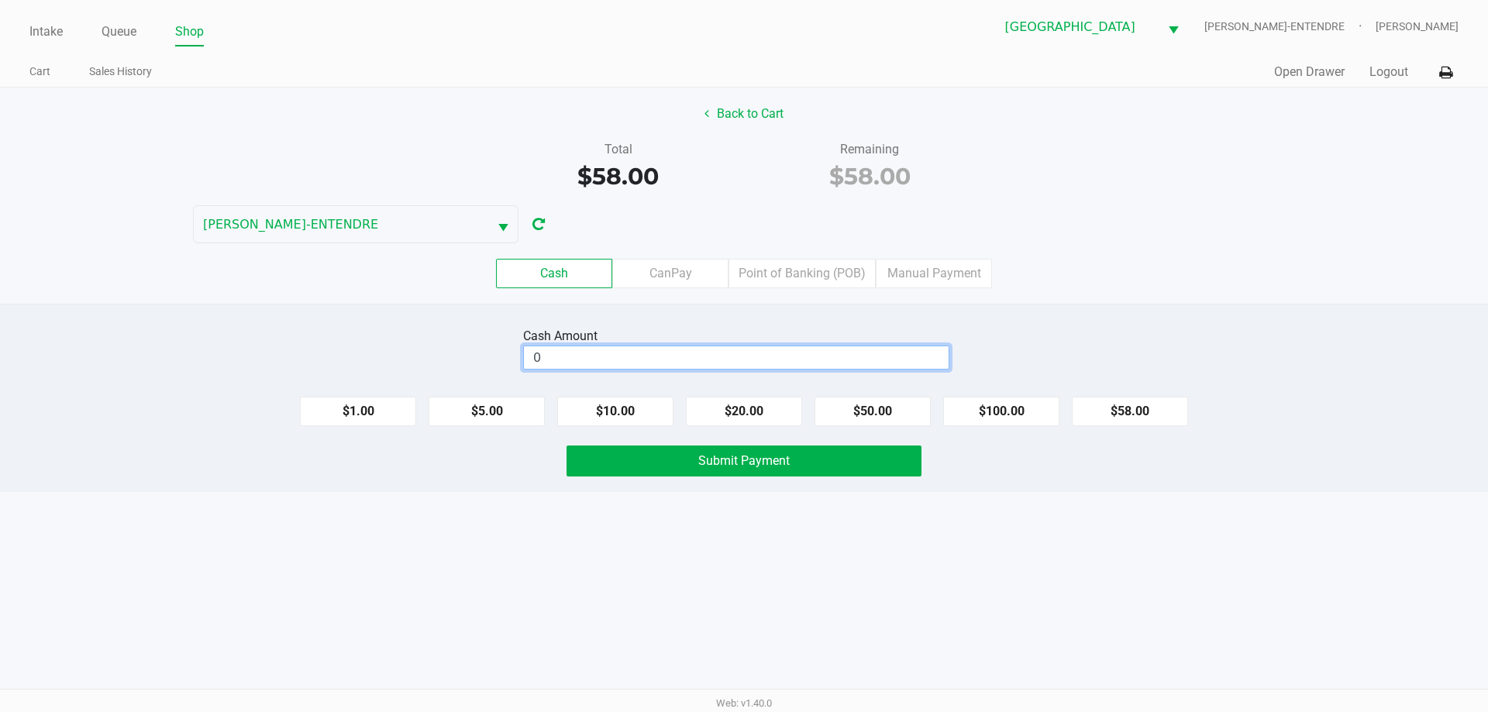
click at [752, 358] on input "0" at bounding box center [736, 358] width 425 height 22
type input "$60.00"
click at [783, 466] on span "Submit Payment" at bounding box center [743, 460] width 91 height 15
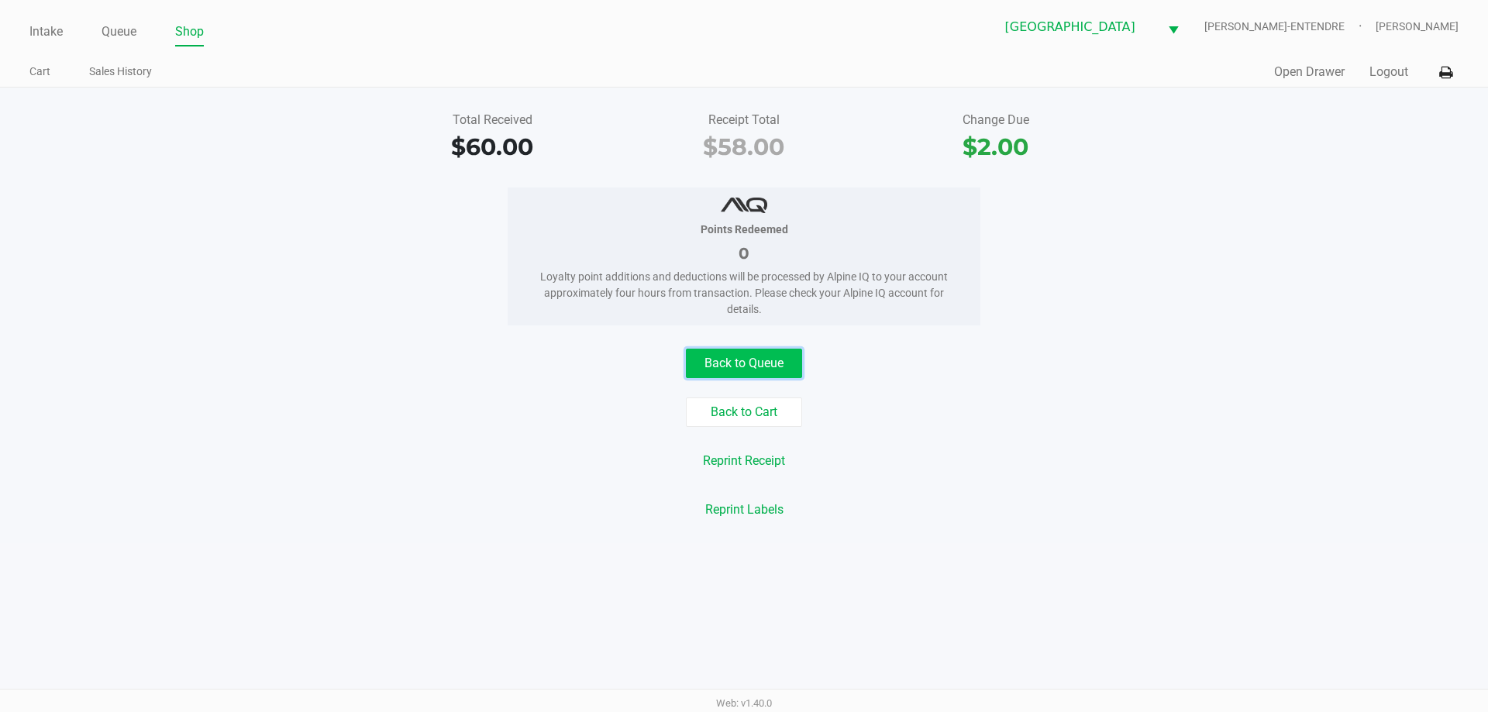
click at [738, 371] on button "Back to Queue" at bounding box center [744, 363] width 116 height 29
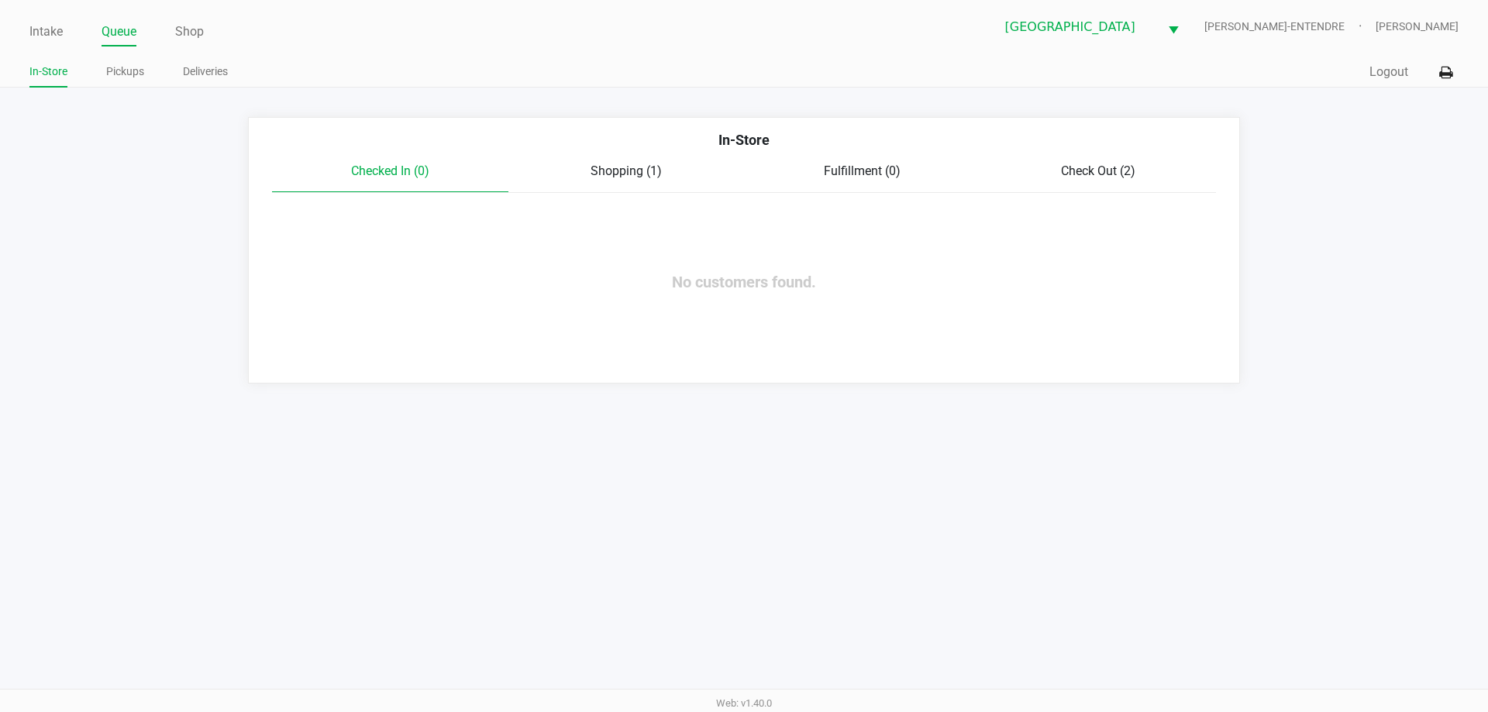
click at [619, 168] on span "Shopping (1)" at bounding box center [626, 171] width 71 height 15
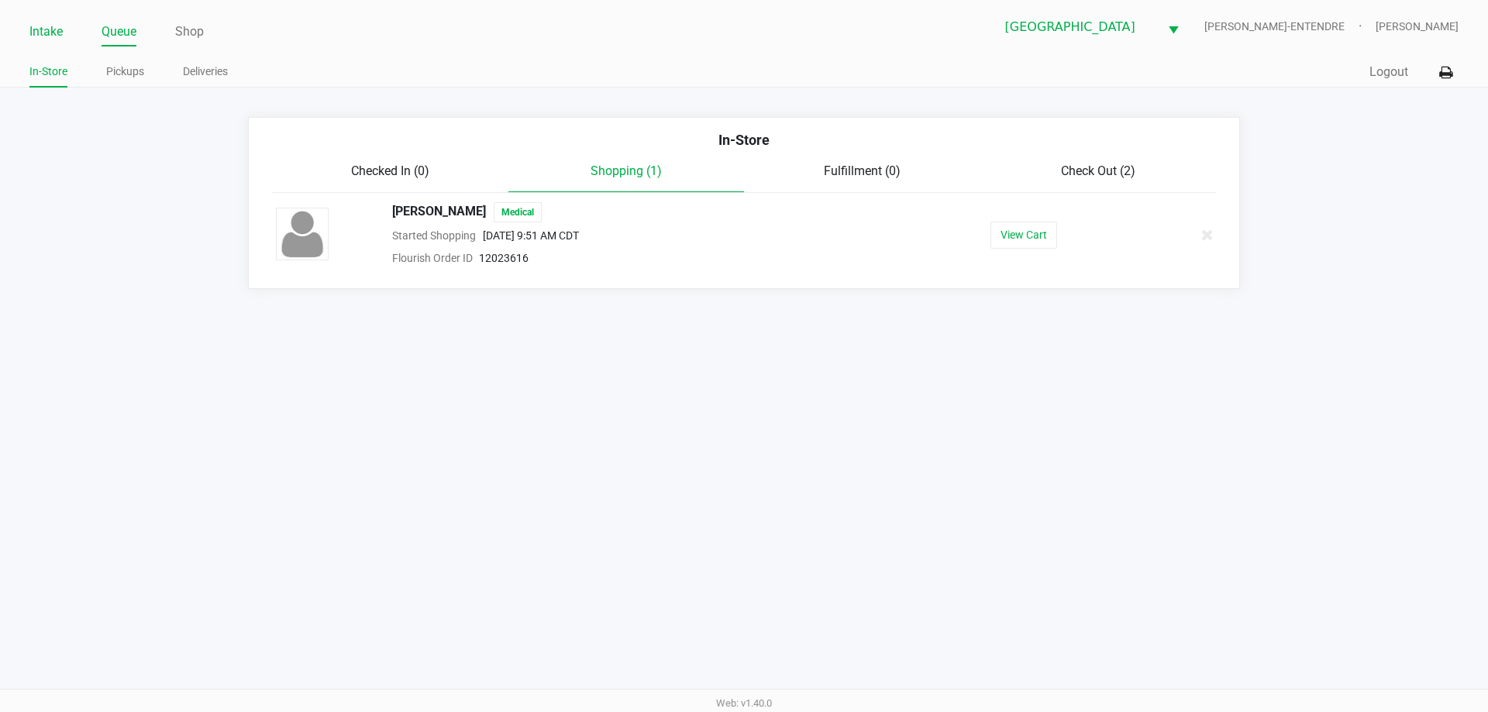
click at [55, 32] on link "Intake" at bounding box center [45, 32] width 33 height 22
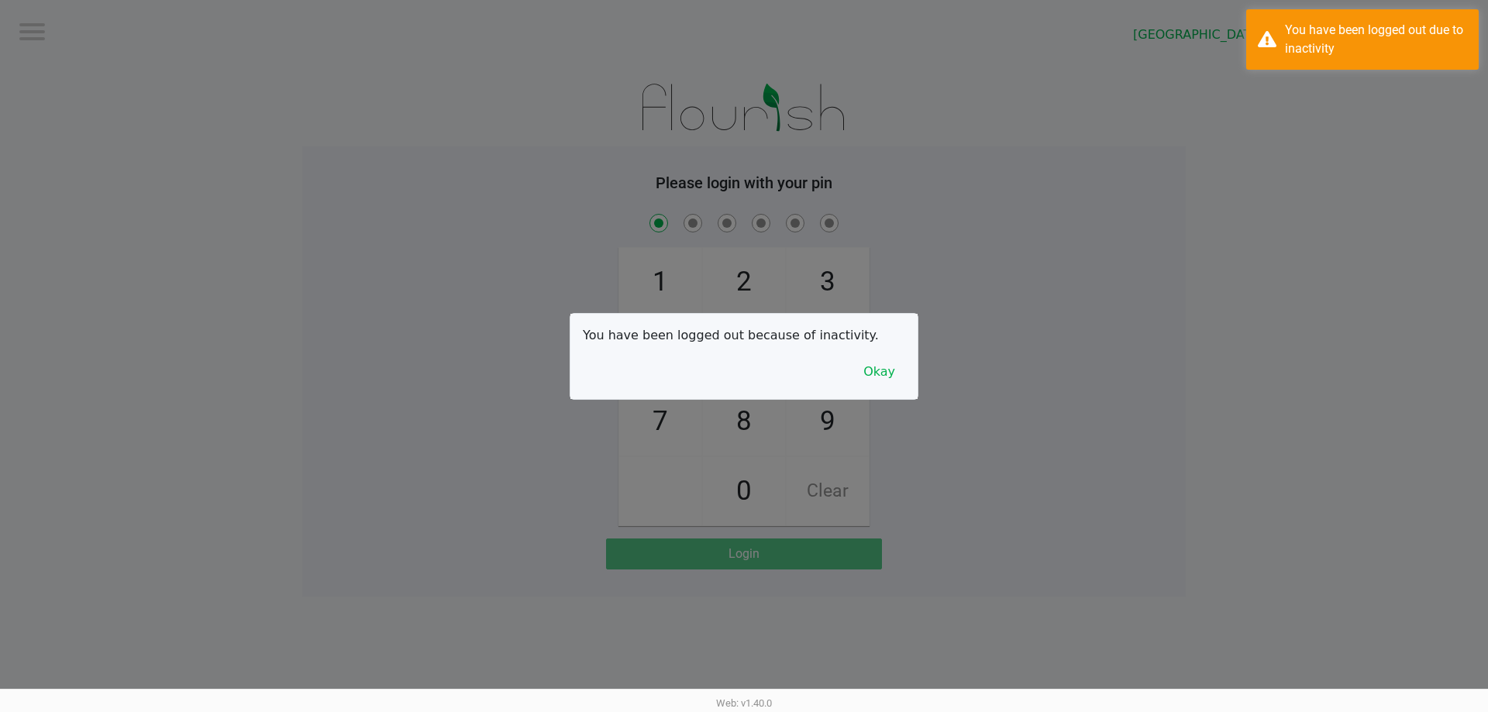
checkbox input "true"
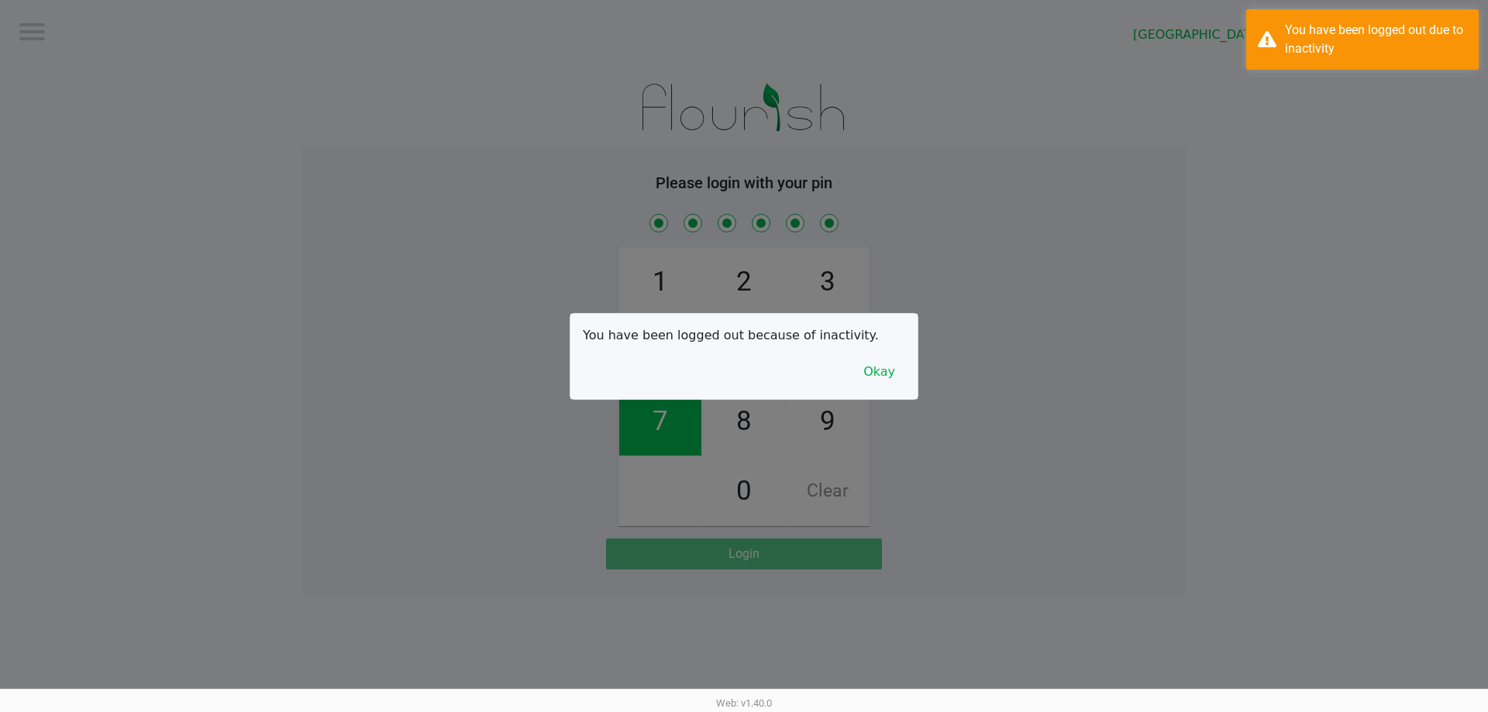
checkbox input "true"
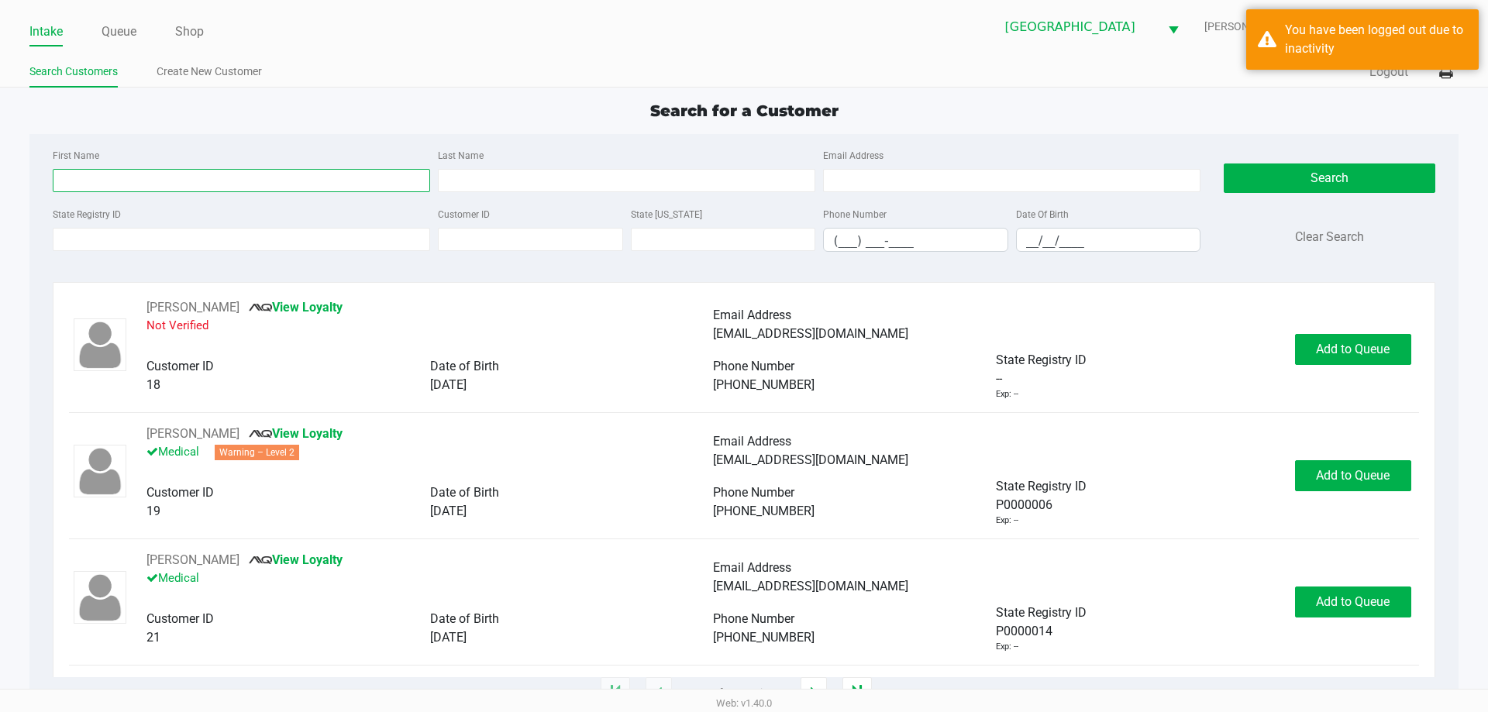
click at [271, 183] on input "First Name" at bounding box center [242, 180] width 378 height 23
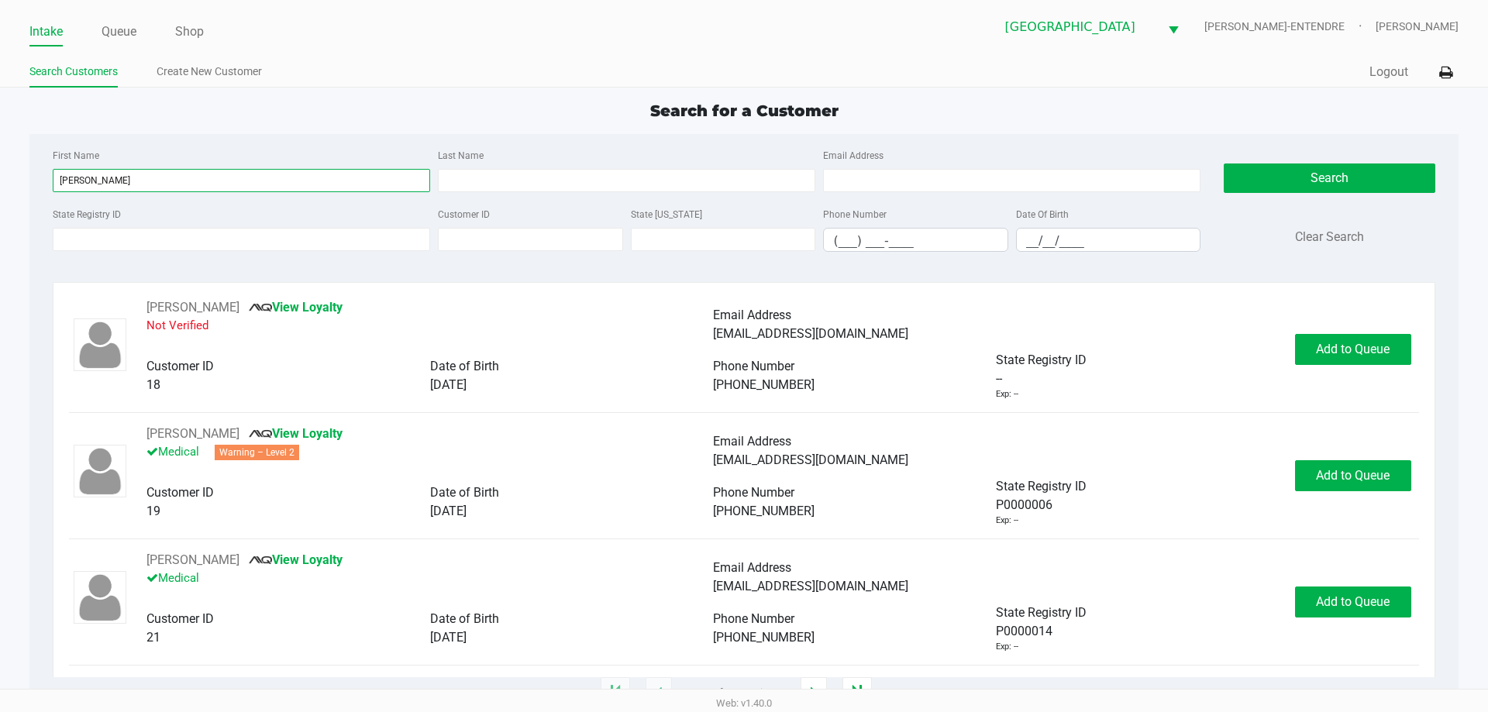
type input "lori"
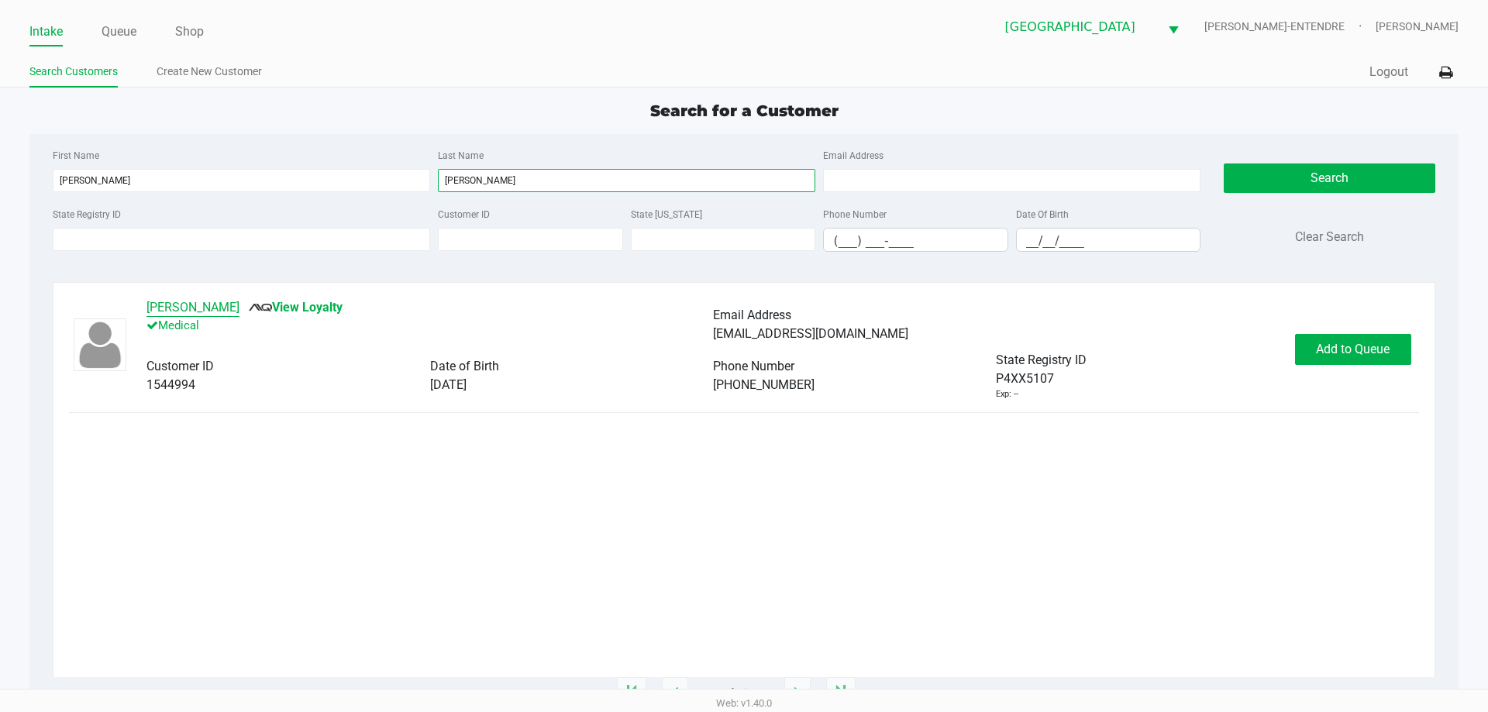
type input "snyder"
click at [172, 308] on button "Lori Snyder" at bounding box center [193, 307] width 93 height 19
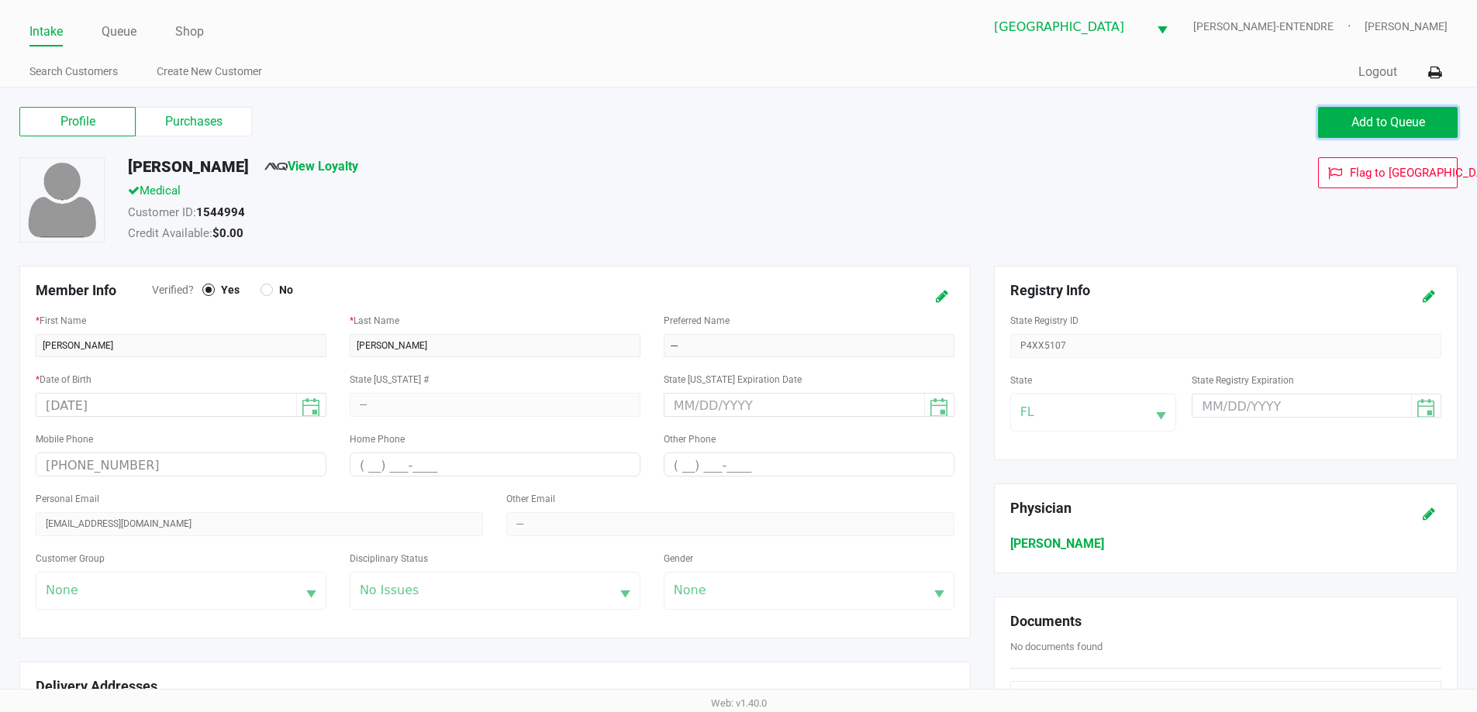
click at [1388, 126] on span "Add to Queue" at bounding box center [1388, 122] width 74 height 15
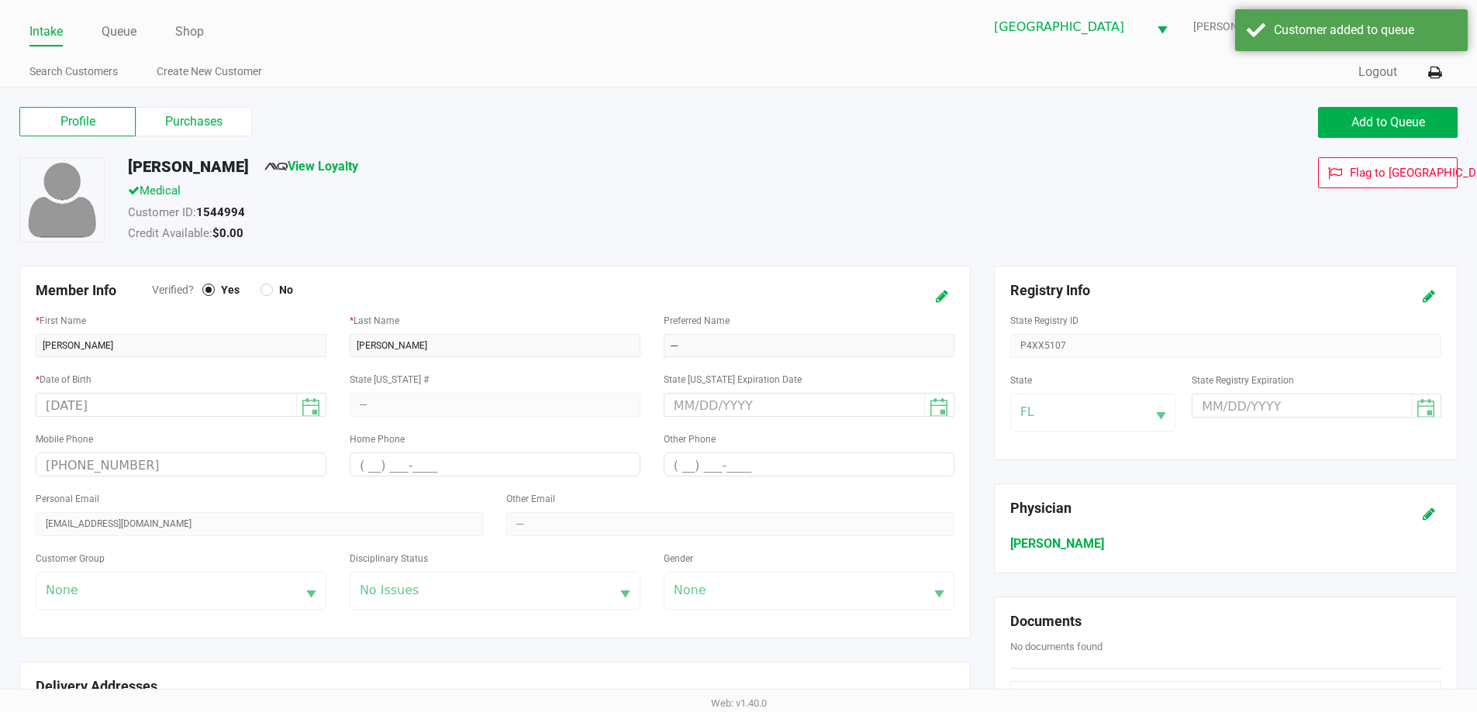
click at [138, 34] on ul "Intake Queue Shop" at bounding box center [383, 32] width 709 height 26
click at [128, 28] on link "Queue" at bounding box center [119, 32] width 35 height 22
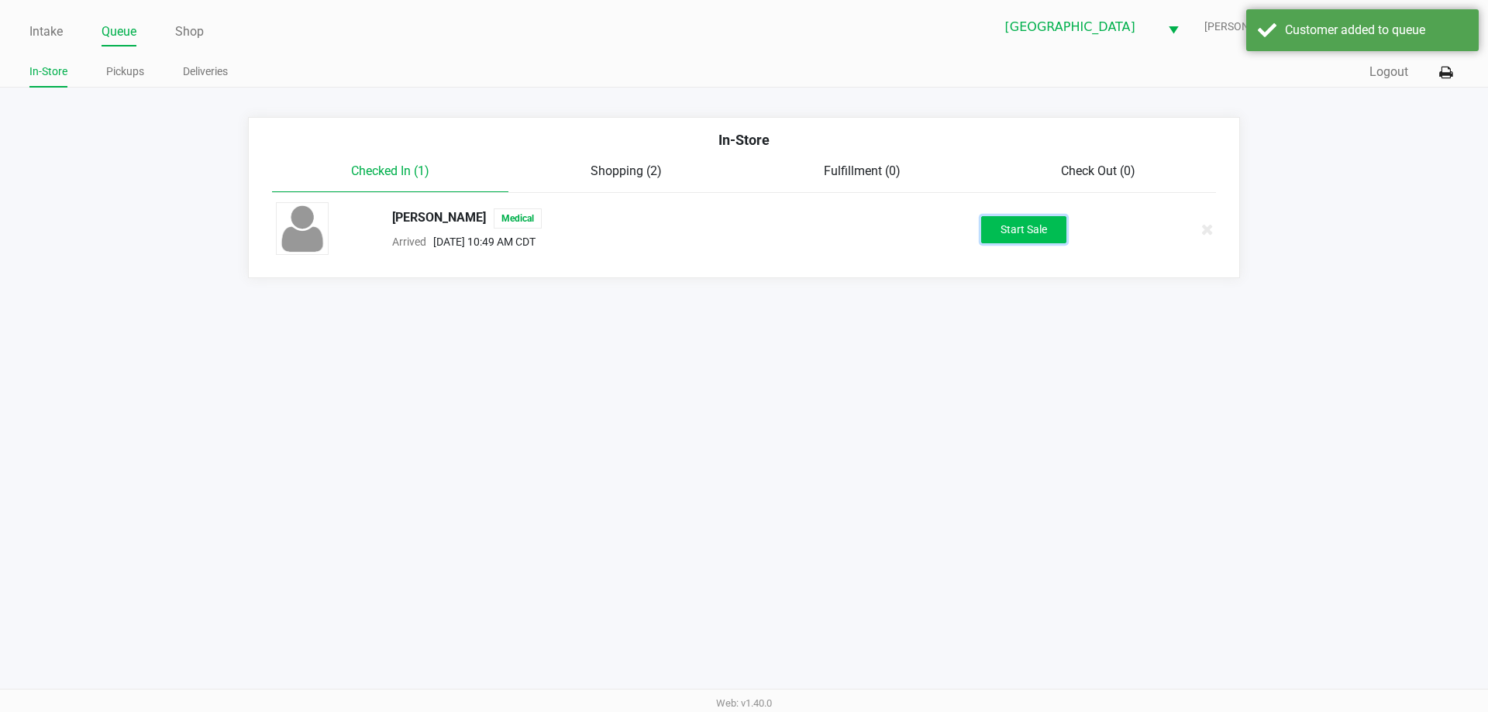
click at [1012, 227] on button "Start Sale" at bounding box center [1023, 229] width 85 height 27
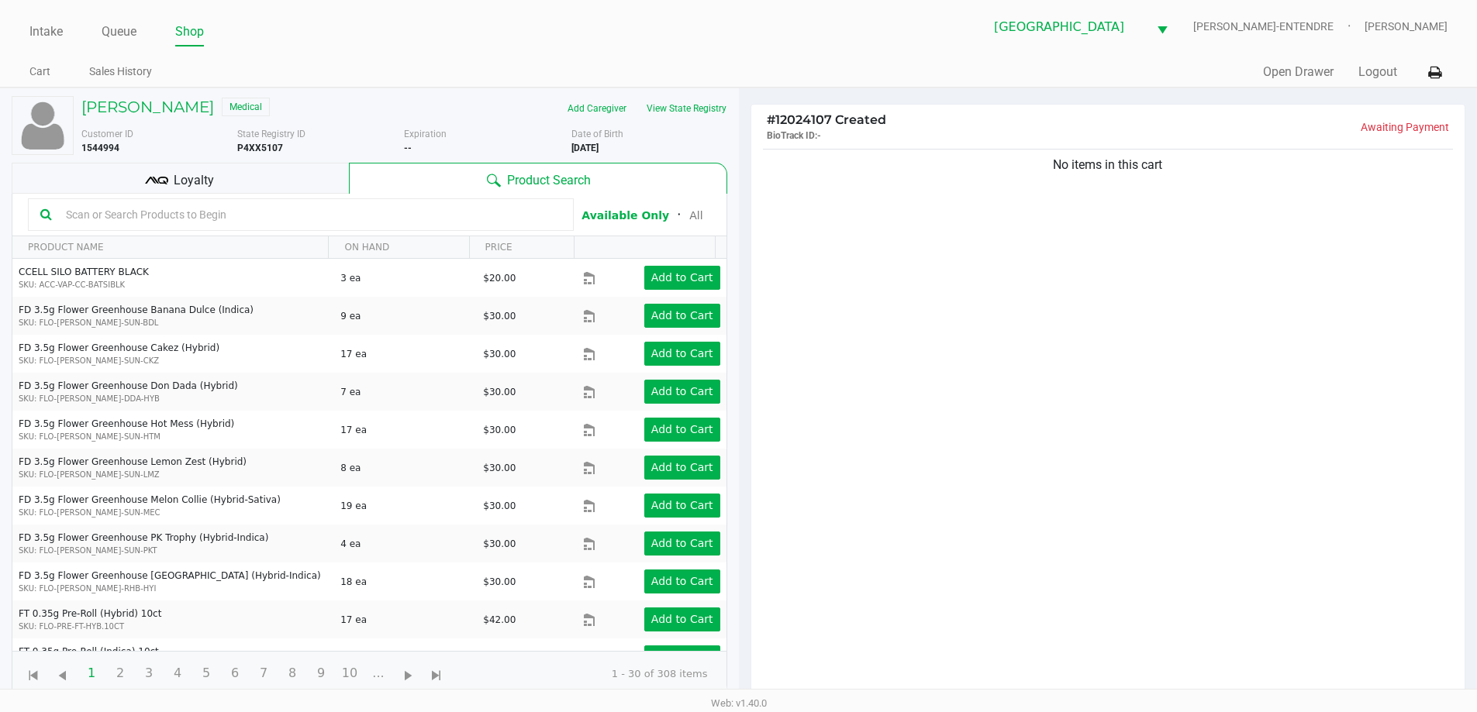
click at [296, 185] on div "Loyalty" at bounding box center [180, 178] width 337 height 31
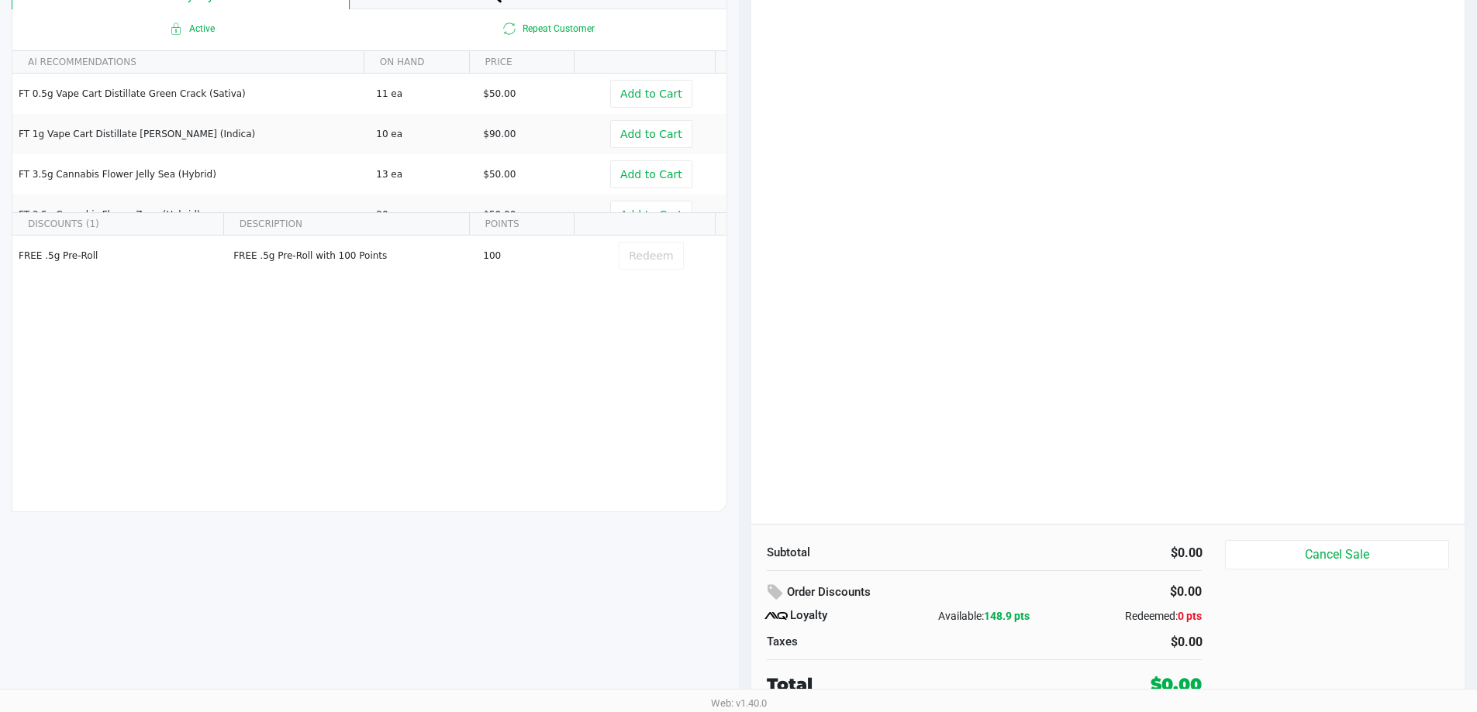
scroll to position [186, 0]
click at [1352, 554] on button "Cancel Sale" at bounding box center [1336, 553] width 223 height 29
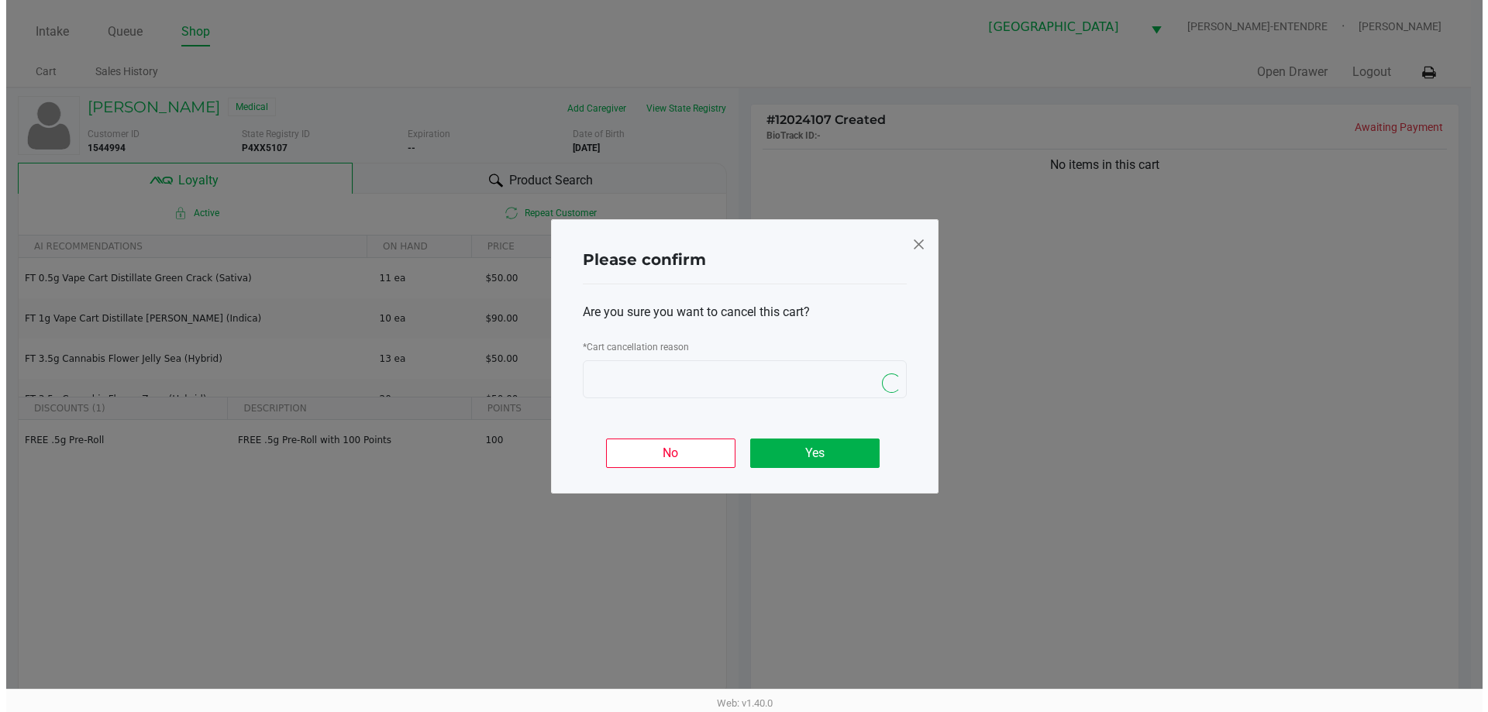
scroll to position [0, 0]
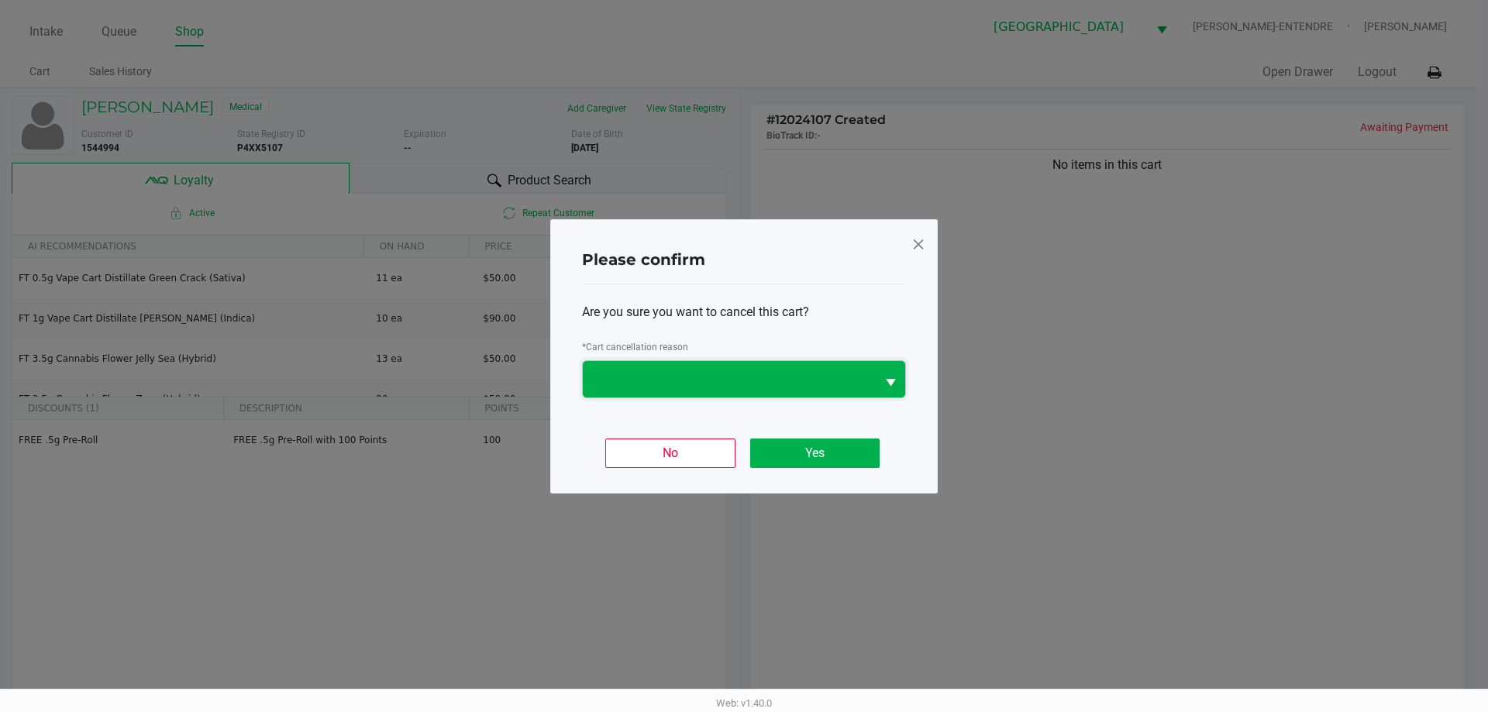
click at [795, 371] on span at bounding box center [729, 379] width 274 height 19
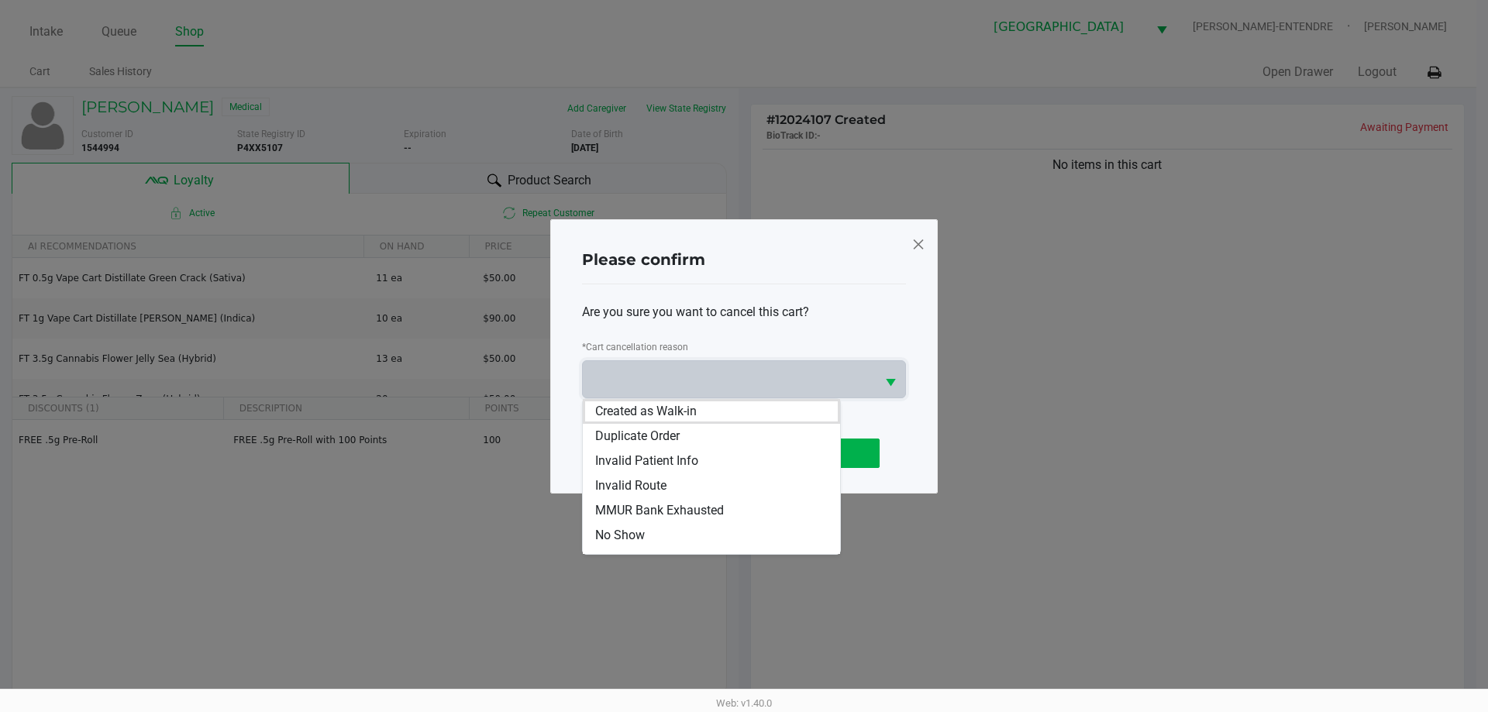
click at [681, 421] on li "Created as Walk-in" at bounding box center [711, 411] width 257 height 25
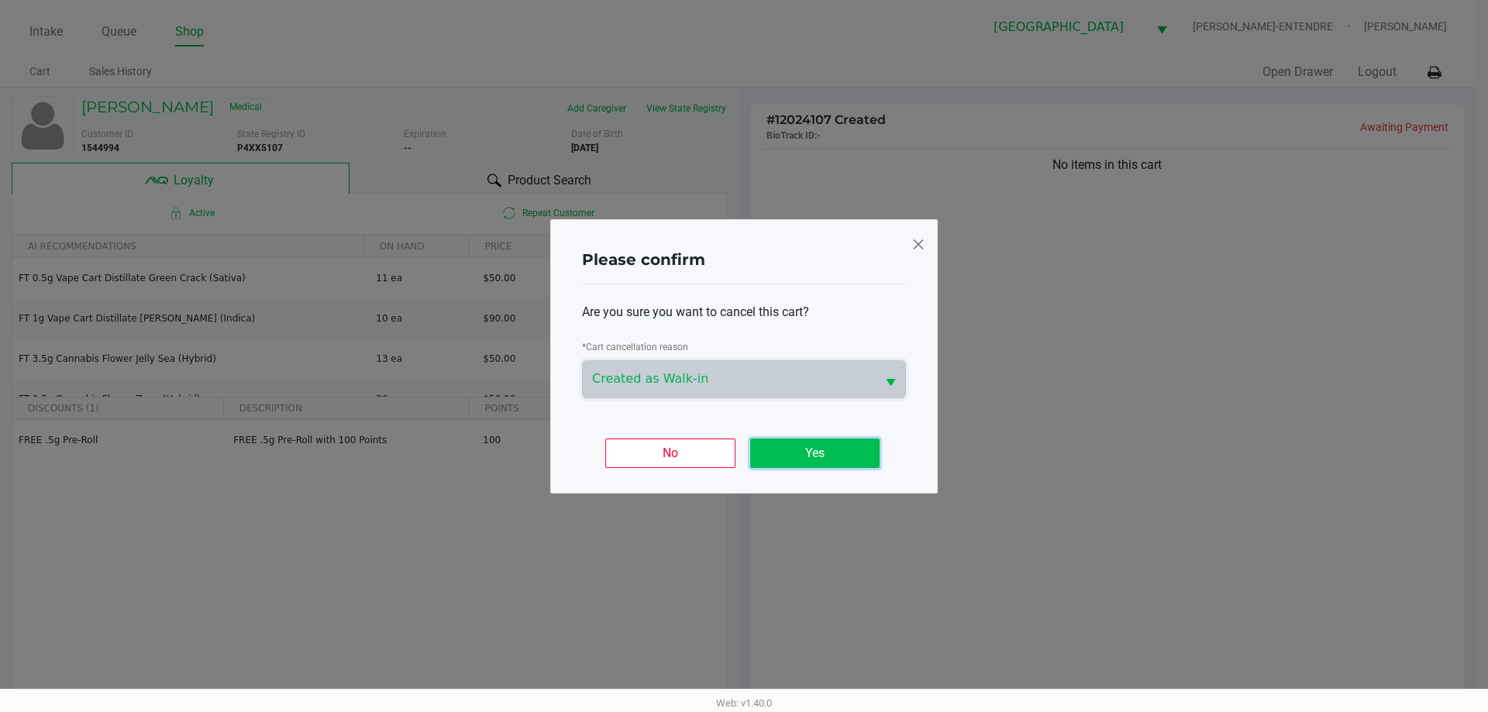
click at [802, 462] on button "Yes" at bounding box center [814, 453] width 129 height 29
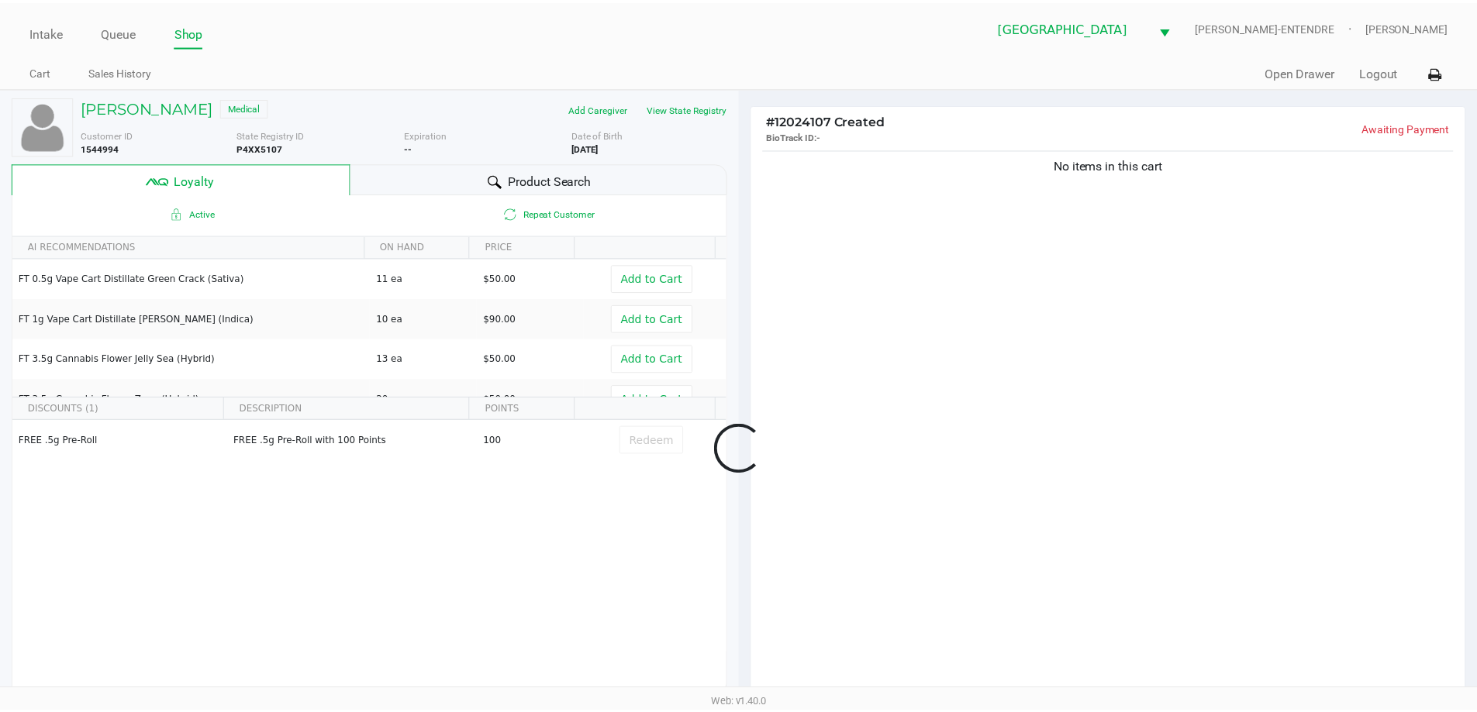
scroll to position [186, 0]
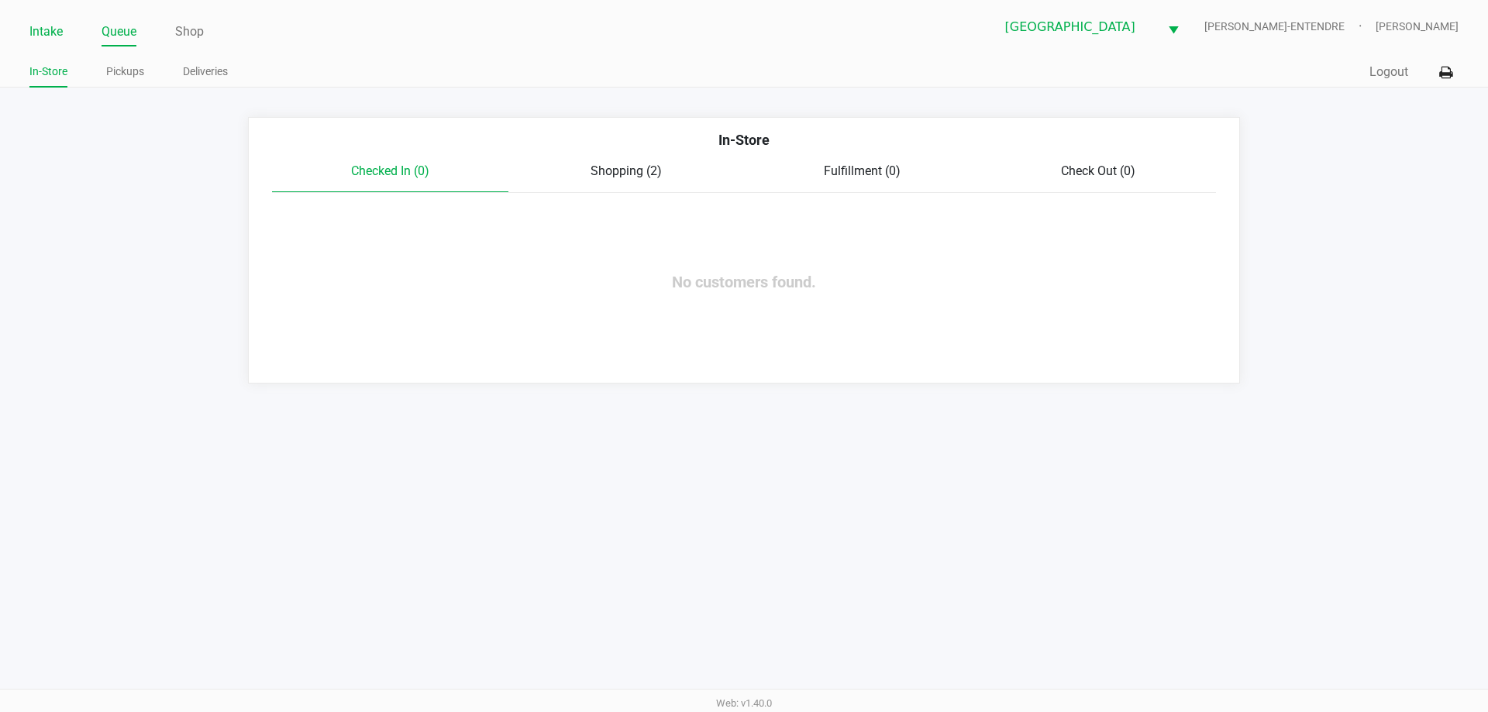
click at [44, 38] on link "Intake" at bounding box center [45, 32] width 33 height 22
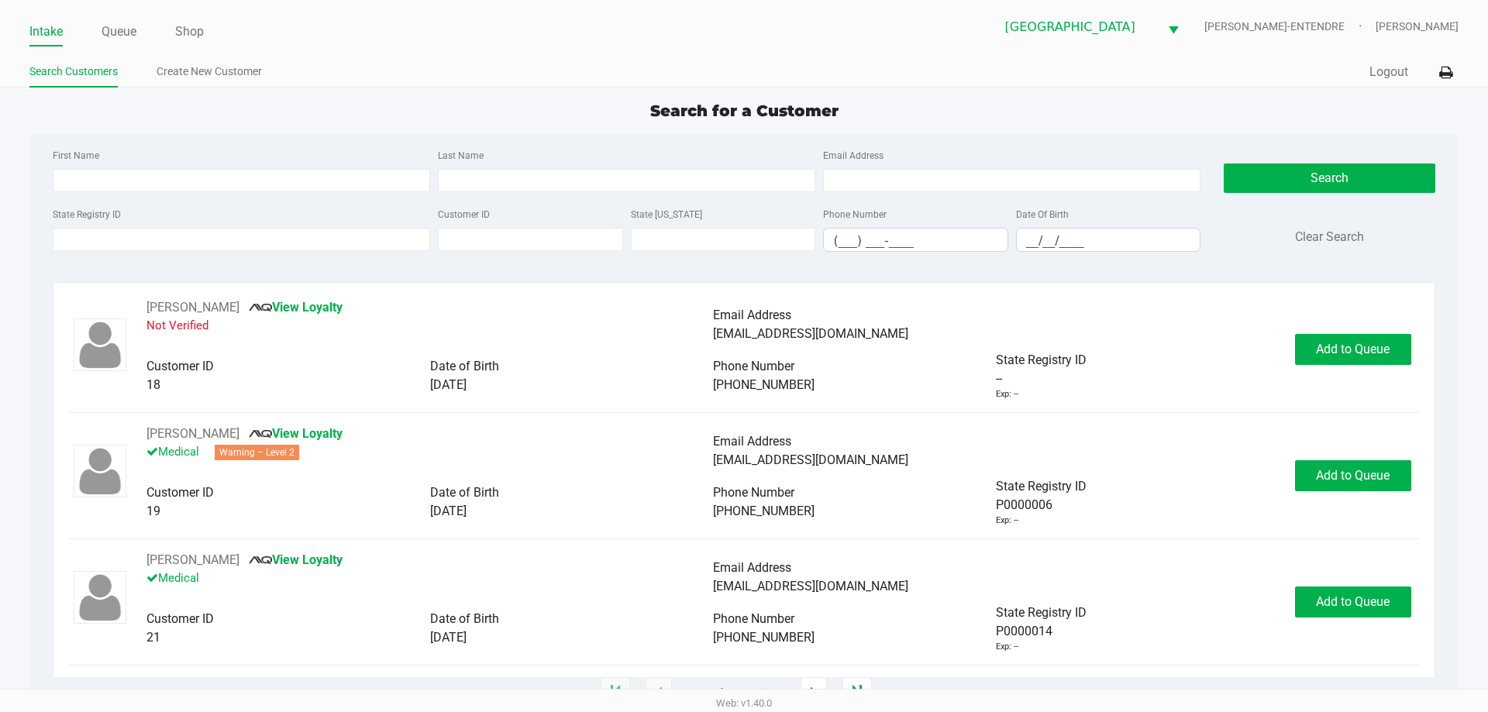
click at [194, 224] on div "State Registry ID" at bounding box center [241, 228] width 385 height 47
click at [193, 225] on div "State Registry ID" at bounding box center [241, 228] width 385 height 47
drag, startPoint x: 193, startPoint y: 236, endPoint x: 184, endPoint y: 235, distance: 9.3
click at [188, 236] on input "State Registry ID" at bounding box center [242, 239] width 378 height 23
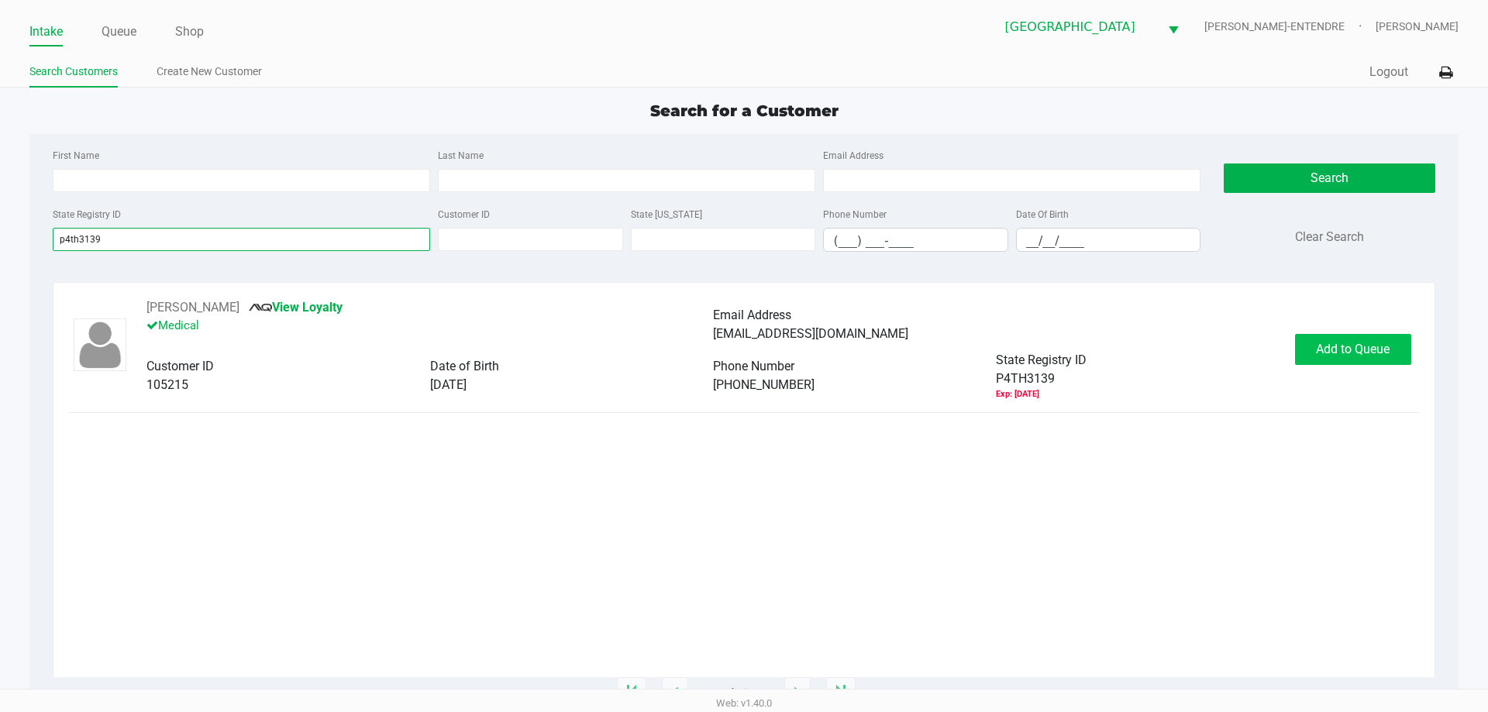
type input "p4th3139"
click at [1359, 340] on button "Add to Queue" at bounding box center [1353, 349] width 116 height 31
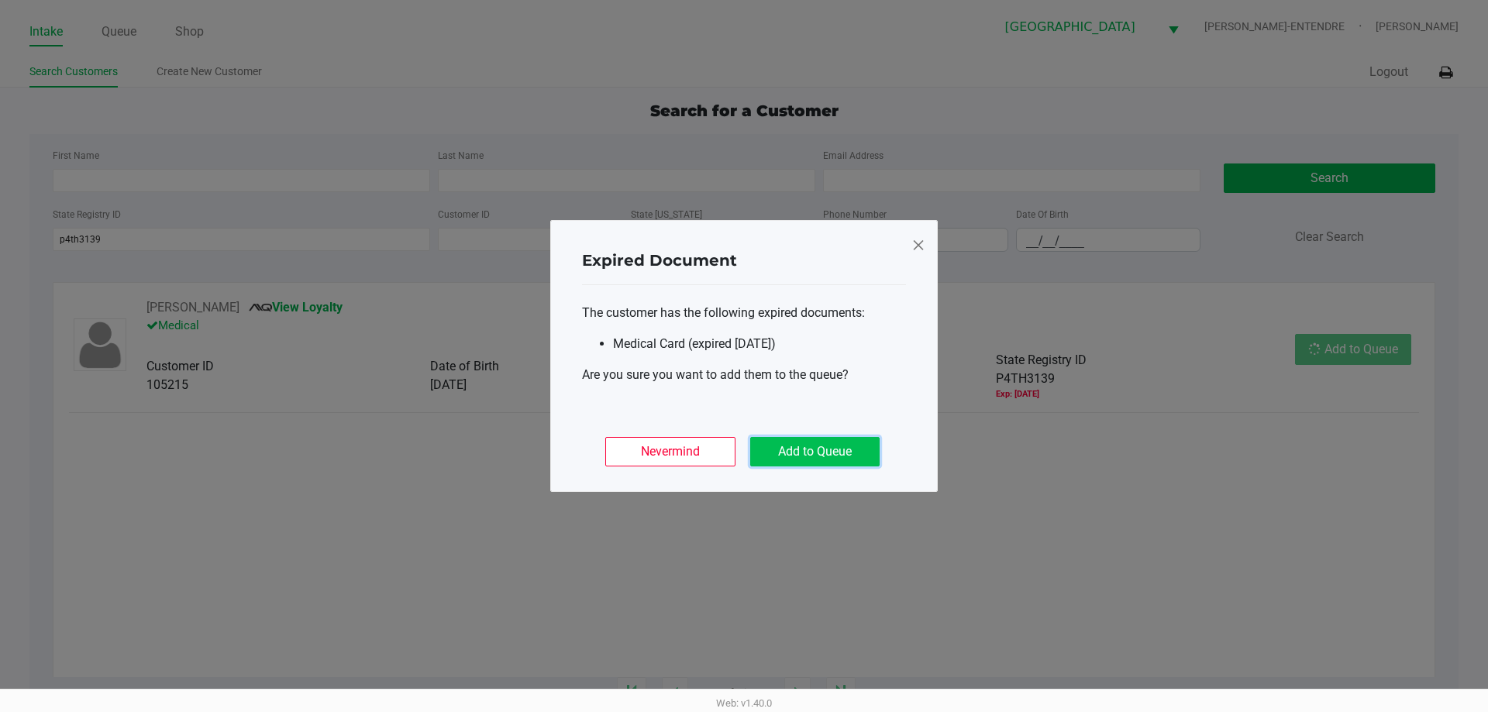
click at [785, 442] on button "Add to Queue" at bounding box center [814, 451] width 129 height 29
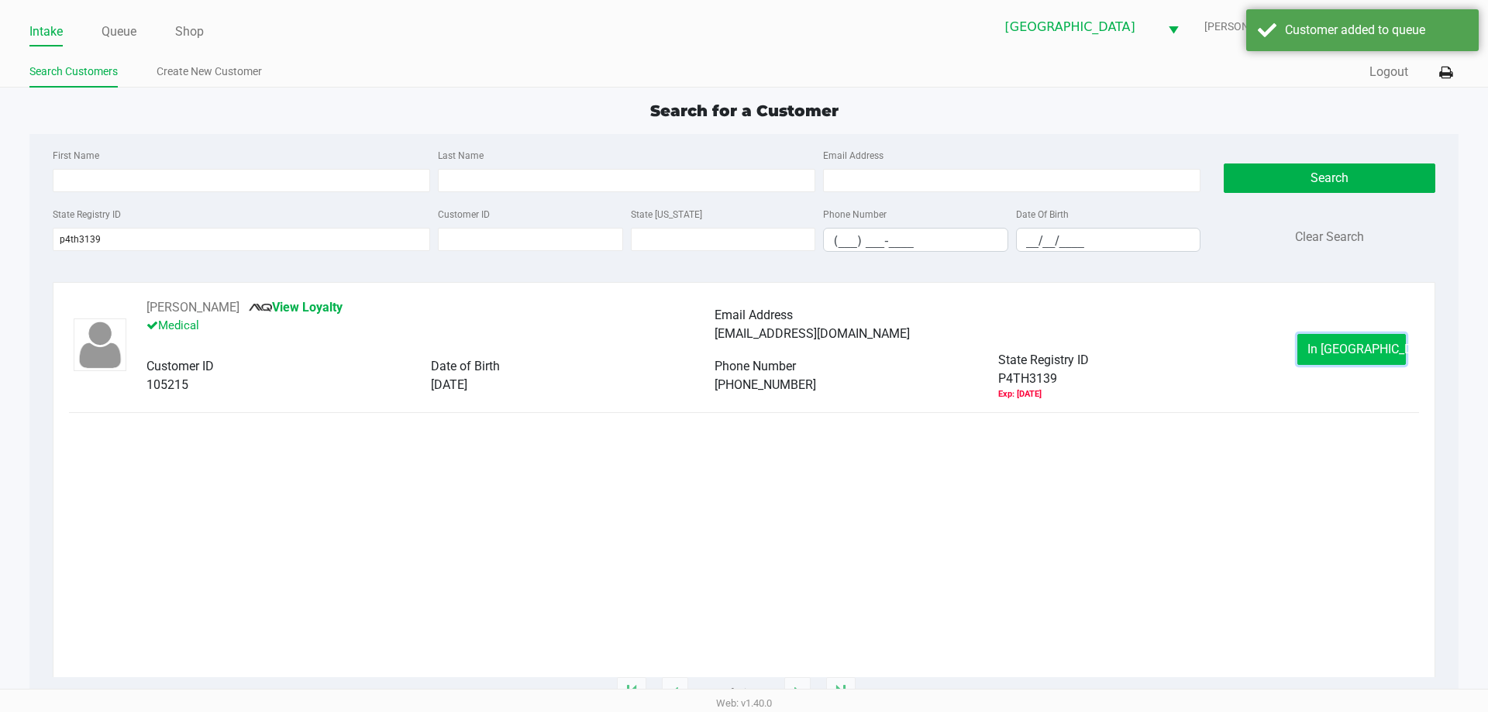
click at [1359, 338] on button "In Queue" at bounding box center [1352, 349] width 109 height 31
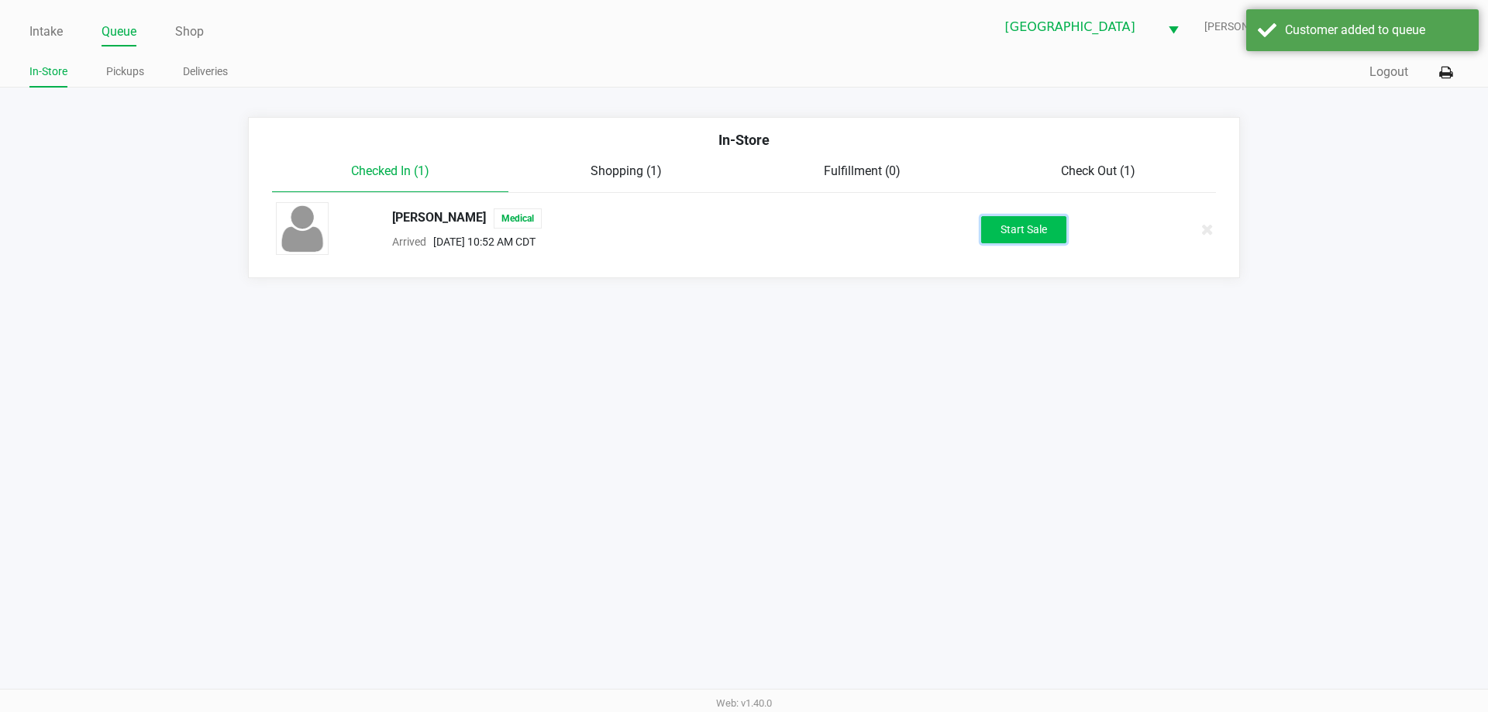
click at [1043, 230] on button "Start Sale" at bounding box center [1023, 229] width 85 height 27
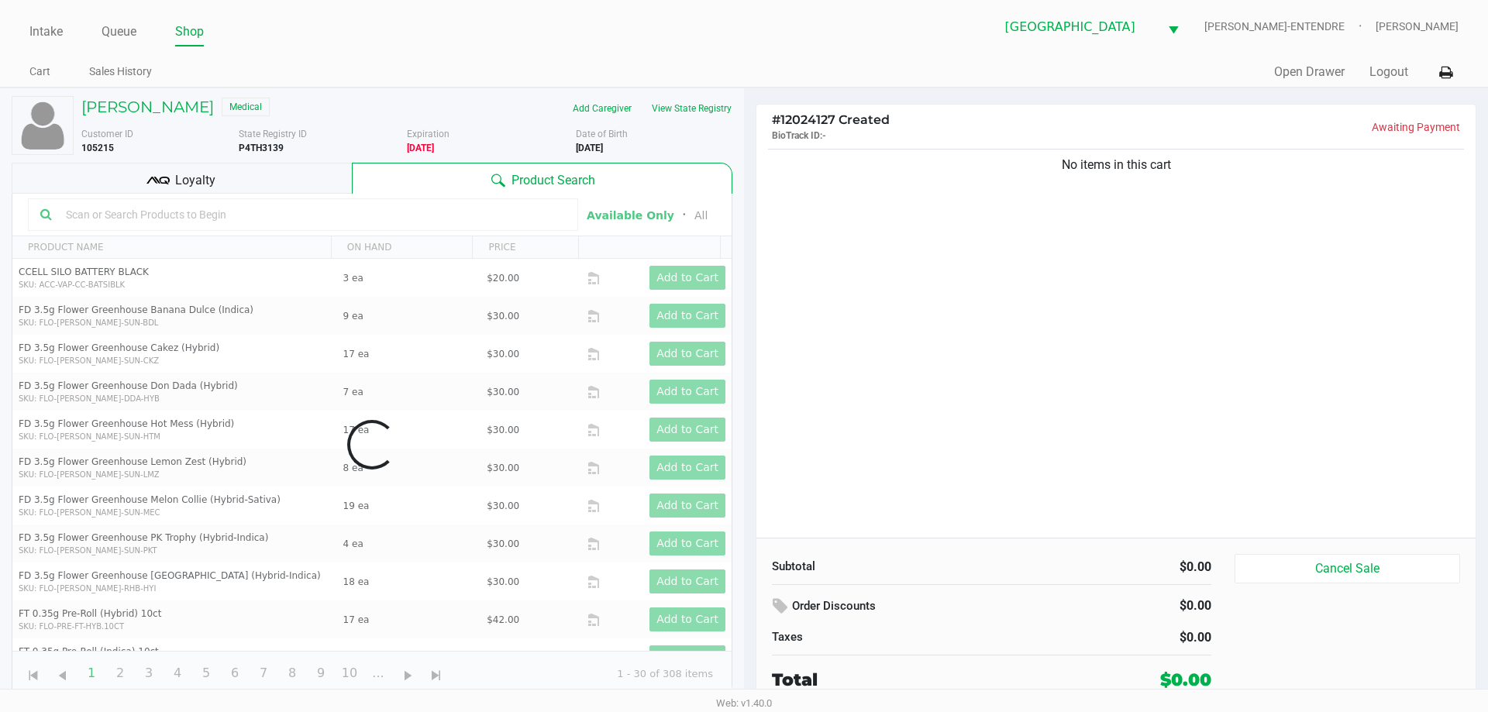
click at [262, 164] on div "Loyalty" at bounding box center [182, 178] width 340 height 31
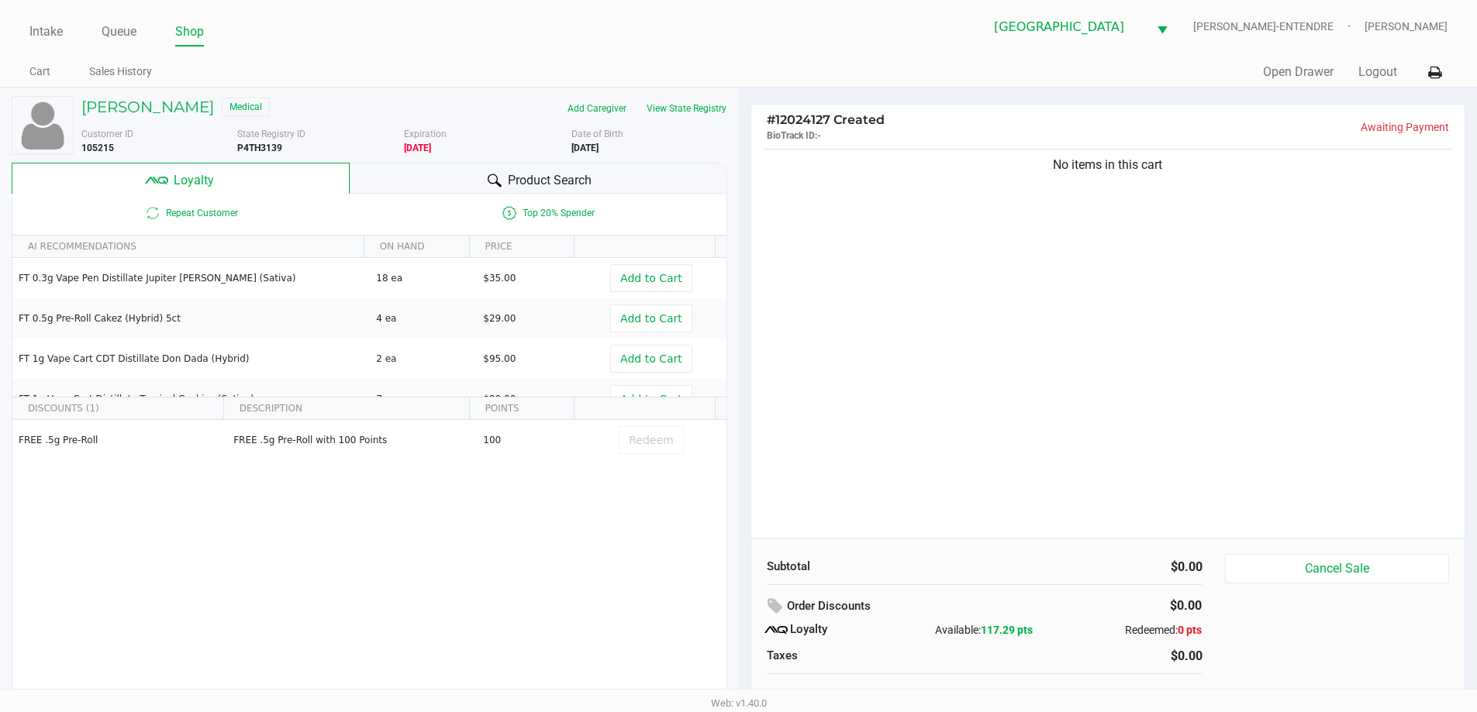
click at [372, 179] on div "Product Search" at bounding box center [539, 178] width 378 height 31
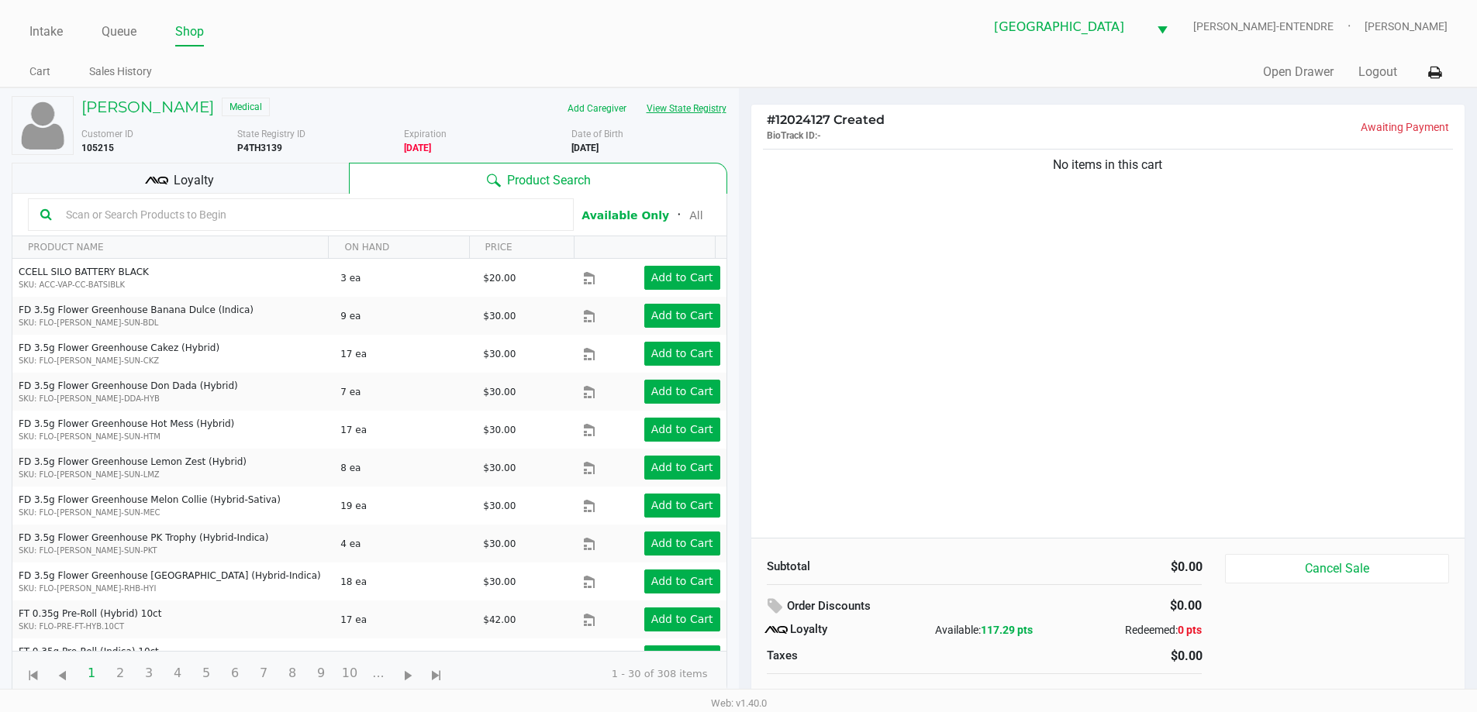
click at [665, 105] on button "View State Registry" at bounding box center [681, 108] width 91 height 25
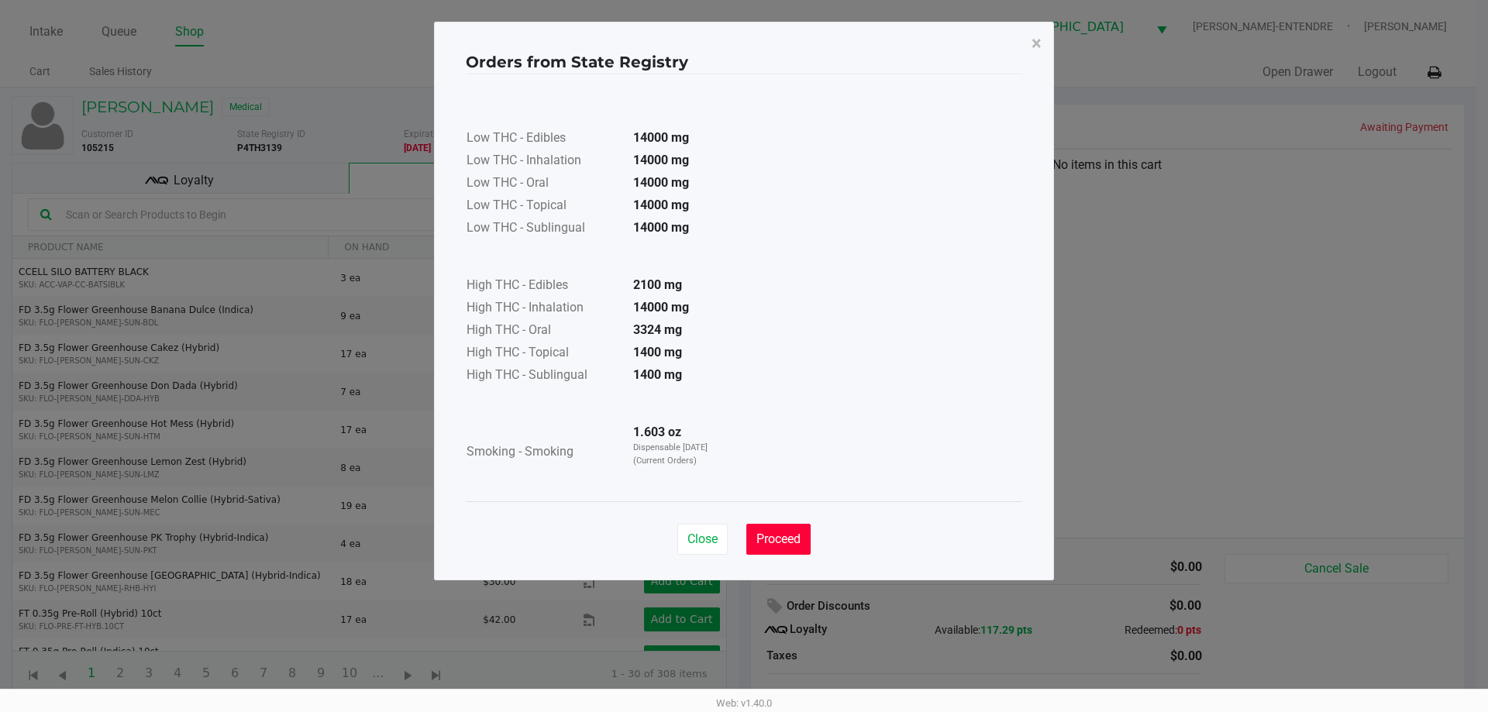
click at [794, 540] on span "Proceed" at bounding box center [779, 539] width 44 height 15
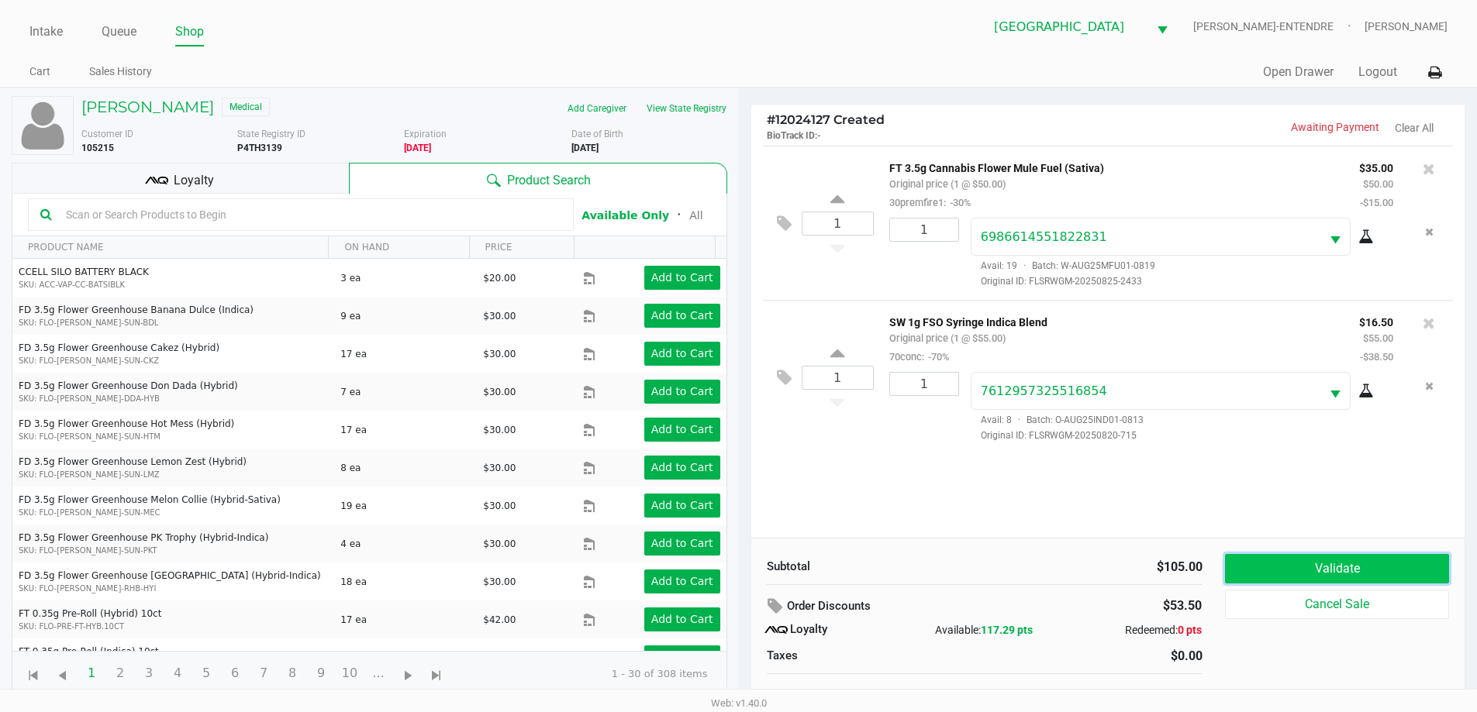
click at [1313, 567] on button "Validate" at bounding box center [1336, 568] width 223 height 29
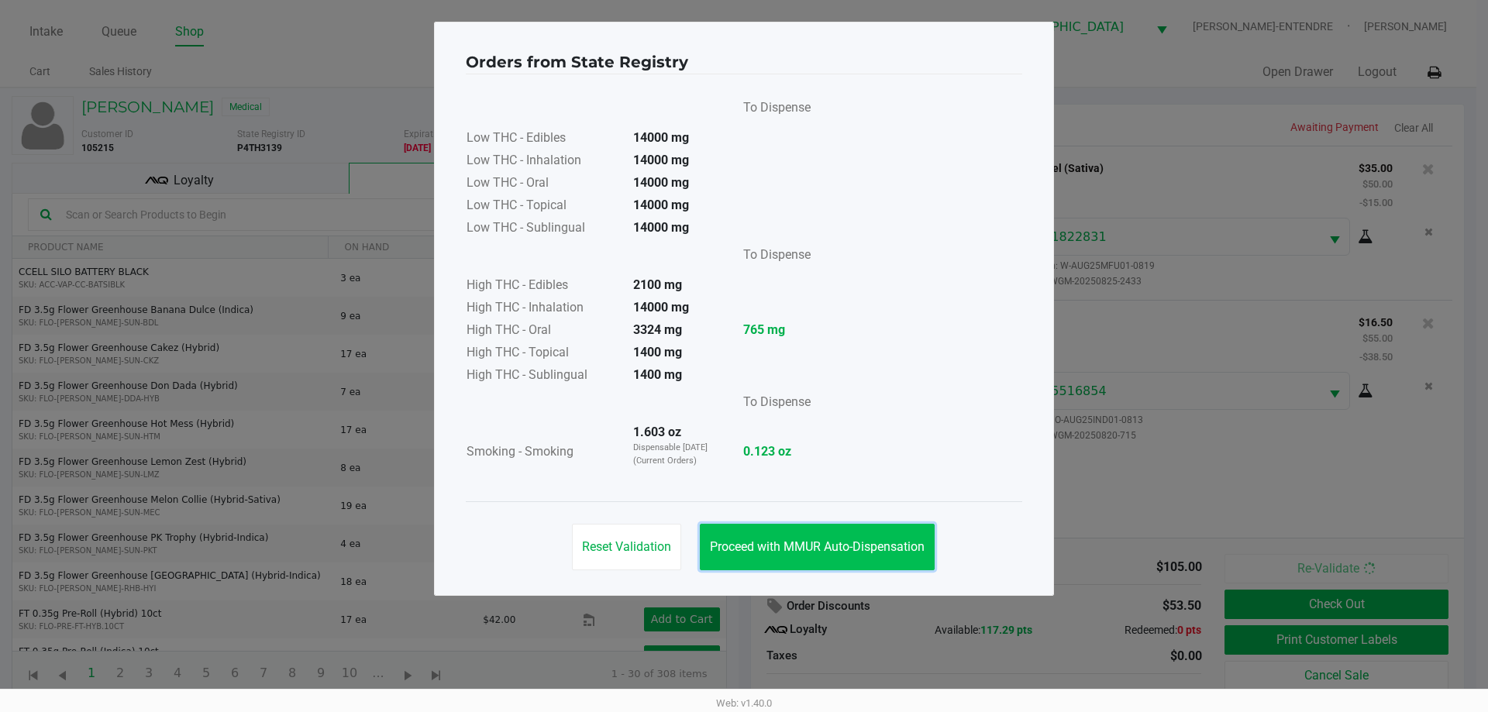
click at [854, 540] on span "Proceed with MMUR Auto-Dispensation" at bounding box center [817, 547] width 215 height 15
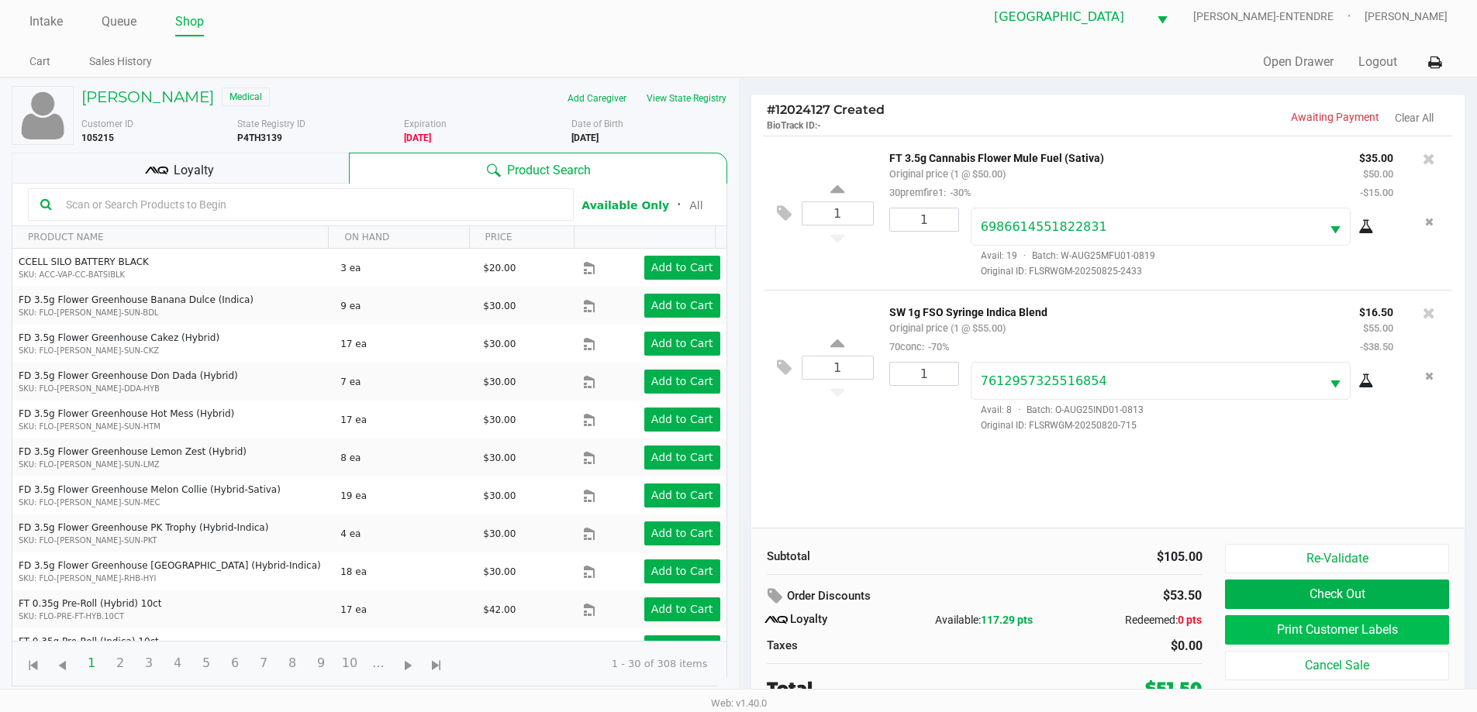
scroll to position [16, 0]
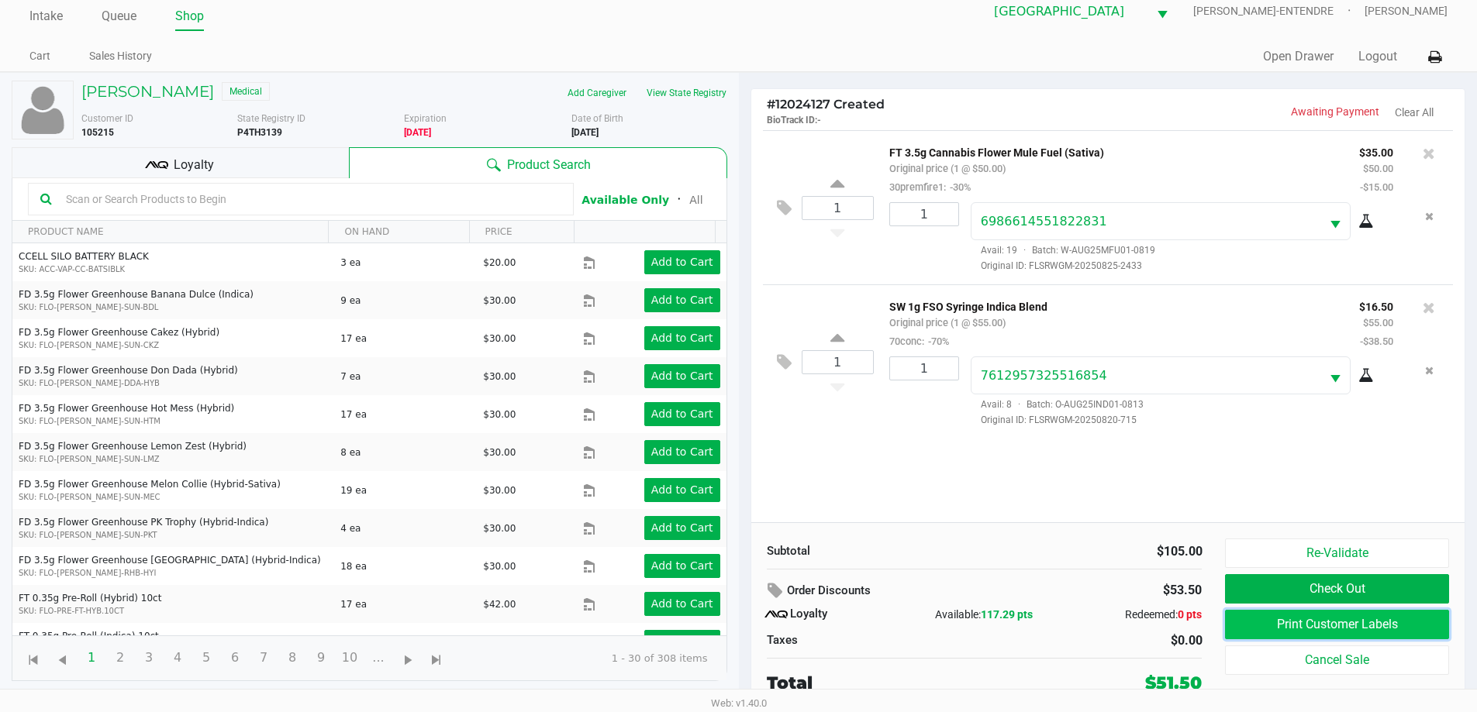
click at [1284, 617] on button "Print Customer Labels" at bounding box center [1336, 624] width 223 height 29
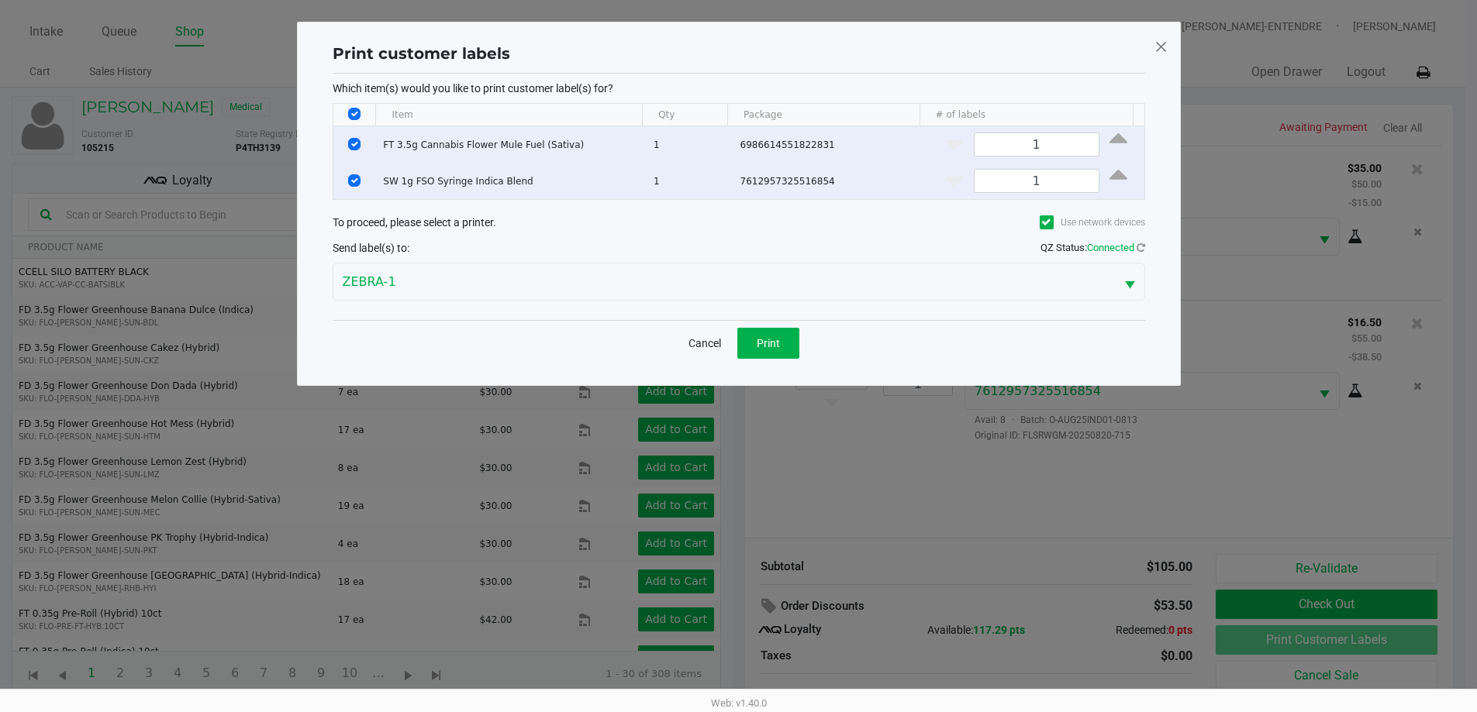
scroll to position [0, 0]
click at [794, 329] on button "Print" at bounding box center [774, 343] width 62 height 31
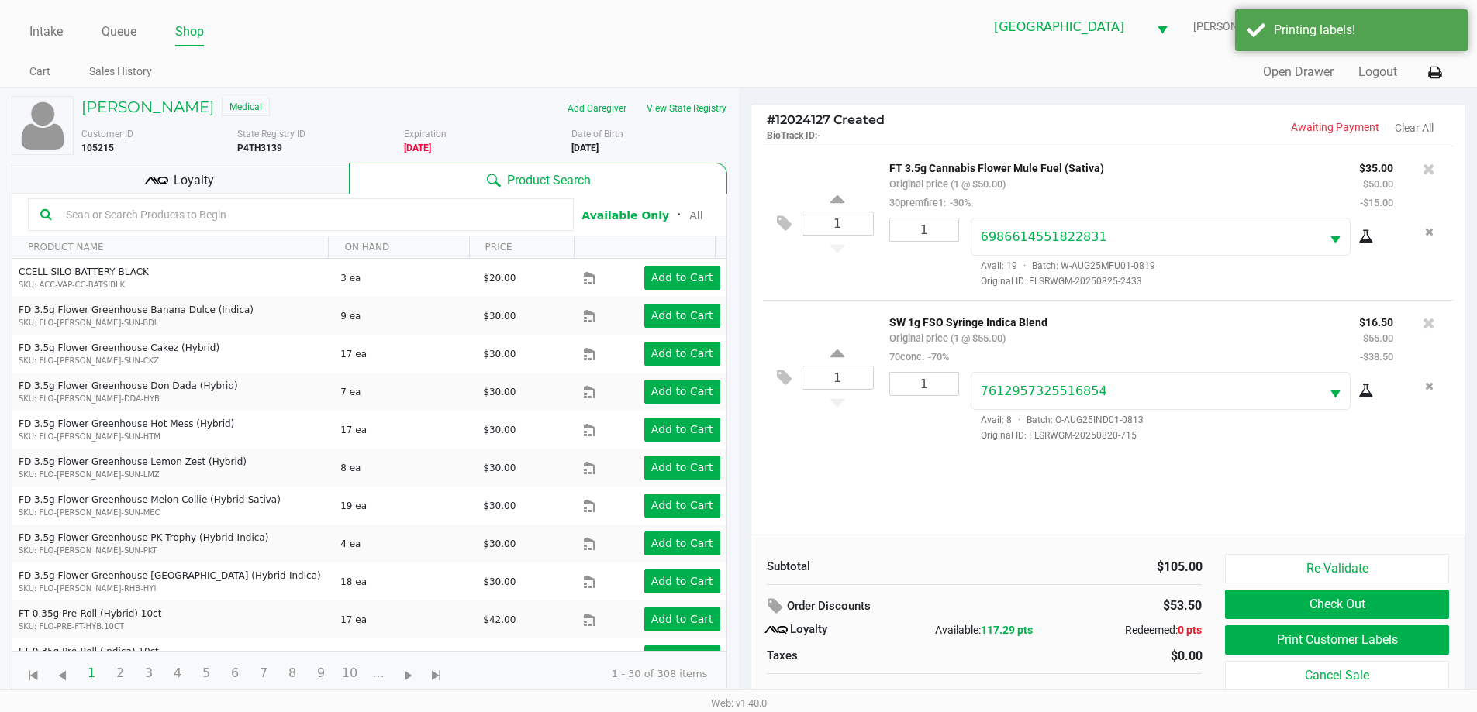
click at [272, 181] on div "Loyalty" at bounding box center [180, 178] width 337 height 31
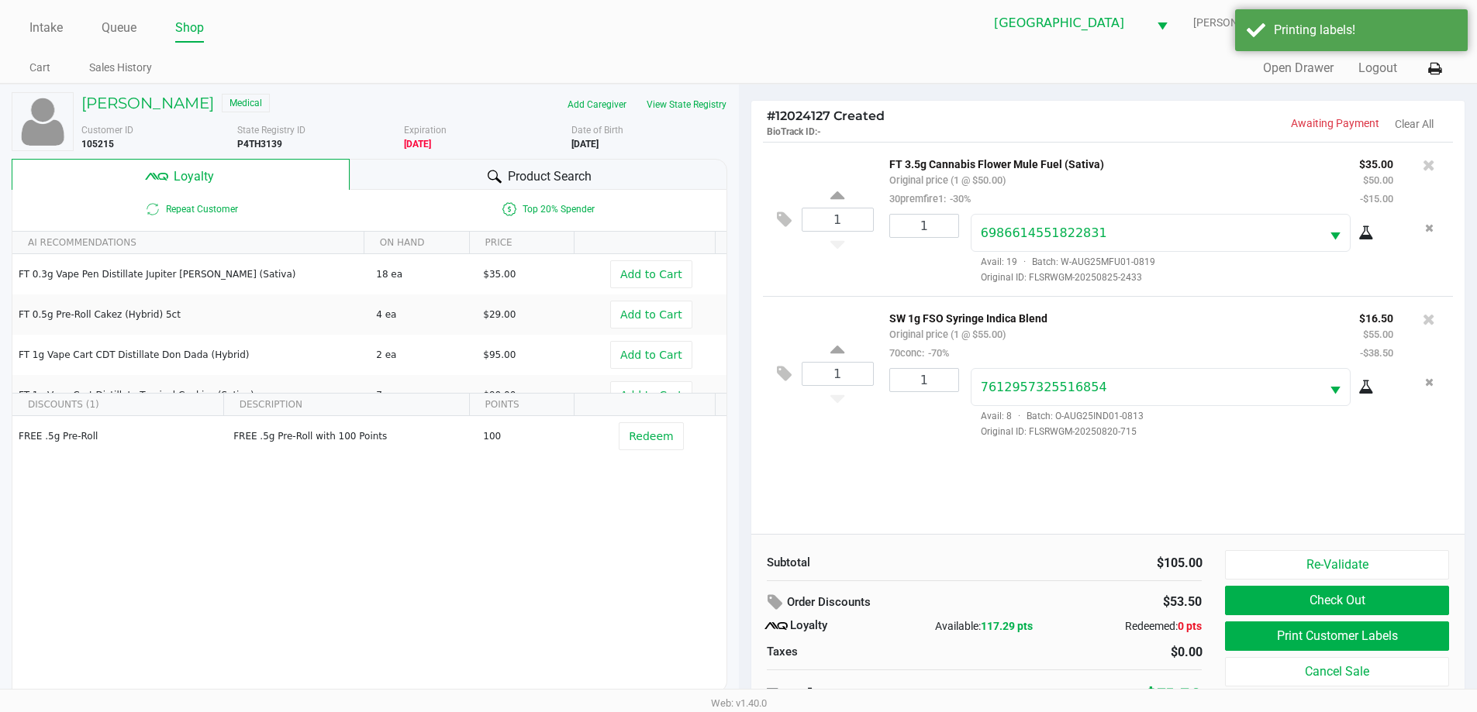
scroll to position [16, 0]
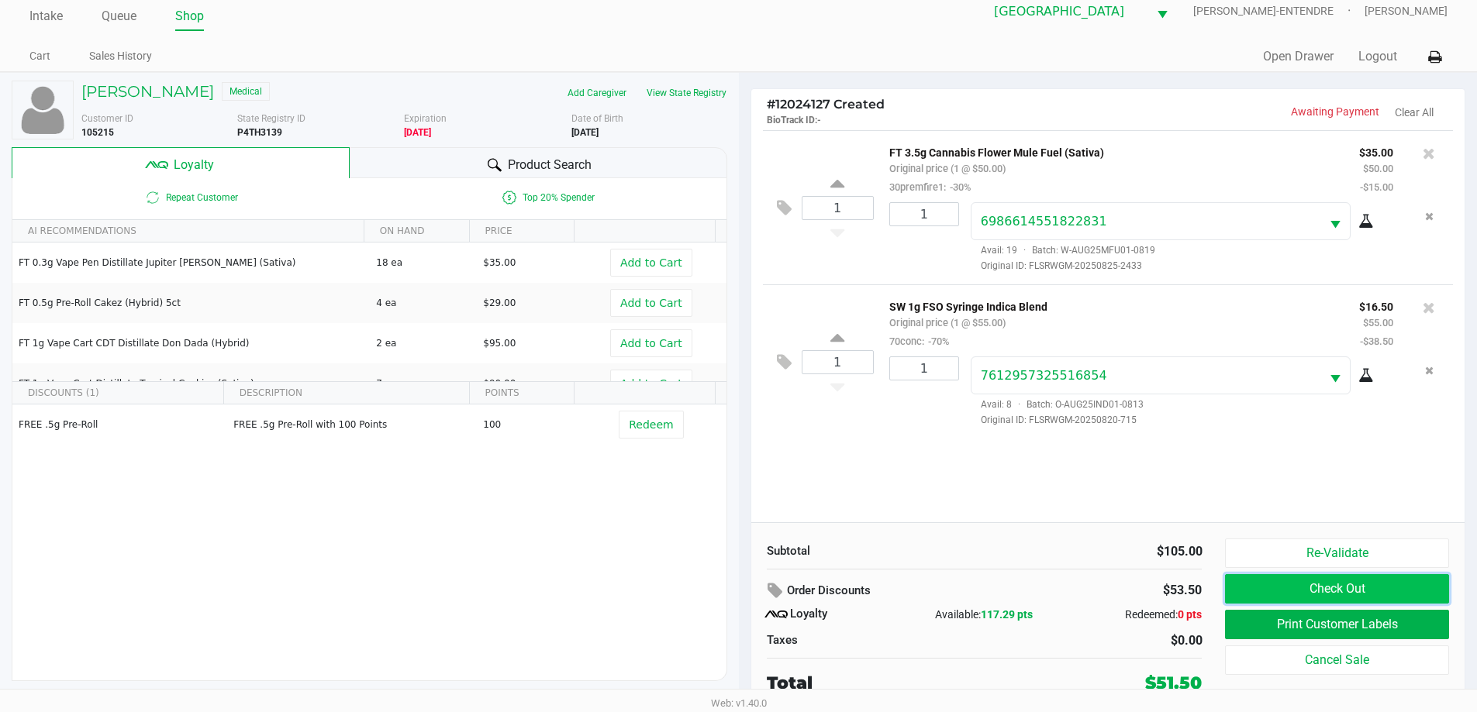
click at [1381, 596] on button "Check Out" at bounding box center [1336, 588] width 223 height 29
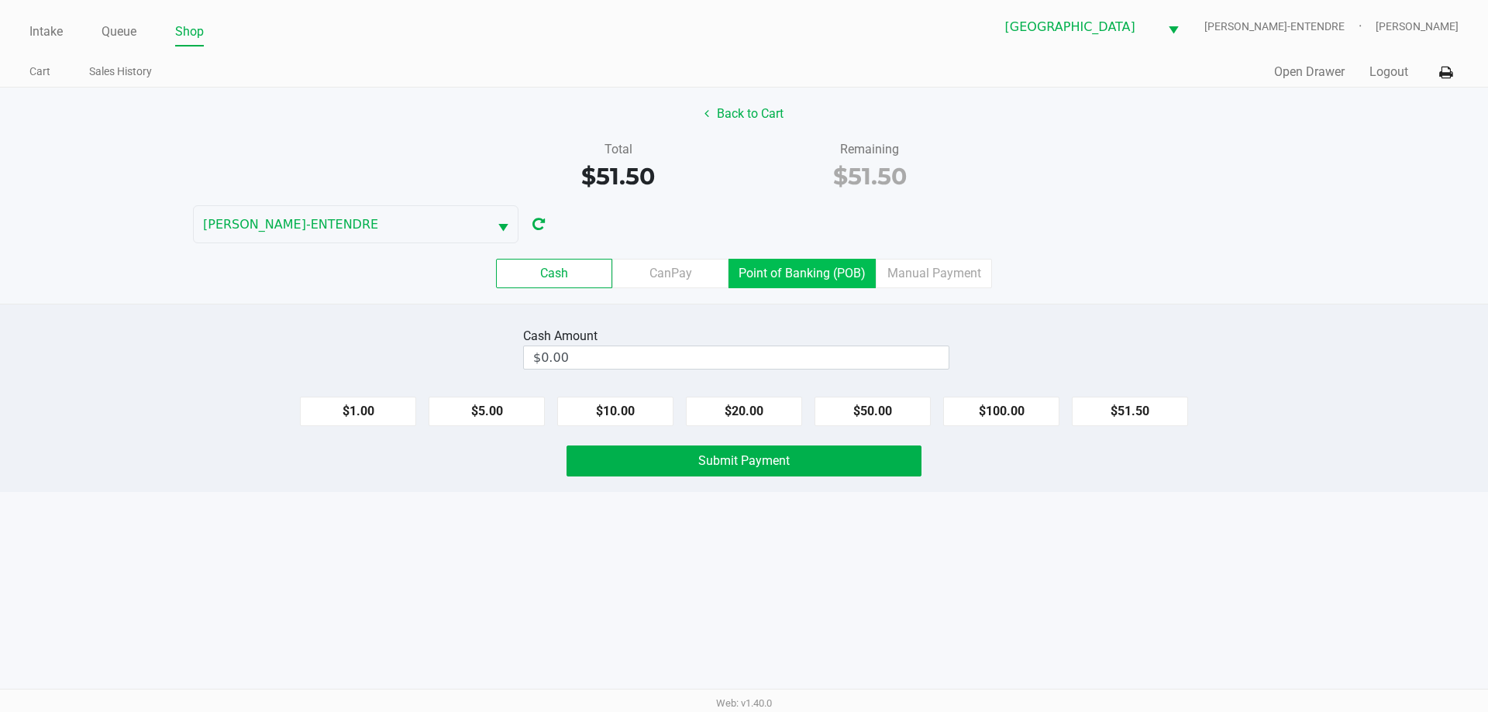
click at [817, 275] on label "Point of Banking (POB)" at bounding box center [802, 273] width 147 height 29
click at [0, 0] on 7 "Point of Banking (POB)" at bounding box center [0, 0] width 0 height 0
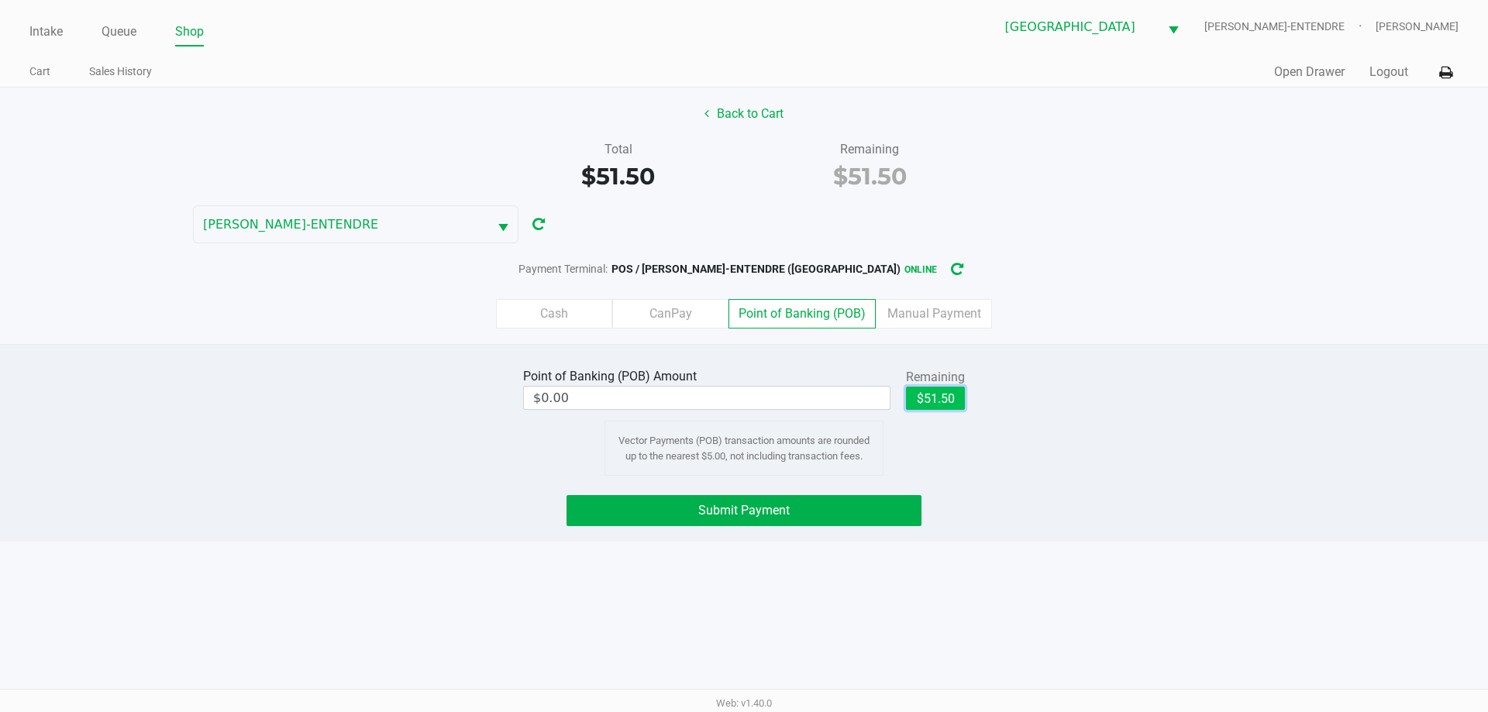
click at [925, 402] on button "$51.50" at bounding box center [935, 398] width 59 height 23
type input "$51.50"
click at [763, 505] on span "Submit Payment" at bounding box center [743, 510] width 91 height 15
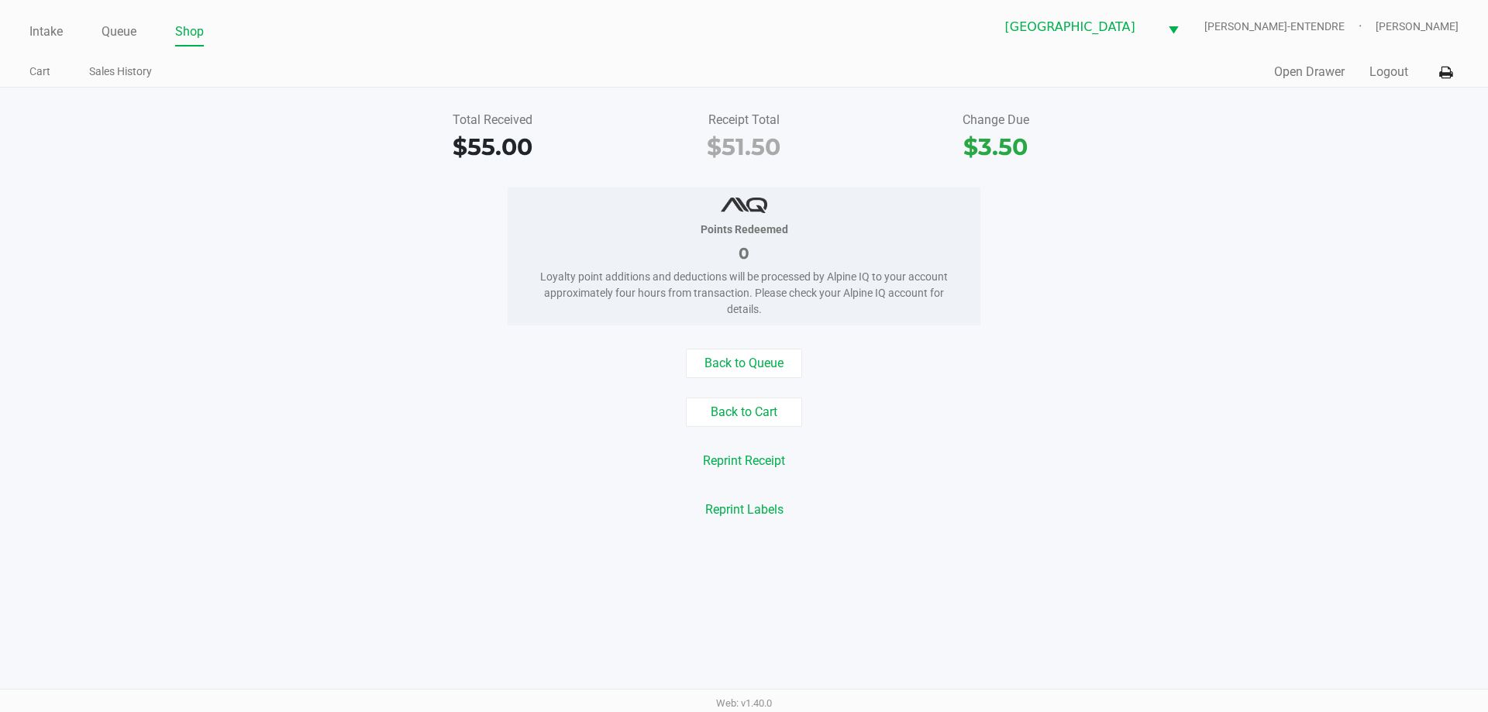
drag, startPoint x: 510, startPoint y: 244, endPoint x: 498, endPoint y: 241, distance: 12.8
click at [510, 245] on div "Points Redeemed 0 Loyalty point additions and deductions will be processed by A…" at bounding box center [744, 257] width 473 height 138
click at [28, 39] on div "Intake Queue Shop Panama City WC JAY-ENTENDRE Carol Snyder Cart Sales History Q…" at bounding box center [744, 44] width 1488 height 88
click at [32, 37] on link "Intake" at bounding box center [45, 32] width 33 height 22
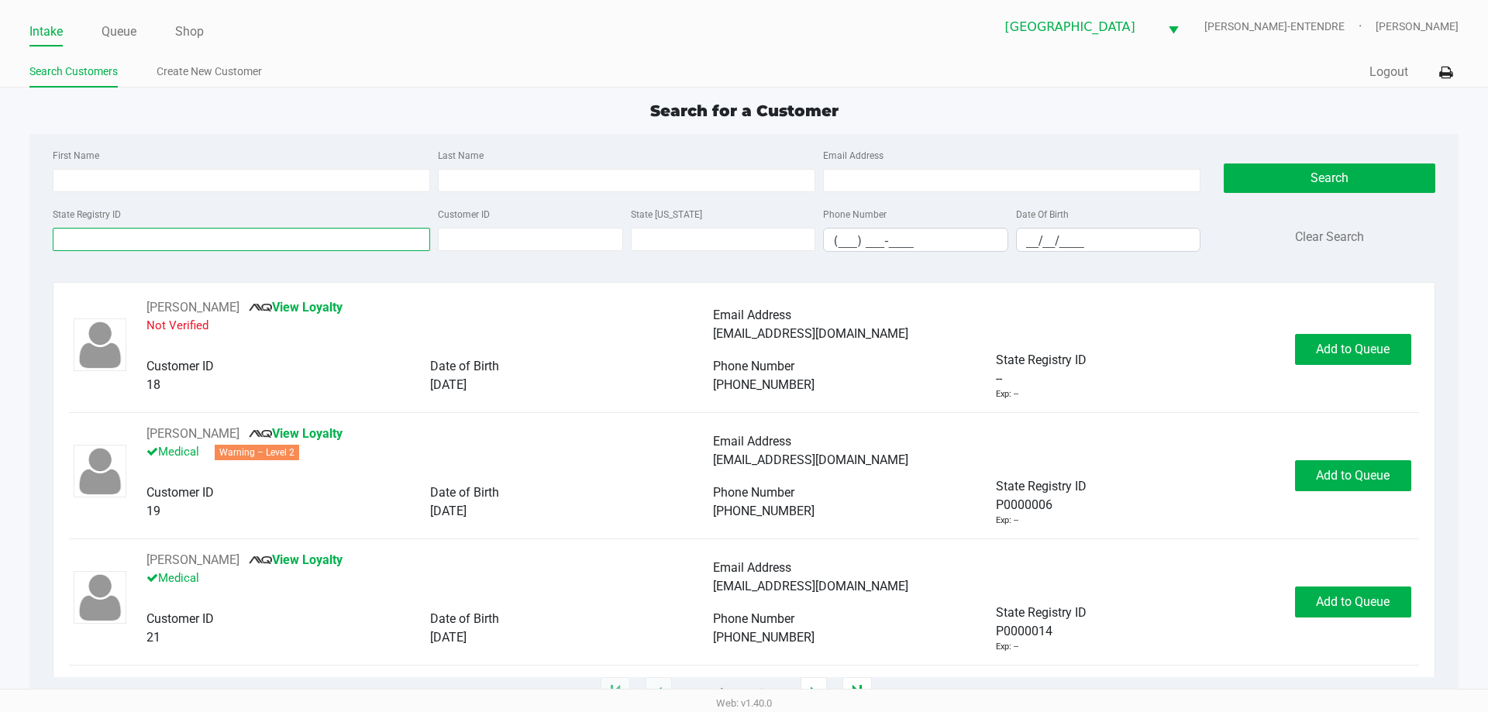
click at [165, 235] on input "State Registry ID" at bounding box center [242, 239] width 378 height 23
click at [167, 235] on input "State Registry ID" at bounding box center [242, 239] width 378 height 23
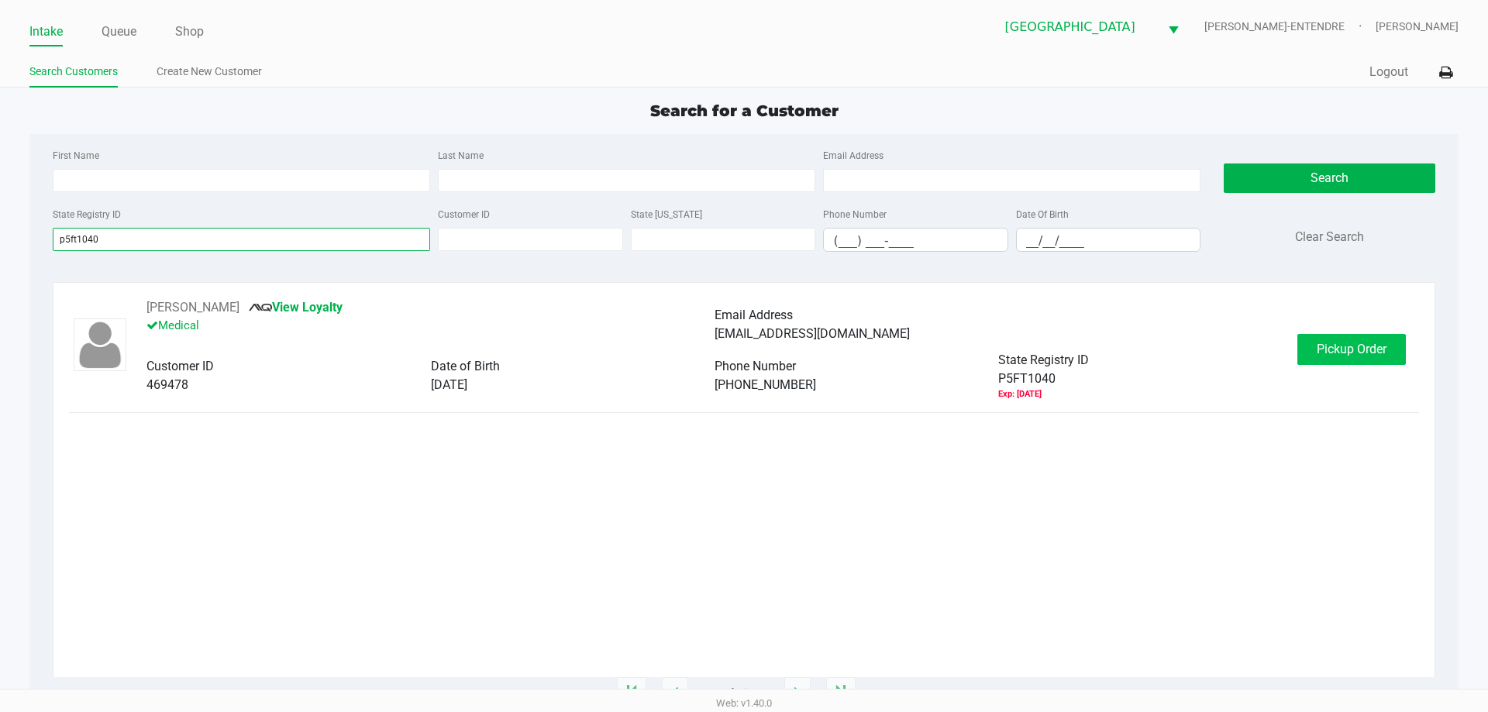
type input "p5ft1040"
click at [1346, 344] on span "Pickup Order" at bounding box center [1352, 349] width 70 height 15
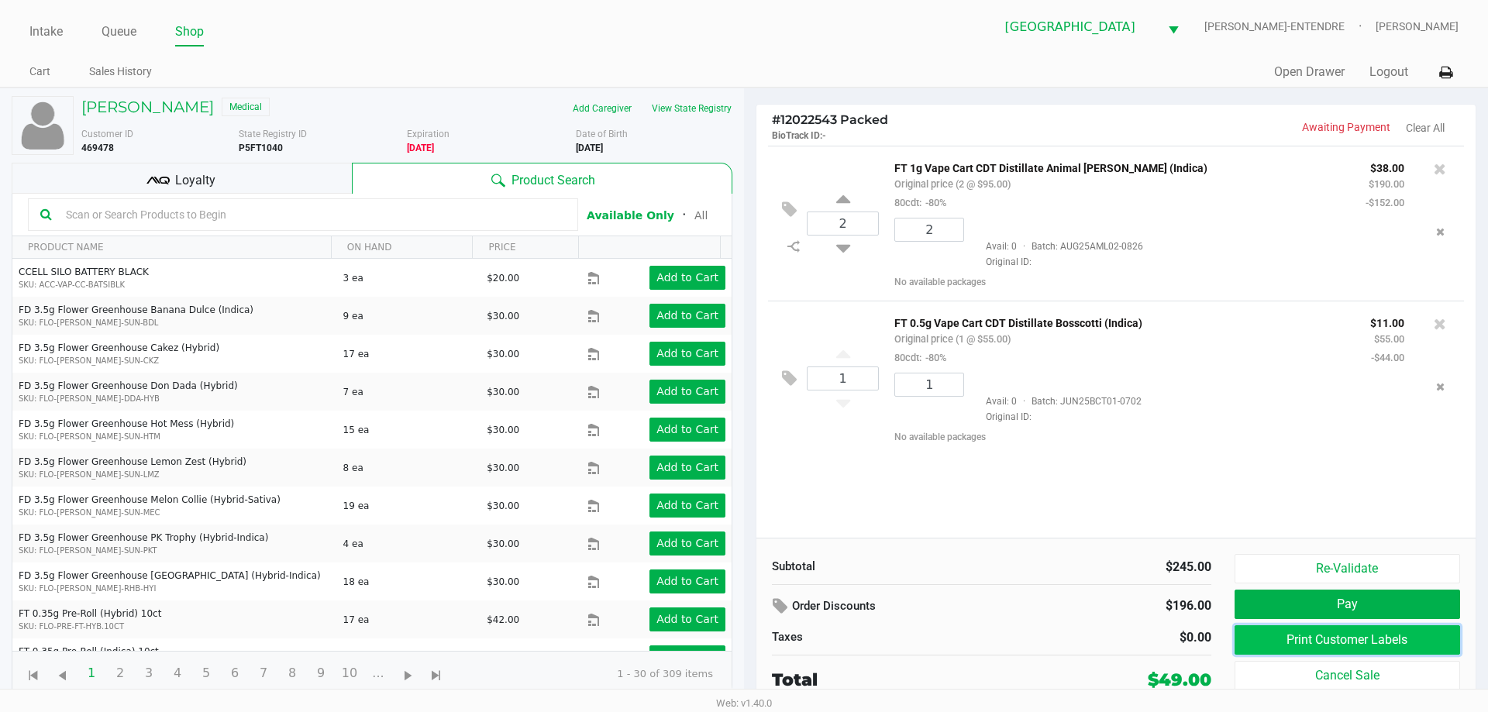
click at [1328, 640] on button "Print Customer Labels" at bounding box center [1348, 640] width 226 height 29
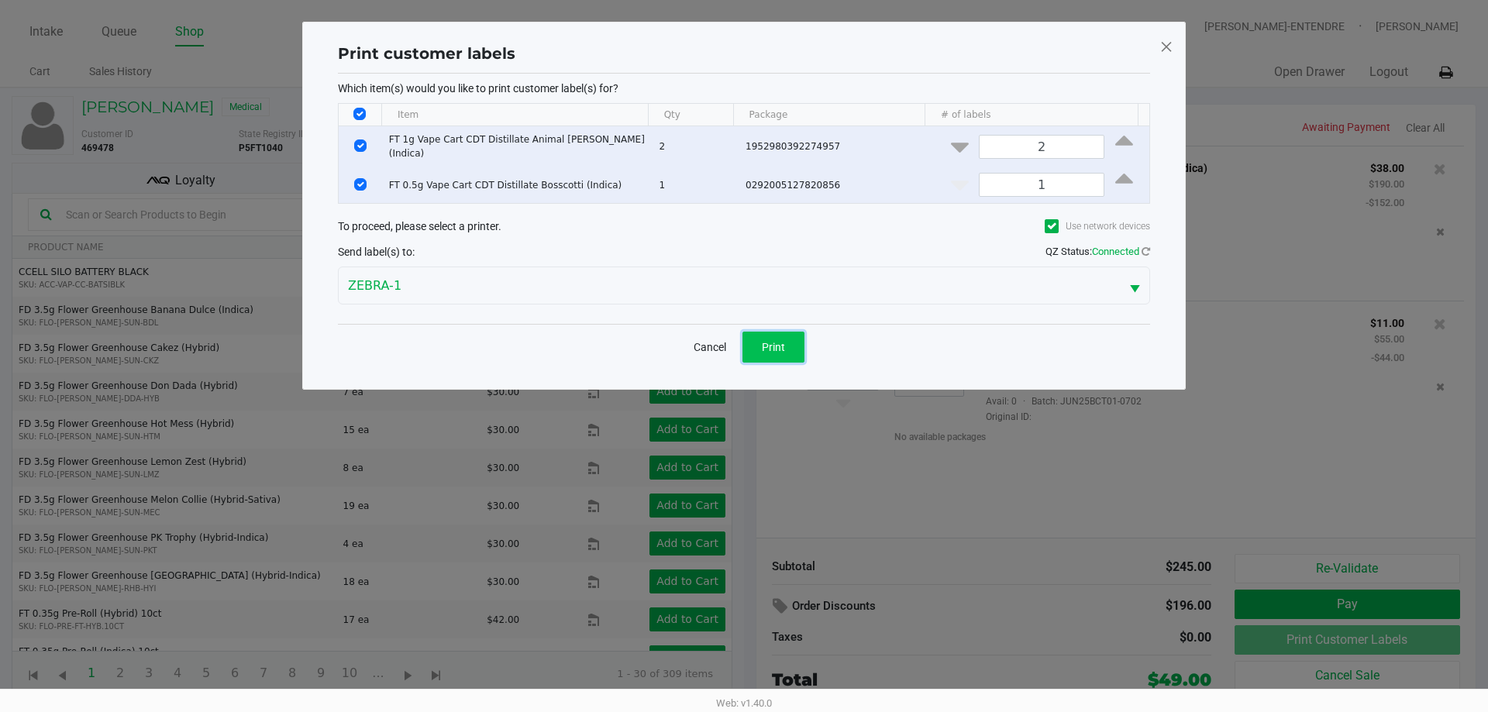
click at [802, 342] on button "Print" at bounding box center [774, 347] width 62 height 31
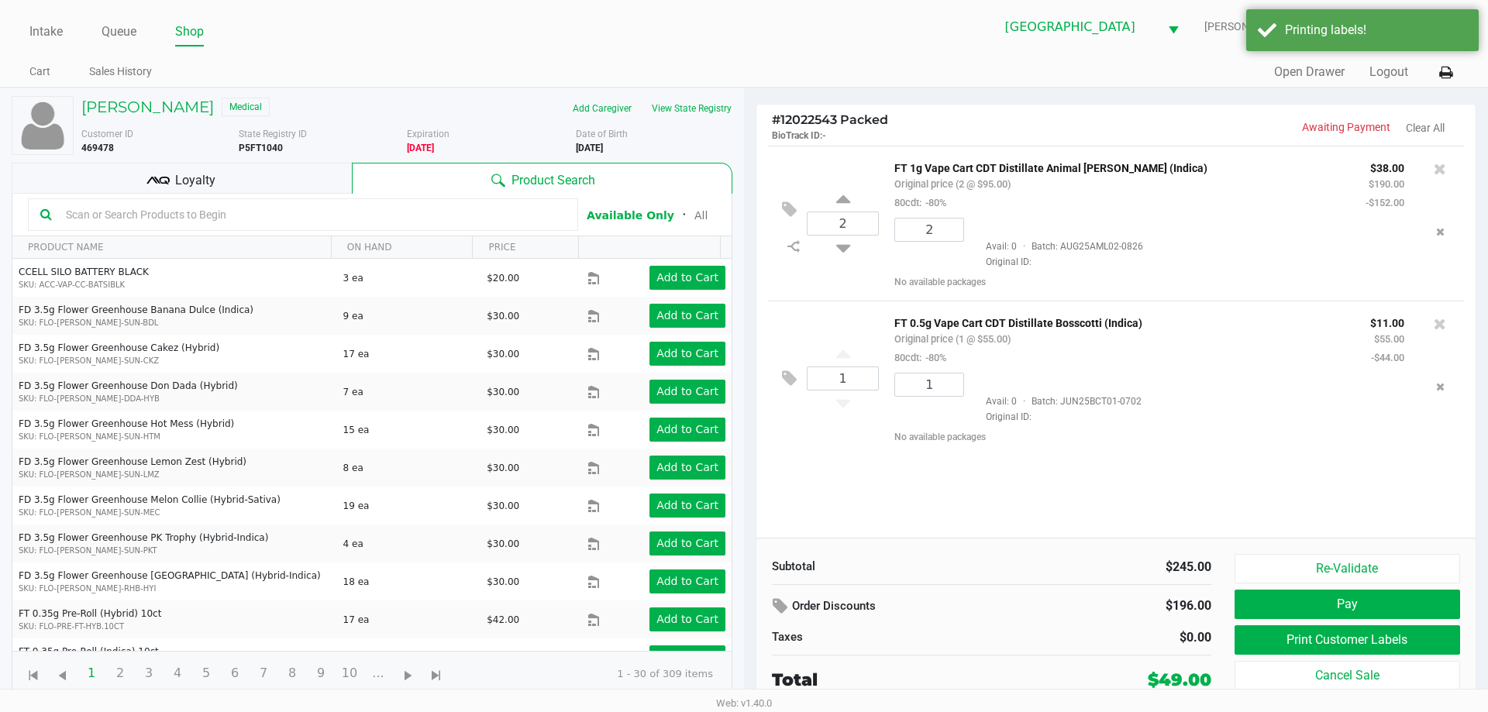
click at [288, 173] on div "Loyalty" at bounding box center [182, 178] width 340 height 31
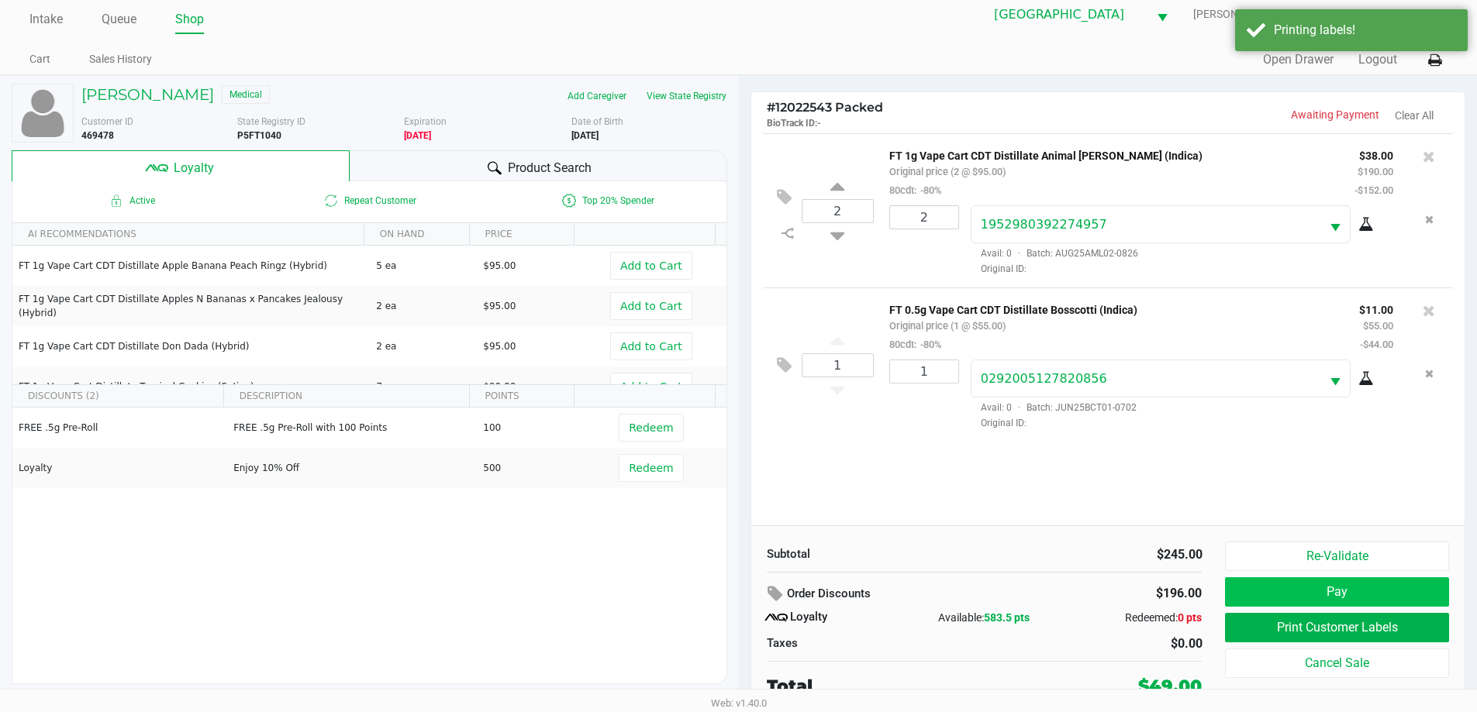
scroll to position [16, 0]
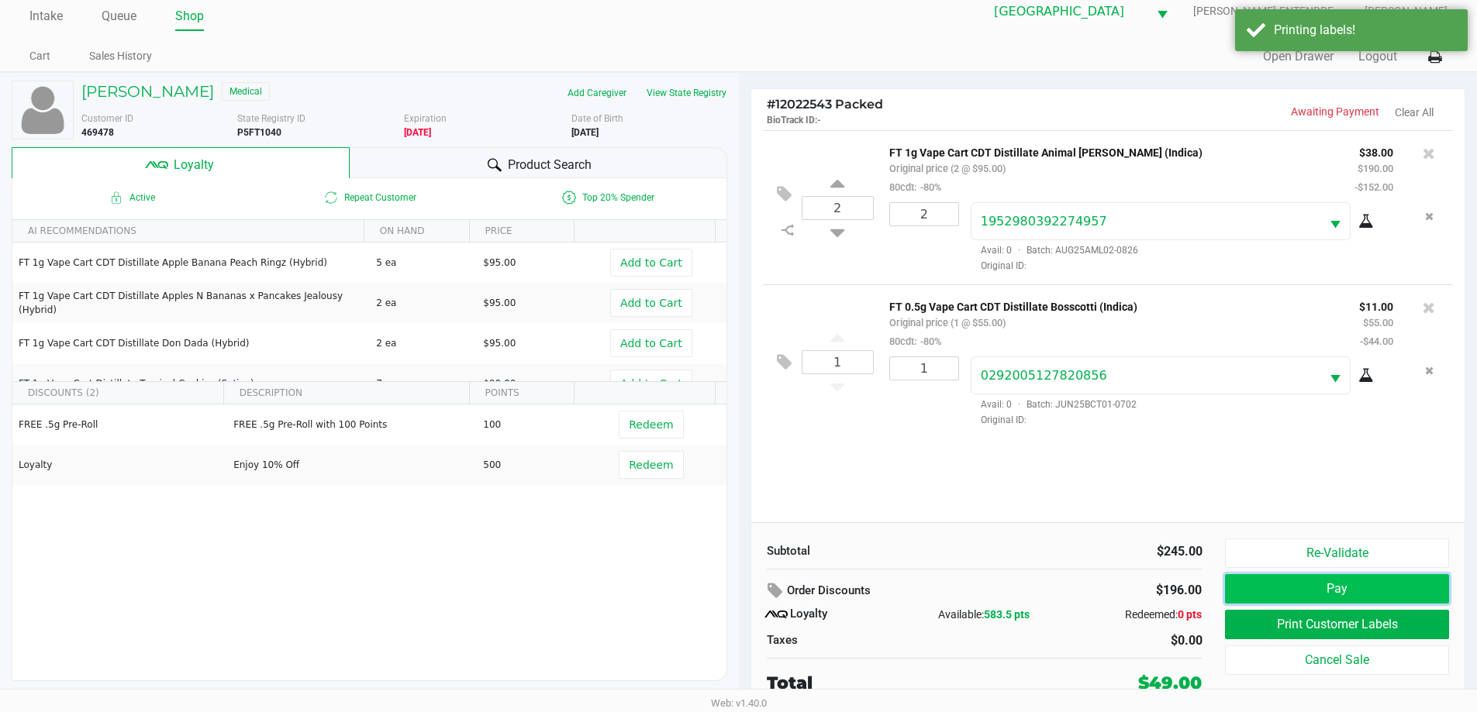
click at [1366, 591] on button "Pay" at bounding box center [1336, 588] width 223 height 29
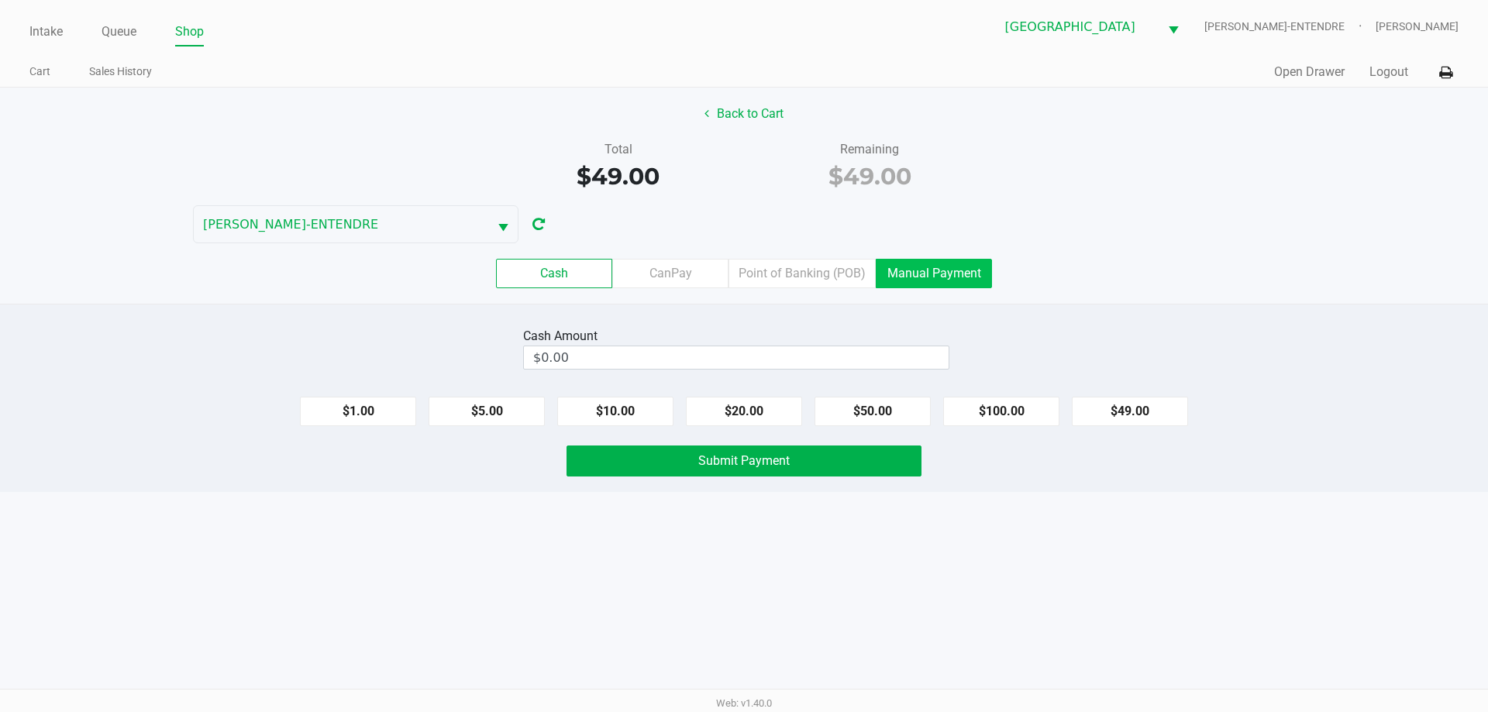
click at [922, 272] on label "Manual Payment" at bounding box center [934, 273] width 116 height 29
click at [0, 0] on 8 "Manual Payment" at bounding box center [0, 0] width 0 height 0
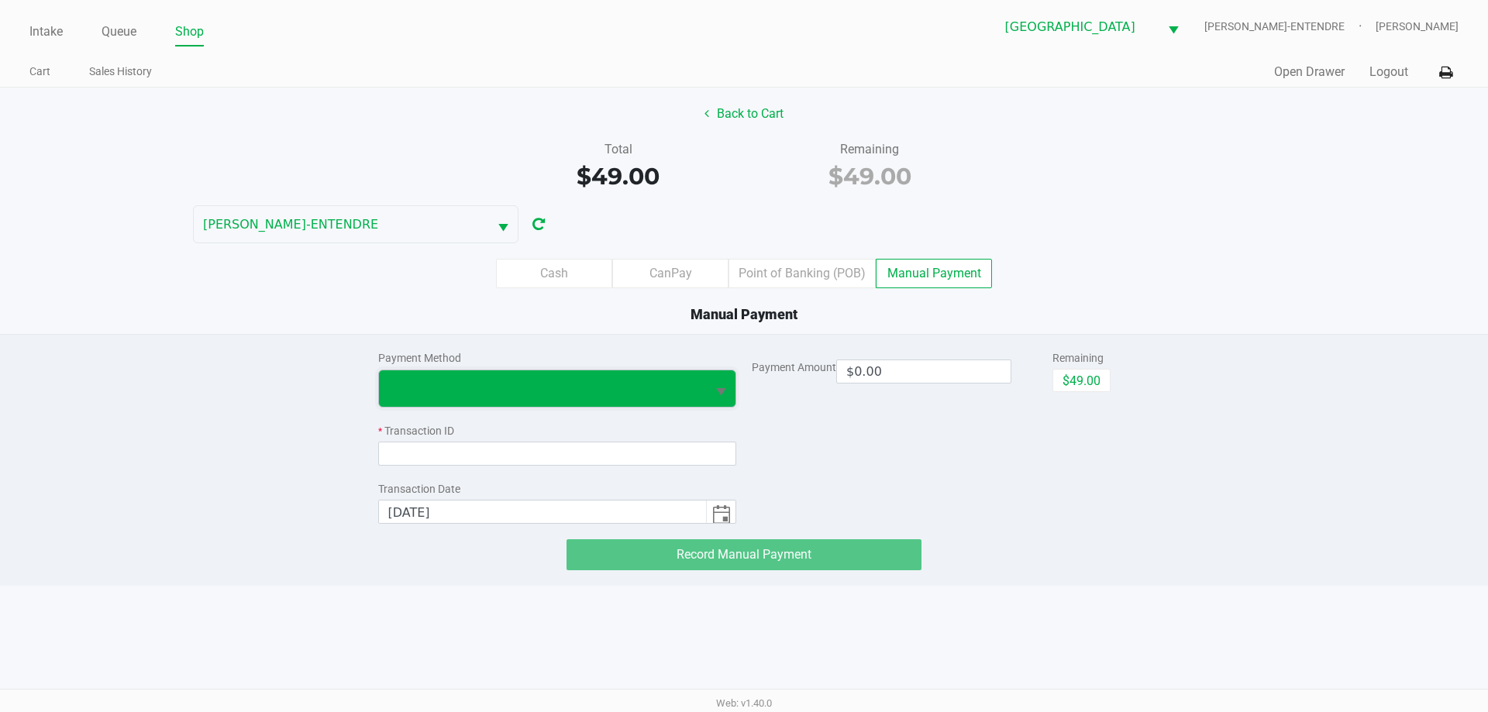
click at [551, 376] on span at bounding box center [543, 389] width 328 height 36
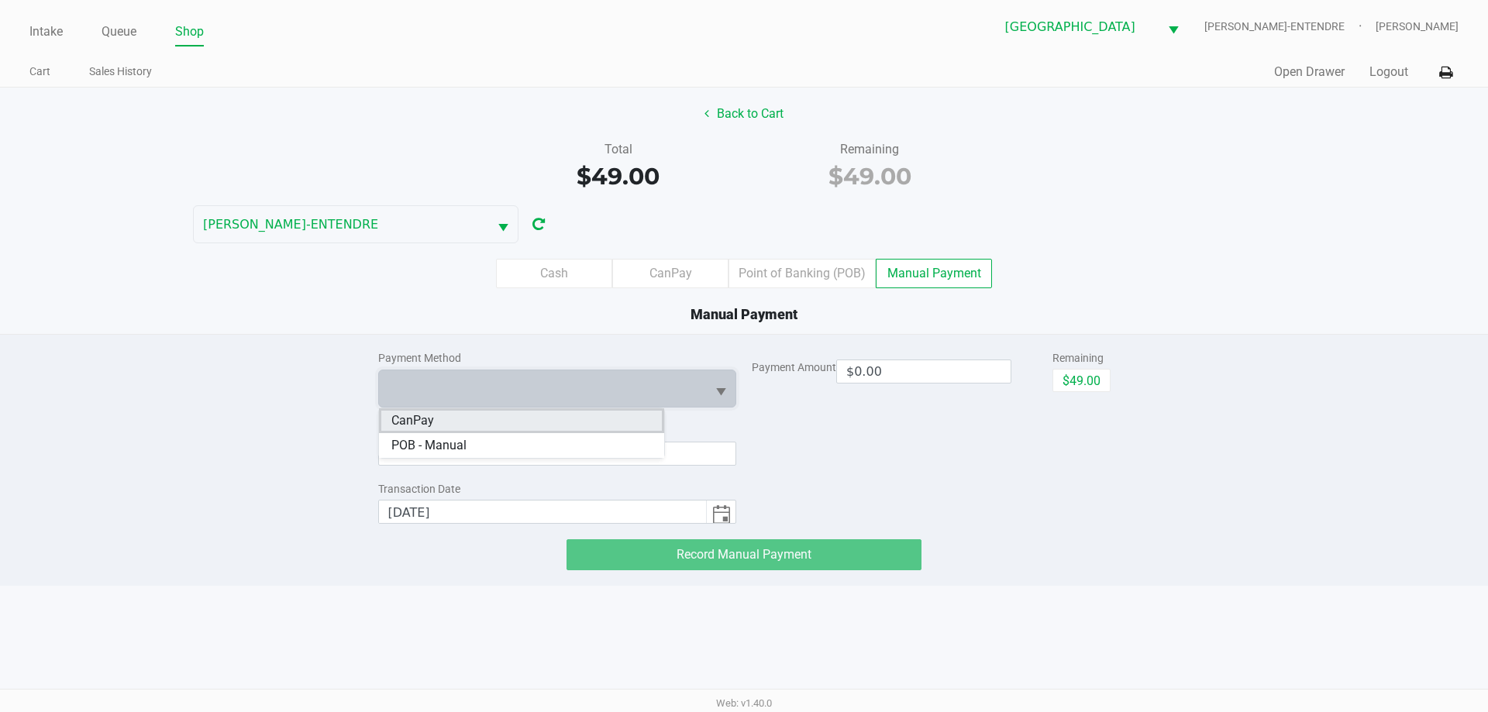
click at [645, 420] on li "CanPay" at bounding box center [521, 421] width 285 height 25
click at [1102, 373] on button "$49.00" at bounding box center [1082, 380] width 58 height 23
type input "$49.00"
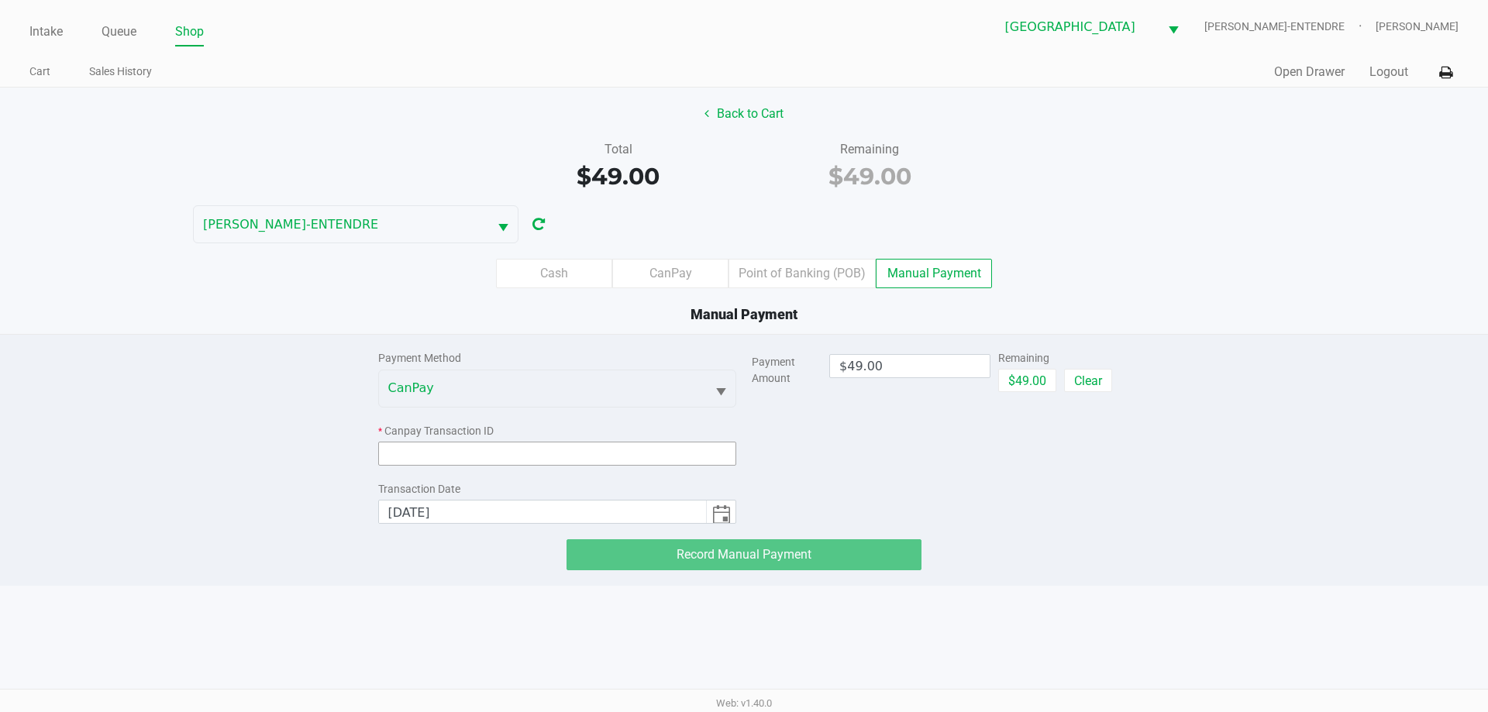
click at [655, 461] on input at bounding box center [557, 454] width 359 height 24
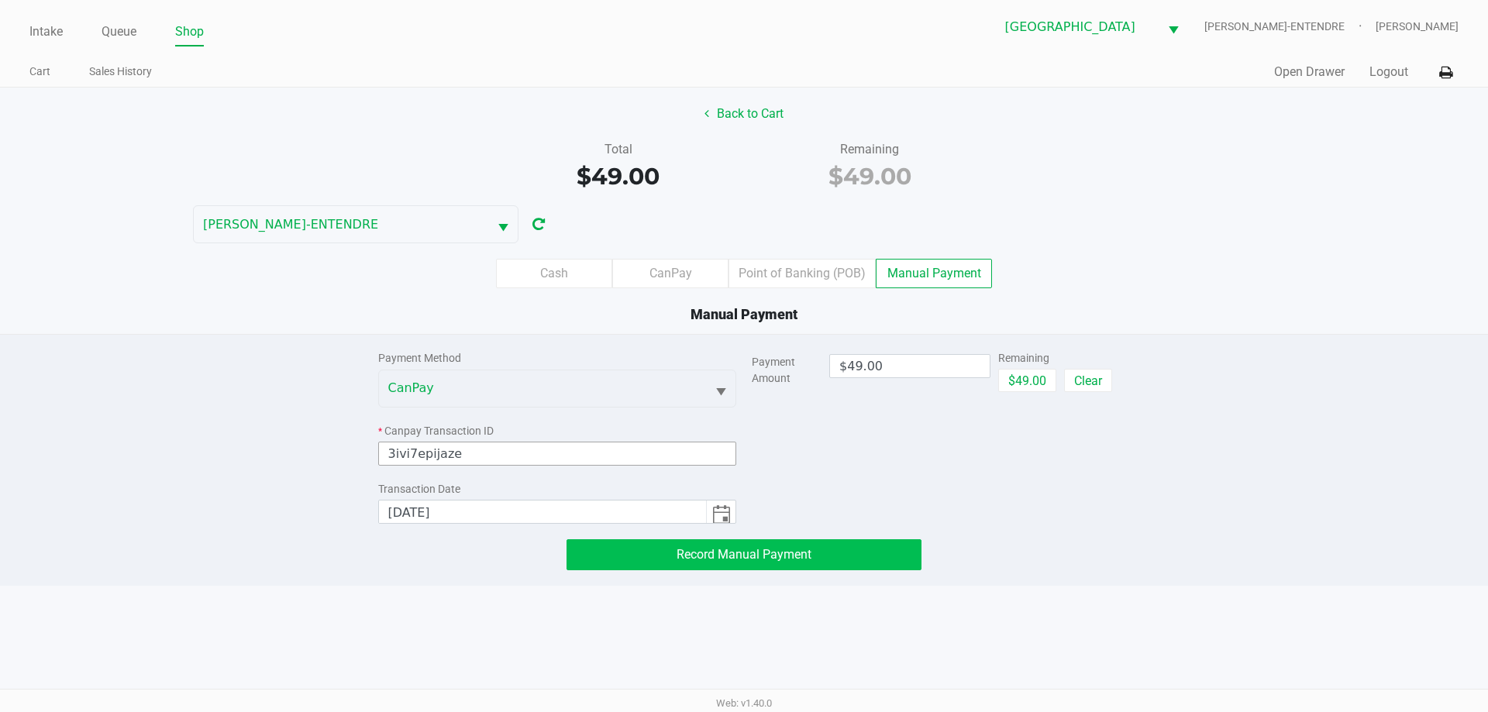
type input "3ivi7epijaze"
click at [764, 557] on span "Record Manual Payment" at bounding box center [744, 554] width 135 height 15
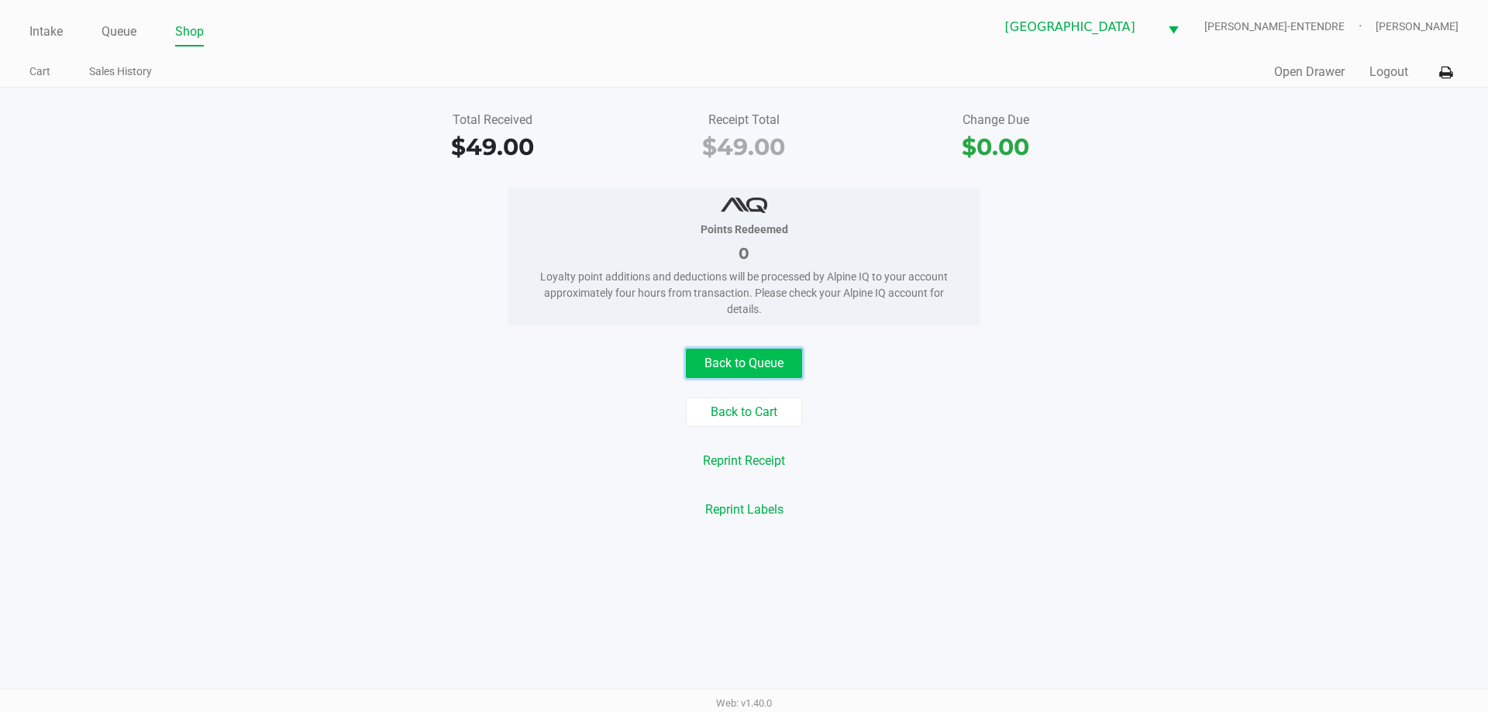
click at [782, 368] on button "Back to Queue" at bounding box center [744, 363] width 116 height 29
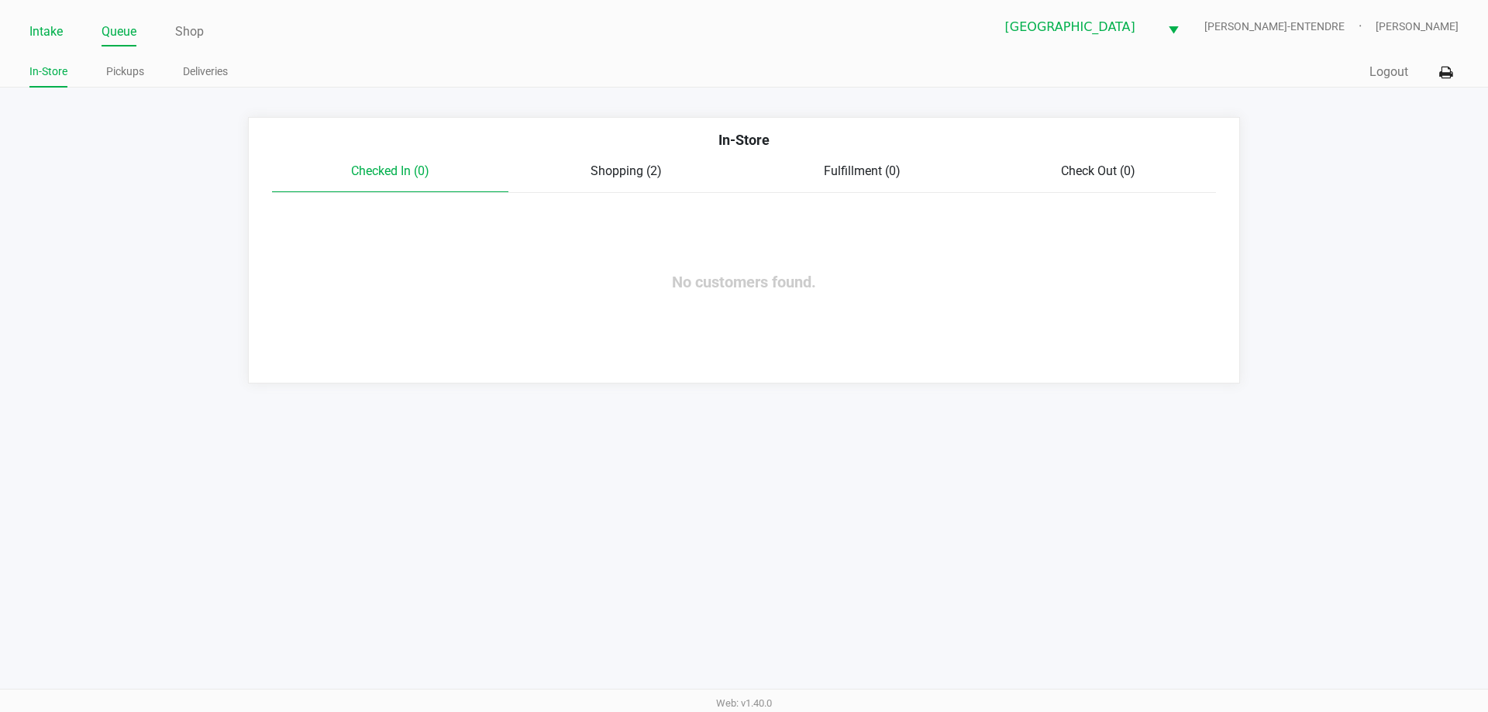
click at [57, 33] on link "Intake" at bounding box center [45, 32] width 33 height 22
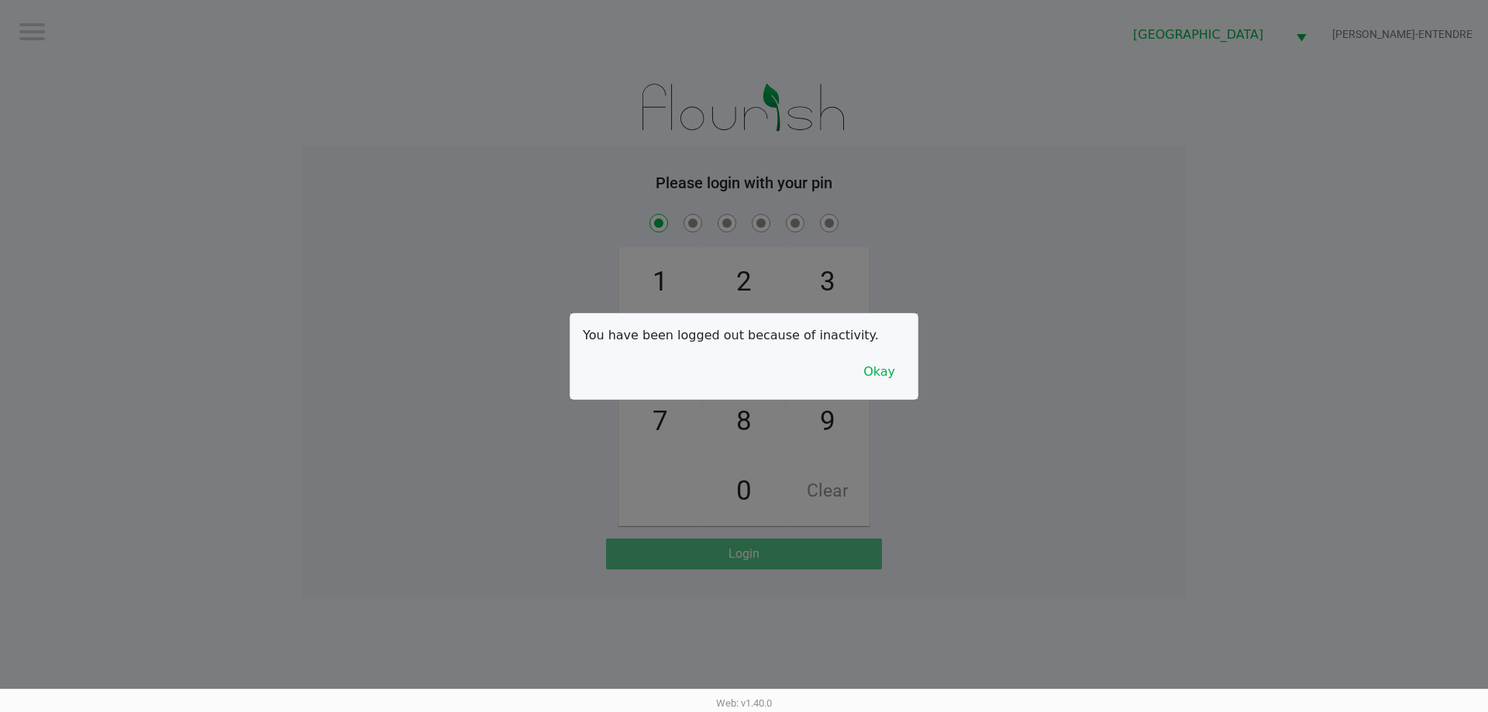
checkbox input "true"
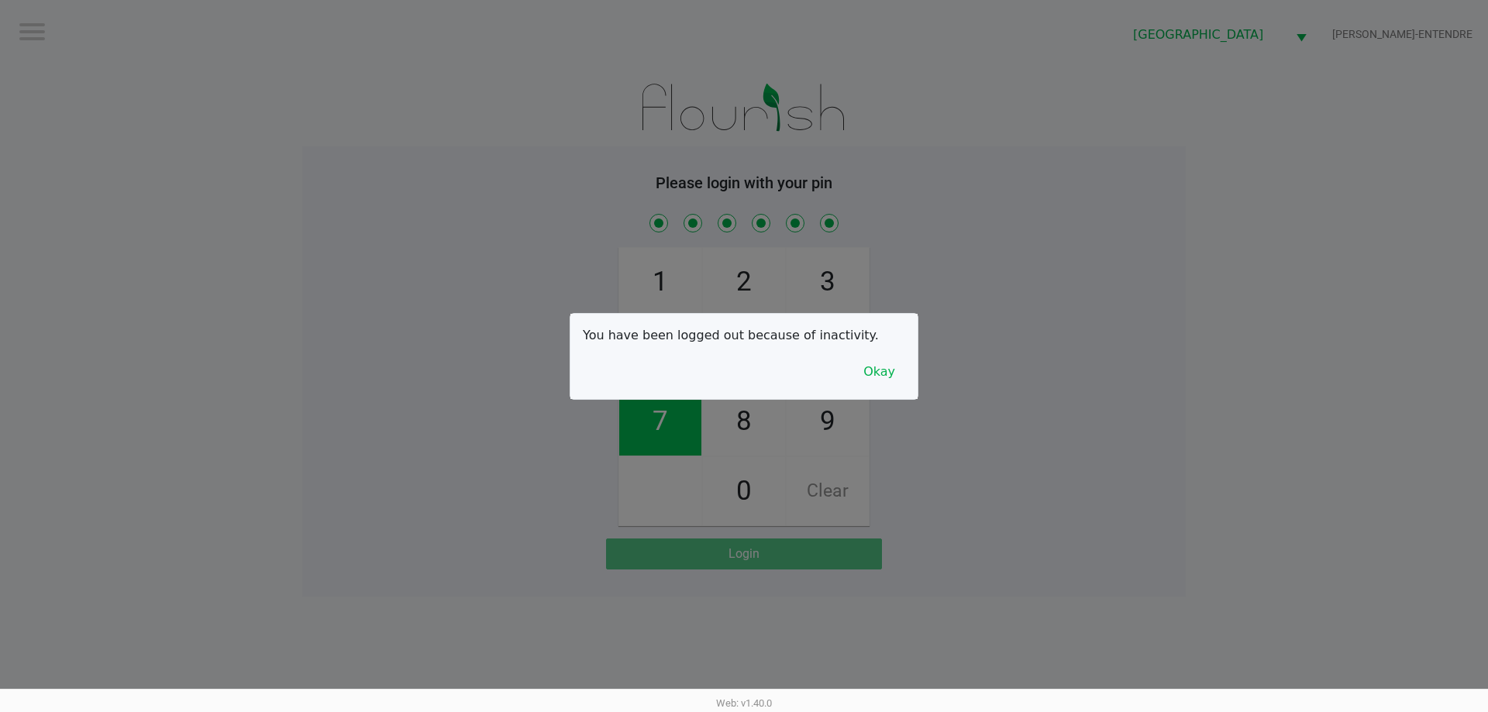
checkbox input "true"
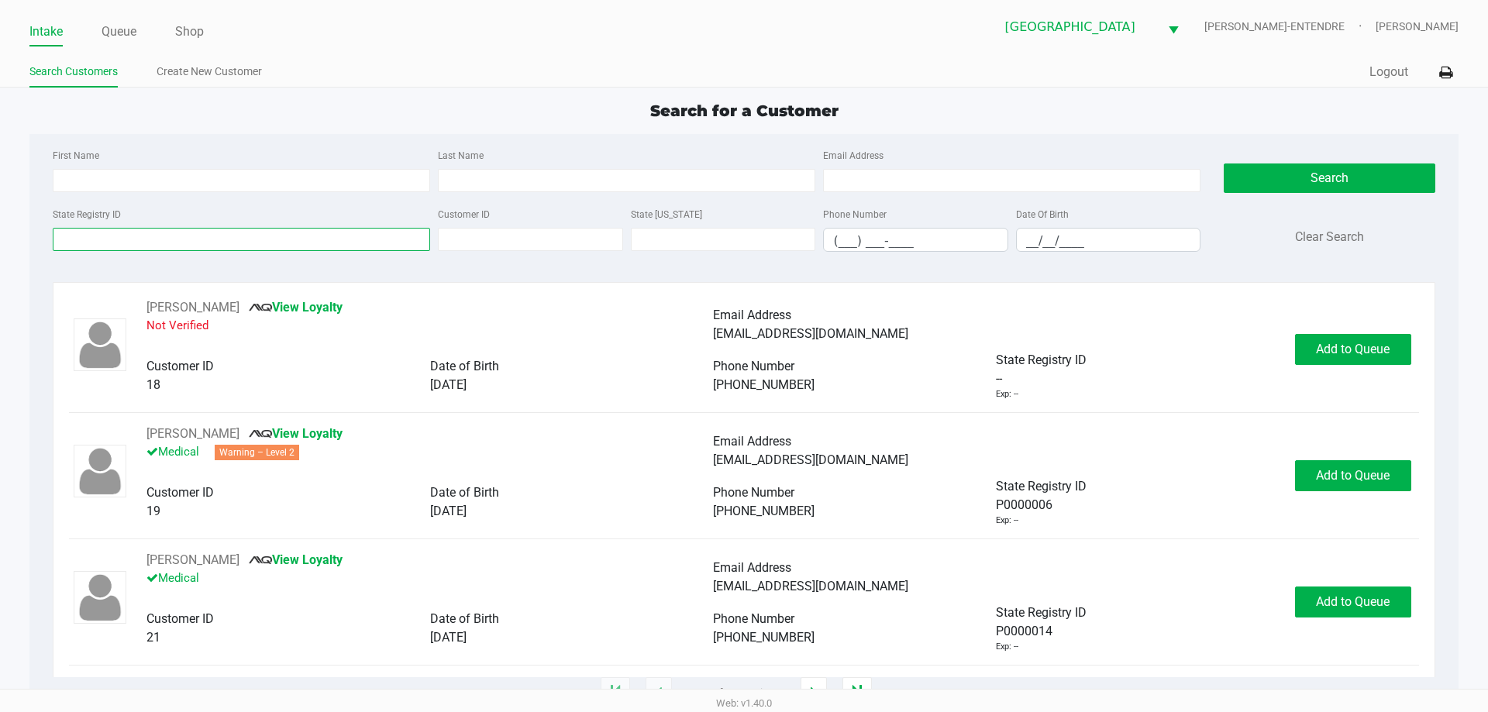
click at [373, 238] on input "State Registry ID" at bounding box center [242, 239] width 378 height 23
click at [322, 248] on input "State Registry ID" at bounding box center [242, 239] width 378 height 23
click at [329, 241] on input "State Registry ID" at bounding box center [242, 239] width 378 height 23
click at [322, 184] on input "First Name" at bounding box center [242, 180] width 378 height 23
type input "natalie"
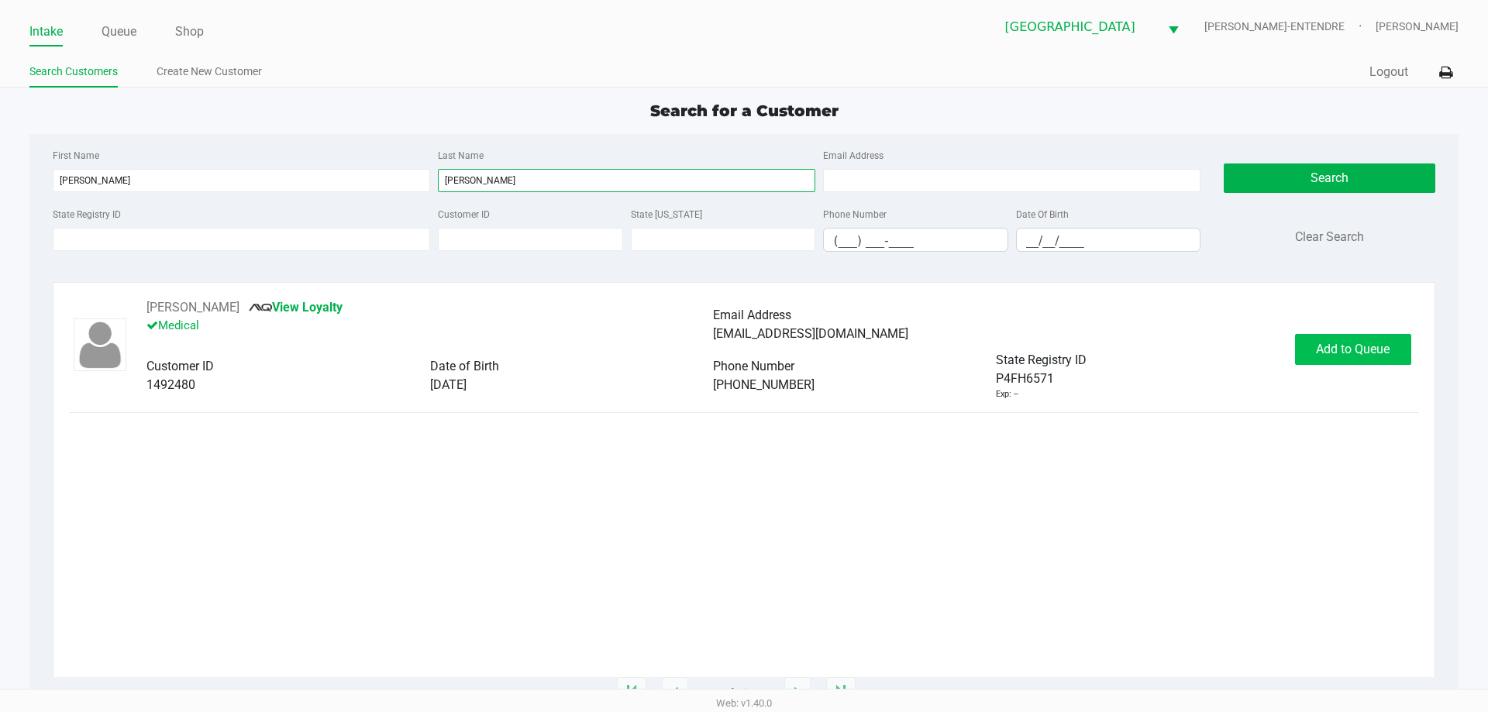
type input "wilhite"
click at [1363, 351] on span "Add to Queue" at bounding box center [1353, 349] width 74 height 15
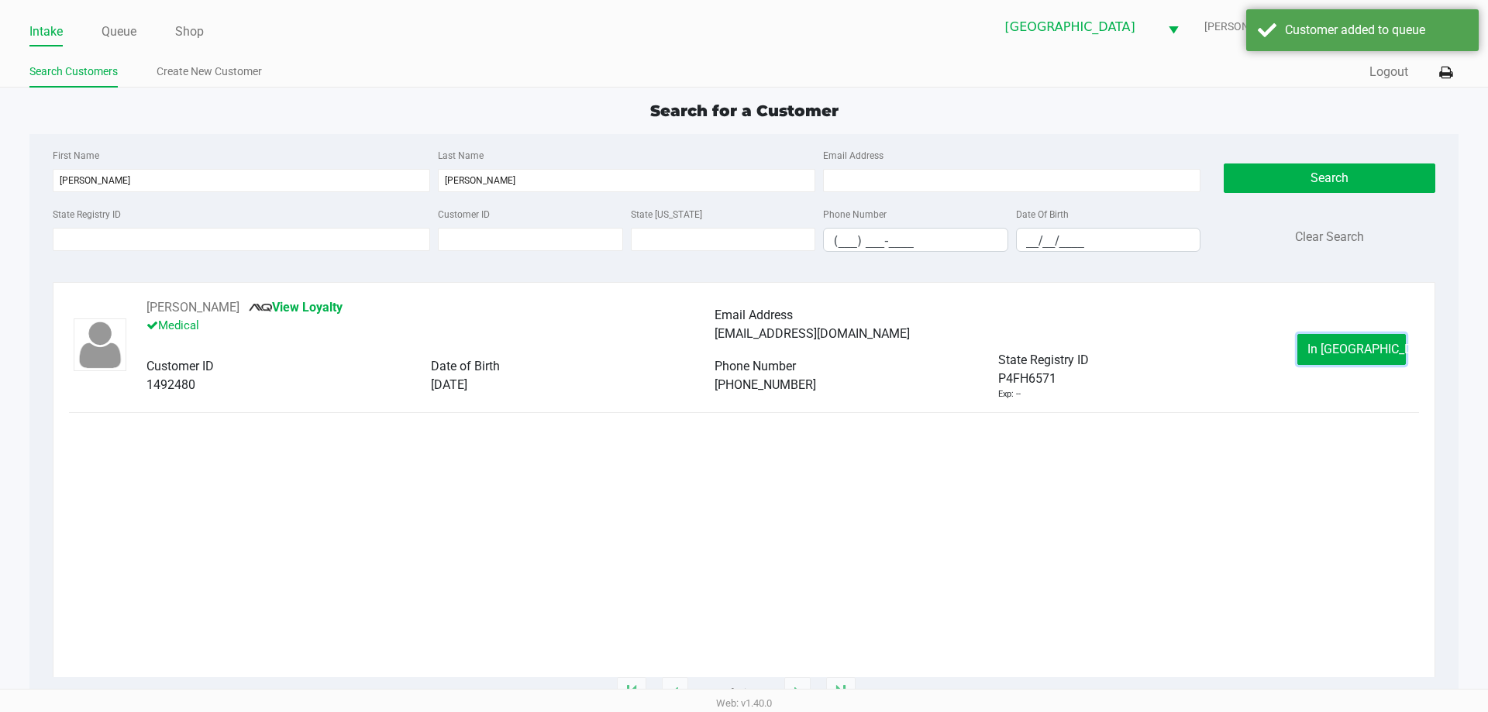
click at [1363, 351] on span "In Queue" at bounding box center [1373, 349] width 130 height 15
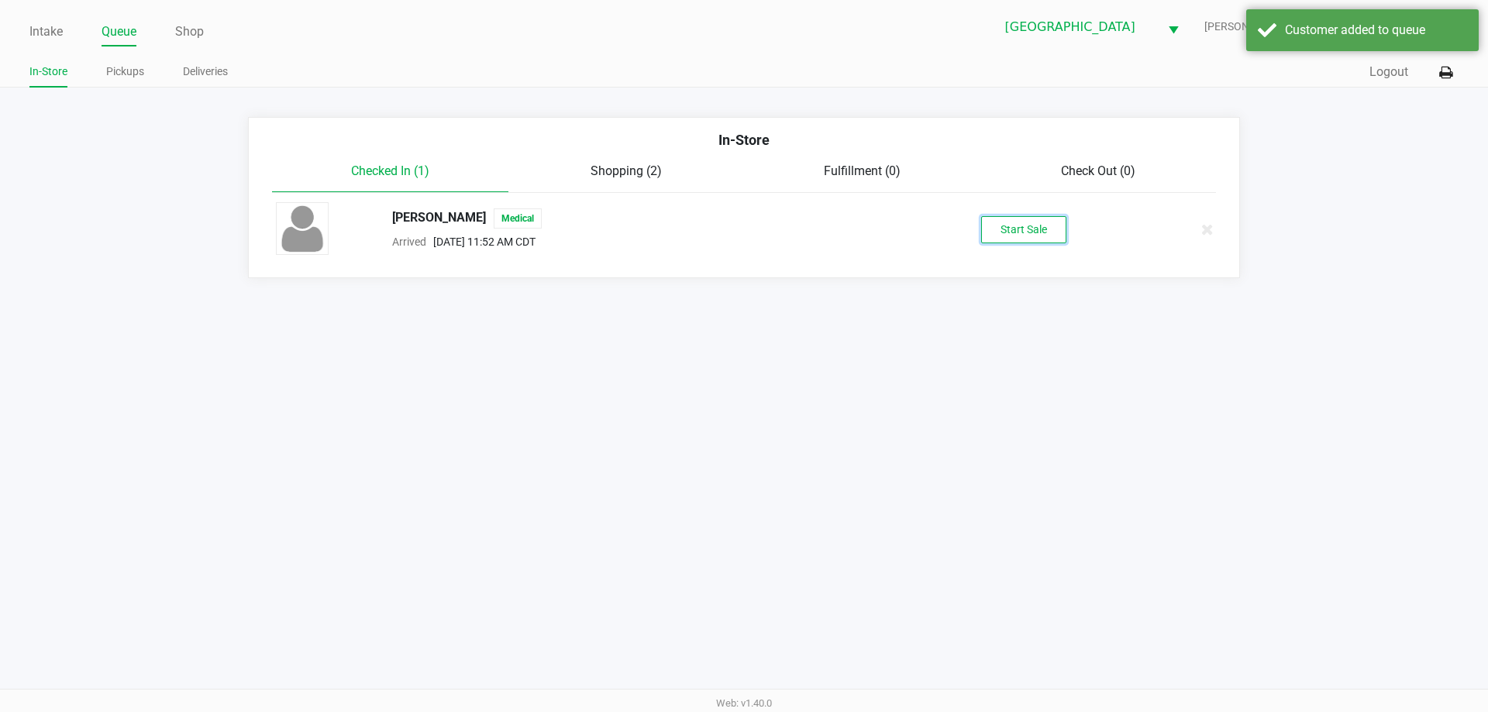
click at [1028, 239] on button "Start Sale" at bounding box center [1023, 229] width 85 height 27
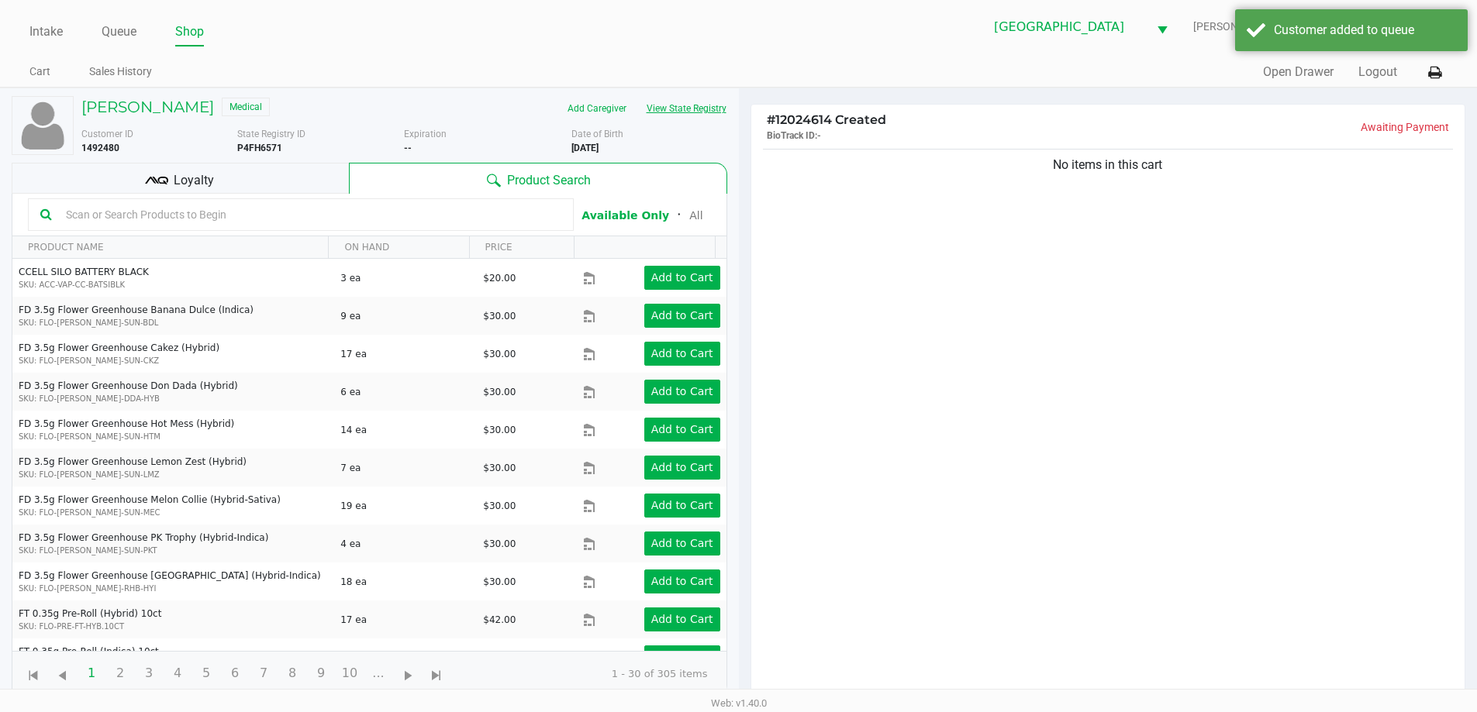
click at [679, 119] on button "View State Registry" at bounding box center [681, 108] width 91 height 25
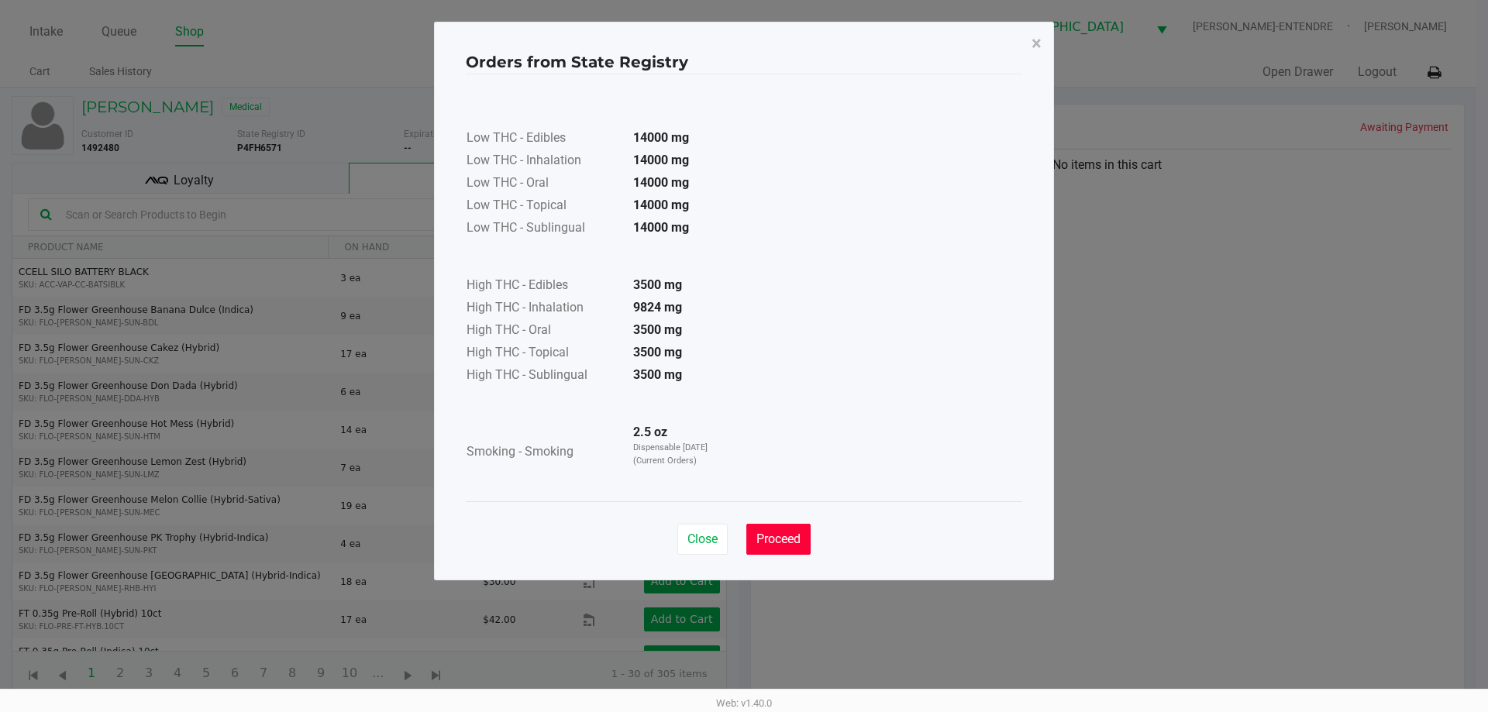
click at [778, 542] on span "Proceed" at bounding box center [779, 539] width 44 height 15
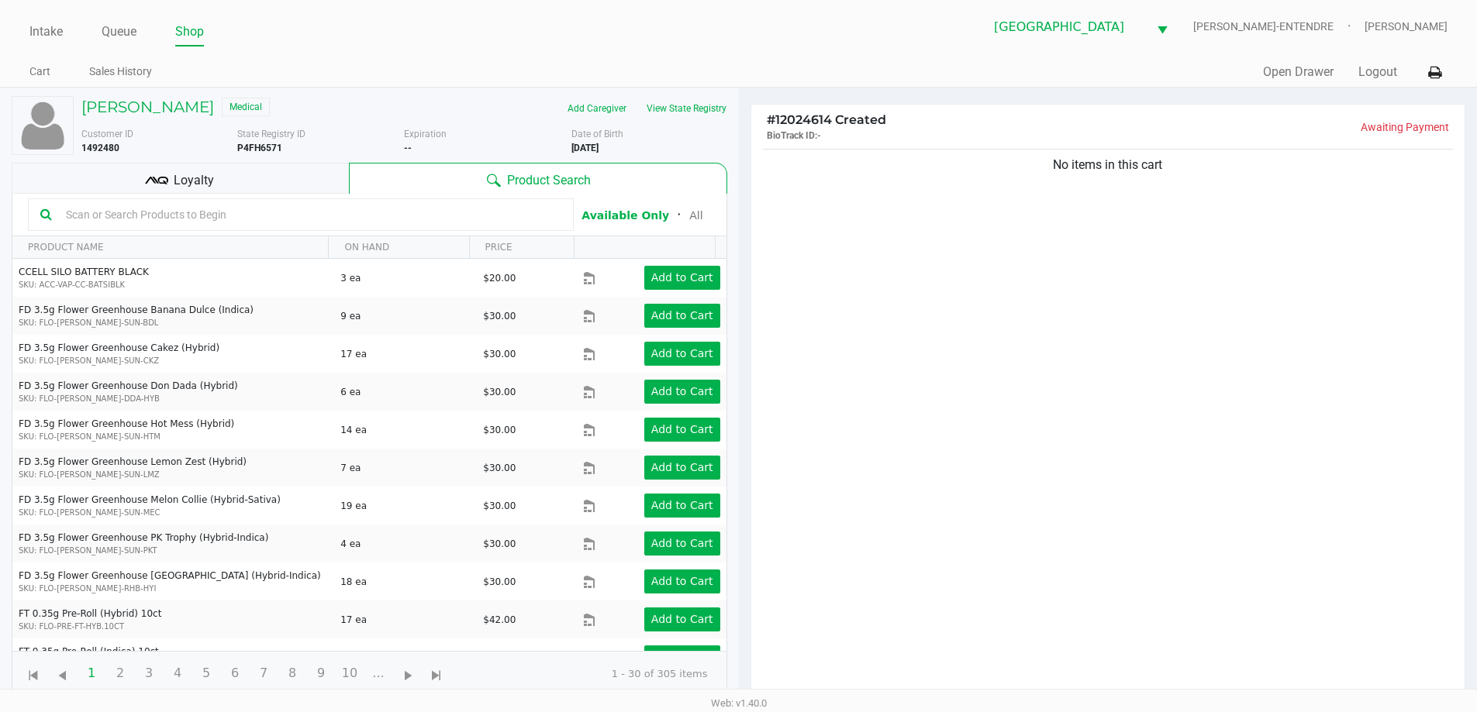
click at [295, 181] on div "Loyalty" at bounding box center [180, 178] width 337 height 31
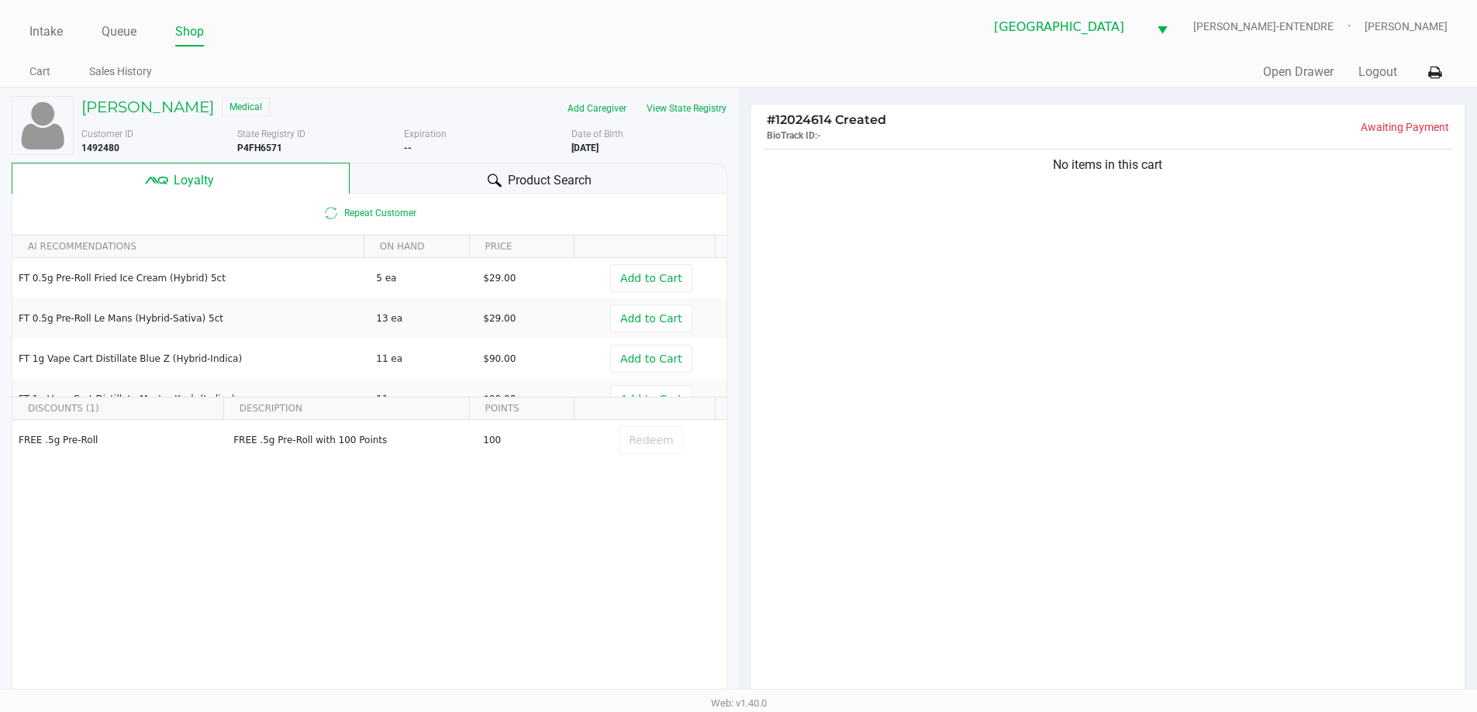
click at [460, 179] on div "Product Search" at bounding box center [539, 178] width 378 height 31
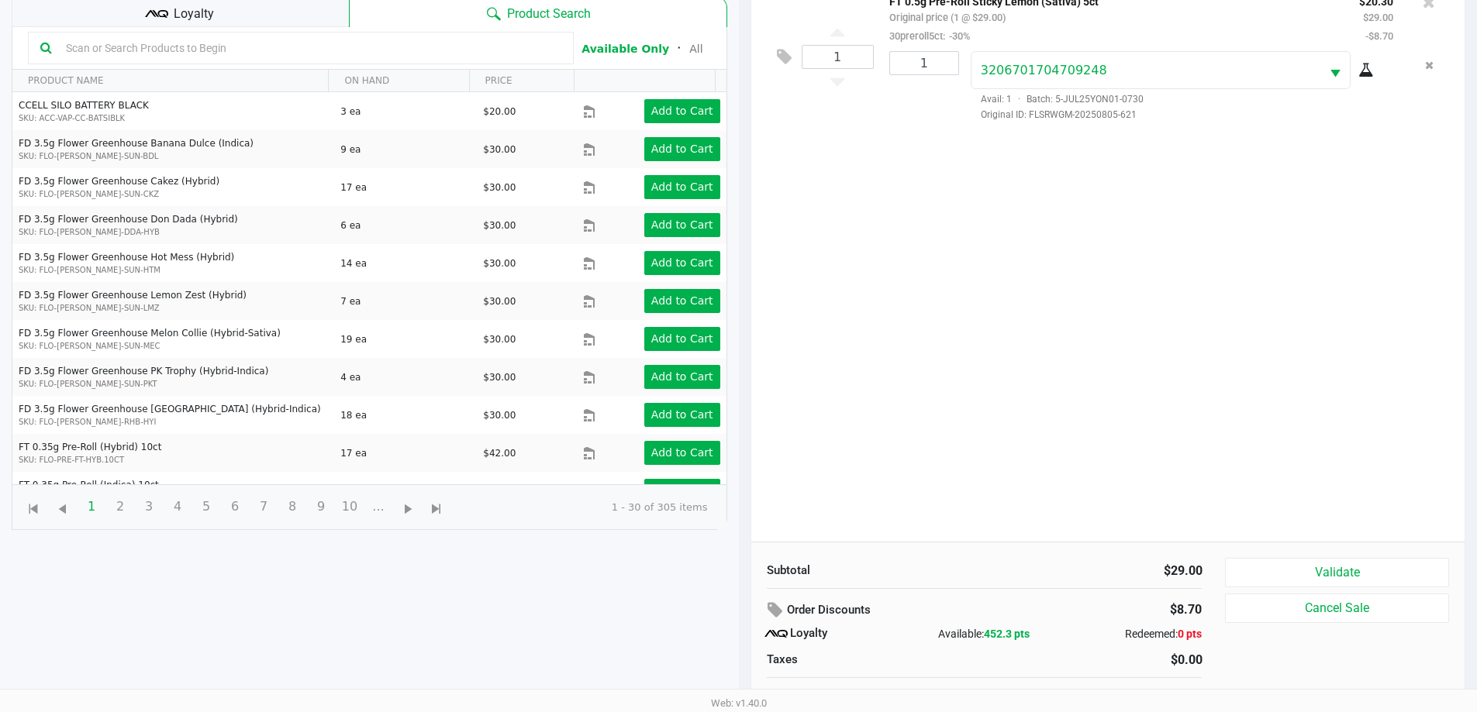
scroll to position [186, 0]
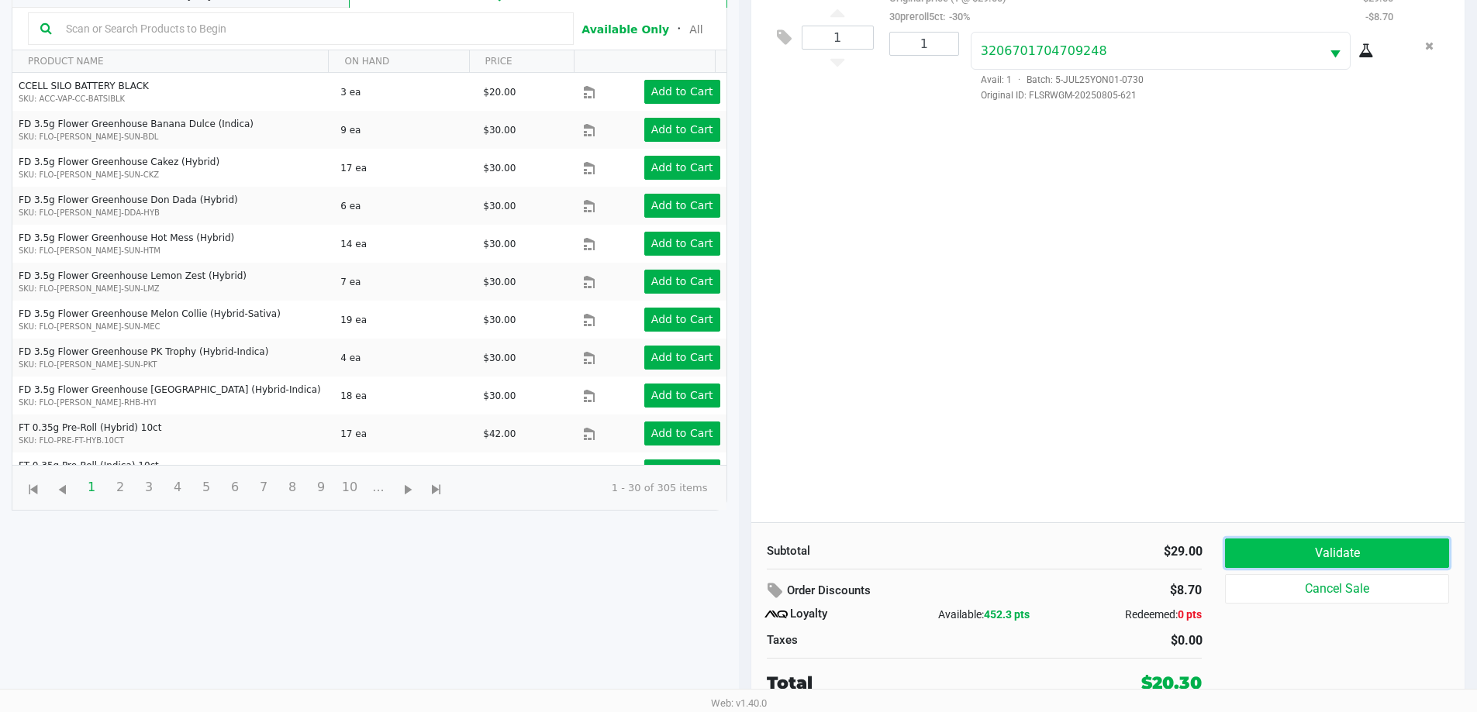
click at [1379, 558] on button "Validate" at bounding box center [1336, 553] width 223 height 29
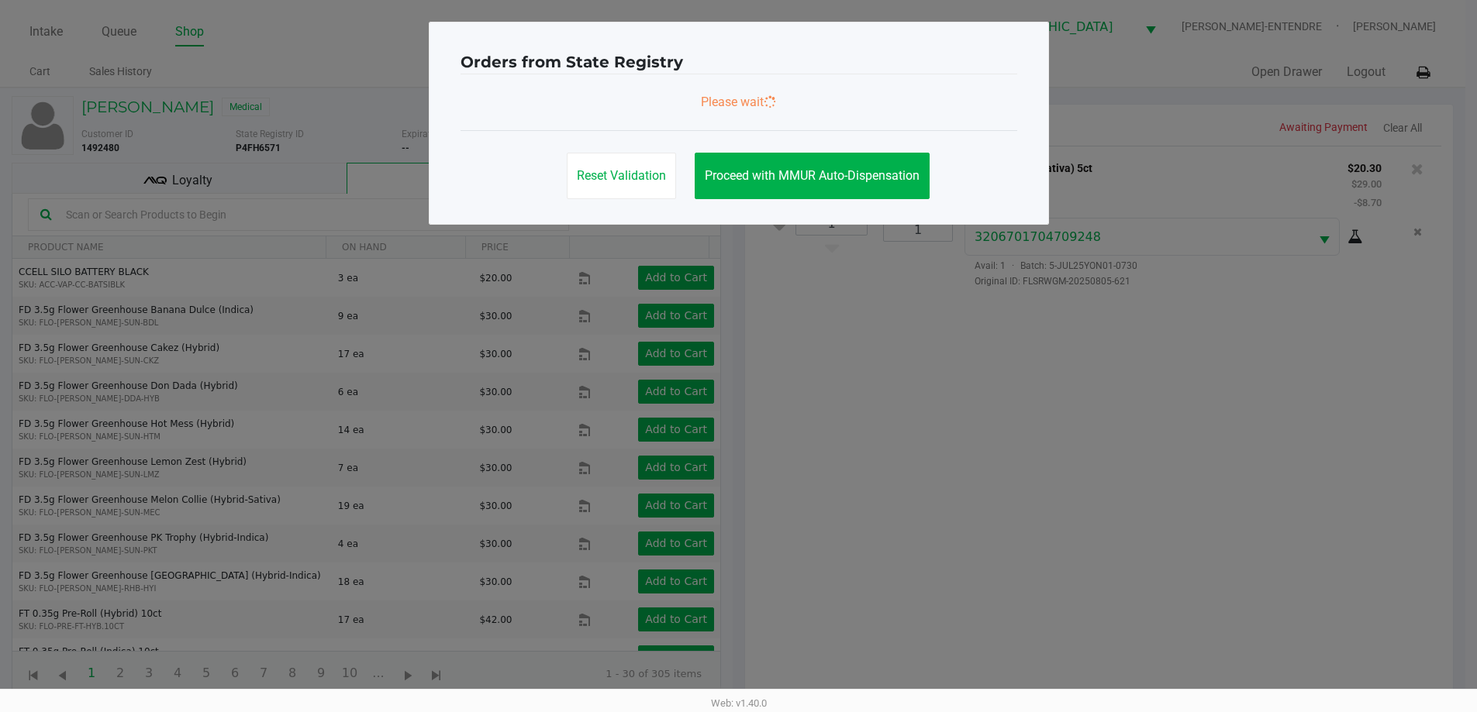
scroll to position [0, 0]
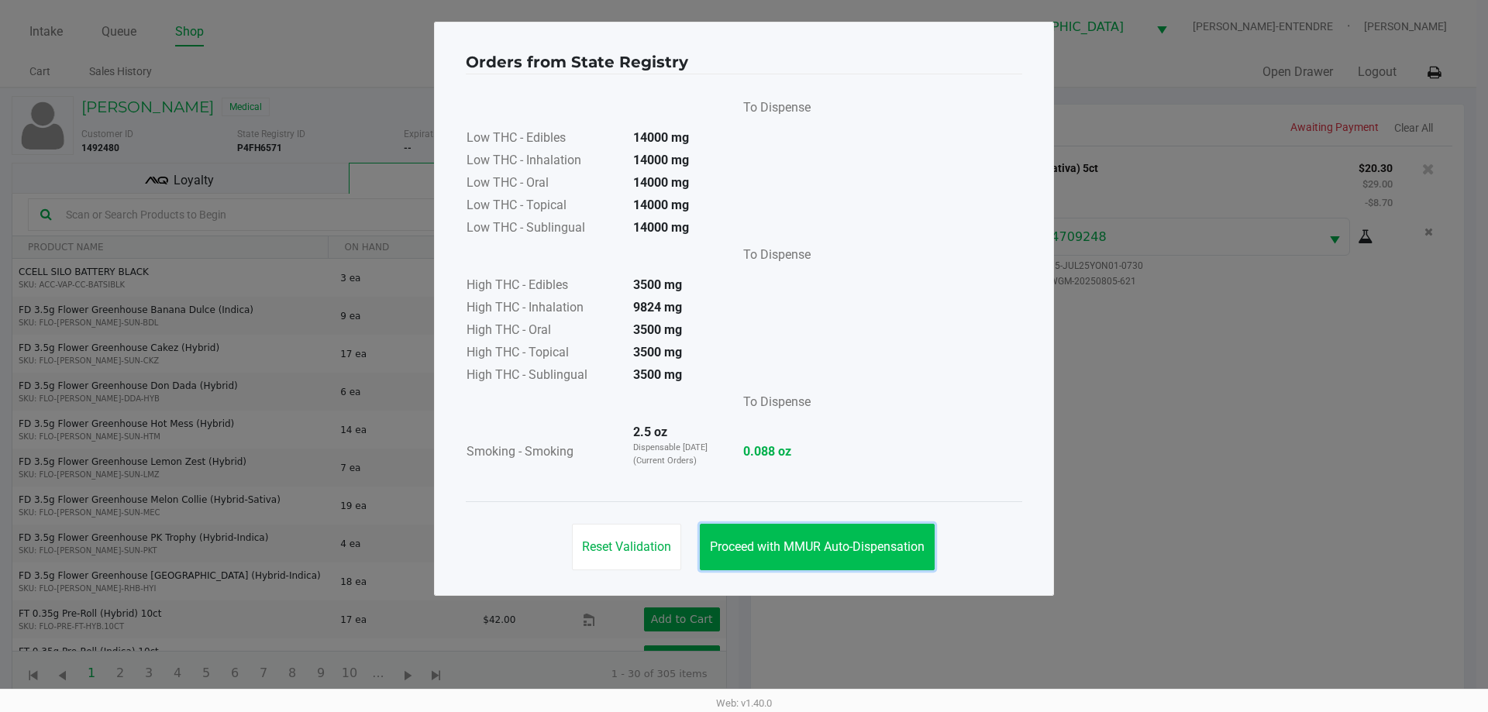
click at [877, 544] on span "Proceed with MMUR Auto-Dispensation" at bounding box center [817, 547] width 215 height 15
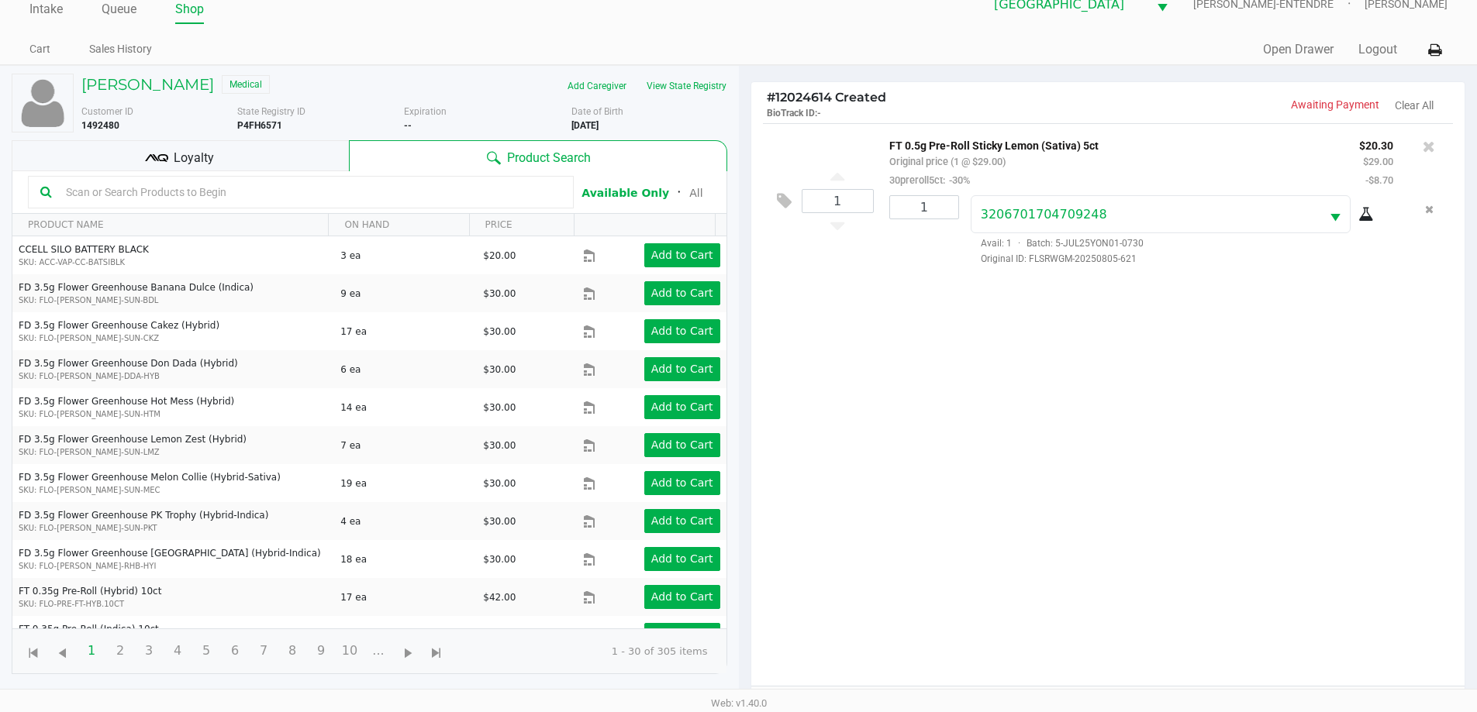
scroll to position [186, 0]
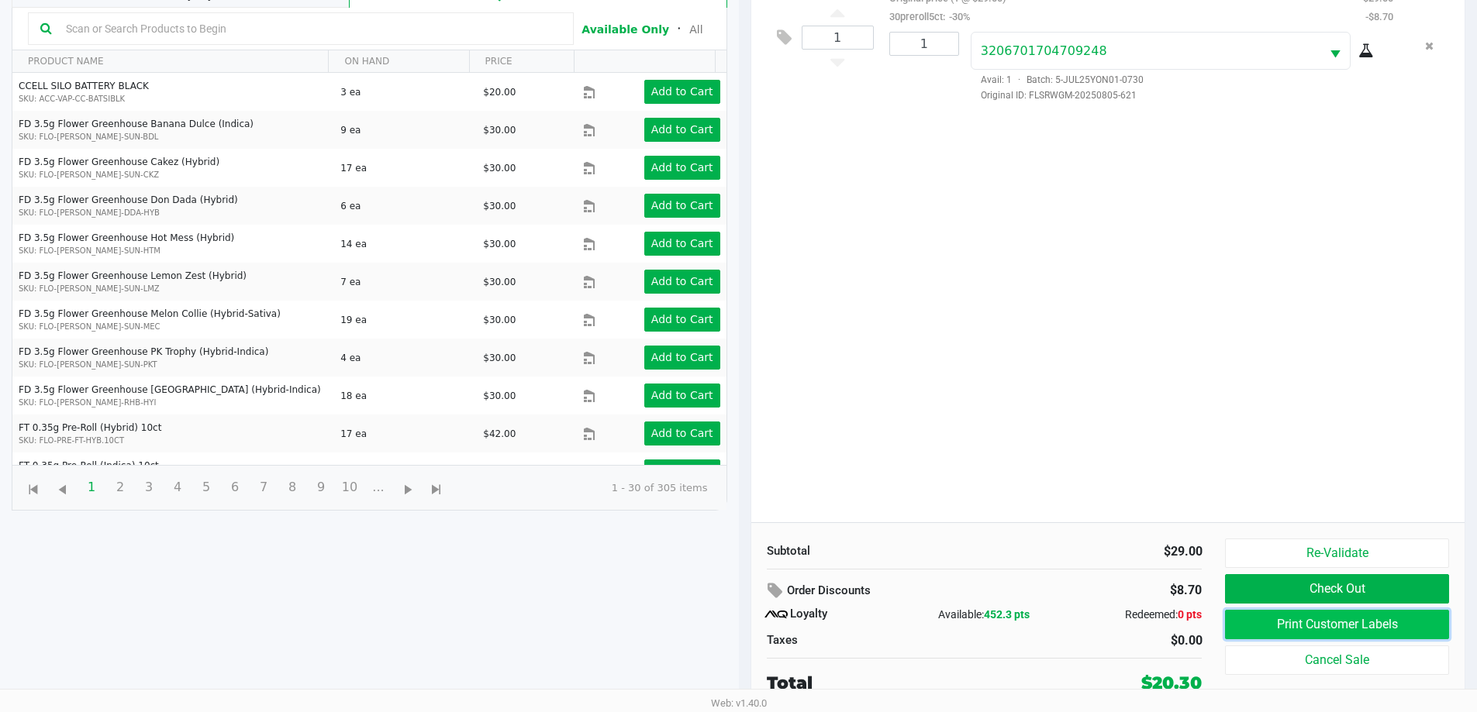
click at [1258, 620] on button "Print Customer Labels" at bounding box center [1336, 624] width 223 height 29
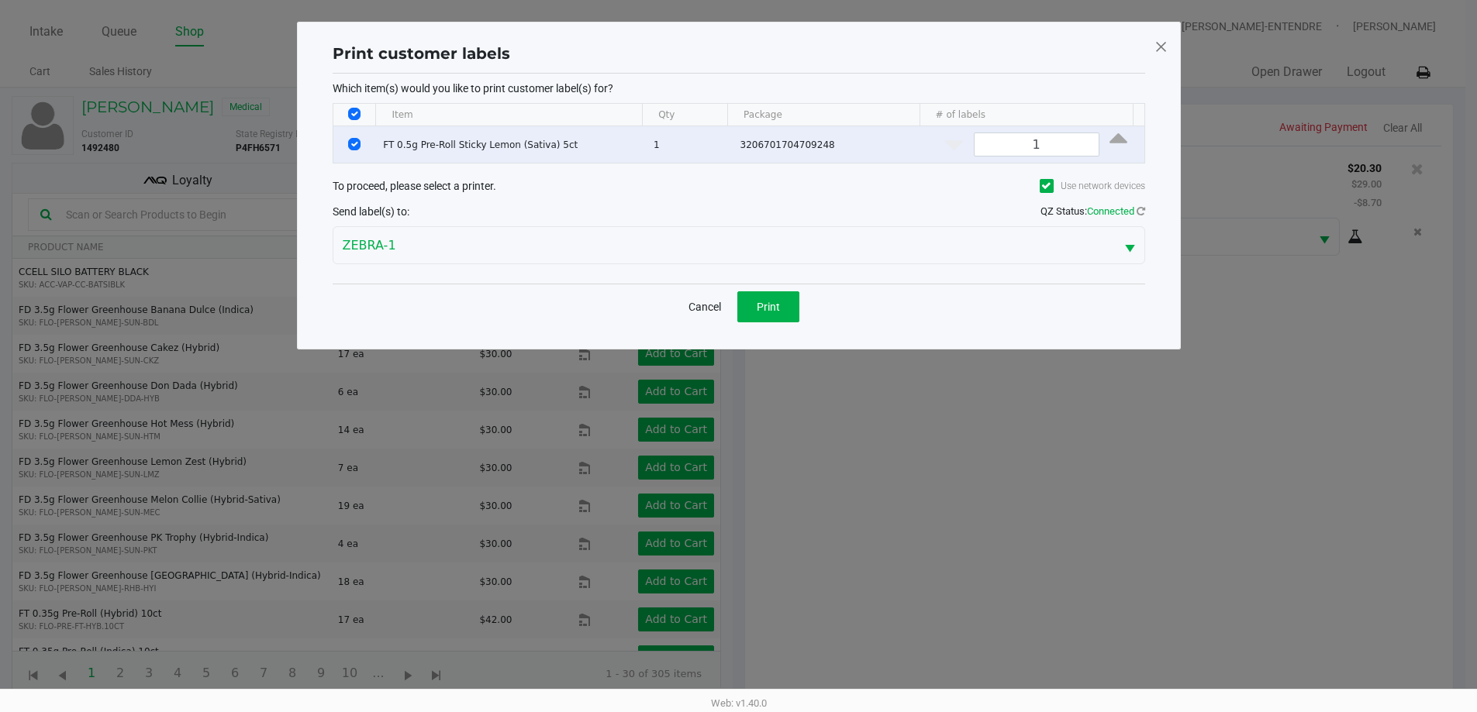
scroll to position [0, 0]
click at [787, 296] on button "Print" at bounding box center [774, 306] width 62 height 31
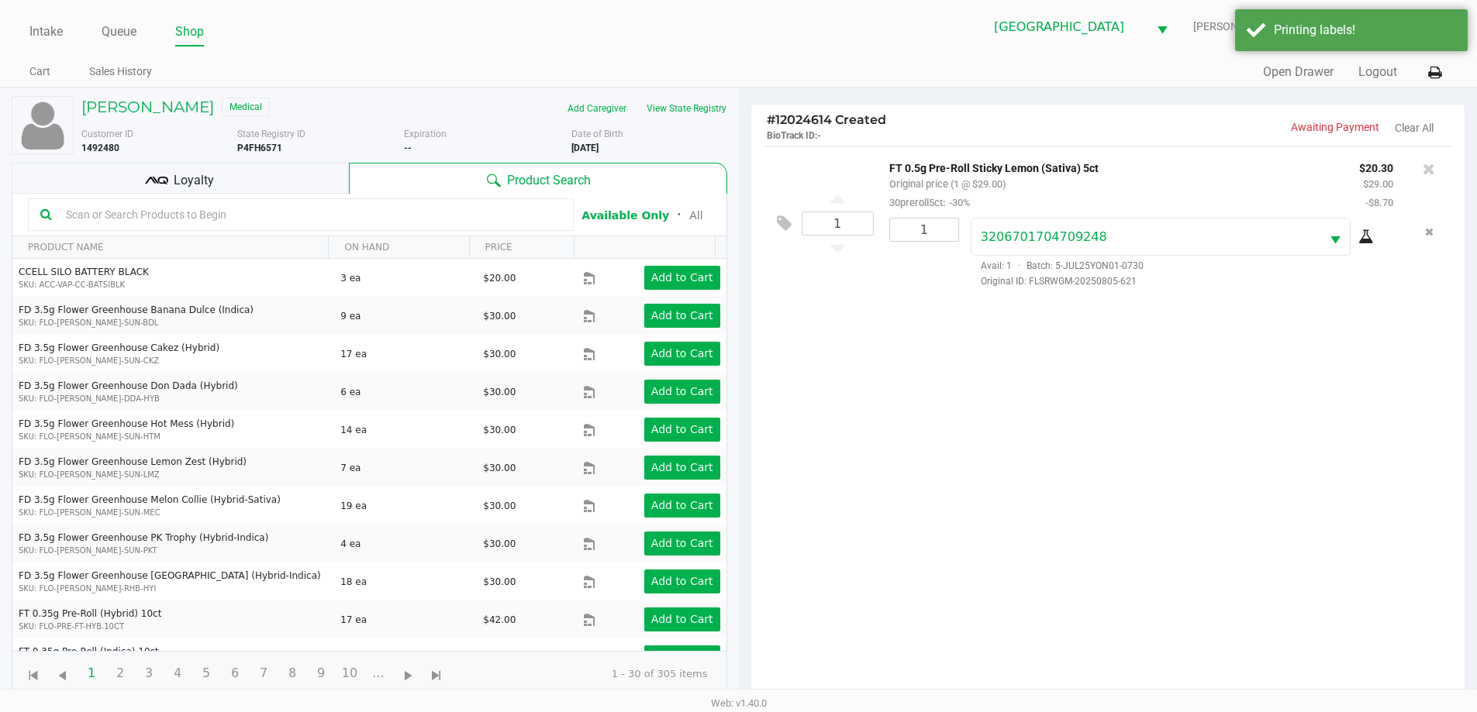
click at [295, 184] on div "Loyalty" at bounding box center [180, 178] width 337 height 31
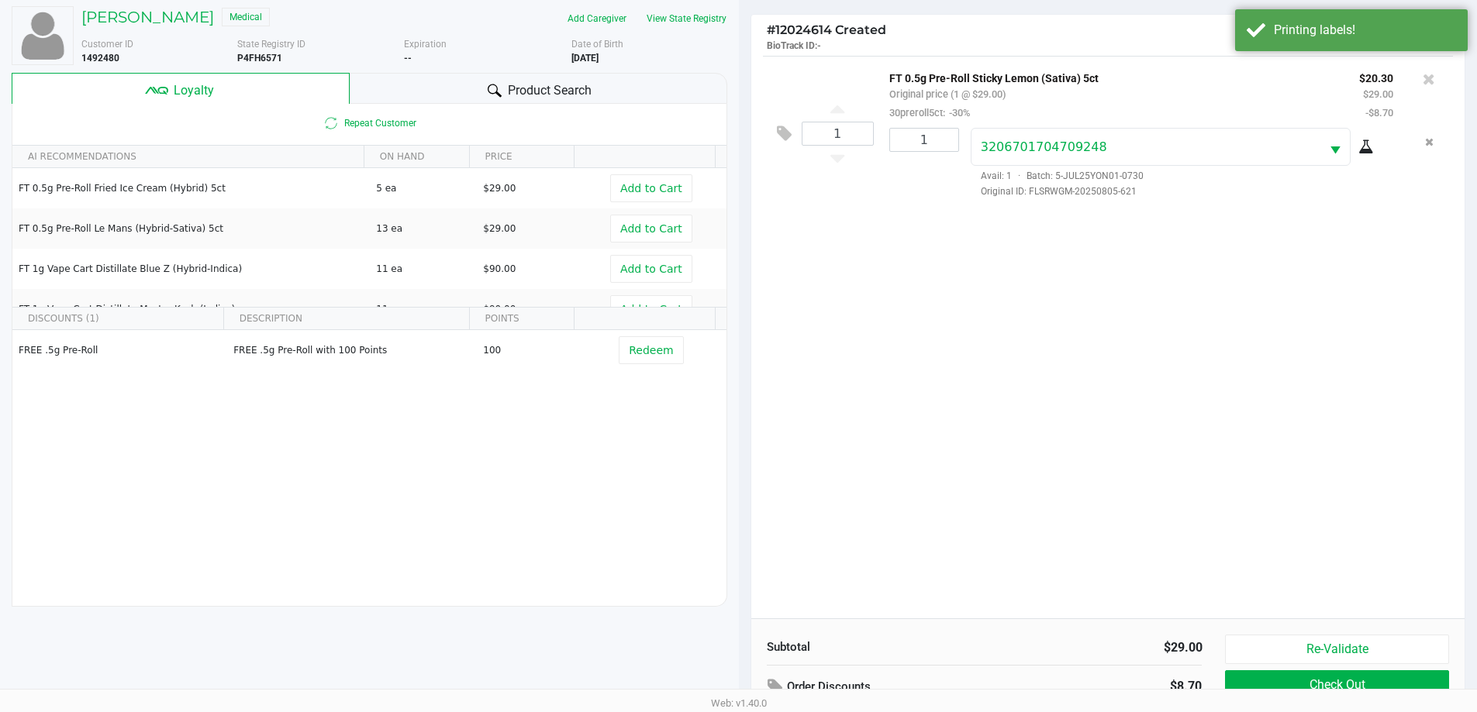
scroll to position [186, 0]
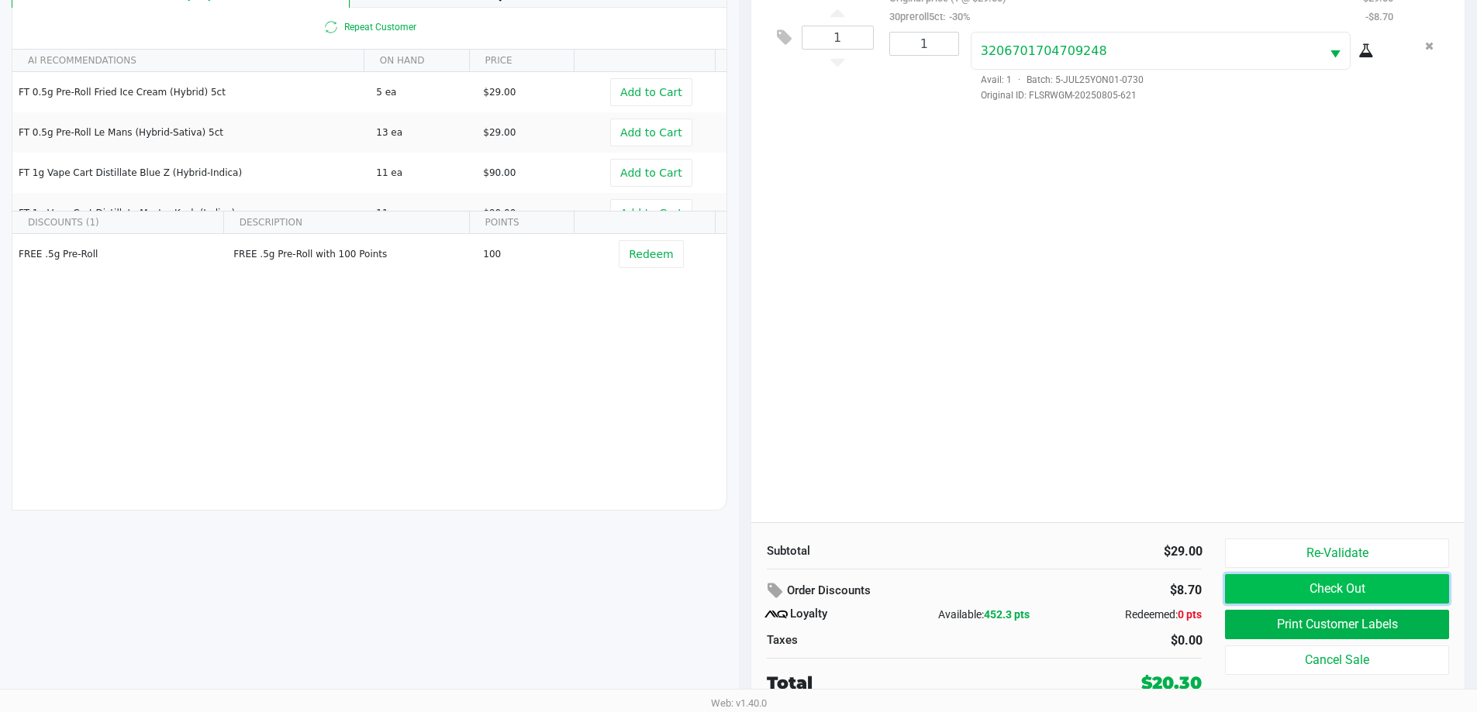
click at [1400, 585] on button "Check Out" at bounding box center [1336, 588] width 223 height 29
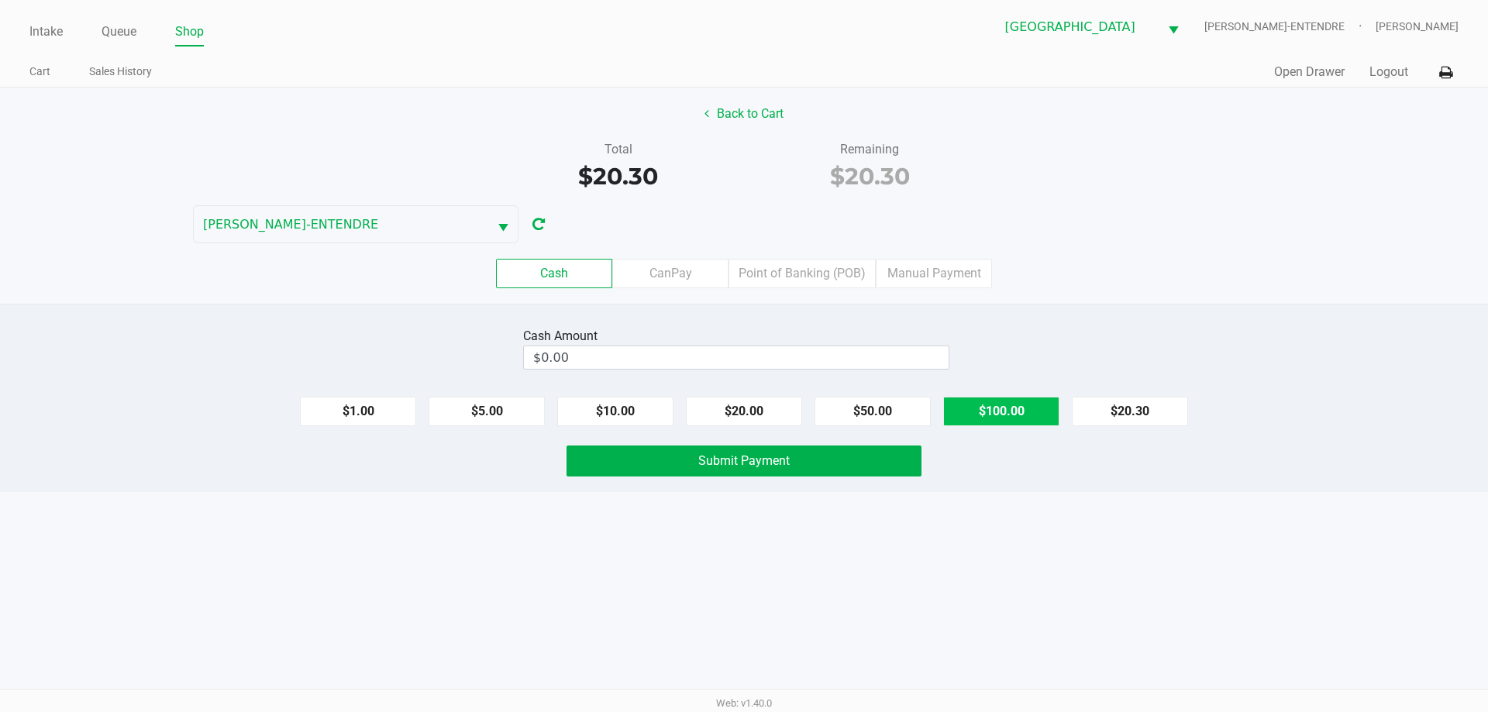
click at [979, 412] on button "$100.00" at bounding box center [1001, 411] width 116 height 29
type input "$100.00"
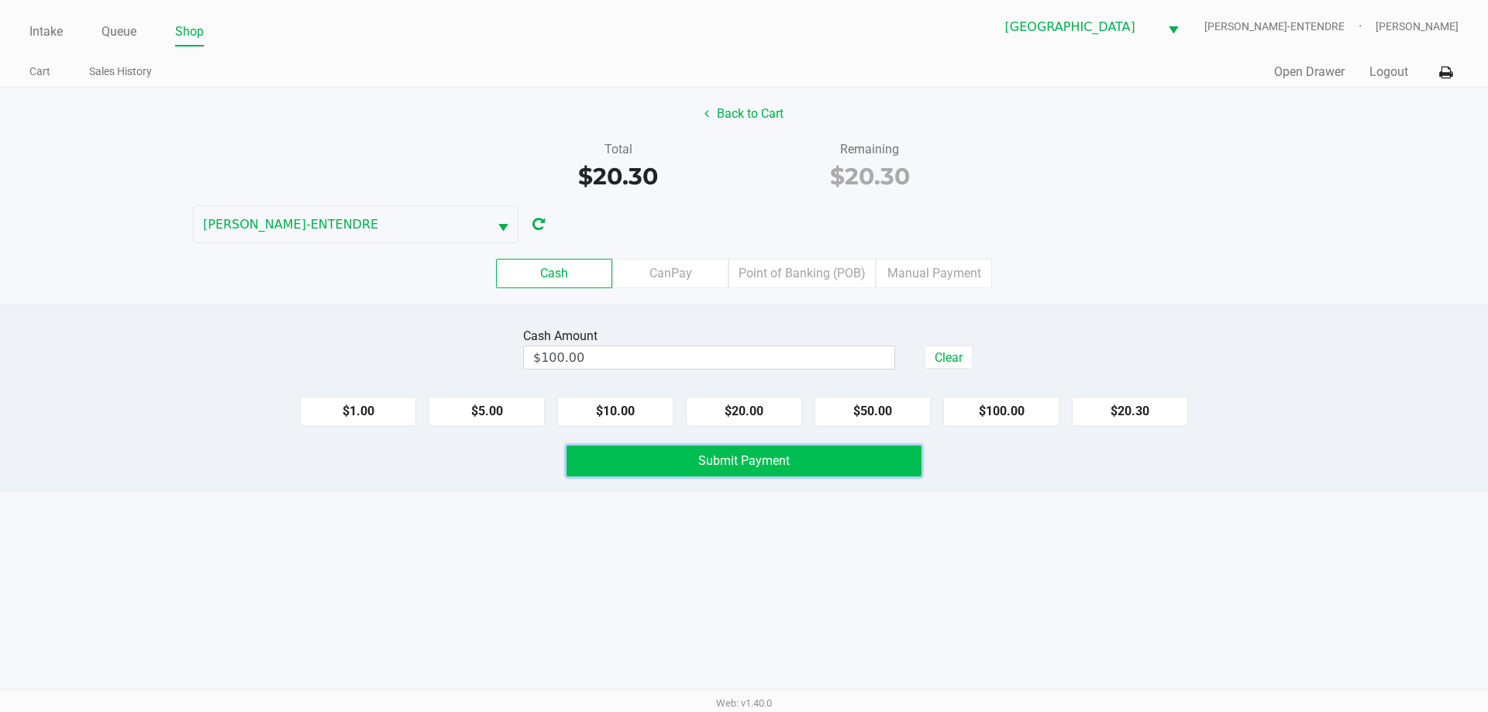
click at [796, 461] on button "Submit Payment" at bounding box center [744, 461] width 355 height 31
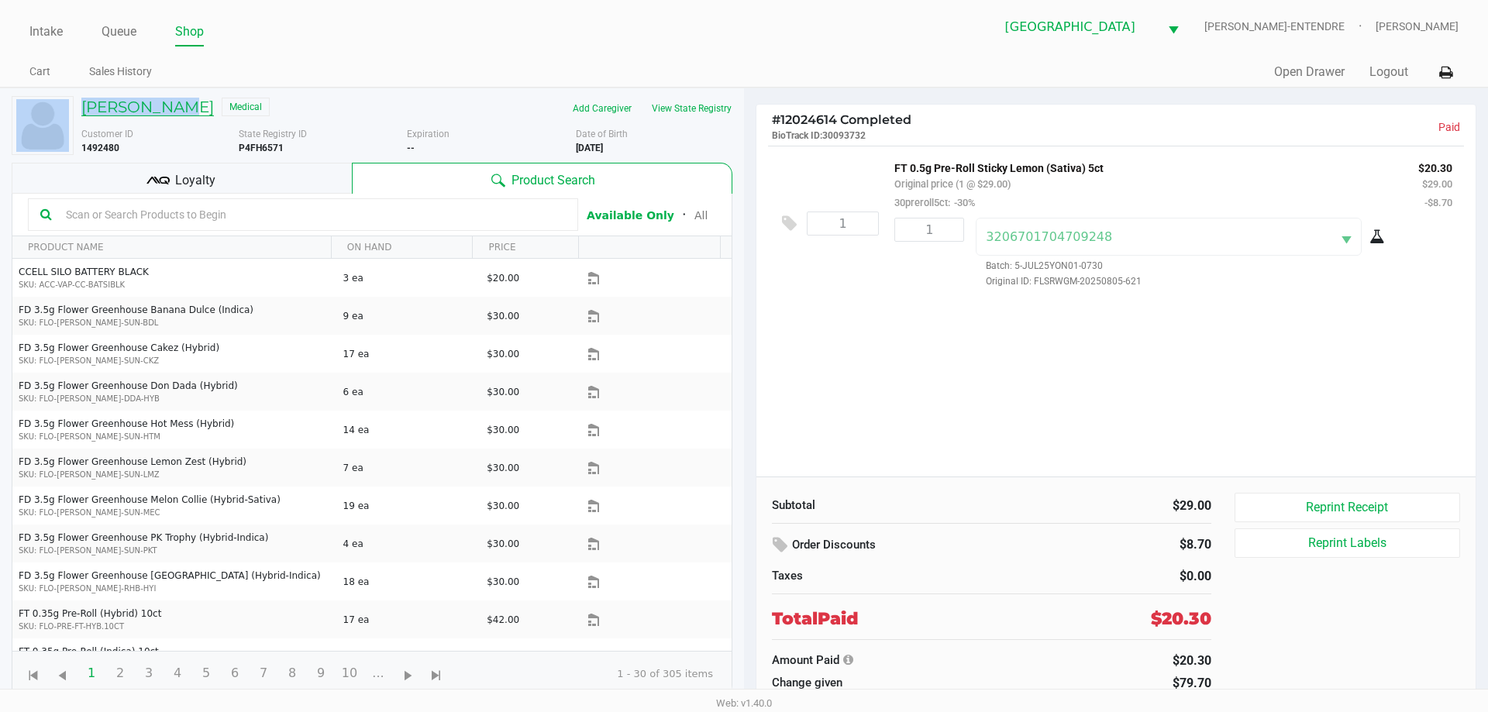
click at [174, 107] on div "NATALIE WILHITE Medical Add Caregiver View State Registry Customer ID 1492480 S…" at bounding box center [372, 396] width 721 height 616
click at [174, 110] on h5 "NATALIE WILHITE" at bounding box center [147, 107] width 133 height 19
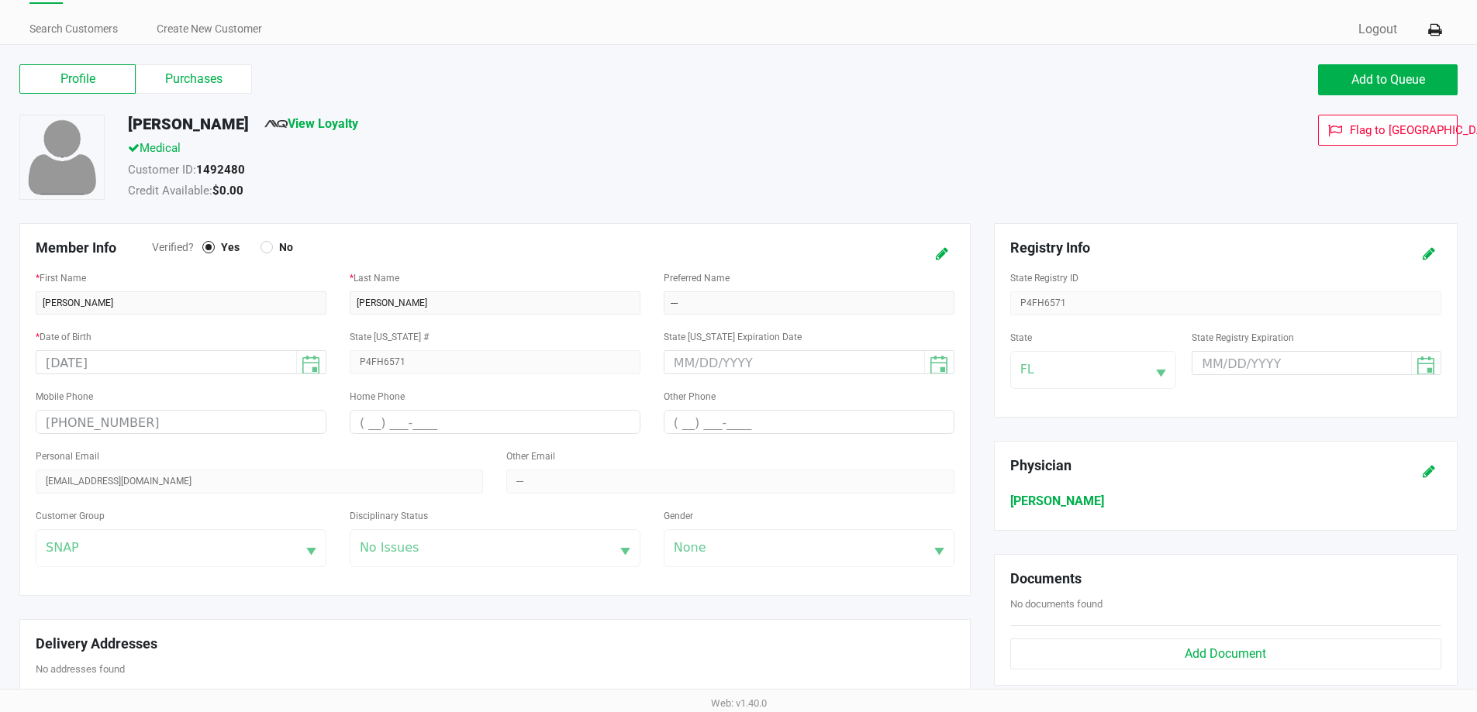
scroll to position [78, 0]
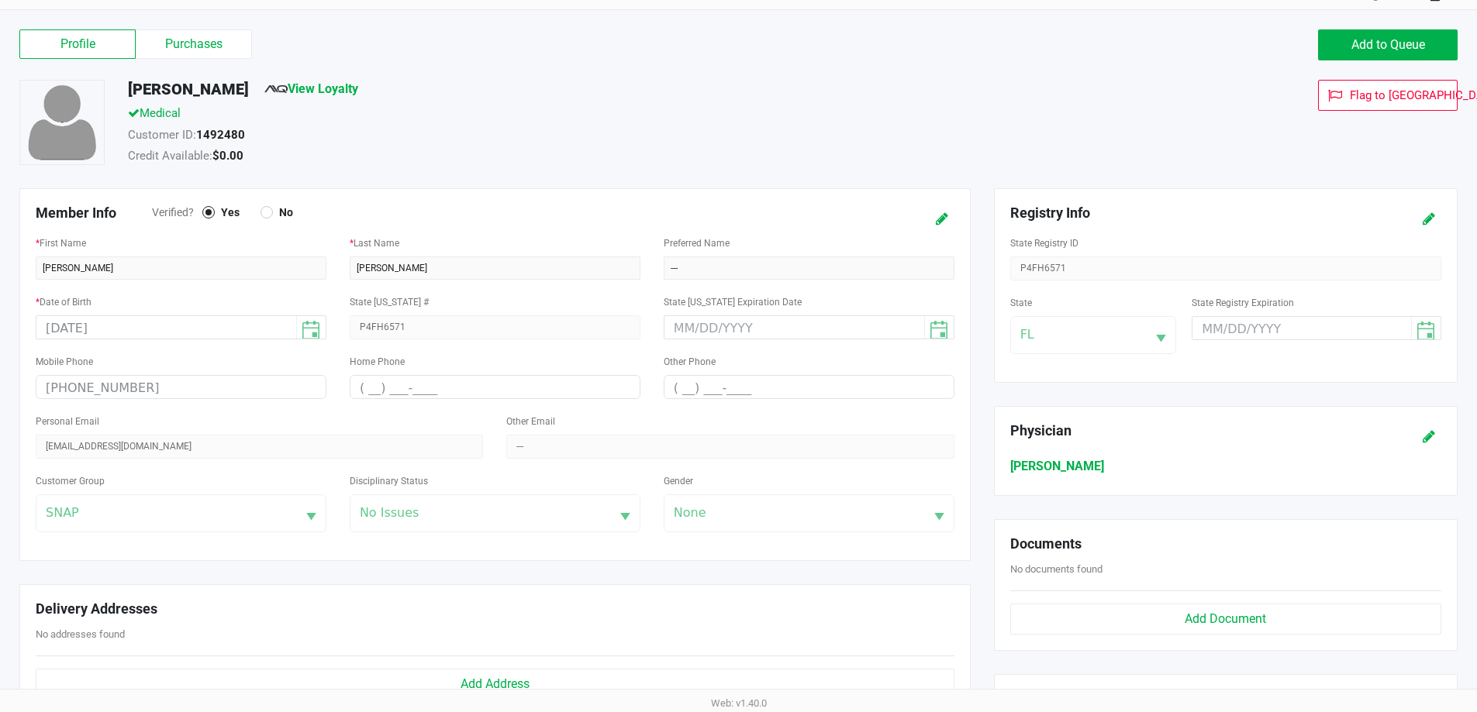
click at [72, 45] on label "Profile" at bounding box center [77, 43] width 116 height 29
click at [0, 0] on 0 "Profile" at bounding box center [0, 0] width 0 height 0
click at [413, 61] on div "Profile Purchases Add to Queue" at bounding box center [738, 53] width 1461 height 54
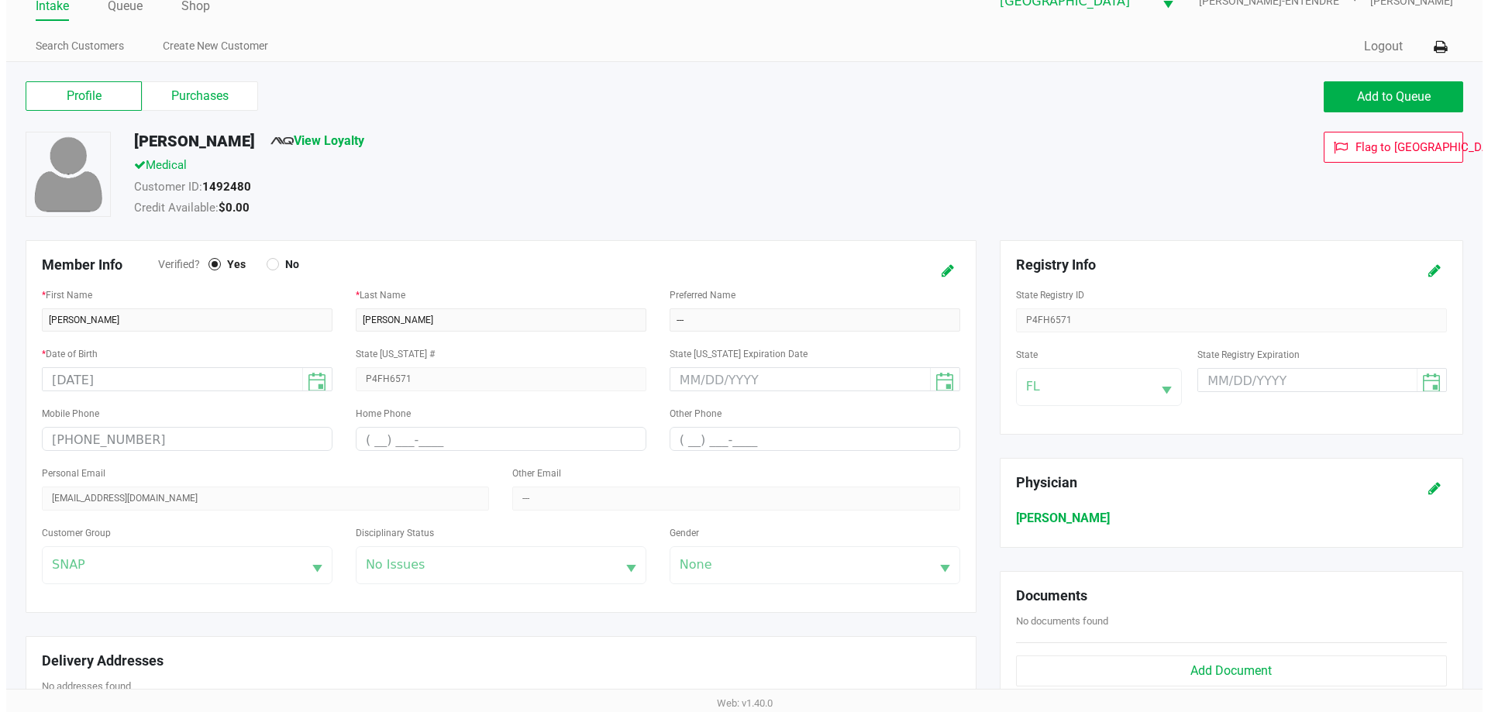
scroll to position [0, 0]
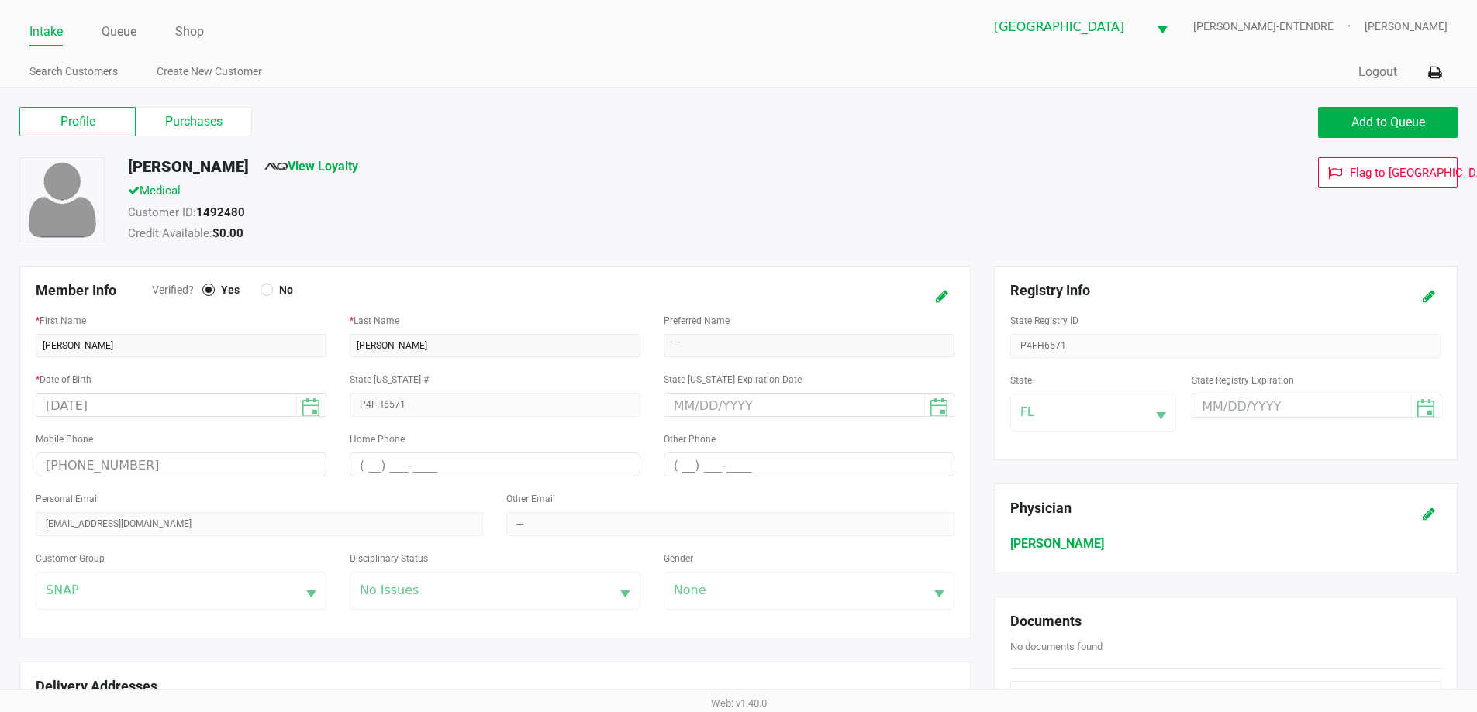
click at [29, 32] on link "Intake" at bounding box center [45, 32] width 33 height 22
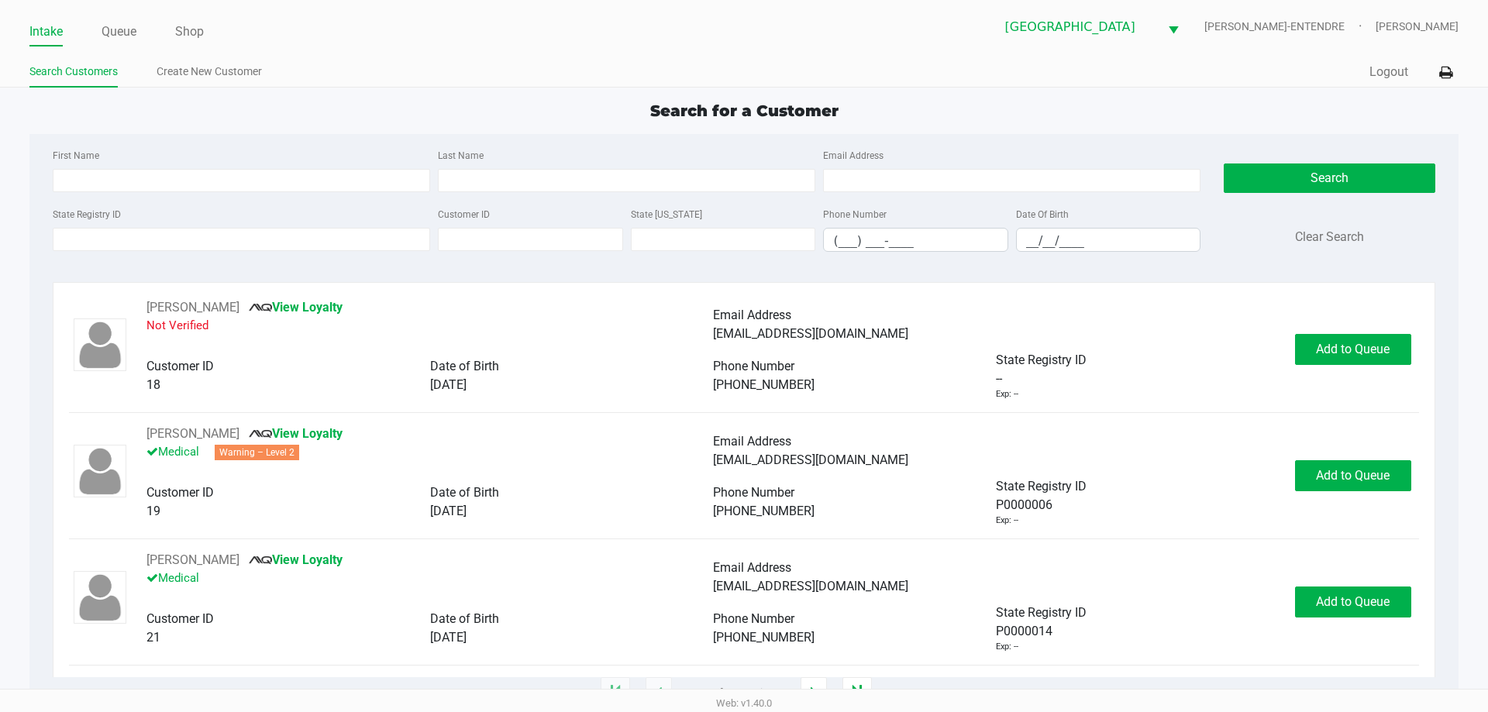
click at [150, 133] on div "Search for a Customer First Name Last Name Email Address State Registry ID Cust…" at bounding box center [743, 396] width 1429 height 595
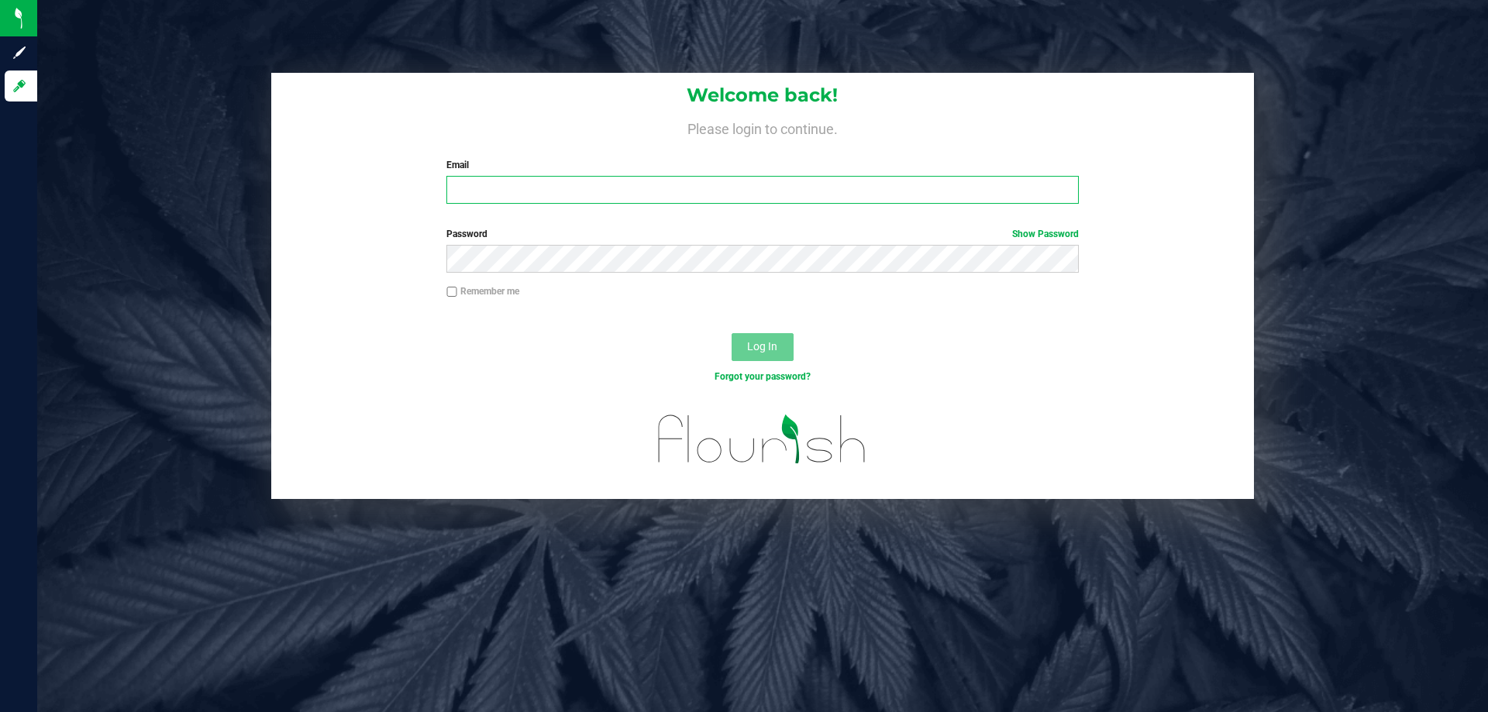
click at [646, 193] on input "Email" at bounding box center [763, 190] width 632 height 28
click at [732, 333] on button "Log In" at bounding box center [763, 347] width 62 height 28
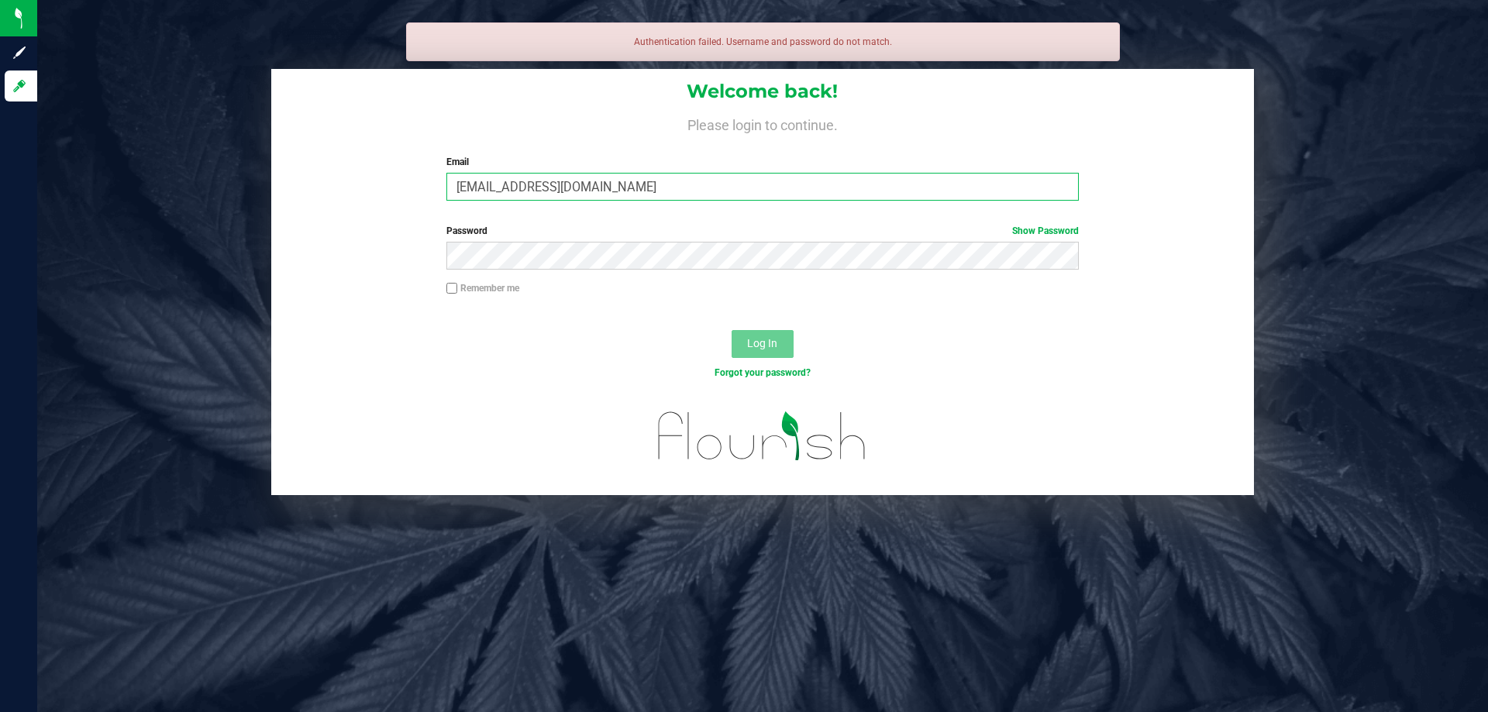
click at [481, 185] on input "csmyder@liveparallel.com" at bounding box center [763, 187] width 632 height 28
type input "[EMAIL_ADDRESS][DOMAIN_NAME]"
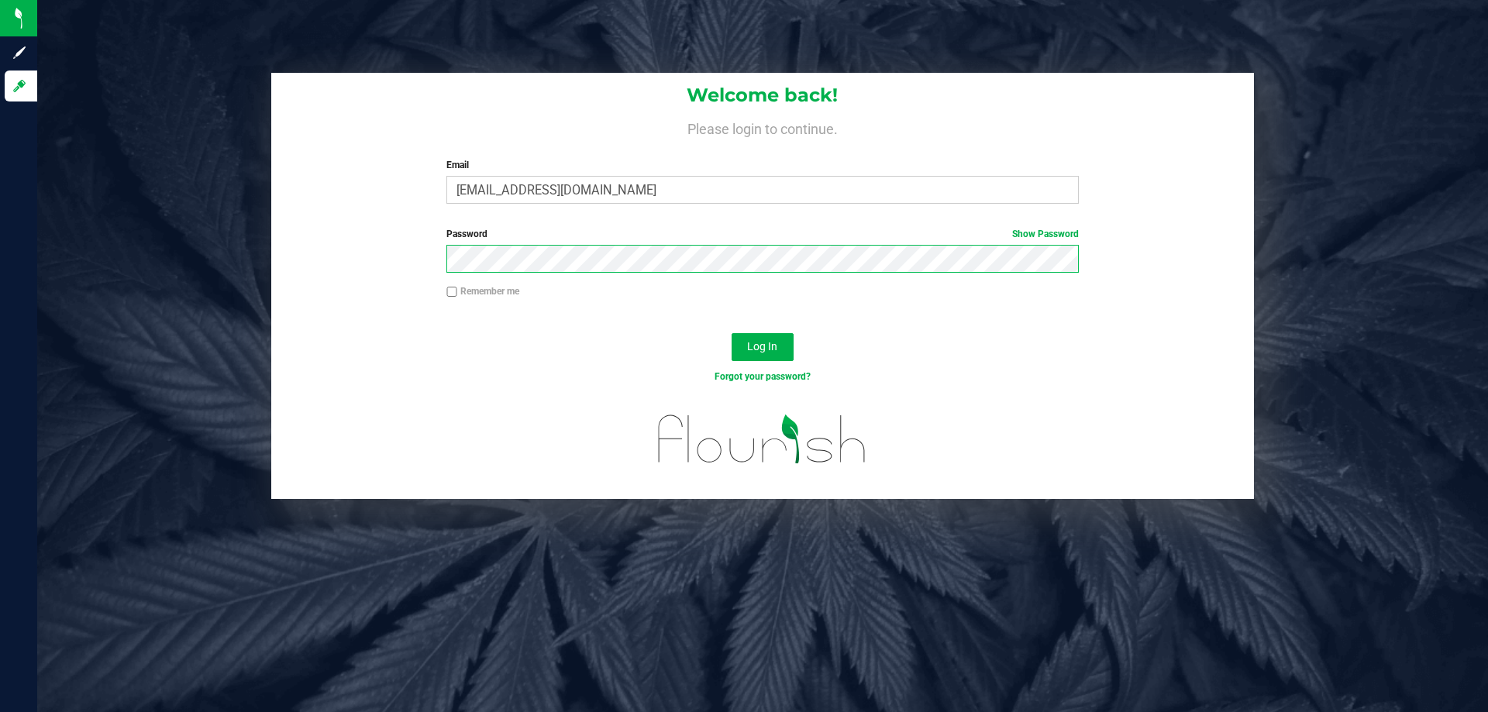
click at [732, 333] on button "Log In" at bounding box center [763, 347] width 62 height 28
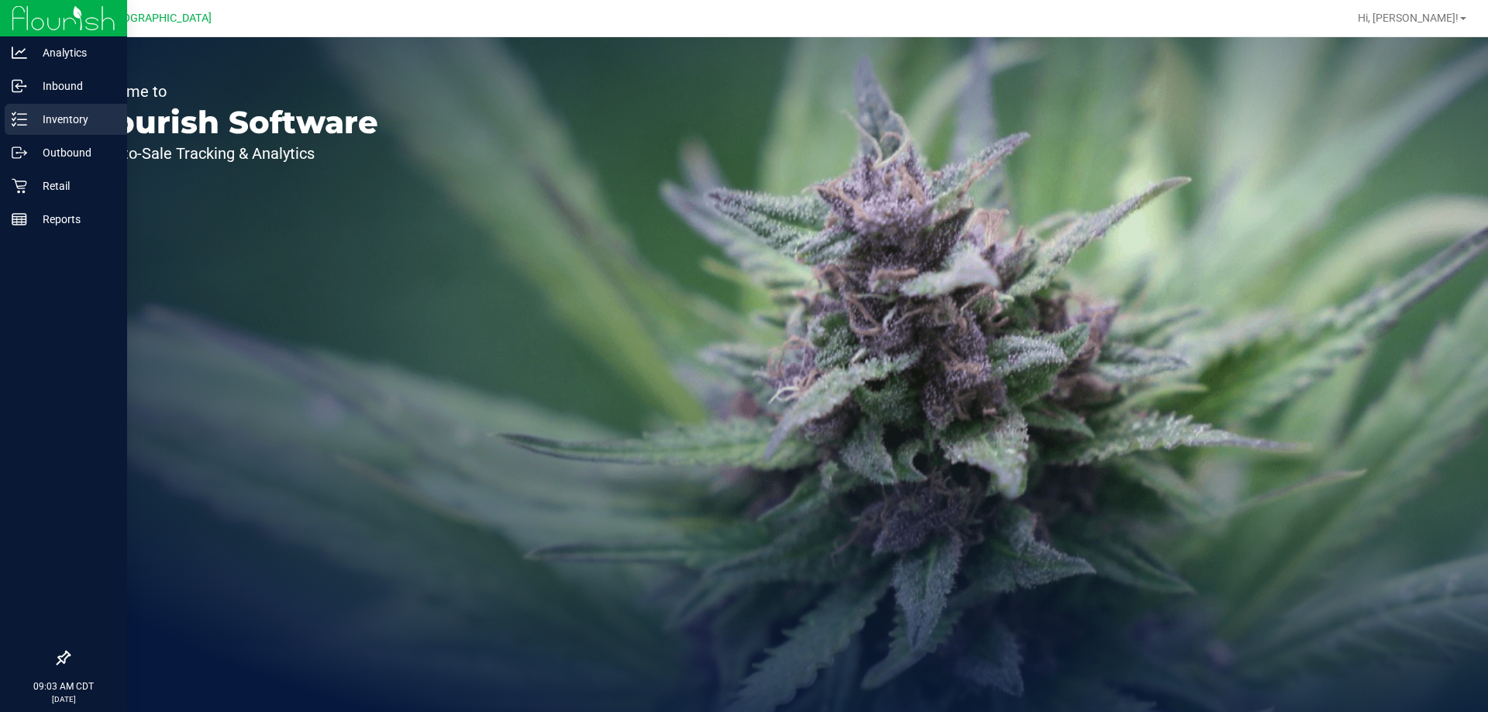
click at [80, 117] on p "Inventory" at bounding box center [73, 119] width 93 height 19
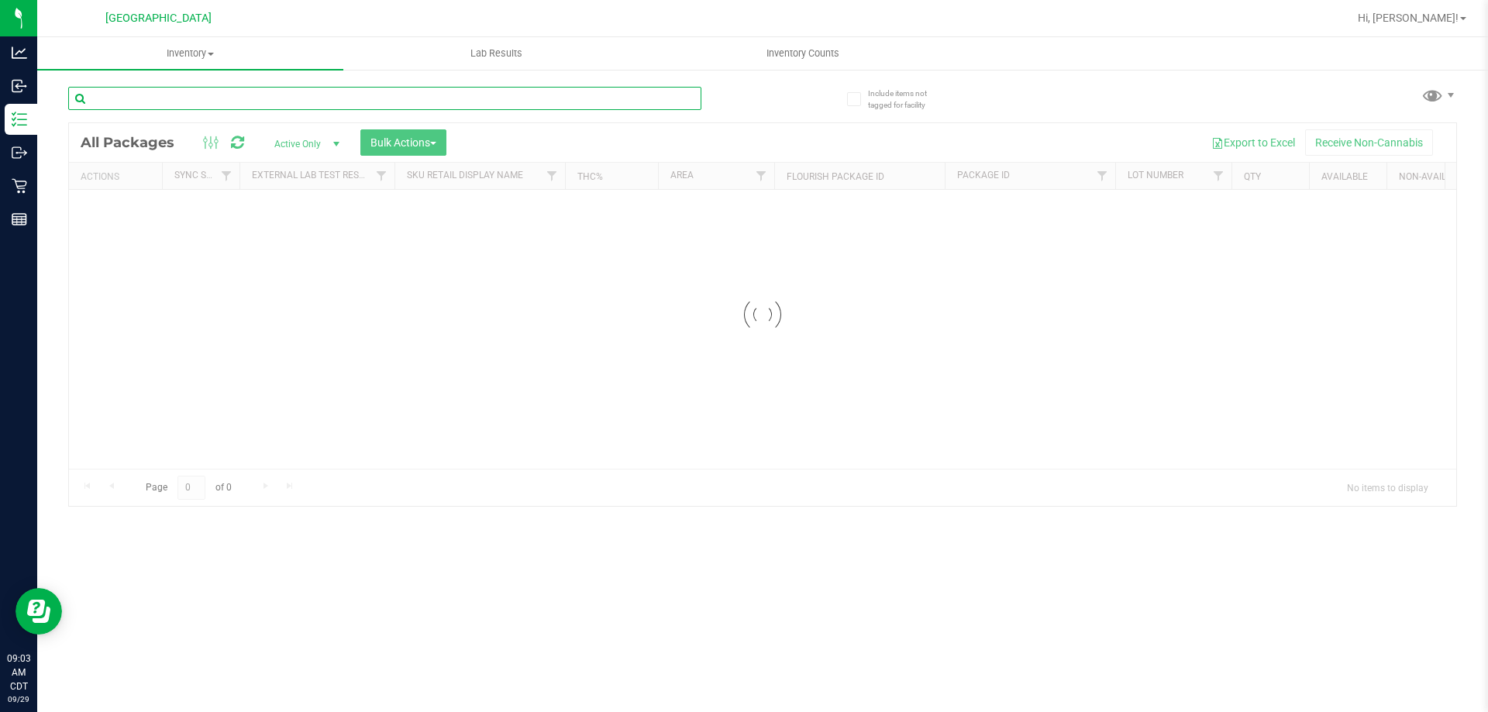
click at [300, 105] on input "text" at bounding box center [384, 98] width 633 height 23
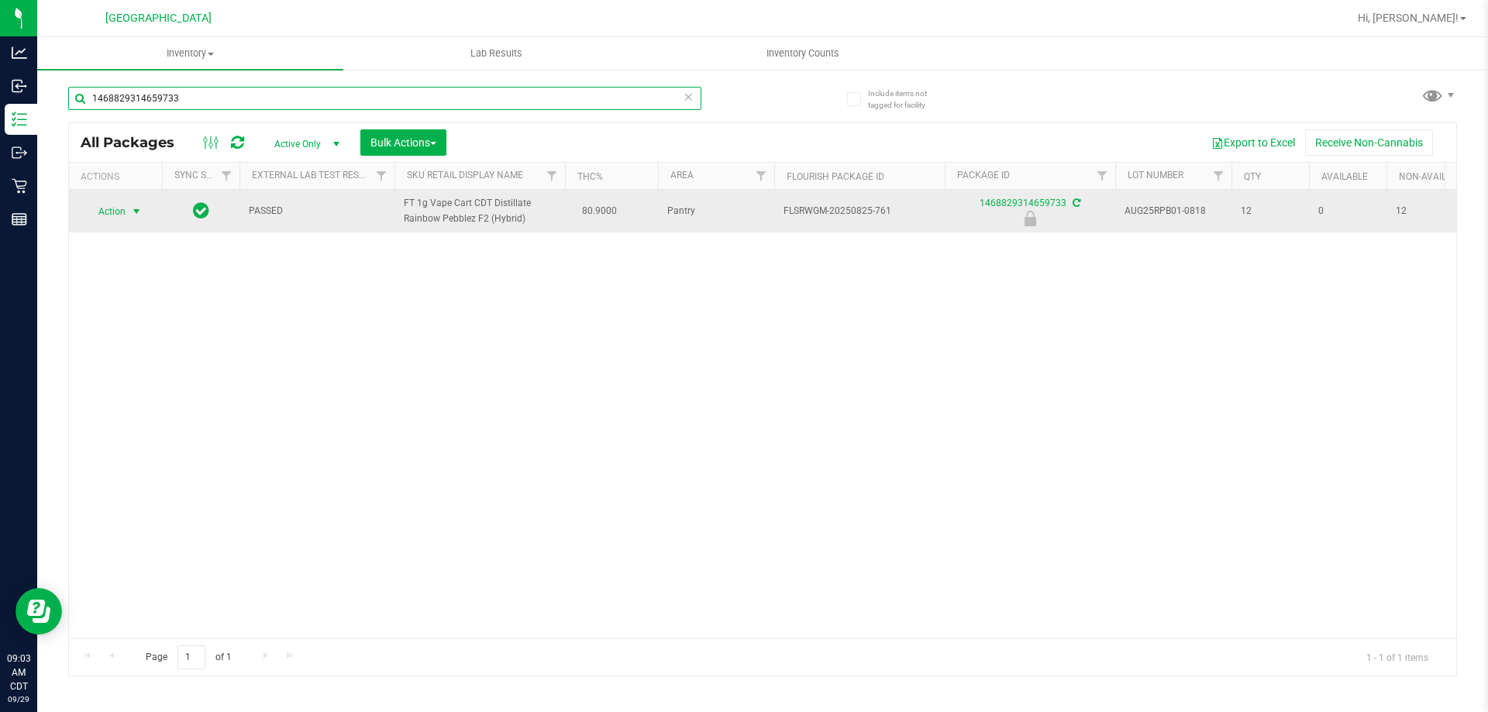
type input "1468829314659733"
click at [123, 215] on span "Action" at bounding box center [105, 212] width 42 height 22
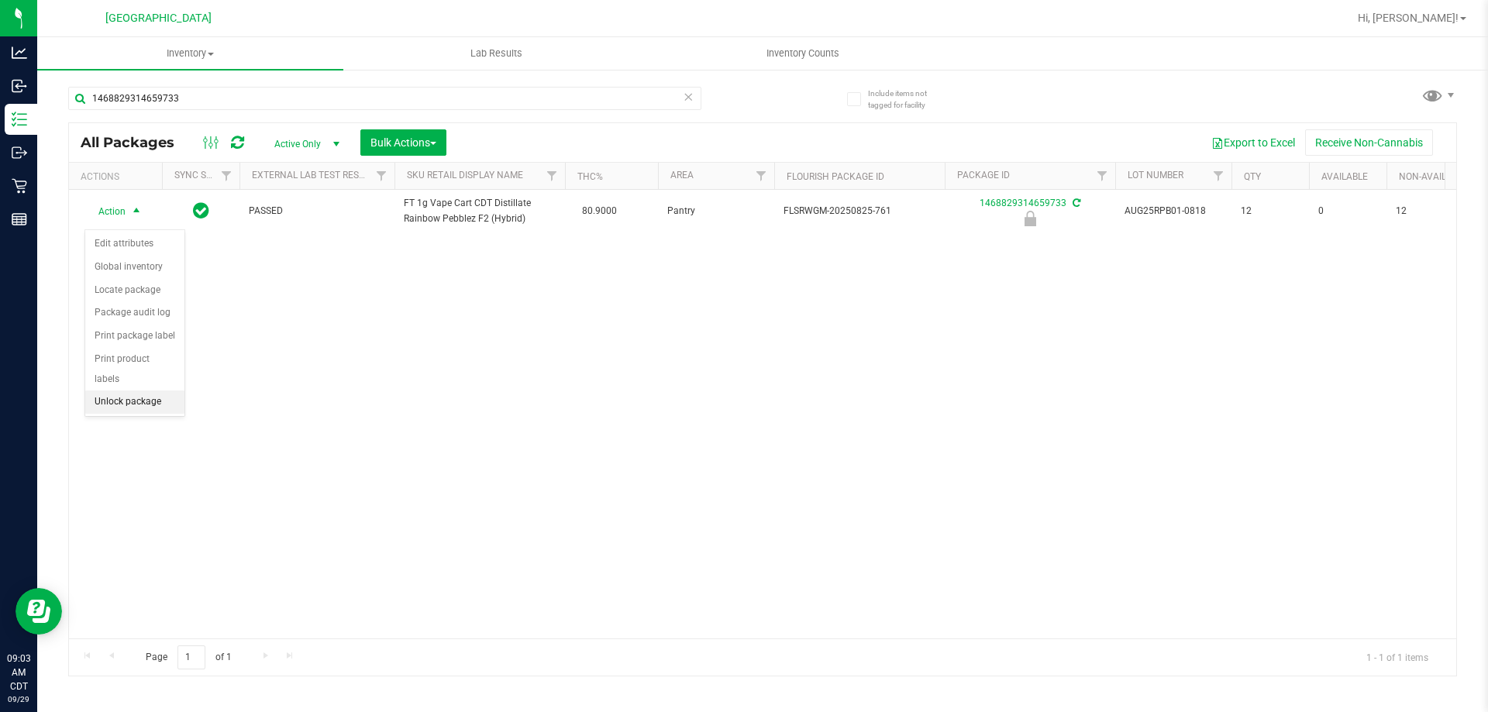
click at [130, 391] on li "Unlock package" at bounding box center [134, 402] width 99 height 23
click at [115, 221] on span "Action" at bounding box center [105, 211] width 42 height 22
click at [166, 405] on li "Print package label" at bounding box center [145, 405] width 120 height 23
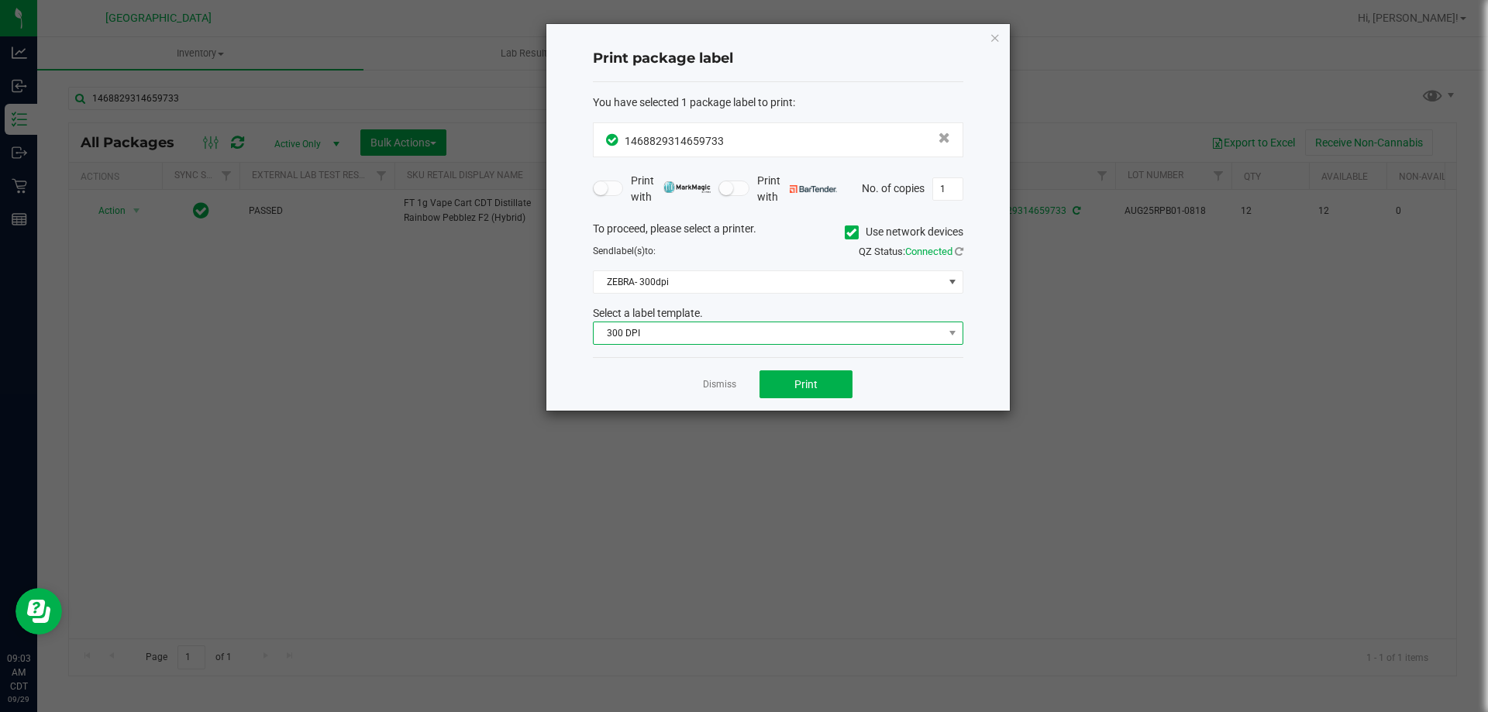
click at [760, 329] on span "300 DPI" at bounding box center [769, 333] width 350 height 22
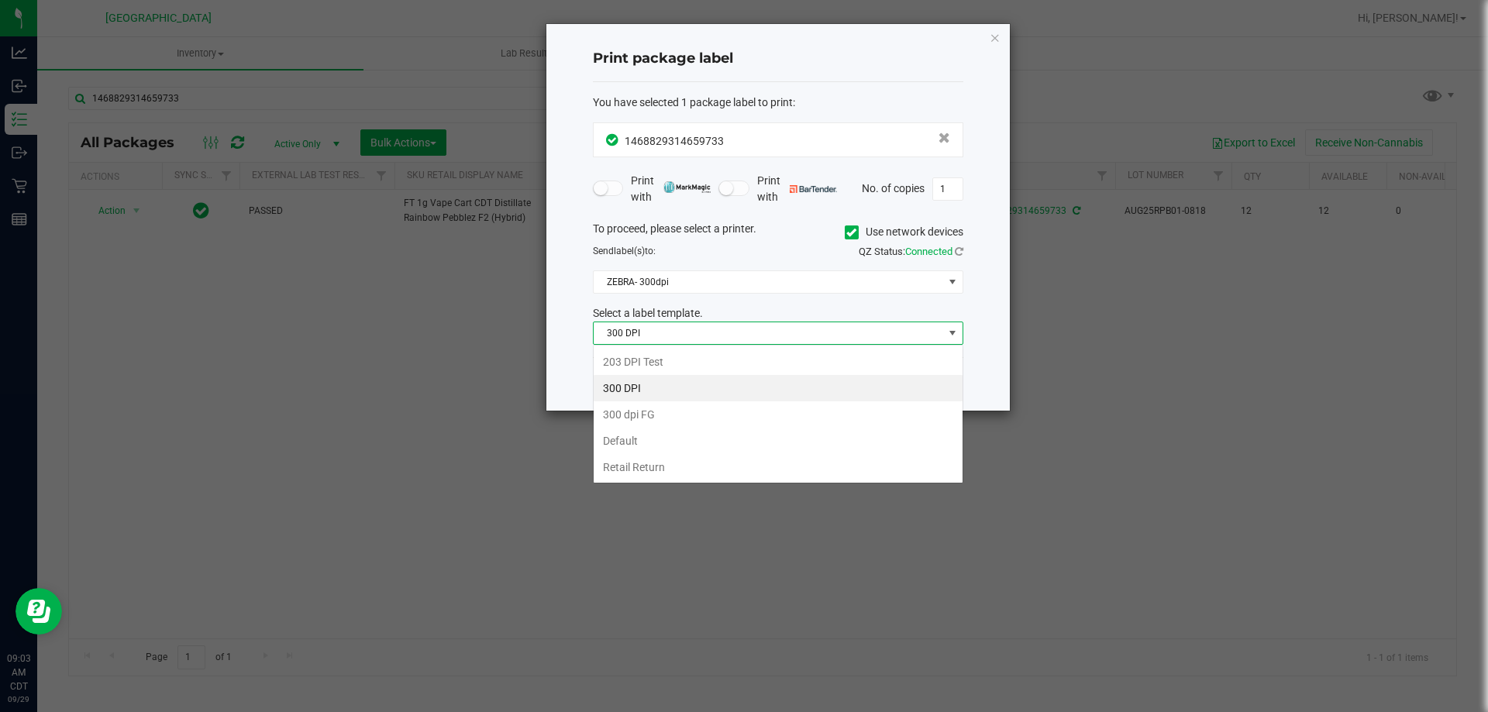
scroll to position [23, 371]
click at [741, 363] on li "203 DPI Test" at bounding box center [778, 362] width 369 height 26
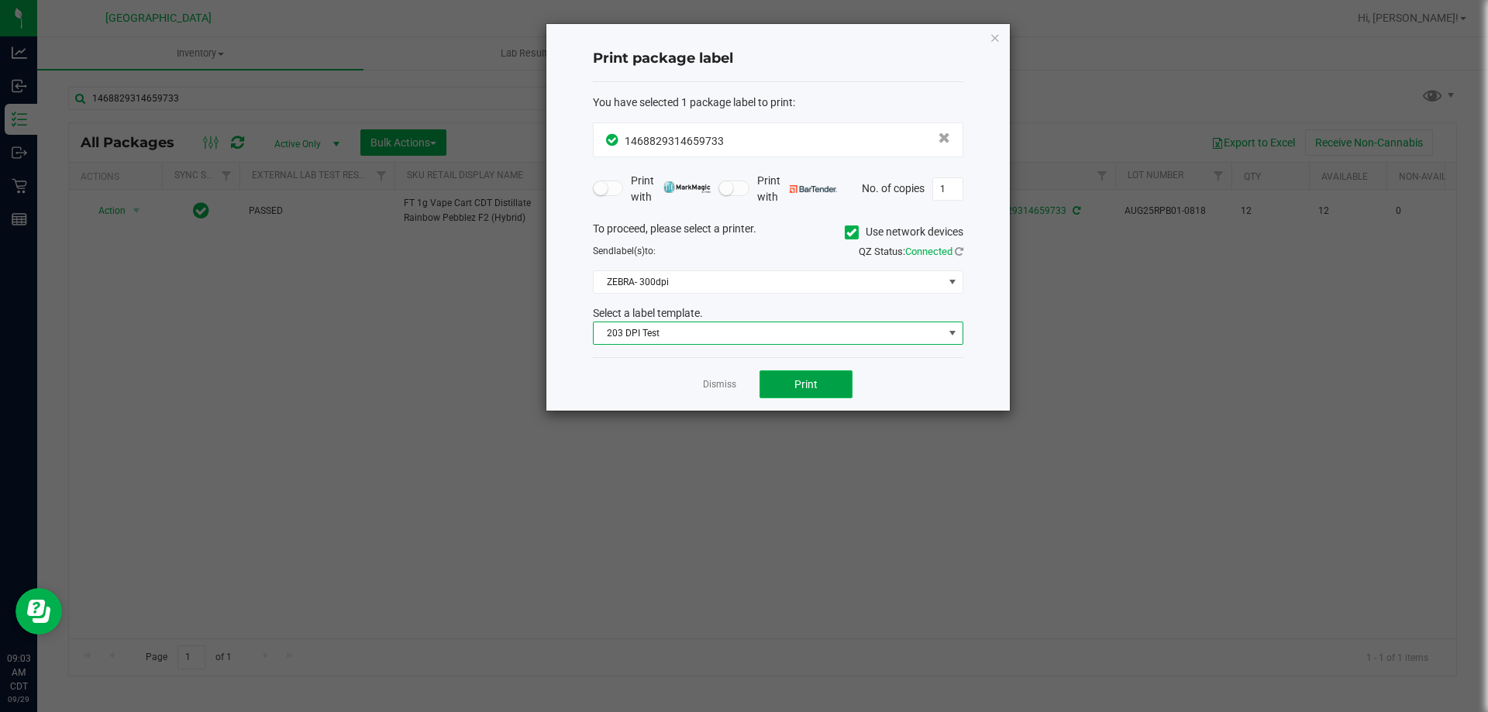
click at [804, 388] on span "Print" at bounding box center [806, 384] width 23 height 12
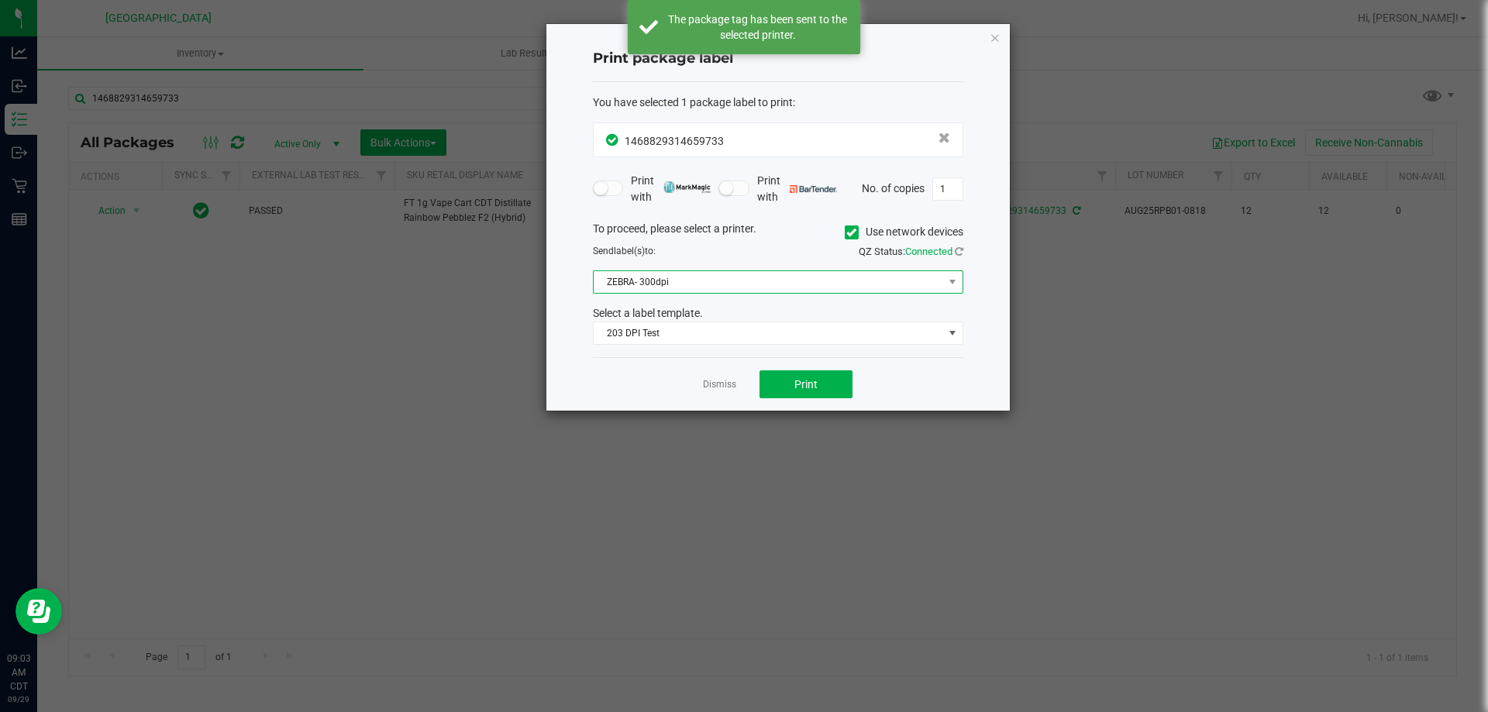
click at [773, 282] on span "ZEBRA- 300dpi" at bounding box center [769, 282] width 350 height 22
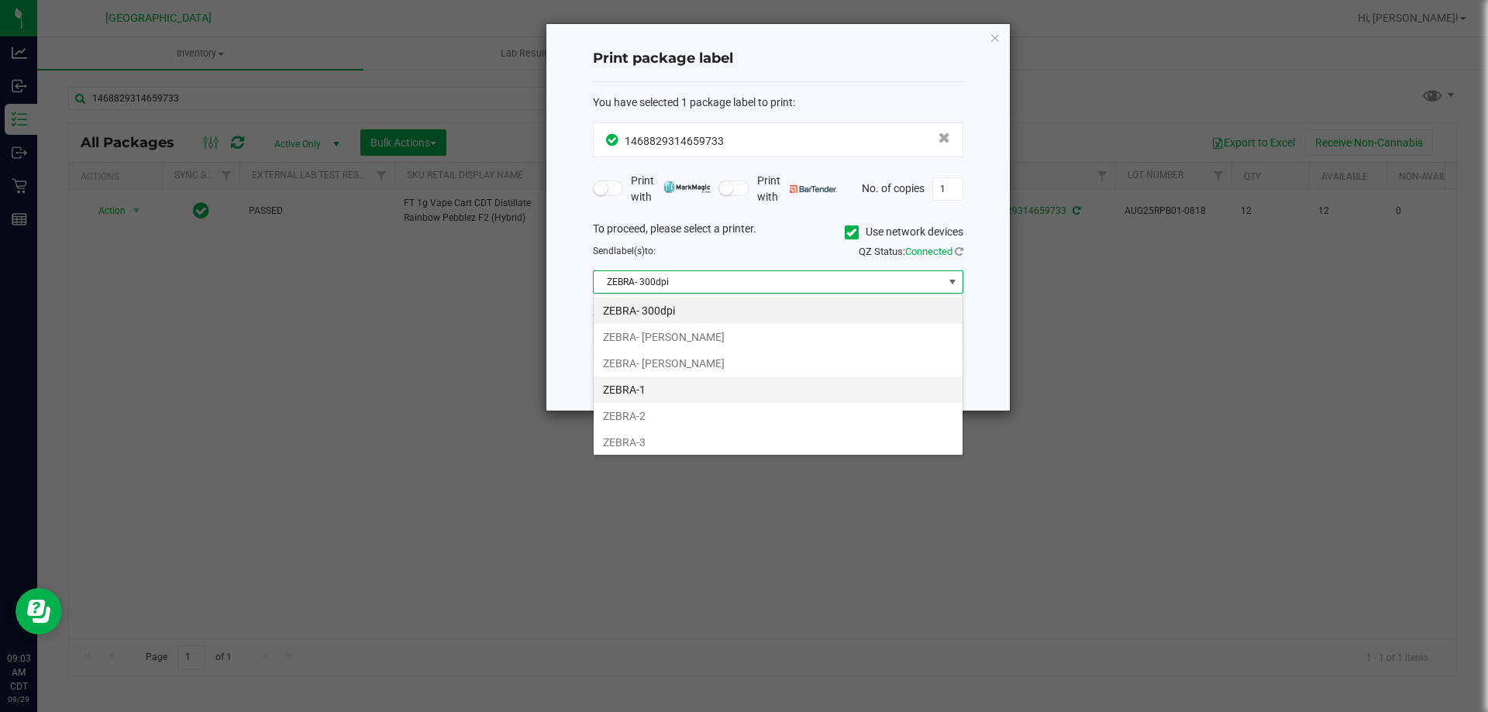
click at [687, 378] on li "ZEBRA-1" at bounding box center [778, 390] width 369 height 26
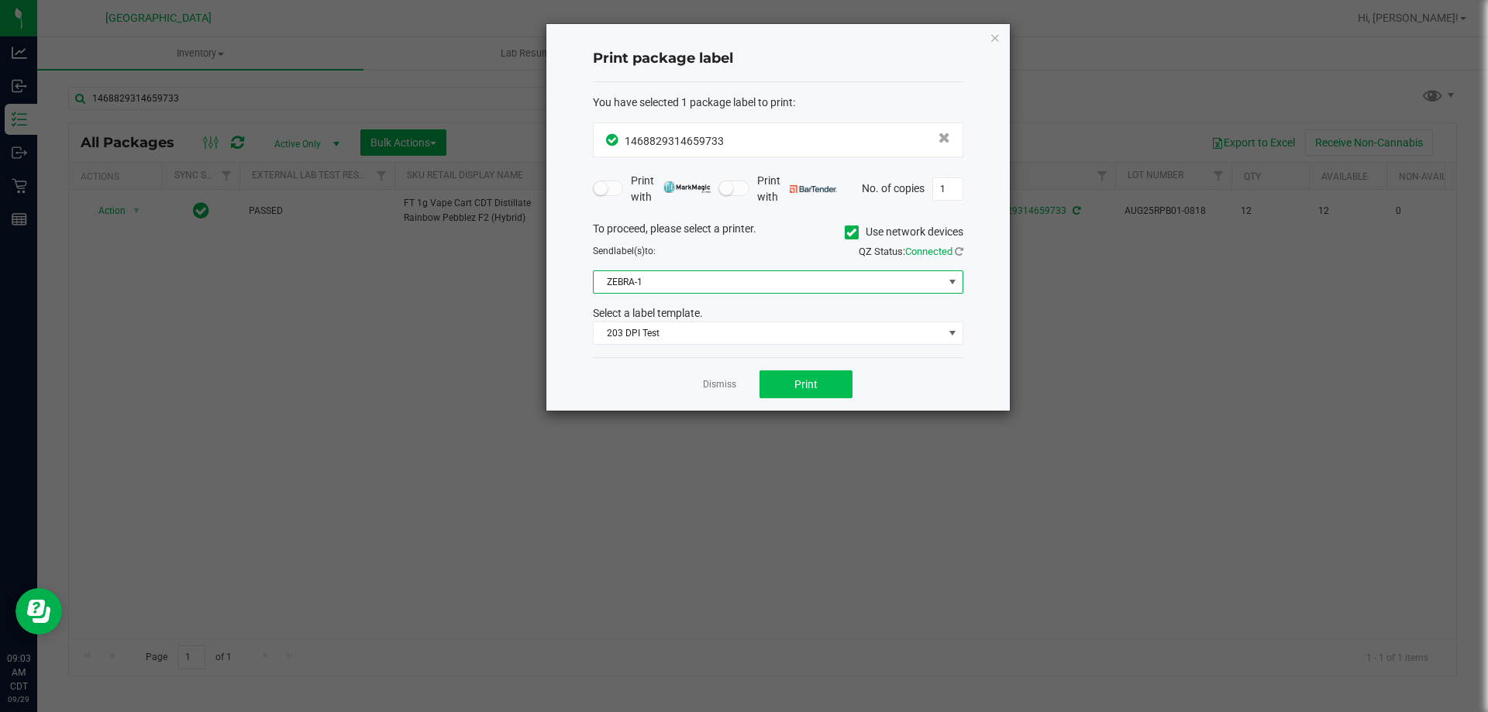
click at [818, 371] on div "Dismiss Print" at bounding box center [778, 383] width 371 height 53
click at [795, 381] on span "Print" at bounding box center [806, 384] width 23 height 12
click at [724, 383] on link "Dismiss" at bounding box center [719, 384] width 33 height 13
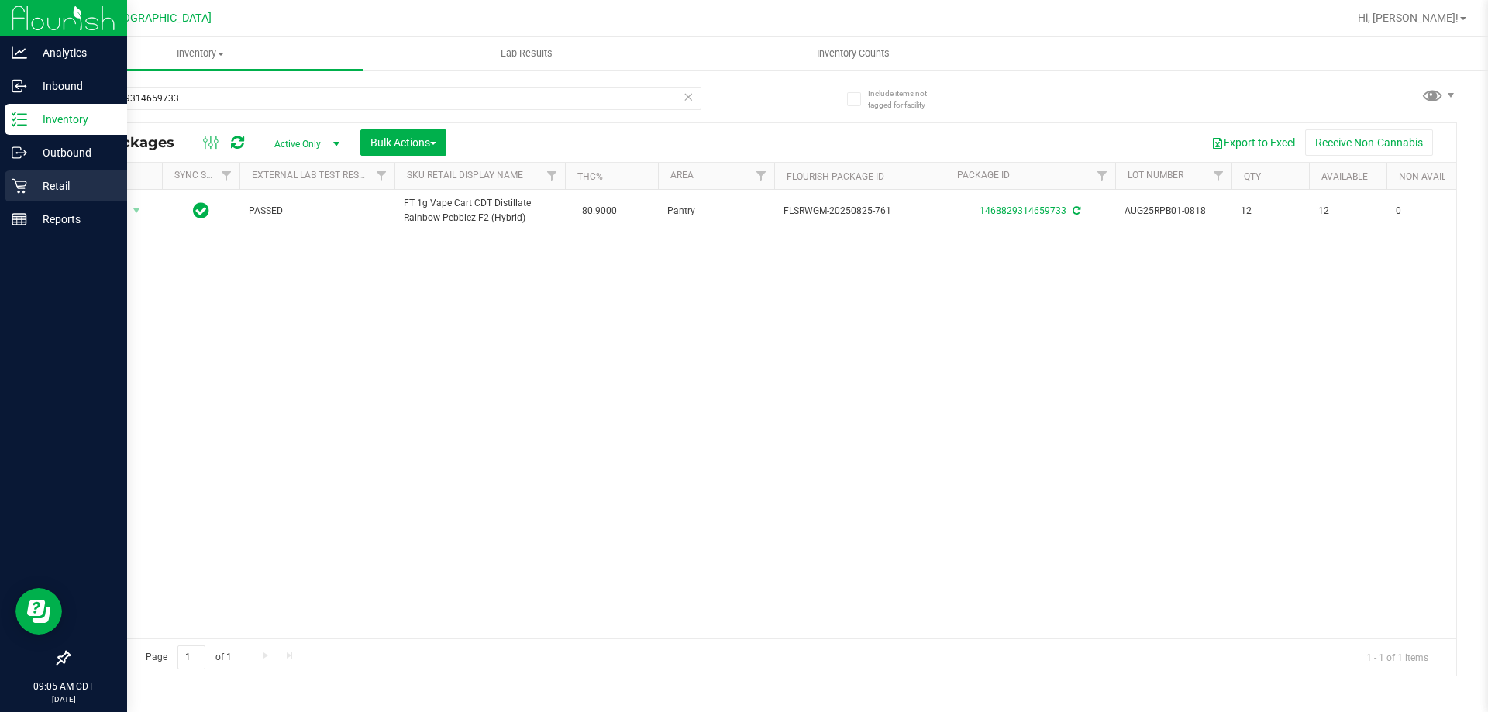
click at [36, 191] on p "Retail" at bounding box center [73, 186] width 93 height 19
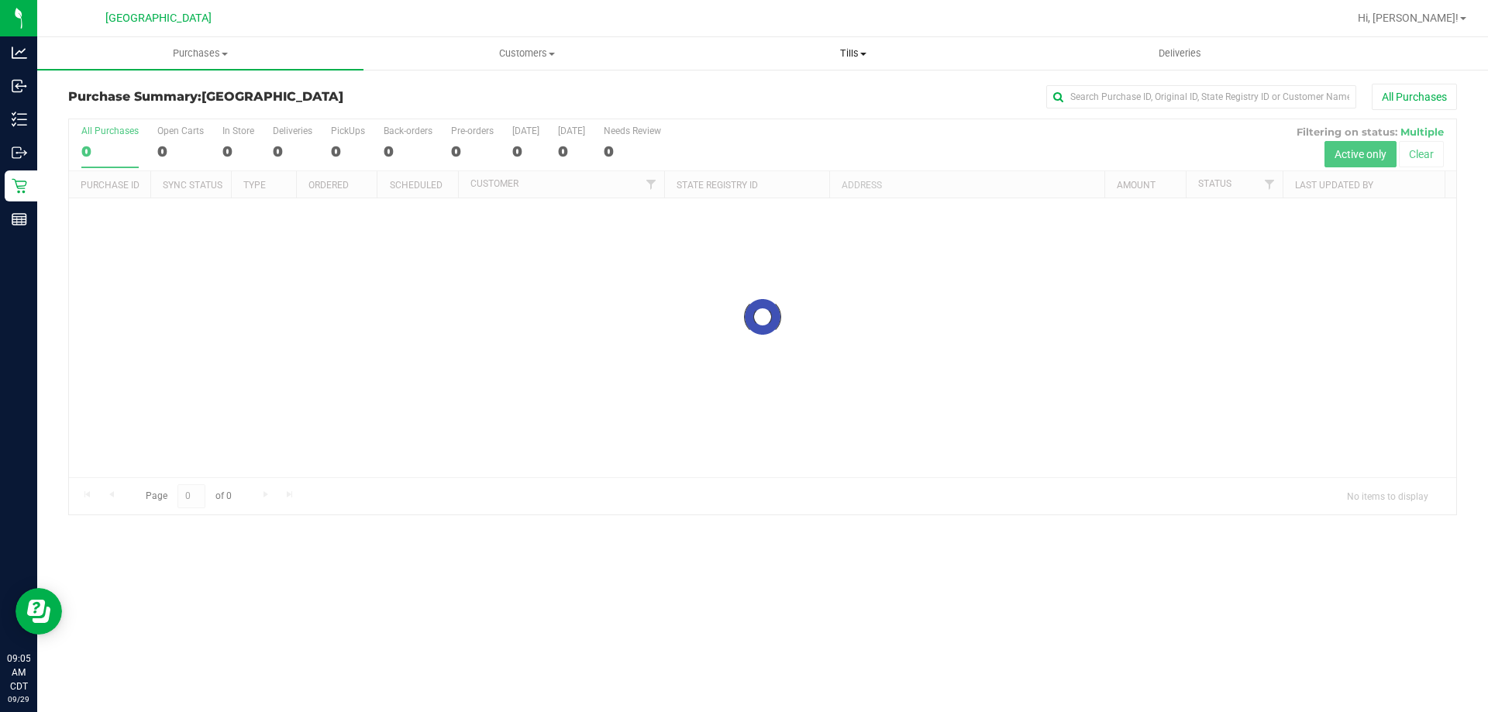
click at [853, 52] on span "Tills" at bounding box center [853, 54] width 325 height 14
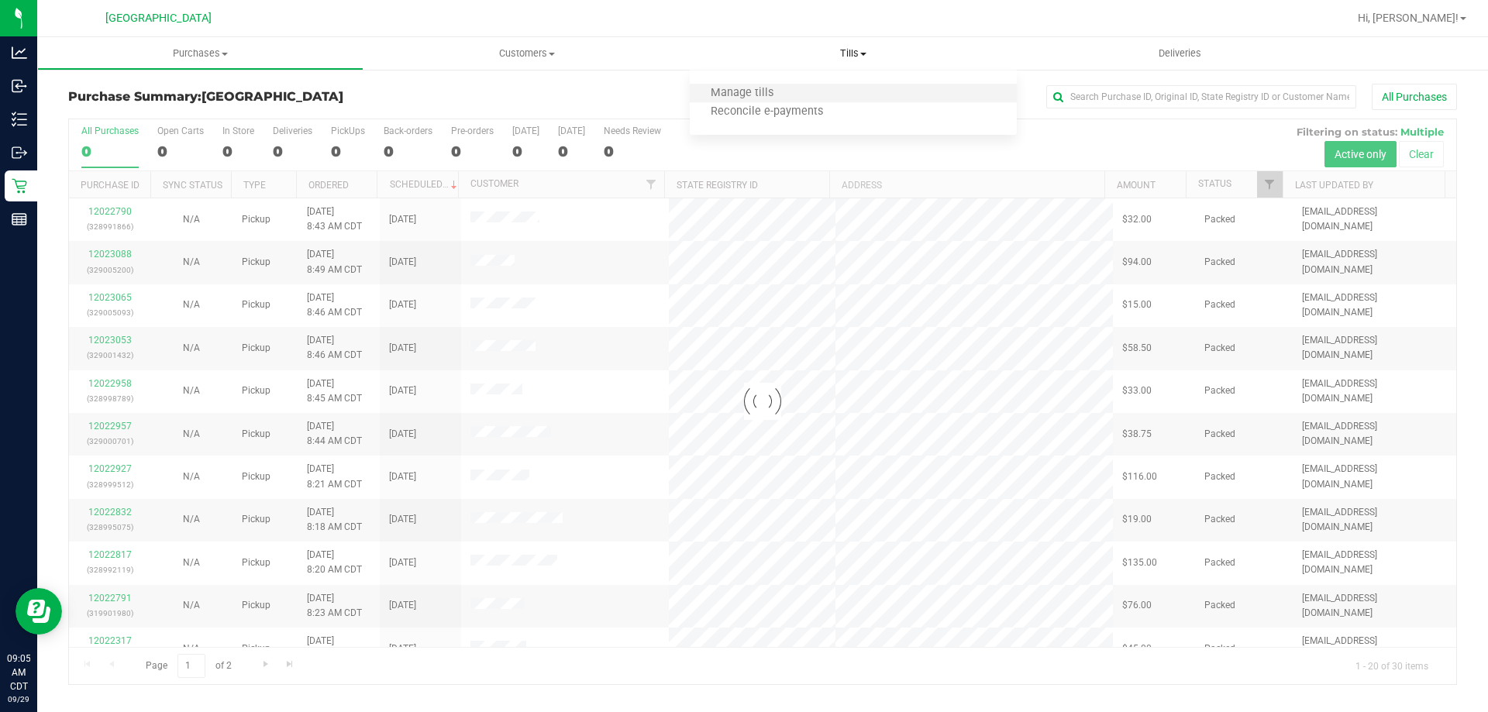
click at [812, 88] on li "Manage tills" at bounding box center [853, 93] width 326 height 19
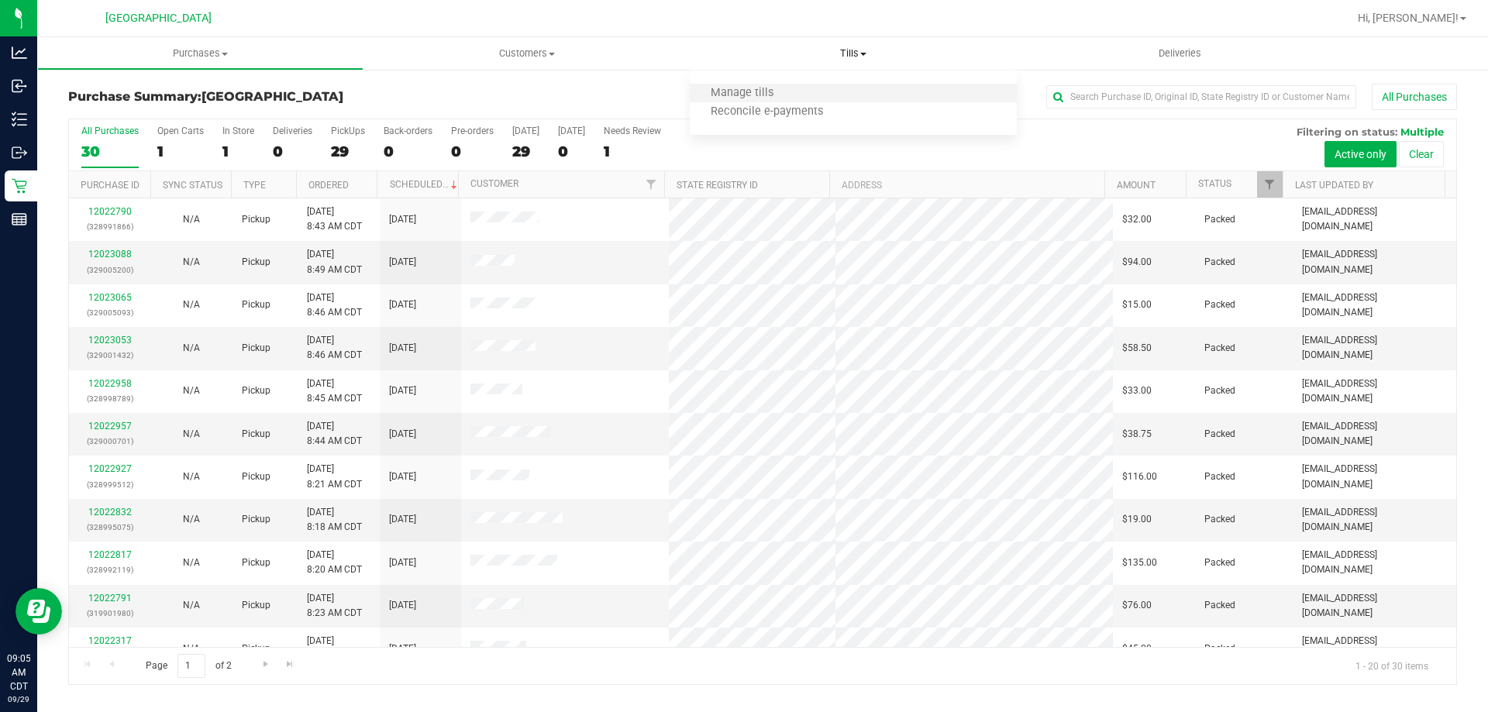
click at [786, 85] on li "Manage tills" at bounding box center [853, 93] width 326 height 19
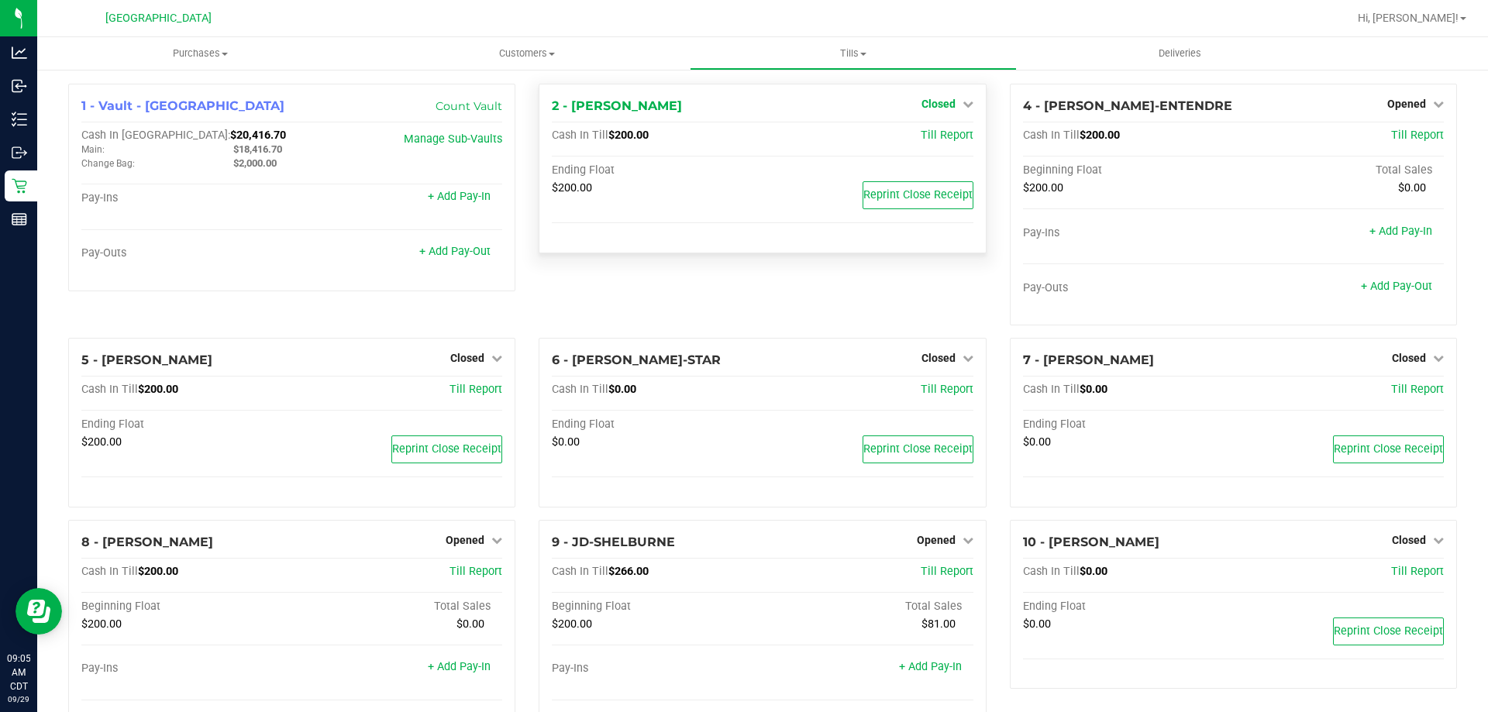
click at [932, 100] on span "Closed" at bounding box center [939, 104] width 34 height 12
click at [923, 144] on div "Open Till" at bounding box center [938, 136] width 115 height 19
click at [926, 135] on link "Open Till" at bounding box center [938, 136] width 41 height 12
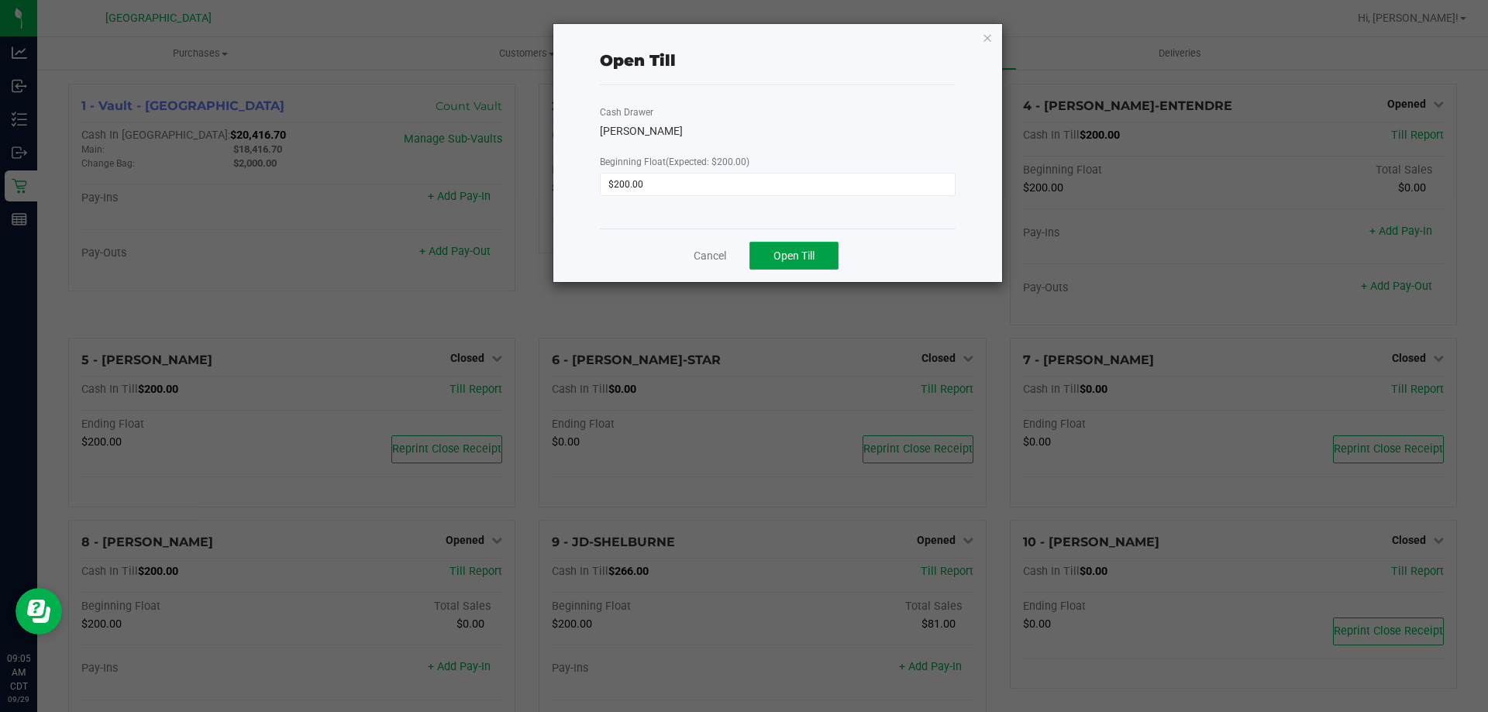
click at [793, 246] on button "Open Till" at bounding box center [794, 256] width 89 height 28
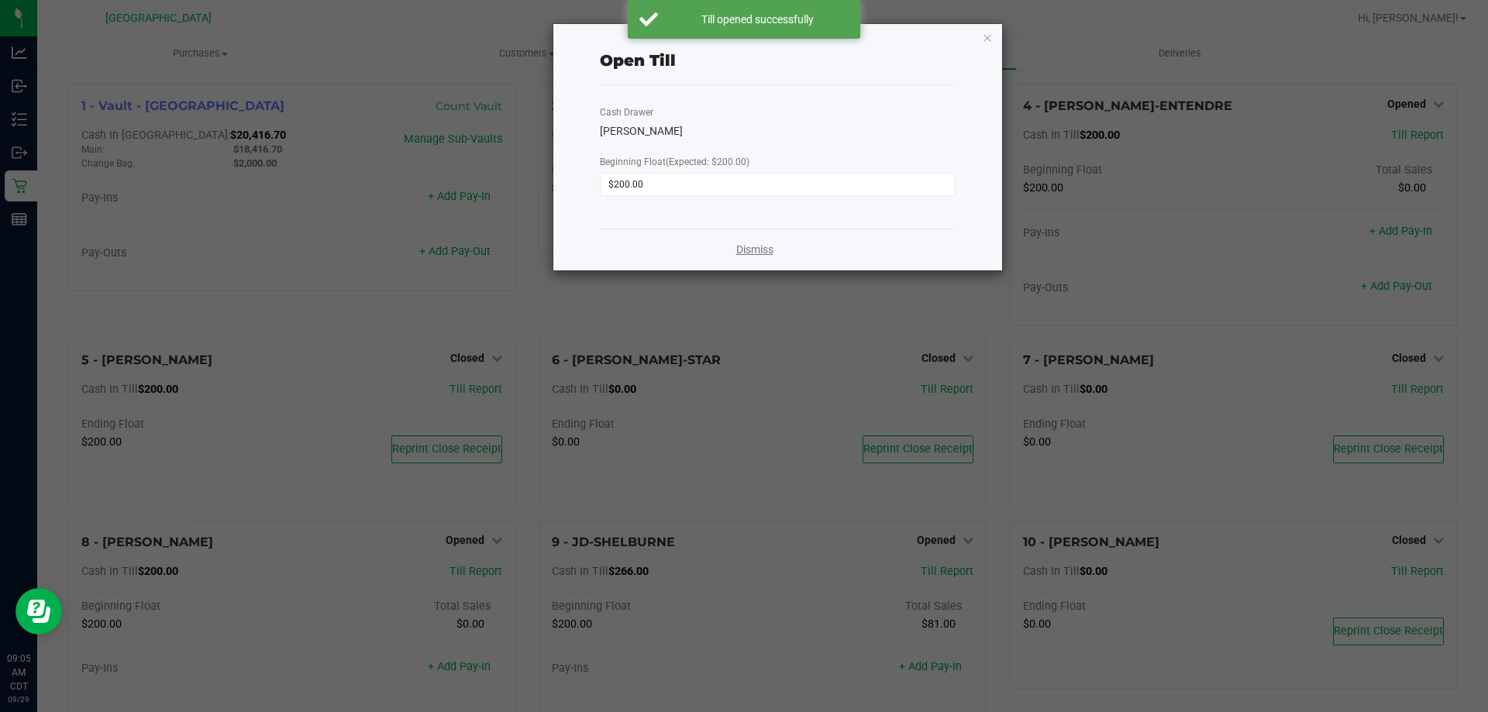
click at [752, 246] on link "Dismiss" at bounding box center [754, 250] width 37 height 16
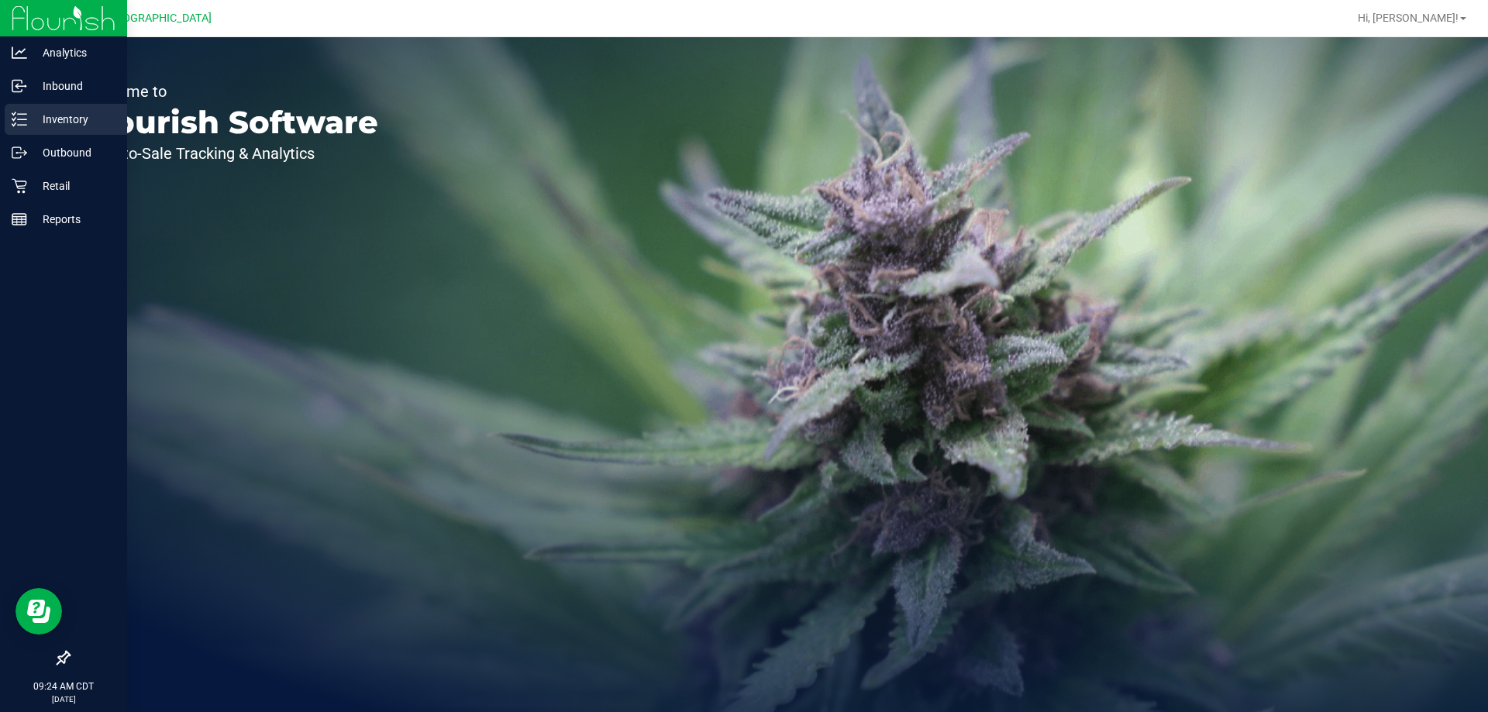
click at [66, 129] on div "Inventory" at bounding box center [66, 119] width 122 height 31
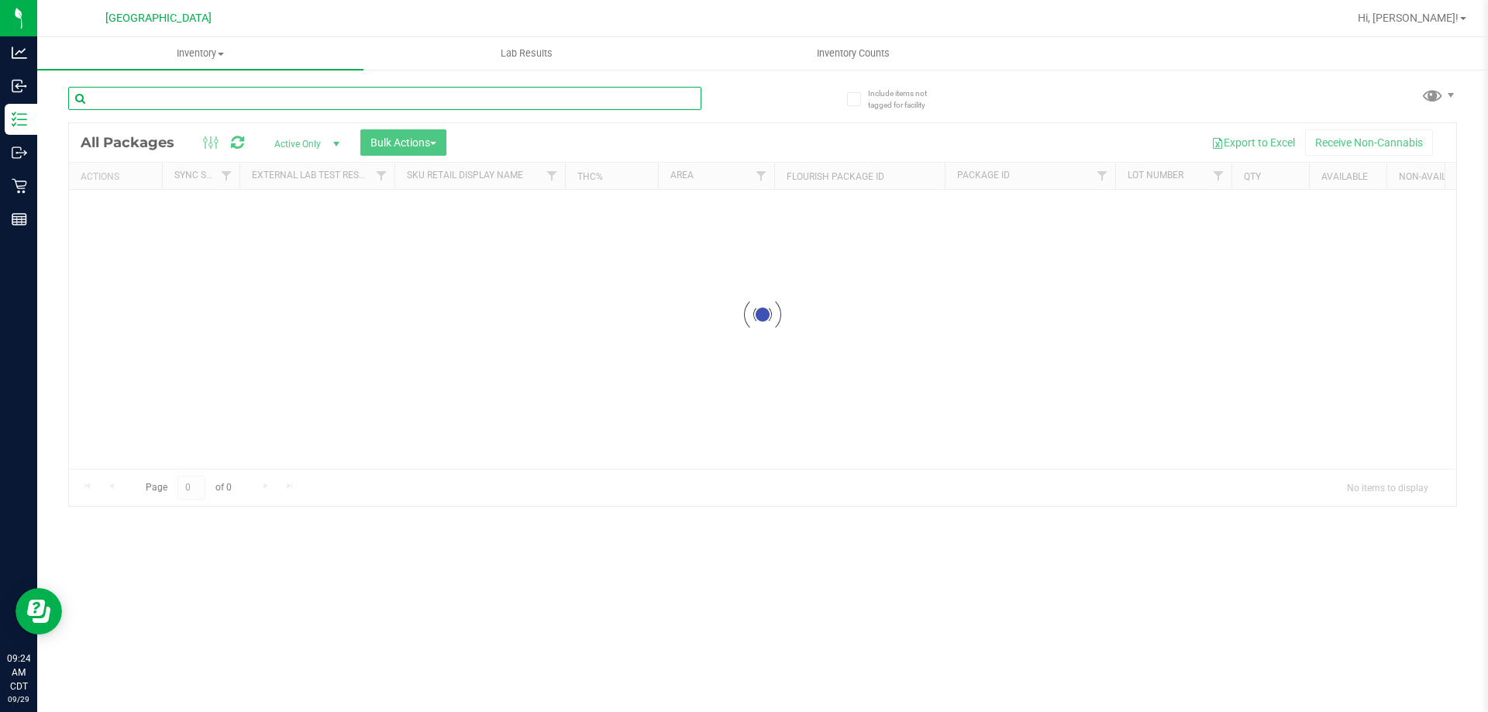
click at [321, 104] on div "Inventory All packages All inventory Waste log Create inventory Lab Results Inv…" at bounding box center [762, 374] width 1451 height 675
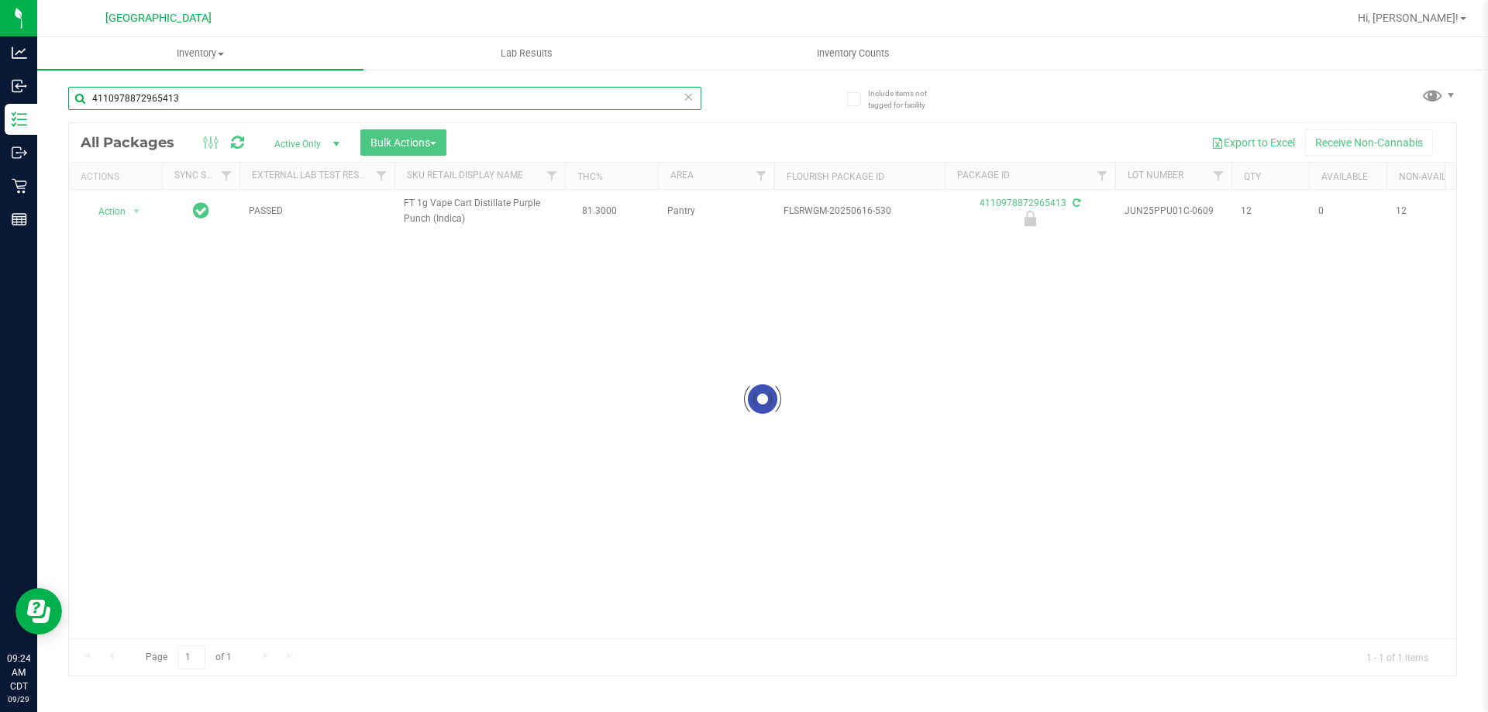
type input "4110978872965413"
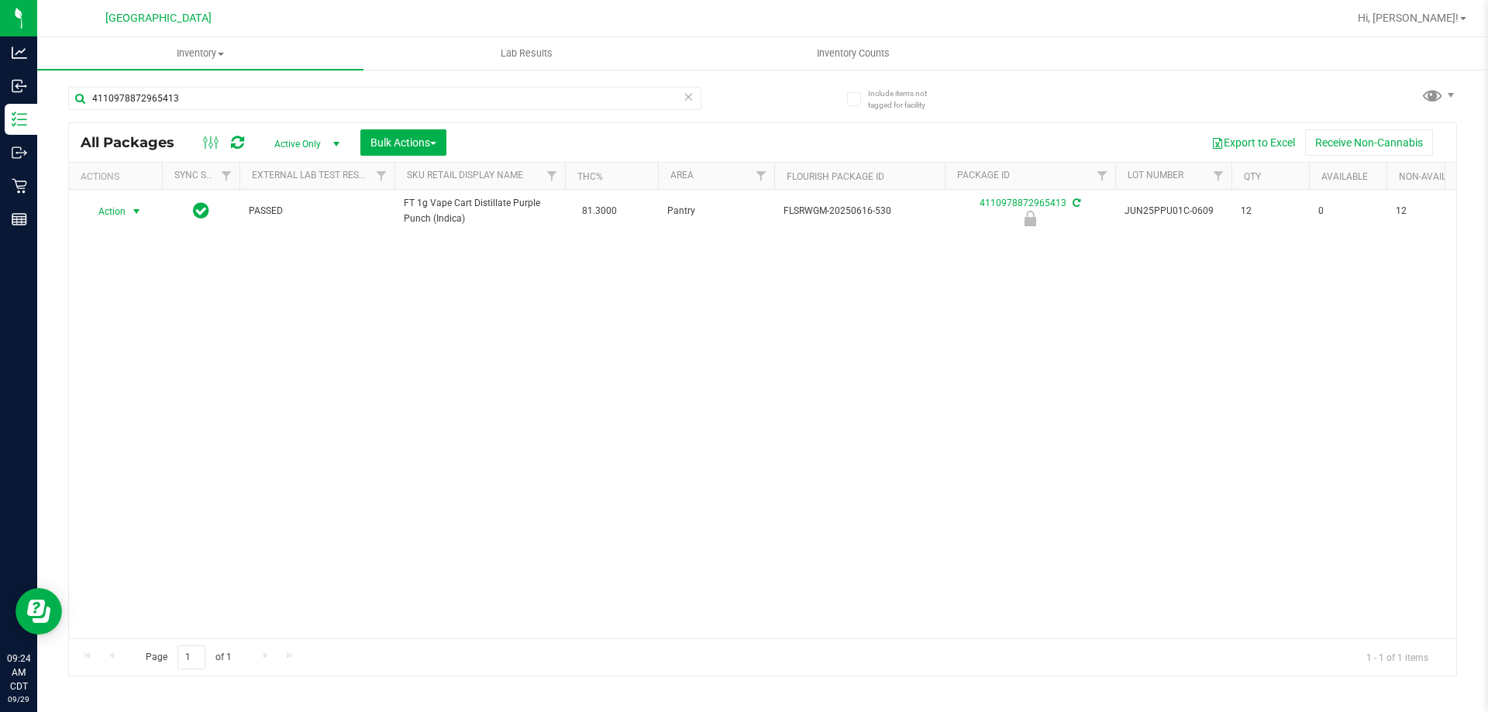
click at [115, 215] on span "Action" at bounding box center [105, 212] width 42 height 22
click at [134, 384] on li "Unlock package" at bounding box center [134, 395] width 99 height 23
click at [691, 97] on icon at bounding box center [688, 96] width 11 height 19
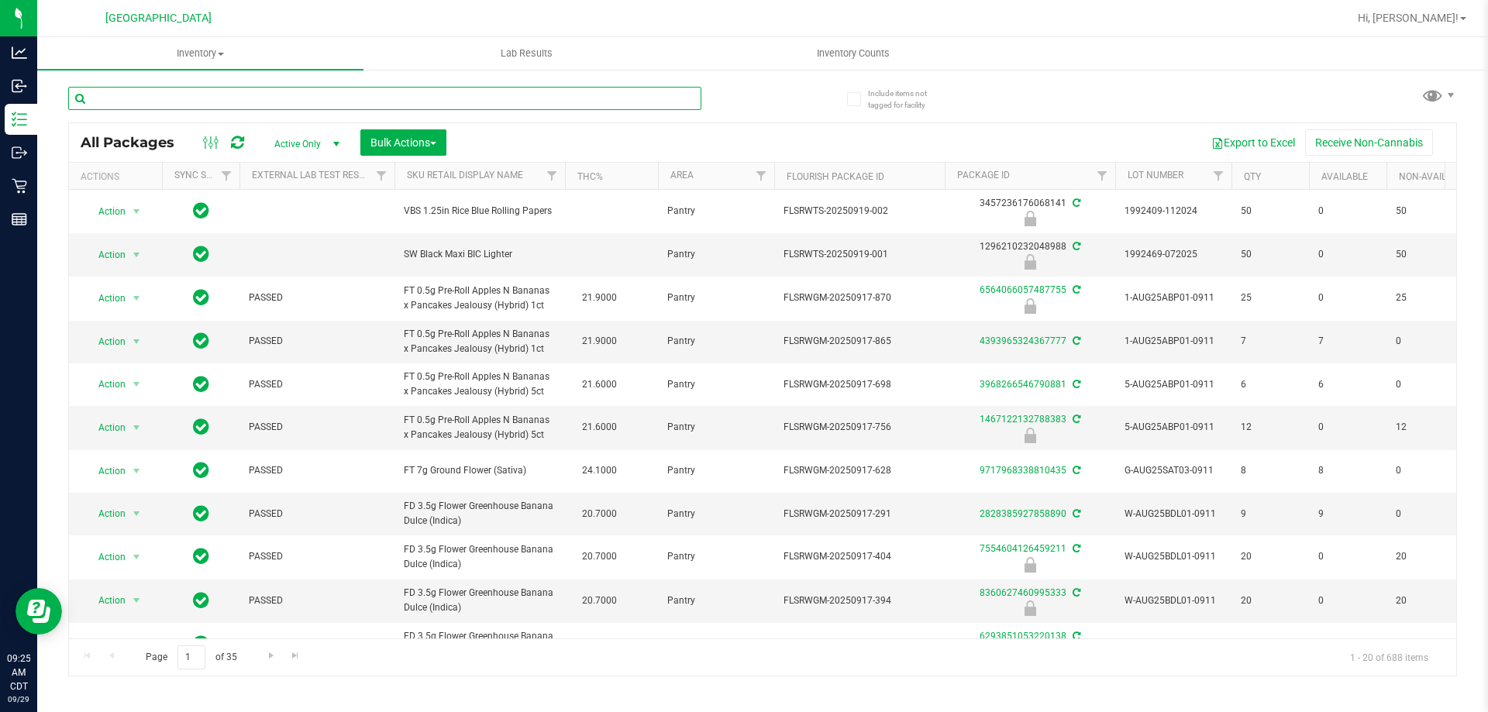
click at [633, 97] on input "text" at bounding box center [384, 98] width 633 height 23
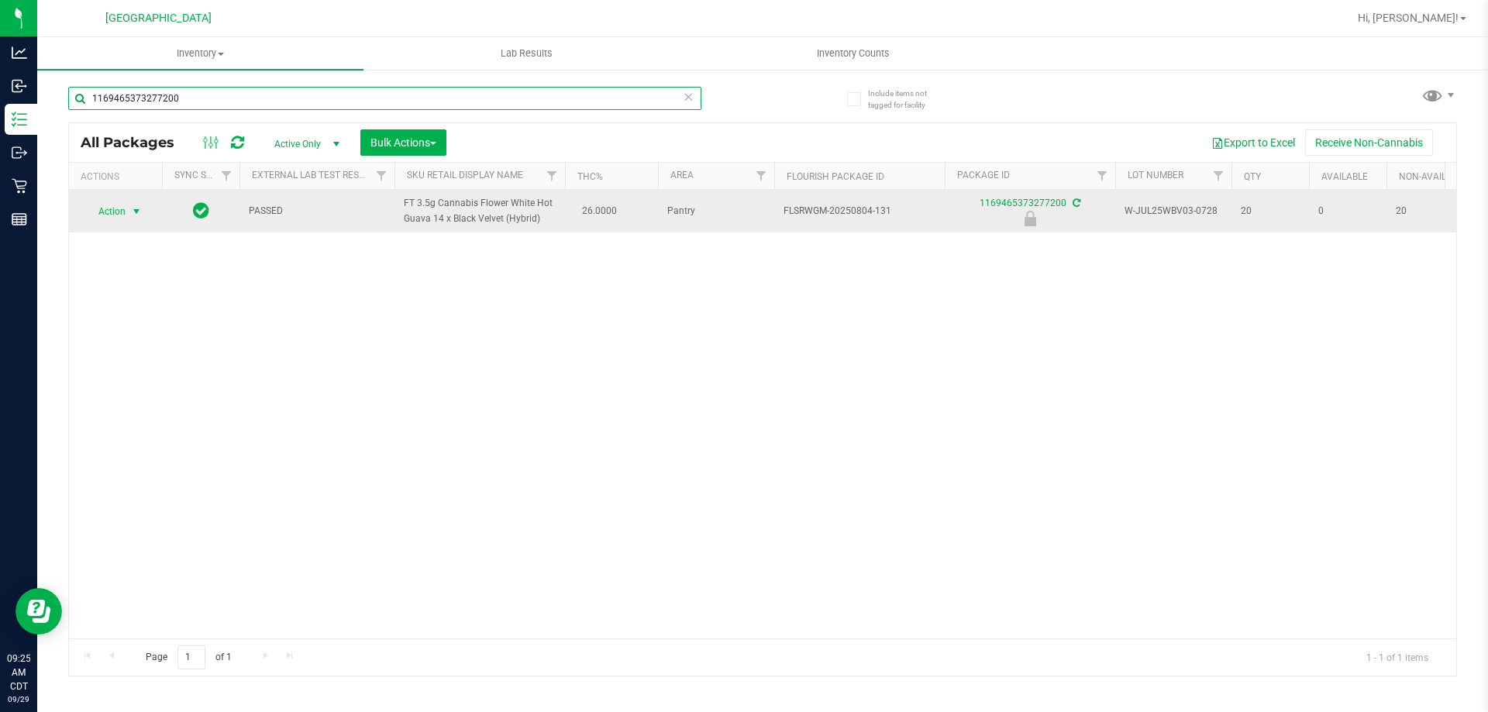
type input "1169465373277200"
click at [119, 209] on span "Action" at bounding box center [105, 212] width 42 height 22
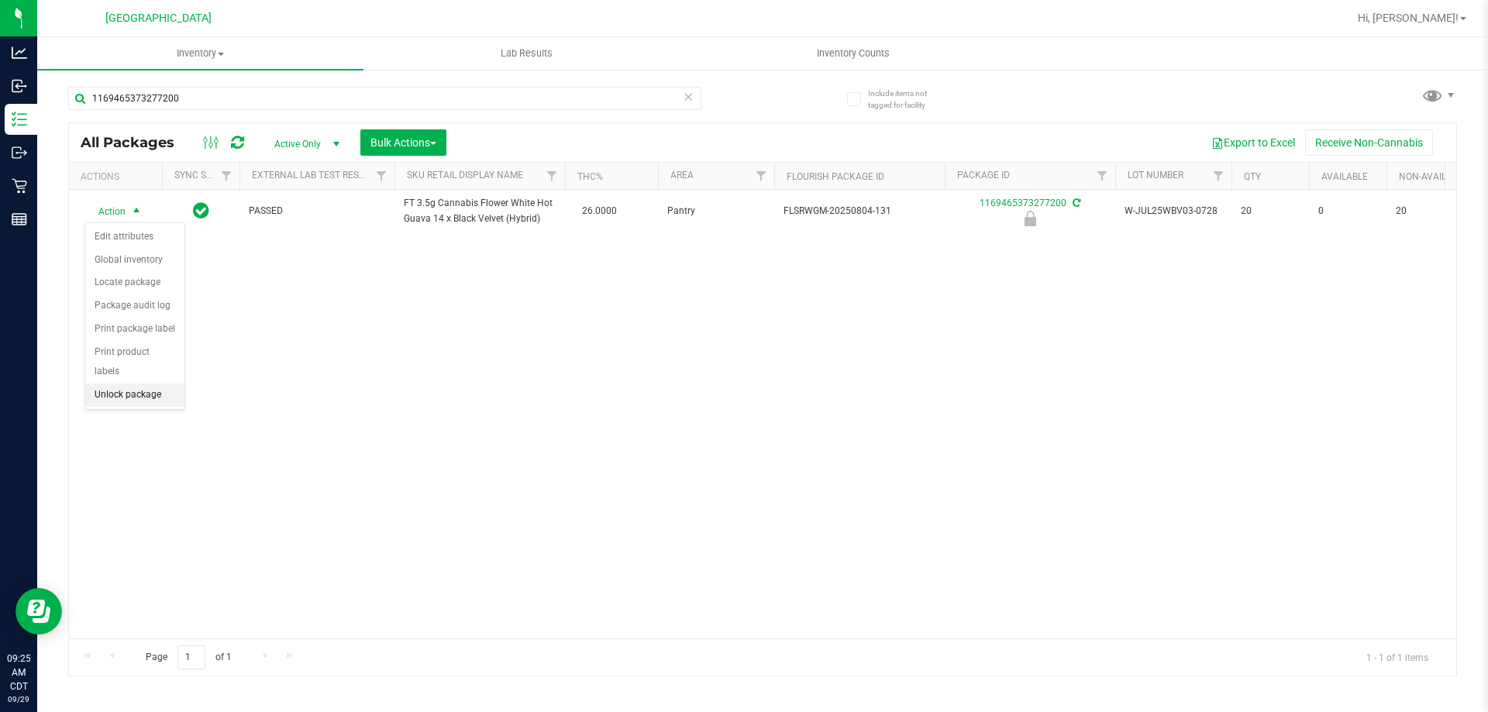
click at [111, 384] on li "Unlock package" at bounding box center [134, 395] width 99 height 23
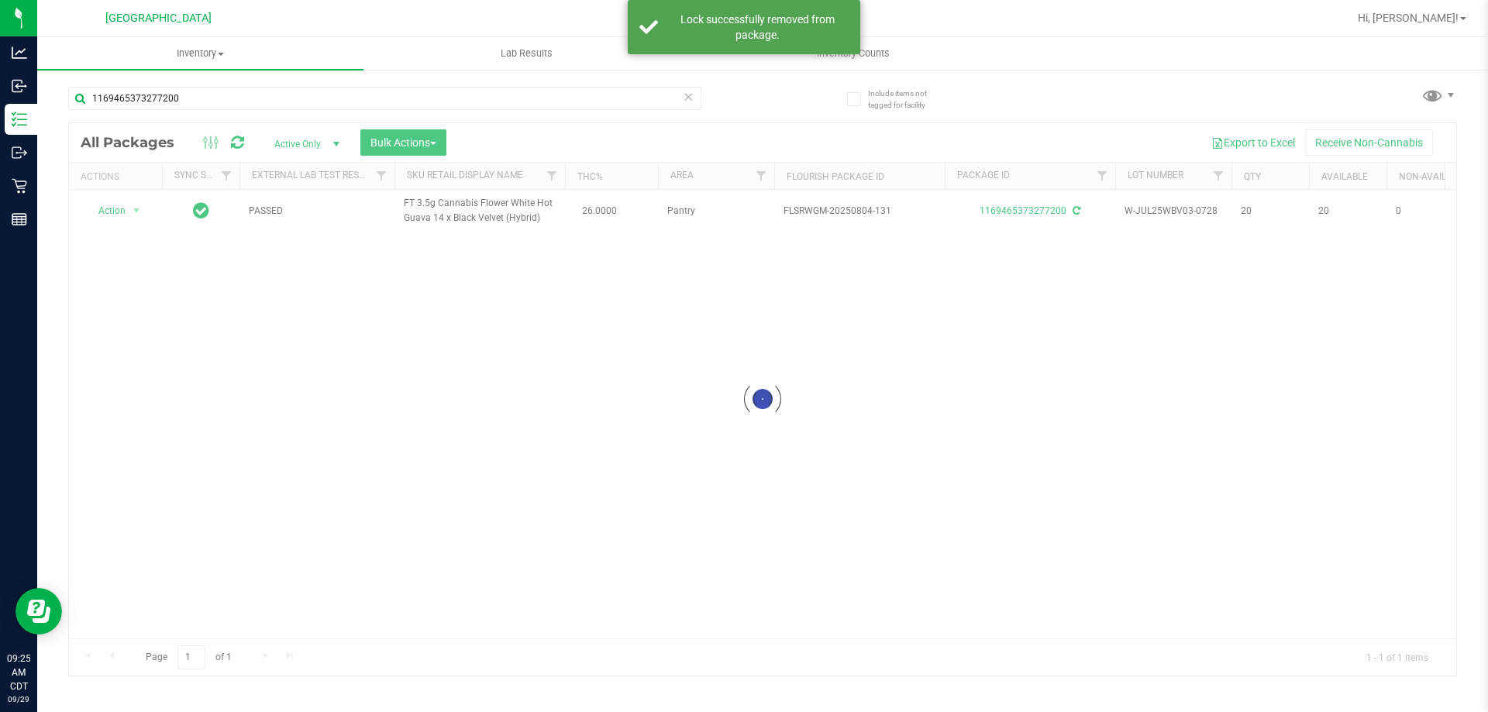
click at [110, 204] on div at bounding box center [763, 399] width 1388 height 553
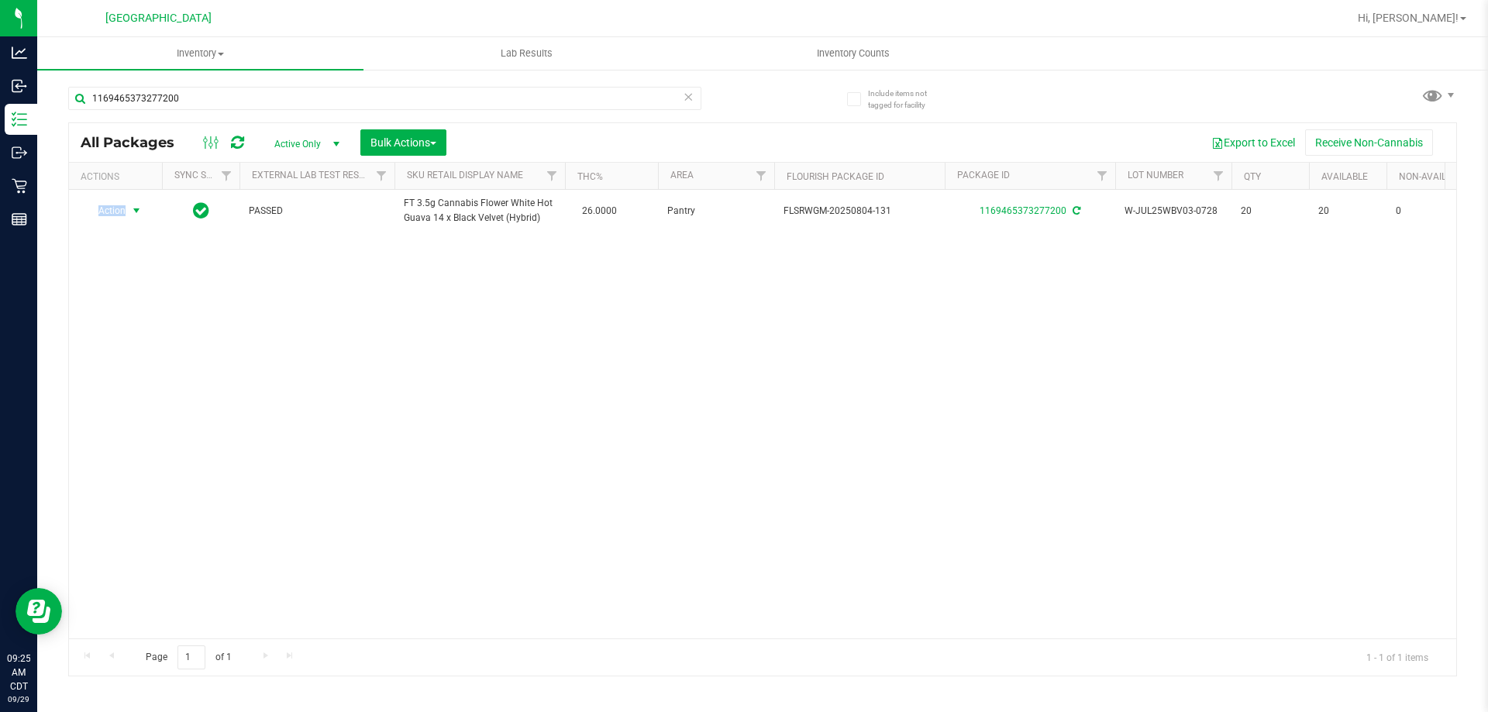
click at [110, 211] on span "Action" at bounding box center [105, 211] width 42 height 22
click at [148, 392] on li "Print package label" at bounding box center [145, 398] width 120 height 23
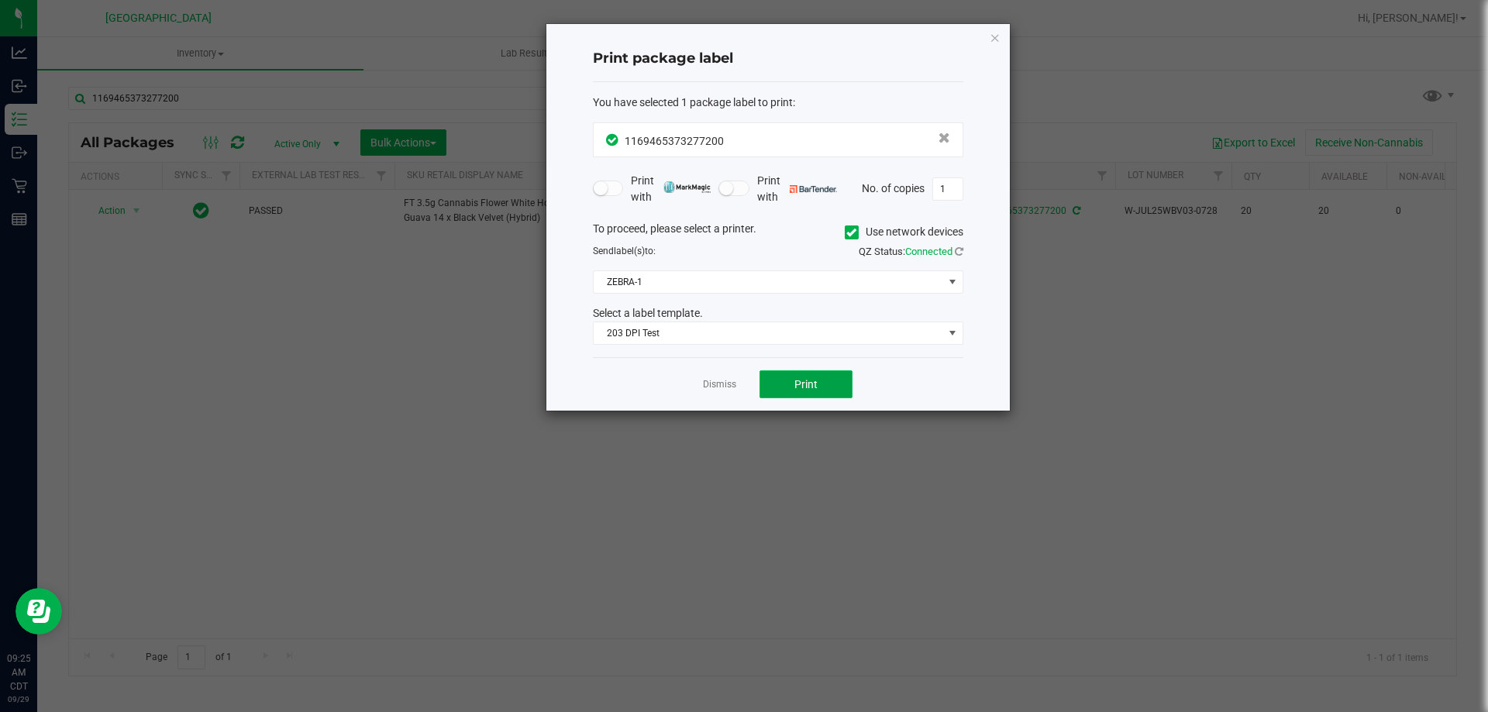
click at [820, 372] on button "Print" at bounding box center [806, 385] width 93 height 28
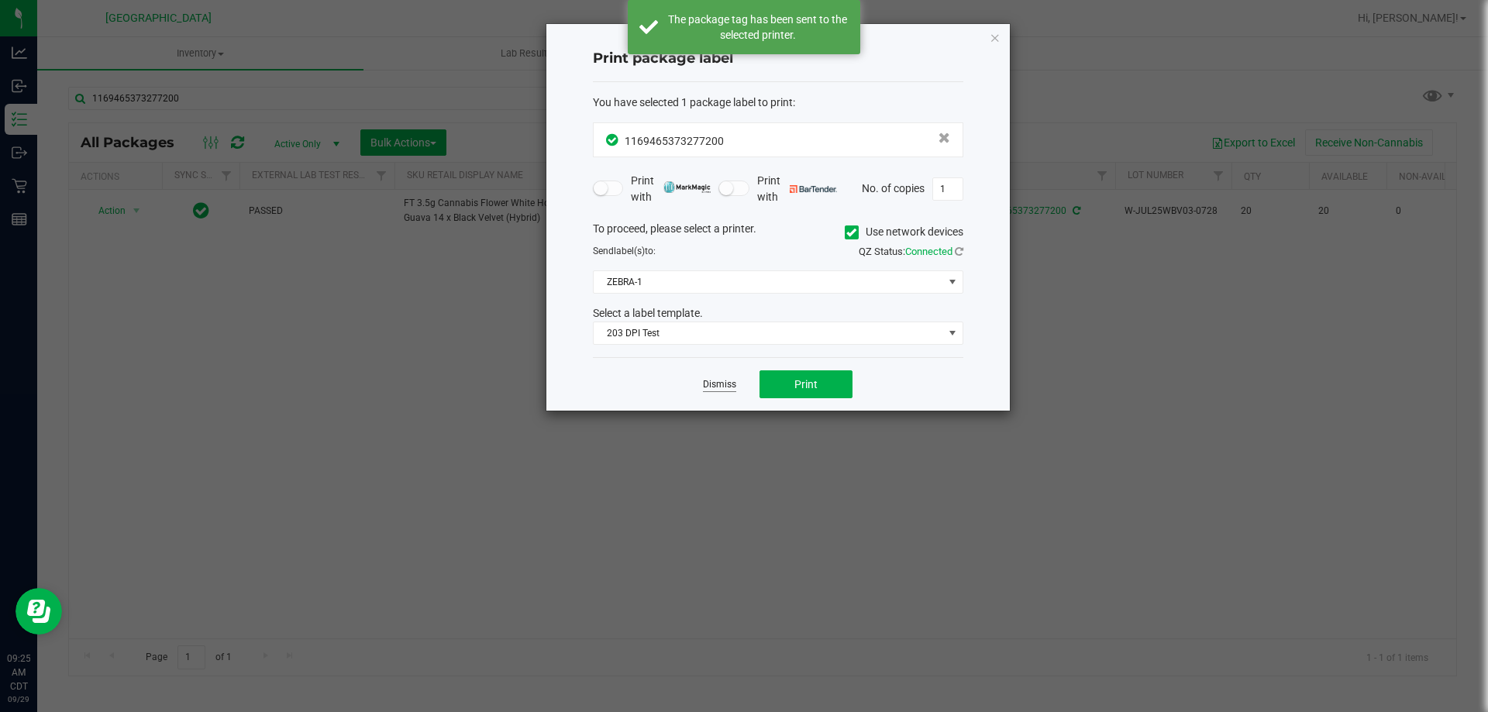
click at [721, 382] on link "Dismiss" at bounding box center [719, 384] width 33 height 13
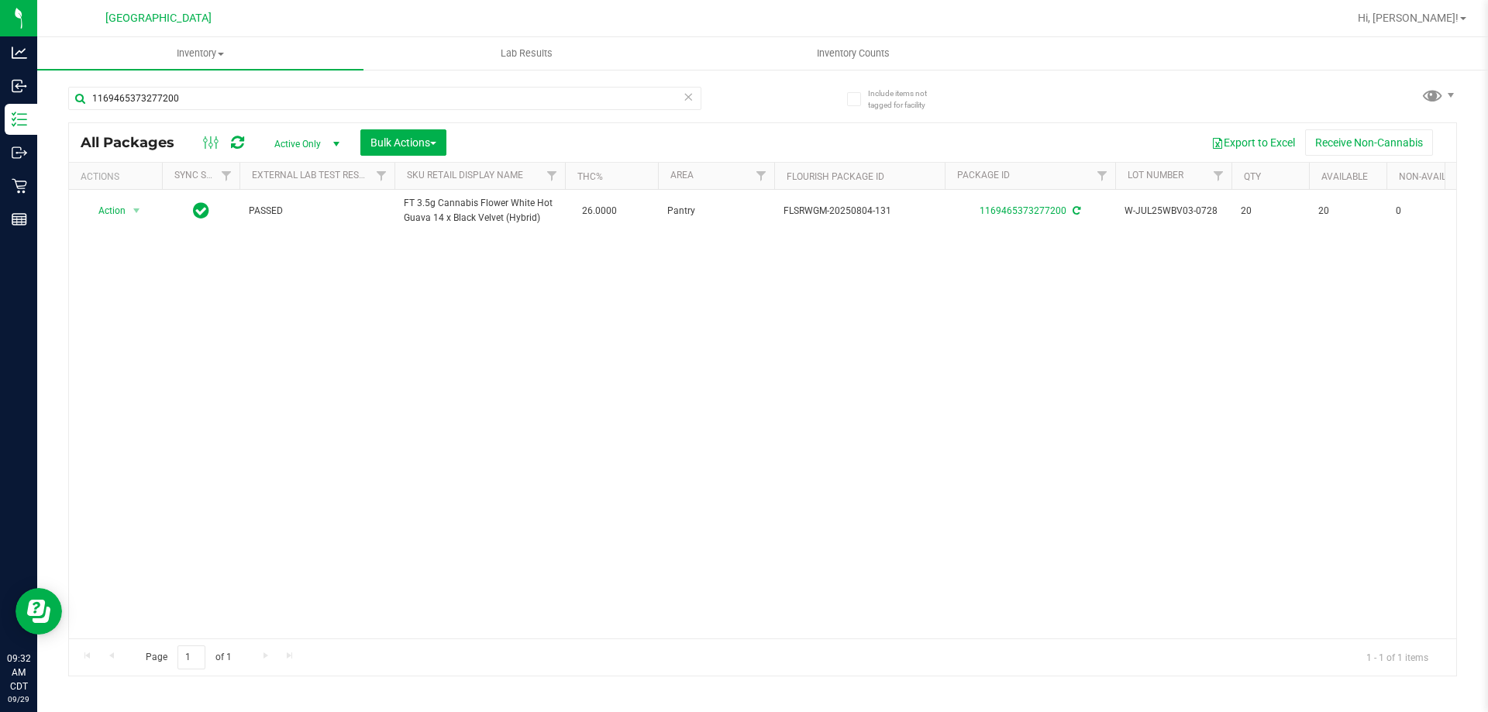
drag, startPoint x: 721, startPoint y: 382, endPoint x: 685, endPoint y: 100, distance: 284.5
click at [685, 100] on icon at bounding box center [688, 96] width 11 height 19
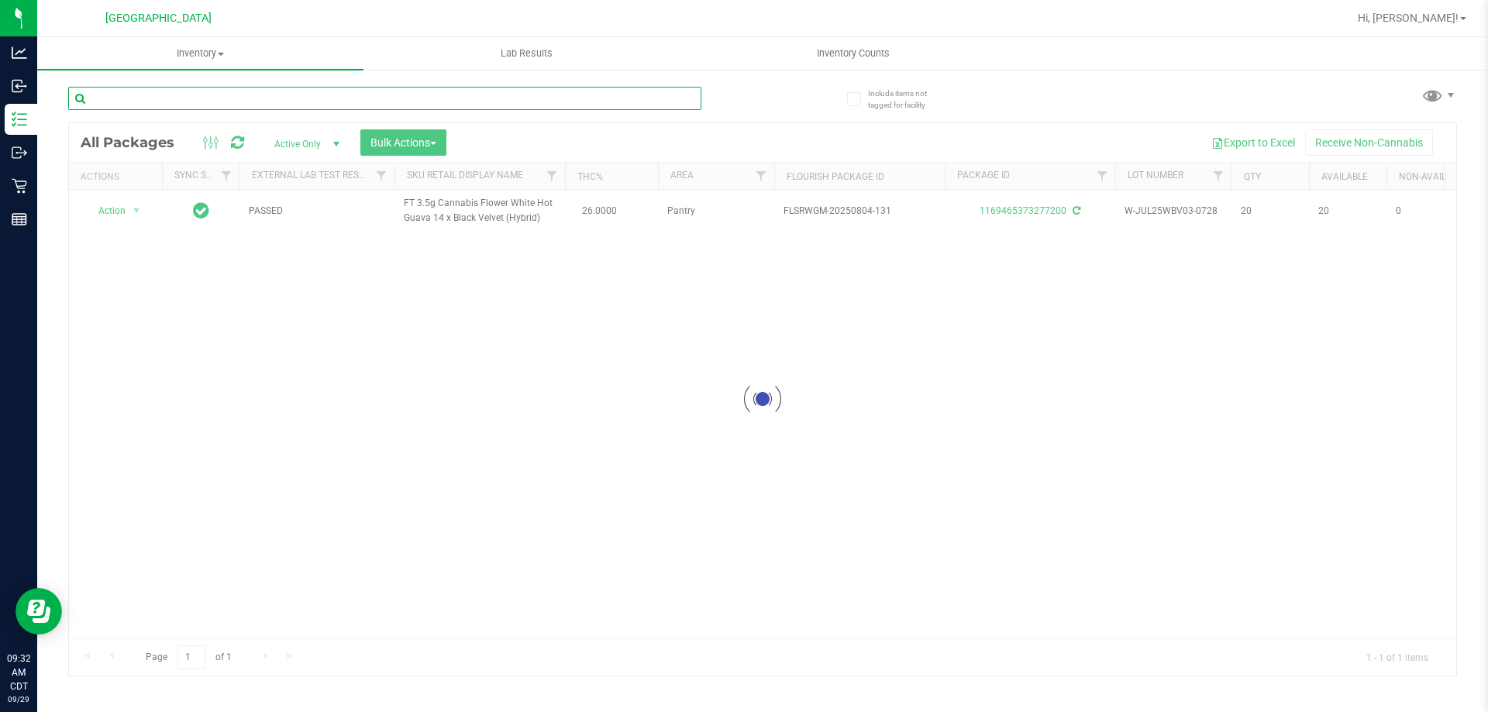
click at [656, 105] on input "text" at bounding box center [384, 98] width 633 height 23
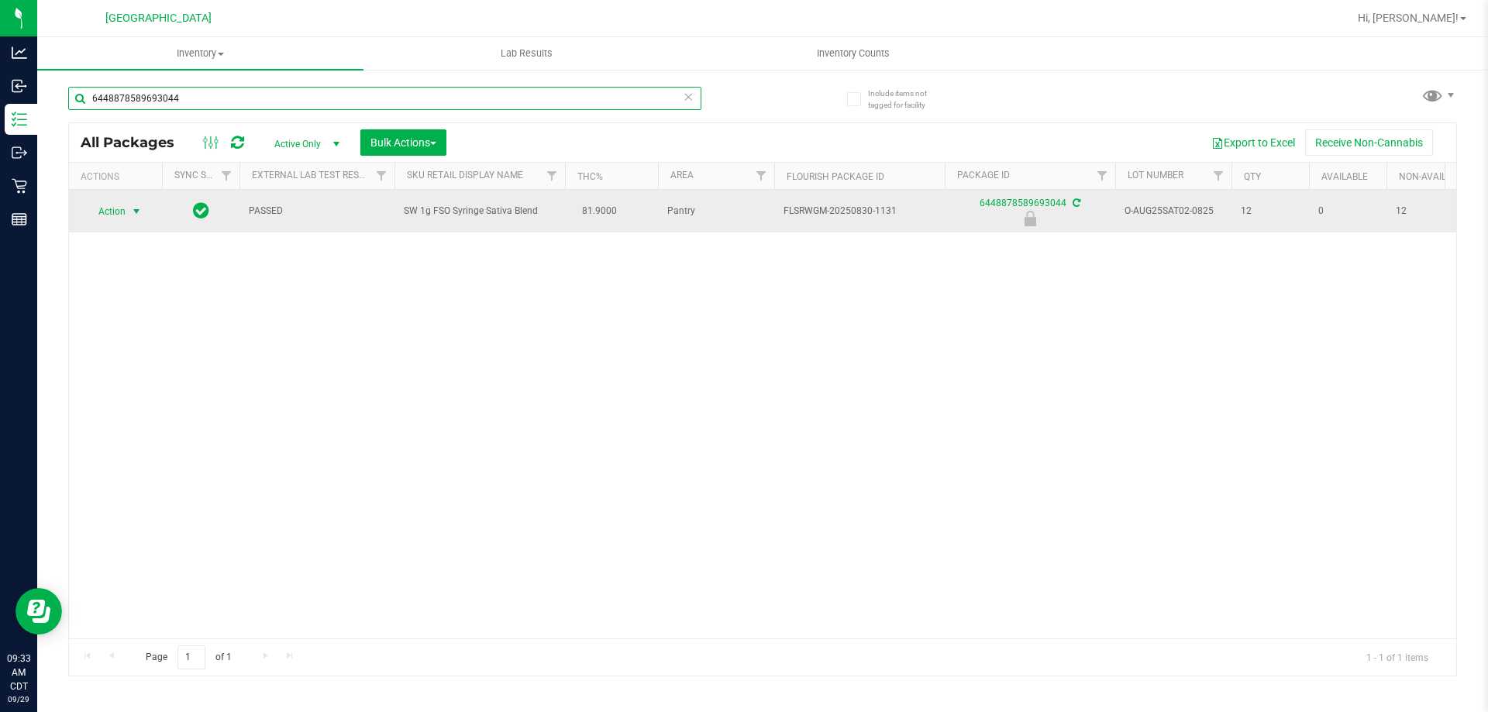
type input "6448878589693044"
click at [122, 205] on span "Action" at bounding box center [105, 212] width 42 height 22
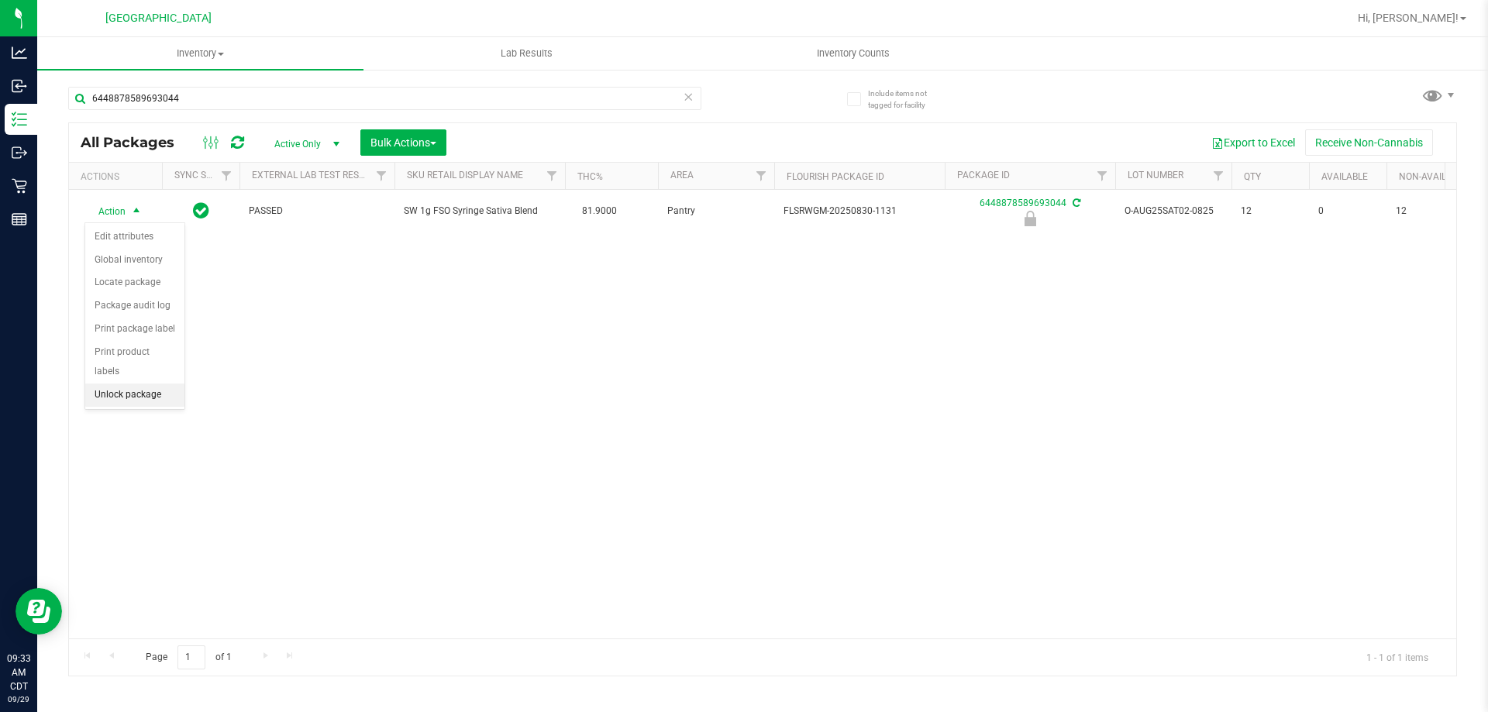
click at [162, 384] on li "Unlock package" at bounding box center [134, 395] width 99 height 23
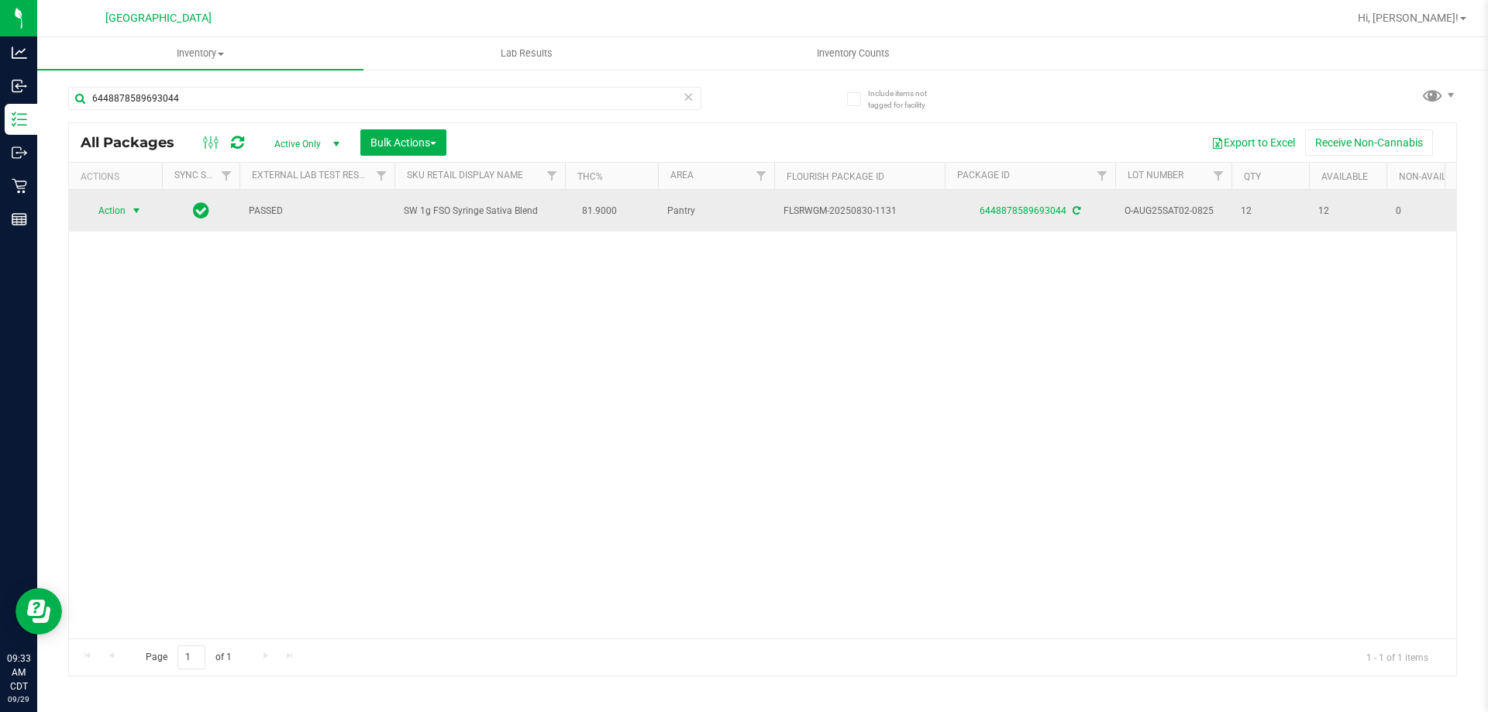
click at [125, 209] on span "Action" at bounding box center [105, 211] width 42 height 22
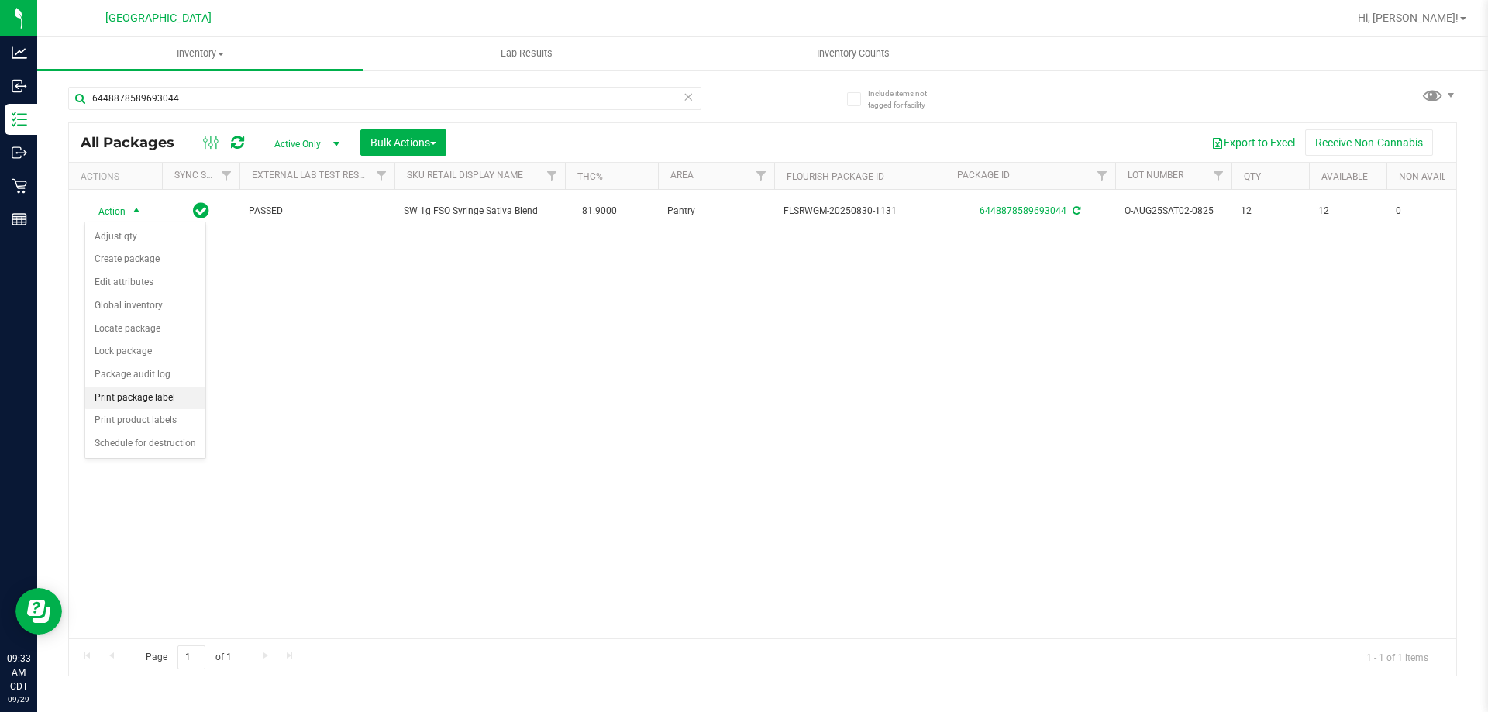
click at [184, 405] on li "Print package label" at bounding box center [145, 398] width 120 height 23
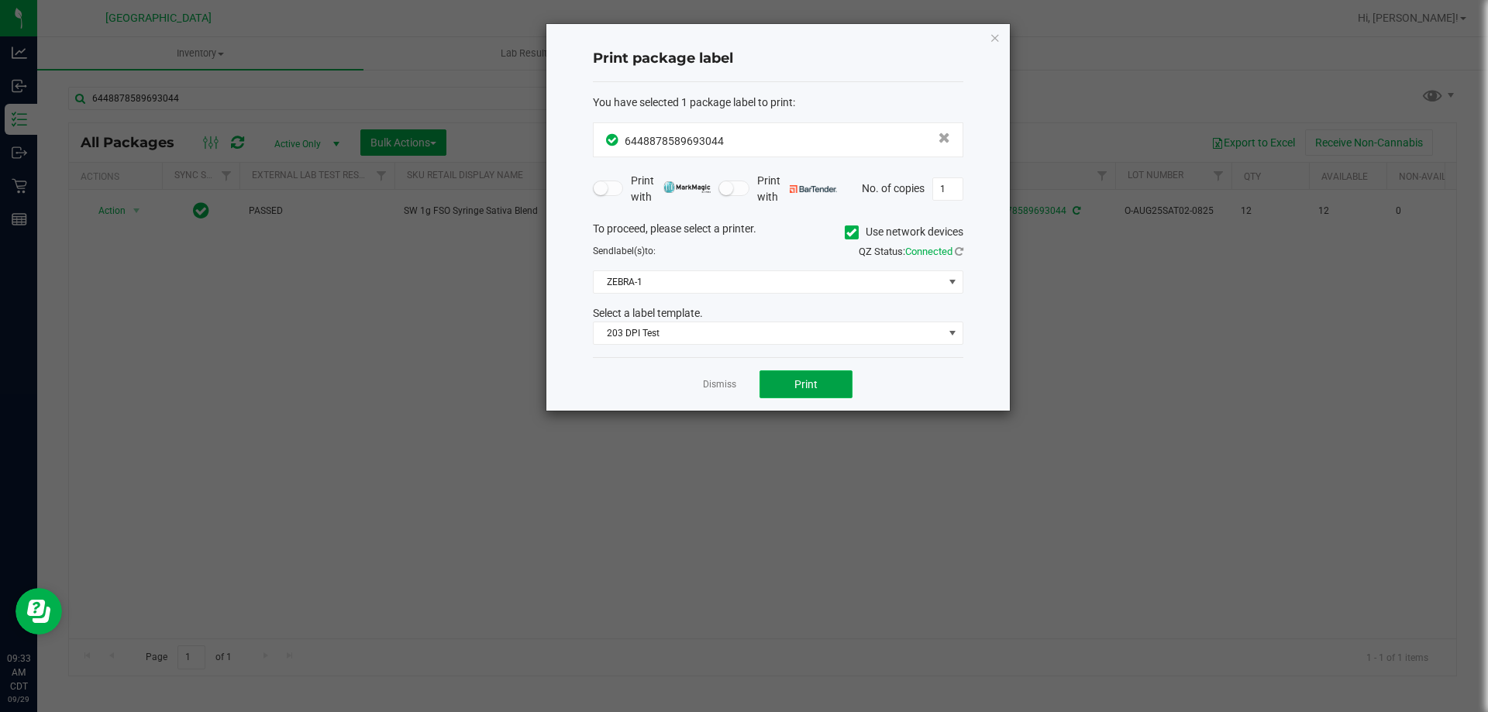
click at [806, 386] on span "Print" at bounding box center [806, 384] width 23 height 12
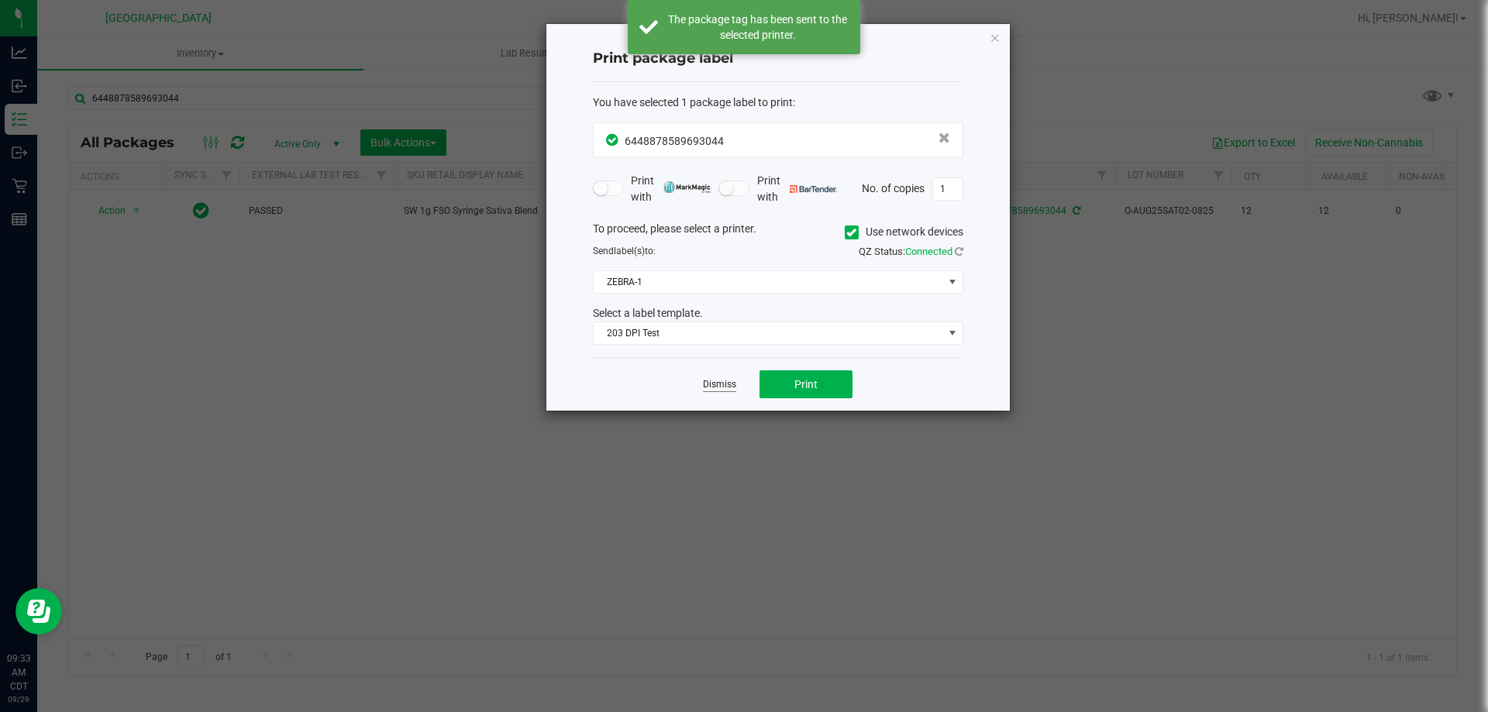
click at [732, 388] on link "Dismiss" at bounding box center [719, 384] width 33 height 13
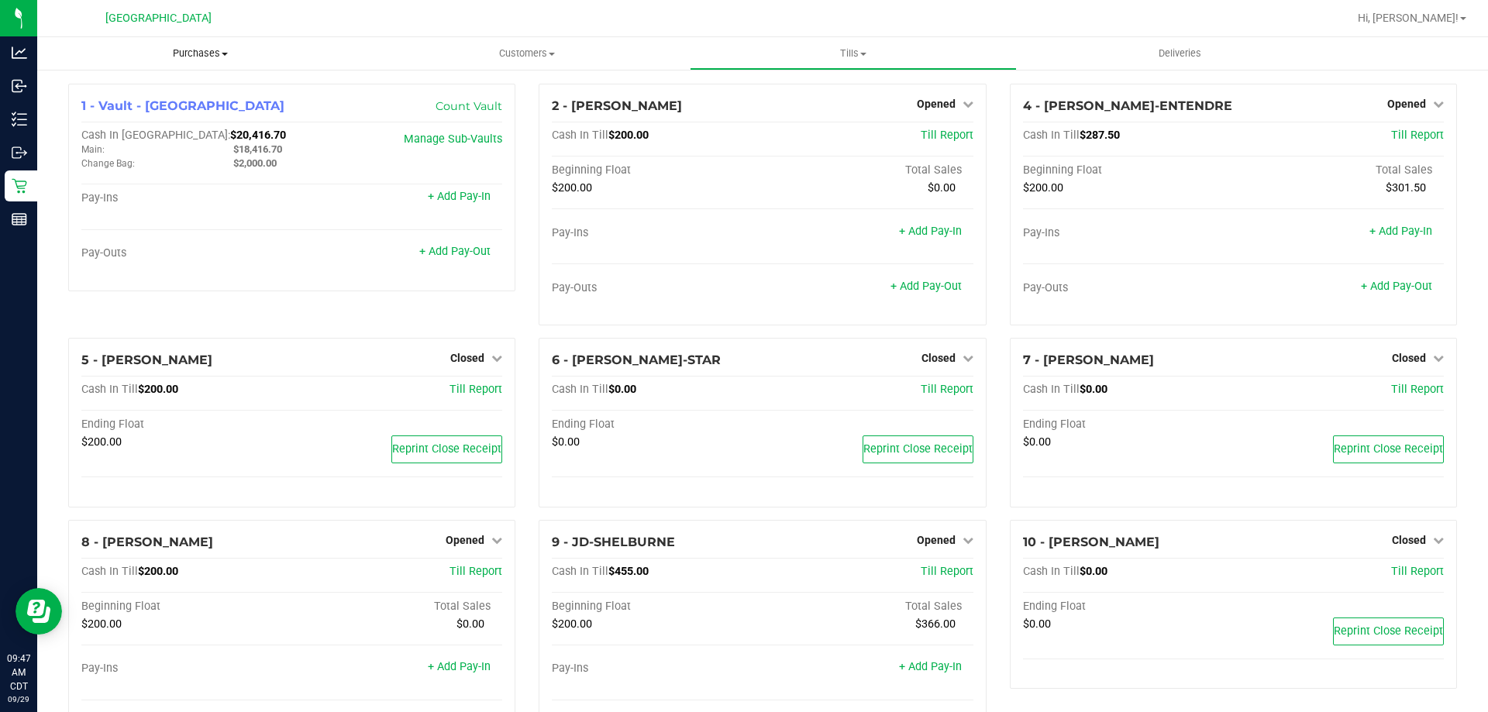
click at [195, 55] on span "Purchases" at bounding box center [200, 54] width 326 height 14
click at [166, 120] on li "Fulfillment" at bounding box center [200, 112] width 326 height 19
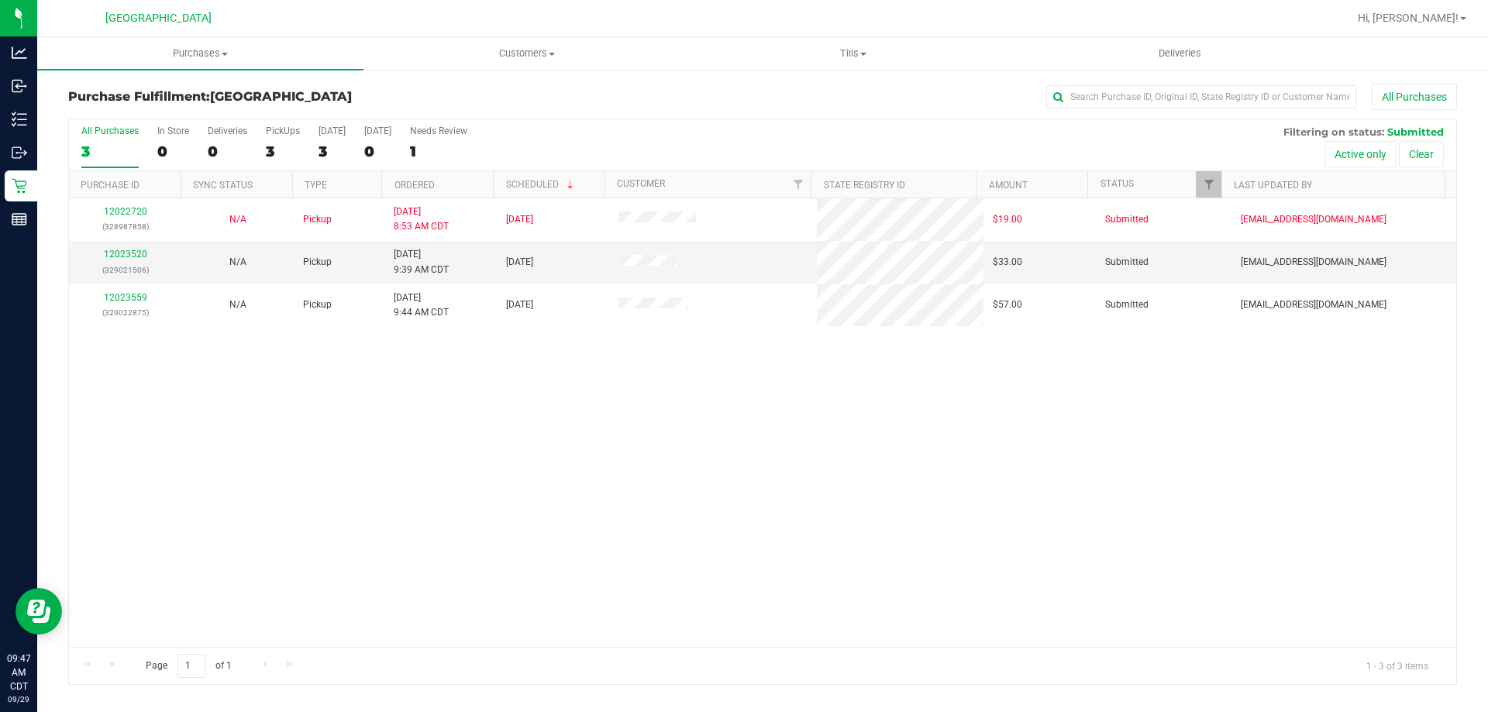
click at [525, 478] on div "12022720 (328987858) N/A Pickup 9/29/2025 8:53 AM CDT 9/29/2025 $19.00 Submitte…" at bounding box center [763, 422] width 1388 height 449
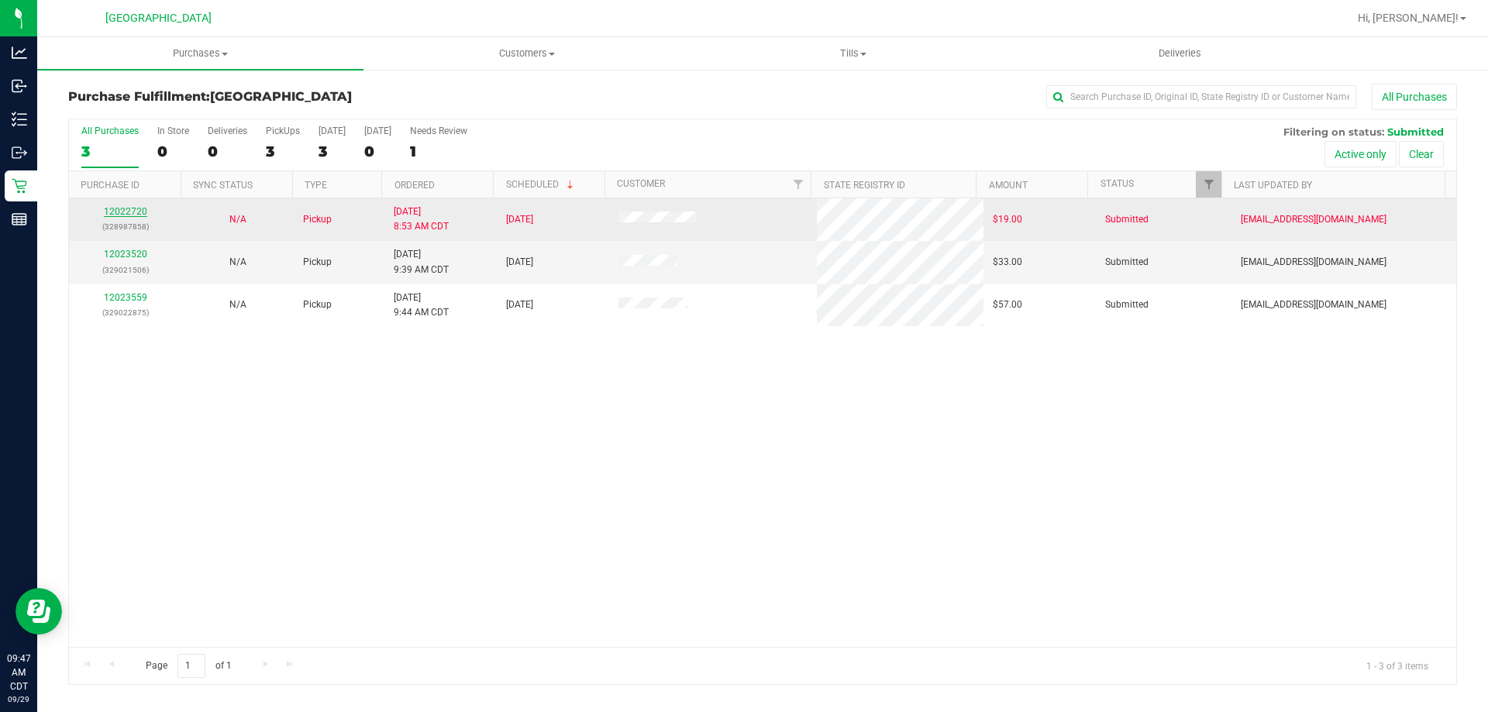
click at [126, 214] on link "12022720" at bounding box center [125, 211] width 43 height 11
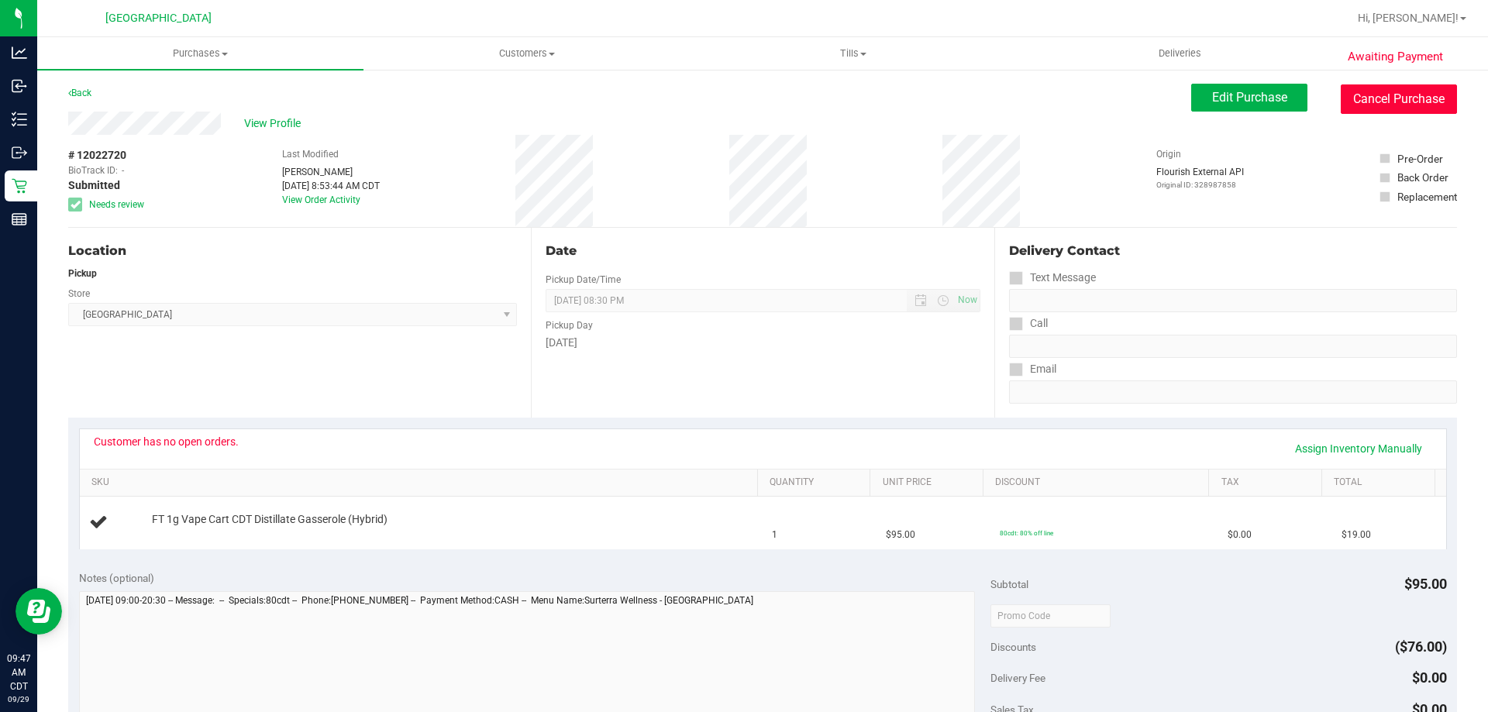
click at [1412, 91] on button "Cancel Purchase" at bounding box center [1399, 98] width 116 height 29
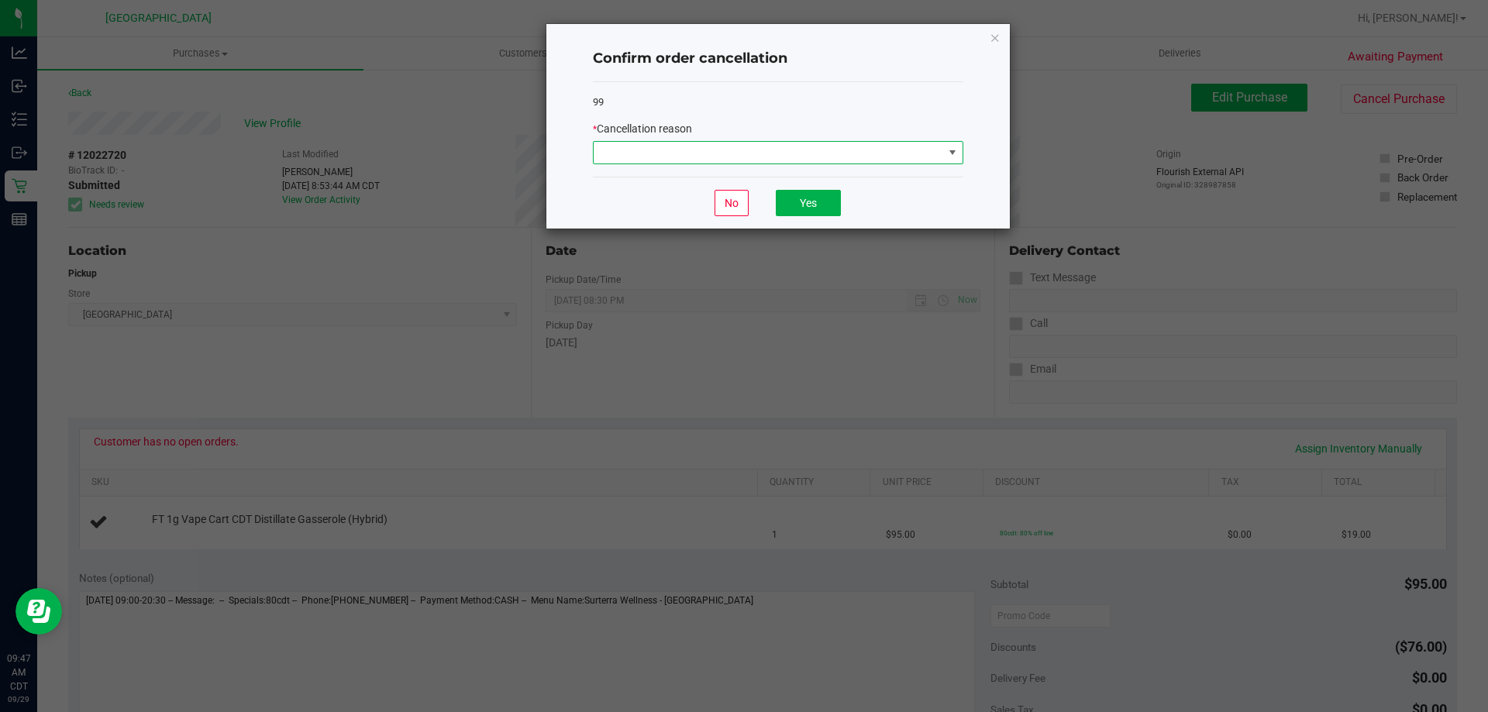
click at [826, 147] on span at bounding box center [769, 153] width 350 height 22
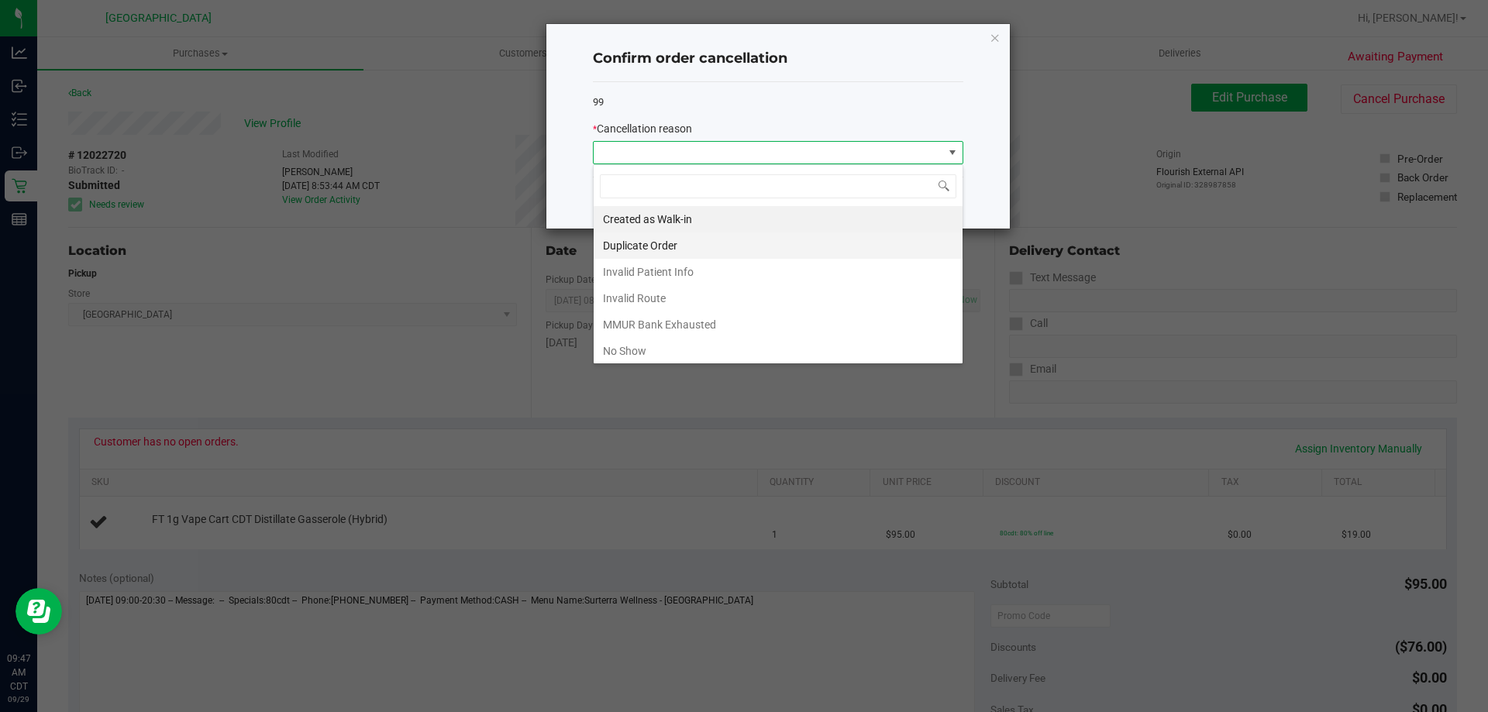
scroll to position [23, 371]
click at [652, 326] on li "MMUR Bank Exhausted" at bounding box center [778, 325] width 369 height 26
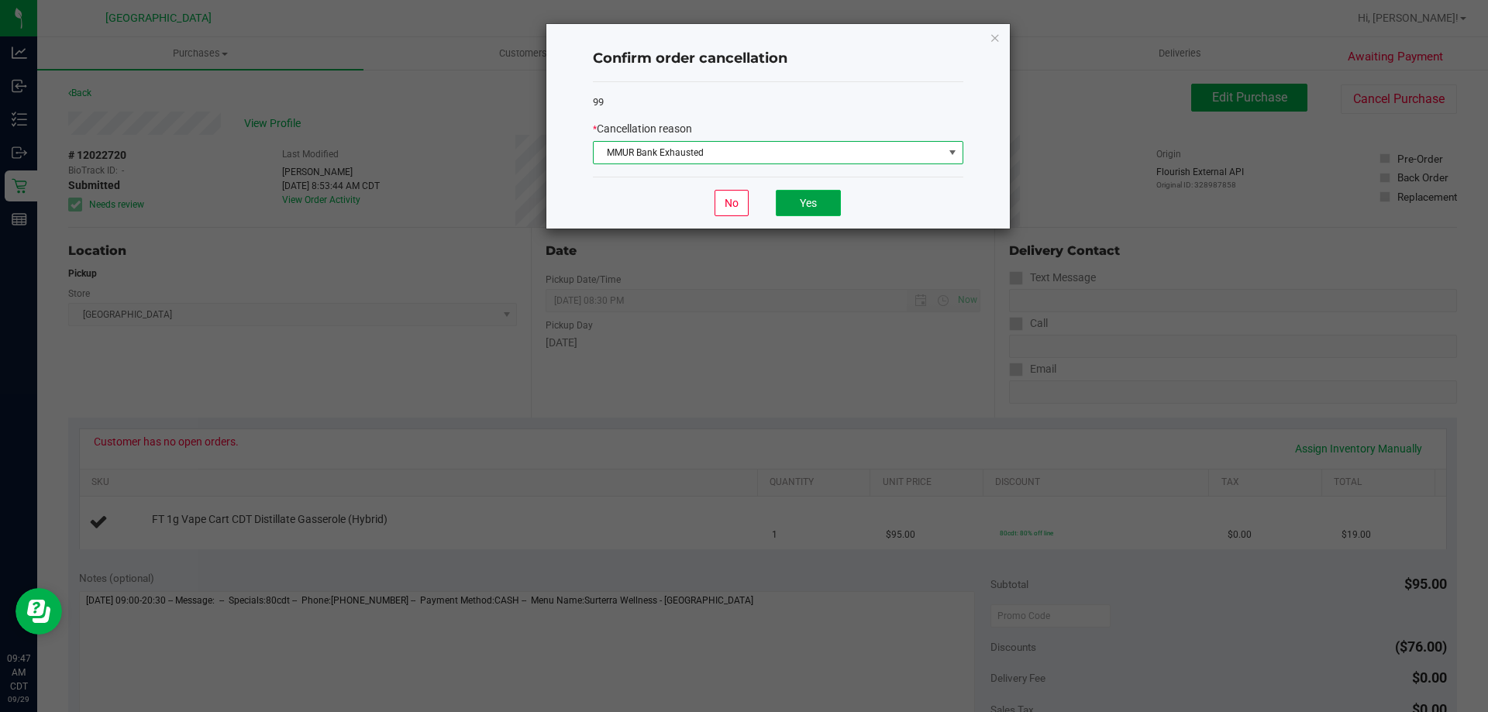
click at [795, 199] on button "Yes" at bounding box center [808, 203] width 65 height 26
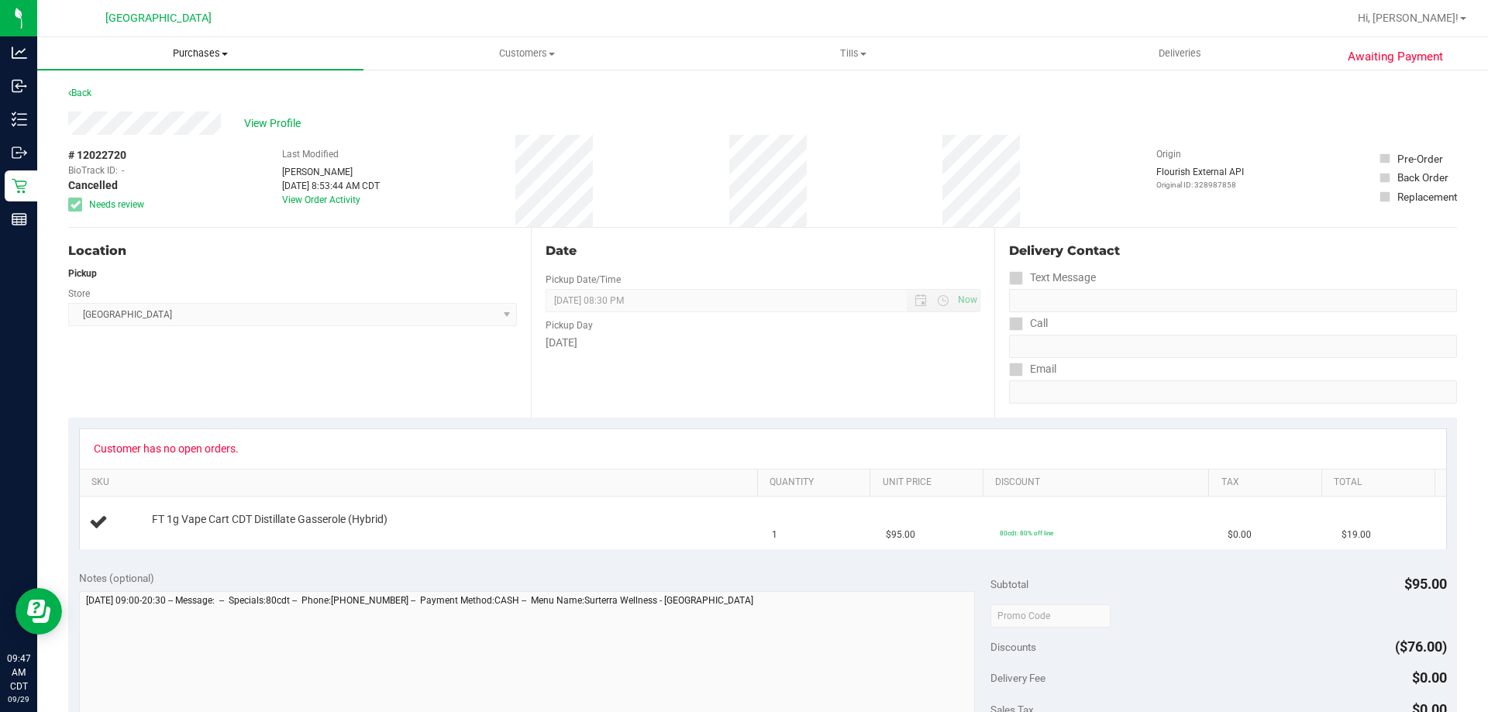
click at [196, 48] on span "Purchases" at bounding box center [200, 54] width 326 height 14
click at [168, 109] on li "Fulfillment" at bounding box center [200, 112] width 326 height 19
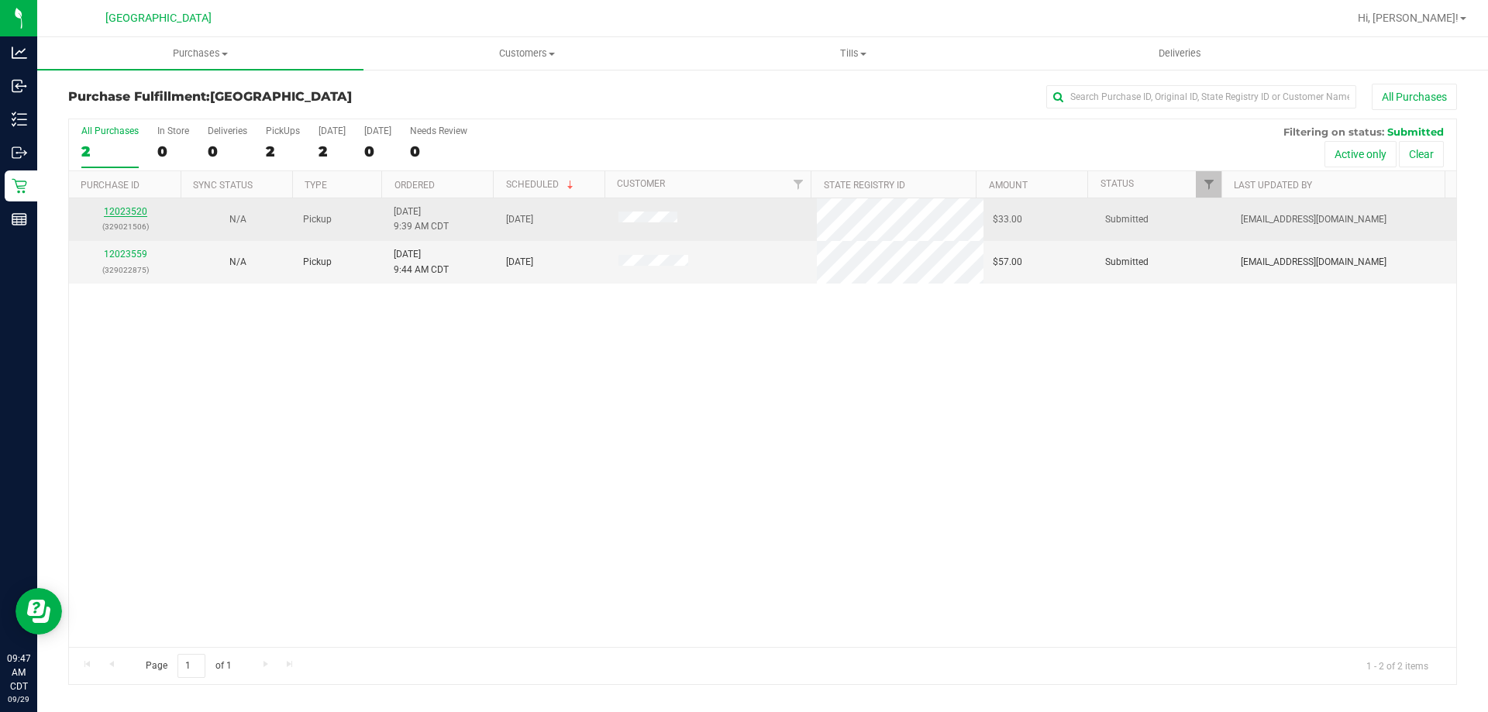
click at [122, 211] on link "12023520" at bounding box center [125, 211] width 43 height 11
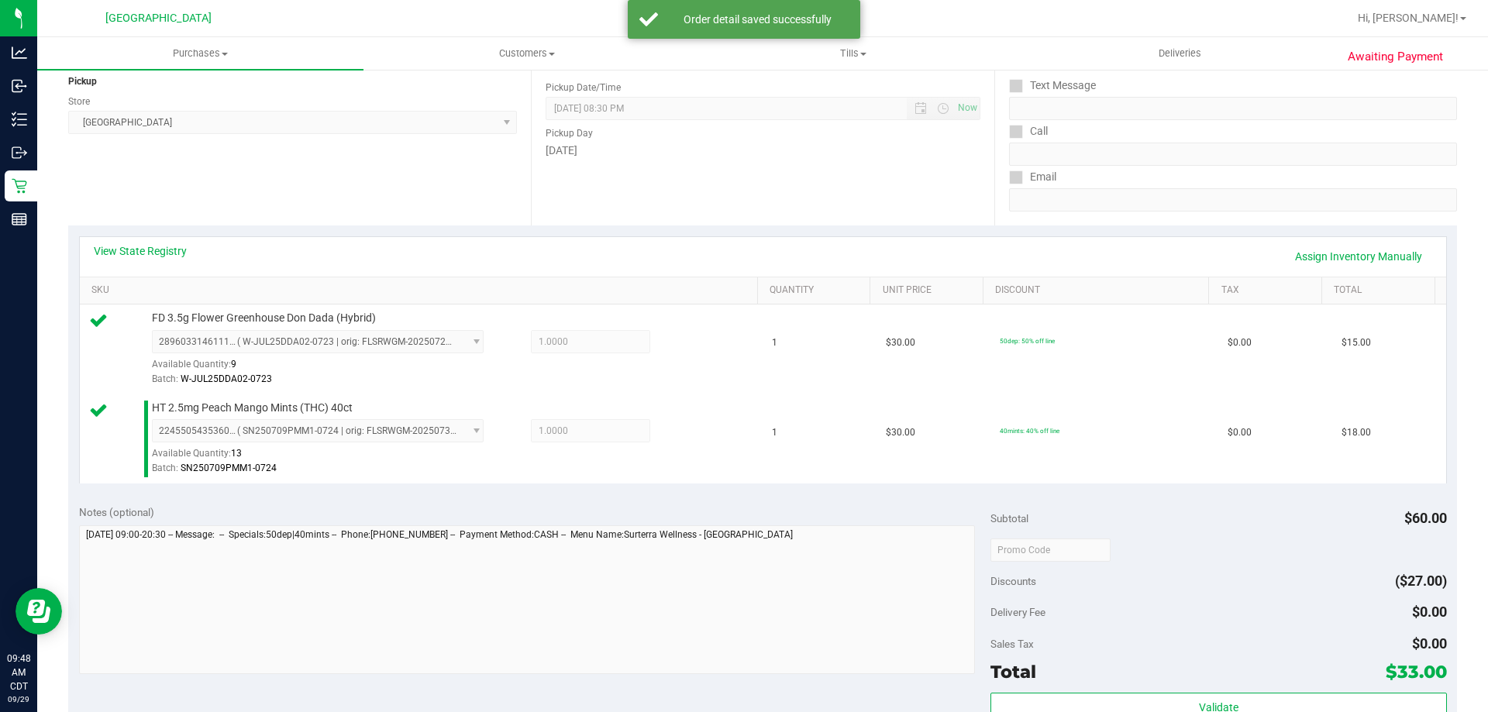
scroll to position [310, 0]
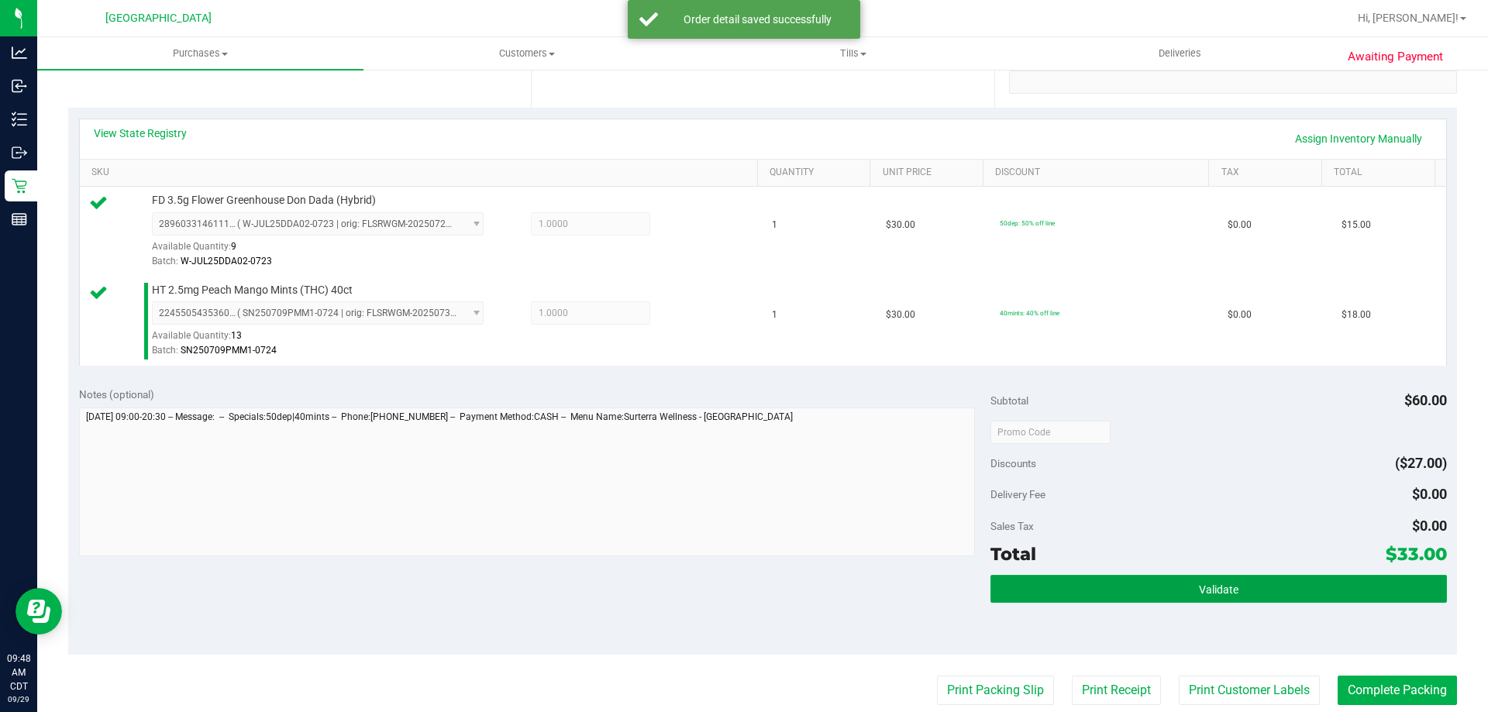
drag, startPoint x: 1030, startPoint y: 585, endPoint x: 1014, endPoint y: 616, distance: 34.3
click at [1030, 602] on button "Validate" at bounding box center [1219, 589] width 456 height 28
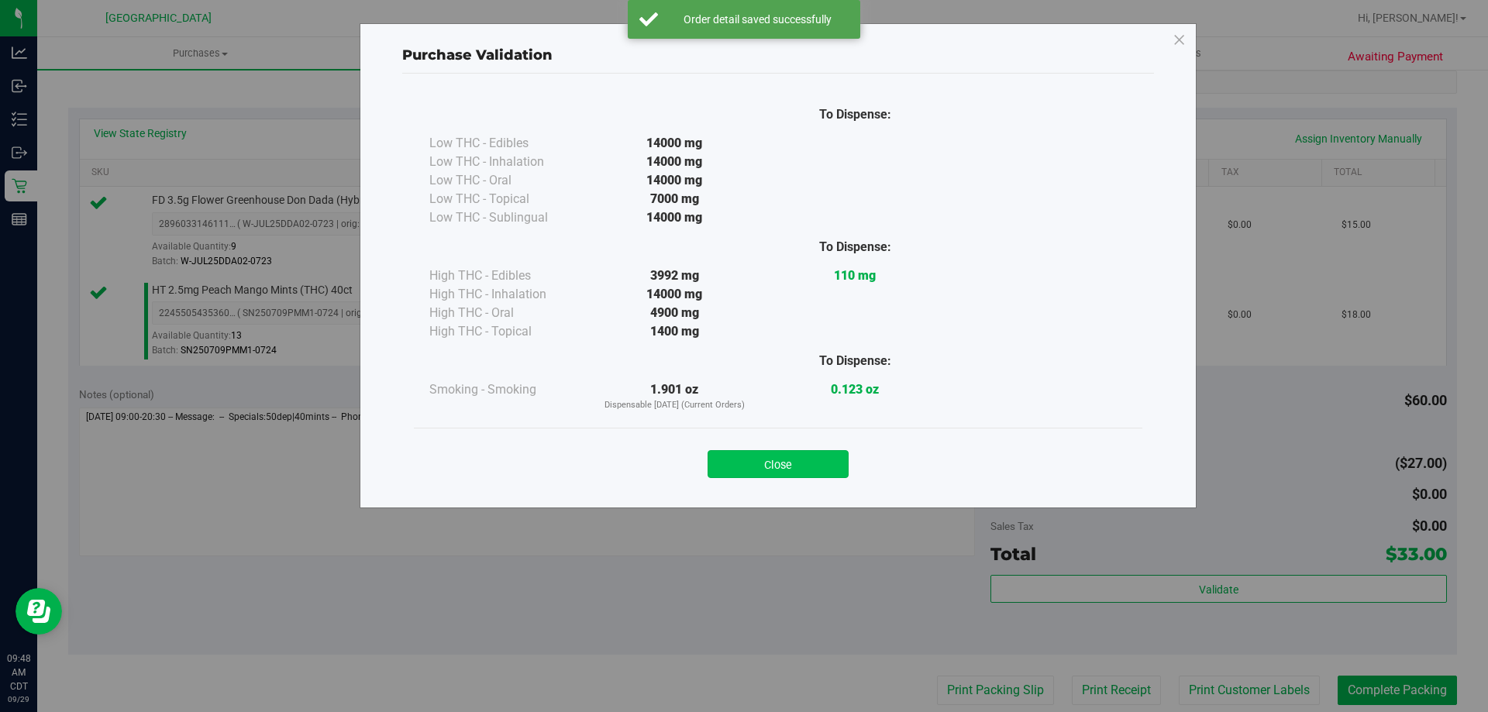
click at [843, 466] on button "Close" at bounding box center [778, 464] width 141 height 28
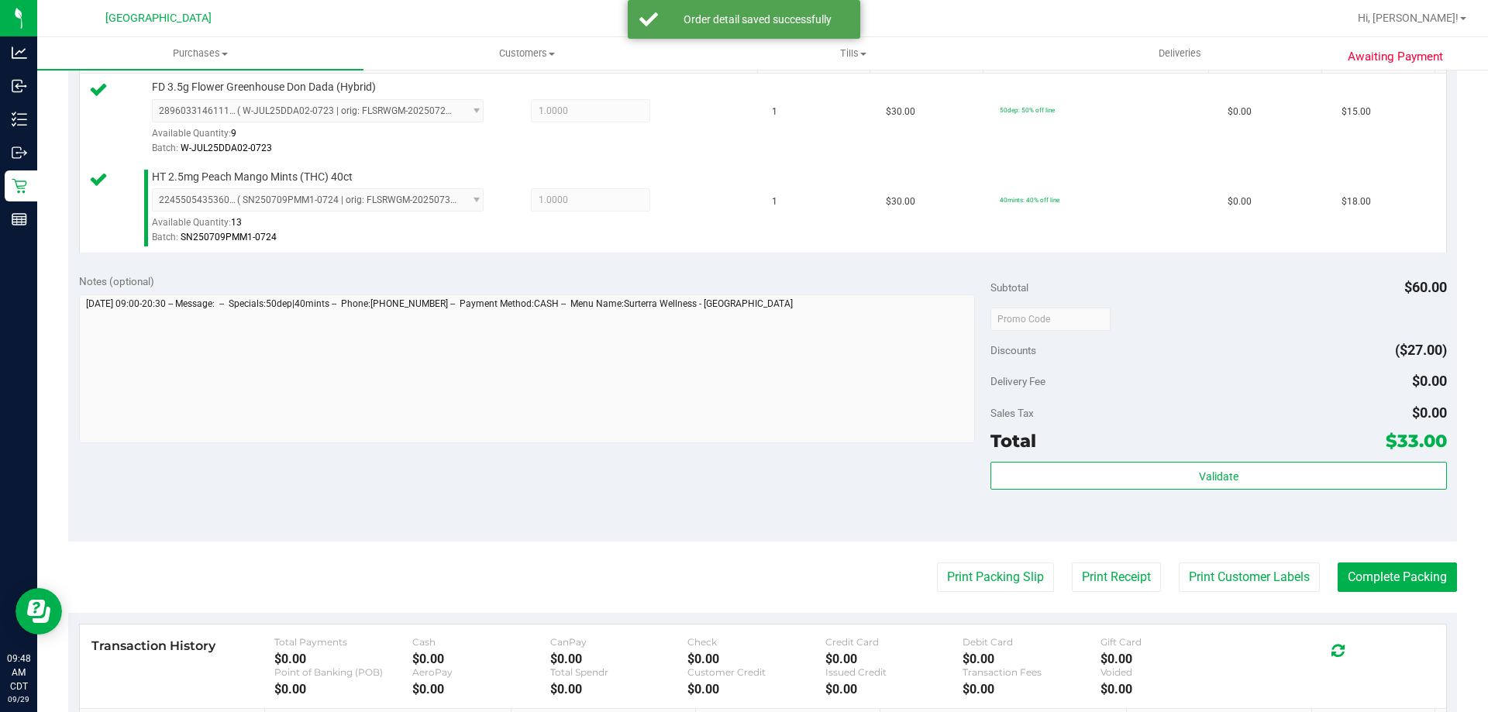
scroll to position [543, 0]
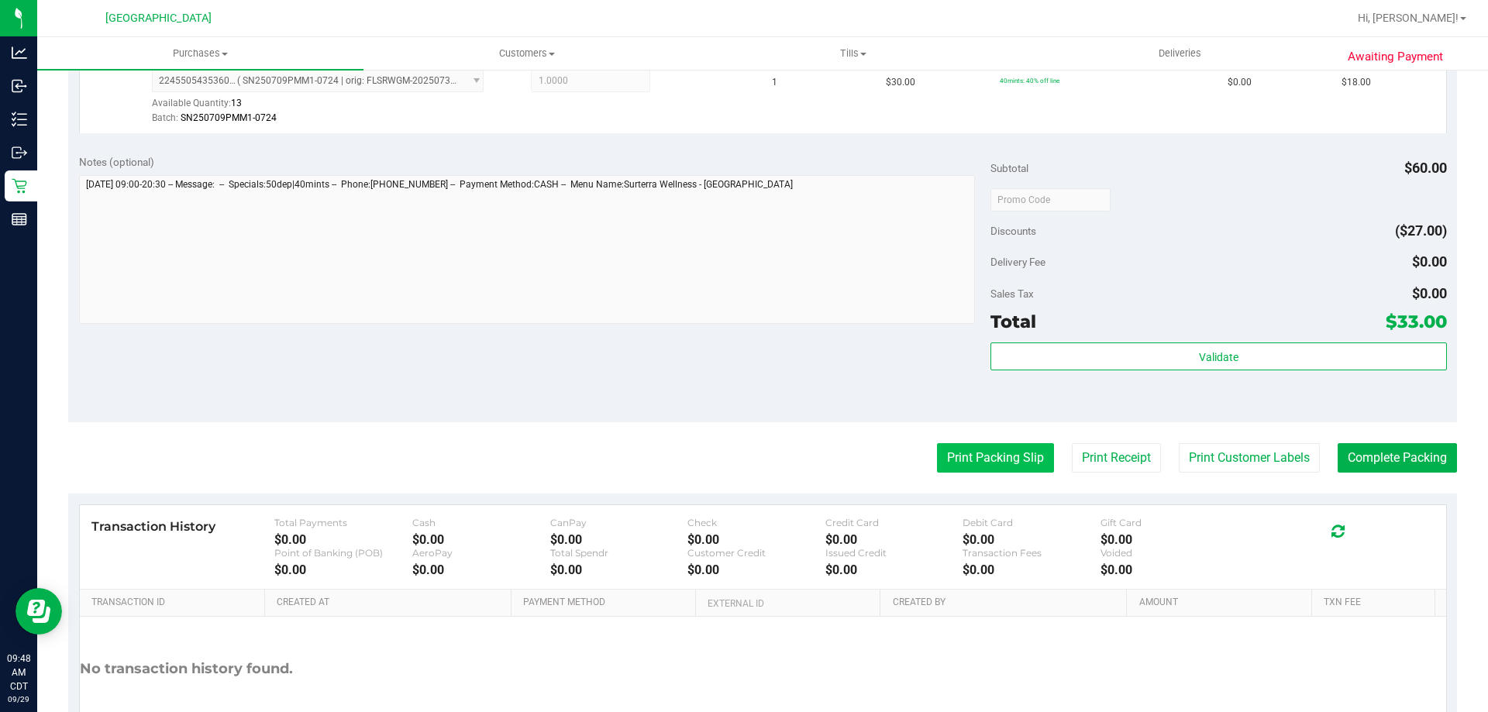
click at [999, 450] on button "Print Packing Slip" at bounding box center [995, 457] width 117 height 29
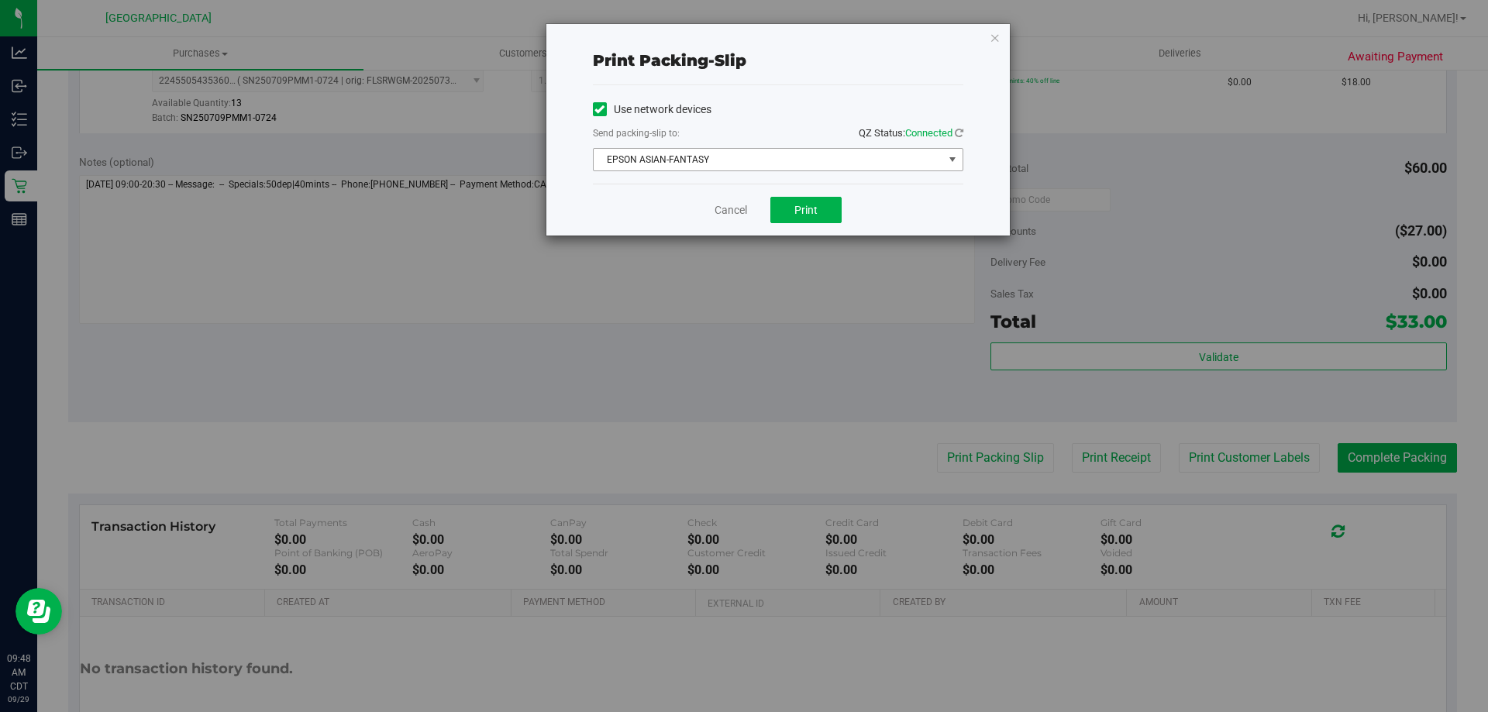
click at [760, 150] on span "EPSON ASIAN-FANTASY" at bounding box center [769, 160] width 350 height 22
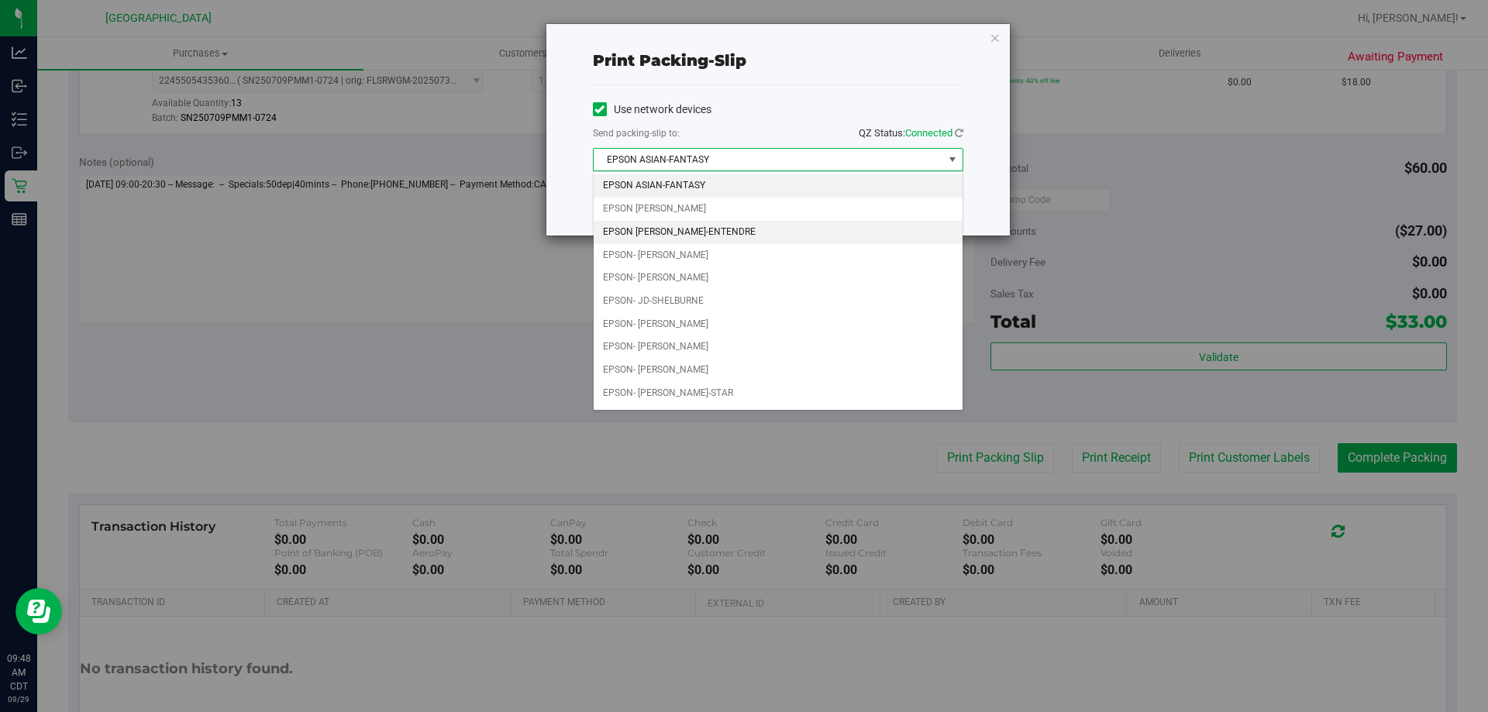
click at [710, 233] on li "EPSON JAY-ENTENDRE" at bounding box center [778, 232] width 369 height 23
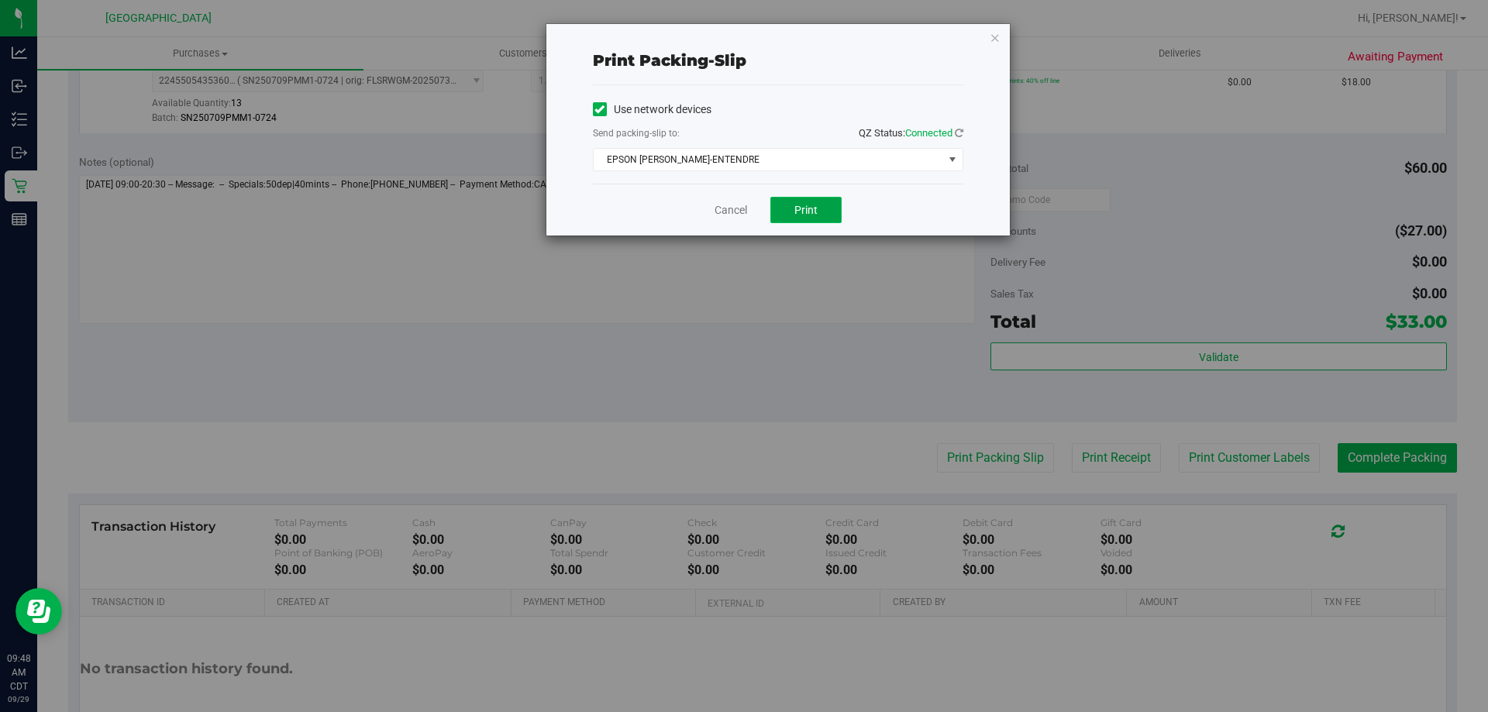
click at [782, 209] on button "Print" at bounding box center [806, 210] width 71 height 26
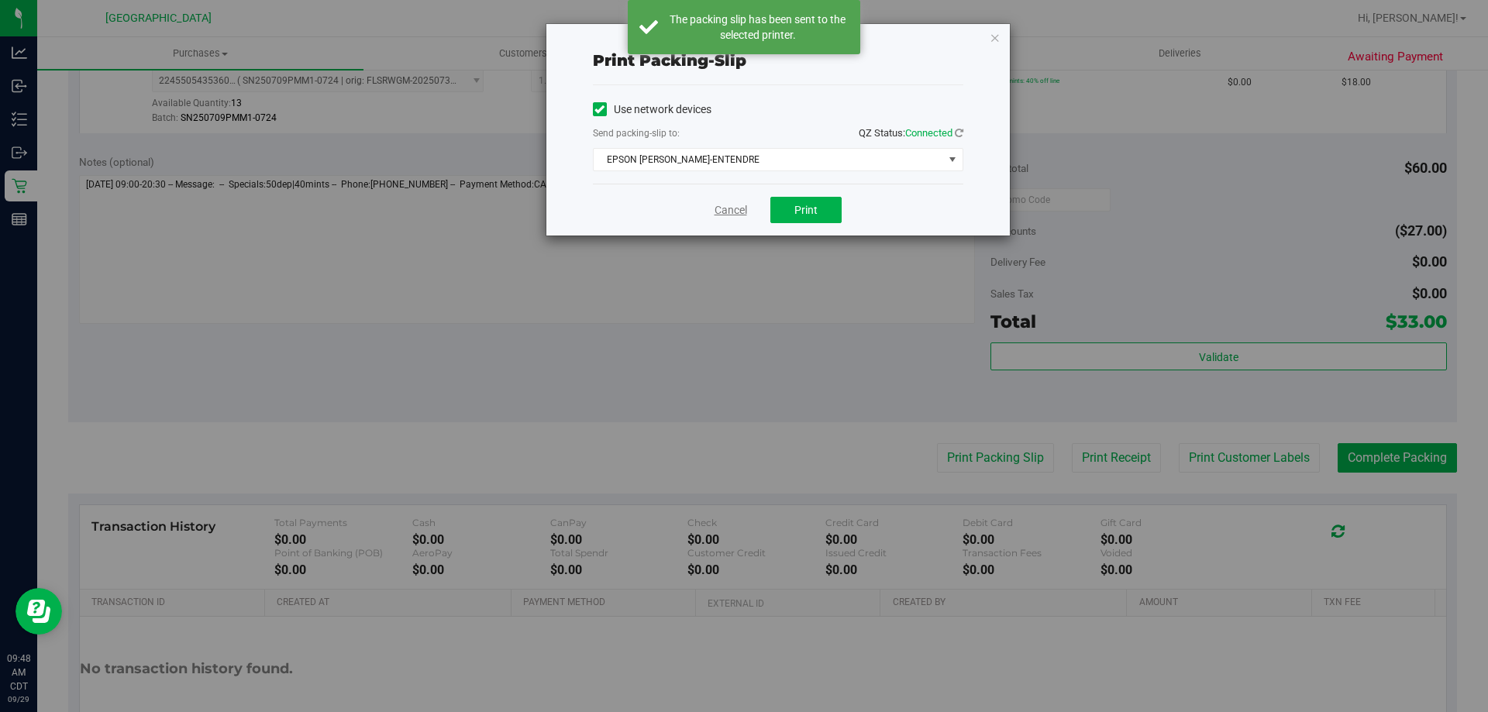
click at [725, 215] on link "Cancel" at bounding box center [731, 210] width 33 height 16
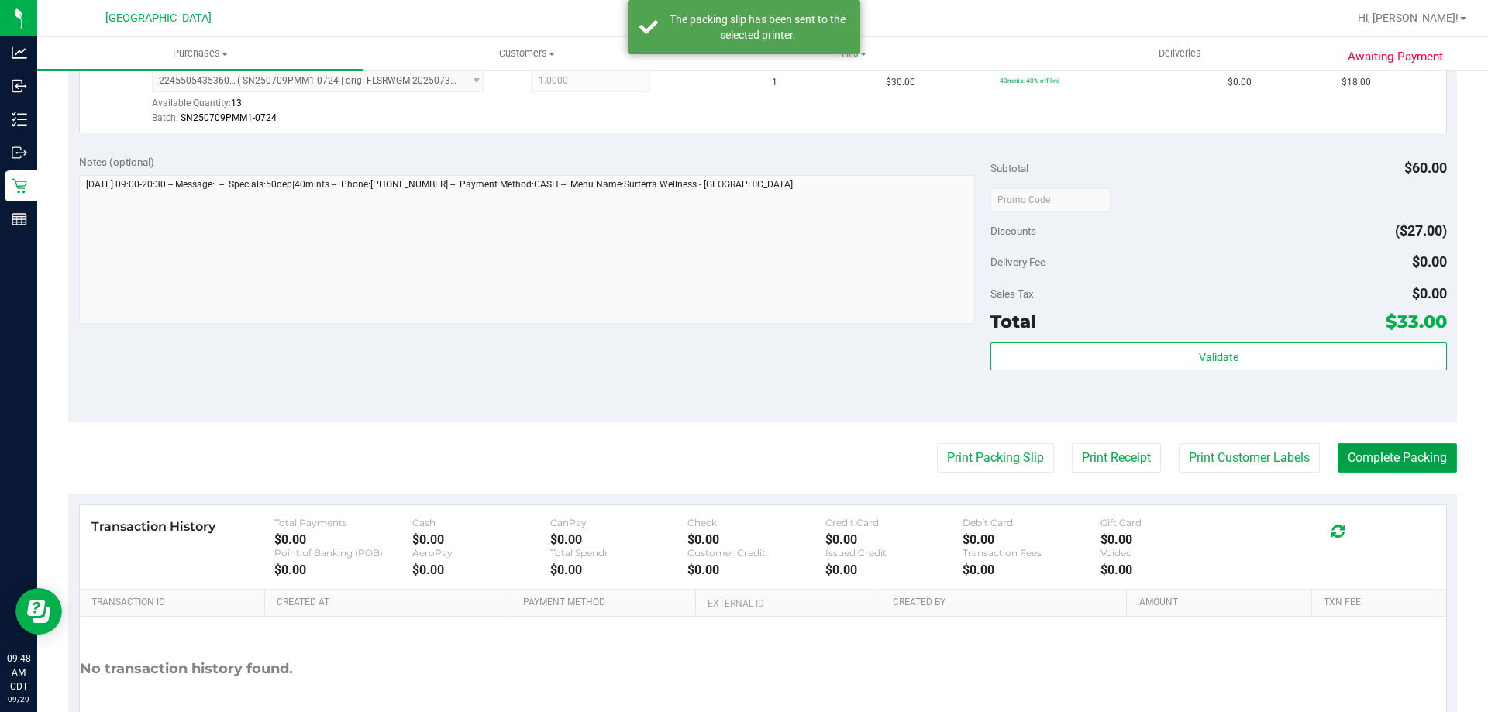
click at [1366, 458] on button "Complete Packing" at bounding box center [1397, 457] width 119 height 29
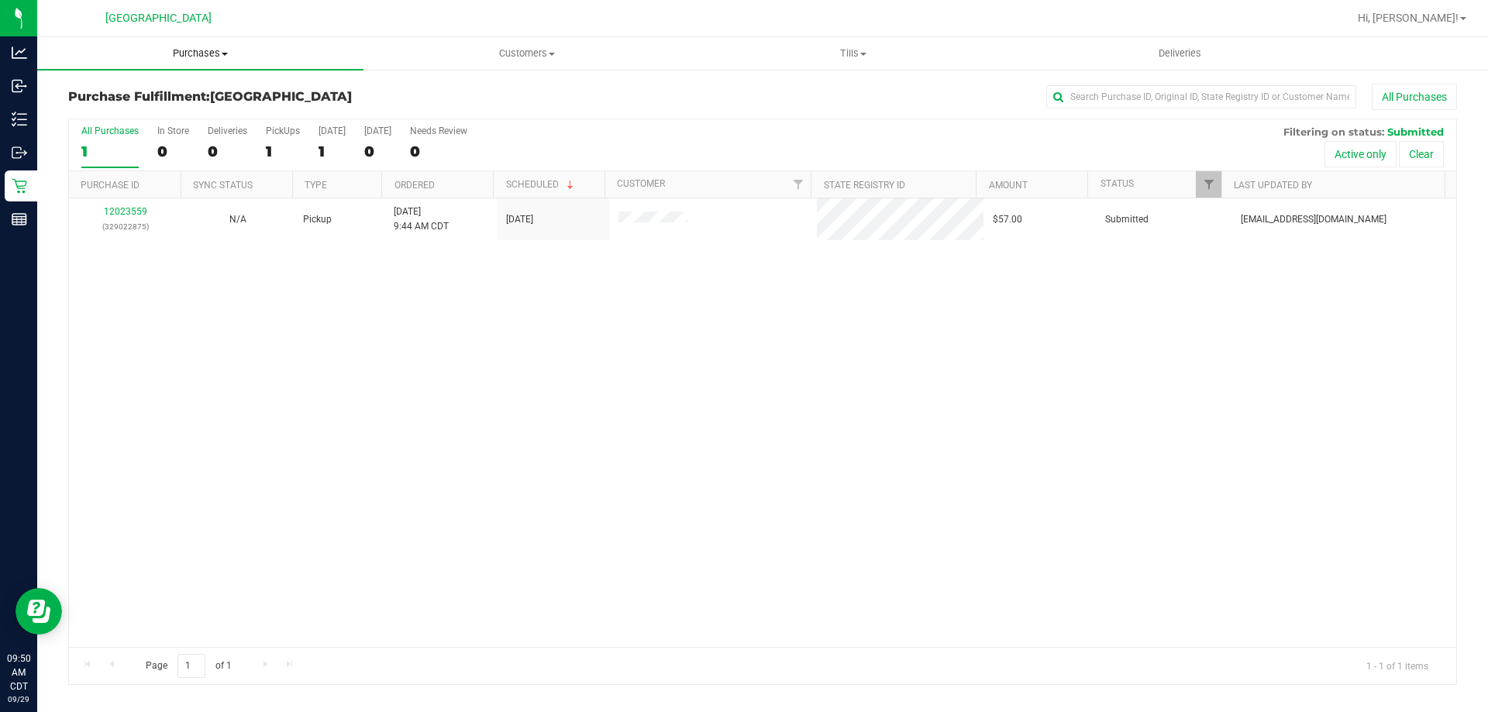
click at [205, 55] on span "Purchases" at bounding box center [200, 54] width 326 height 14
click at [171, 110] on li "Fulfillment" at bounding box center [200, 112] width 326 height 19
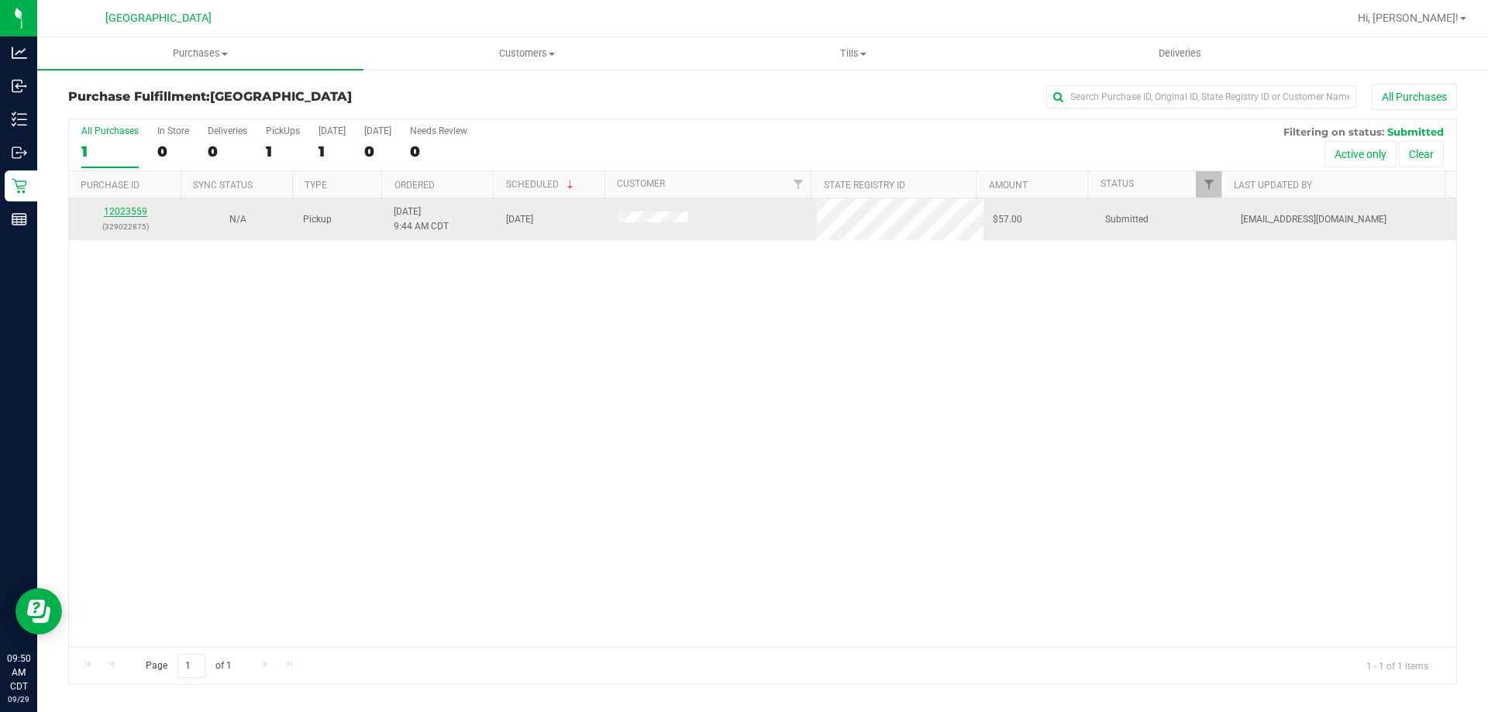
click at [128, 209] on link "12023559" at bounding box center [125, 211] width 43 height 11
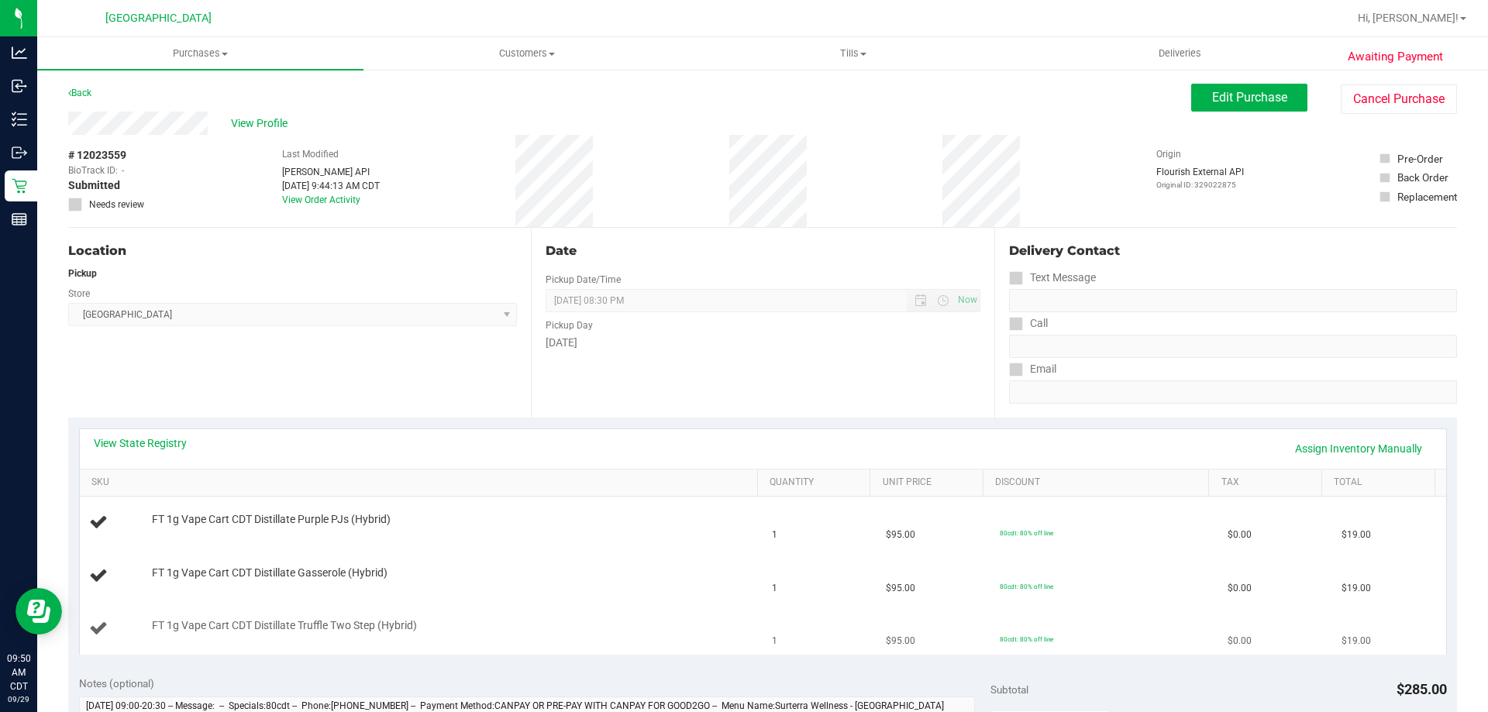
scroll to position [155, 0]
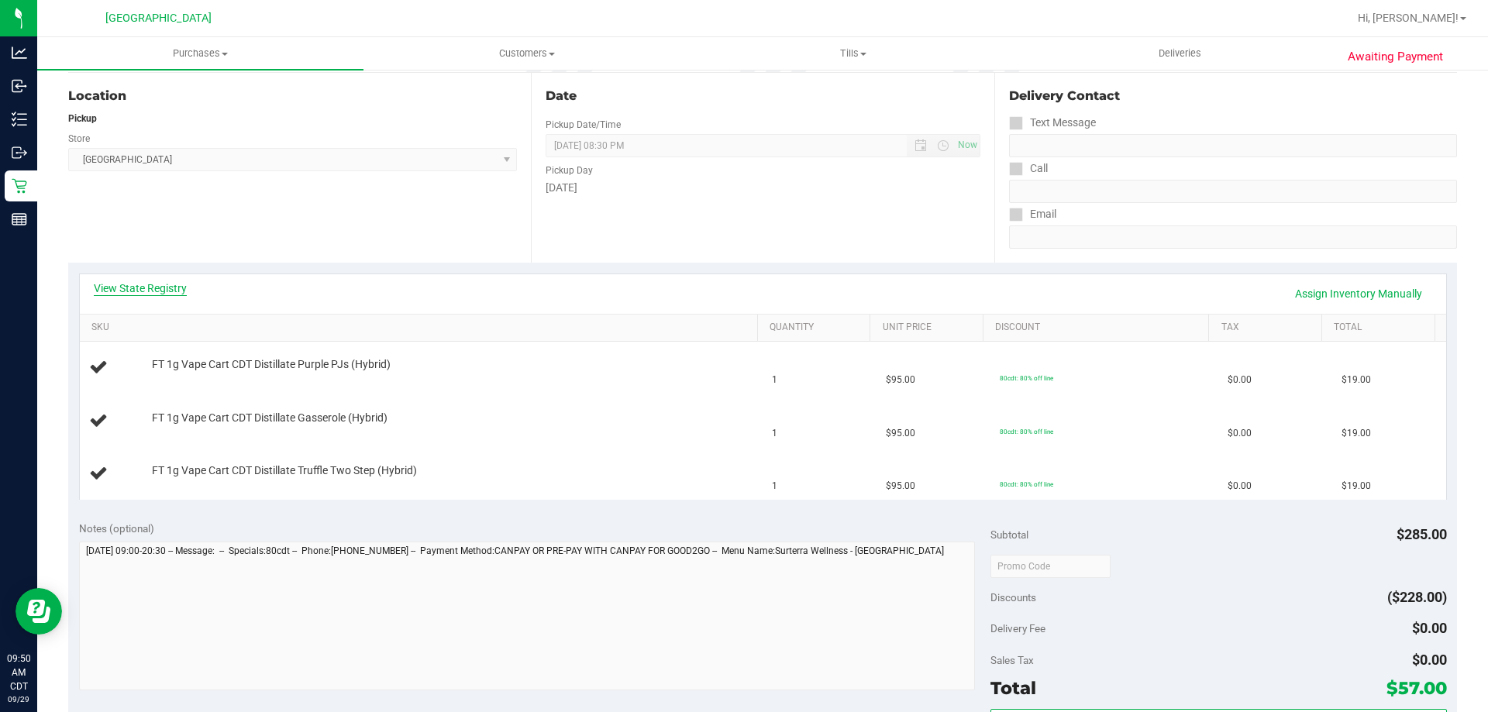
click at [158, 281] on link "View State Registry" at bounding box center [140, 289] width 93 height 16
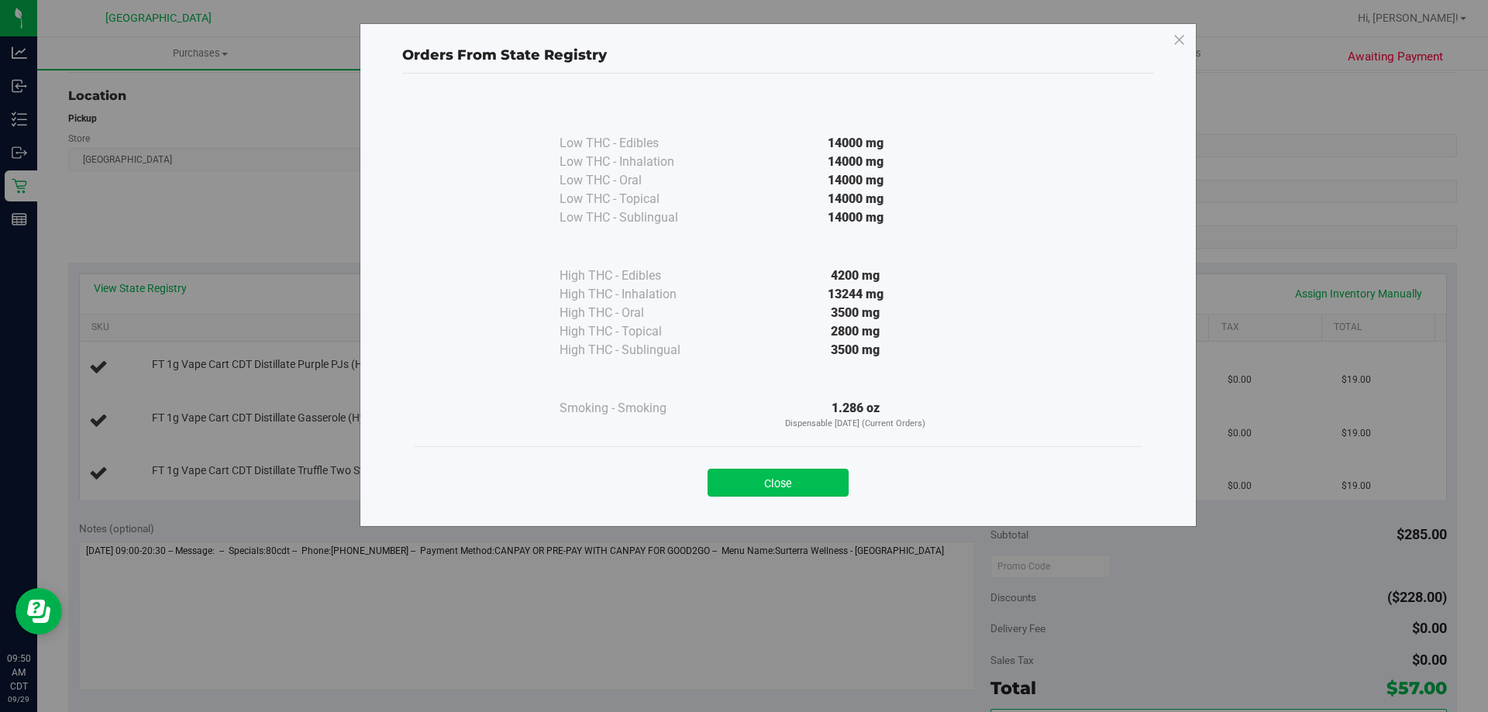
click at [765, 469] on div "Close" at bounding box center [778, 478] width 705 height 39
click at [815, 488] on button "Close" at bounding box center [778, 483] width 141 height 28
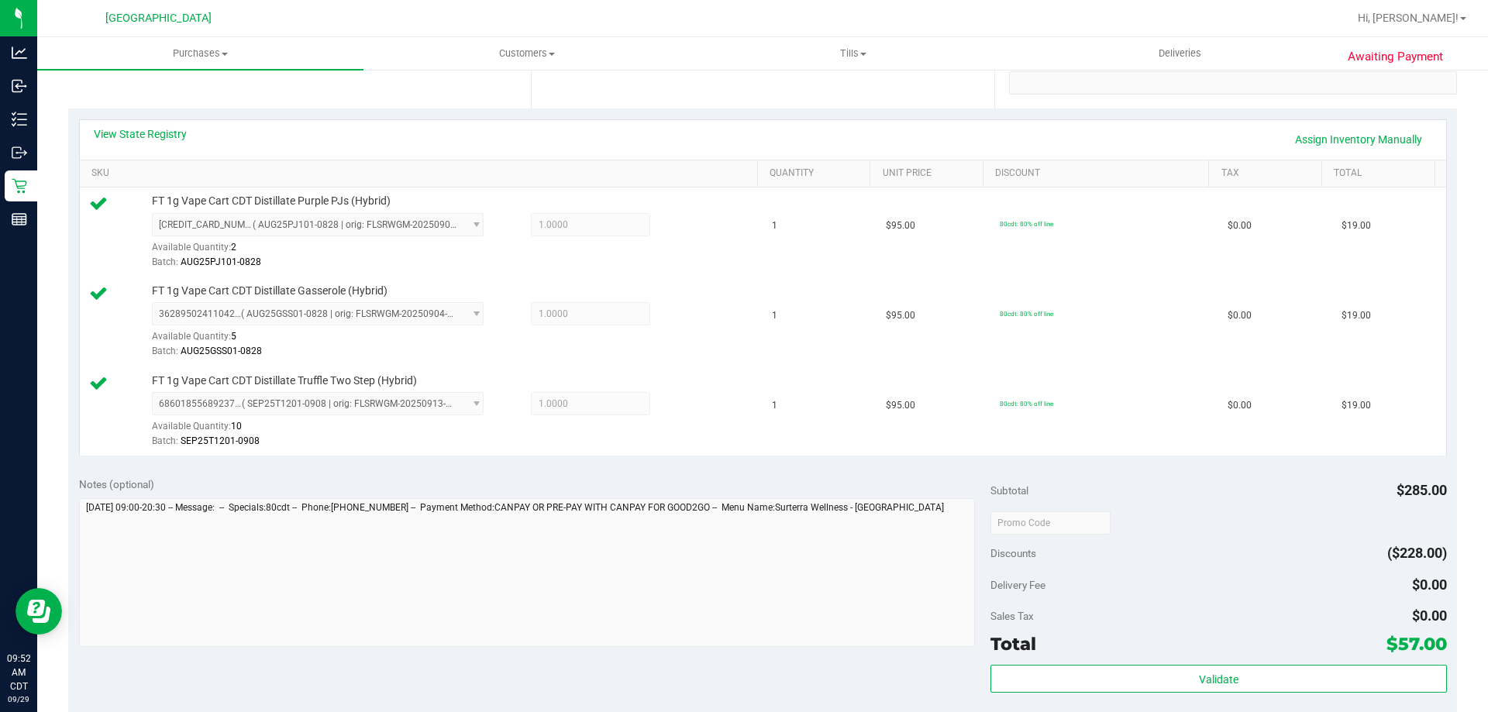
scroll to position [620, 0]
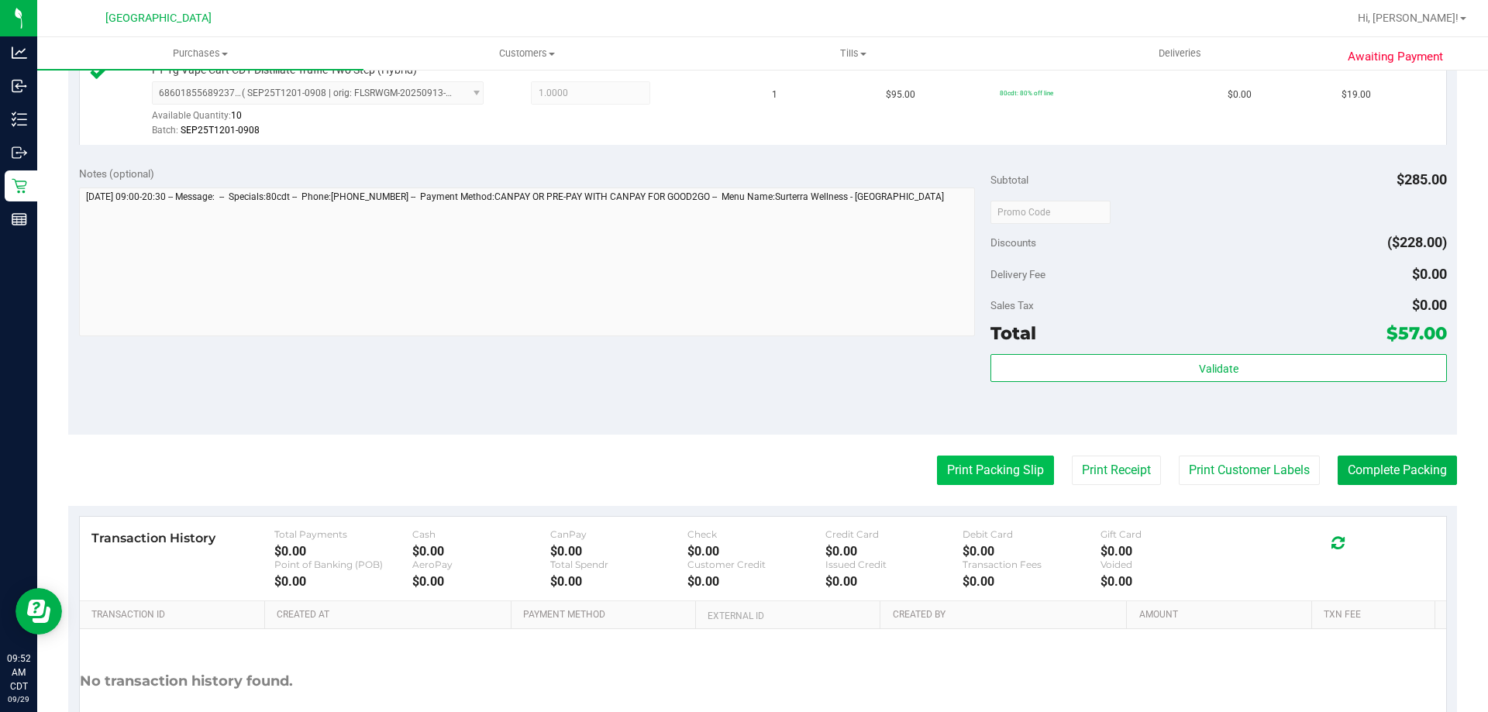
click at [1016, 471] on button "Print Packing Slip" at bounding box center [995, 470] width 117 height 29
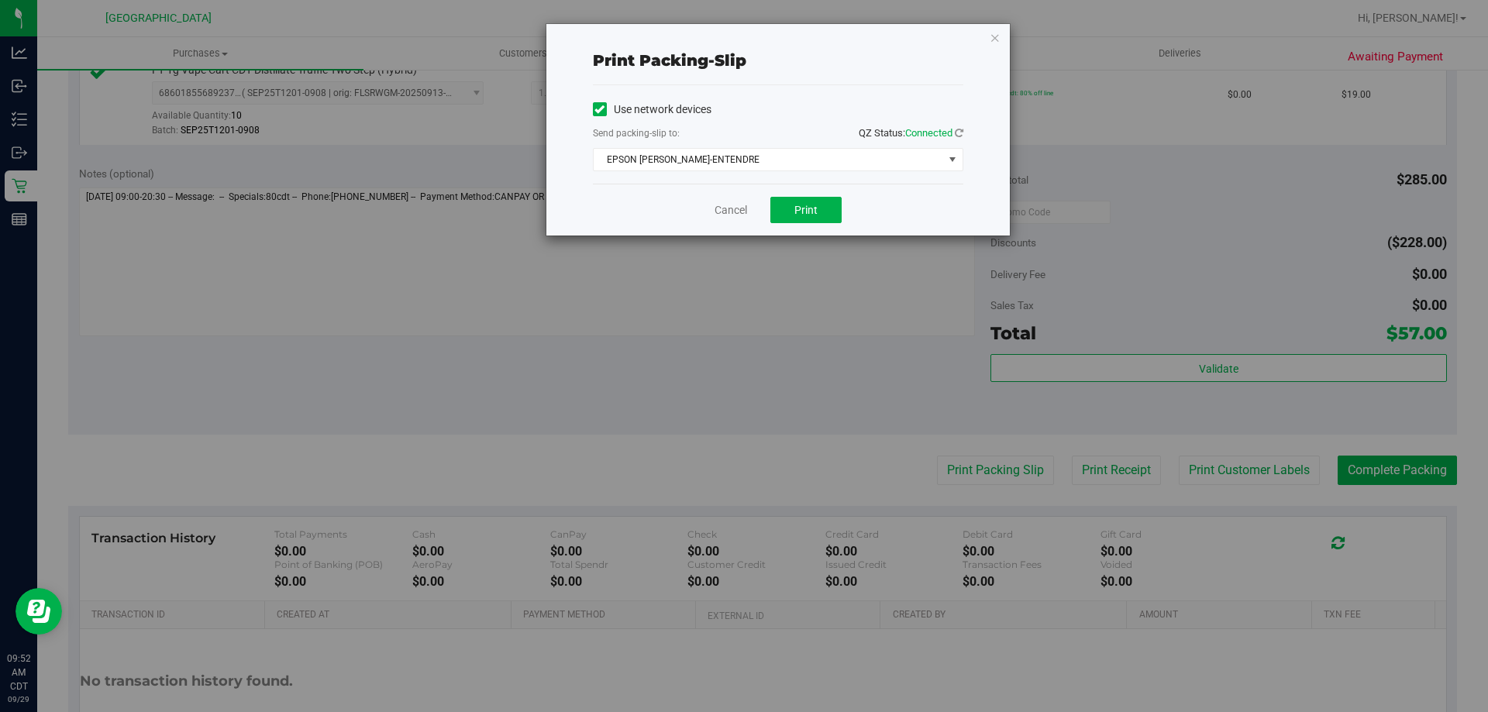
click at [793, 226] on div "Cancel Print" at bounding box center [778, 210] width 371 height 52
click at [795, 221] on button "Print" at bounding box center [806, 210] width 71 height 26
click at [718, 209] on link "Cancel" at bounding box center [731, 210] width 33 height 16
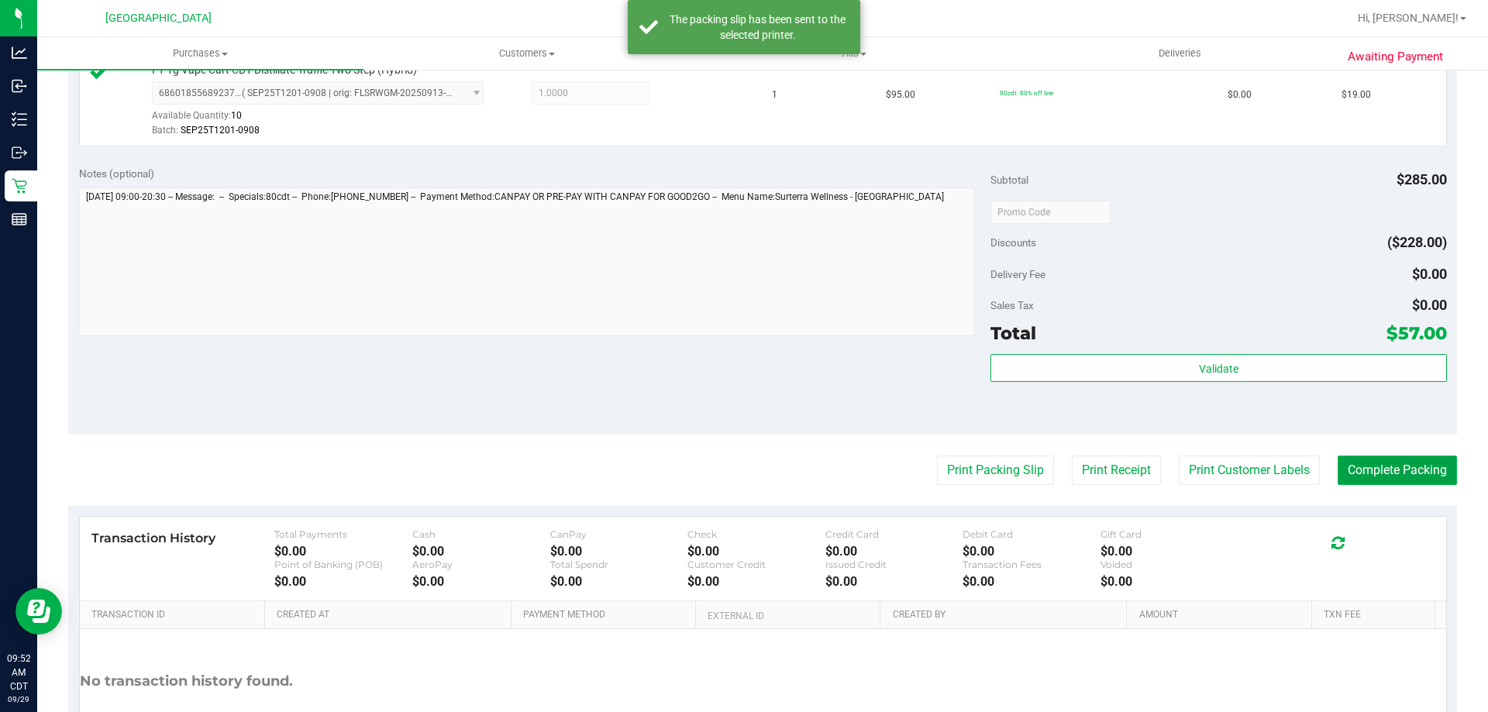
click at [1422, 457] on button "Complete Packing" at bounding box center [1397, 470] width 119 height 29
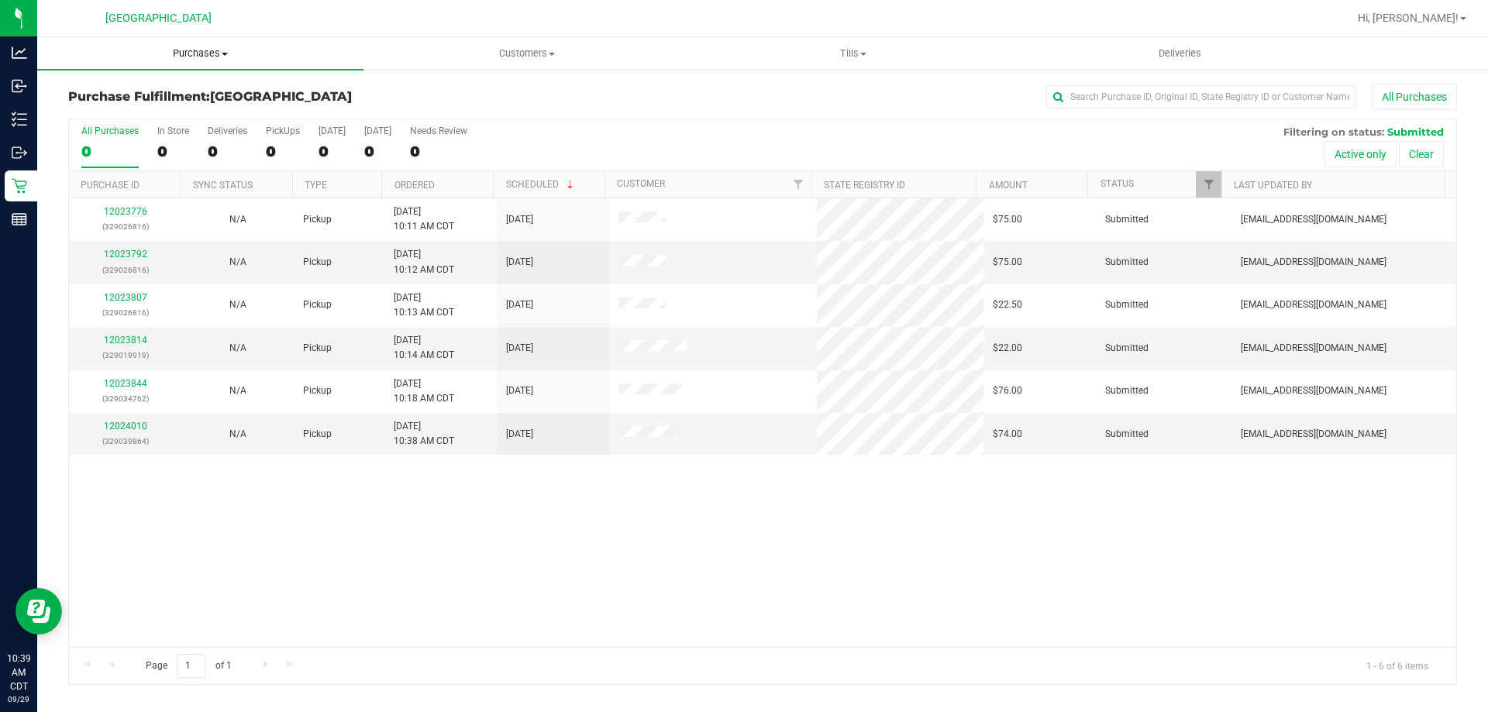
click at [204, 45] on uib-tab-heading "Purchases Summary of purchases Fulfillment All purchases" at bounding box center [200, 53] width 326 height 33
click at [174, 105] on li "Fulfillment" at bounding box center [200, 112] width 326 height 19
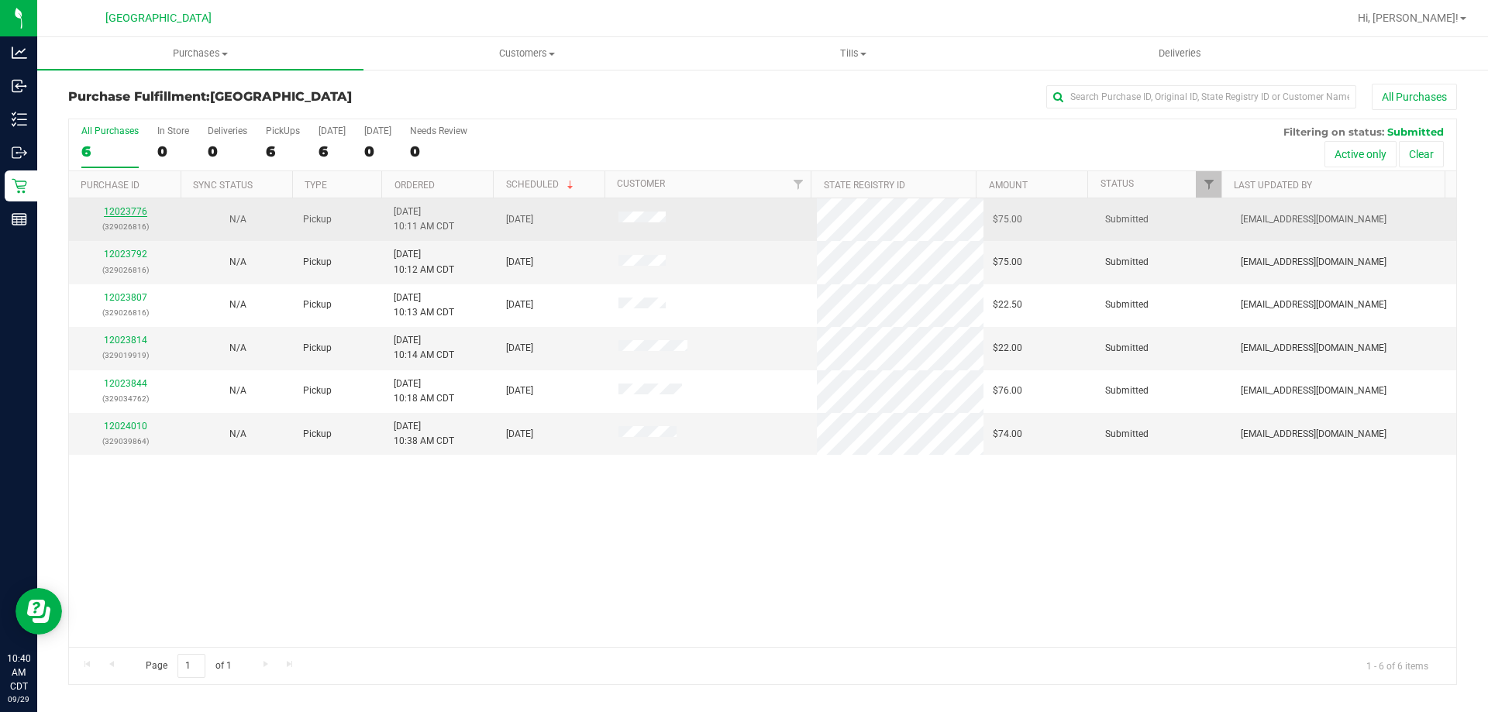
click at [130, 209] on link "12023776" at bounding box center [125, 211] width 43 height 11
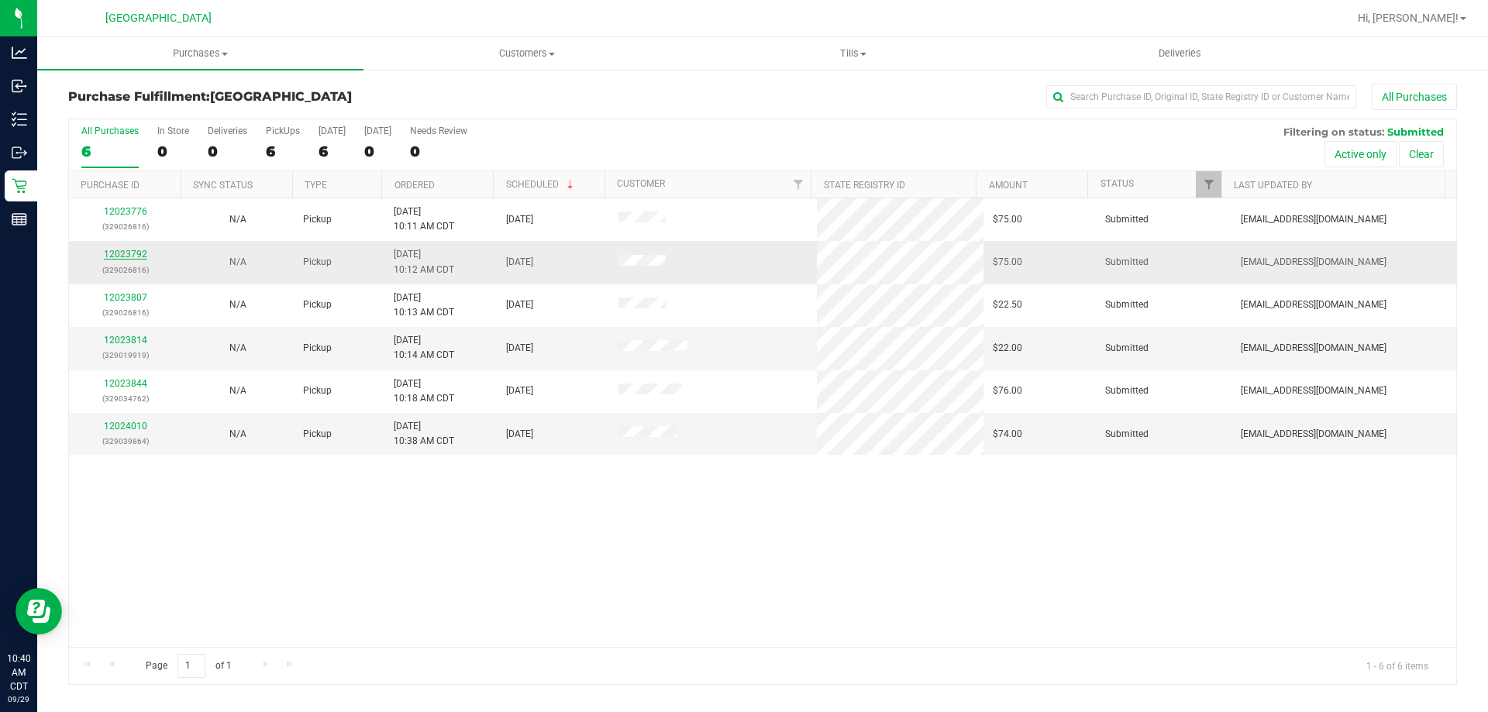
click at [122, 257] on link "12023792" at bounding box center [125, 254] width 43 height 11
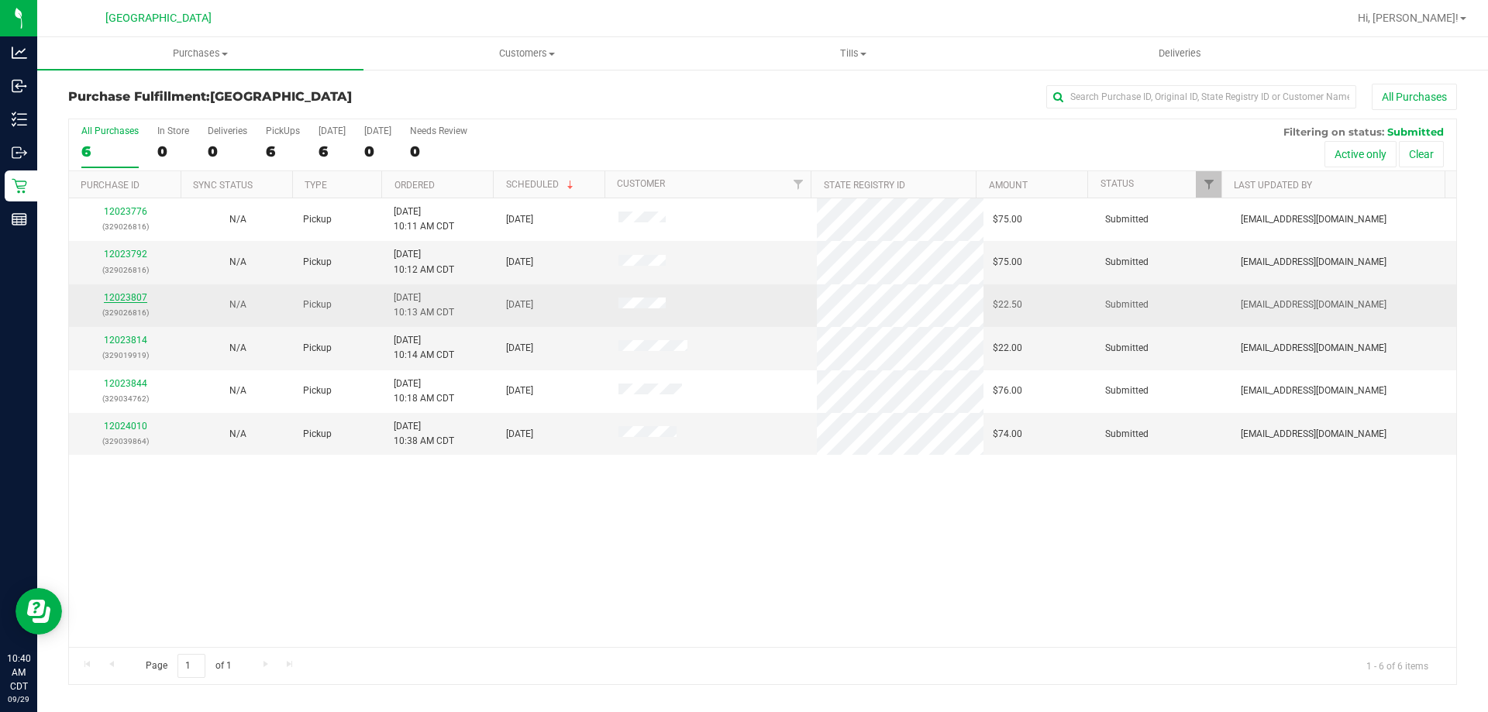
click at [137, 293] on link "12023807" at bounding box center [125, 297] width 43 height 11
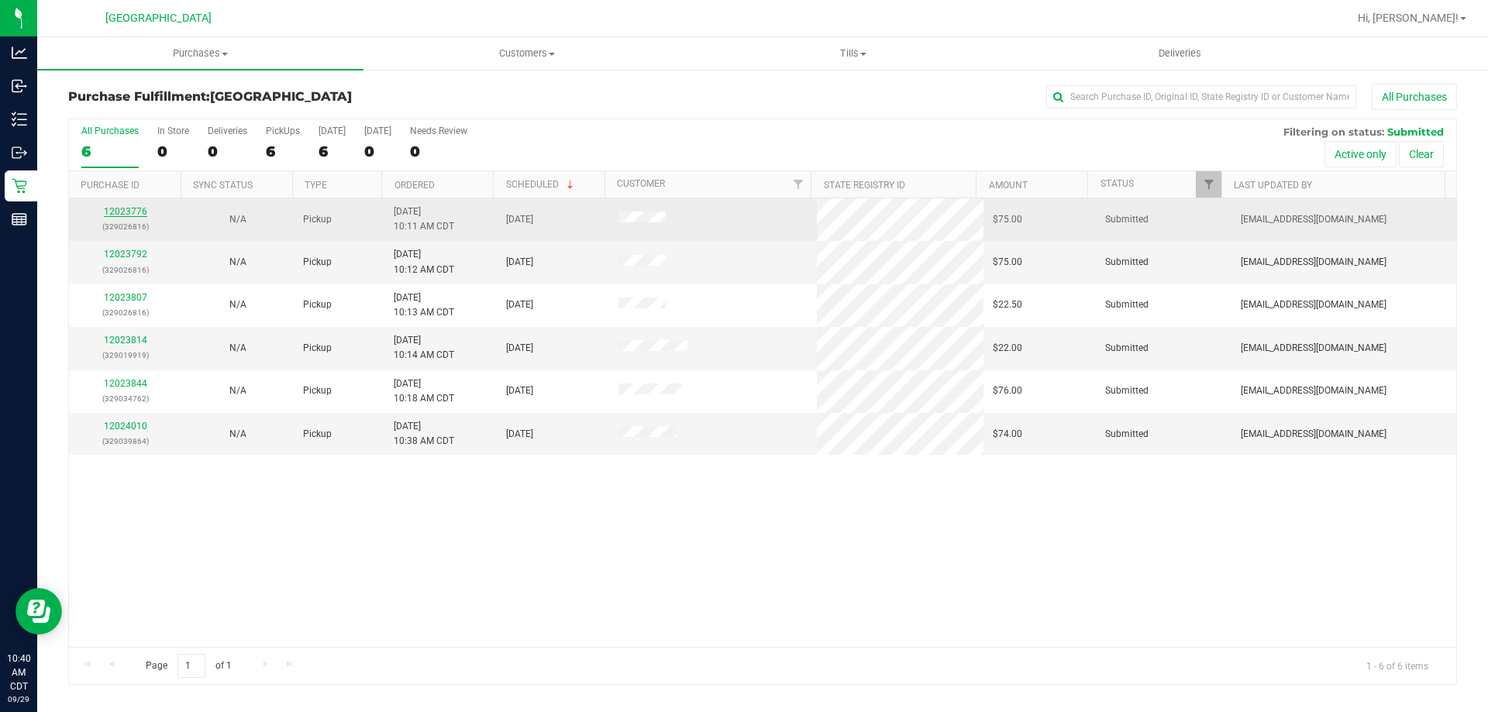
click at [137, 207] on link "12023776" at bounding box center [125, 211] width 43 height 11
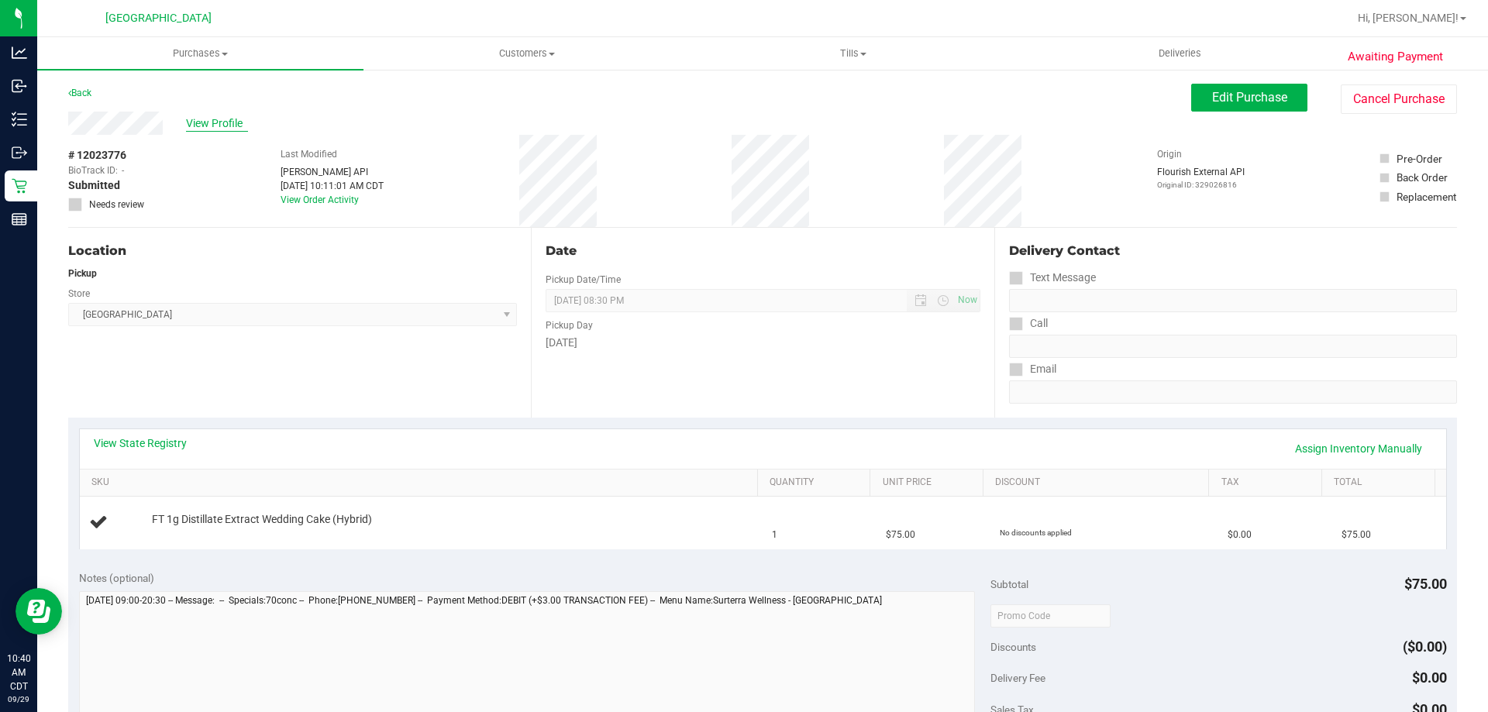
click at [216, 122] on span "View Profile" at bounding box center [217, 124] width 62 height 16
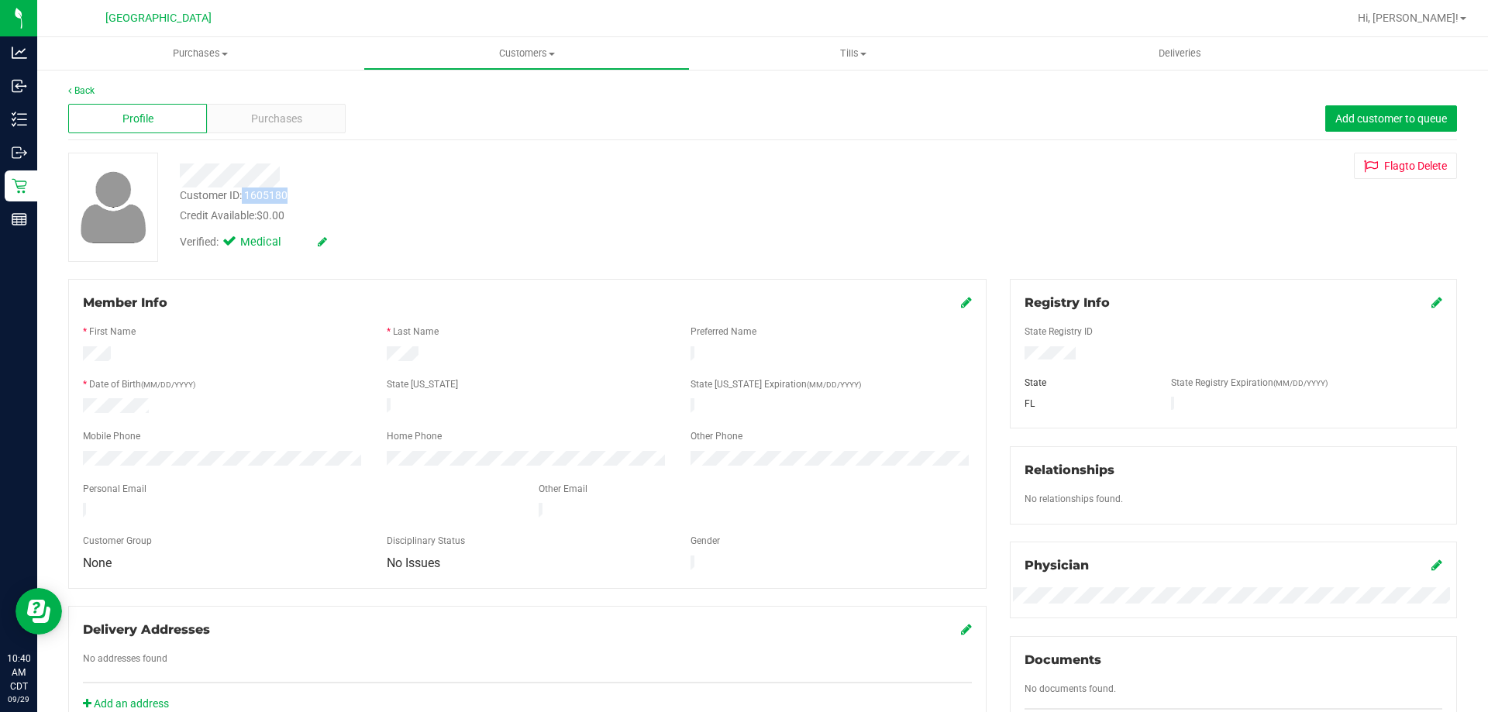
drag, startPoint x: 299, startPoint y: 189, endPoint x: 243, endPoint y: 198, distance: 56.6
click at [243, 198] on div "Customer ID: 1605180 Credit Available: $0.00" at bounding box center [521, 206] width 706 height 36
copy div "1605180"
click at [183, 50] on span "Purchases" at bounding box center [200, 54] width 326 height 14
click at [178, 105] on li "Fulfillment" at bounding box center [200, 112] width 326 height 19
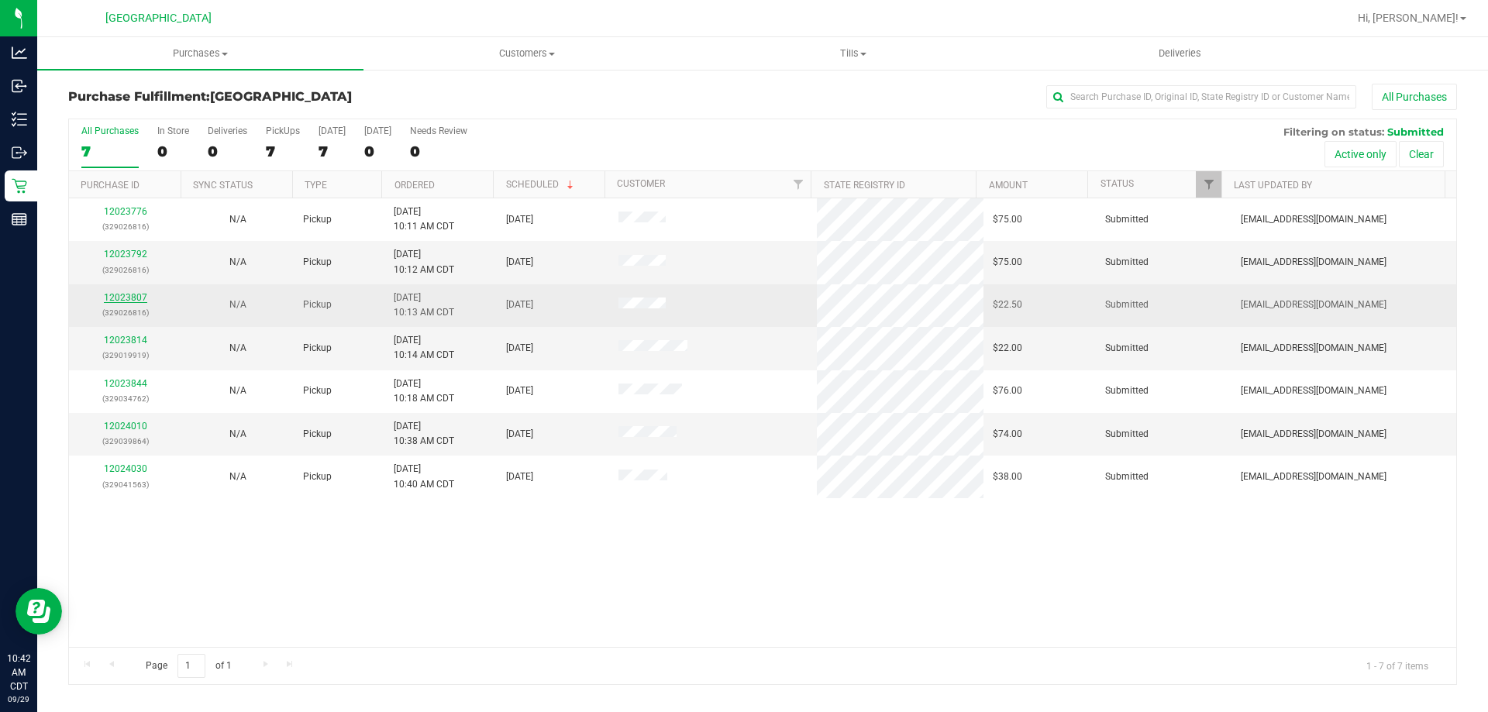
click at [122, 299] on link "12023807" at bounding box center [125, 297] width 43 height 11
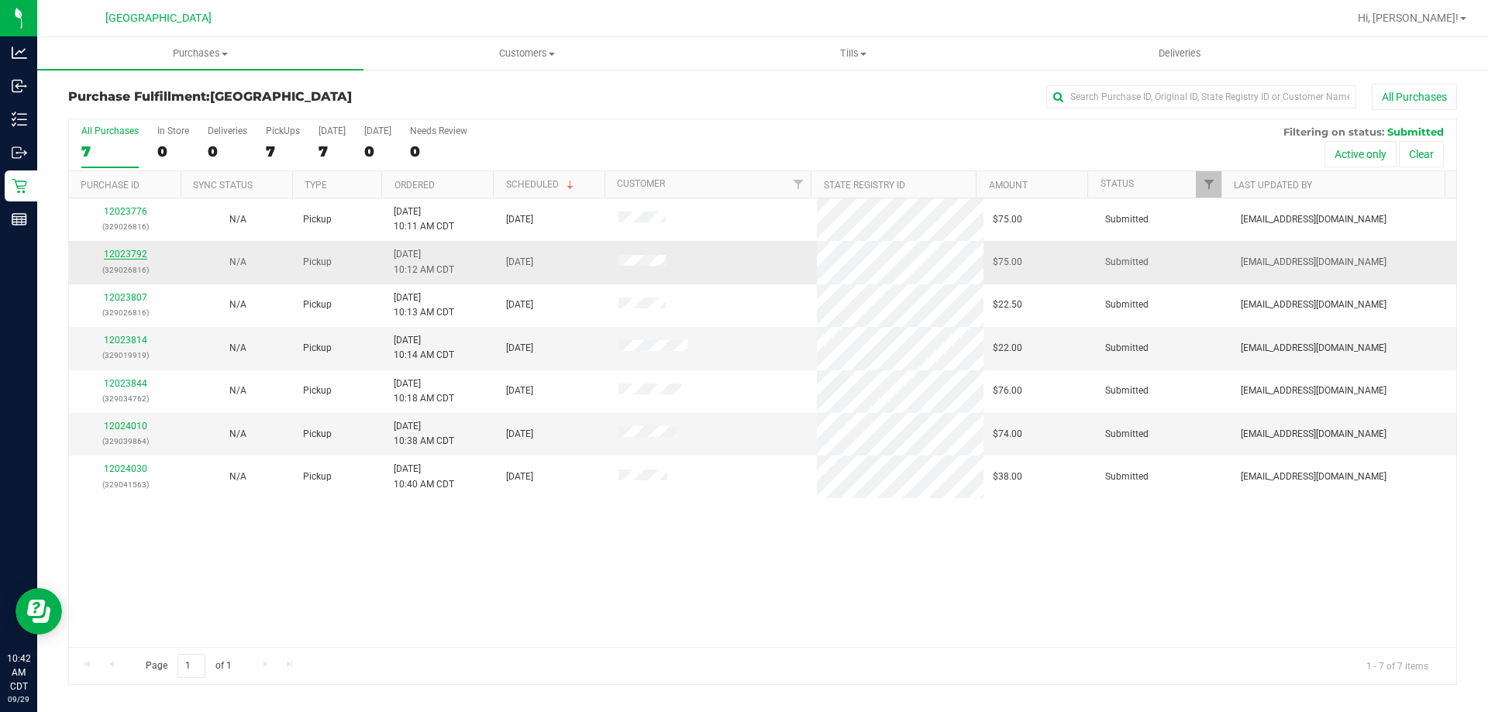
click at [129, 249] on link "12023792" at bounding box center [125, 254] width 43 height 11
click at [184, 48] on span "Purchases" at bounding box center [200, 54] width 326 height 14
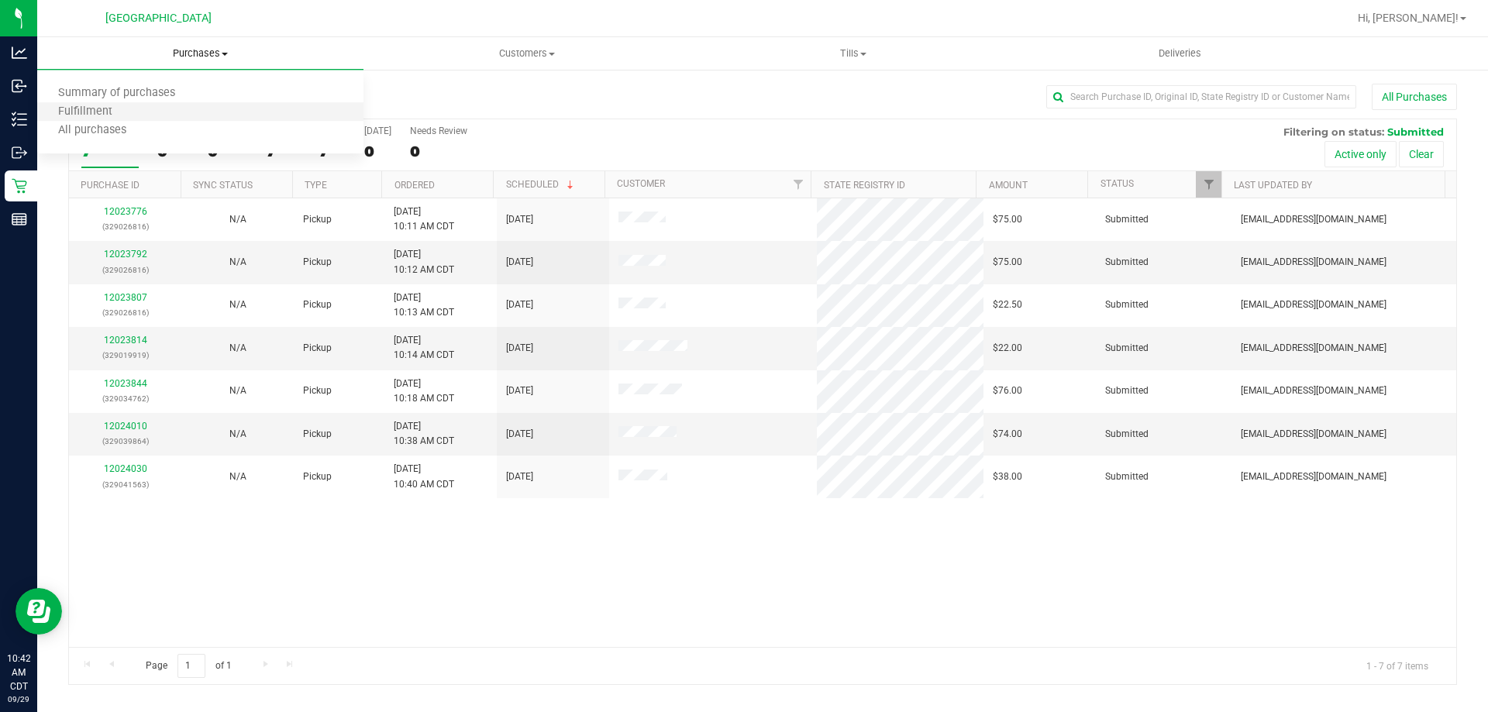
click at [186, 109] on li "Fulfillment" at bounding box center [200, 112] width 326 height 19
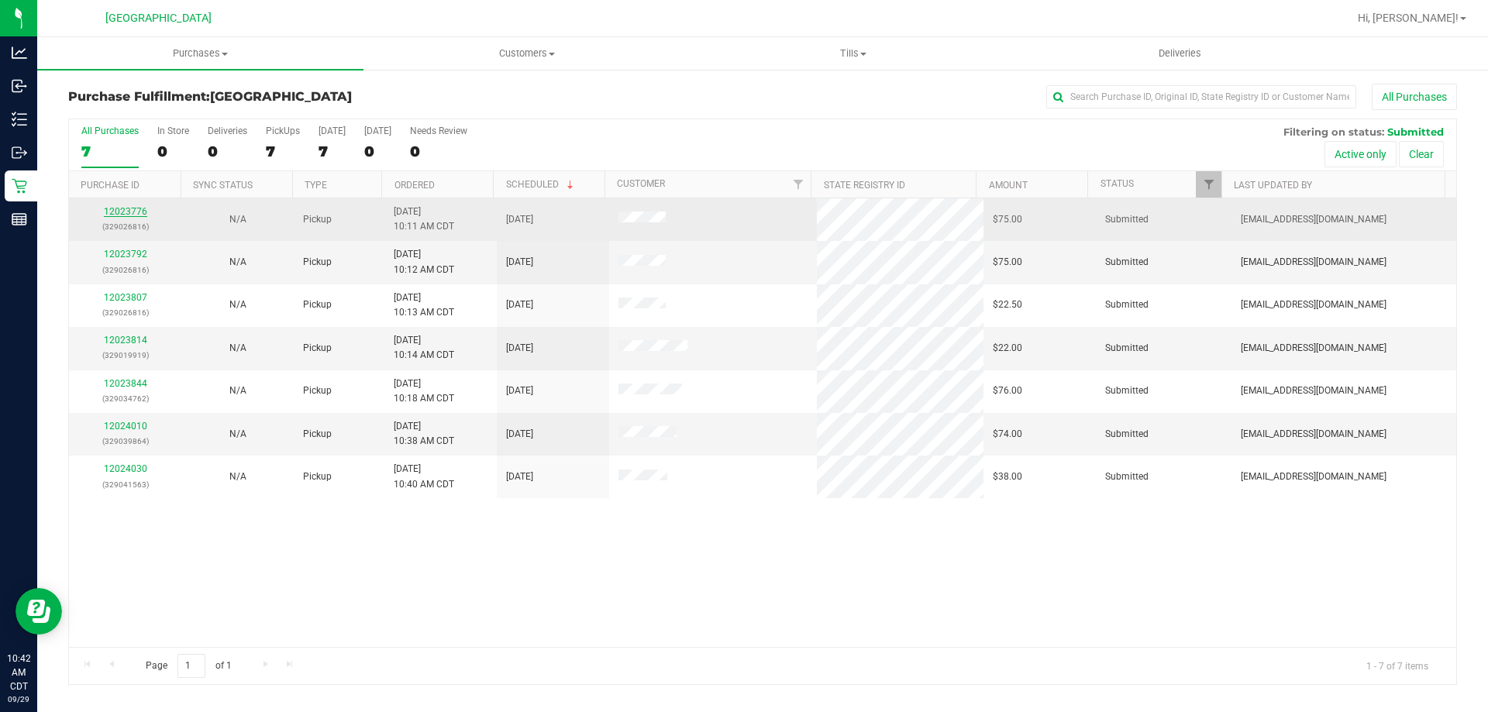
click at [128, 212] on link "12023776" at bounding box center [125, 211] width 43 height 11
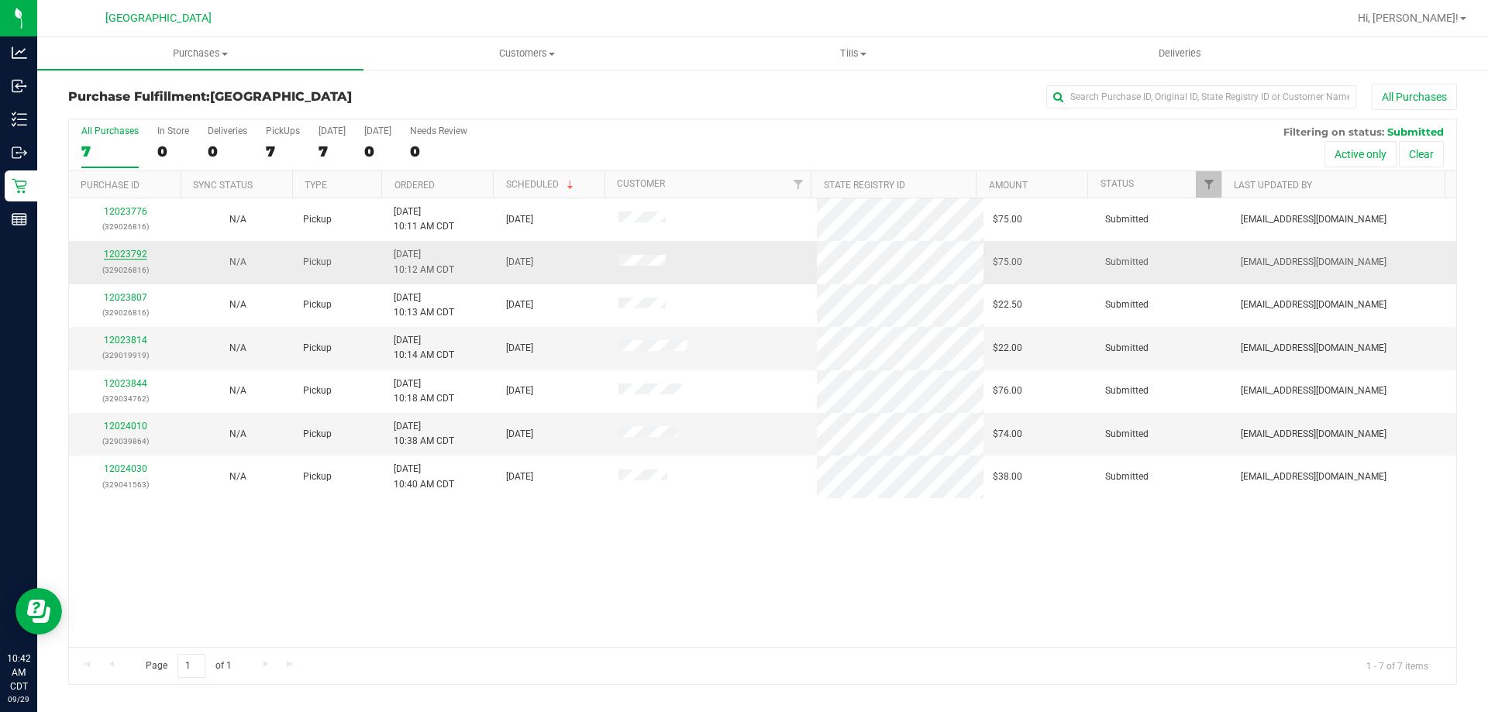
click at [125, 249] on link "12023792" at bounding box center [125, 254] width 43 height 11
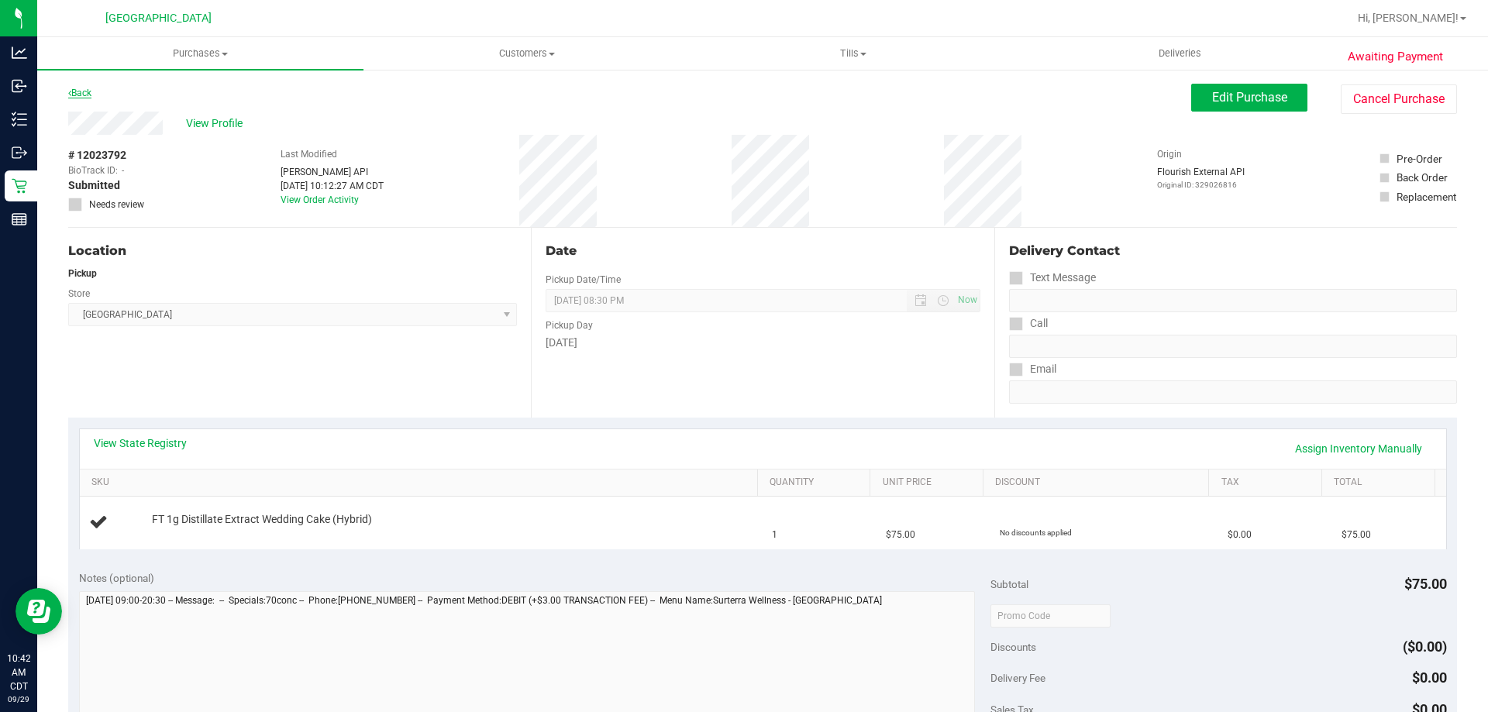
click at [86, 91] on link "Back" at bounding box center [79, 93] width 23 height 11
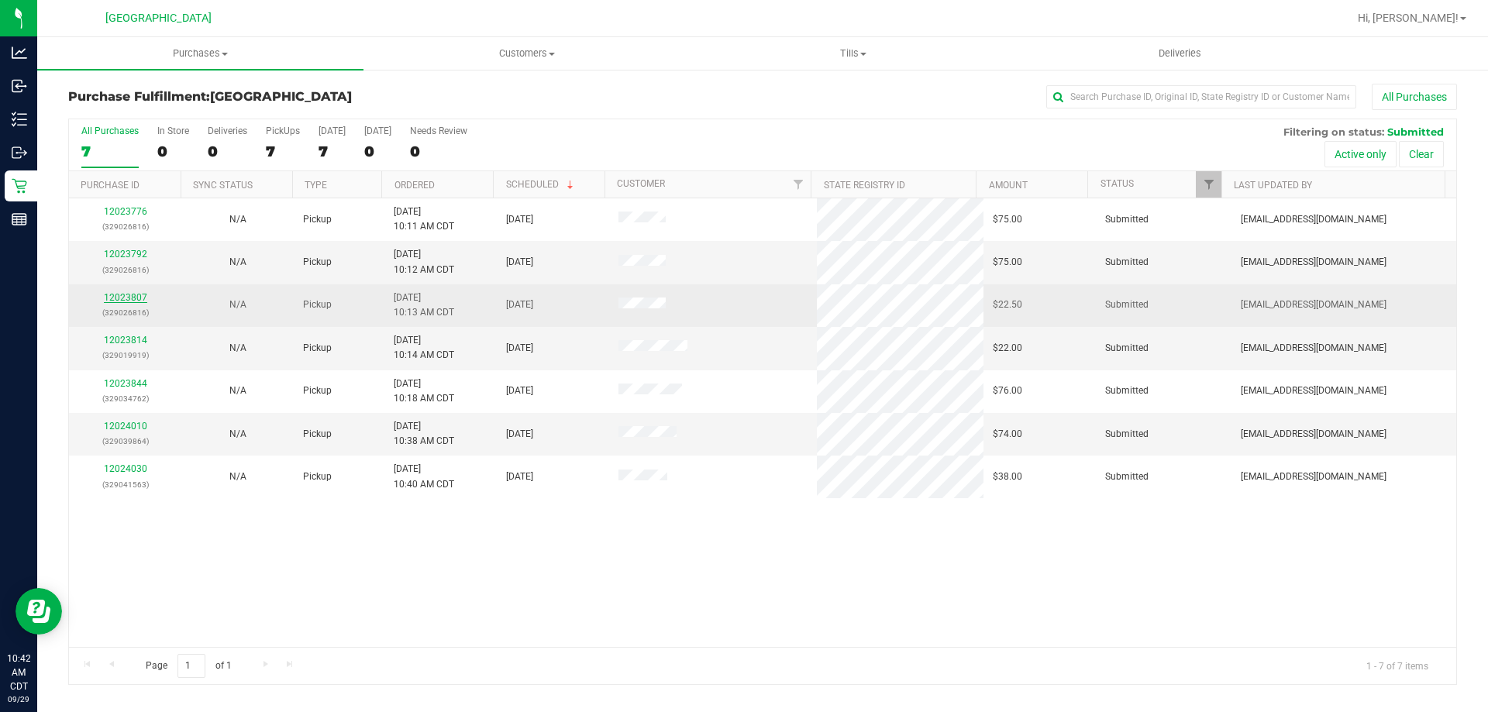
click at [136, 298] on link "12023807" at bounding box center [125, 297] width 43 height 11
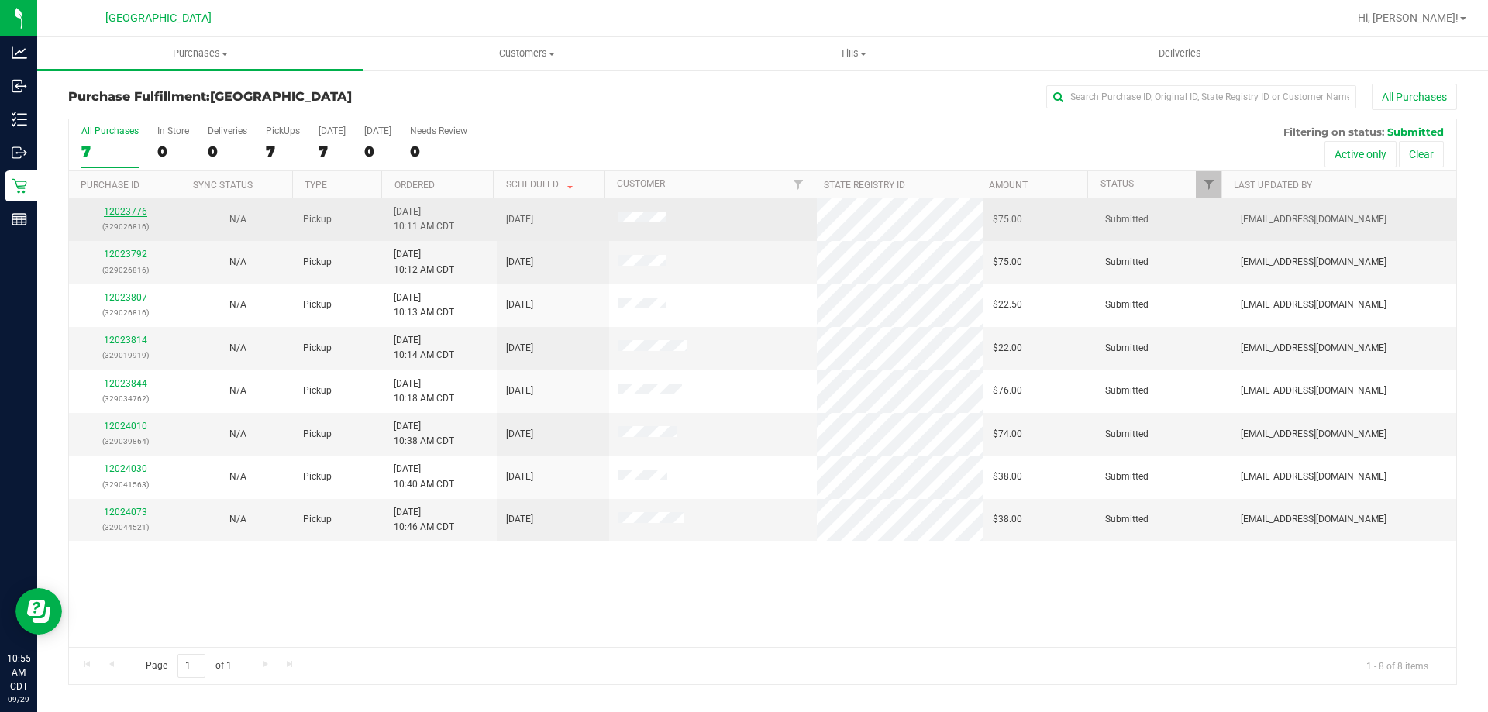
click at [133, 214] on link "12023776" at bounding box center [125, 211] width 43 height 11
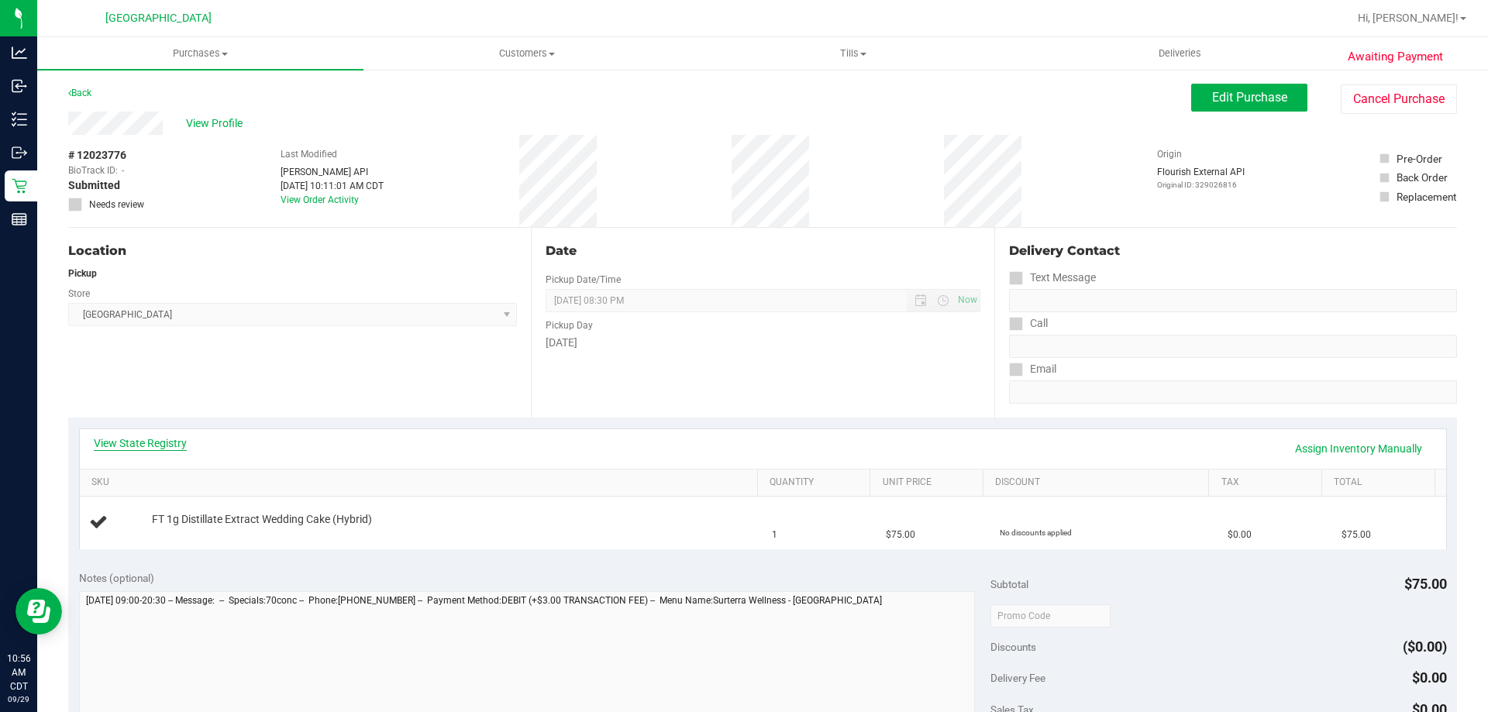
click at [167, 447] on link "View State Registry" at bounding box center [140, 444] width 93 height 16
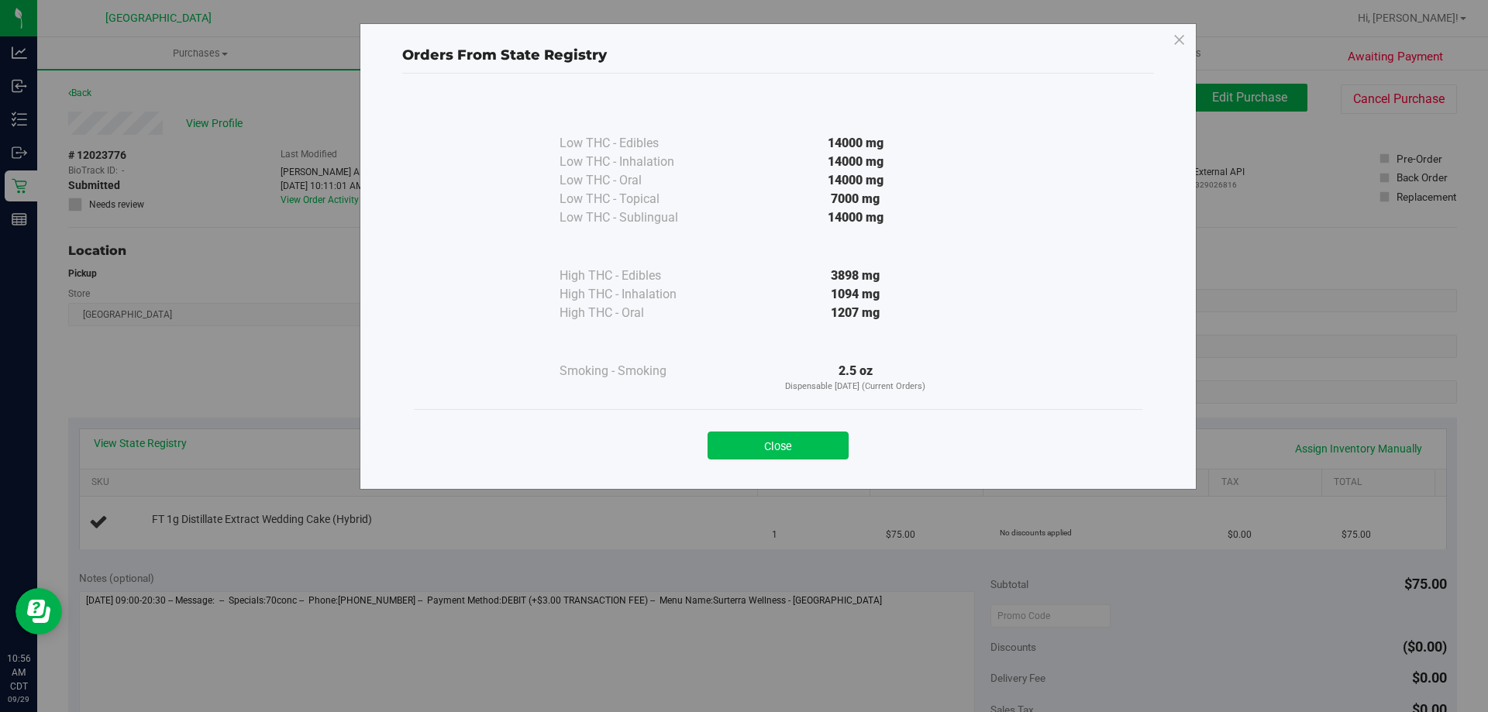
click at [767, 451] on button "Close" at bounding box center [778, 446] width 141 height 28
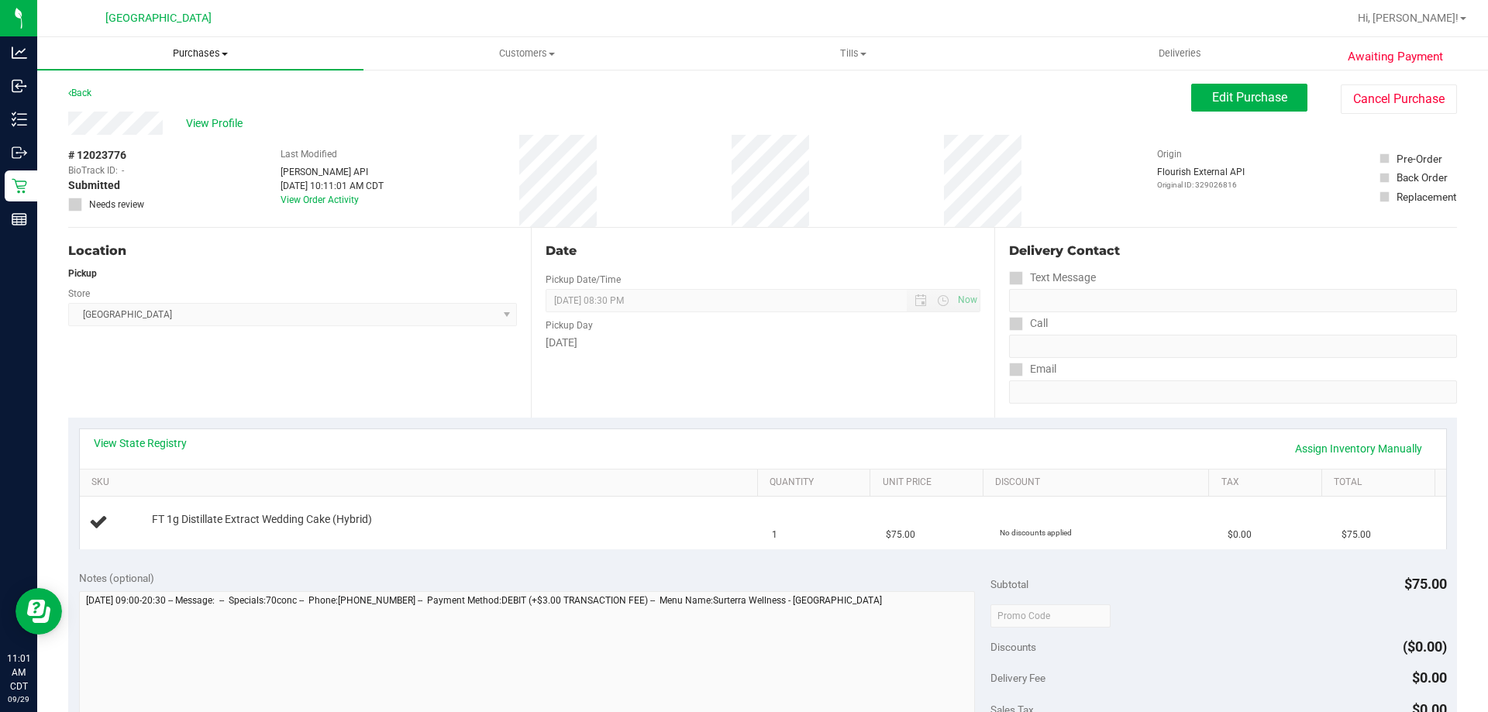
click at [188, 52] on span "Purchases" at bounding box center [200, 54] width 326 height 14
click at [126, 115] on span "Fulfillment" at bounding box center [85, 111] width 96 height 13
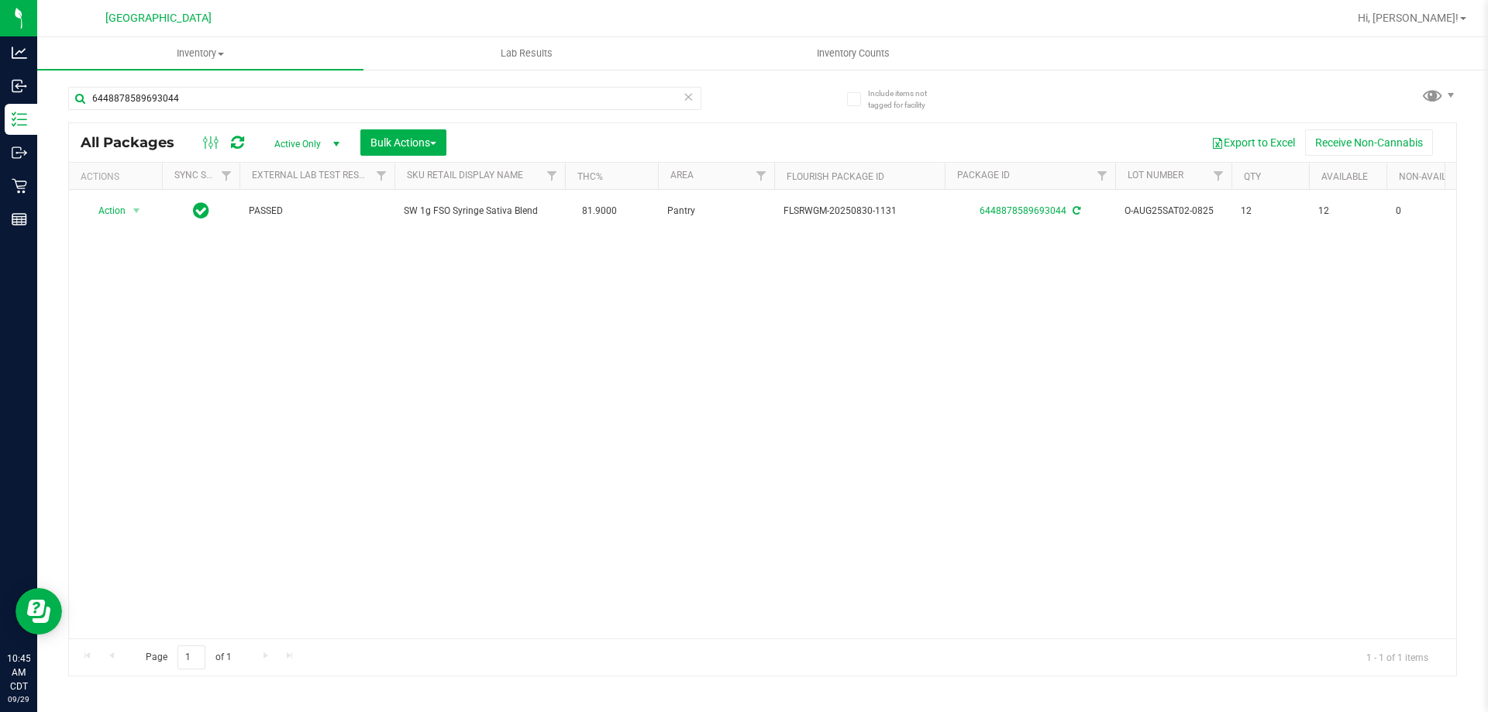
click at [690, 98] on icon at bounding box center [688, 96] width 11 height 19
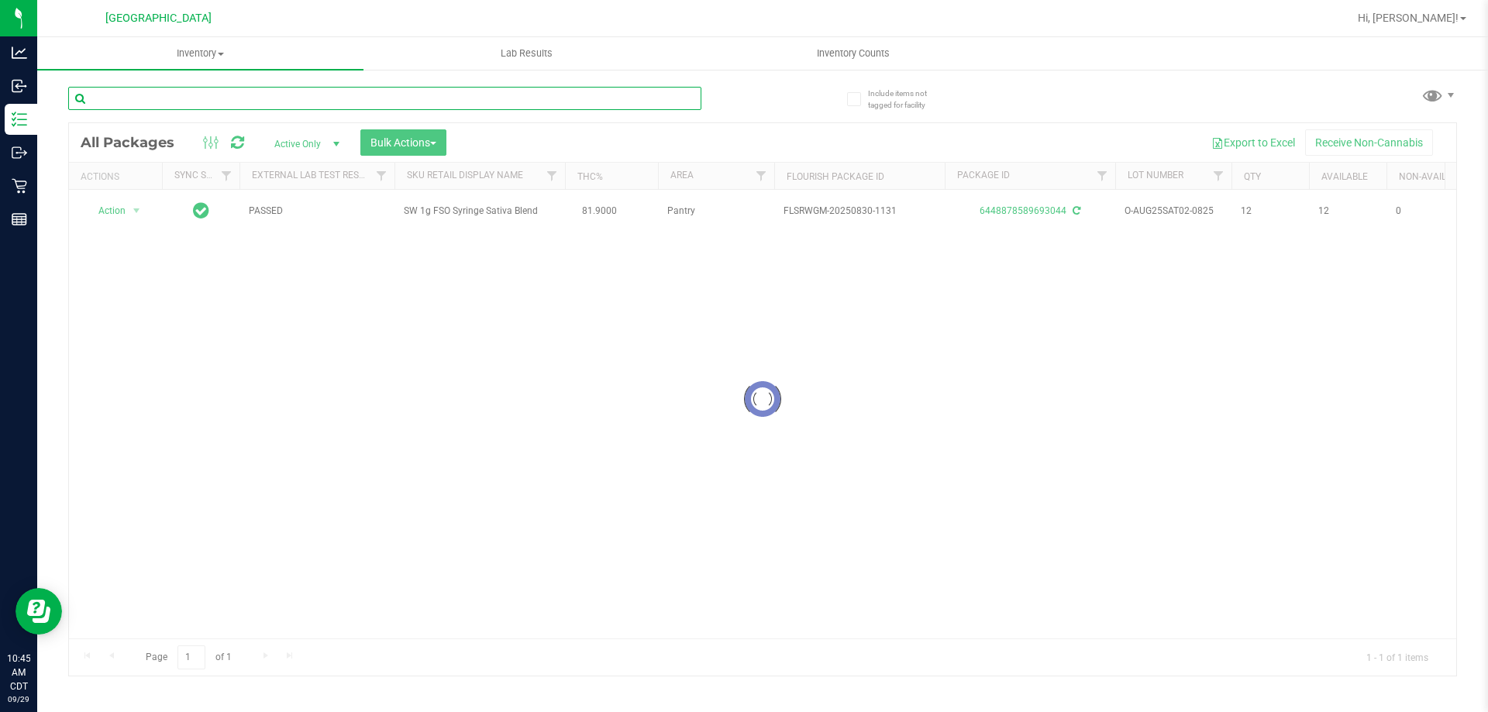
click at [678, 99] on input "text" at bounding box center [384, 98] width 633 height 23
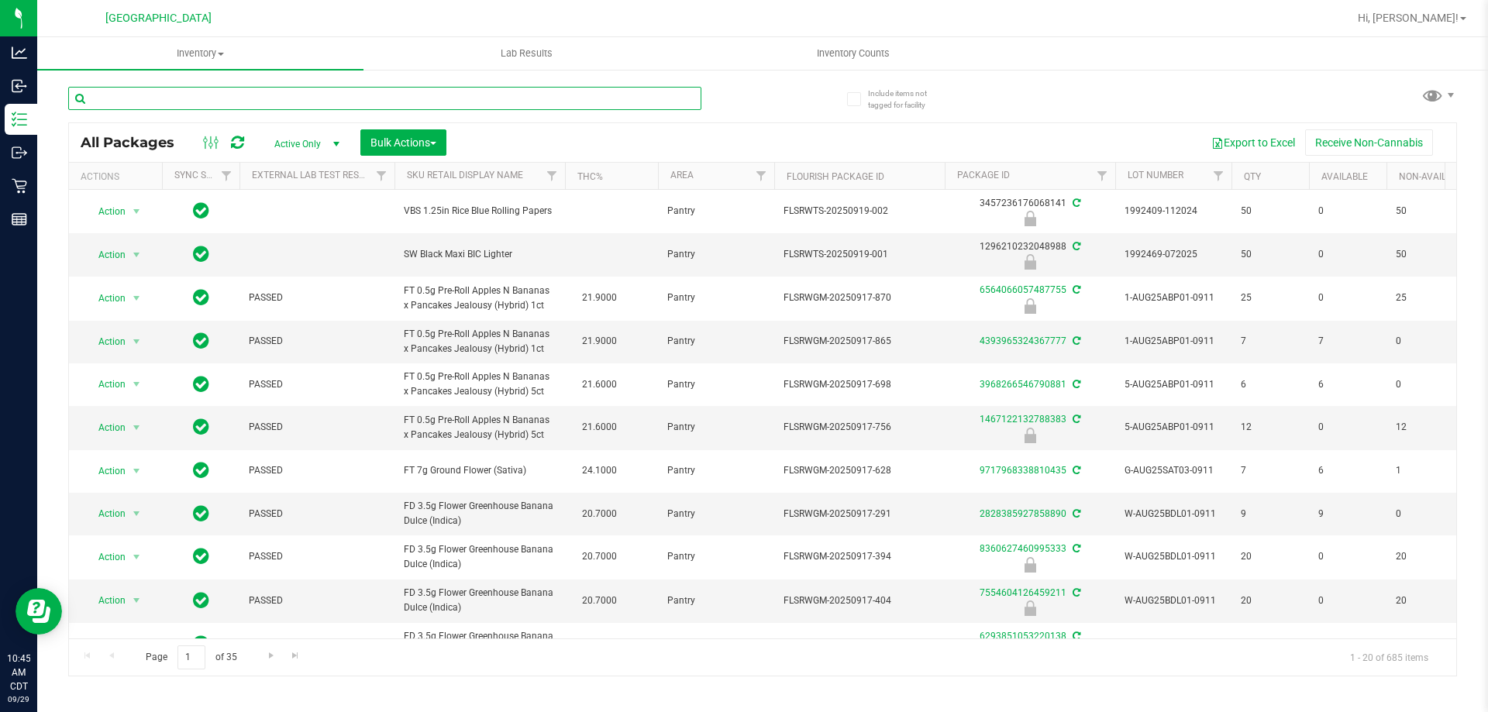
click at [678, 99] on input "text" at bounding box center [384, 98] width 633 height 23
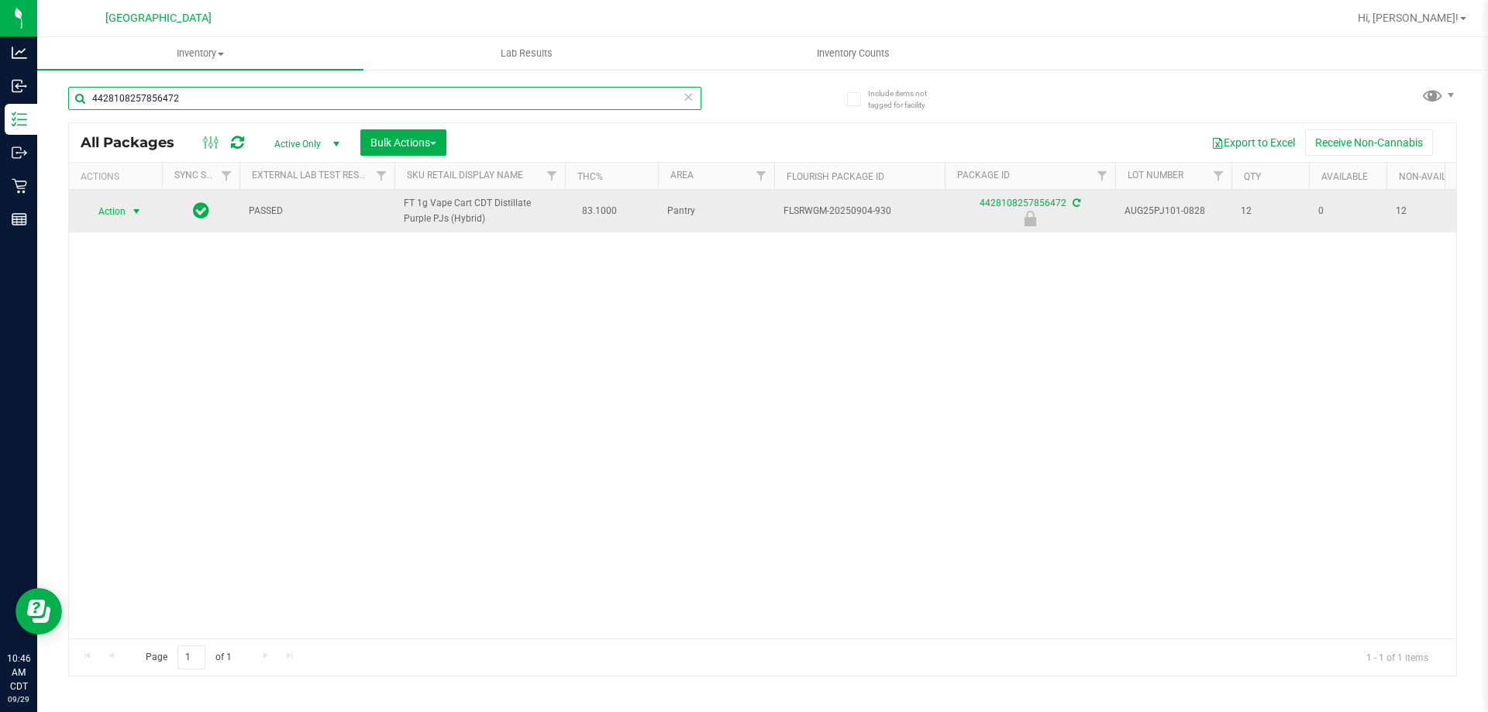
type input "4428108257856472"
click at [116, 201] on span "Action" at bounding box center [105, 212] width 42 height 22
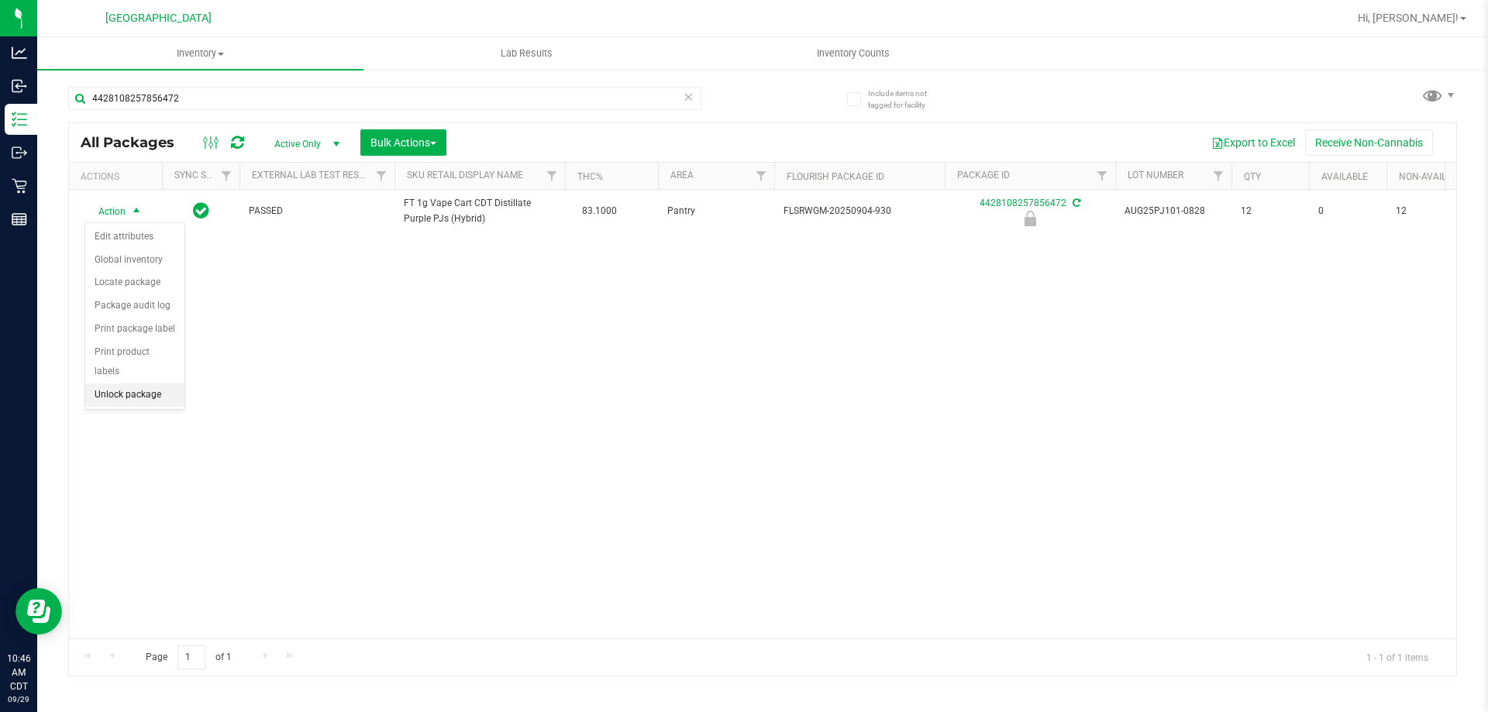
click at [140, 384] on li "Unlock package" at bounding box center [134, 395] width 99 height 23
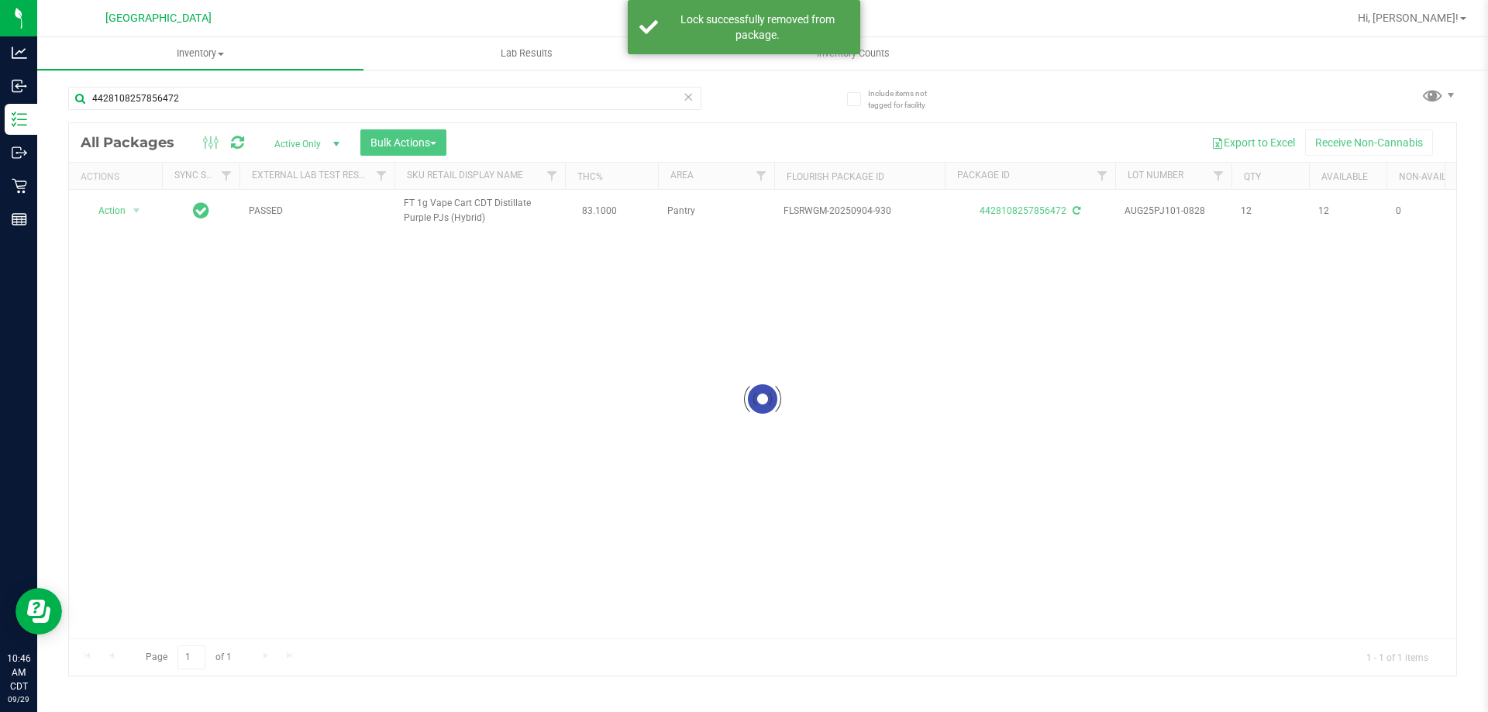
click at [119, 212] on div at bounding box center [763, 399] width 1388 height 553
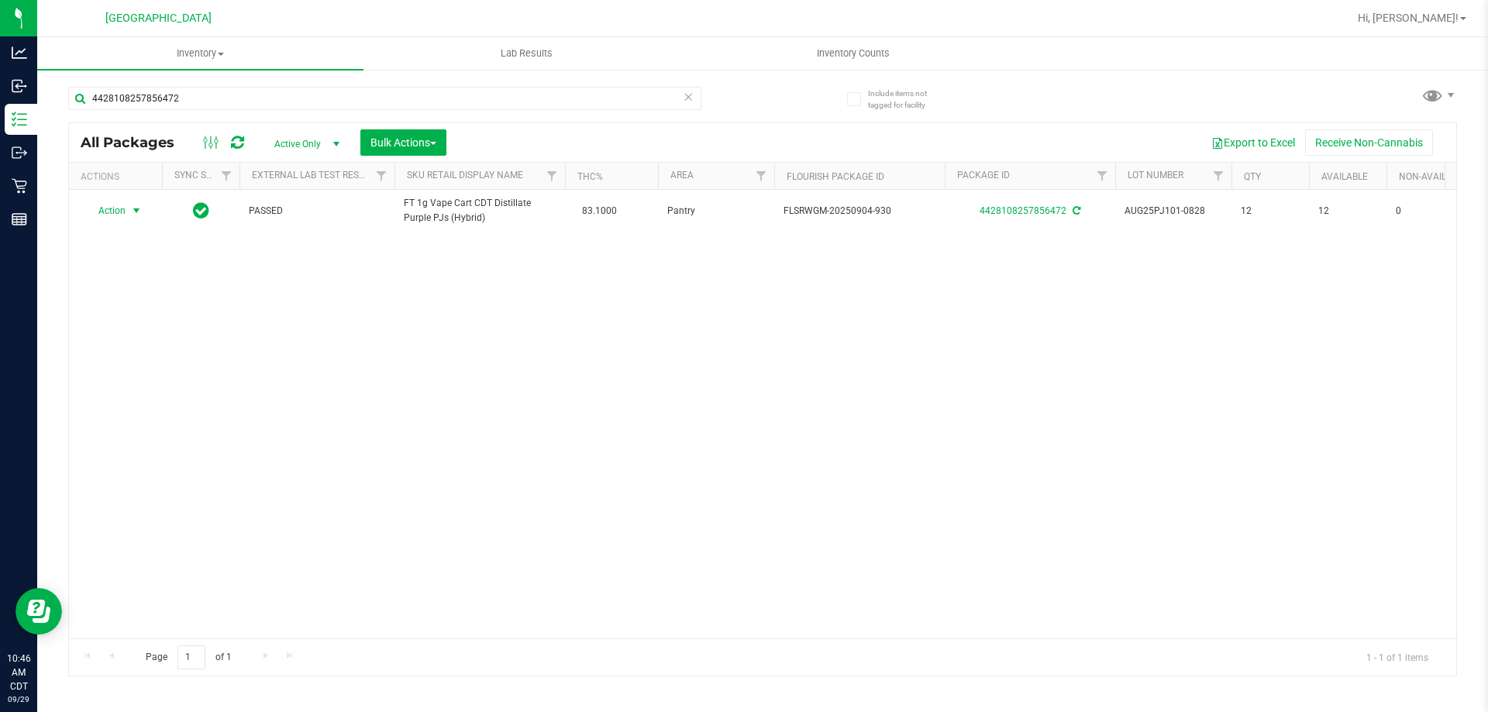
click at [119, 212] on span "Action" at bounding box center [105, 211] width 42 height 22
click at [164, 391] on li "Print package label" at bounding box center [145, 398] width 120 height 23
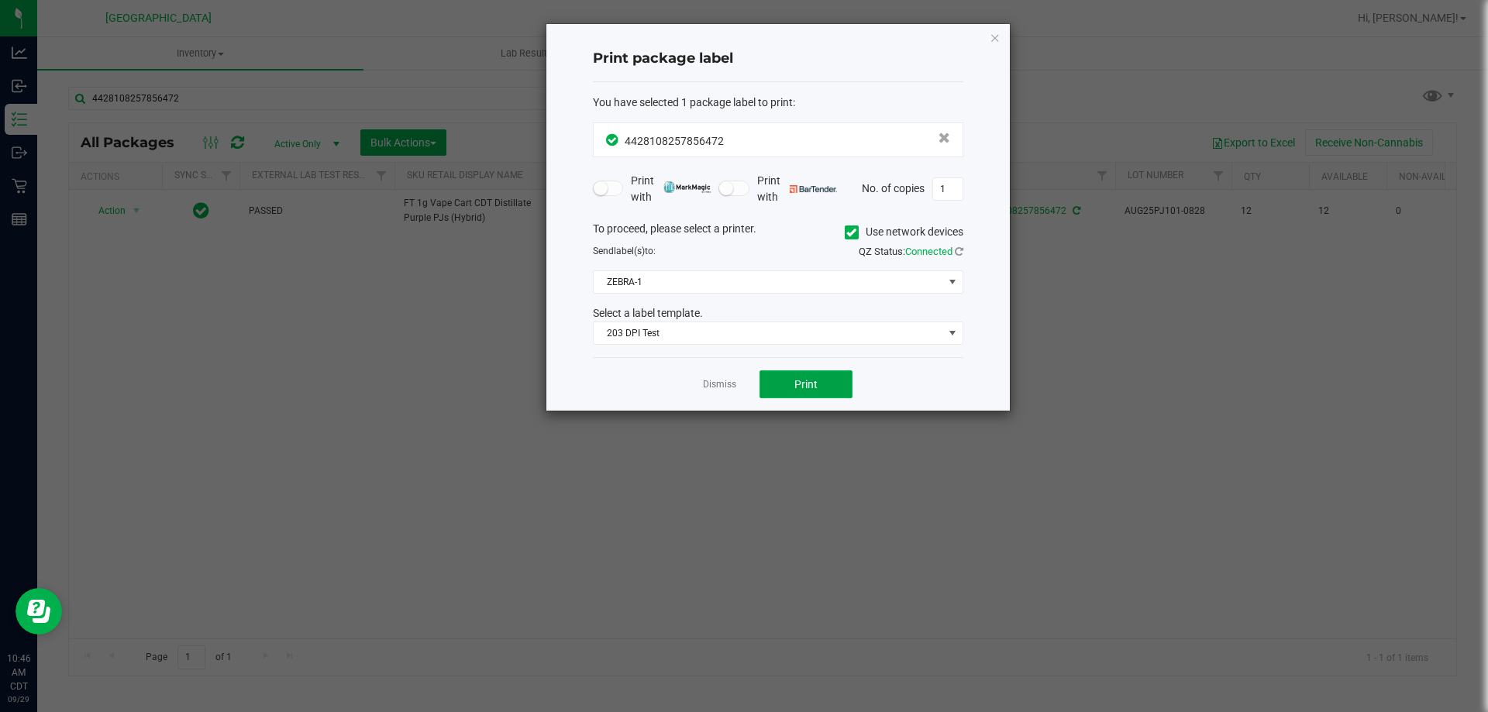
click at [760, 374] on button "Print" at bounding box center [806, 385] width 93 height 28
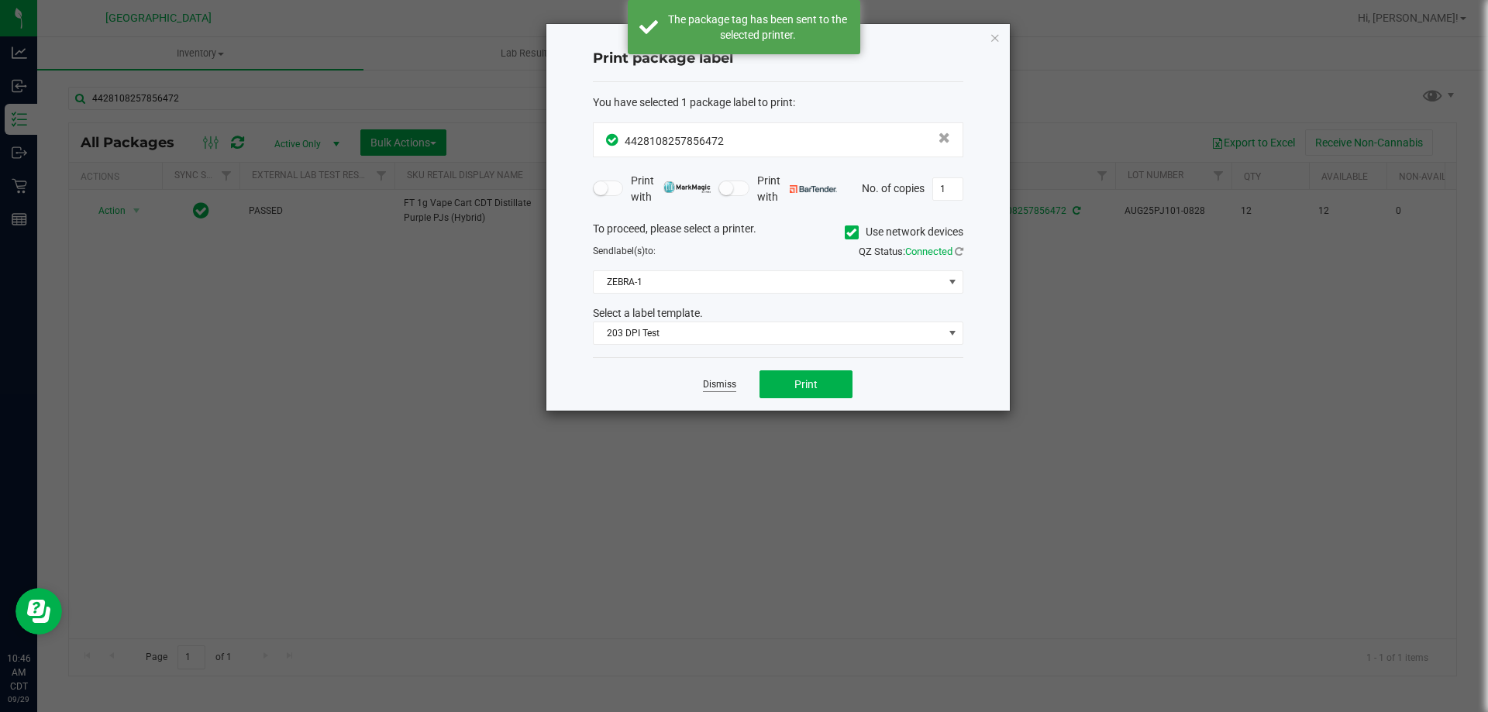
click at [719, 387] on link "Dismiss" at bounding box center [719, 384] width 33 height 13
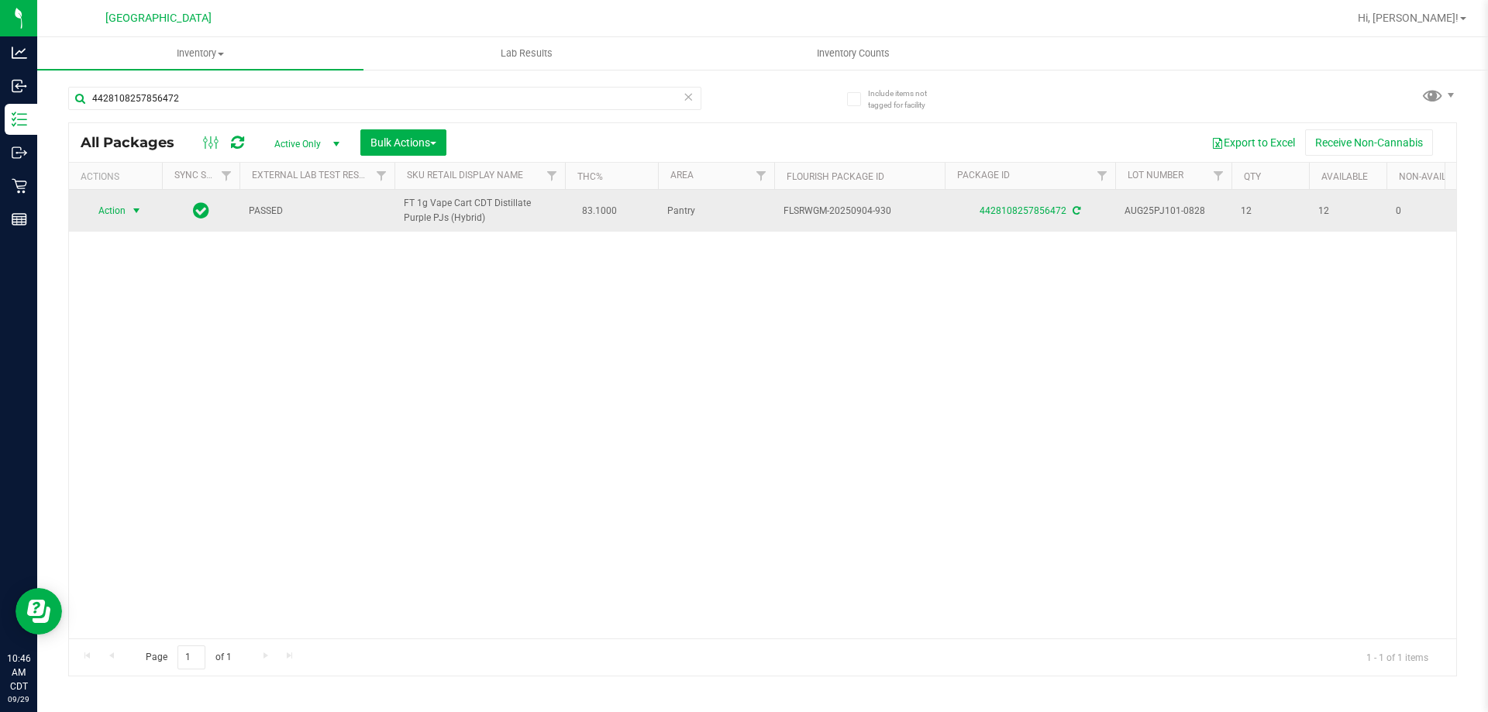
click at [105, 216] on span "Action" at bounding box center [105, 211] width 42 height 22
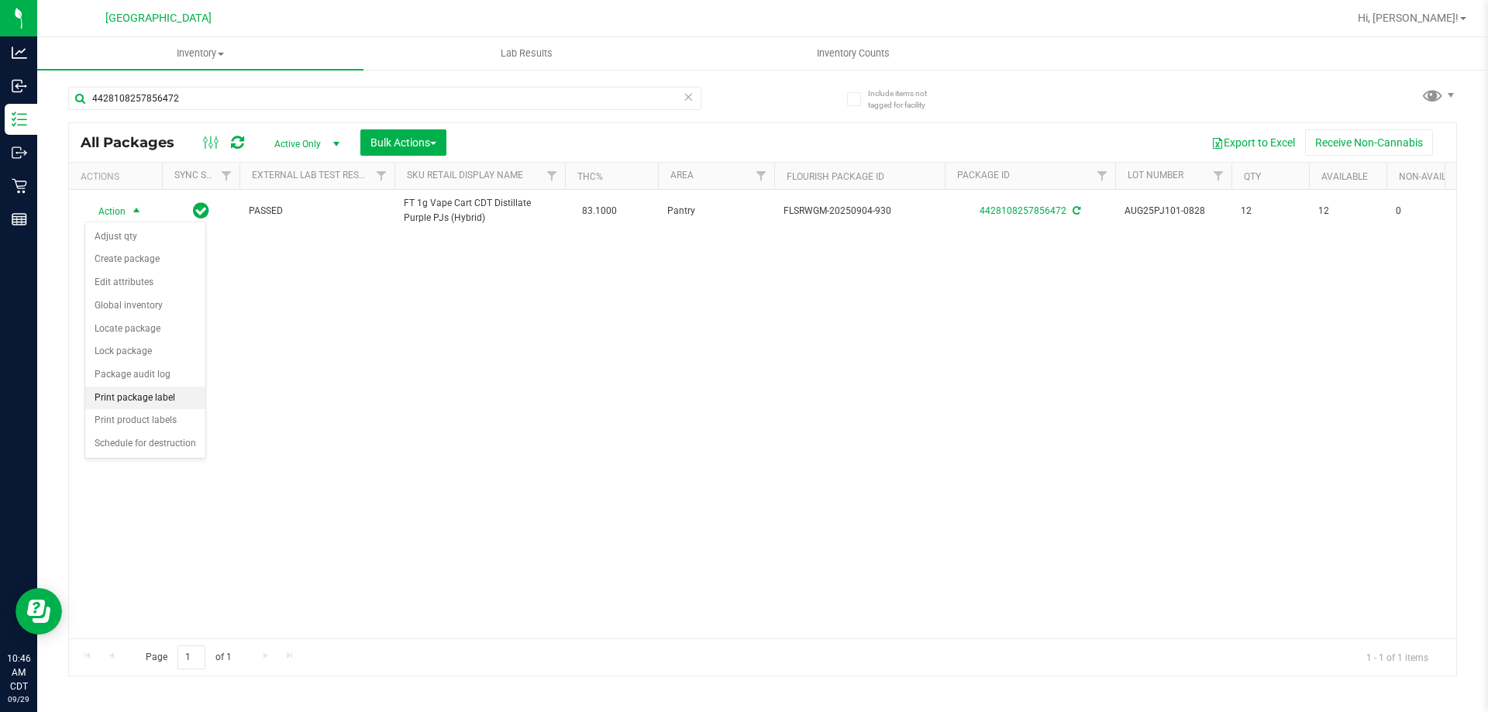
drag, startPoint x: 160, startPoint y: 398, endPoint x: 169, endPoint y: 393, distance: 10.4
click at [162, 398] on li "Print package label" at bounding box center [145, 398] width 120 height 23
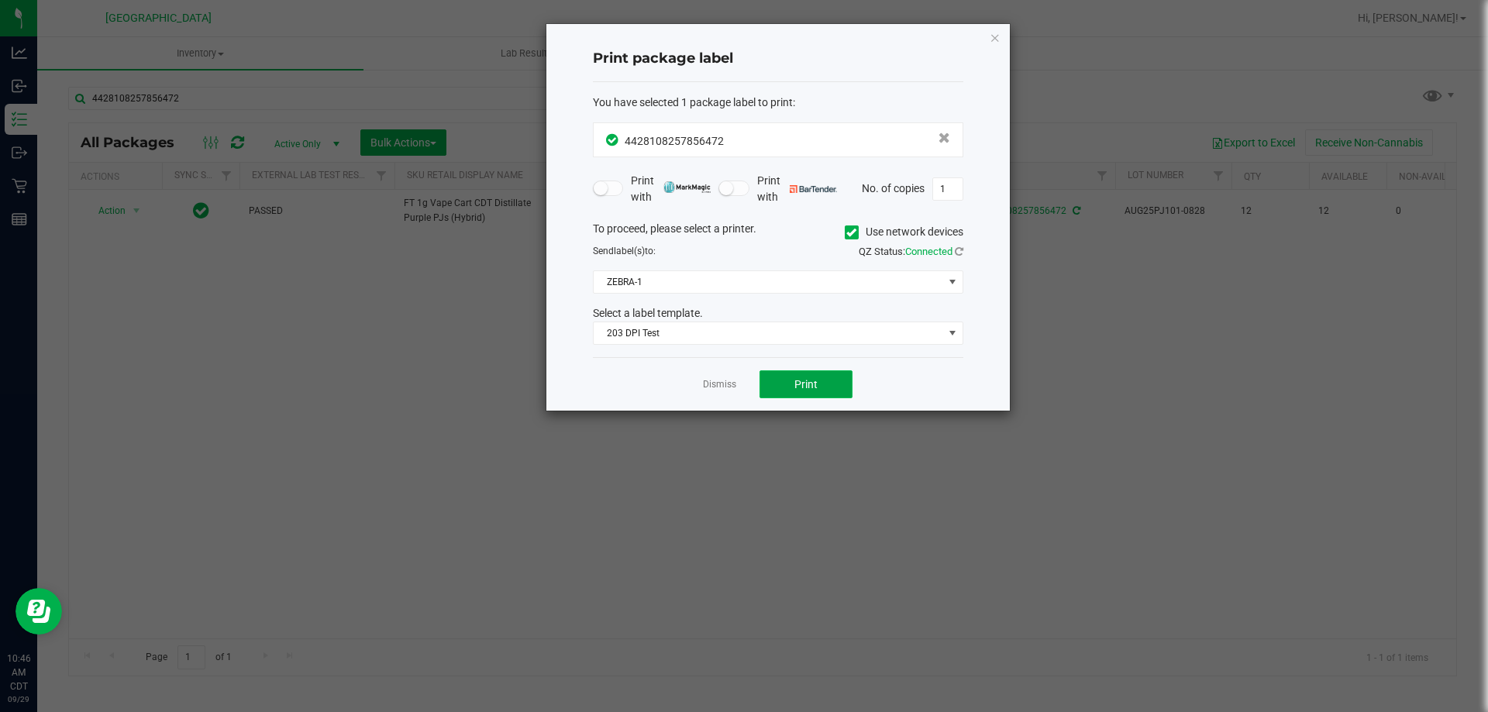
click at [785, 388] on button "Print" at bounding box center [806, 385] width 93 height 28
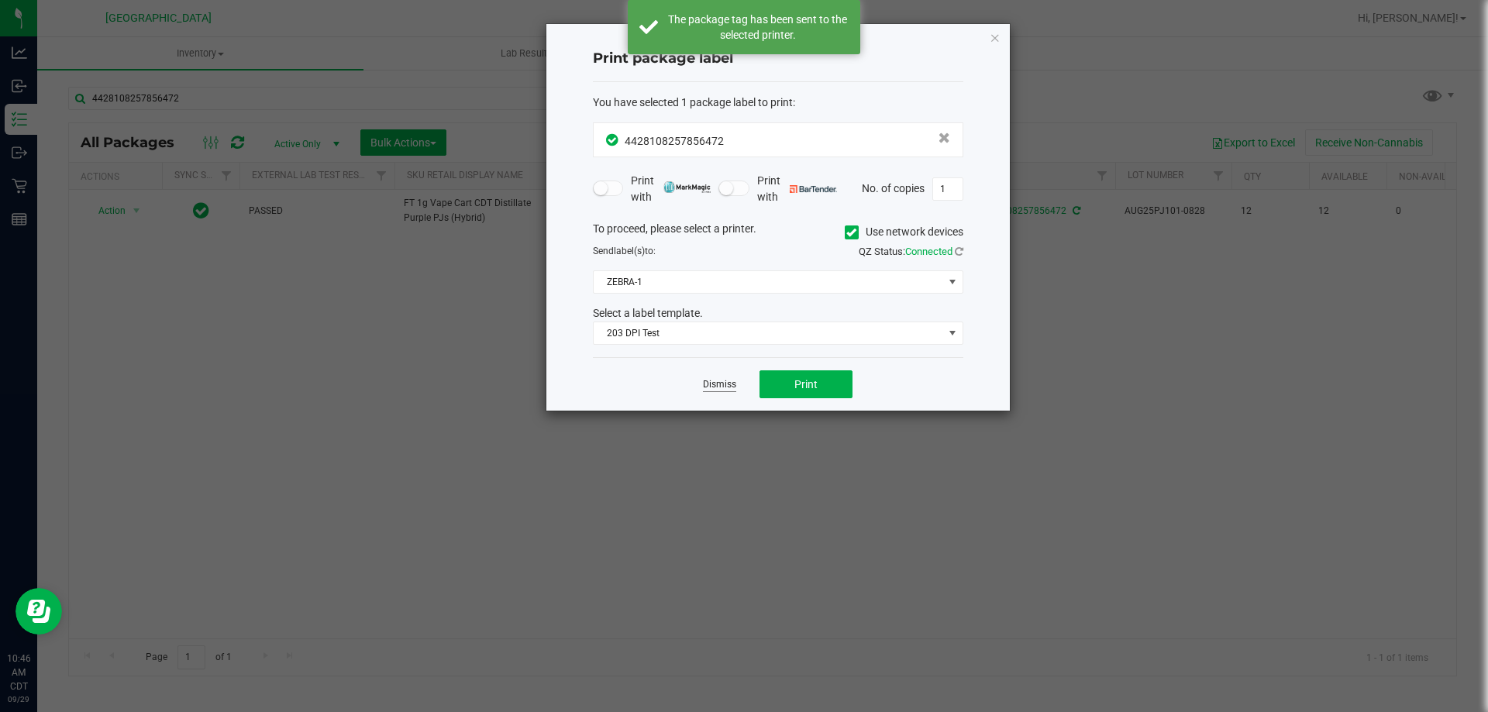
click at [731, 381] on link "Dismiss" at bounding box center [719, 384] width 33 height 13
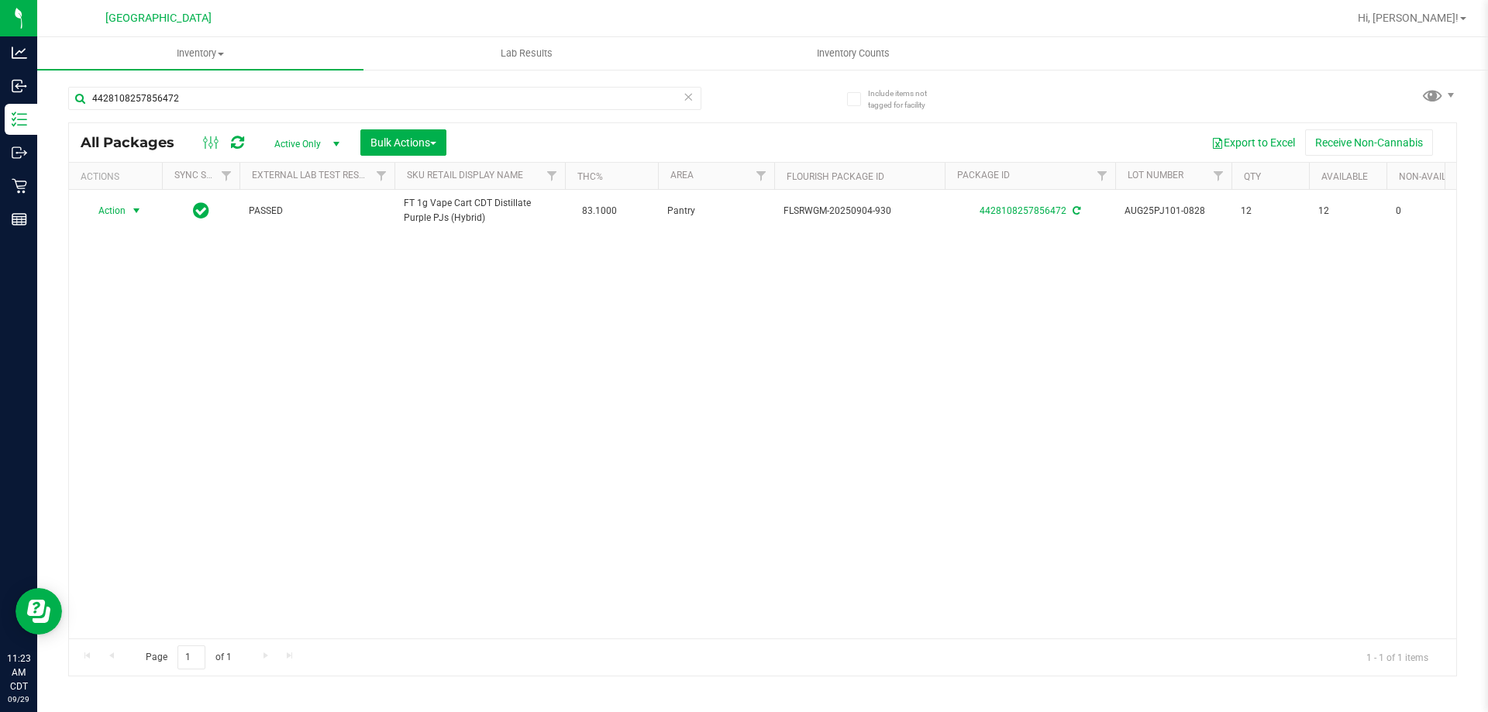
click at [686, 102] on icon at bounding box center [688, 96] width 11 height 19
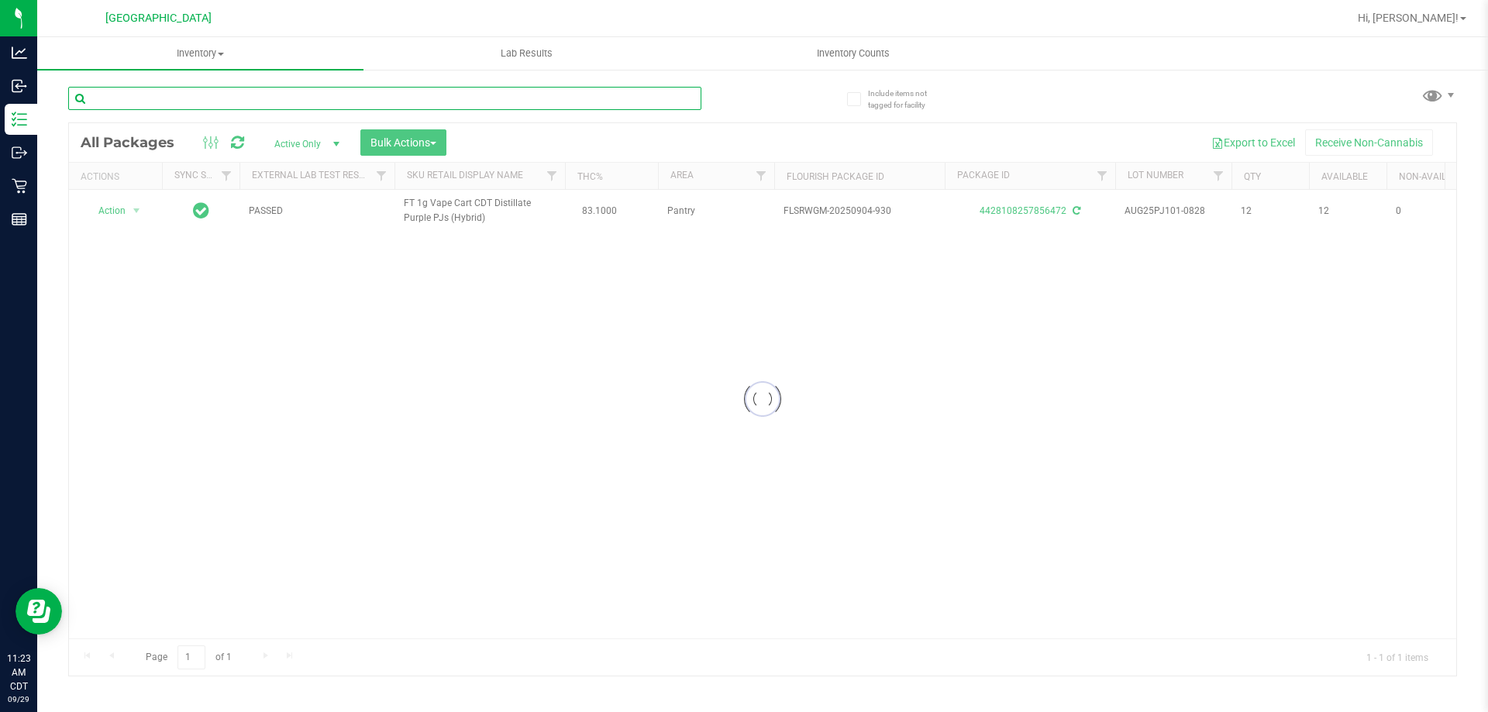
click at [669, 103] on input "text" at bounding box center [384, 98] width 633 height 23
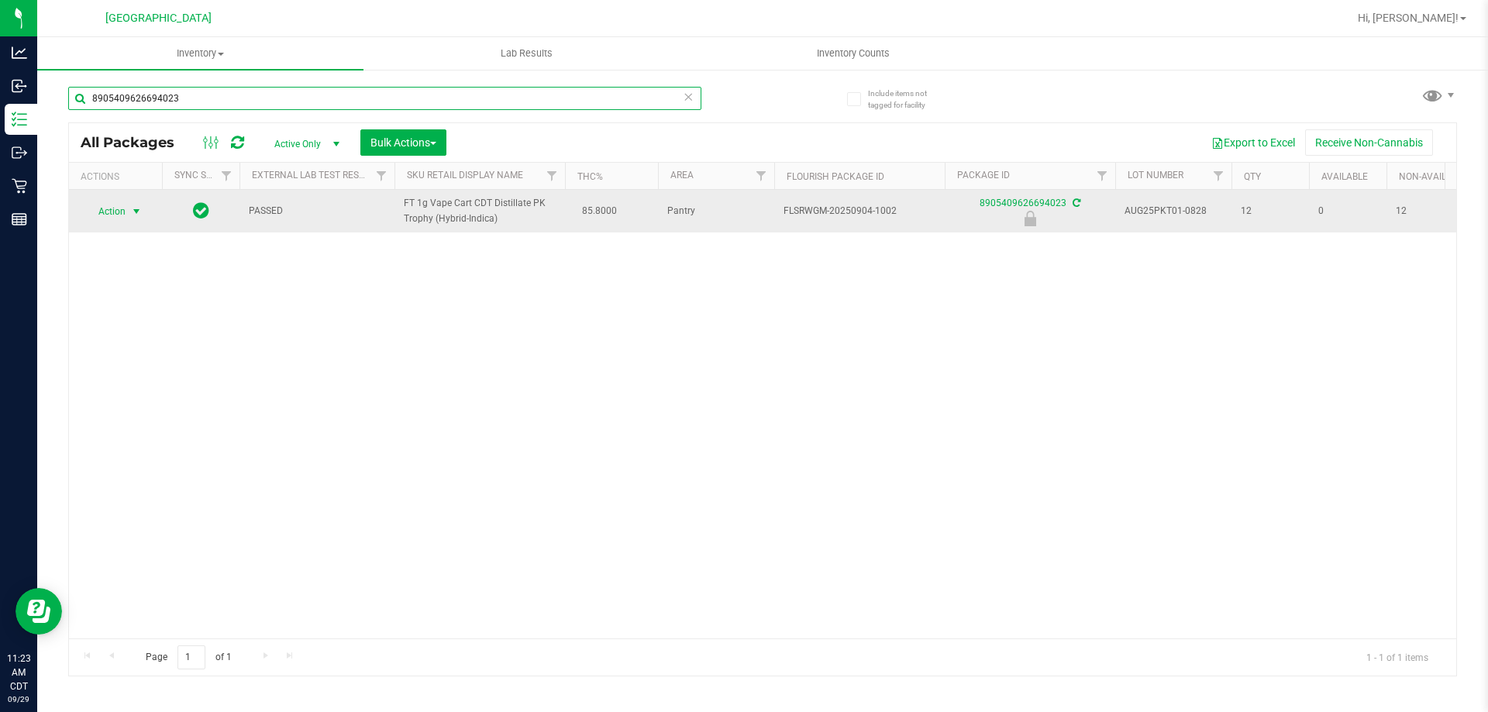
type input "8905409626694023"
click at [93, 211] on span "Action" at bounding box center [105, 212] width 42 height 22
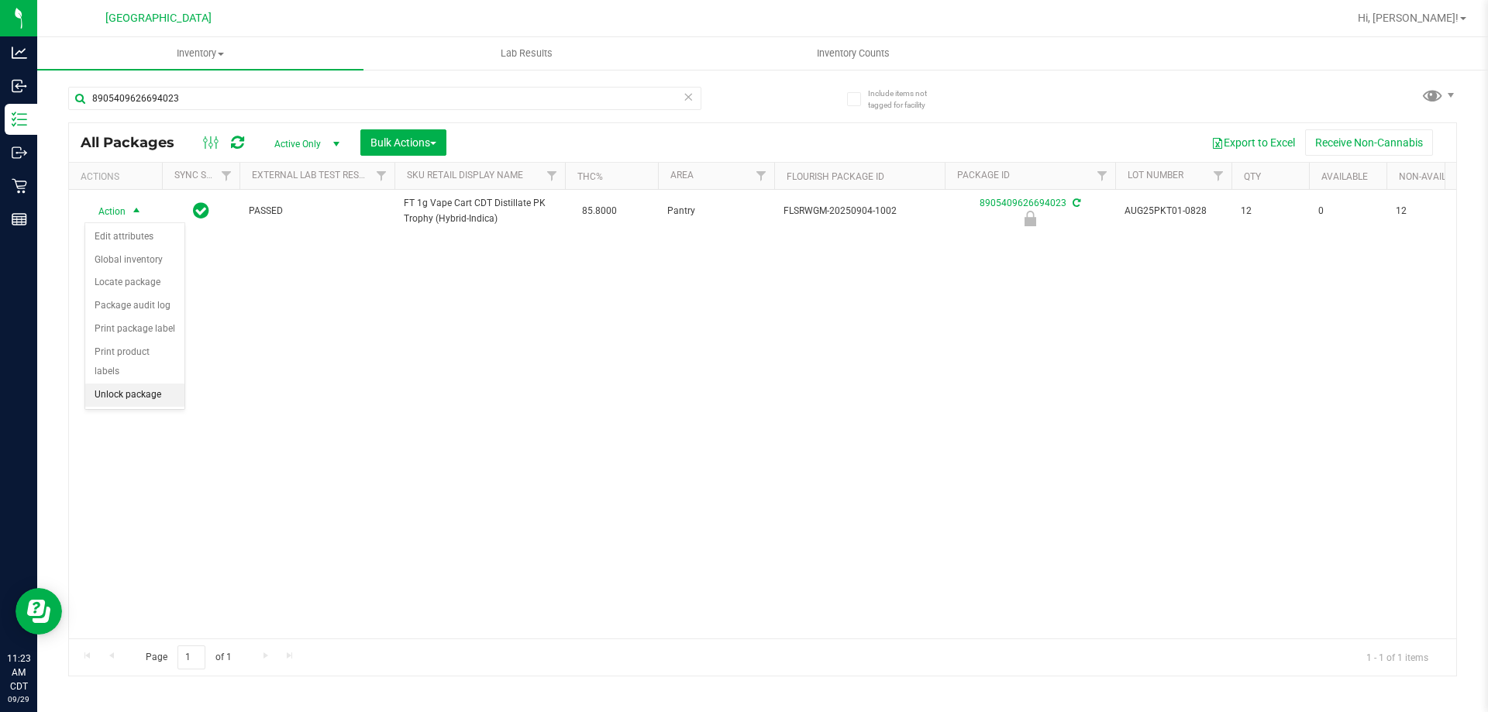
click at [125, 384] on li "Unlock package" at bounding box center [134, 395] width 99 height 23
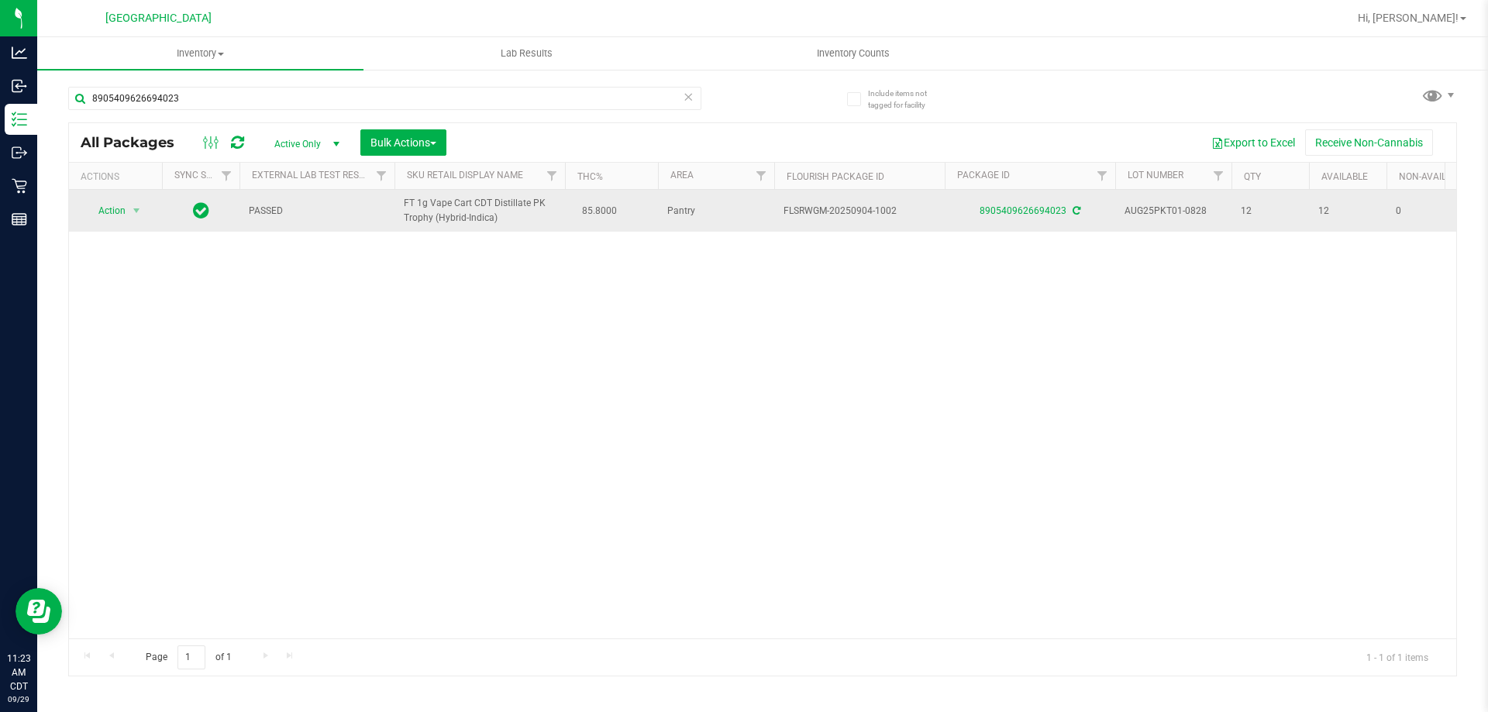
click at [119, 199] on td "Action Action Adjust qty Create package Edit attributes Global inventory Locate…" at bounding box center [115, 211] width 93 height 42
click at [121, 212] on span "Action" at bounding box center [105, 211] width 42 height 22
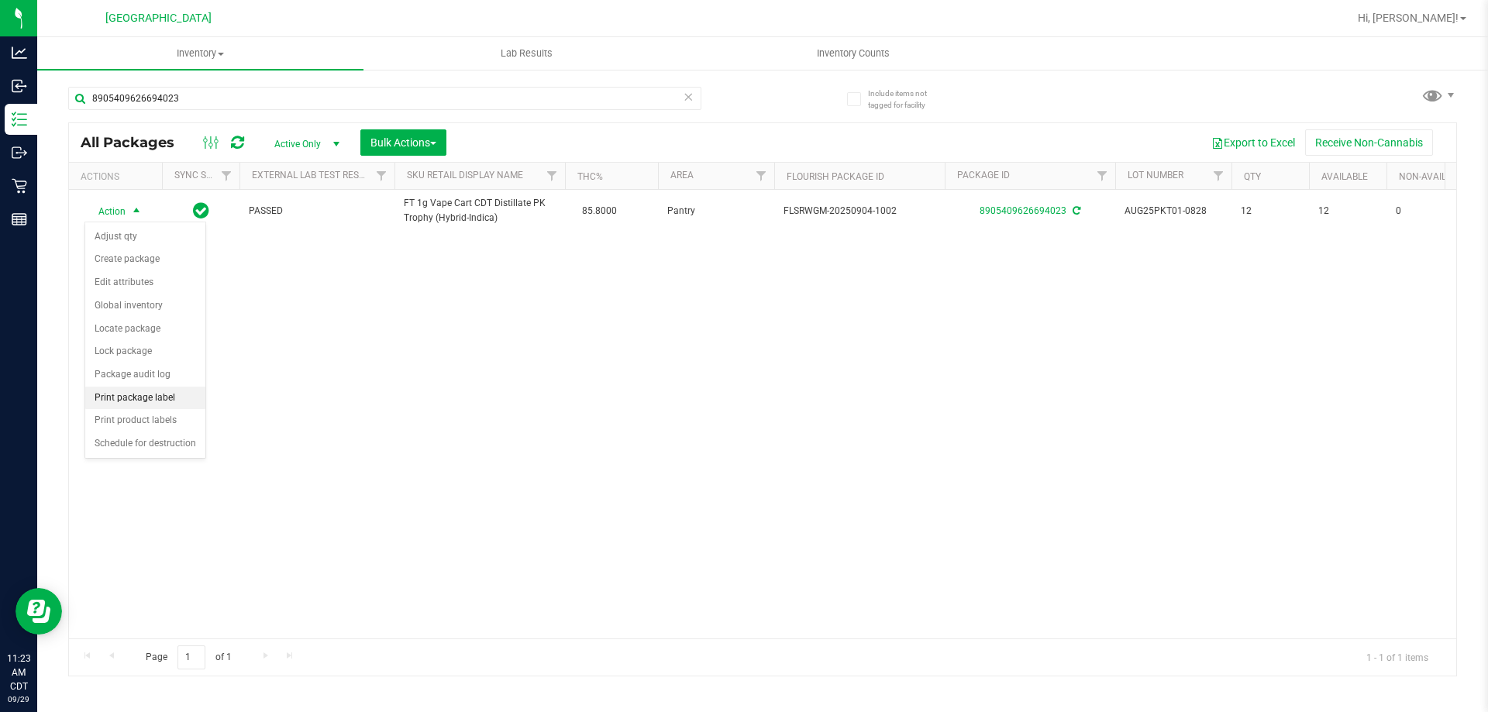
click at [140, 398] on li "Print package label" at bounding box center [145, 398] width 120 height 23
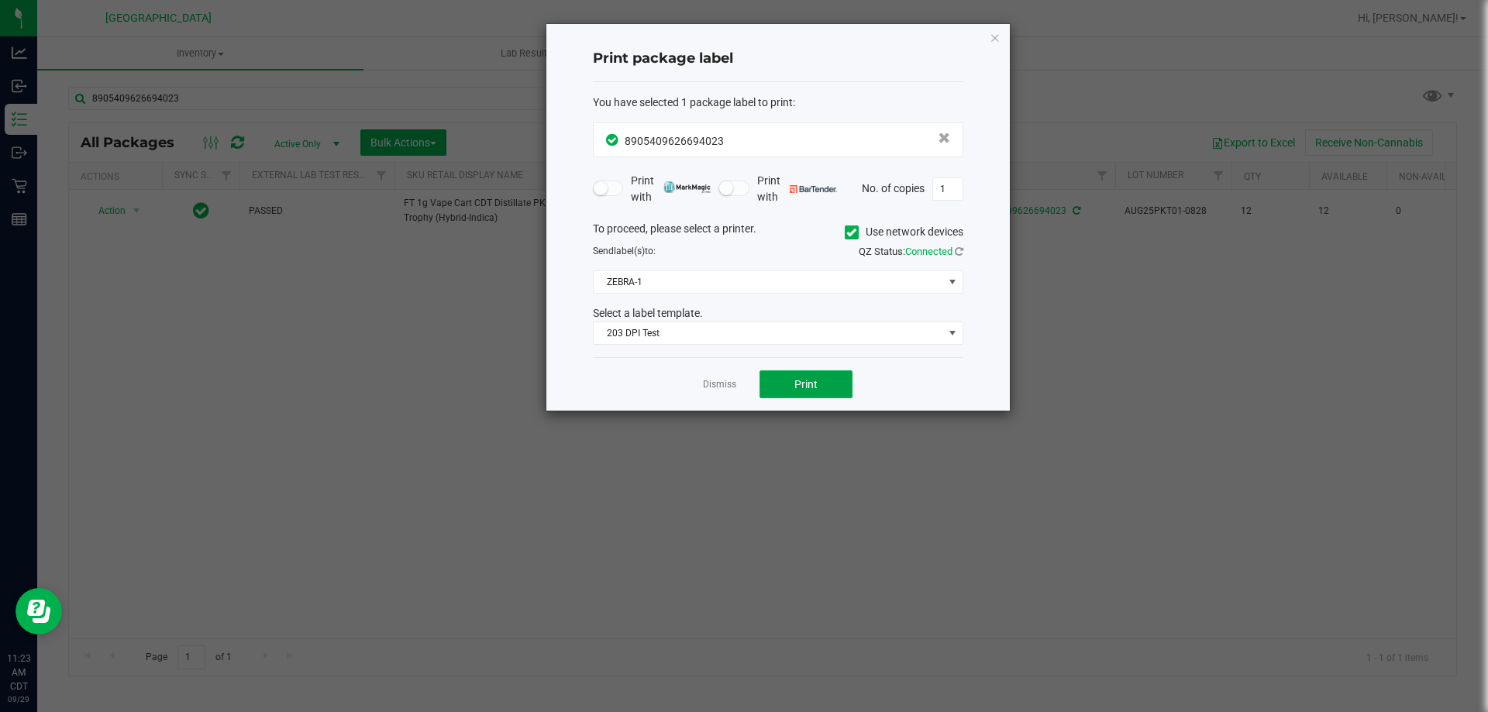
click at [790, 388] on button "Print" at bounding box center [806, 385] width 93 height 28
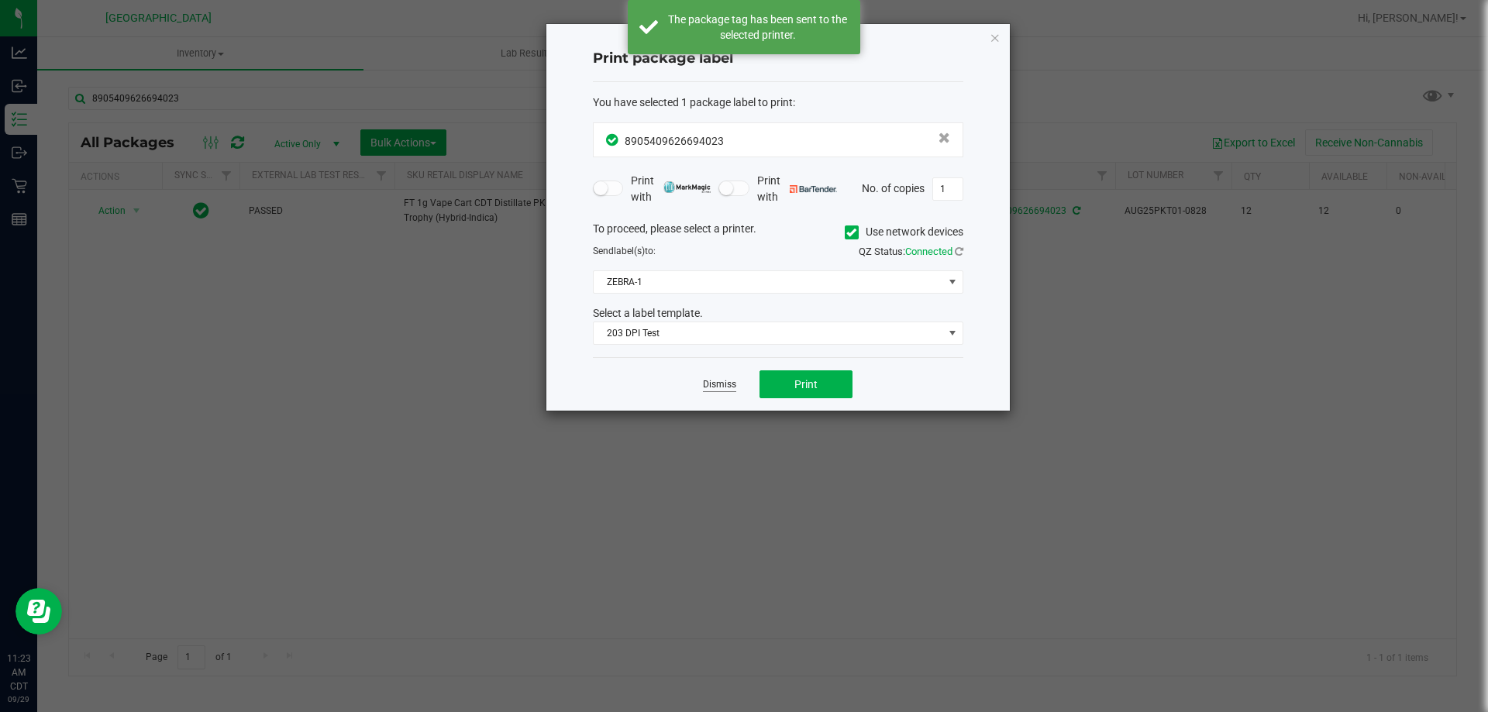
click at [728, 388] on link "Dismiss" at bounding box center [719, 384] width 33 height 13
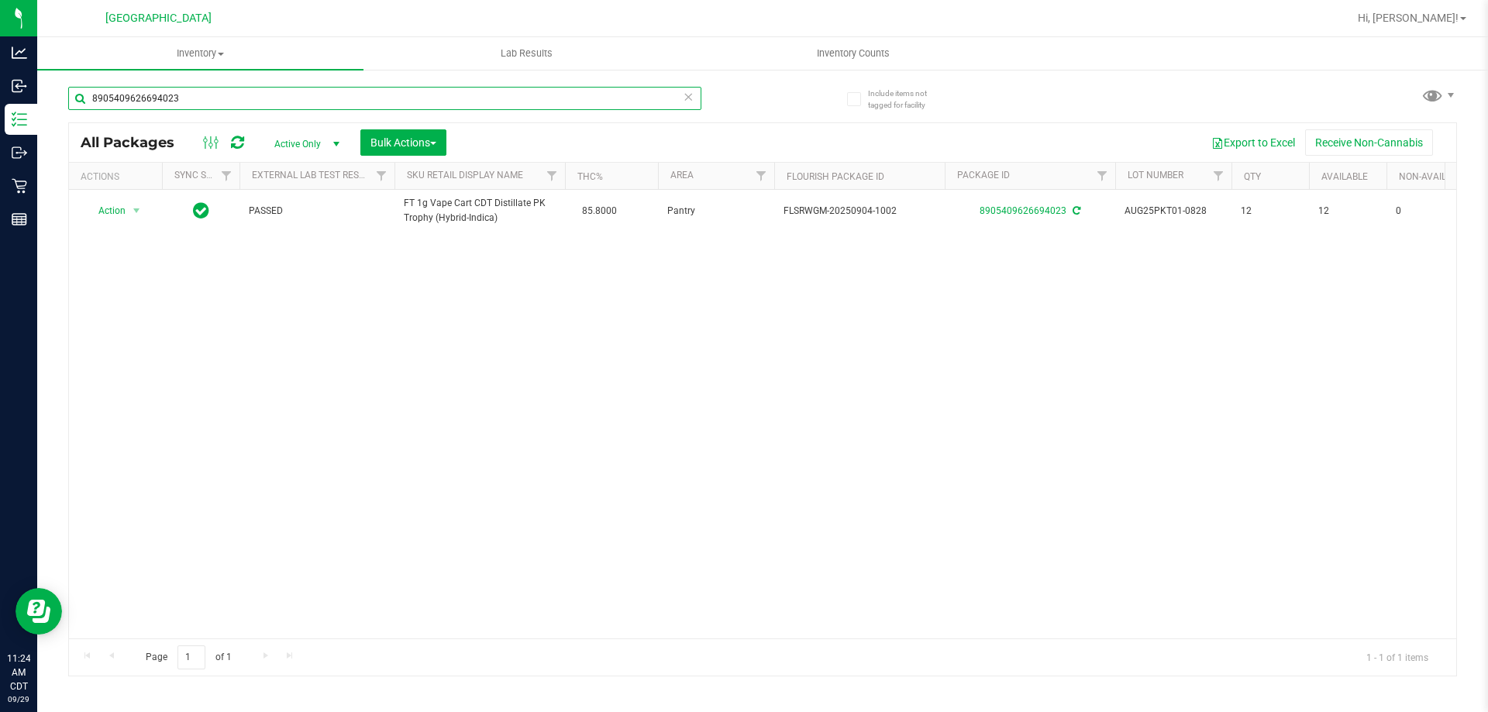
click at [683, 94] on div "8905409626694023" at bounding box center [384, 98] width 633 height 23
click at [685, 95] on icon at bounding box center [688, 96] width 11 height 19
click at [677, 99] on input "text" at bounding box center [384, 98] width 633 height 23
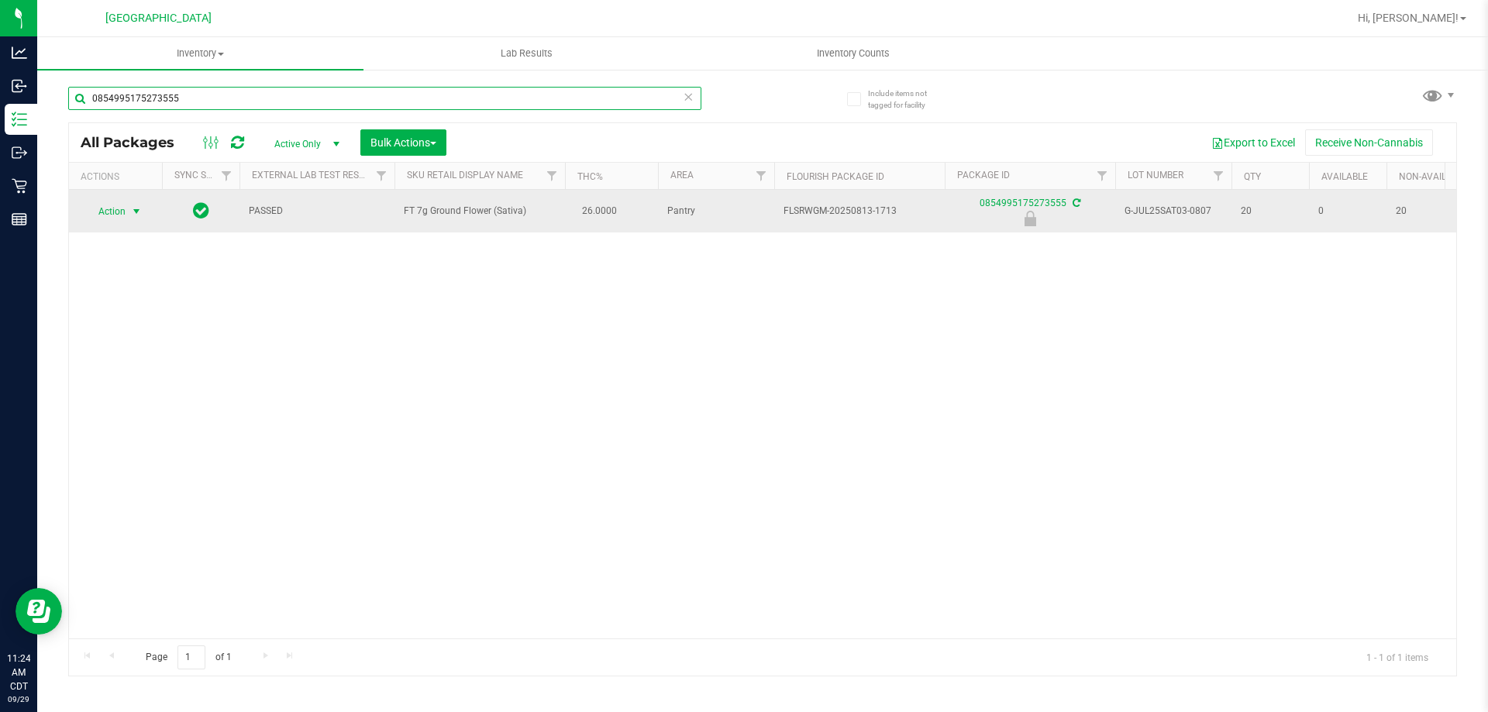
type input "0854995175273555"
click at [115, 209] on span "Action" at bounding box center [105, 212] width 42 height 22
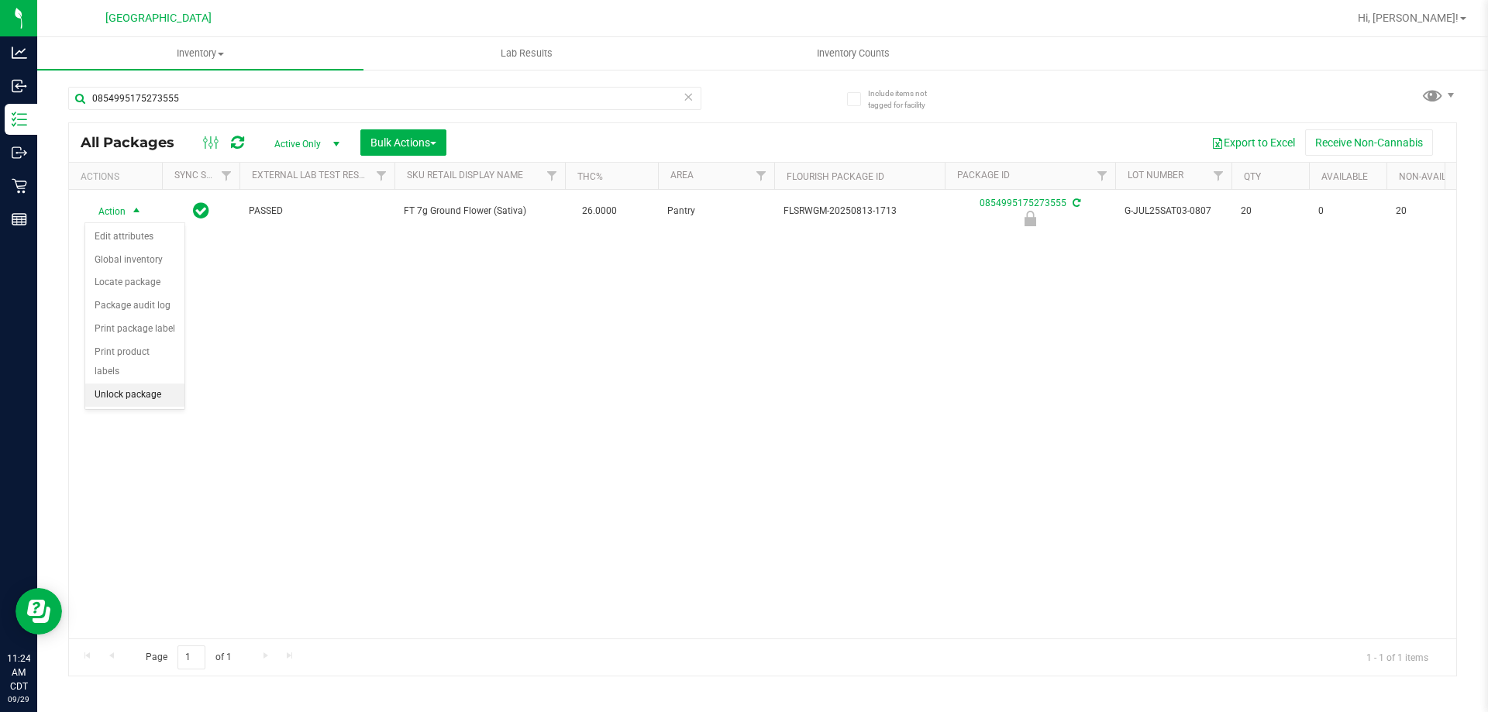
click at [129, 384] on li "Unlock package" at bounding box center [134, 395] width 99 height 23
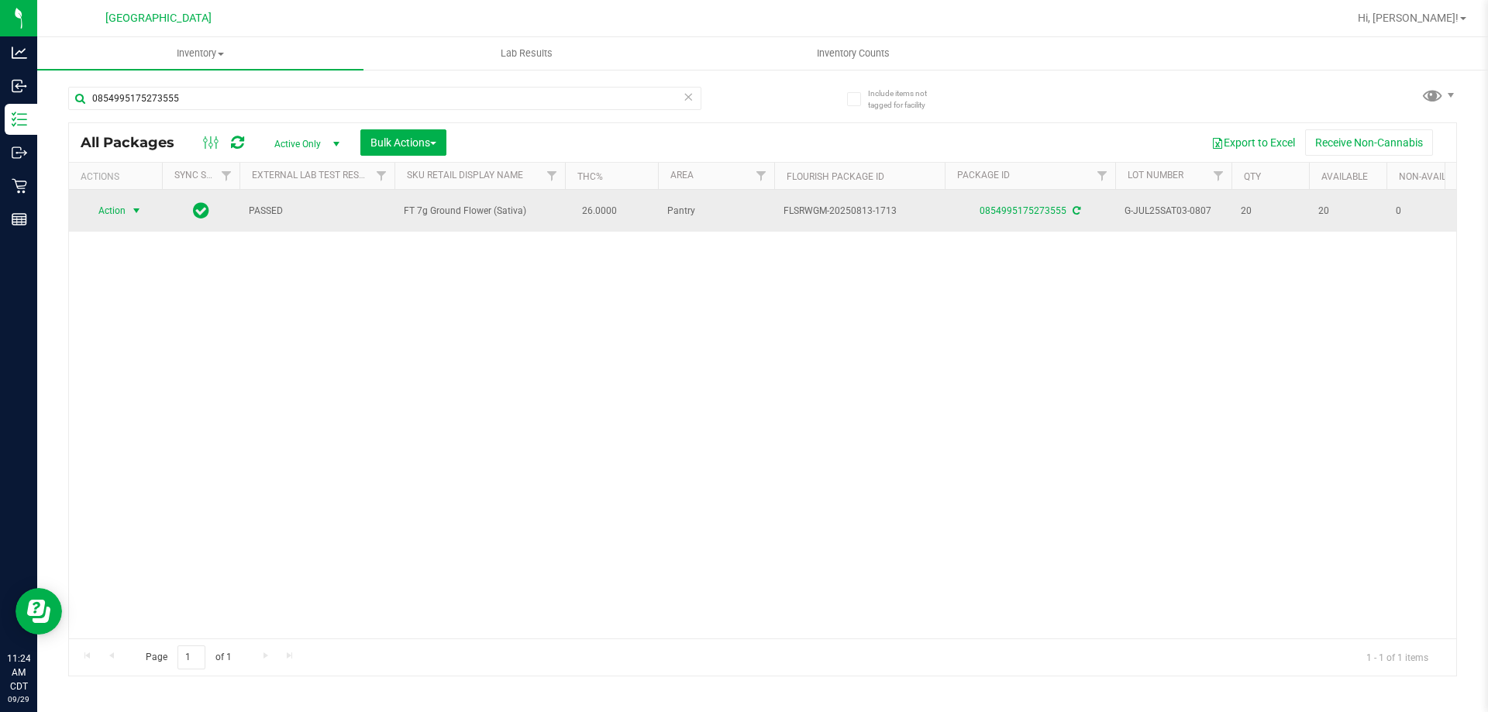
click at [116, 210] on span "Action" at bounding box center [105, 211] width 42 height 22
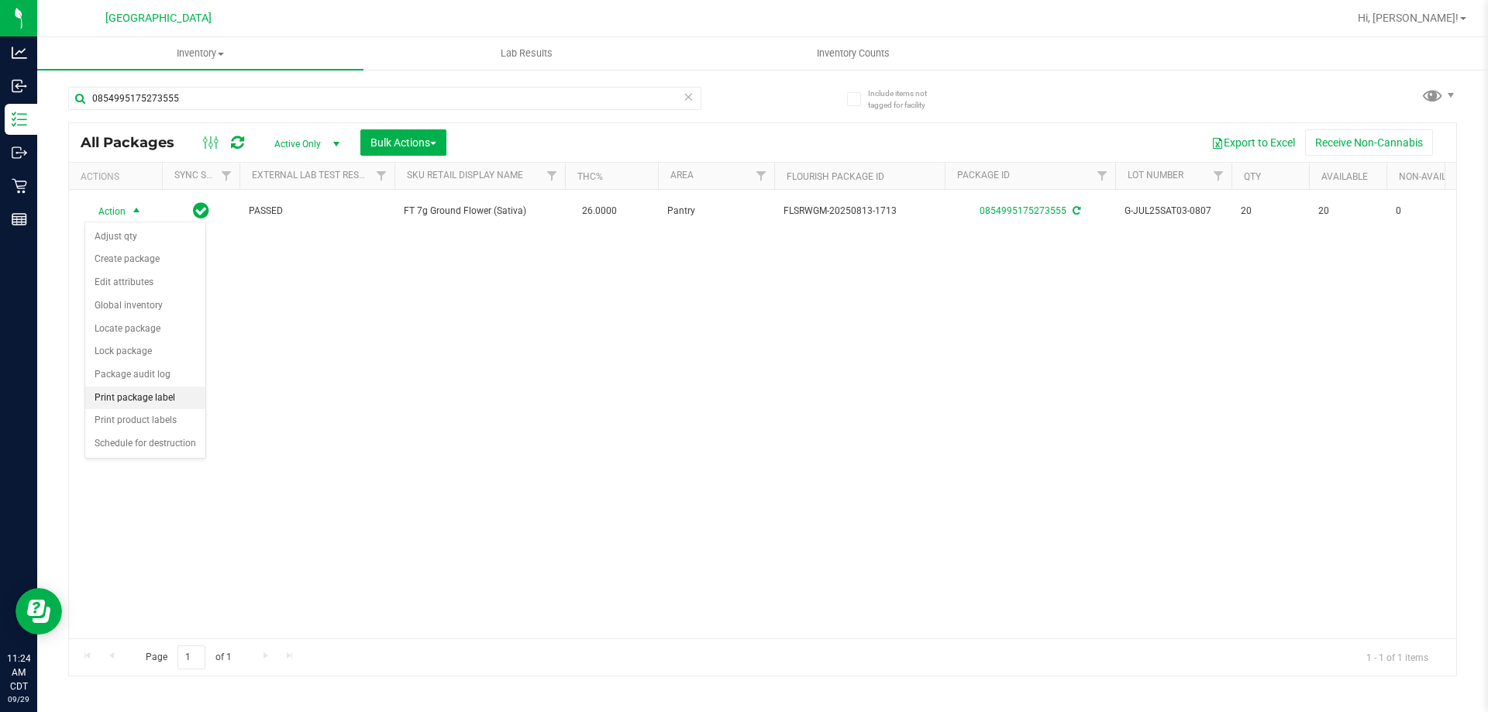
click at [163, 401] on li "Print package label" at bounding box center [145, 398] width 120 height 23
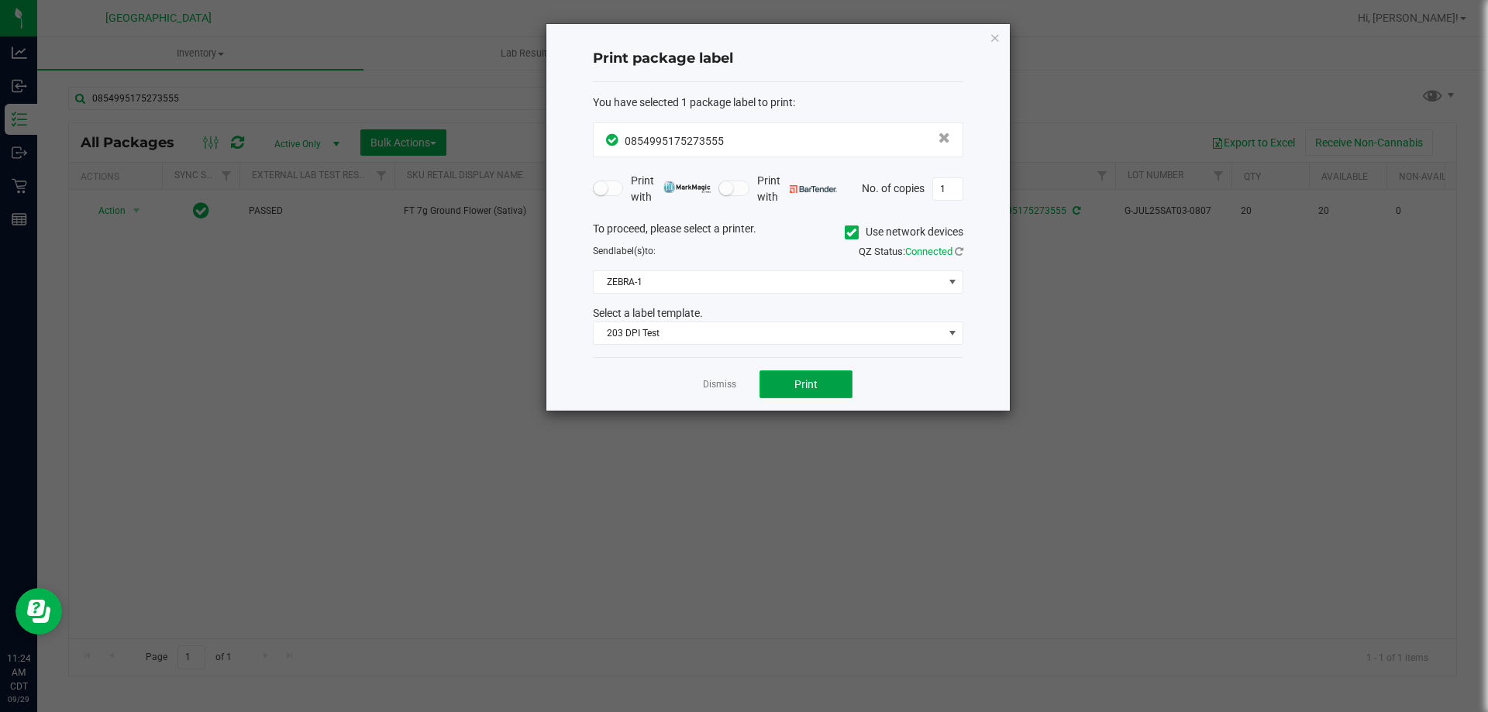
click at [832, 371] on button "Print" at bounding box center [806, 385] width 93 height 28
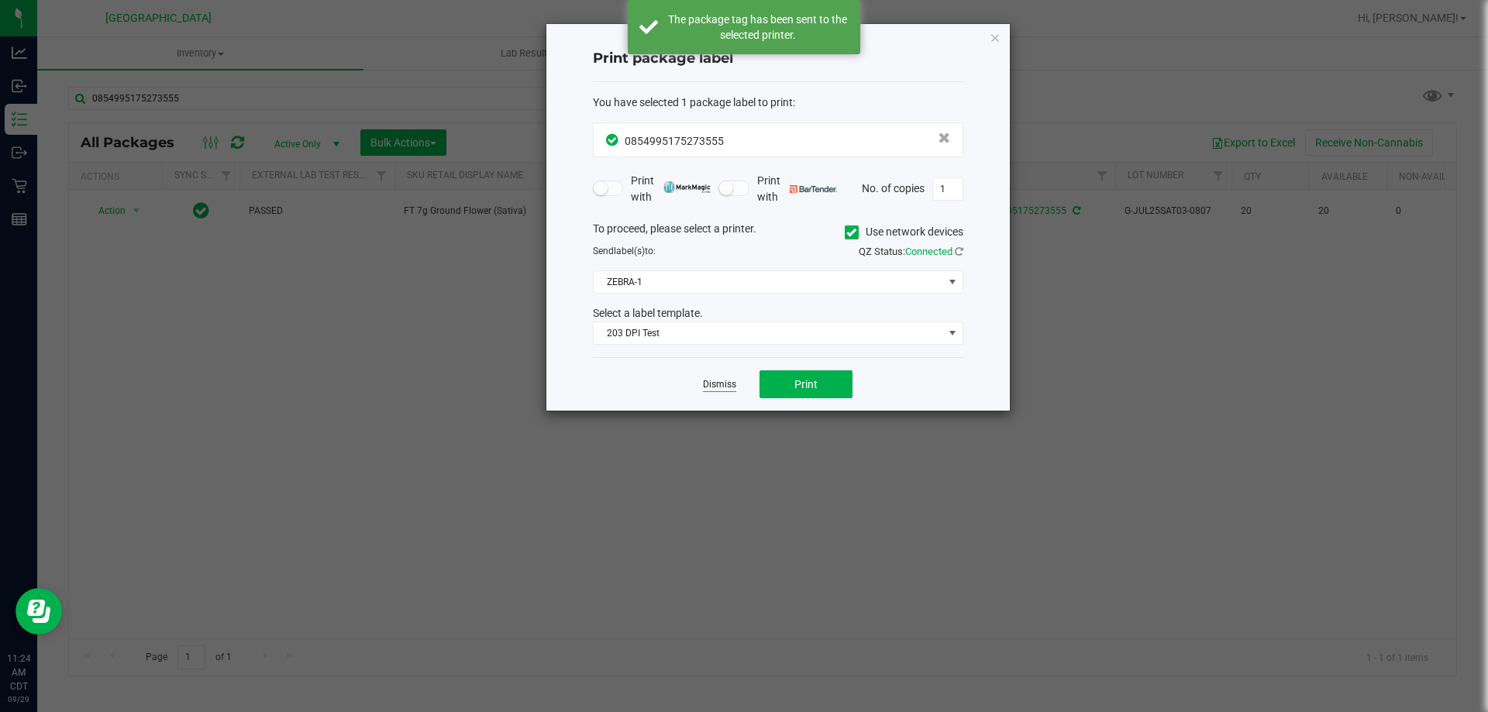
click at [727, 385] on link "Dismiss" at bounding box center [719, 384] width 33 height 13
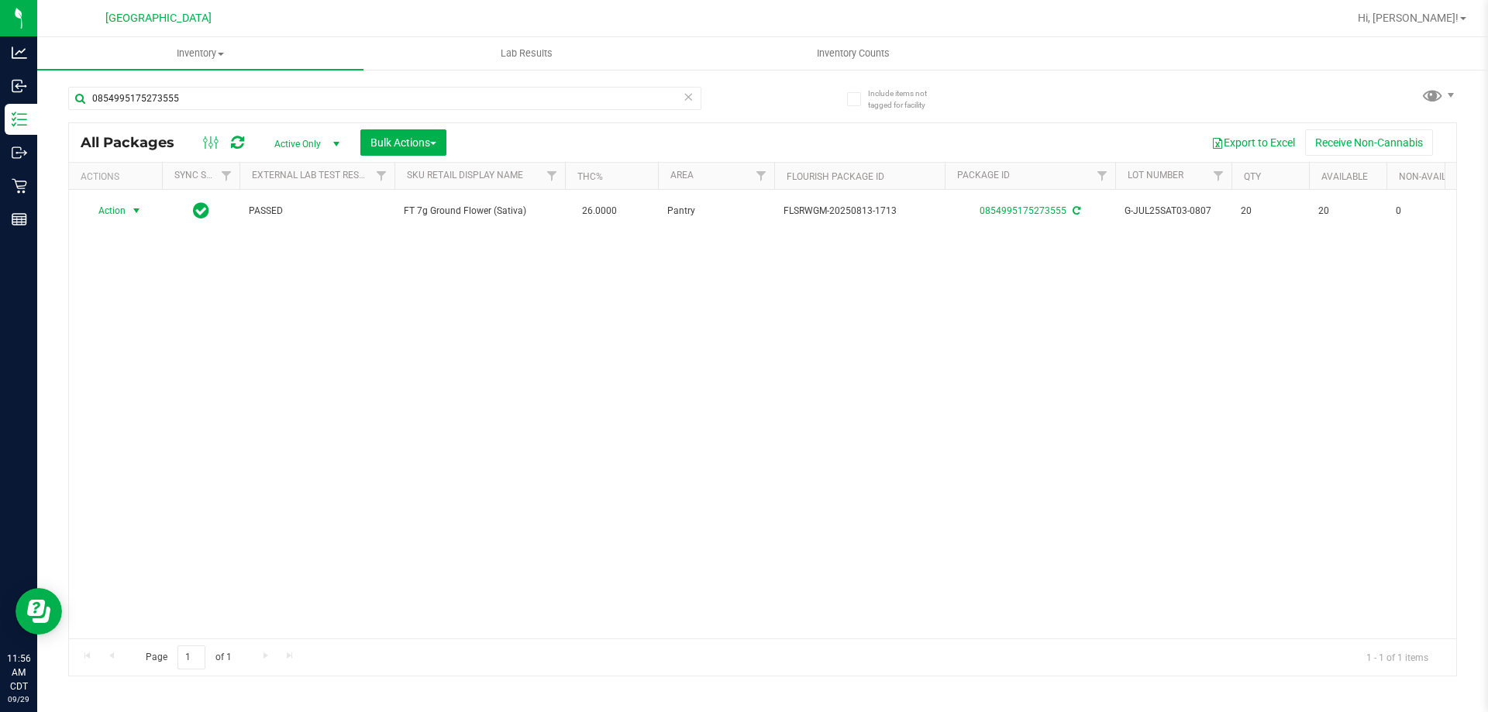
click at [684, 99] on icon at bounding box center [688, 96] width 11 height 19
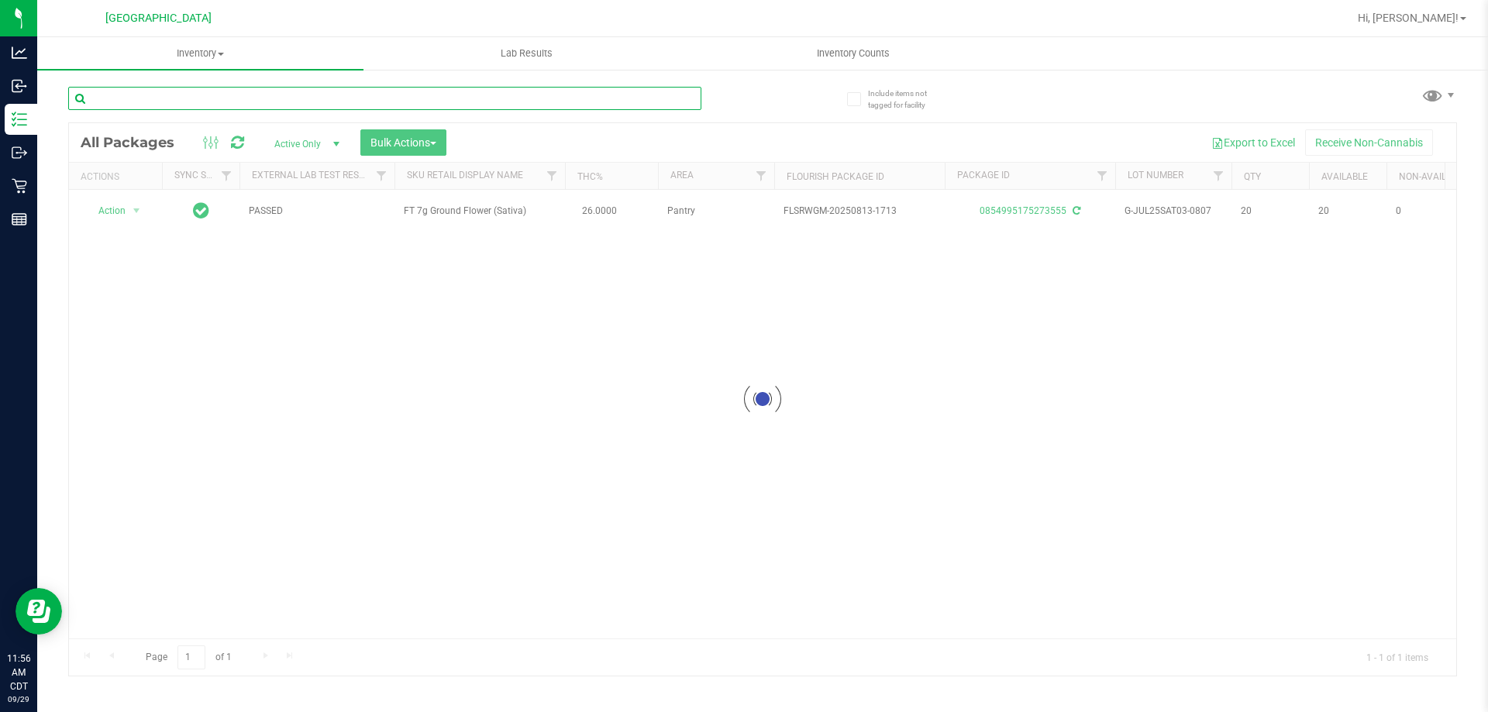
click at [677, 103] on input "text" at bounding box center [384, 98] width 633 height 23
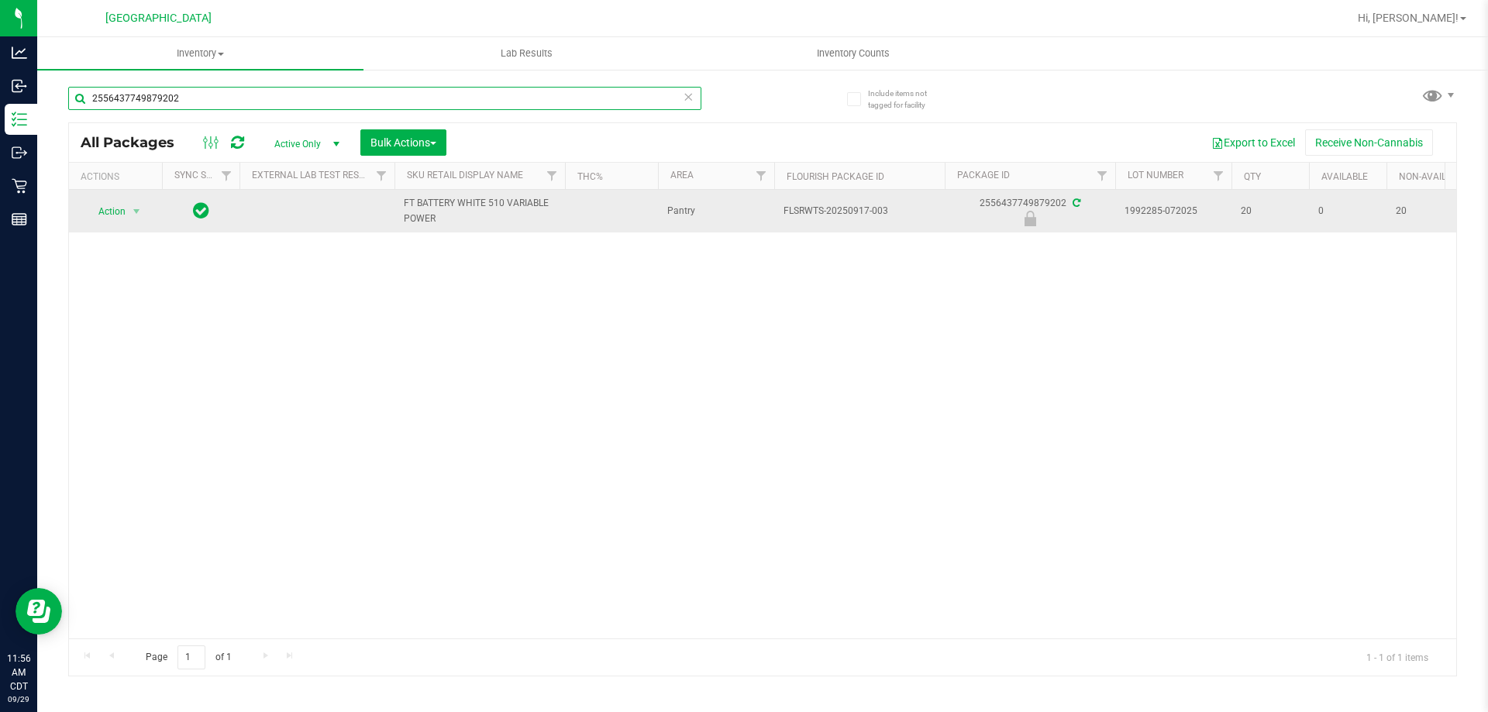
type input "2556437749879202"
click at [119, 214] on span "Action" at bounding box center [105, 212] width 42 height 22
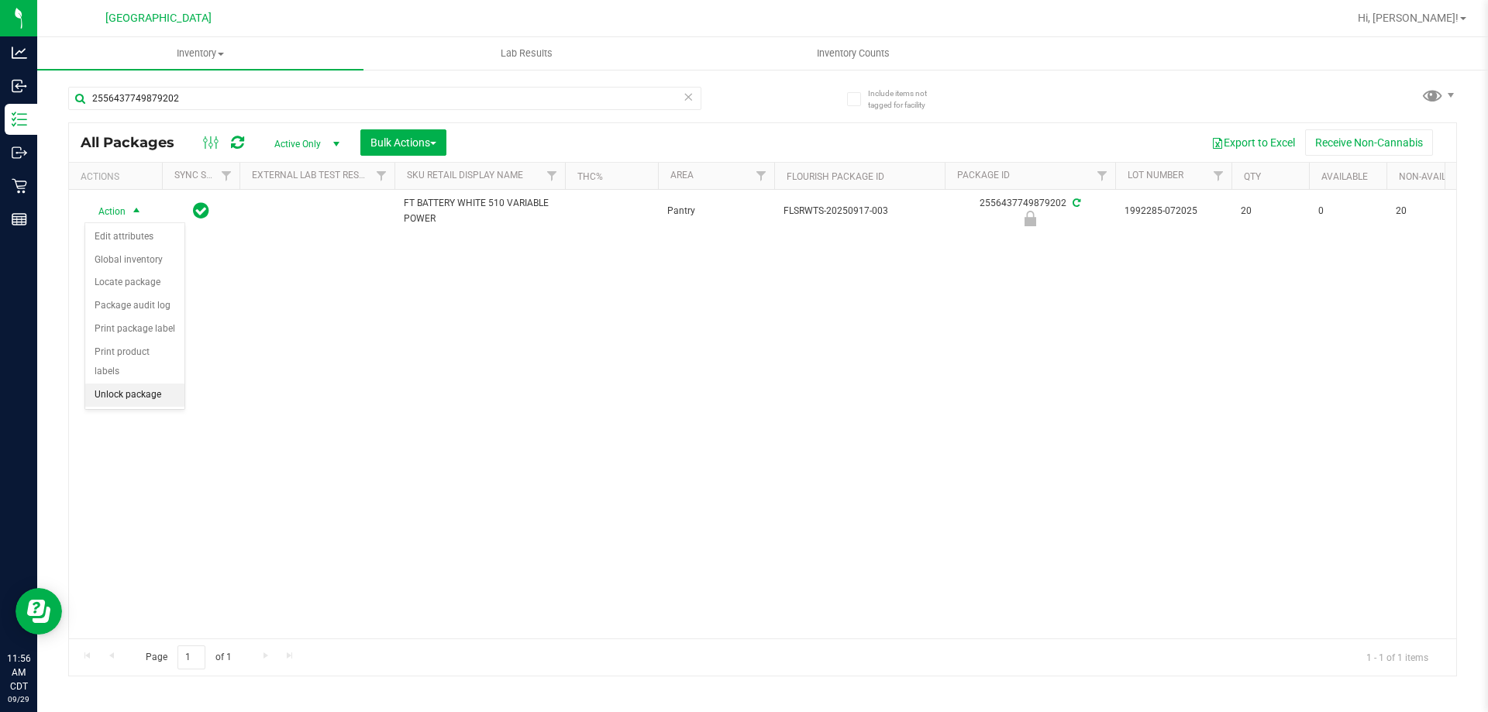
click at [142, 384] on li "Unlock package" at bounding box center [134, 395] width 99 height 23
click at [118, 207] on span "Action" at bounding box center [105, 211] width 42 height 22
click at [166, 401] on li "Print package label" at bounding box center [145, 398] width 120 height 23
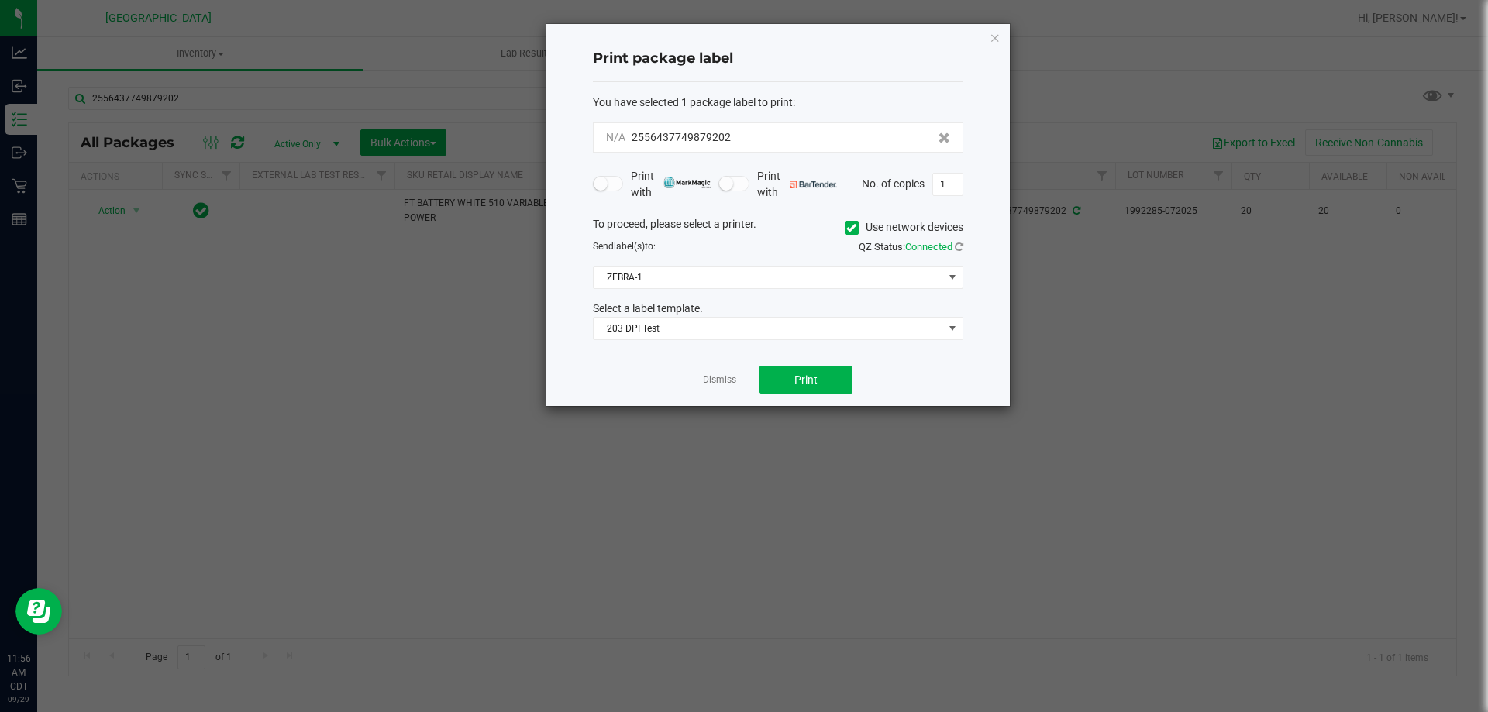
click at [797, 395] on div "Dismiss Print" at bounding box center [778, 379] width 371 height 53
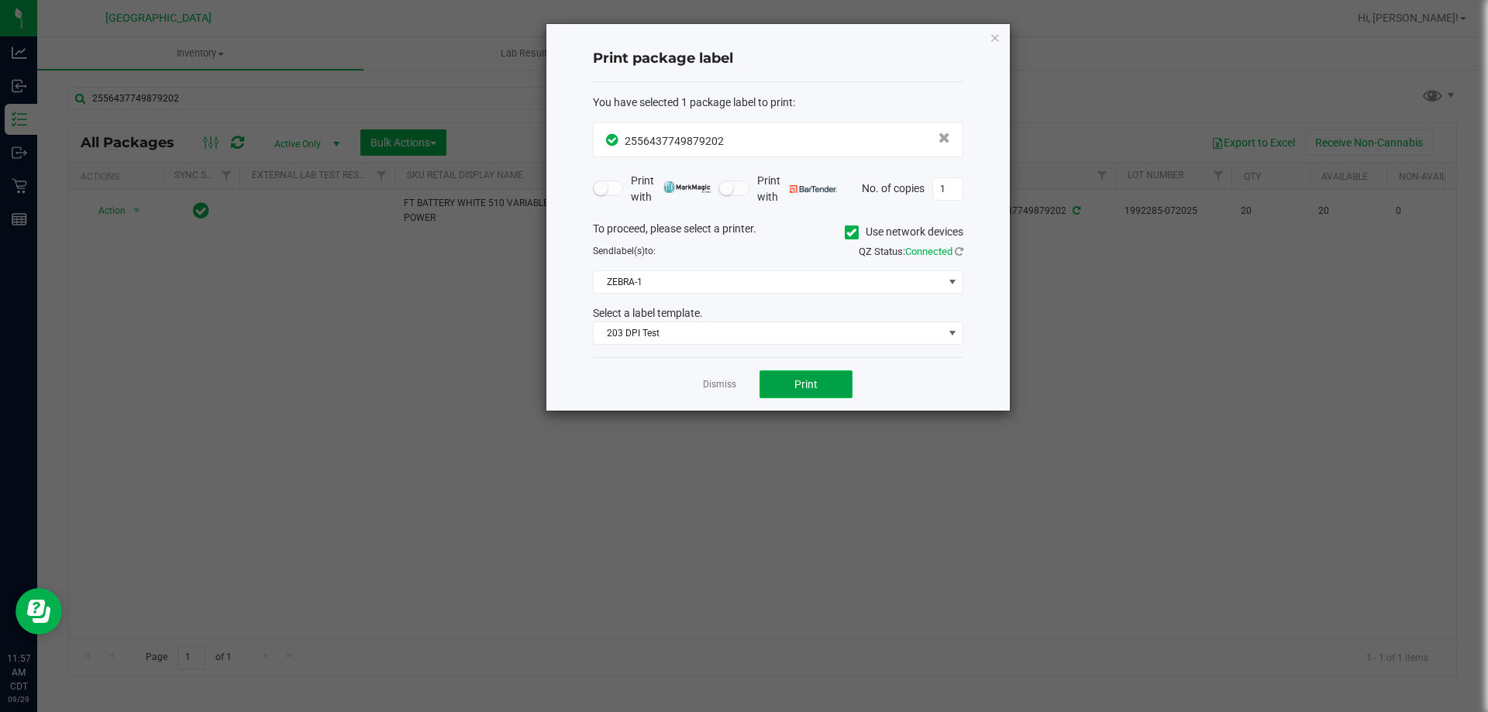
click at [795, 384] on span "Print" at bounding box center [806, 384] width 23 height 12
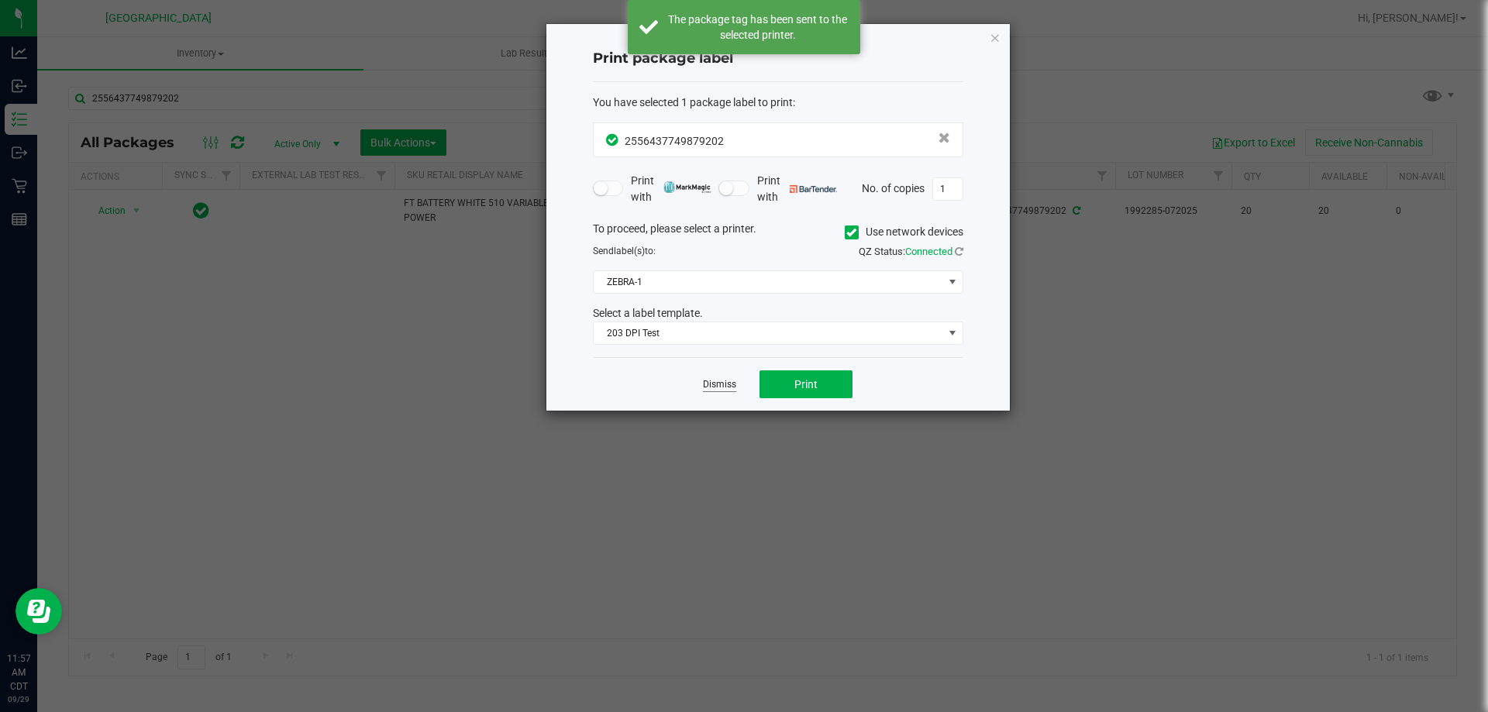
click at [733, 386] on link "Dismiss" at bounding box center [719, 384] width 33 height 13
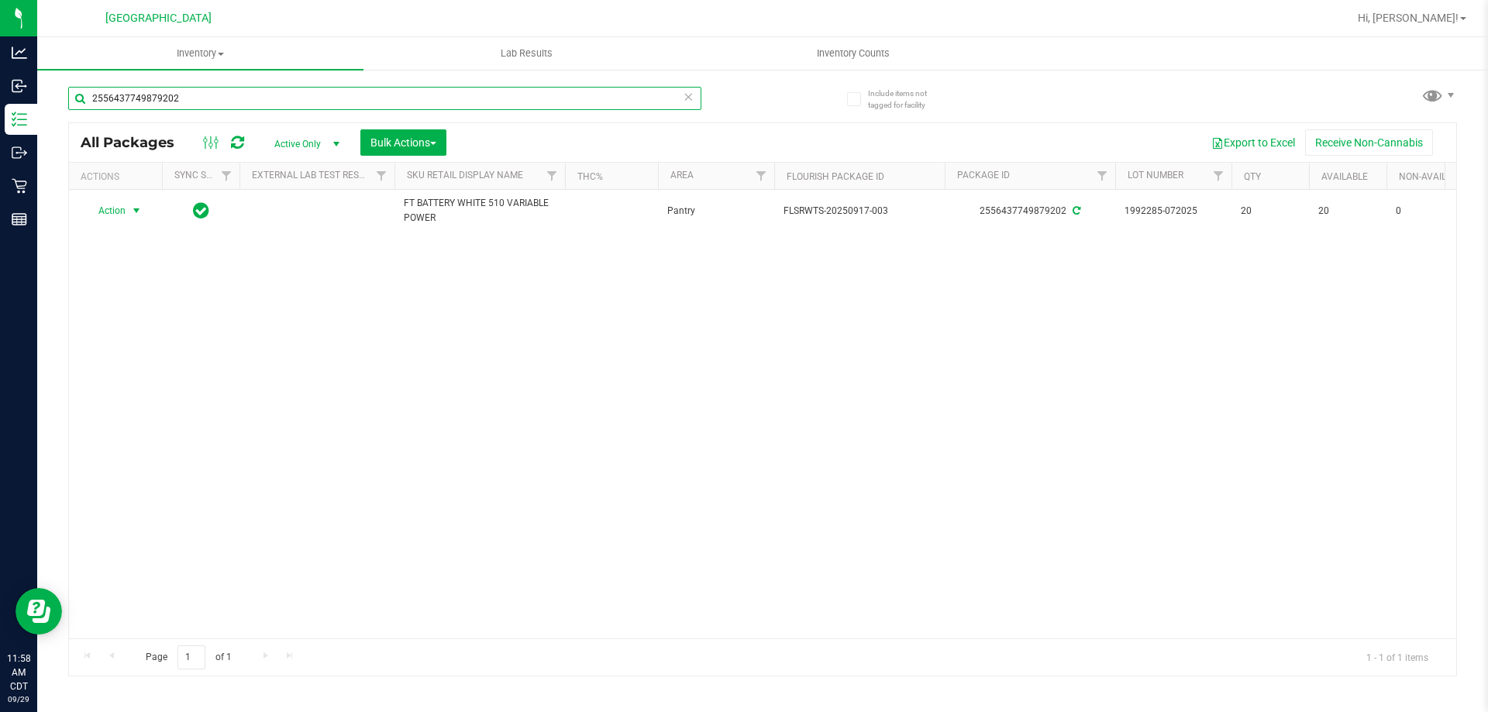
click at [686, 109] on input "2556437749879202" at bounding box center [384, 98] width 633 height 23
click at [694, 98] on div "2556437749879202" at bounding box center [384, 98] width 633 height 23
click at [688, 98] on icon at bounding box center [688, 96] width 11 height 19
click at [673, 97] on input "text" at bounding box center [384, 98] width 633 height 23
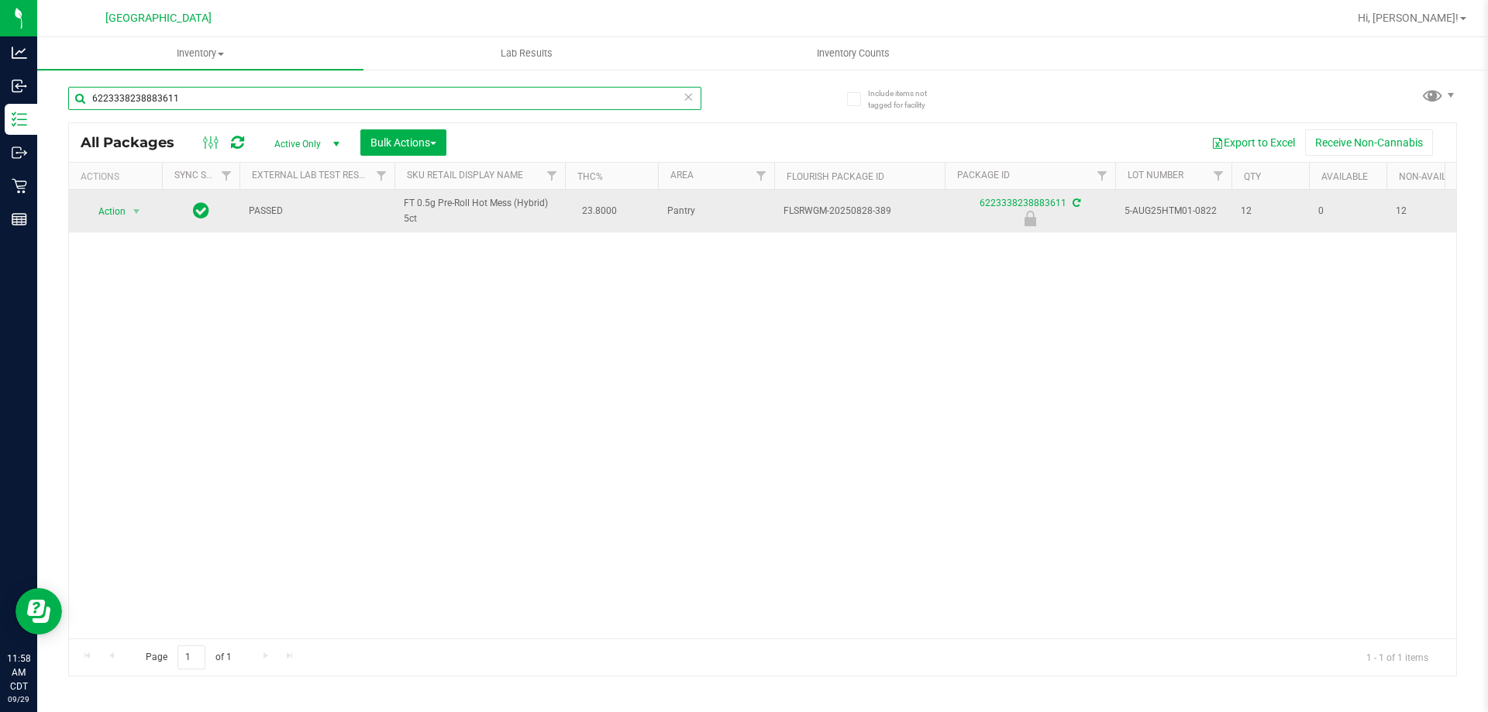
type input "6223338238883611"
click at [122, 225] on td "Action Action Edit attributes Global inventory Locate package Package audit log…" at bounding box center [115, 211] width 93 height 43
click at [120, 215] on span "Action" at bounding box center [105, 212] width 42 height 22
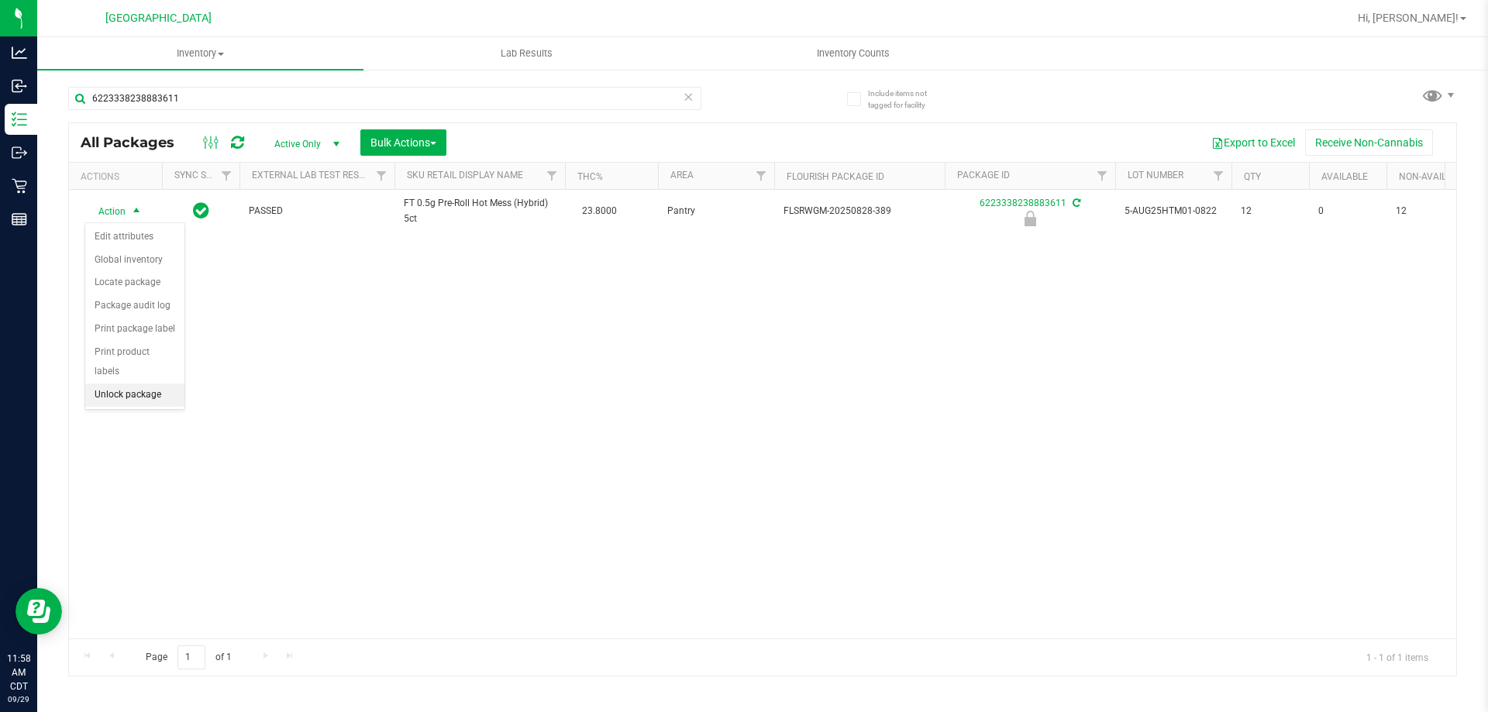
click at [144, 384] on li "Unlock package" at bounding box center [134, 395] width 99 height 23
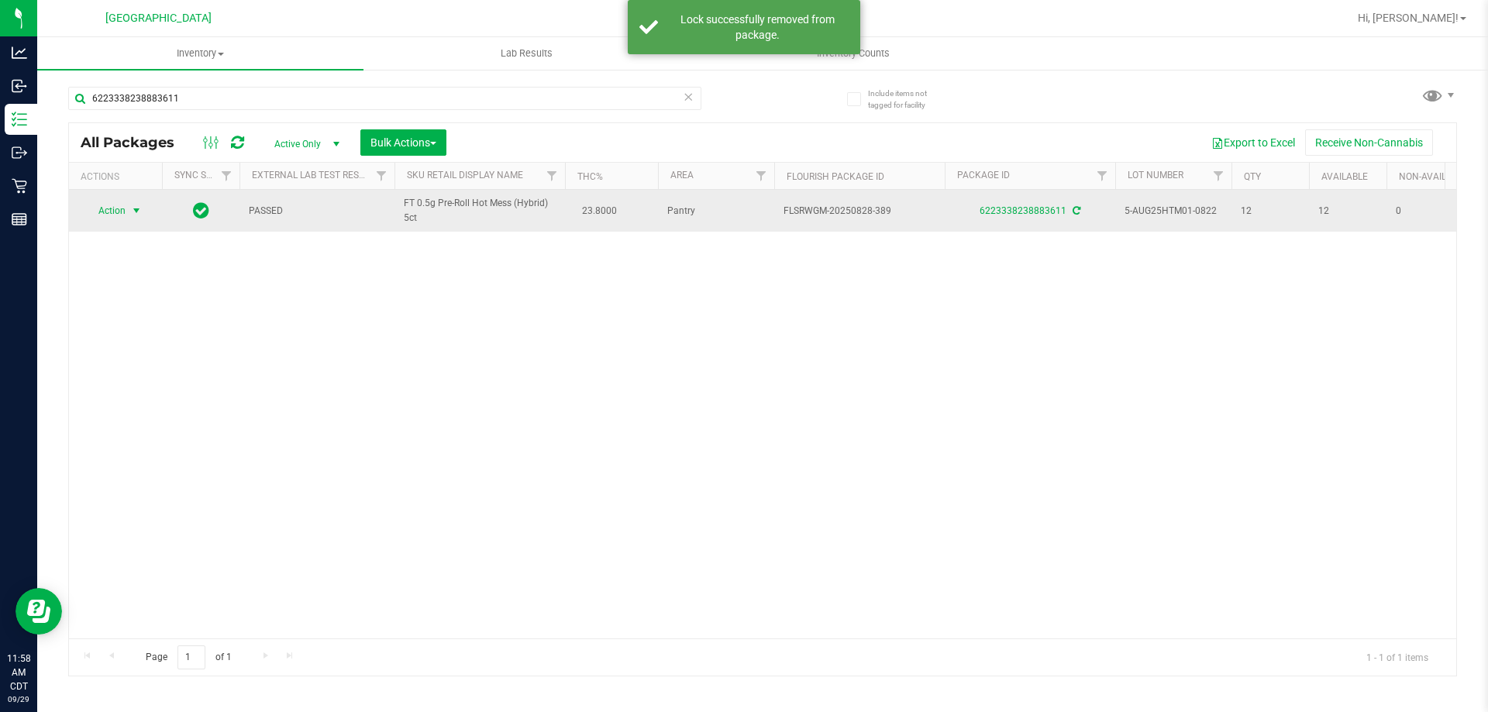
click at [114, 212] on span "Action" at bounding box center [105, 211] width 42 height 22
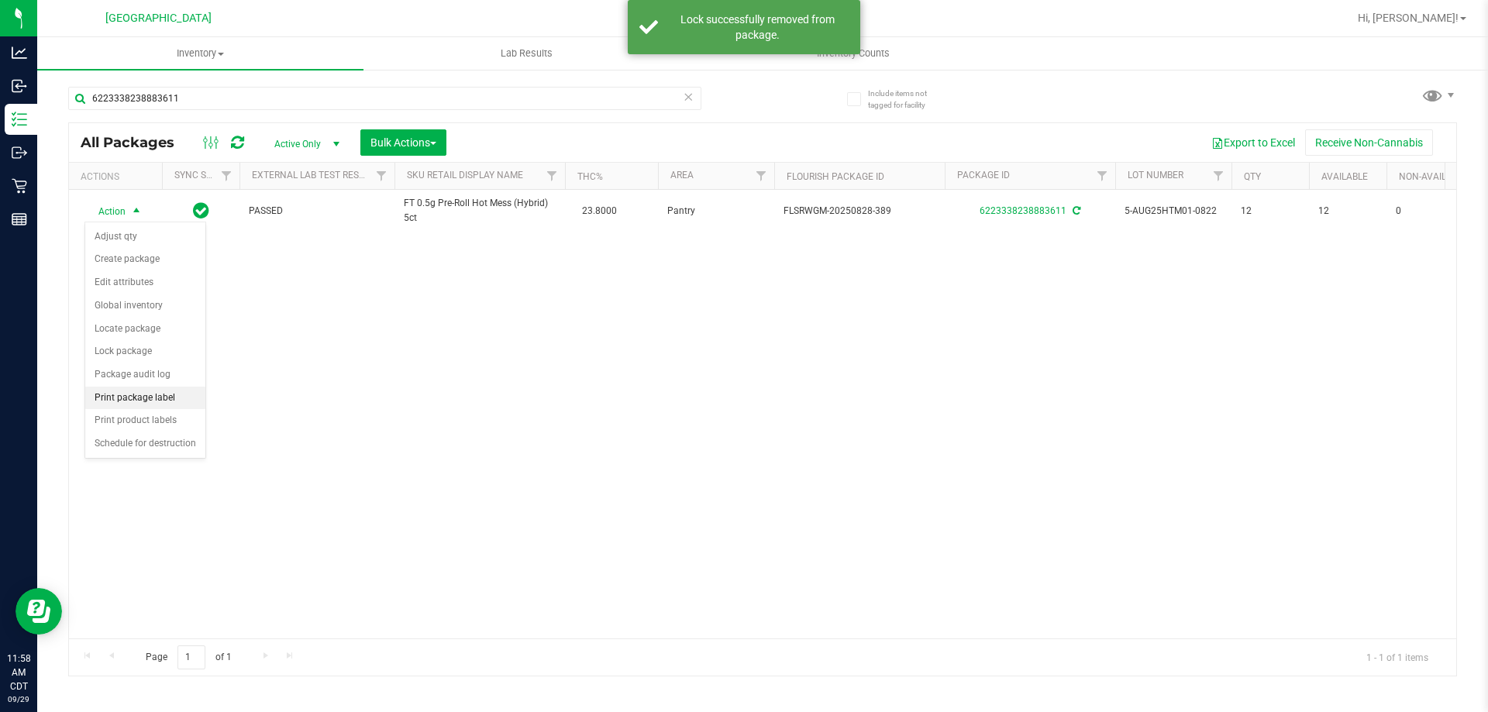
click at [133, 398] on li "Print package label" at bounding box center [145, 398] width 120 height 23
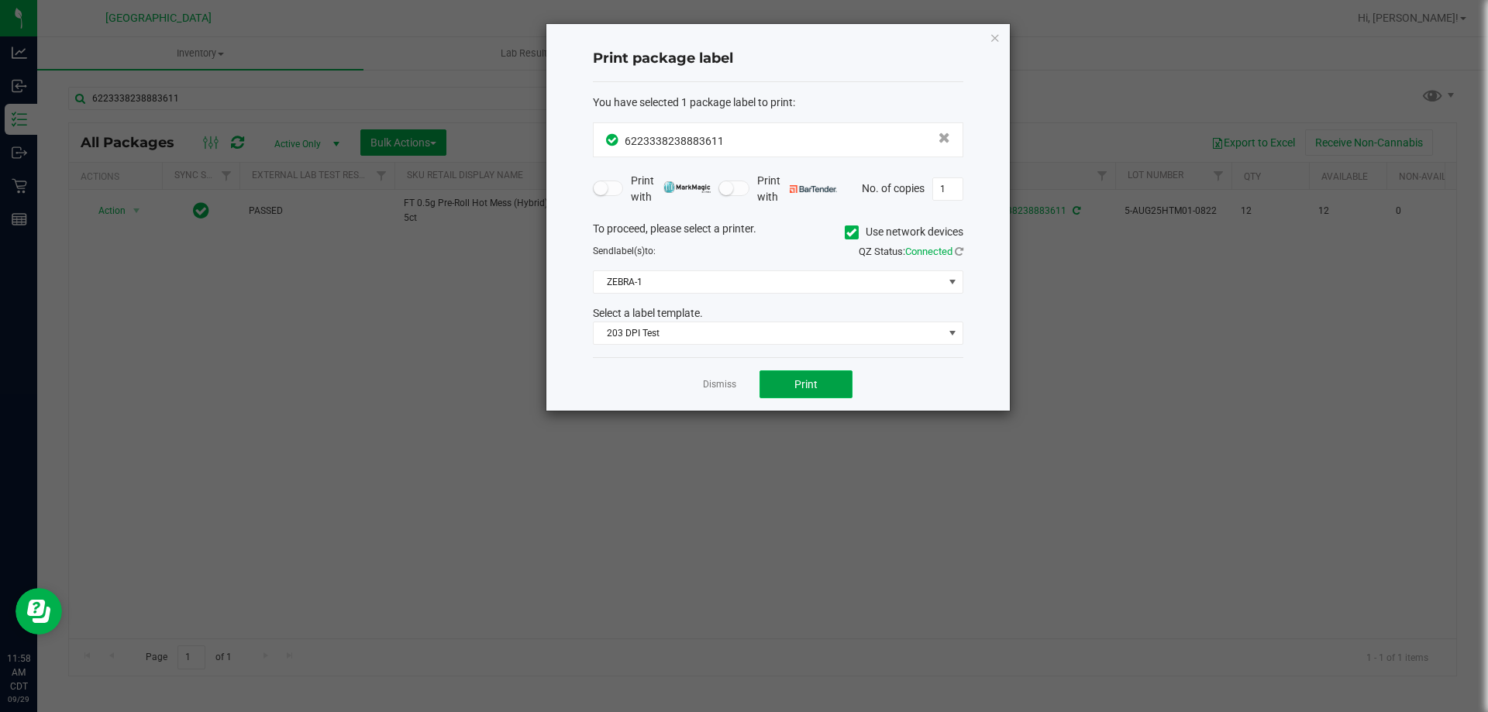
click at [807, 388] on span "Print" at bounding box center [806, 384] width 23 height 12
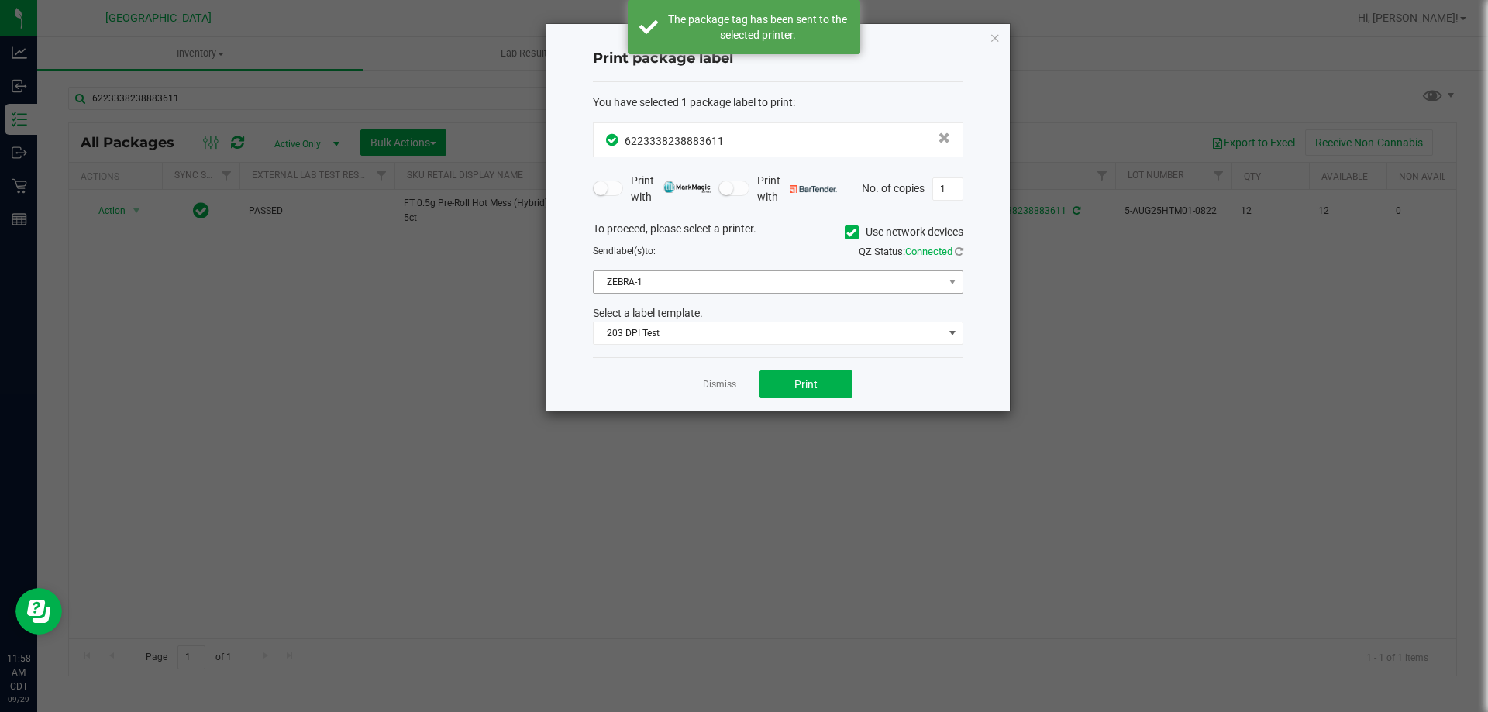
drag, startPoint x: 722, startPoint y: 386, endPoint x: 675, endPoint y: 289, distance: 107.5
click at [712, 373] on div "Dismiss Print" at bounding box center [778, 383] width 371 height 53
drag, startPoint x: 714, startPoint y: 408, endPoint x: 717, endPoint y: 378, distance: 29.6
click at [714, 407] on div "Dismiss Print" at bounding box center [778, 383] width 371 height 53
click at [718, 377] on app-cancel-button "Dismiss" at bounding box center [719, 385] width 33 height 16
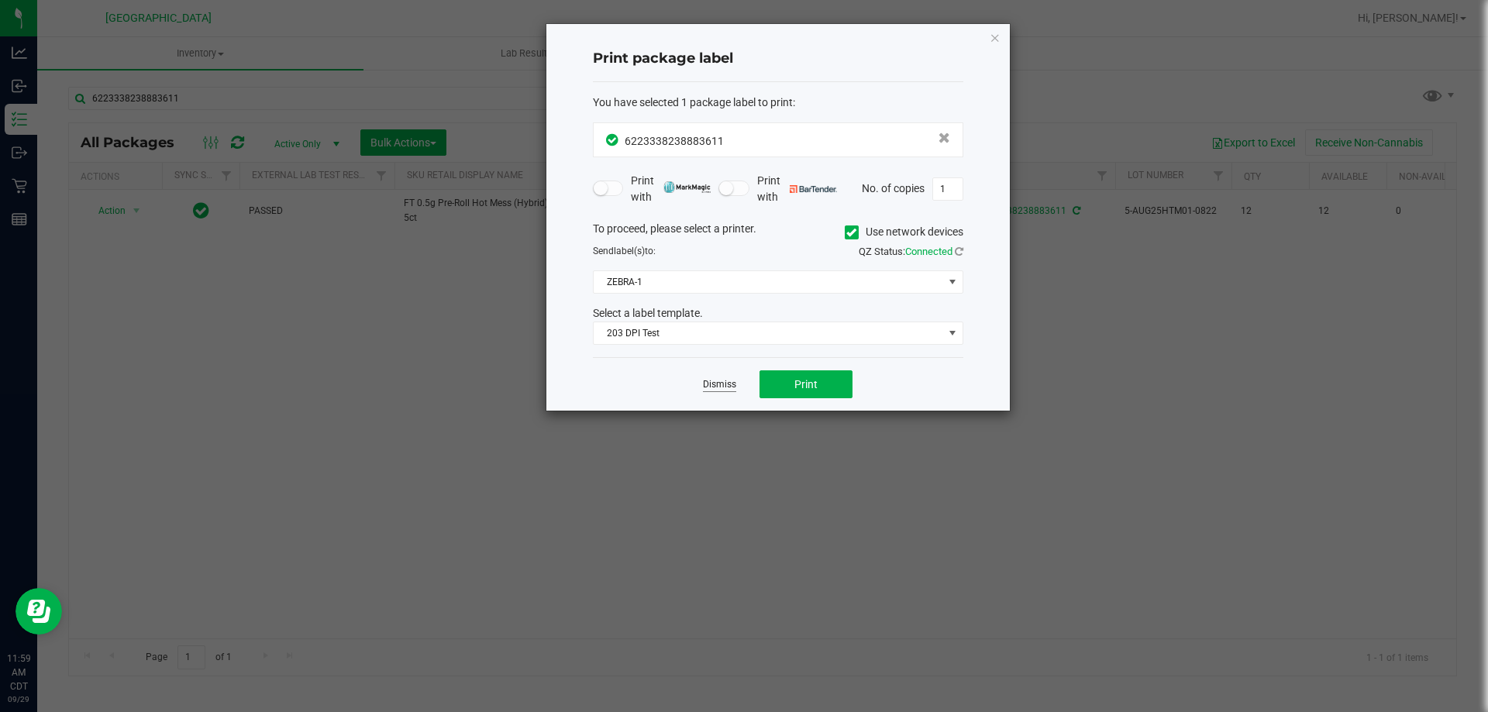
click at [729, 380] on link "Dismiss" at bounding box center [719, 384] width 33 height 13
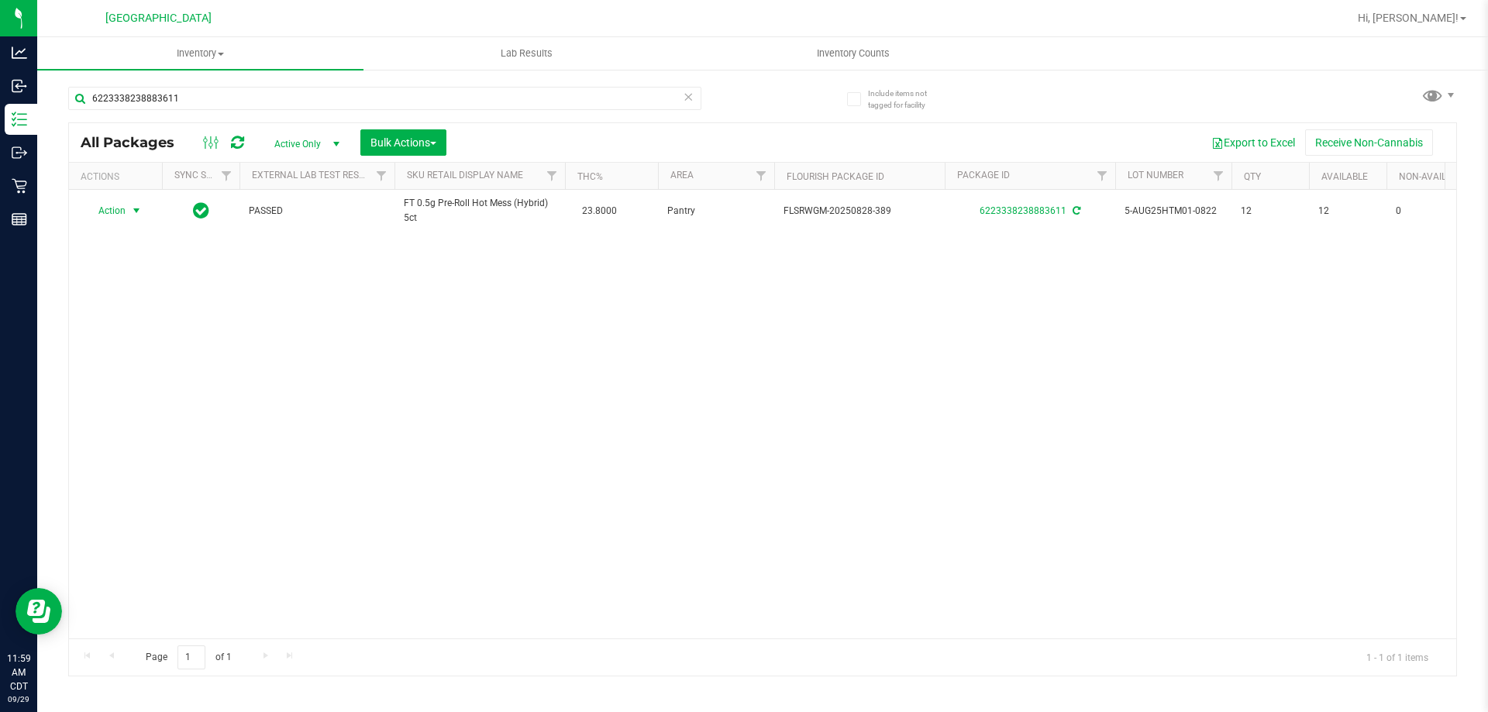
click at [689, 96] on icon at bounding box center [688, 96] width 11 height 19
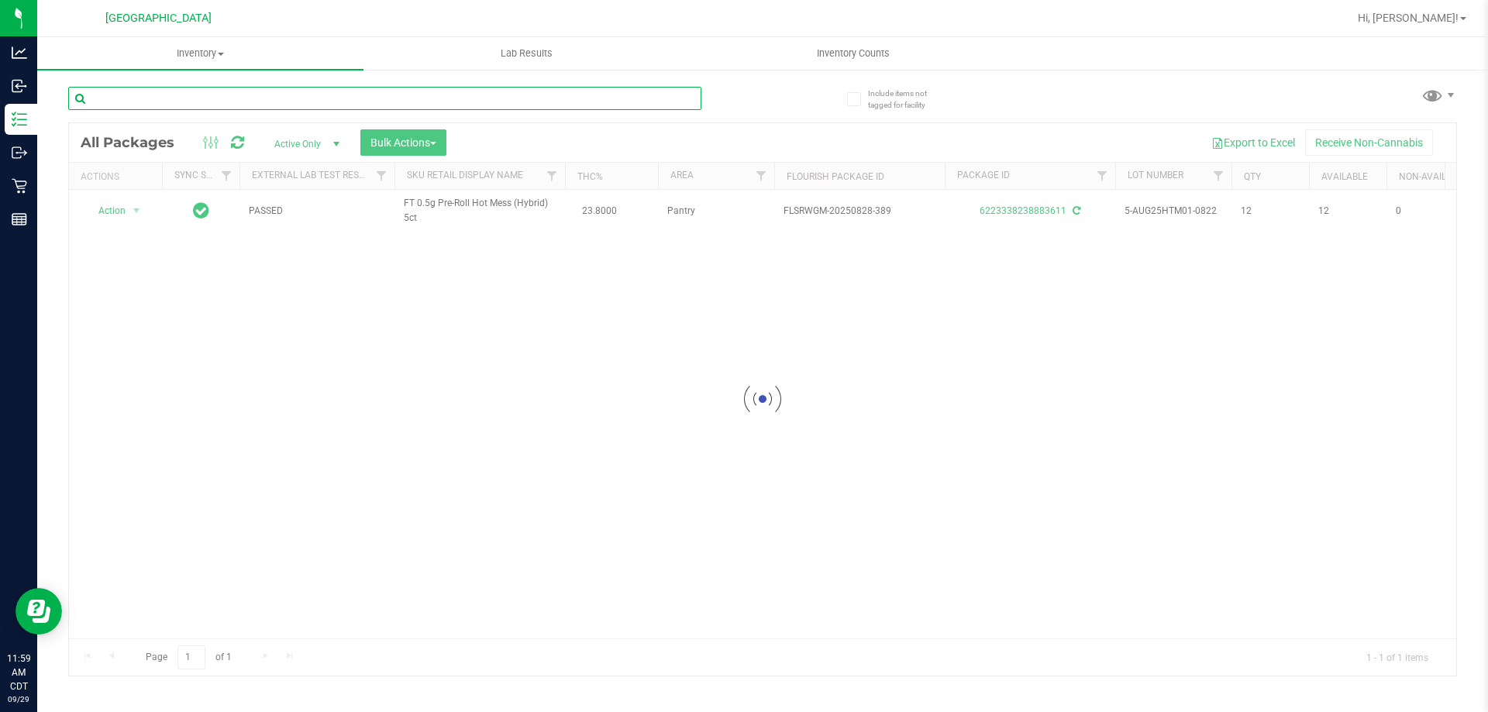
click at [663, 97] on input "text" at bounding box center [384, 98] width 633 height 23
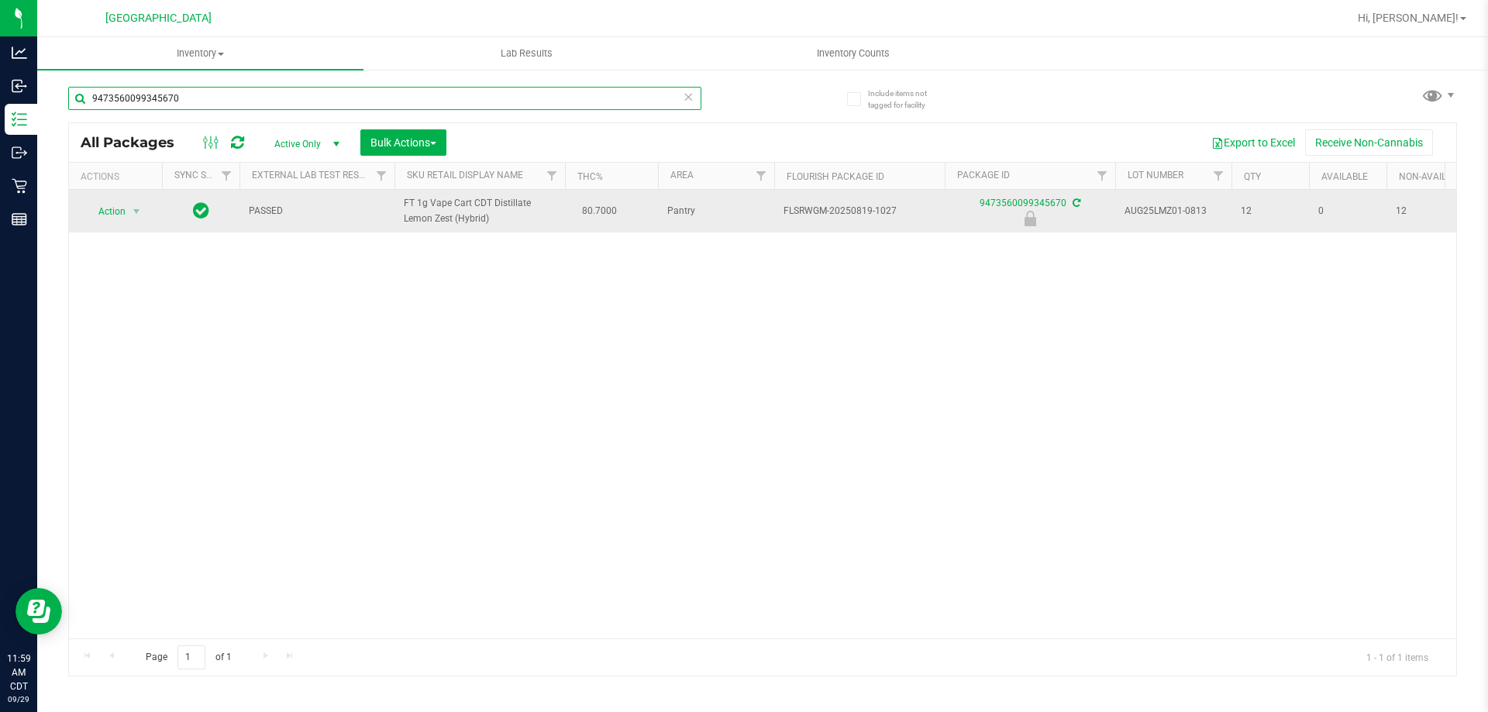
type input "9473560099345670"
click at [113, 232] on td "Action Action Edit attributes Global inventory Locate package Package audit log…" at bounding box center [115, 211] width 93 height 43
click at [122, 217] on span "Action" at bounding box center [105, 212] width 42 height 22
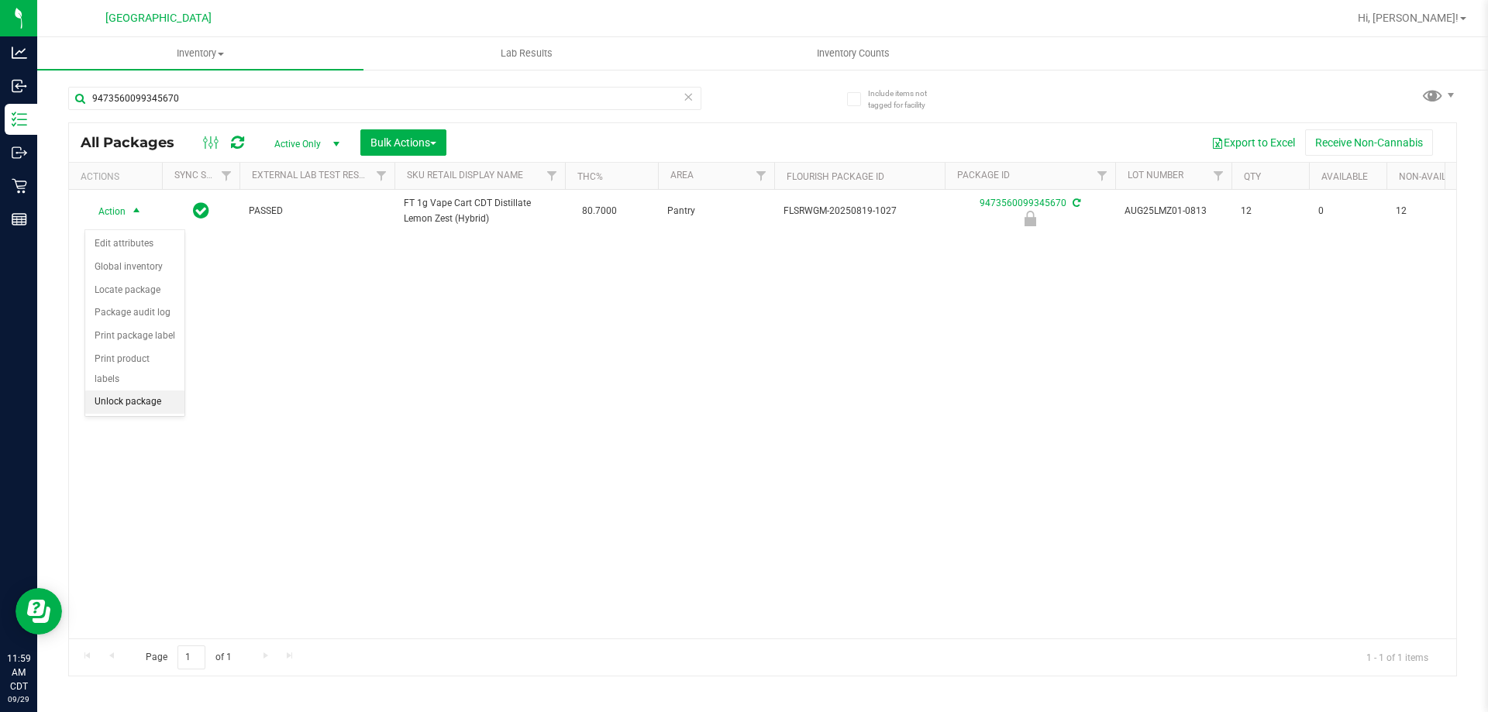
click at [133, 391] on li "Unlock package" at bounding box center [134, 402] width 99 height 23
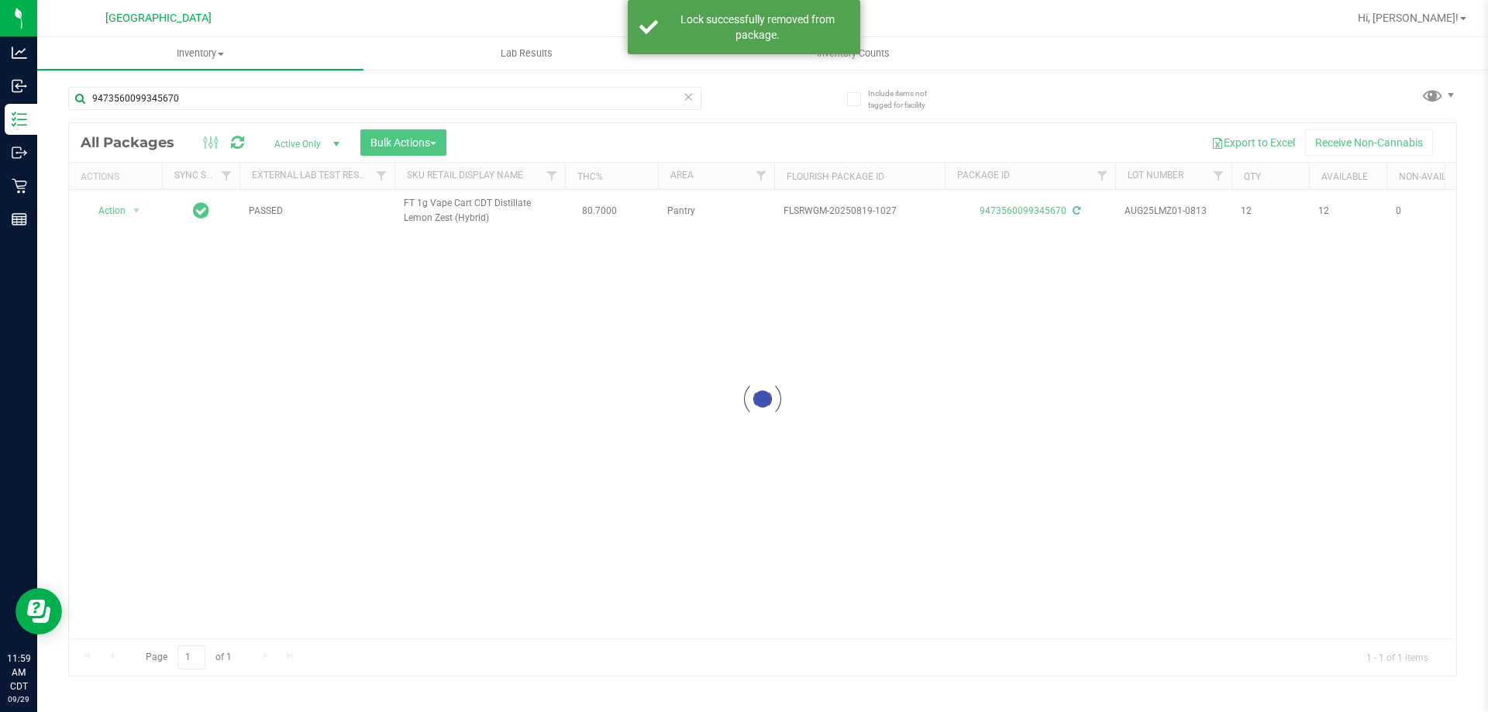
click at [131, 217] on div at bounding box center [763, 399] width 1388 height 553
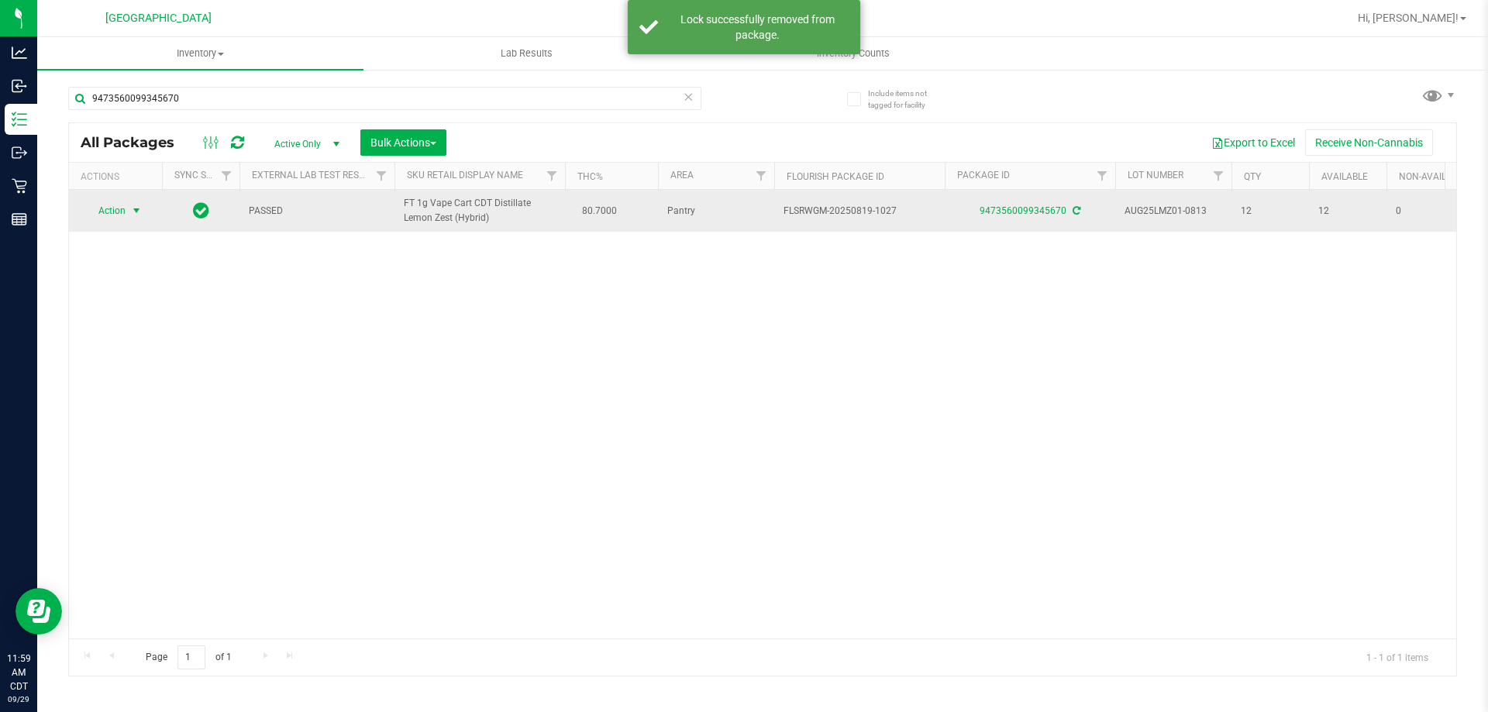
click at [130, 217] on span "select" at bounding box center [136, 211] width 12 height 12
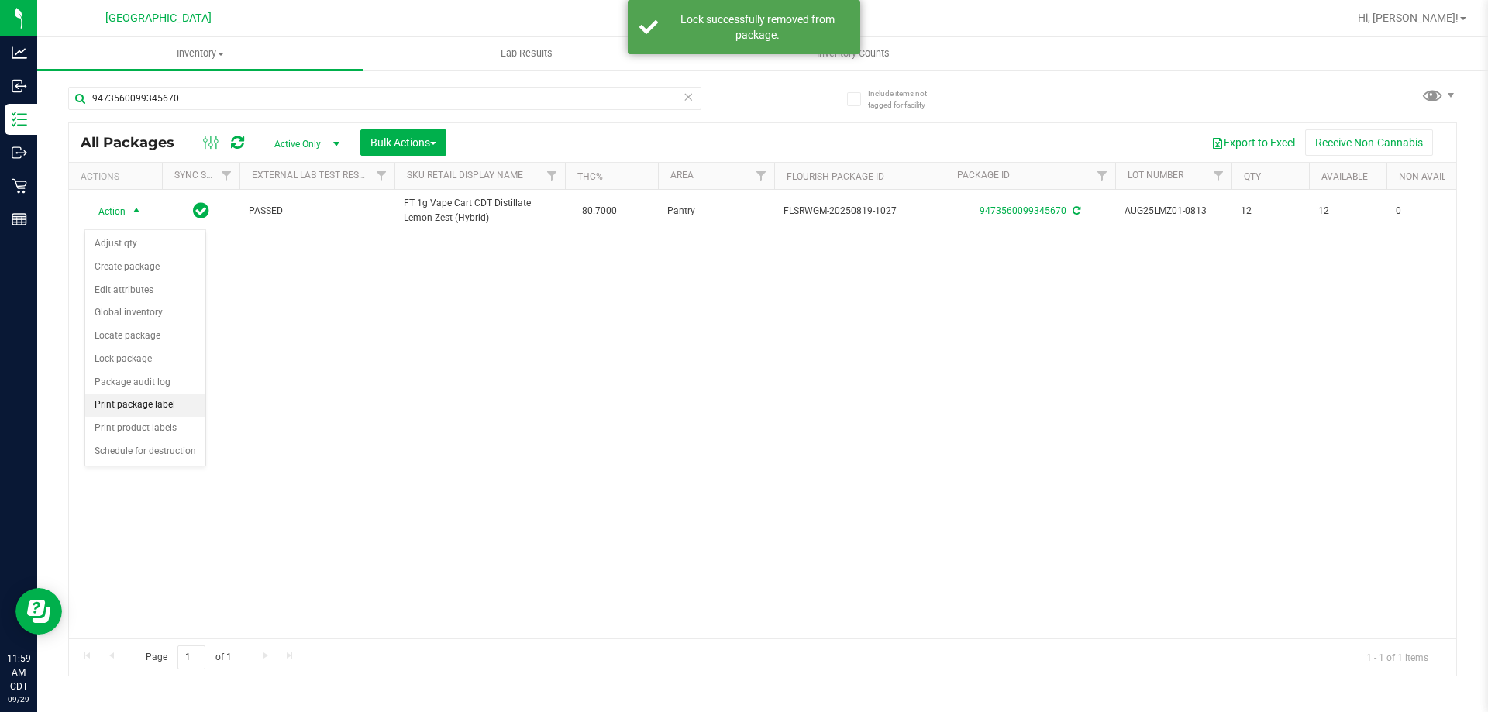
click at [157, 402] on li "Print package label" at bounding box center [145, 405] width 120 height 23
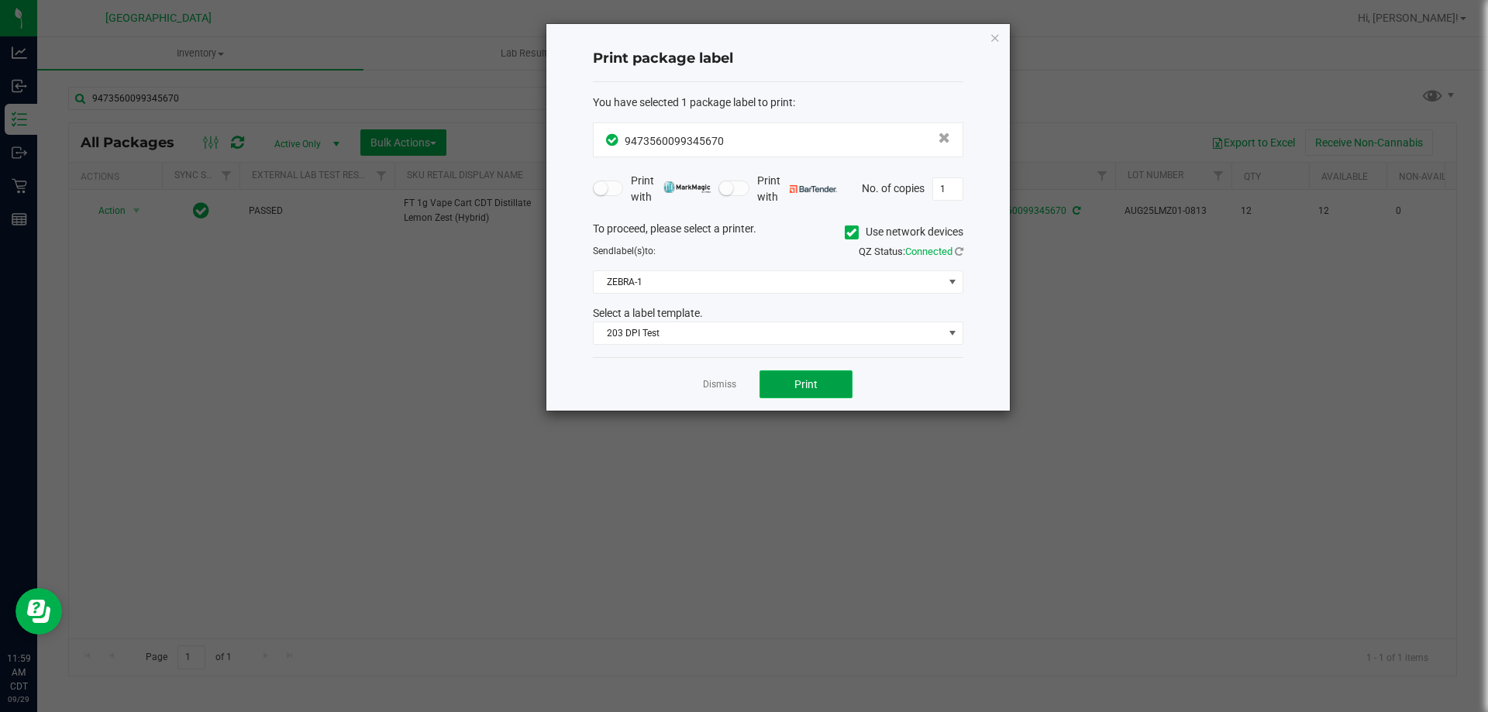
click at [815, 373] on button "Print" at bounding box center [806, 385] width 93 height 28
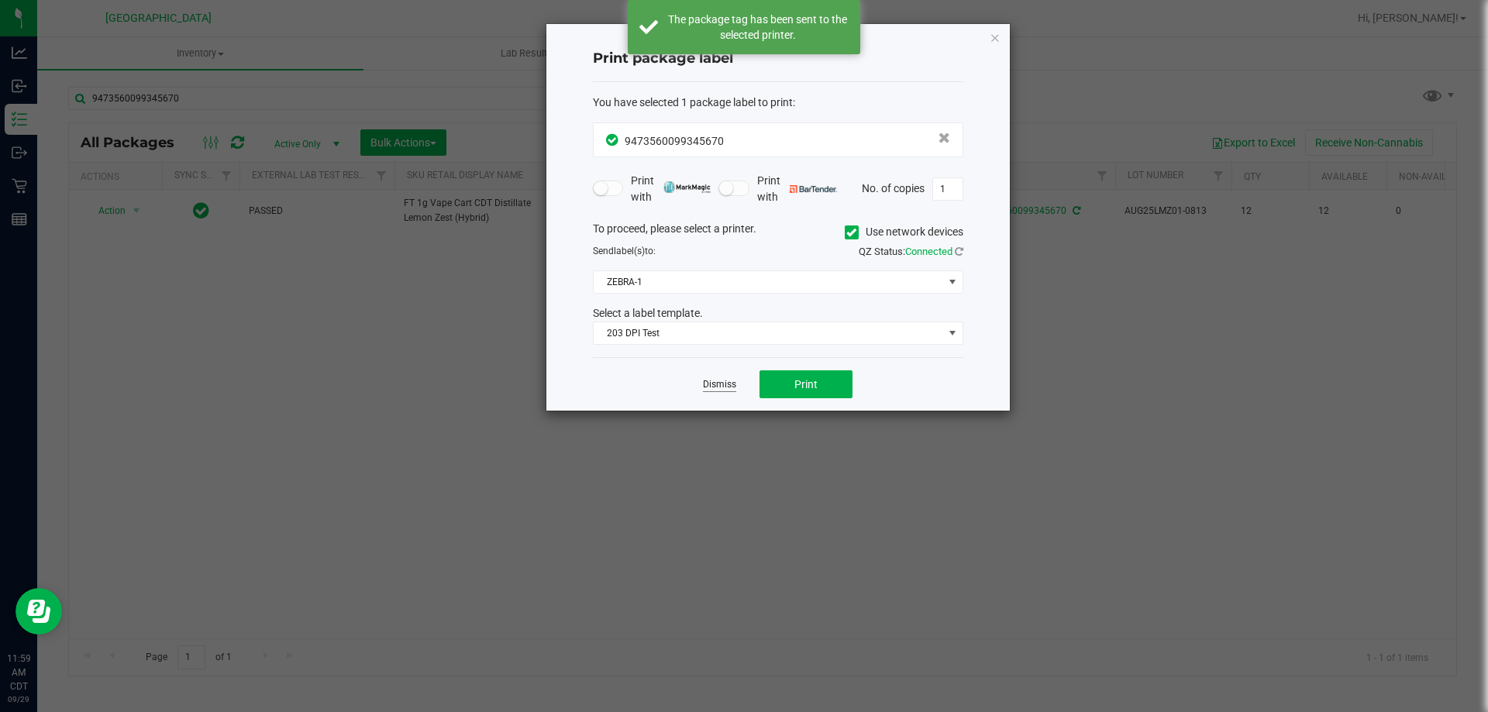
click at [709, 388] on link "Dismiss" at bounding box center [719, 384] width 33 height 13
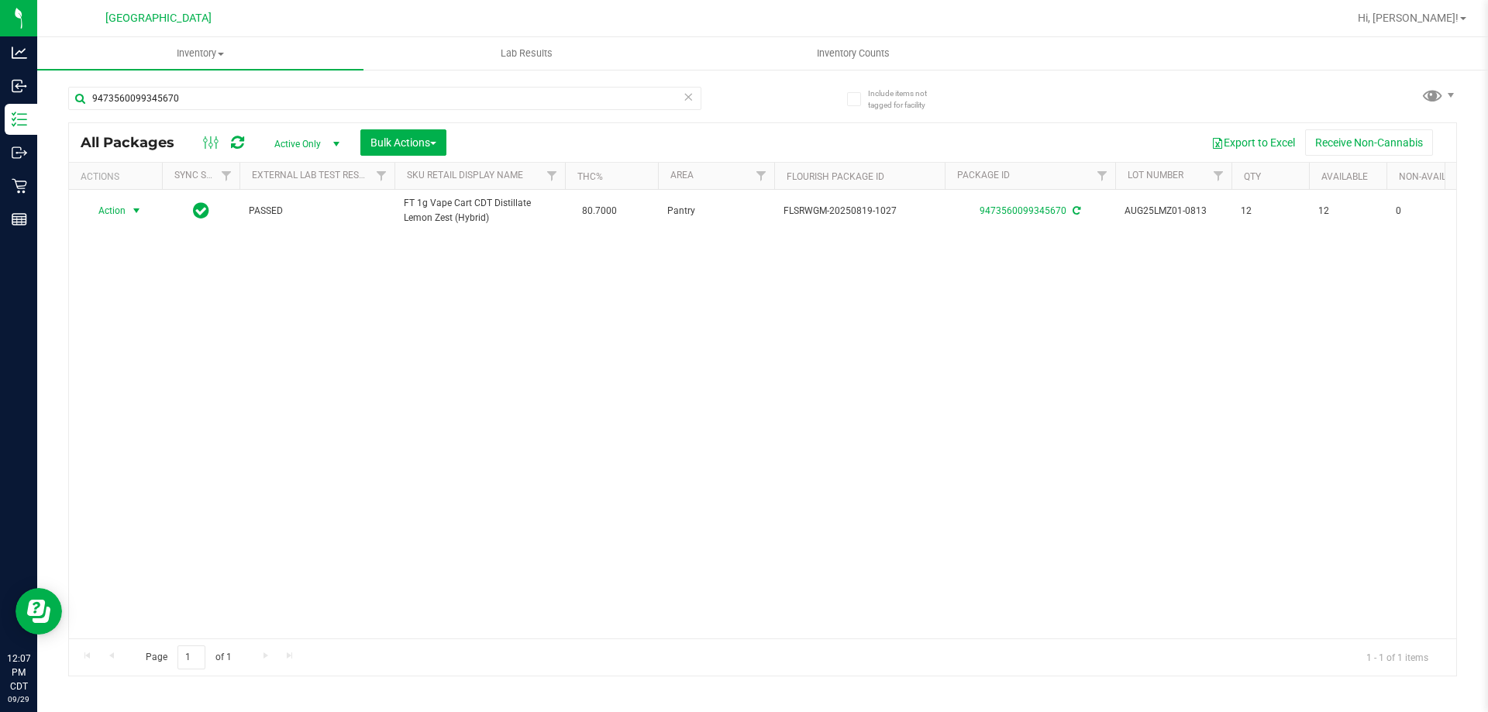
click at [688, 96] on icon at bounding box center [688, 96] width 11 height 19
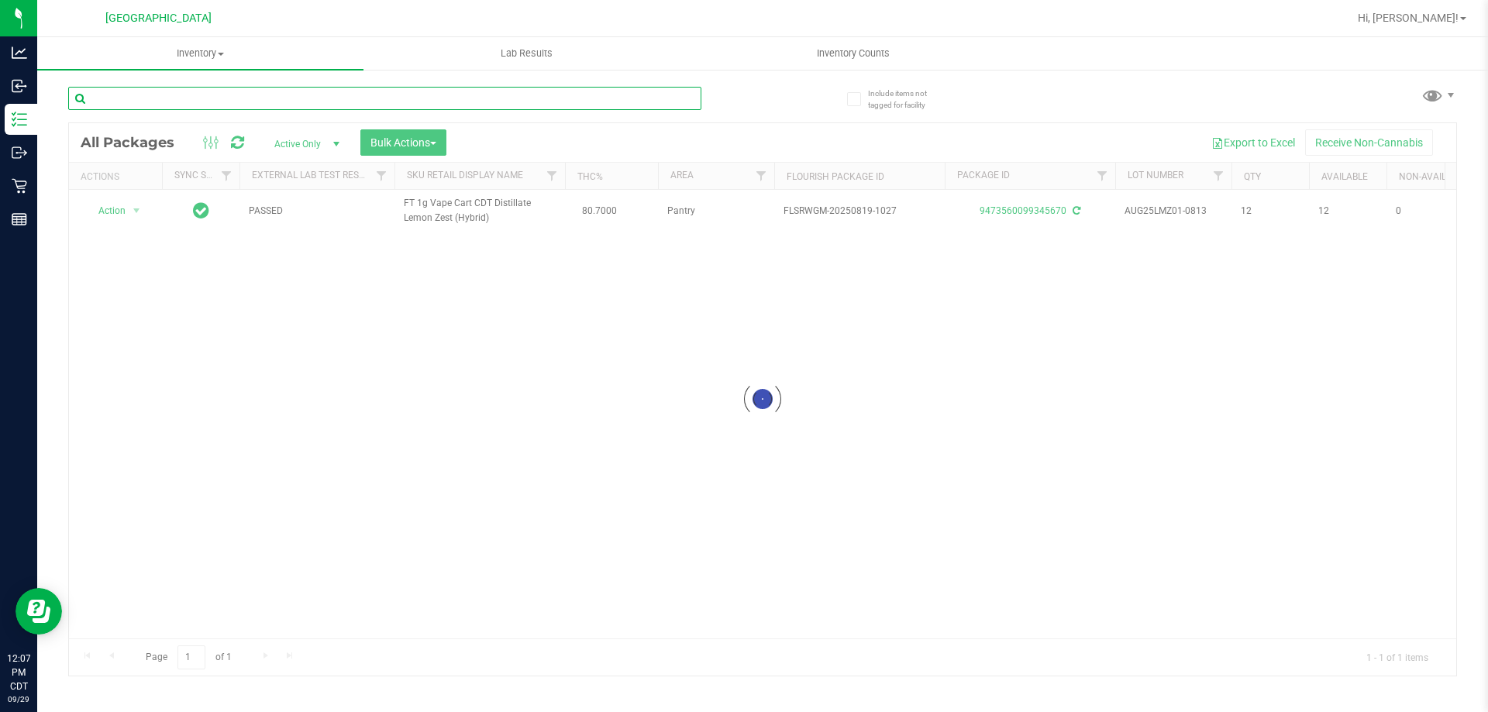
click at [583, 100] on input "text" at bounding box center [384, 98] width 633 height 23
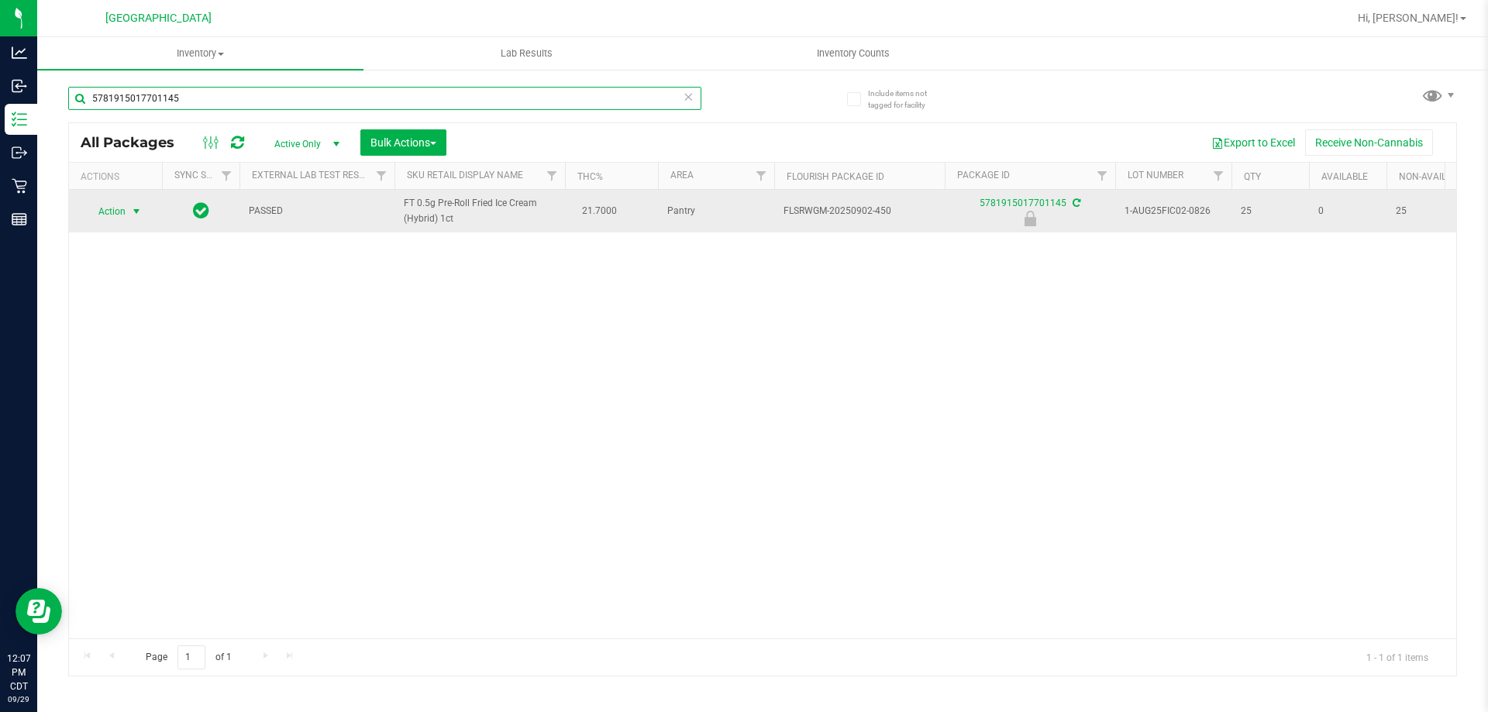
type input "5781915017701145"
click at [116, 217] on span "Action" at bounding box center [105, 212] width 42 height 22
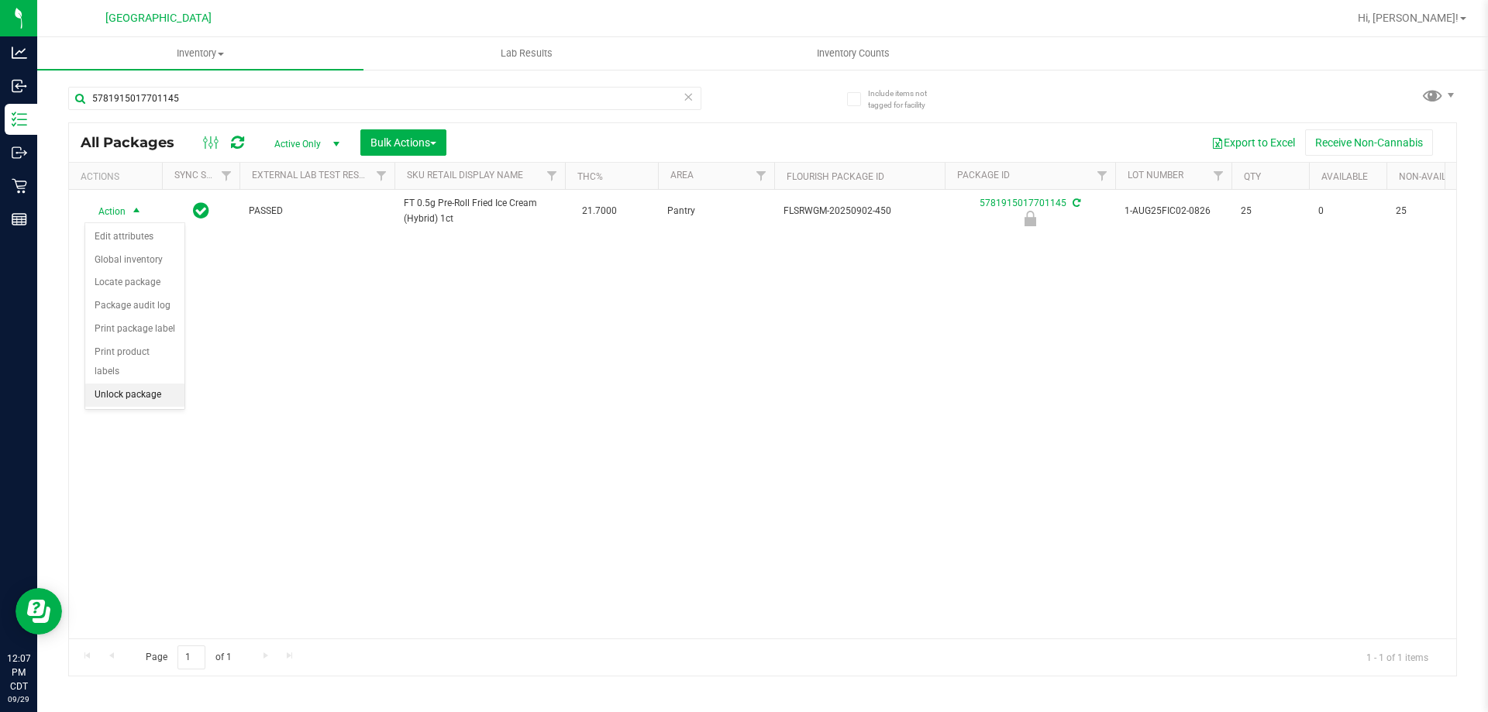
click at [147, 384] on li "Unlock package" at bounding box center [134, 395] width 99 height 23
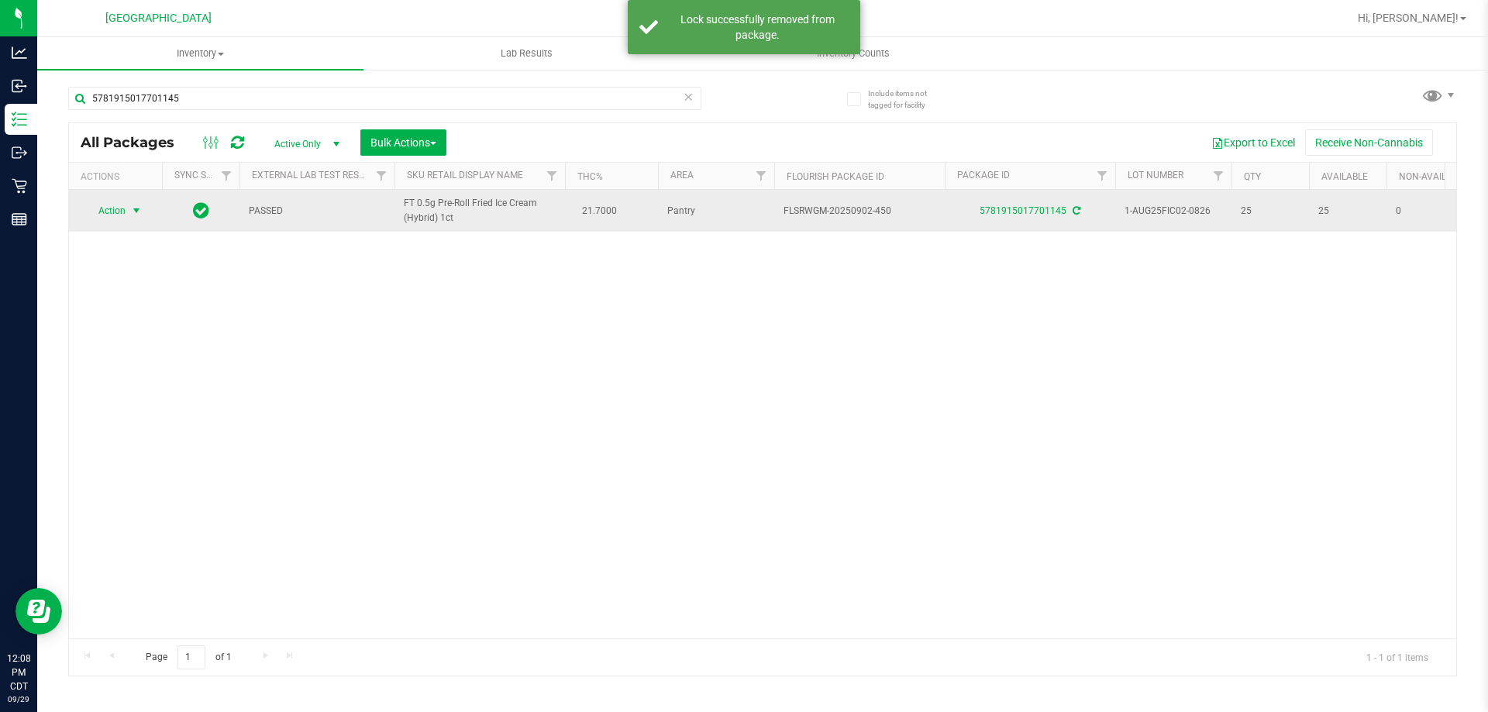
click at [111, 213] on span "Action" at bounding box center [105, 211] width 42 height 22
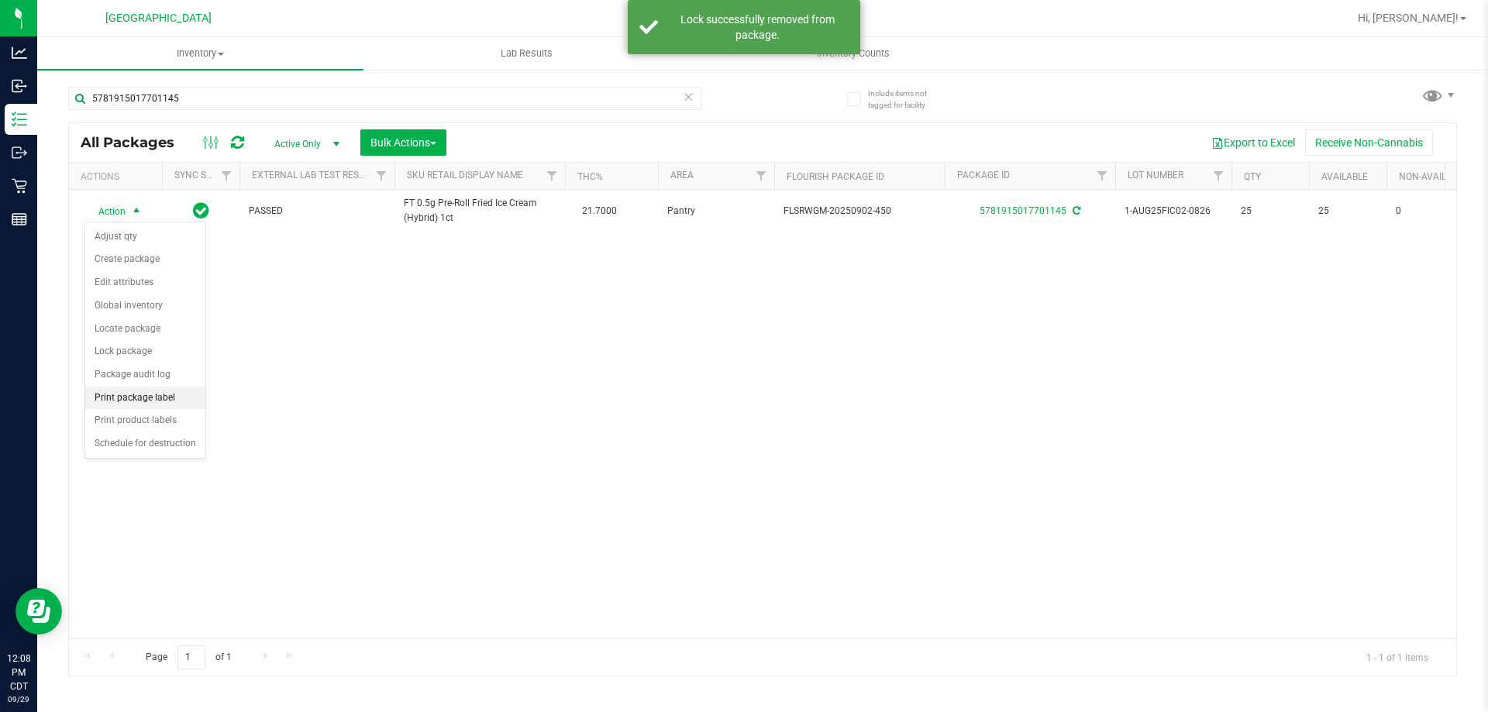
click at [140, 394] on li "Print package label" at bounding box center [145, 398] width 120 height 23
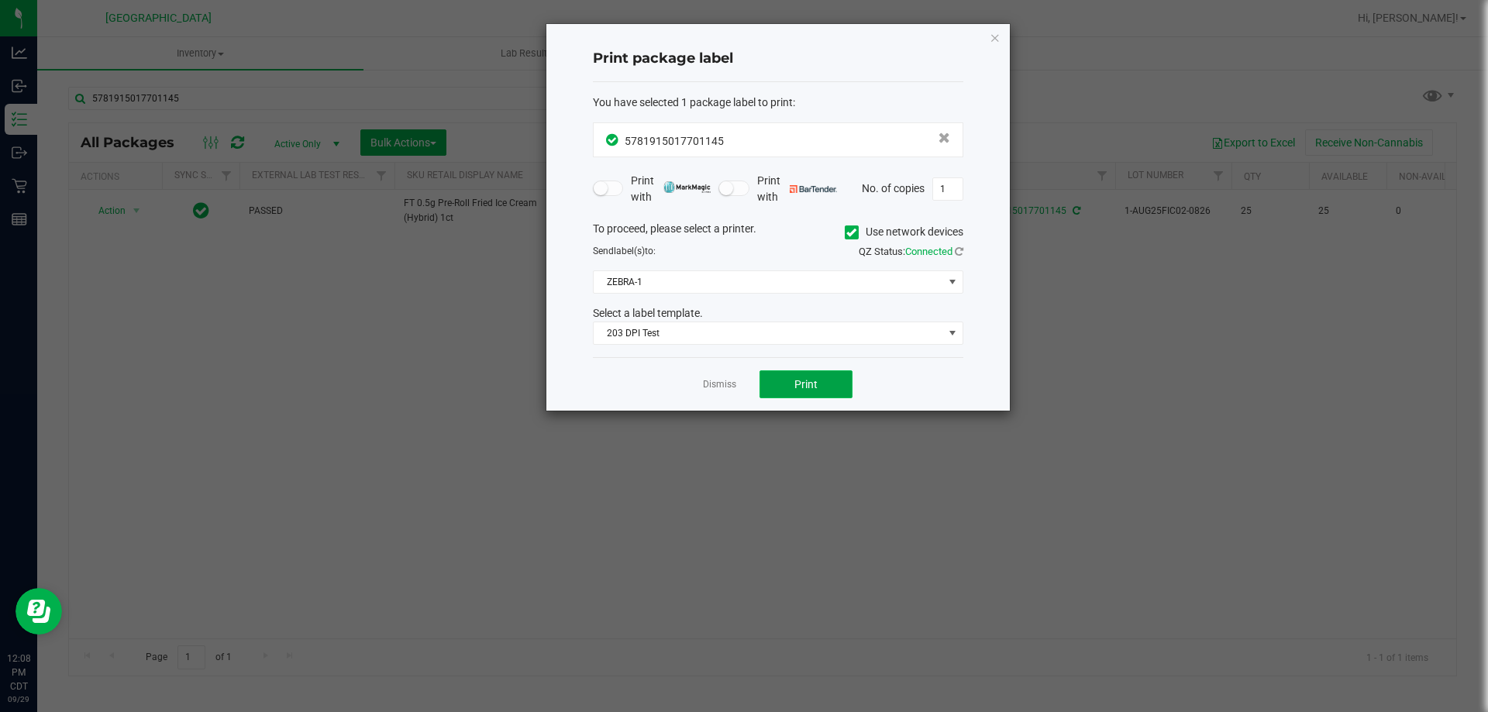
click at [803, 385] on span "Print" at bounding box center [806, 384] width 23 height 12
click at [719, 389] on link "Dismiss" at bounding box center [719, 384] width 33 height 13
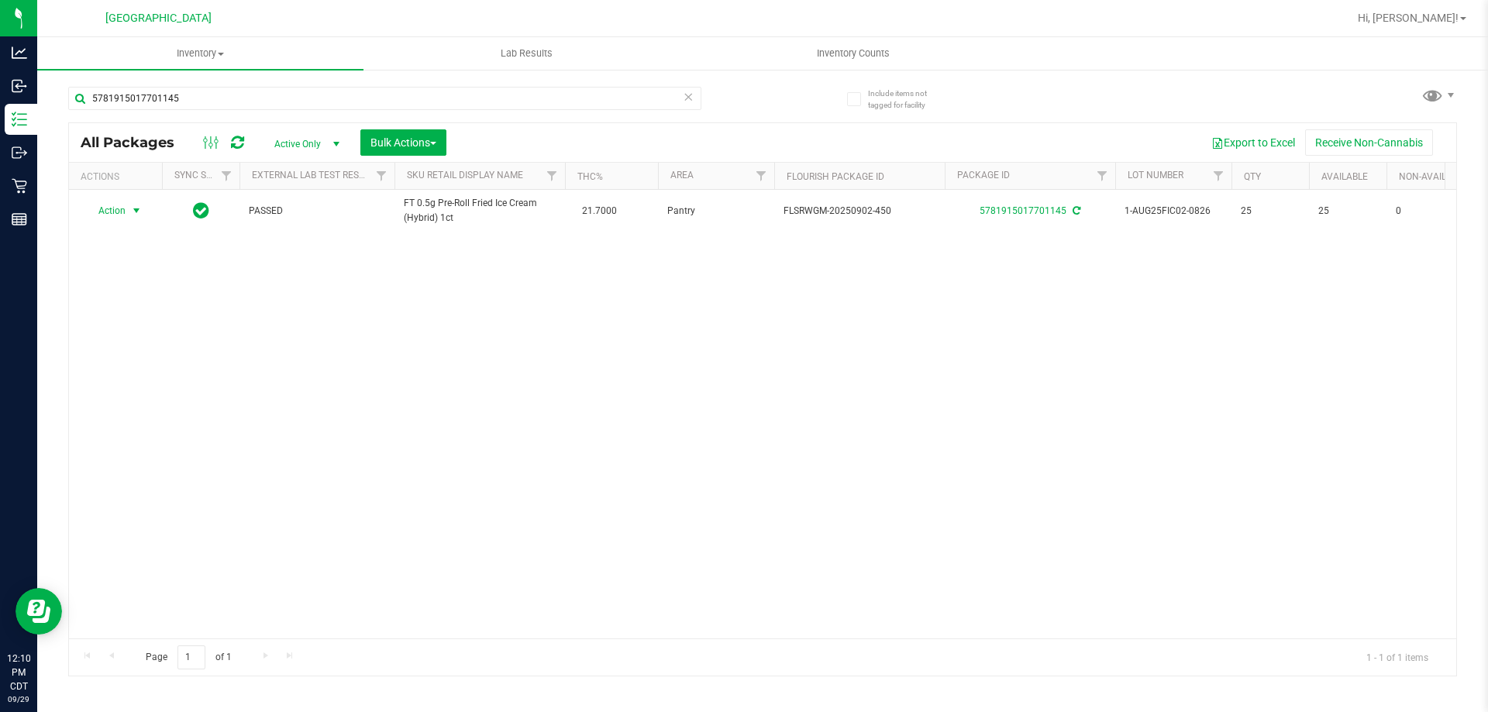
click at [692, 99] on icon at bounding box center [688, 96] width 11 height 19
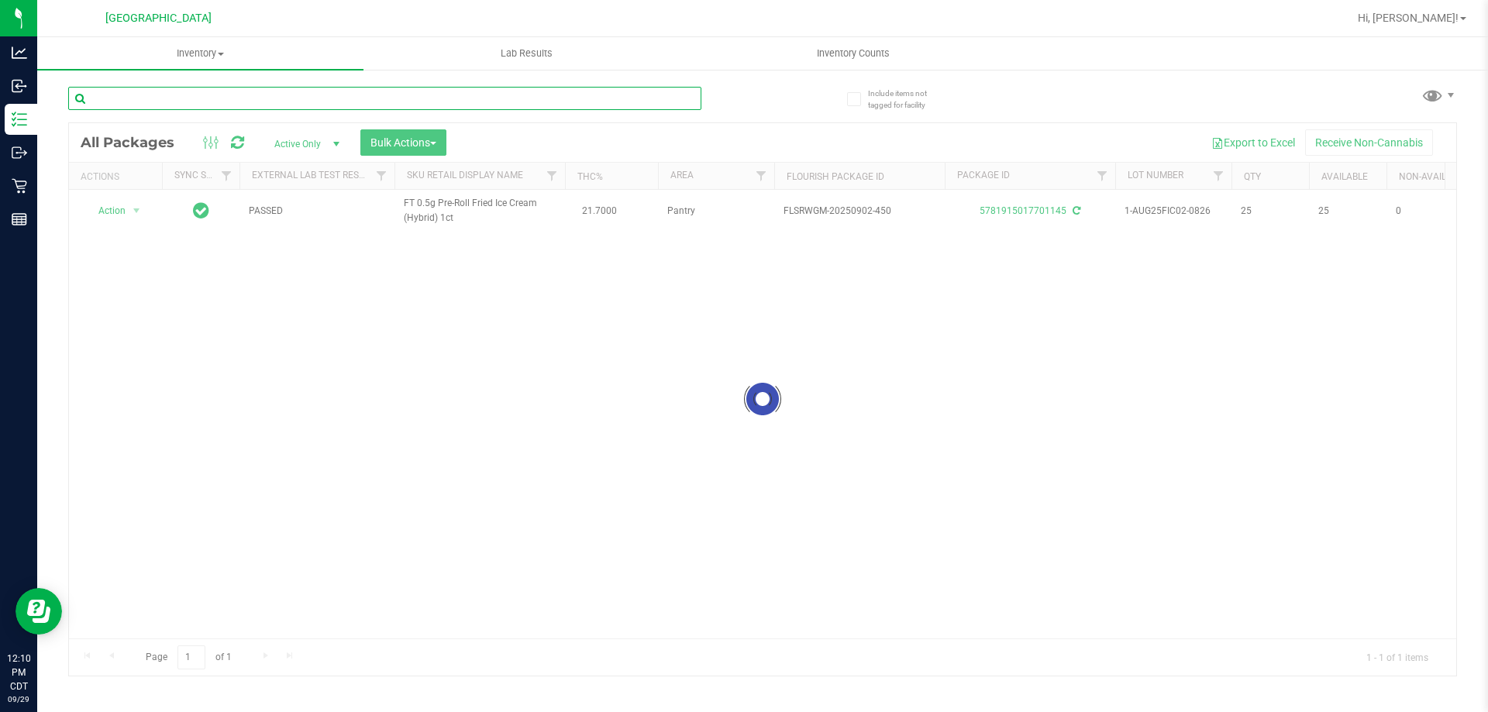
click at [657, 98] on input "text" at bounding box center [384, 98] width 633 height 23
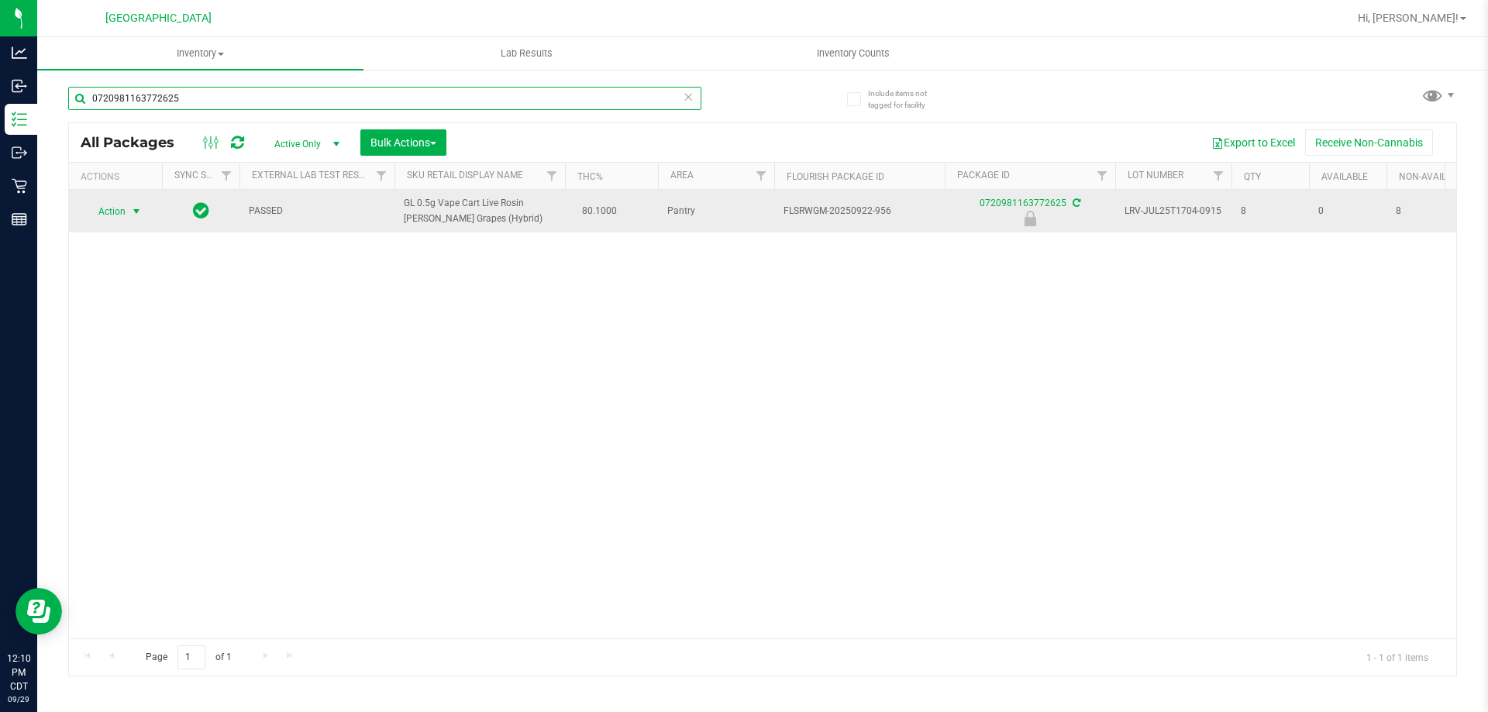
type input "0720981163772625"
click at [113, 211] on span "Action" at bounding box center [105, 212] width 42 height 22
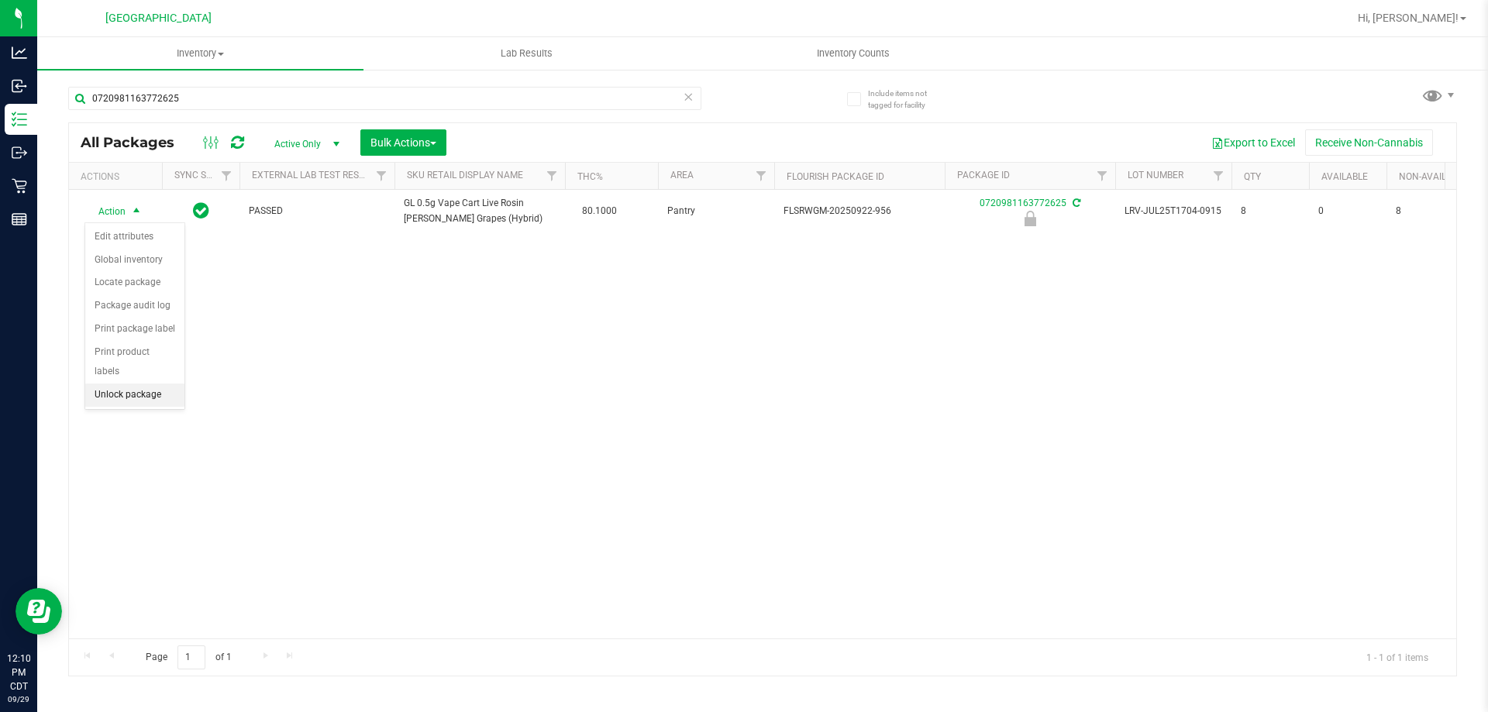
click at [134, 384] on li "Unlock package" at bounding box center [134, 395] width 99 height 23
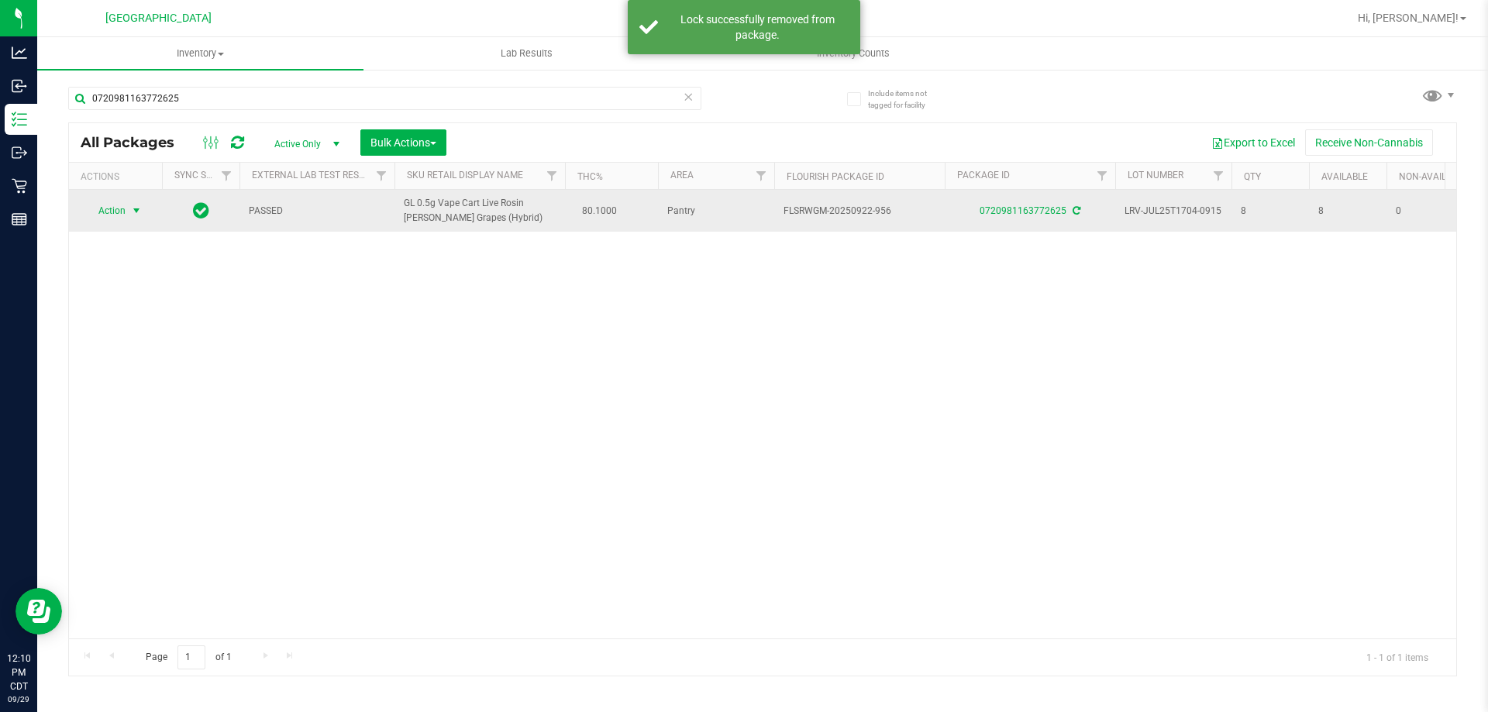
click at [98, 217] on span "Action" at bounding box center [105, 211] width 42 height 22
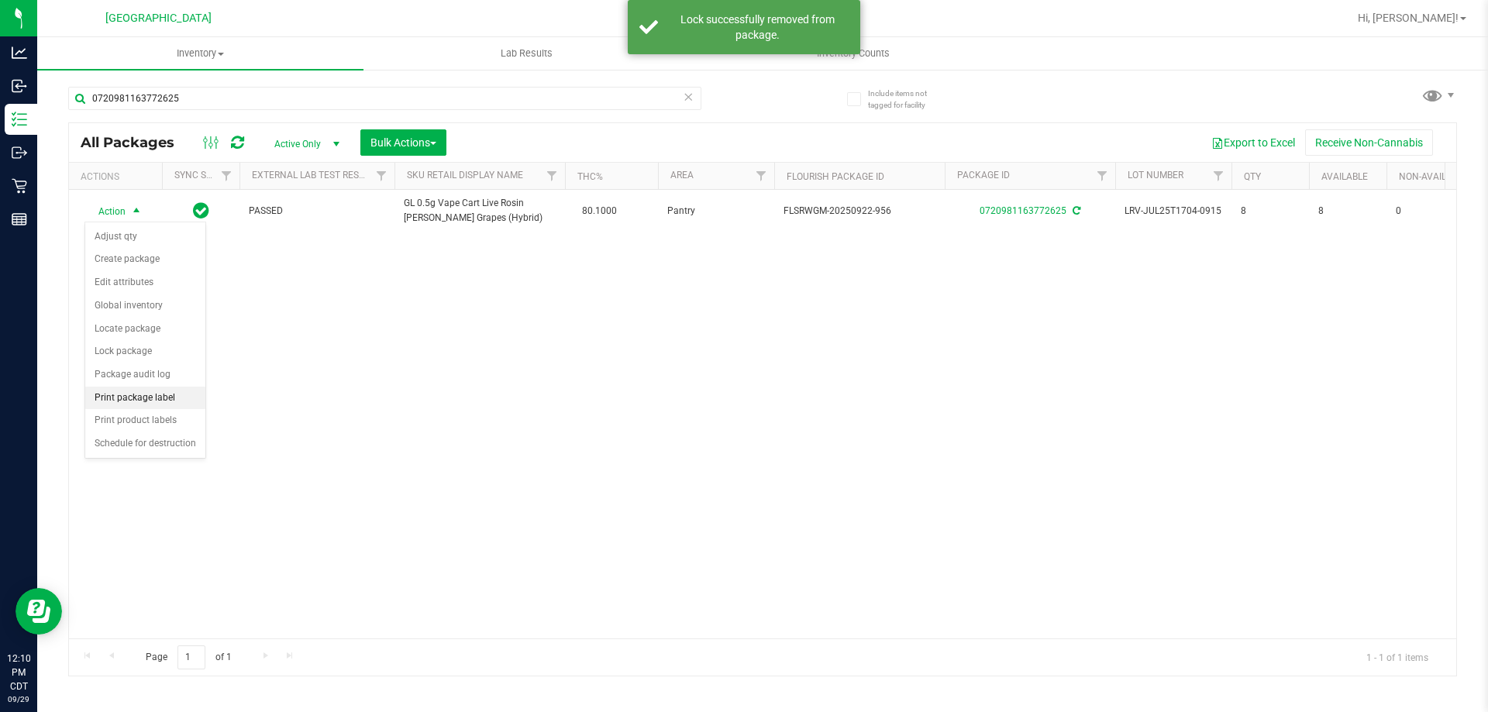
click at [150, 400] on li "Print package label" at bounding box center [145, 398] width 120 height 23
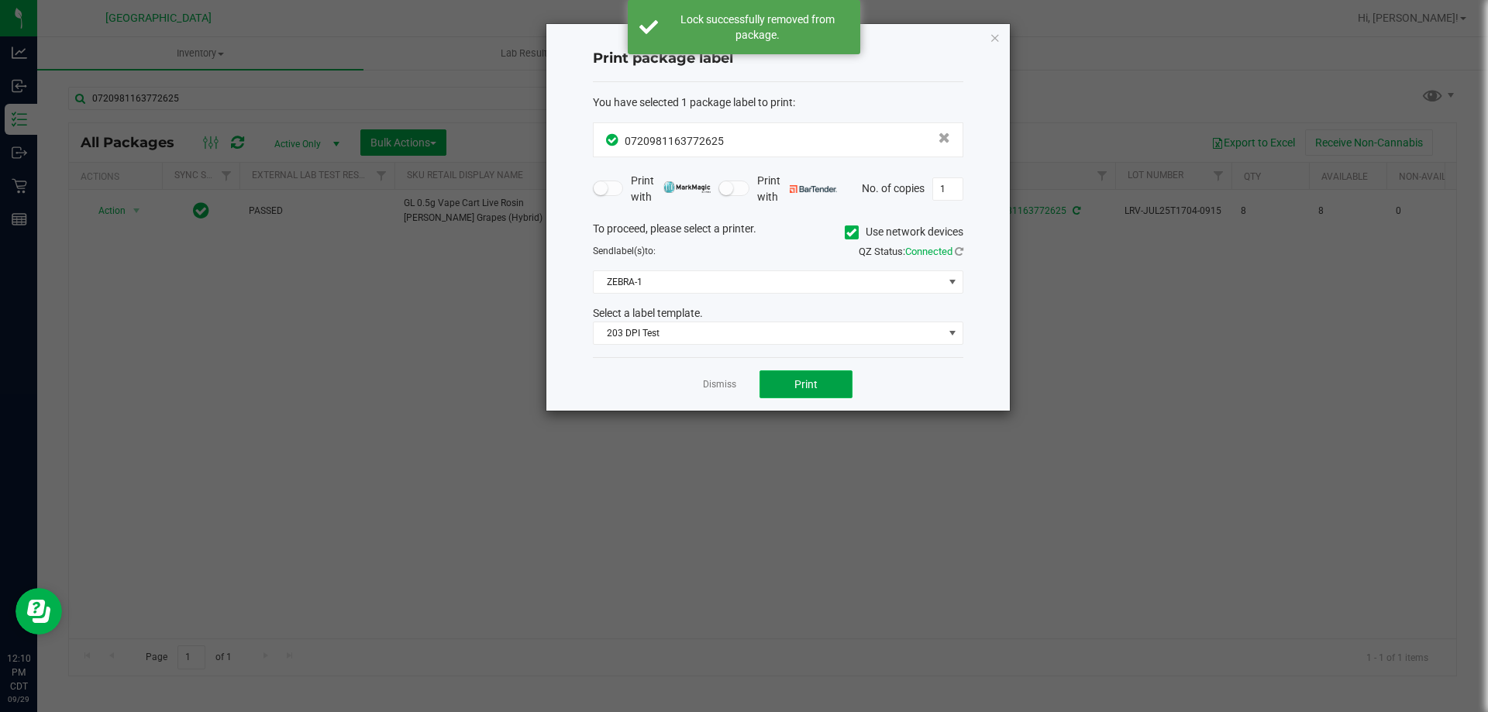
click at [781, 381] on button "Print" at bounding box center [806, 385] width 93 height 28
click at [724, 379] on link "Dismiss" at bounding box center [719, 384] width 33 height 13
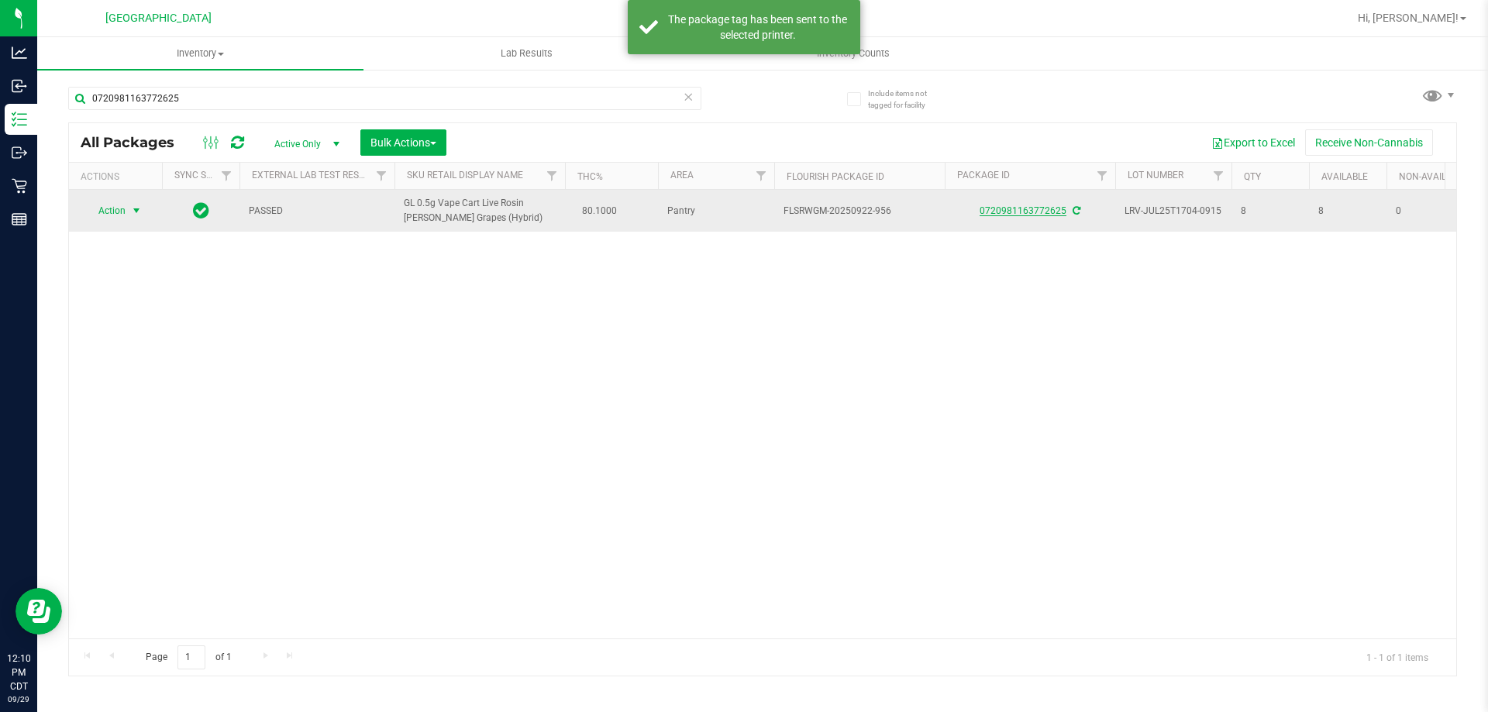
click at [1026, 213] on link "0720981163772625" at bounding box center [1023, 210] width 87 height 11
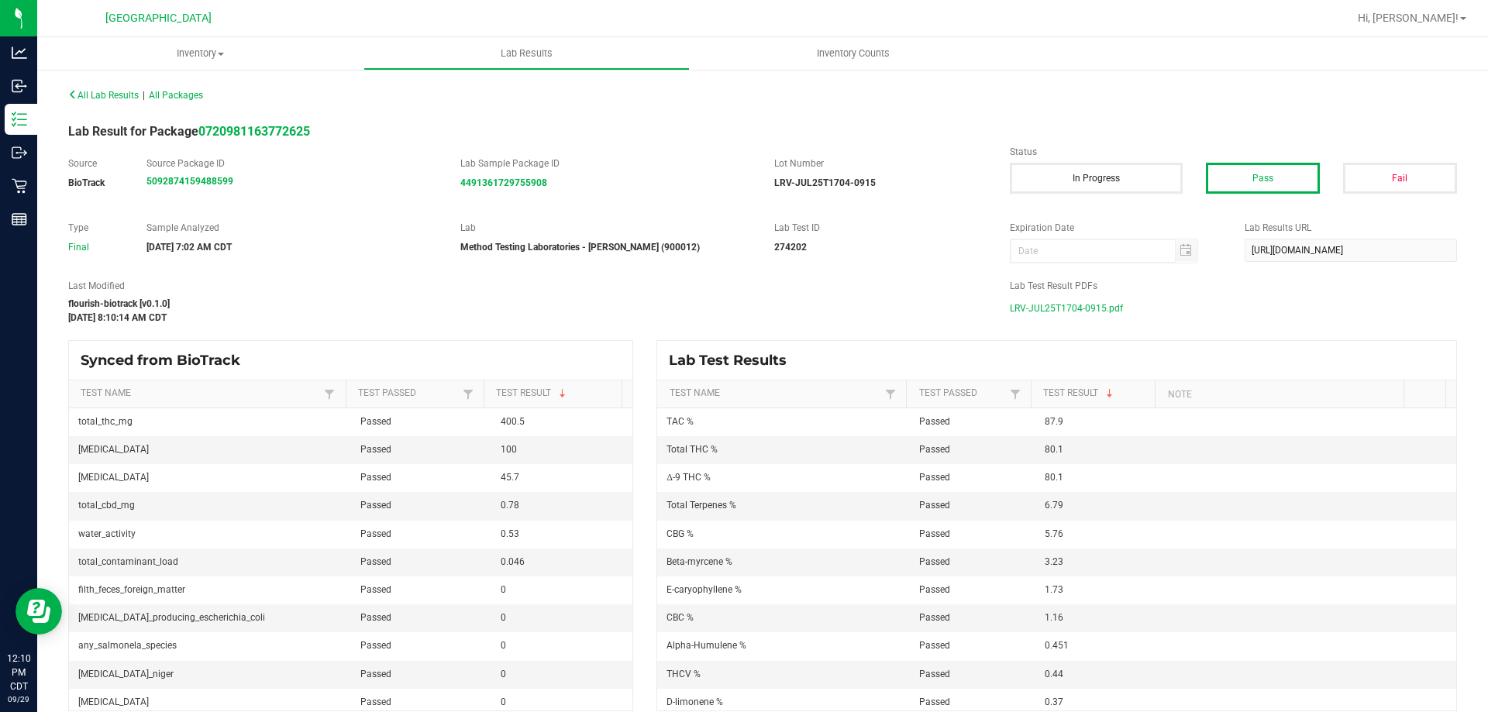
click at [1087, 306] on span "LRV-JUL25T1704-0915.pdf" at bounding box center [1066, 308] width 113 height 23
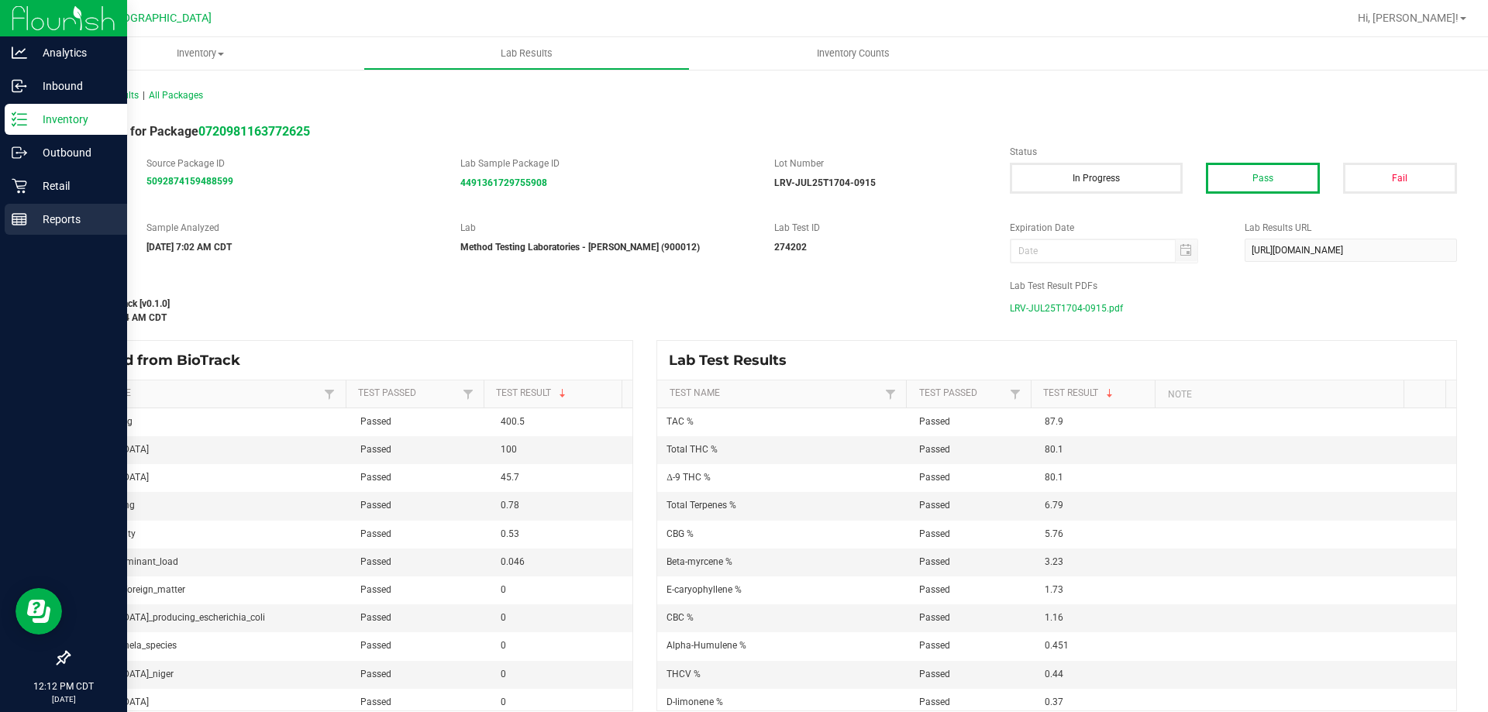
click at [63, 221] on p "Reports" at bounding box center [73, 219] width 93 height 19
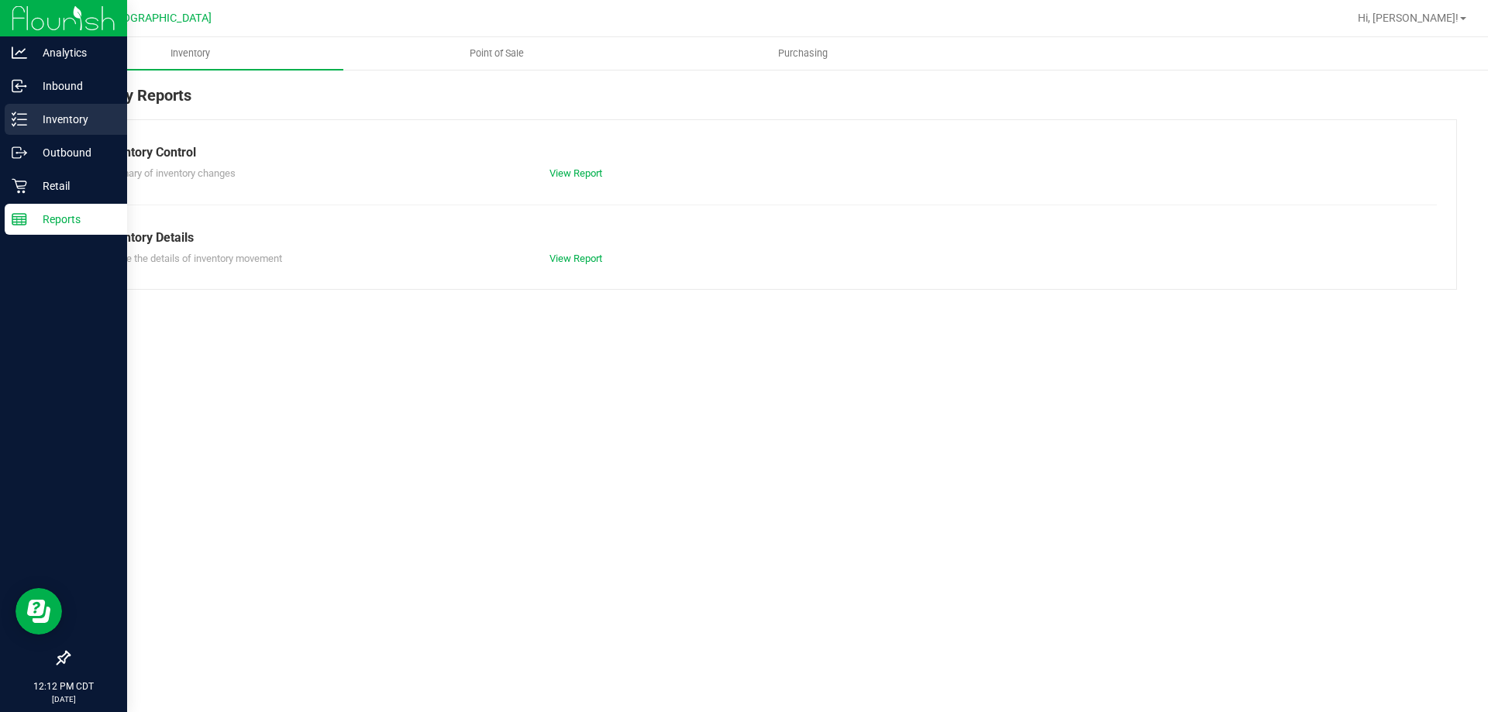
click at [61, 115] on p "Inventory" at bounding box center [73, 119] width 93 height 19
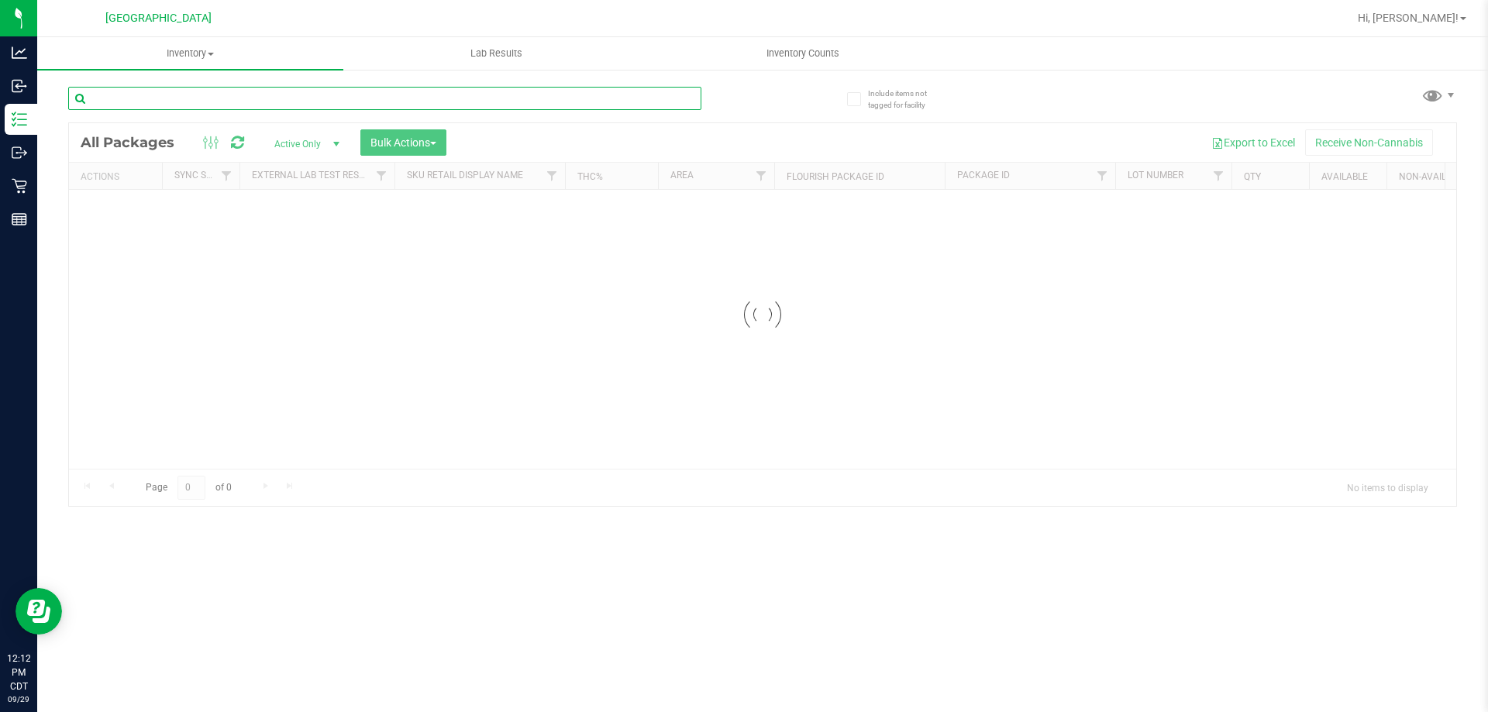
click at [140, 98] on input "text" at bounding box center [384, 98] width 633 height 23
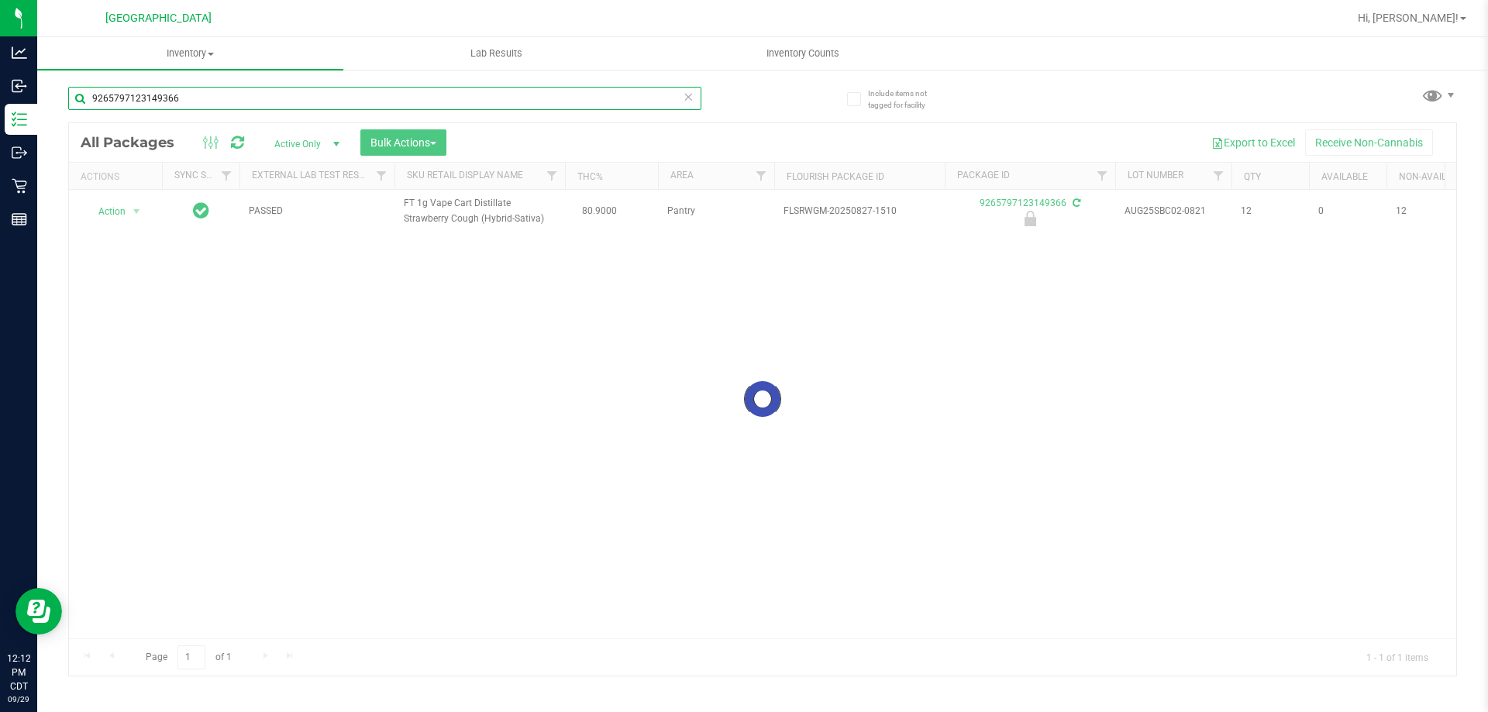
type input "9265797123149366"
drag, startPoint x: 122, startPoint y: 198, endPoint x: 116, endPoint y: 218, distance: 21.1
click at [120, 202] on div at bounding box center [763, 399] width 1388 height 553
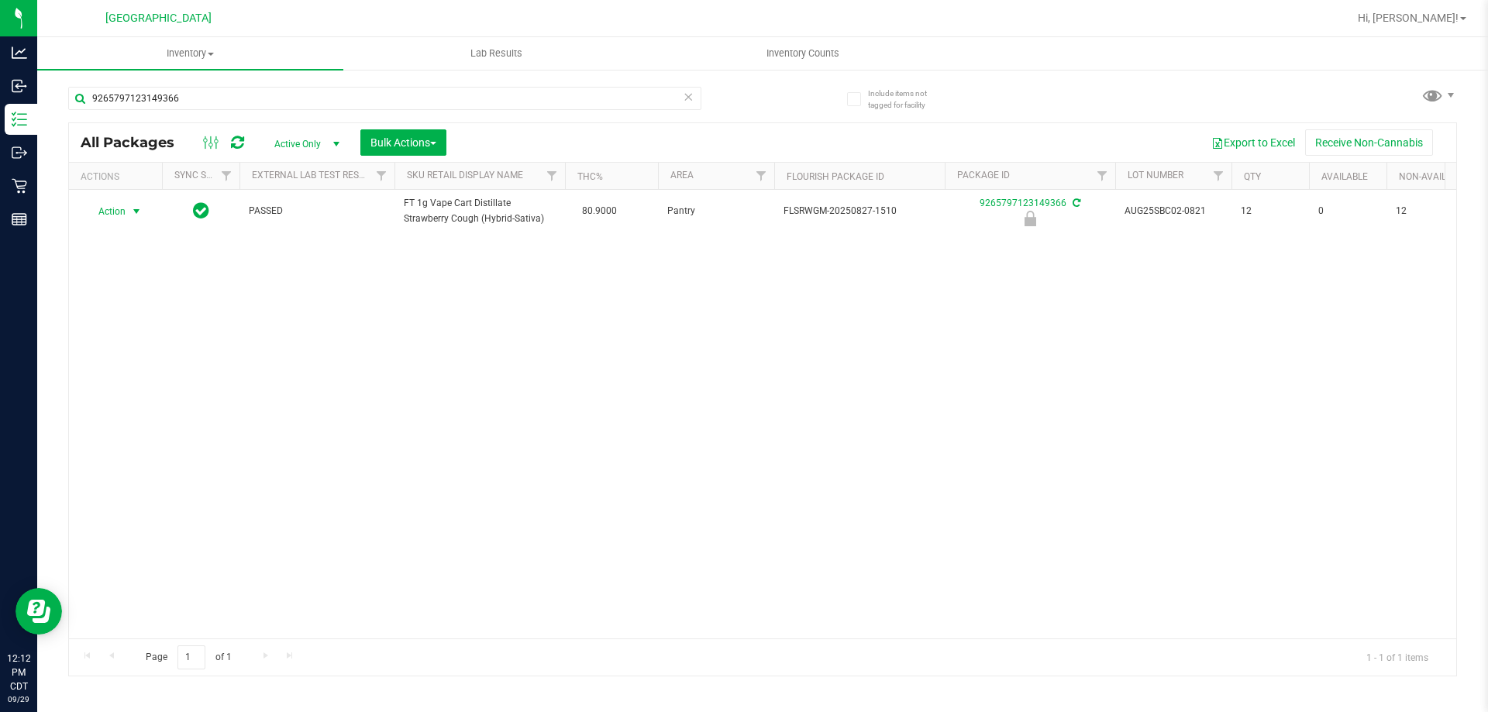
click at [113, 212] on span "Action" at bounding box center [105, 212] width 42 height 22
click at [121, 384] on li "Unlock package" at bounding box center [134, 395] width 99 height 23
click at [110, 205] on span "Action" at bounding box center [105, 211] width 42 height 22
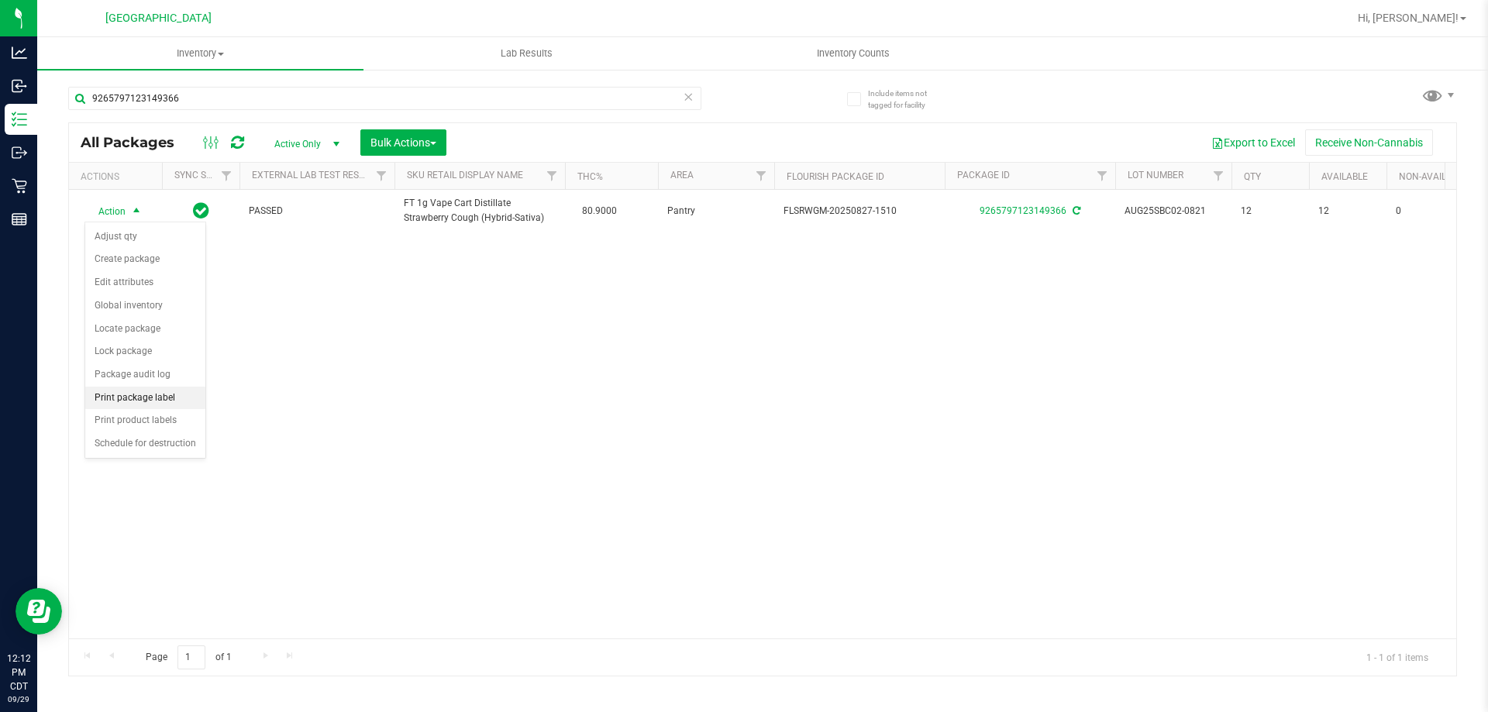
click at [140, 394] on li "Print package label" at bounding box center [145, 398] width 120 height 23
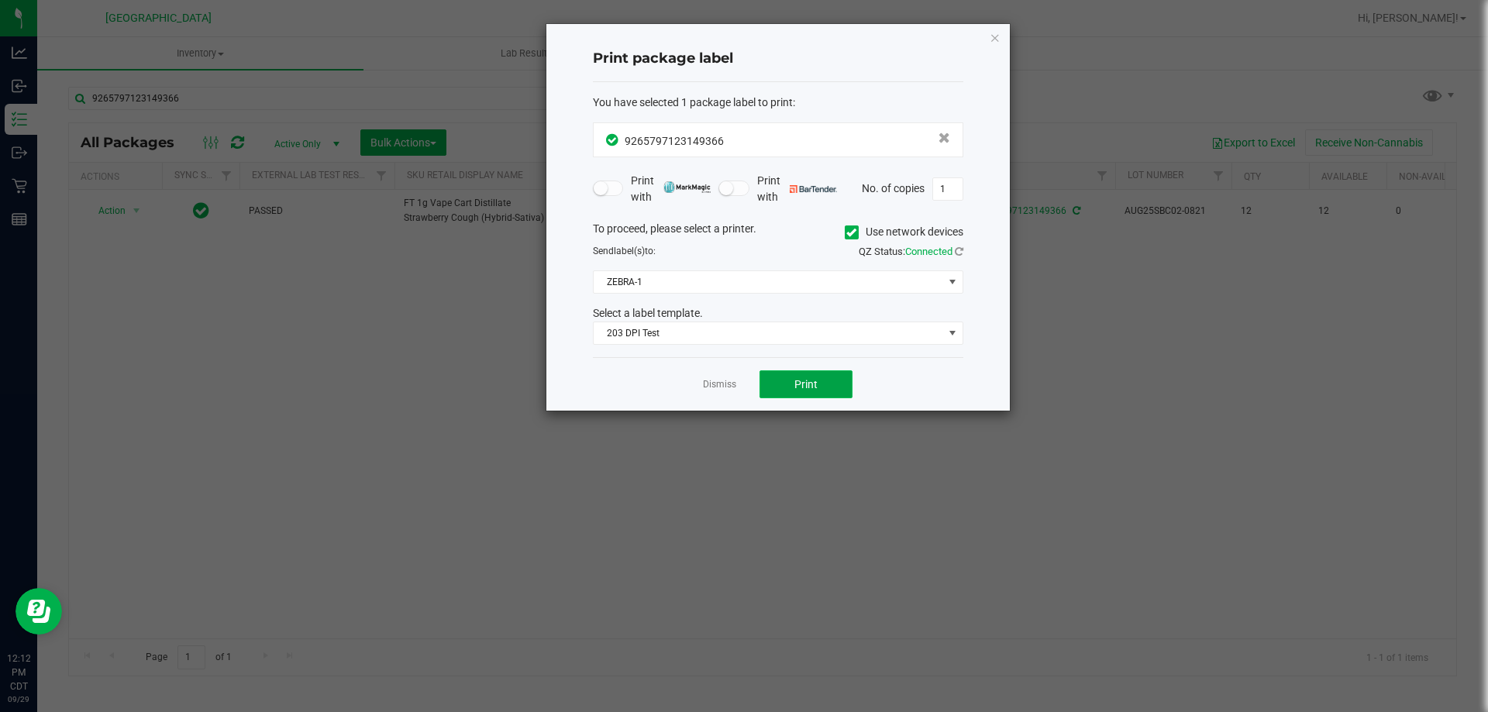
click at [795, 391] on span "Print" at bounding box center [806, 384] width 23 height 12
click at [710, 388] on link "Dismiss" at bounding box center [719, 384] width 33 height 13
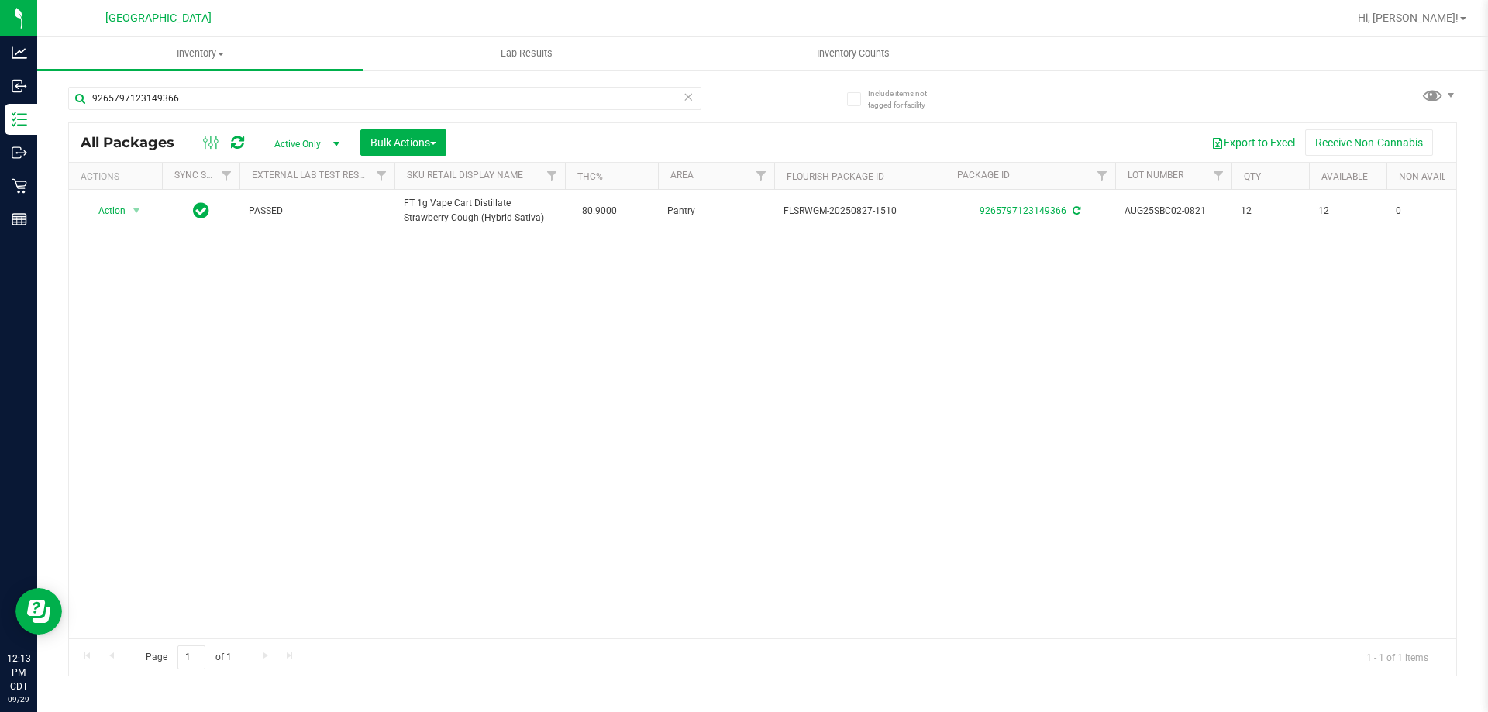
click at [688, 100] on icon at bounding box center [688, 96] width 11 height 19
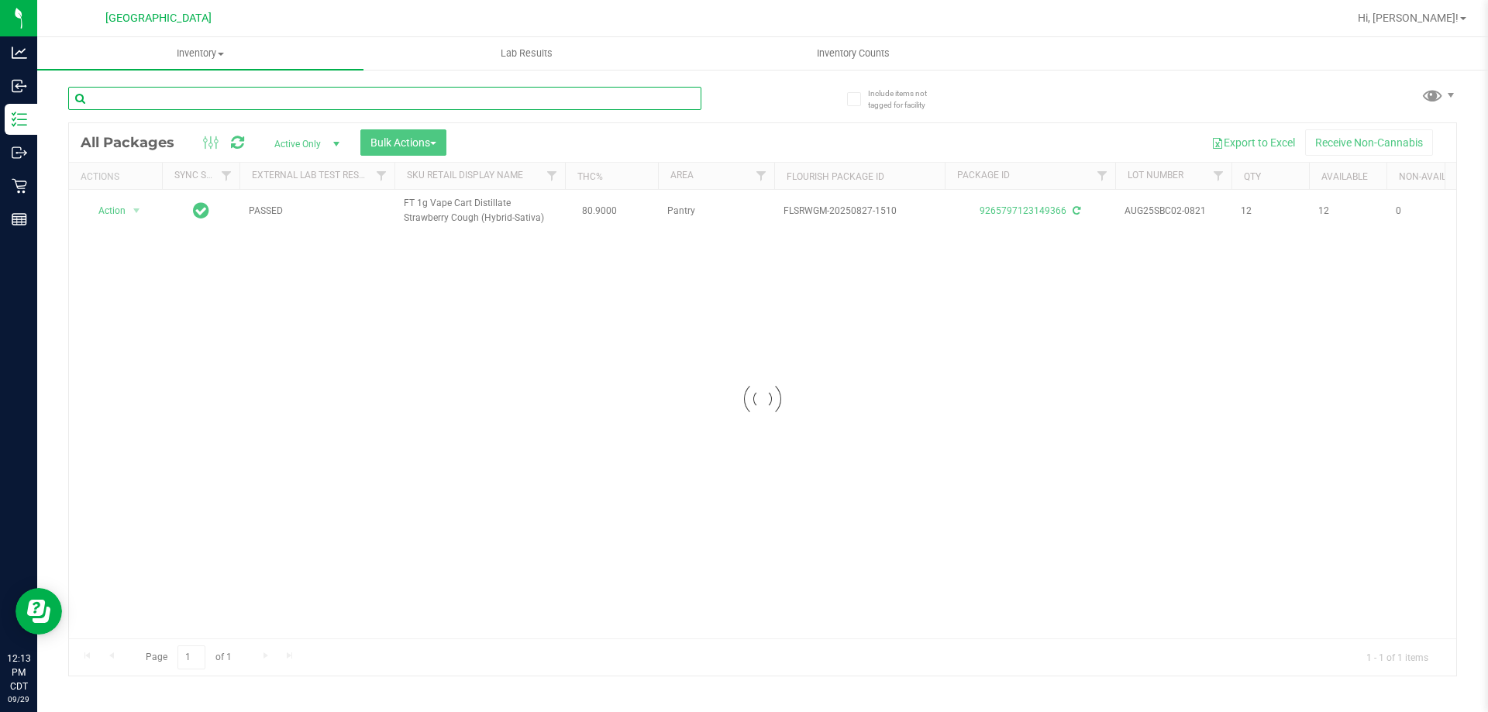
click at [626, 90] on input "text" at bounding box center [384, 98] width 633 height 23
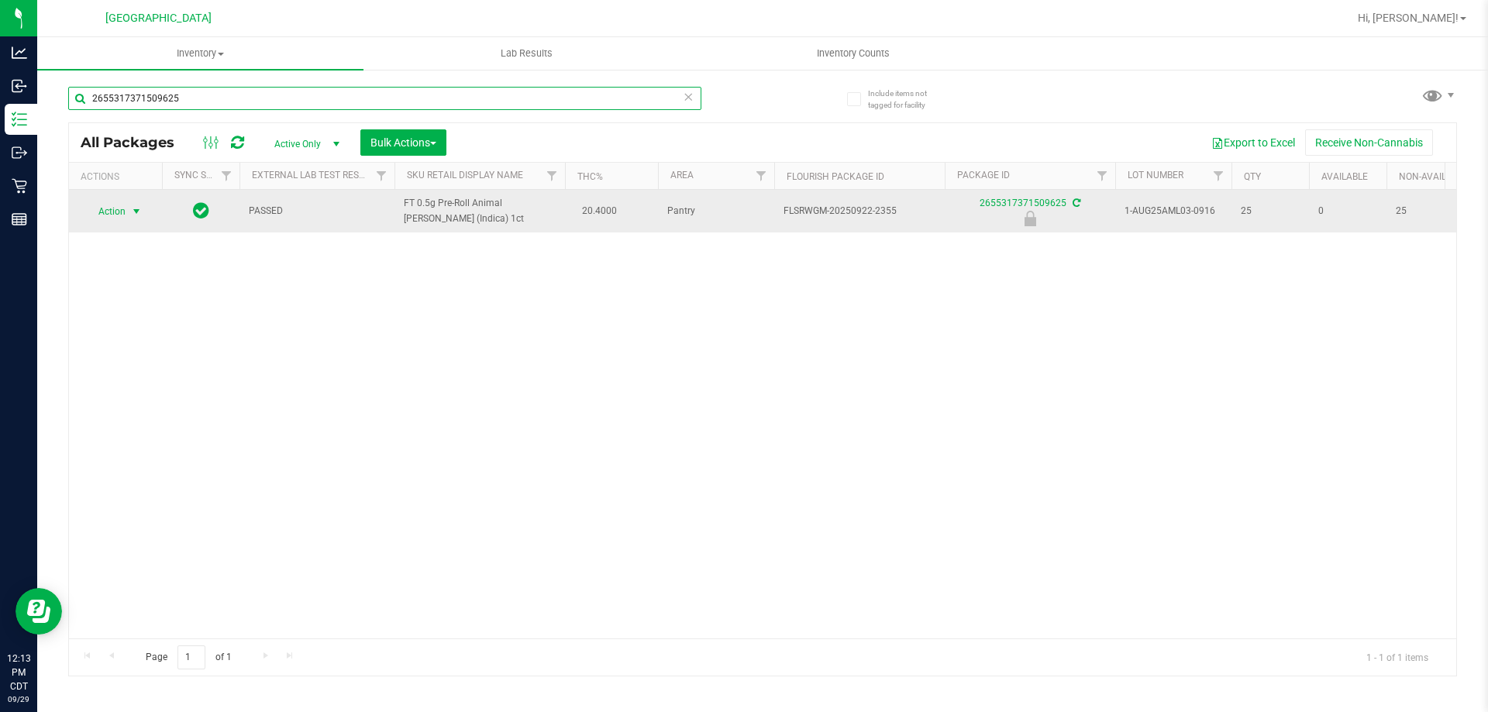
type input "2655317371509625"
click at [121, 218] on span "Action" at bounding box center [105, 212] width 42 height 22
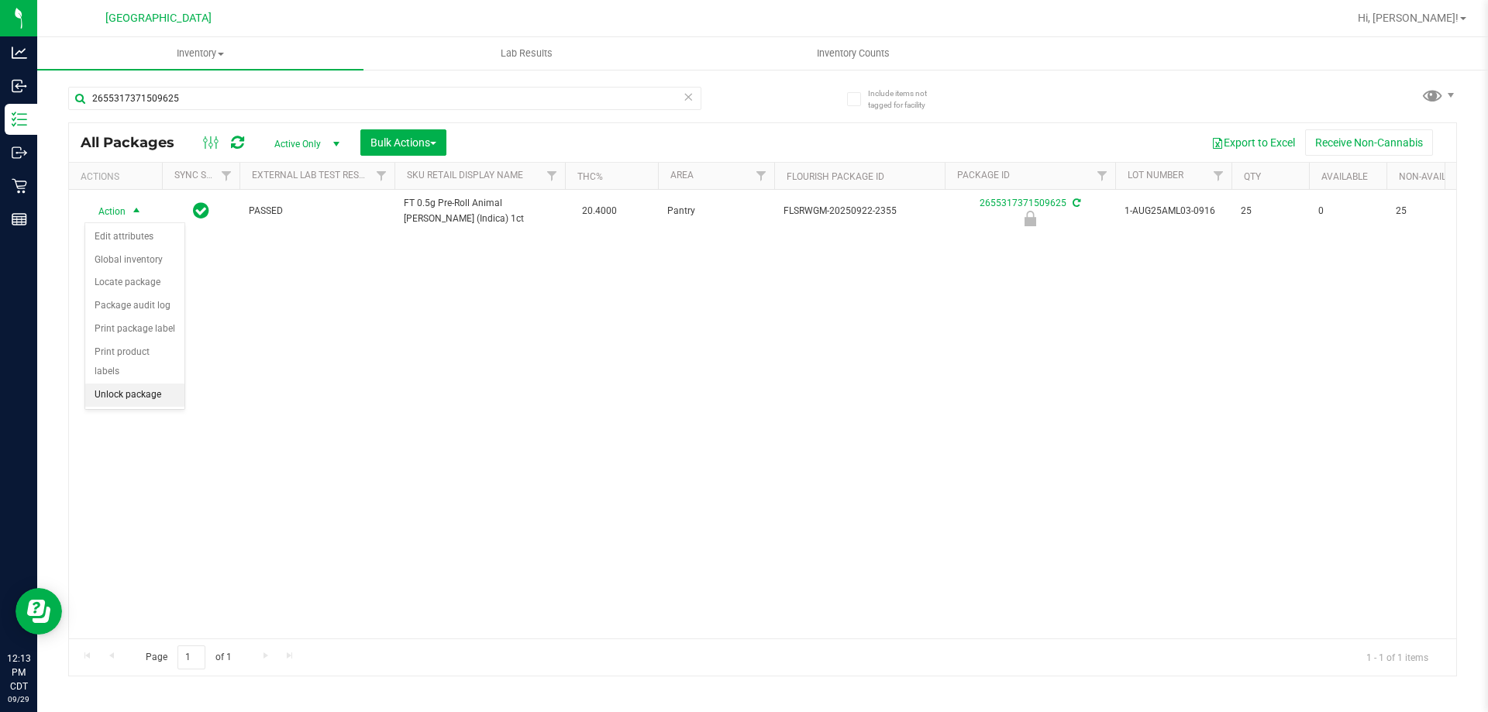
click at [146, 384] on li "Unlock package" at bounding box center [134, 395] width 99 height 23
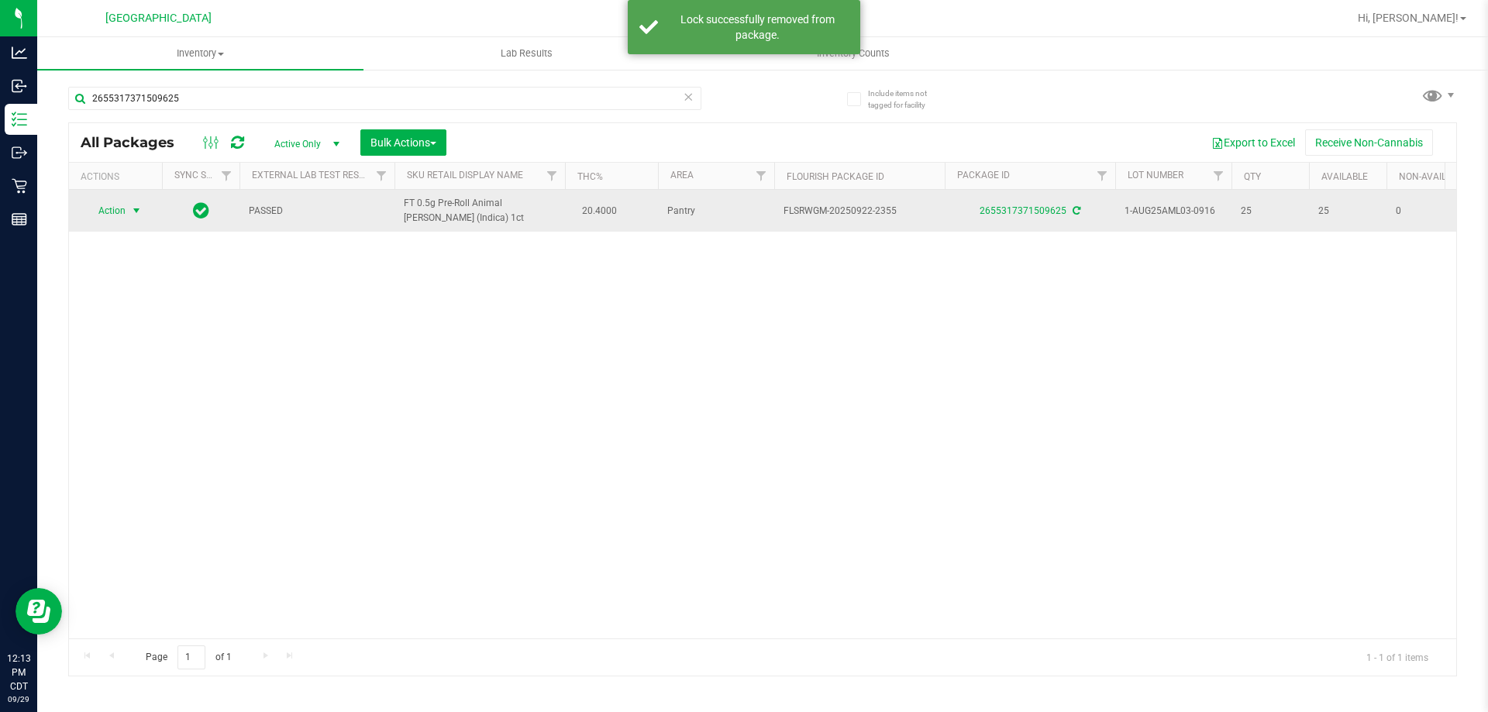
click at [128, 208] on span "select" at bounding box center [136, 211] width 19 height 22
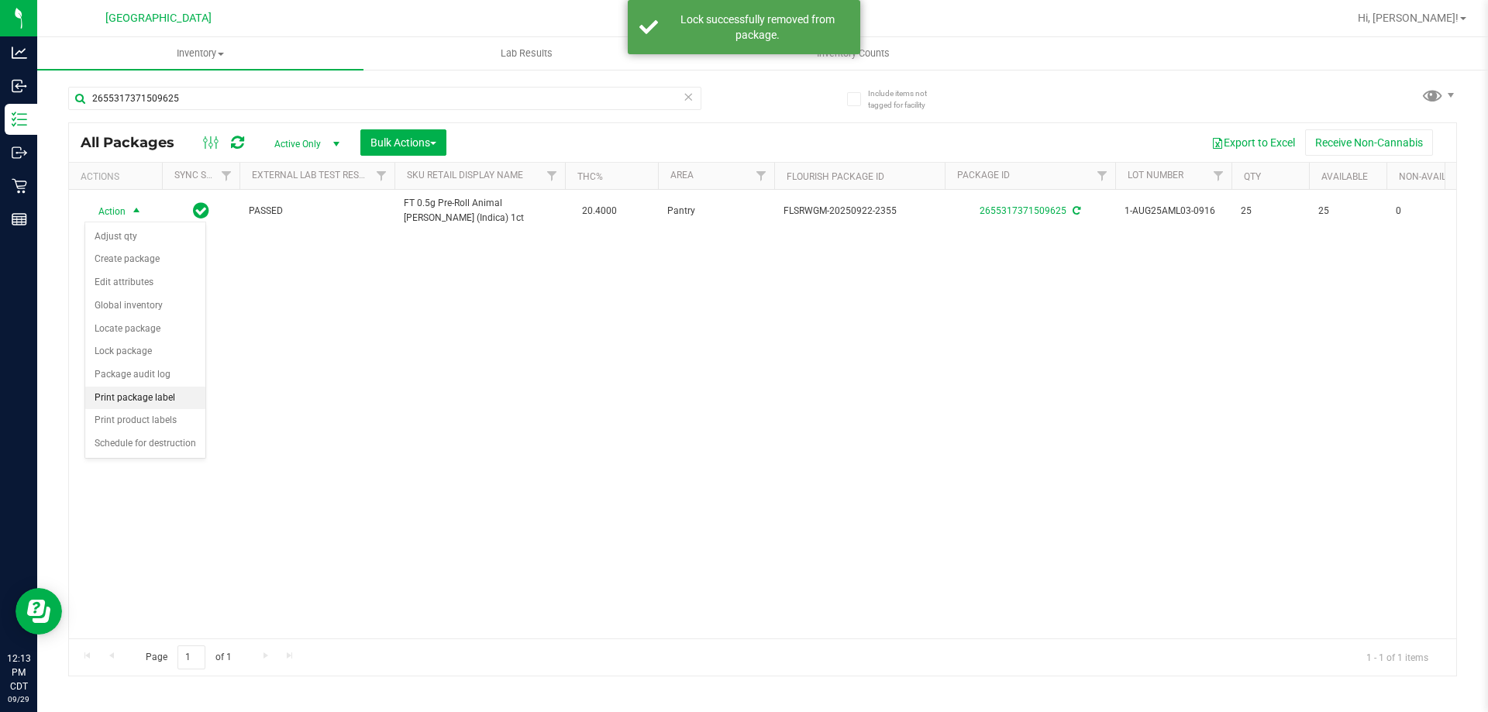
click at [160, 398] on li "Print package label" at bounding box center [145, 398] width 120 height 23
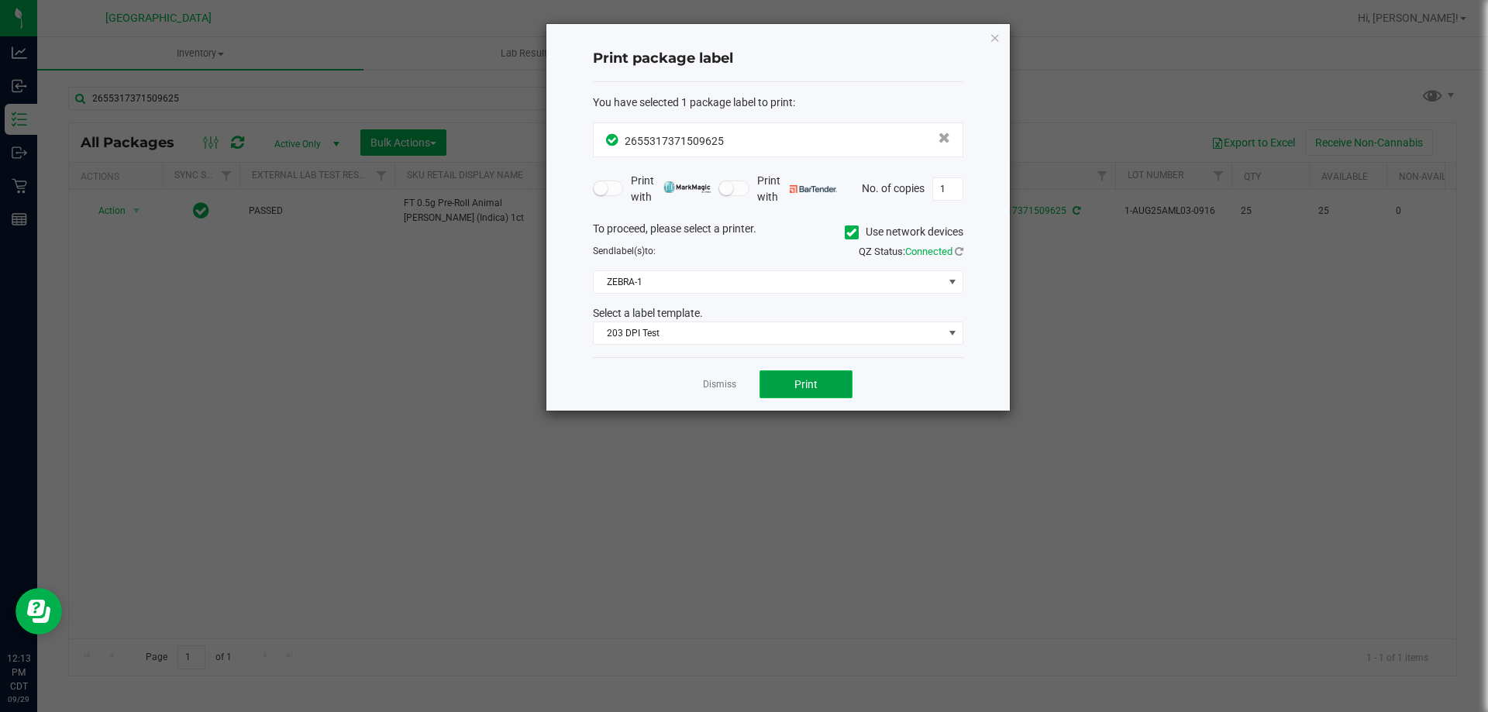
click at [826, 388] on button "Print" at bounding box center [806, 385] width 93 height 28
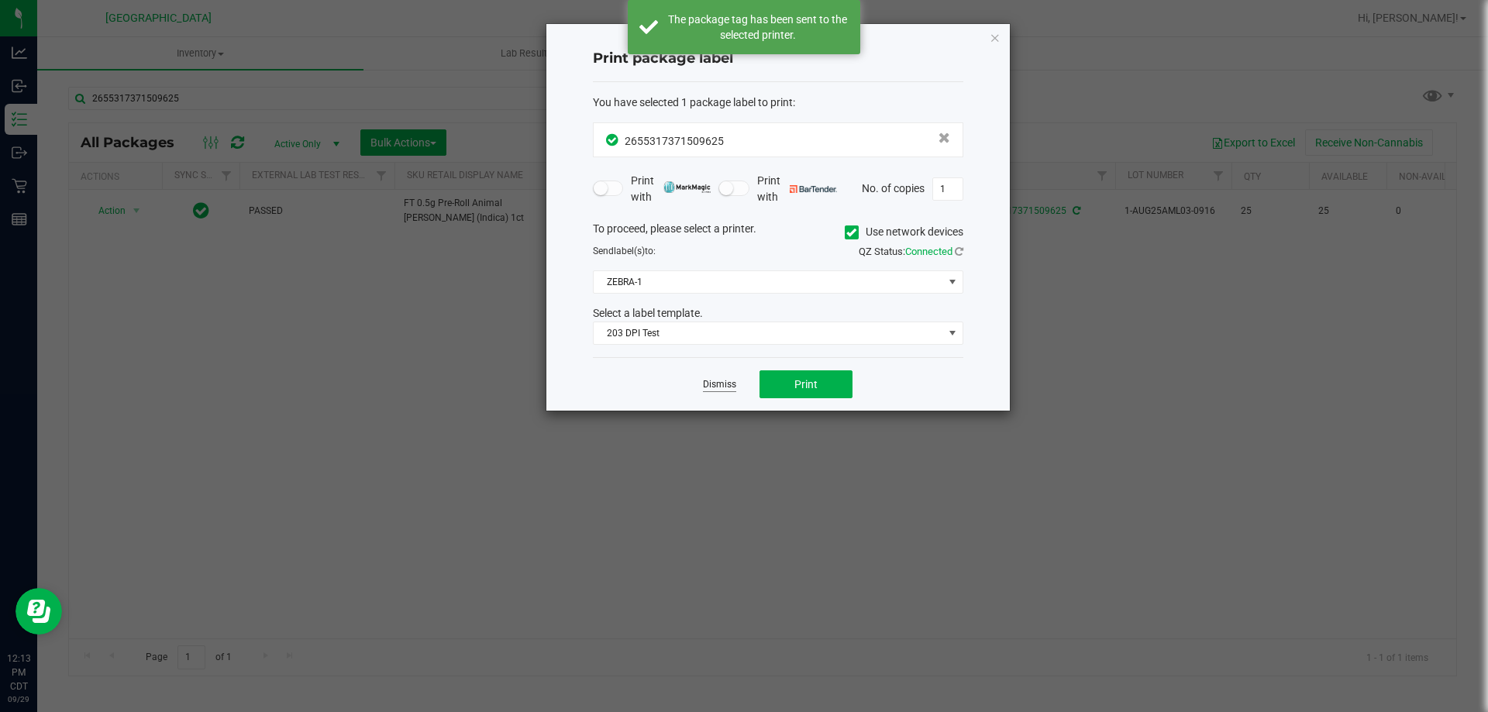
click at [723, 379] on link "Dismiss" at bounding box center [719, 384] width 33 height 13
